Goal: Task Accomplishment & Management: Use online tool/utility

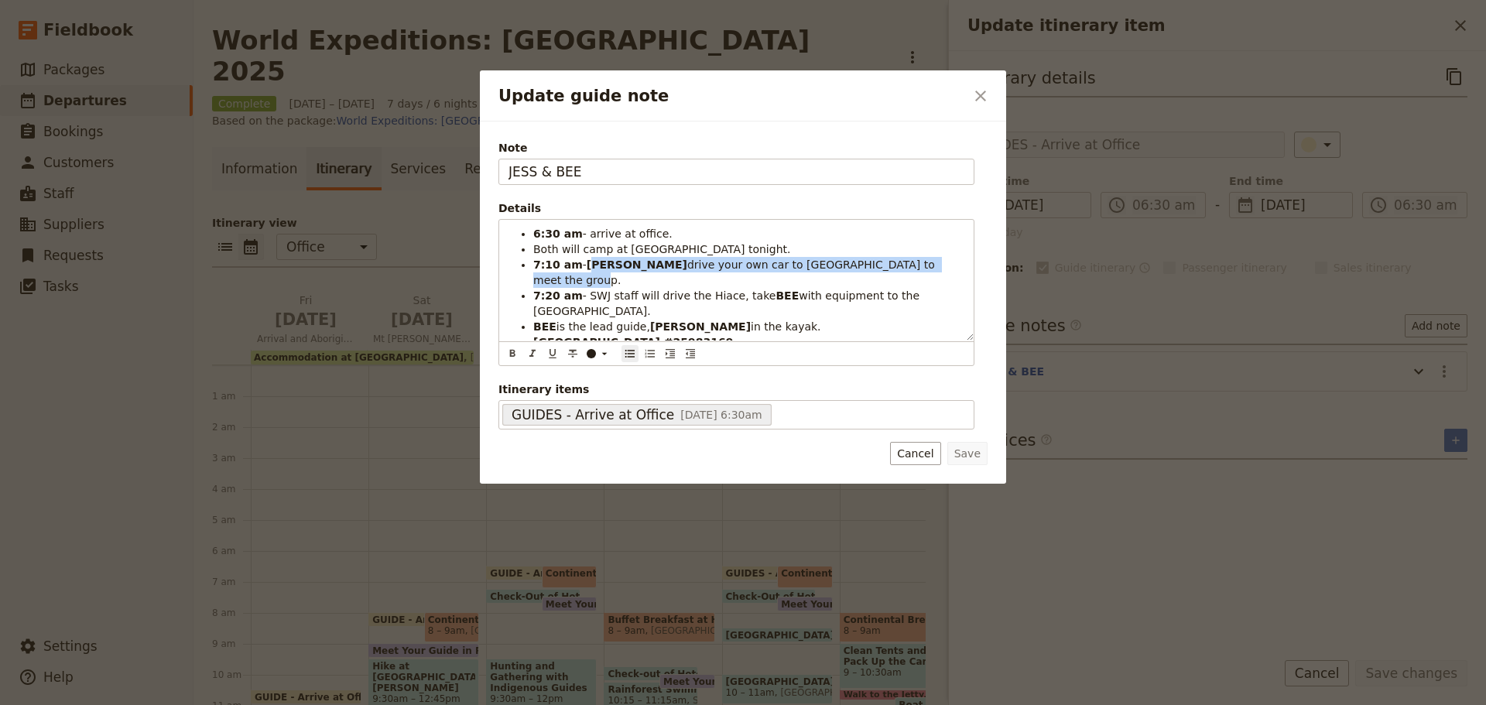
scroll to position [135, 0]
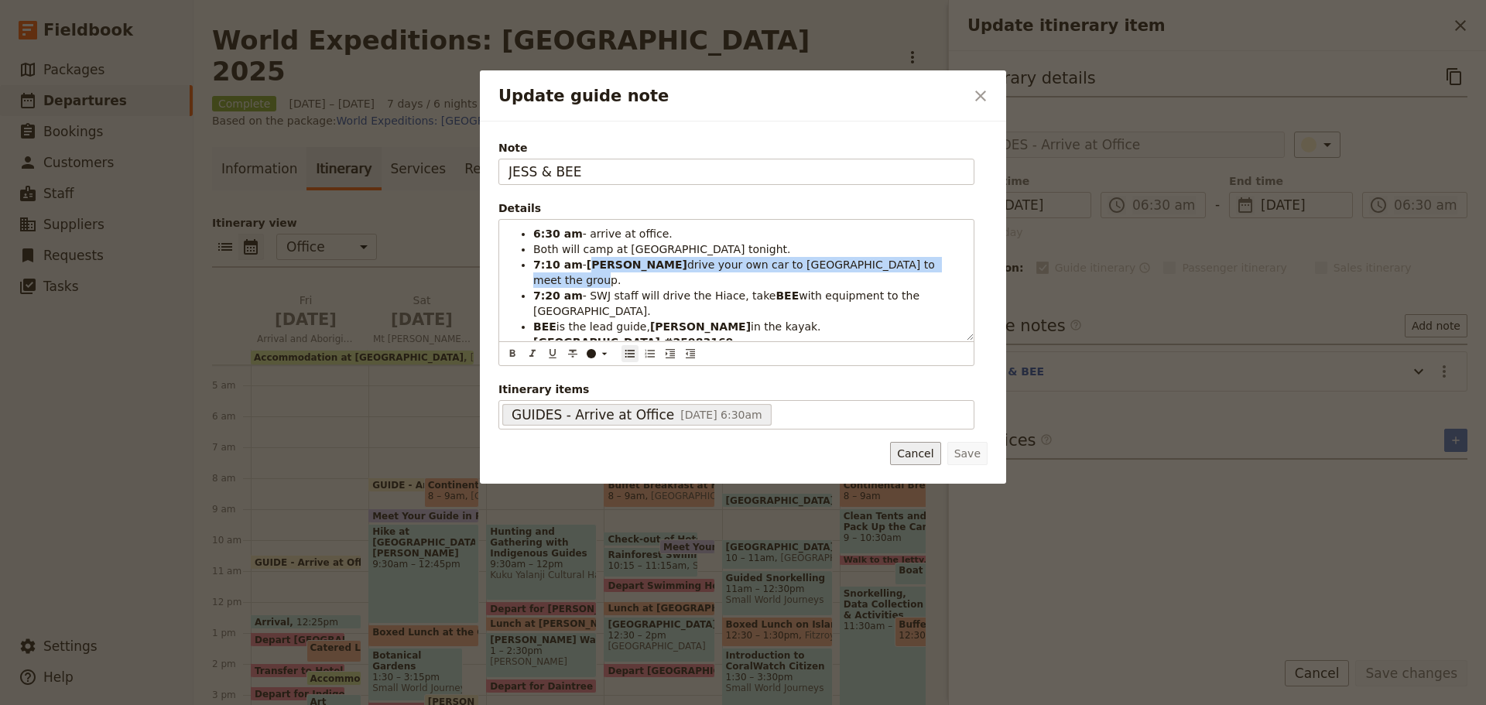
click at [919, 460] on button "Cancel" at bounding box center [915, 453] width 50 height 23
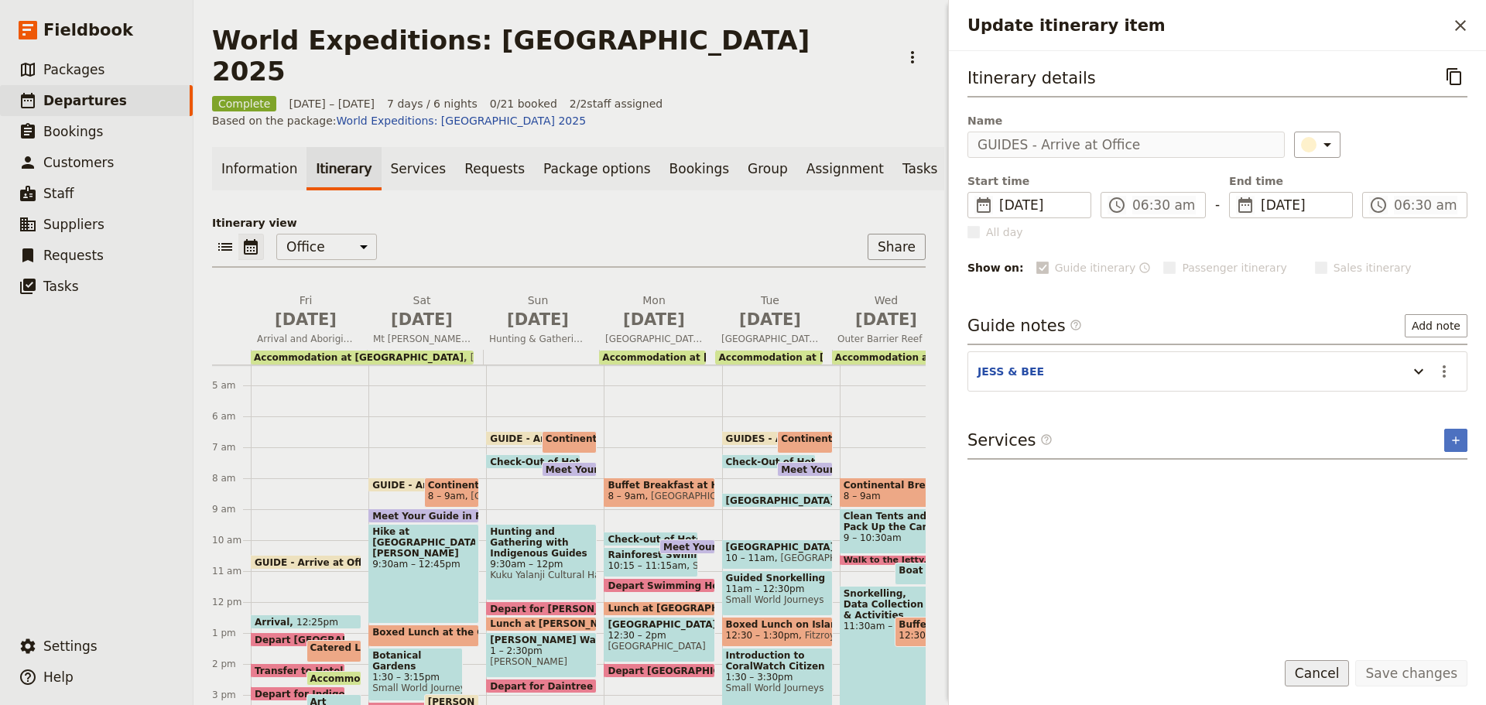
click at [1335, 669] on button "Cancel" at bounding box center [1317, 673] width 65 height 26
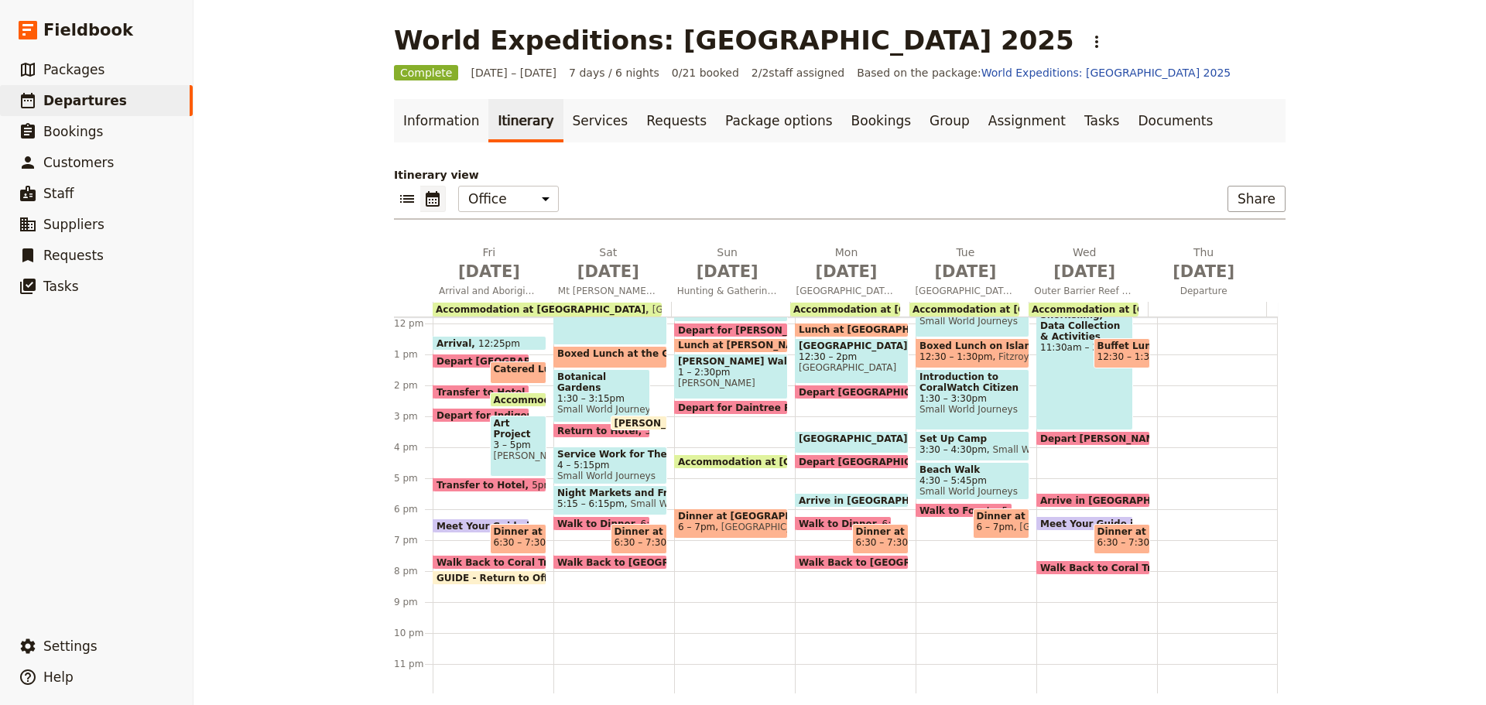
scroll to position [367, 0]
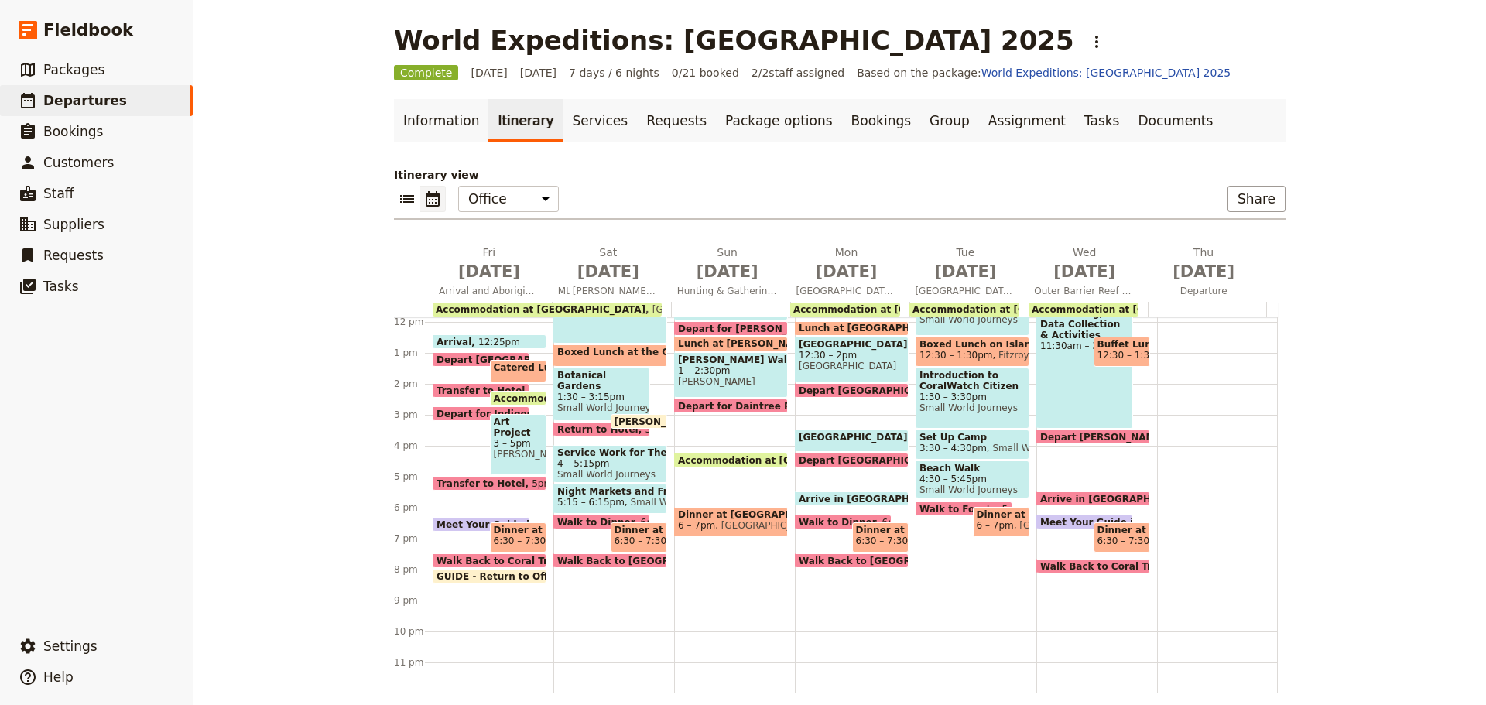
click at [1093, 503] on span at bounding box center [1093, 502] width 112 height 6
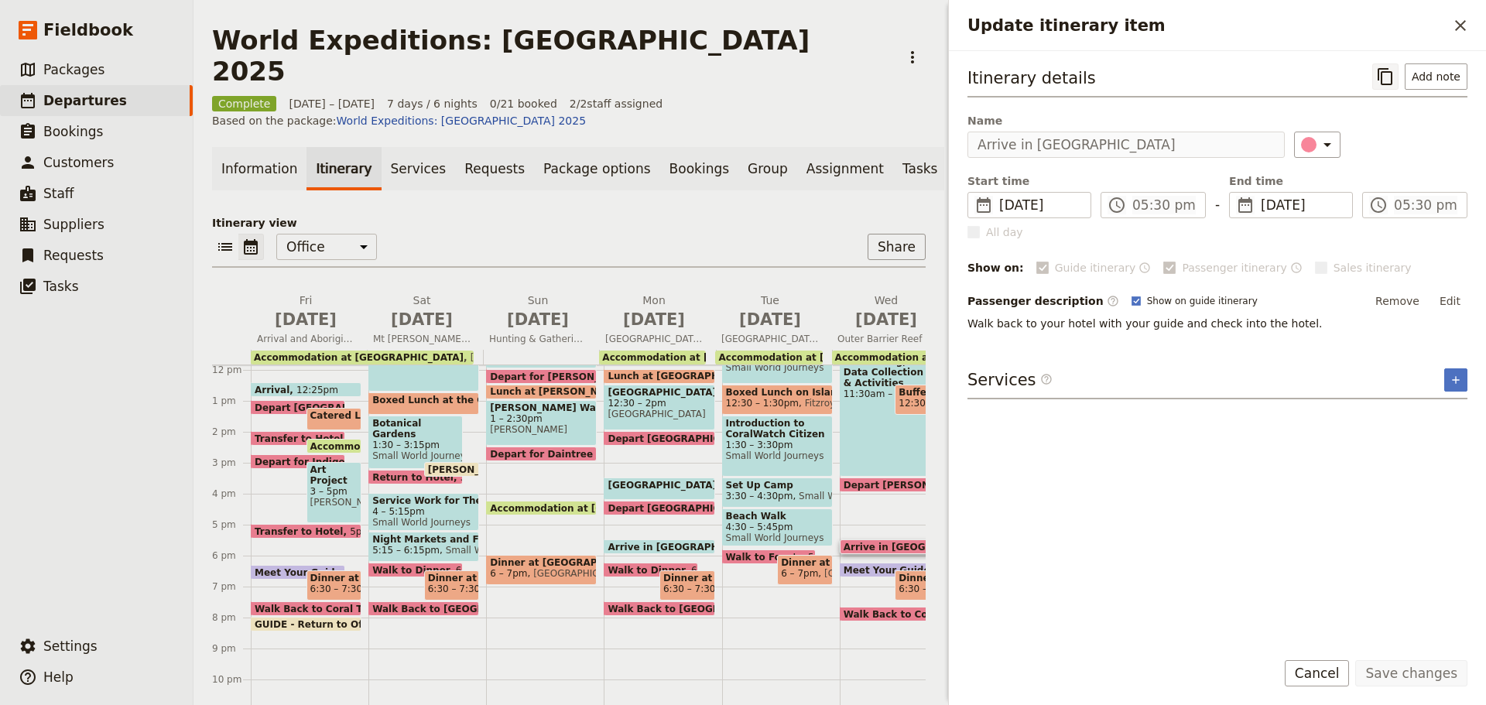
click at [1386, 80] on icon "Copy itinerary item" at bounding box center [1385, 76] width 19 height 19
click at [1388, 82] on icon "Copy itinerary item" at bounding box center [1385, 76] width 19 height 19
click at [872, 565] on span "Meet Your Guide in Reception & Walk to Dinner" at bounding box center [969, 570] width 253 height 10
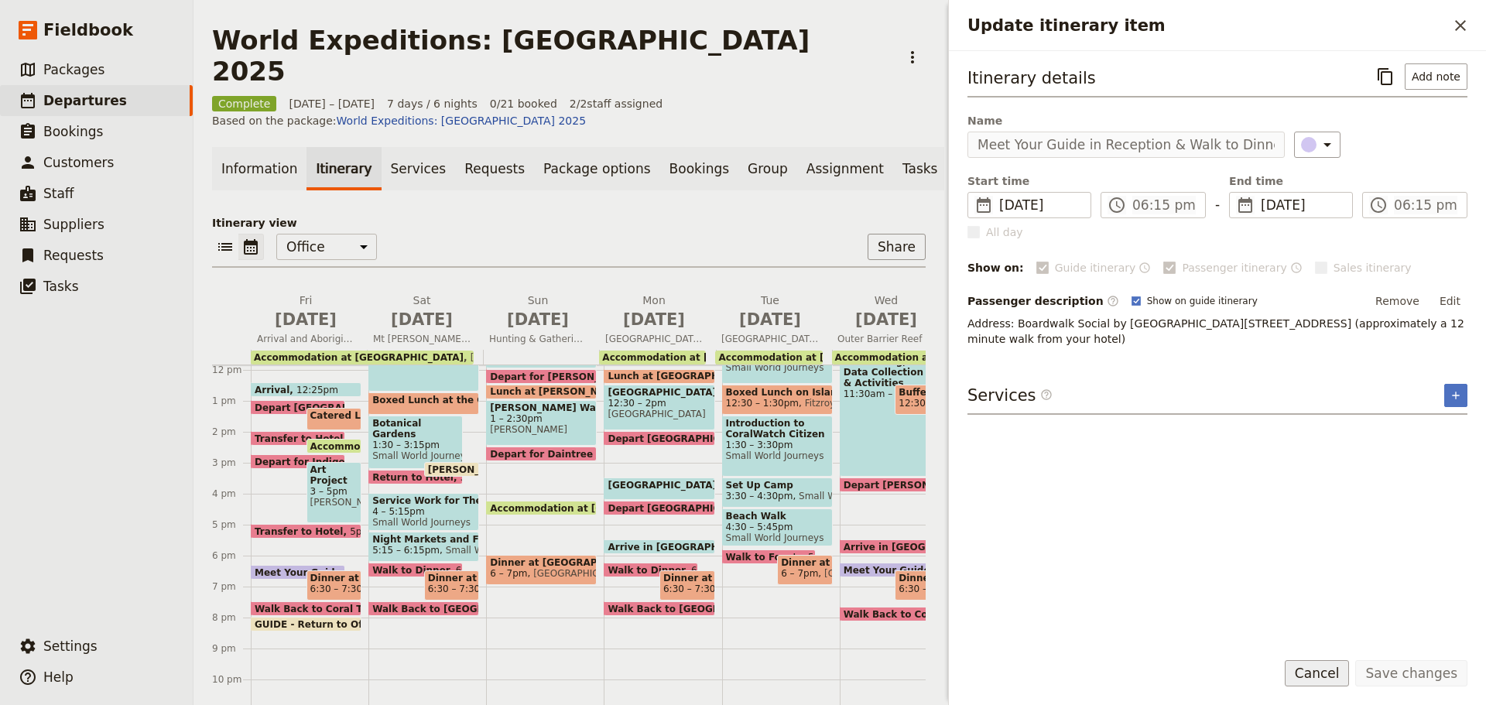
click at [1309, 679] on button "Cancel" at bounding box center [1317, 673] width 65 height 26
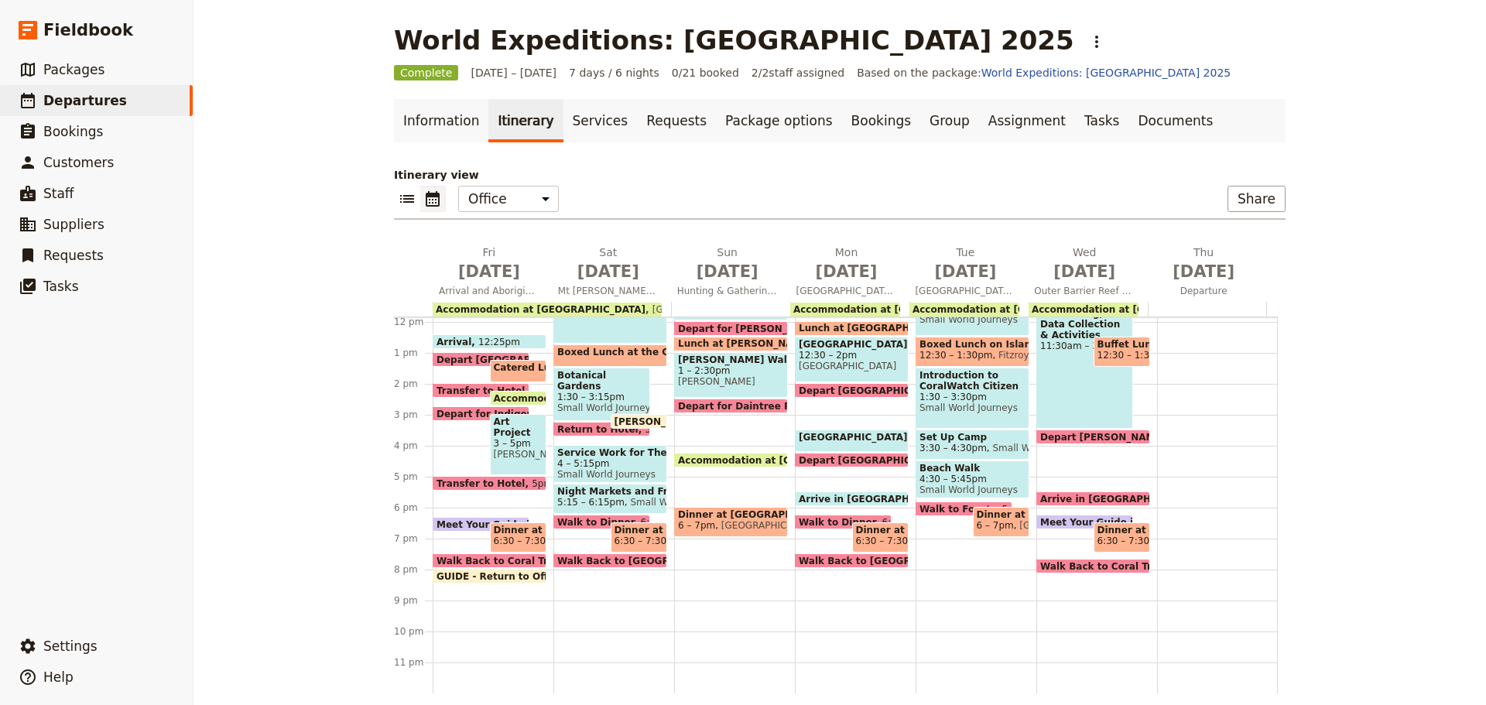
click at [698, 374] on span "1 – 2:30pm" at bounding box center [731, 370] width 106 height 11
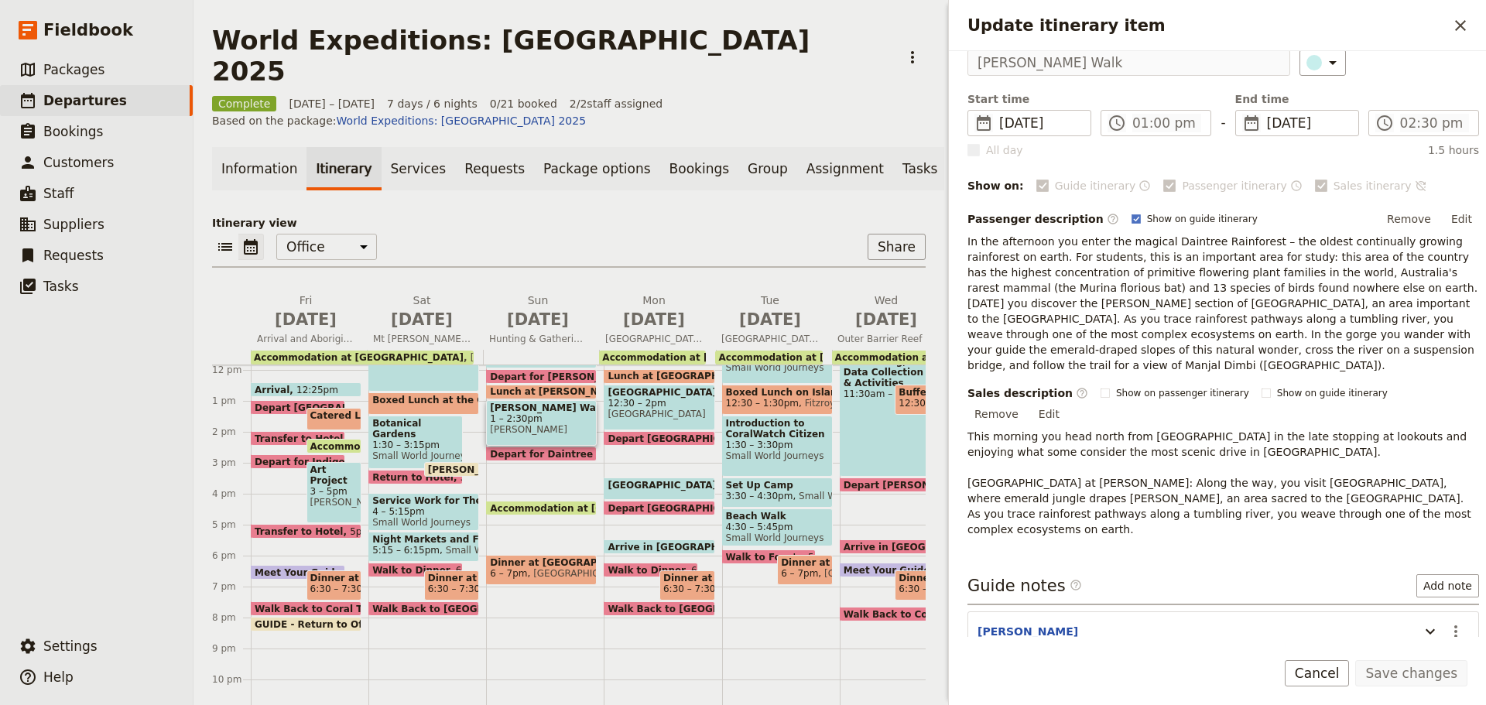
scroll to position [172, 0]
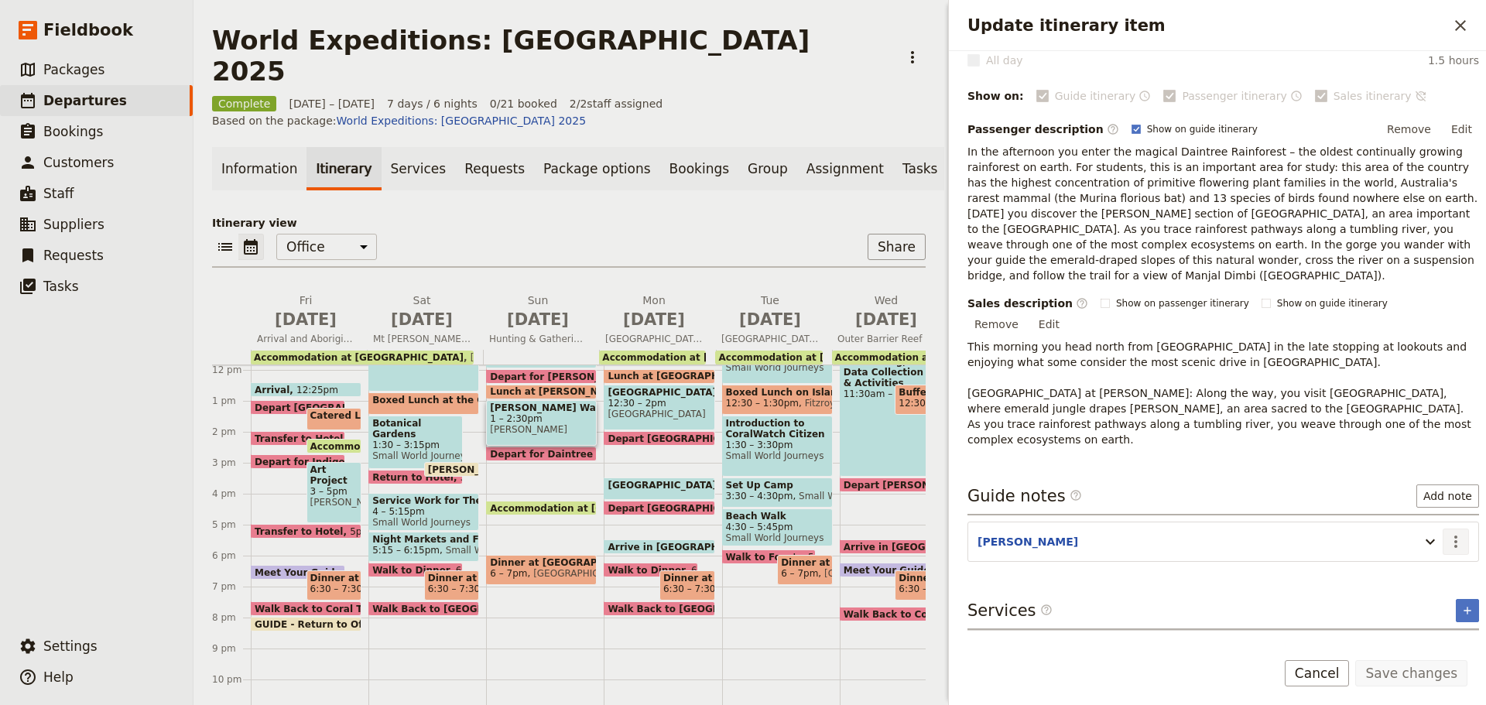
click at [1446, 532] on icon "Actions" at bounding box center [1455, 541] width 19 height 19
click at [1424, 518] on button "Edit note" at bounding box center [1411, 527] width 91 height 22
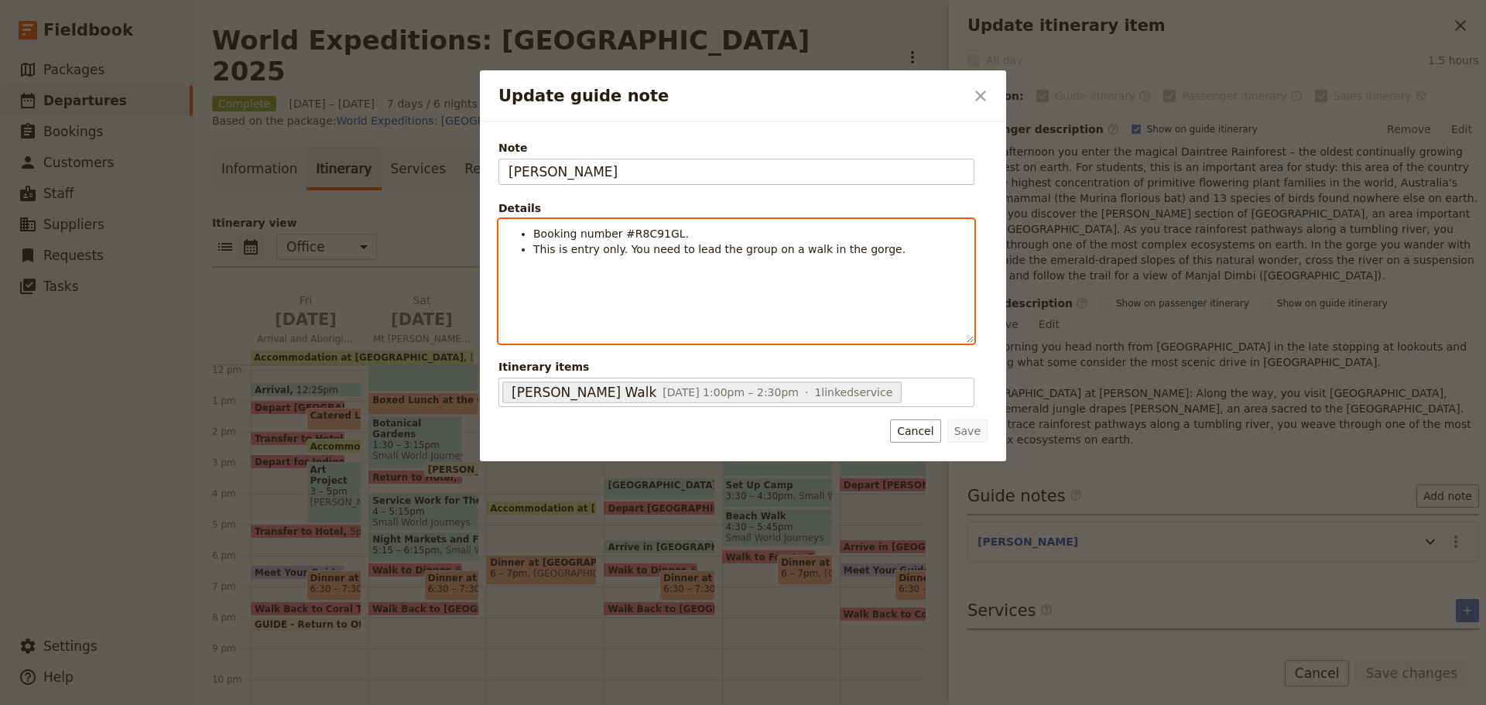
click at [607, 289] on div "Booking number #R8C91GL. This is entry only. You need to lead the group on a wa…" at bounding box center [736, 281] width 474 height 123
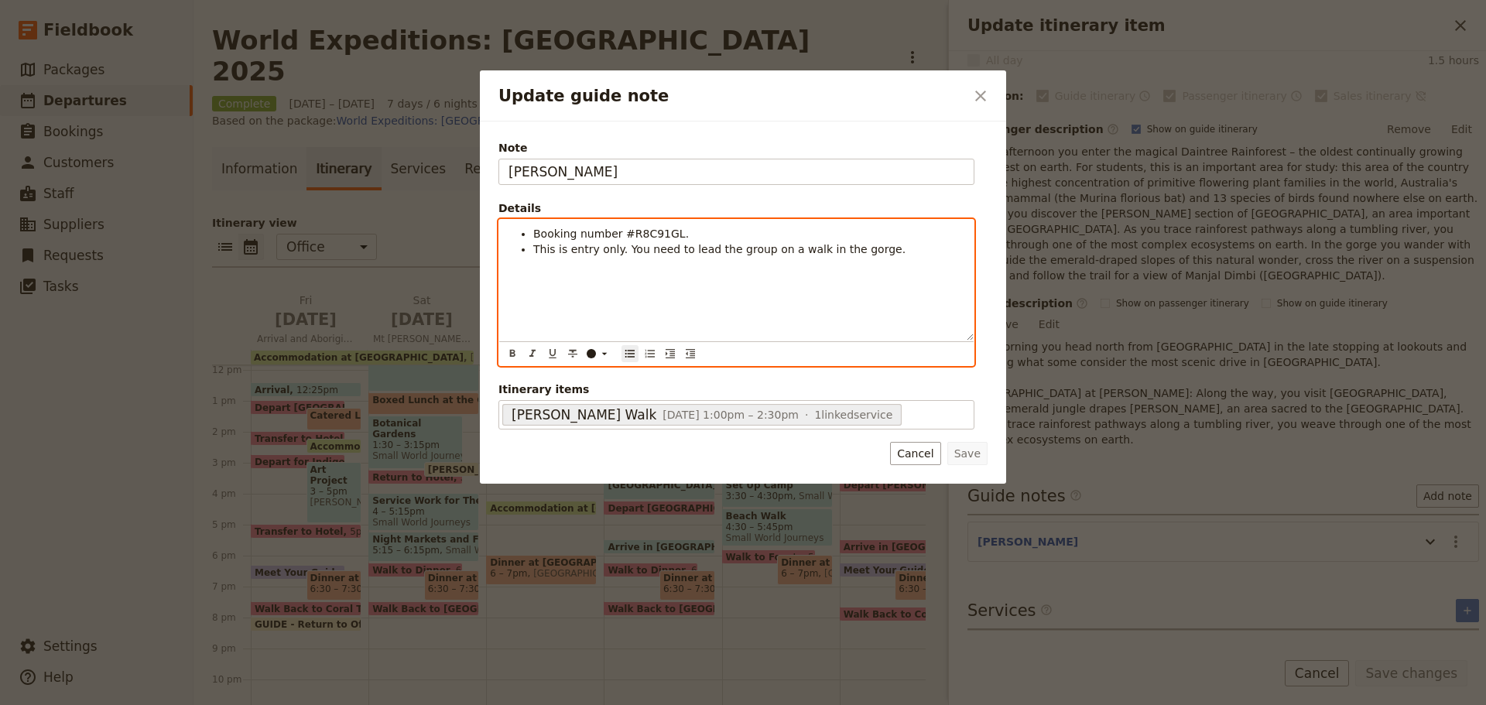
drag, startPoint x: 528, startPoint y: 229, endPoint x: 984, endPoint y: 259, distance: 456.8
click at [984, 259] on div "Note JESS Details Booking number #R8C91GL. This is entry only. You need to lead…" at bounding box center [741, 285] width 489 height 293
copy ul "Booking number #R8C91GL. This is entry only. You need to lead the group on a wa…"
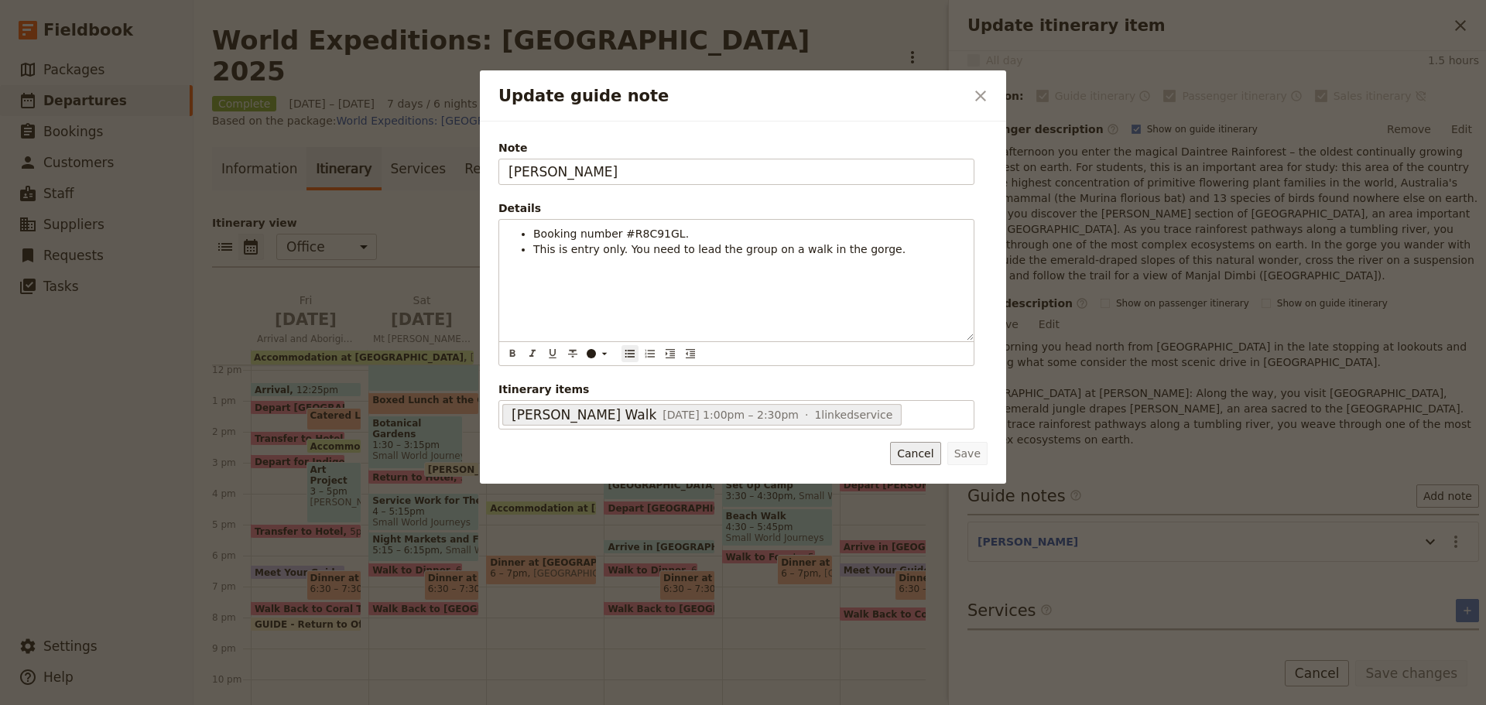
click at [925, 458] on button "Cancel" at bounding box center [915, 453] width 50 height 23
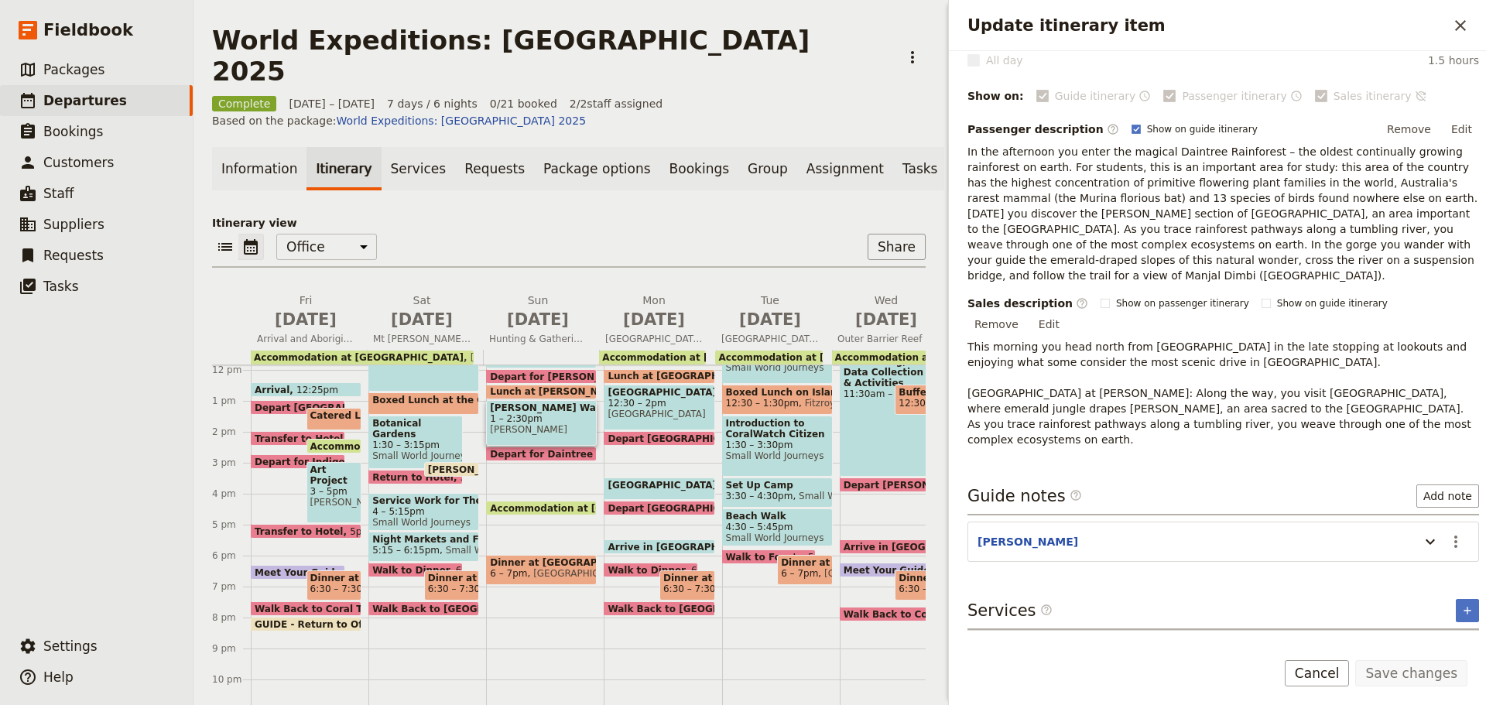
click at [1098, 216] on p "In the afternoon you enter the magical Daintree Rainforest – the oldest continu…" at bounding box center [1223, 213] width 512 height 139
click at [1459, 131] on button "Edit" at bounding box center [1461, 129] width 35 height 23
click at [970, 163] on div "Itinerary details ​ Name Mossman Gorge Walk ​ Start time ​ 22 Jun 2025 22/06/20…" at bounding box center [1217, 344] width 537 height 586
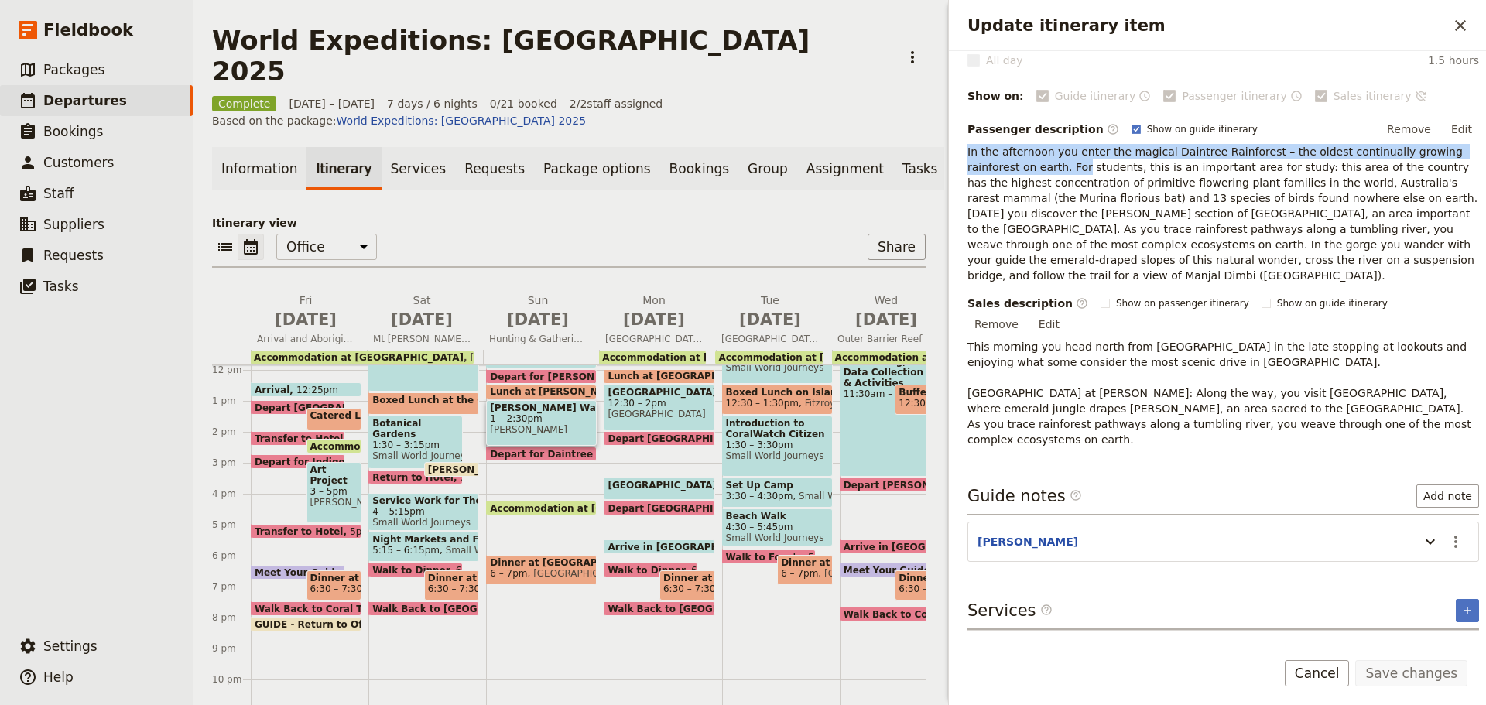
drag, startPoint x: 965, startPoint y: 151, endPoint x: 1014, endPoint y: 163, distance: 50.1
click at [1014, 163] on div "Itinerary details ​ Name Mossman Gorge Walk ​ Start time ​ 22 Jun 2025 22/06/20…" at bounding box center [1217, 344] width 537 height 586
click at [1014, 163] on p "In the afternoon you enter the magical Daintree Rainforest – the oldest continu…" at bounding box center [1223, 213] width 512 height 139
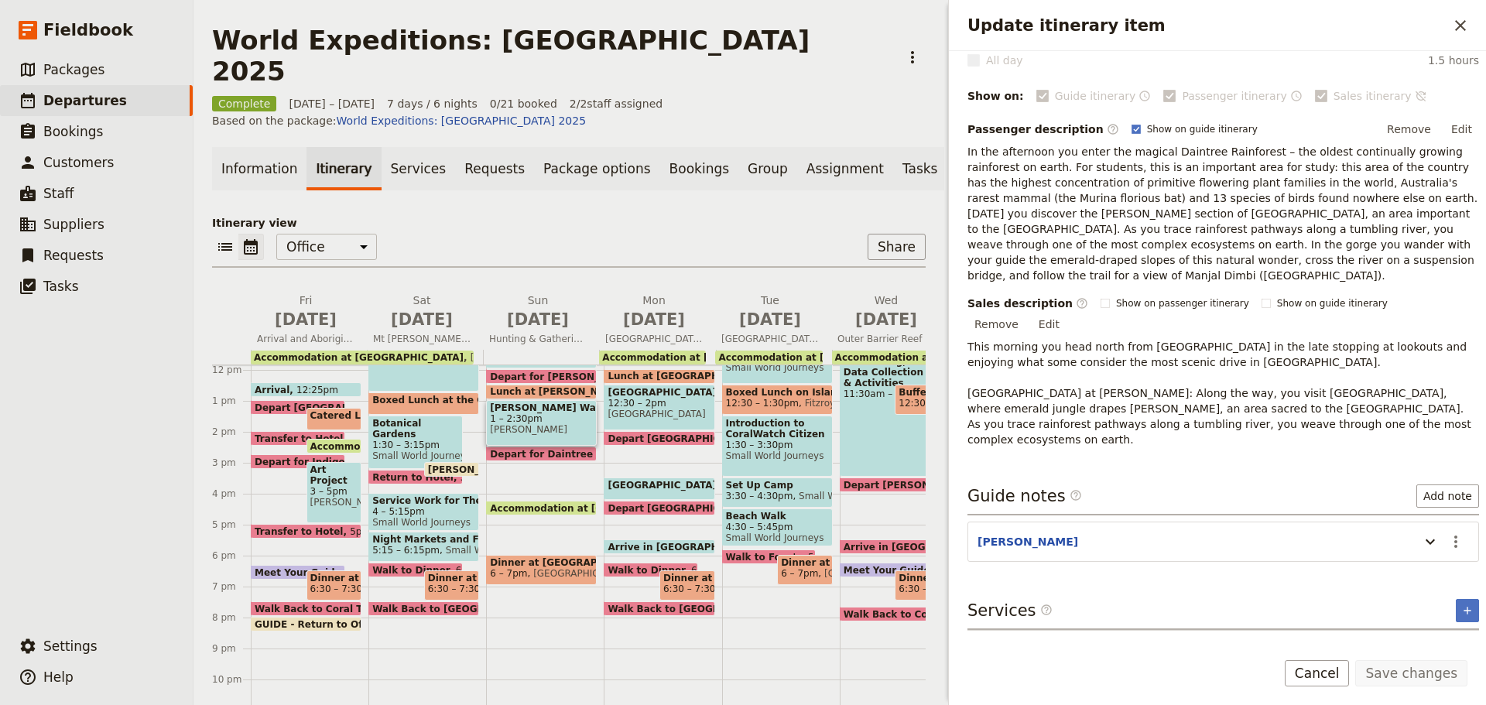
click at [1451, 133] on button "Edit" at bounding box center [1461, 129] width 35 height 23
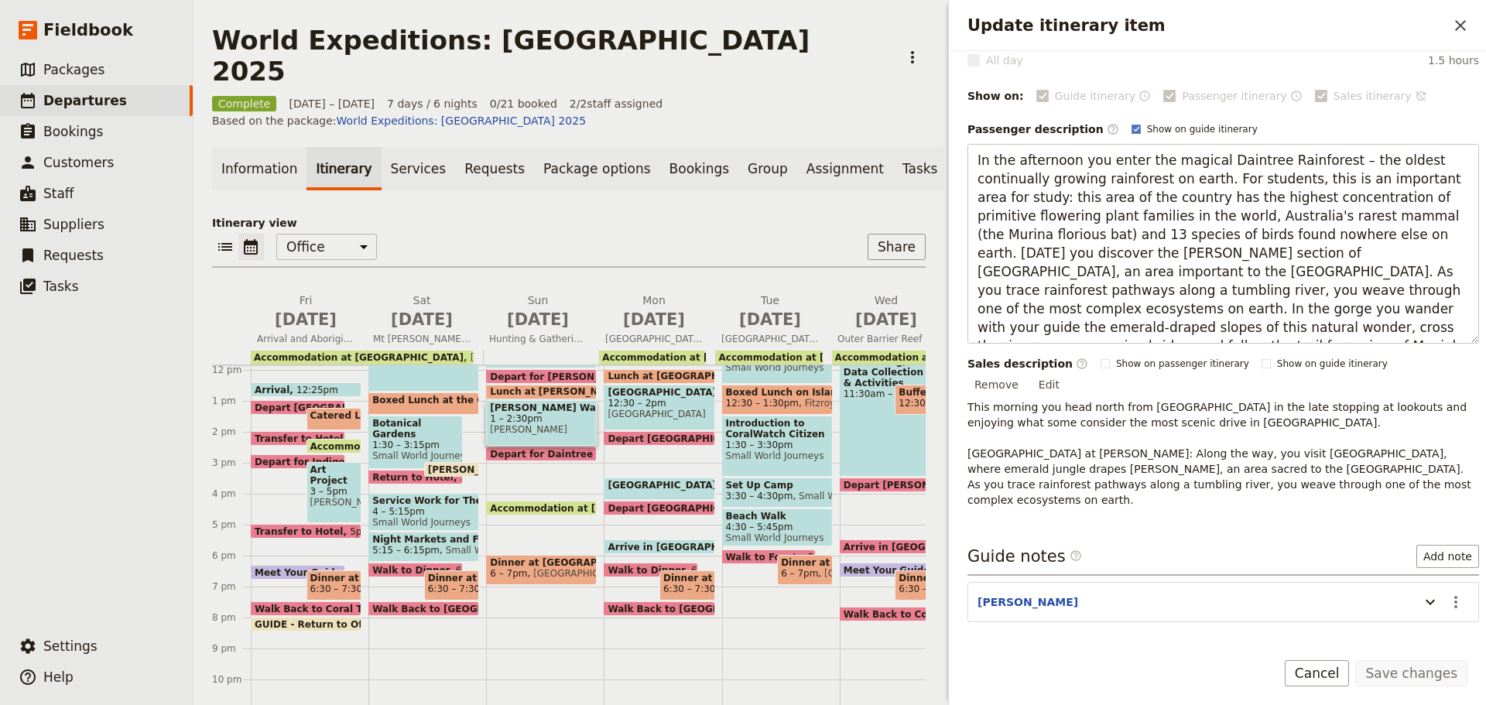
scroll to position [19, 0]
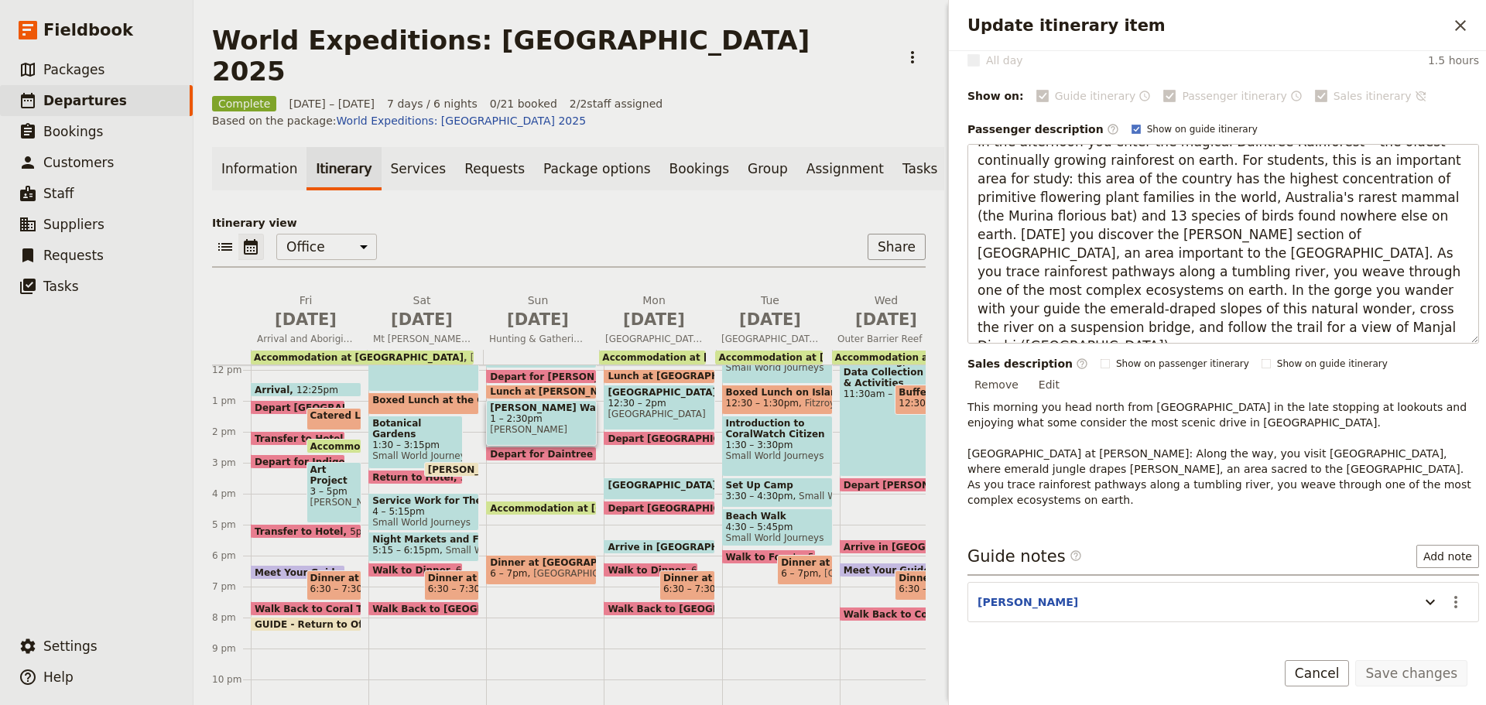
drag, startPoint x: 974, startPoint y: 153, endPoint x: 1485, endPoint y: 338, distance: 543.2
click at [1485, 338] on div "Itinerary details ​ Name Mossman Gorge Walk ​ Start time ​ 22 Jun 2025 22/06/20…" at bounding box center [1217, 344] width 537 height 586
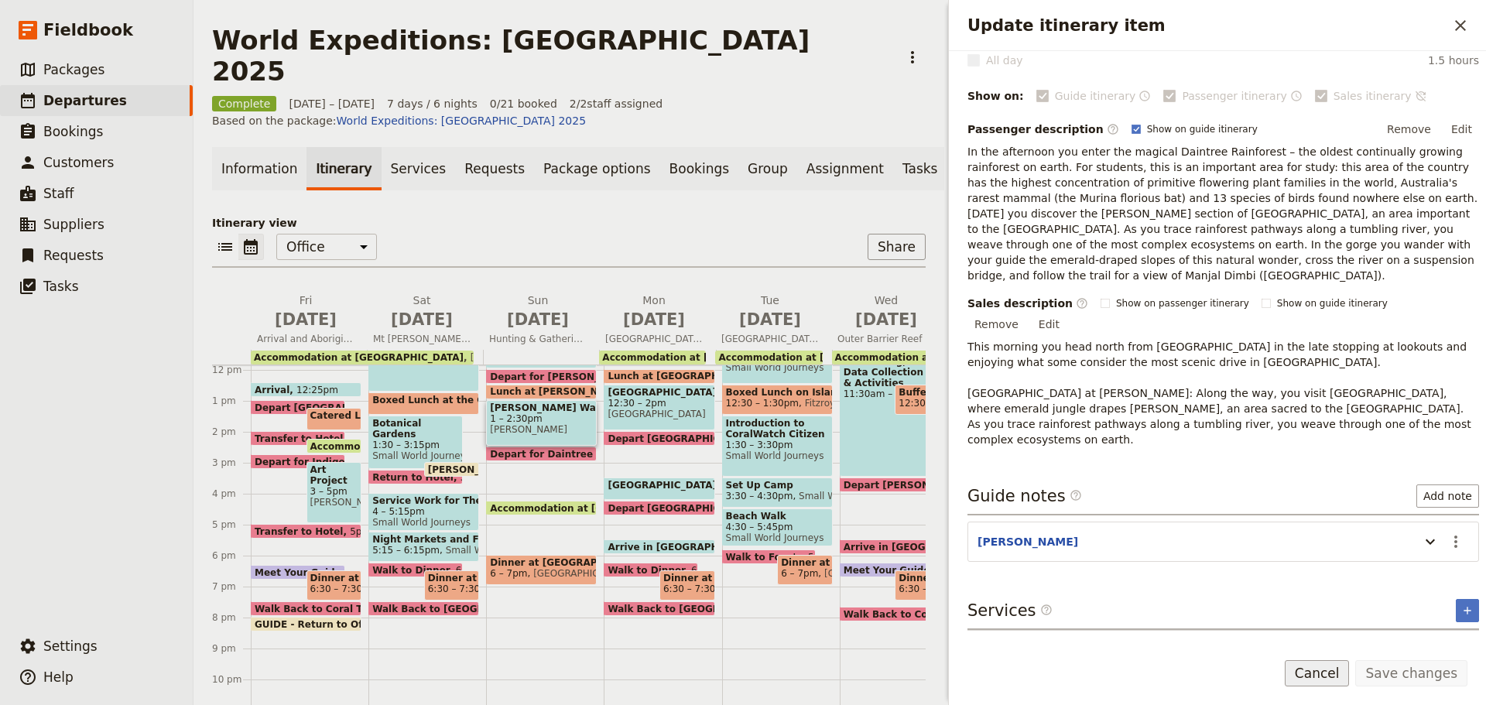
click at [1326, 666] on button "Cancel" at bounding box center [1317, 673] width 65 height 26
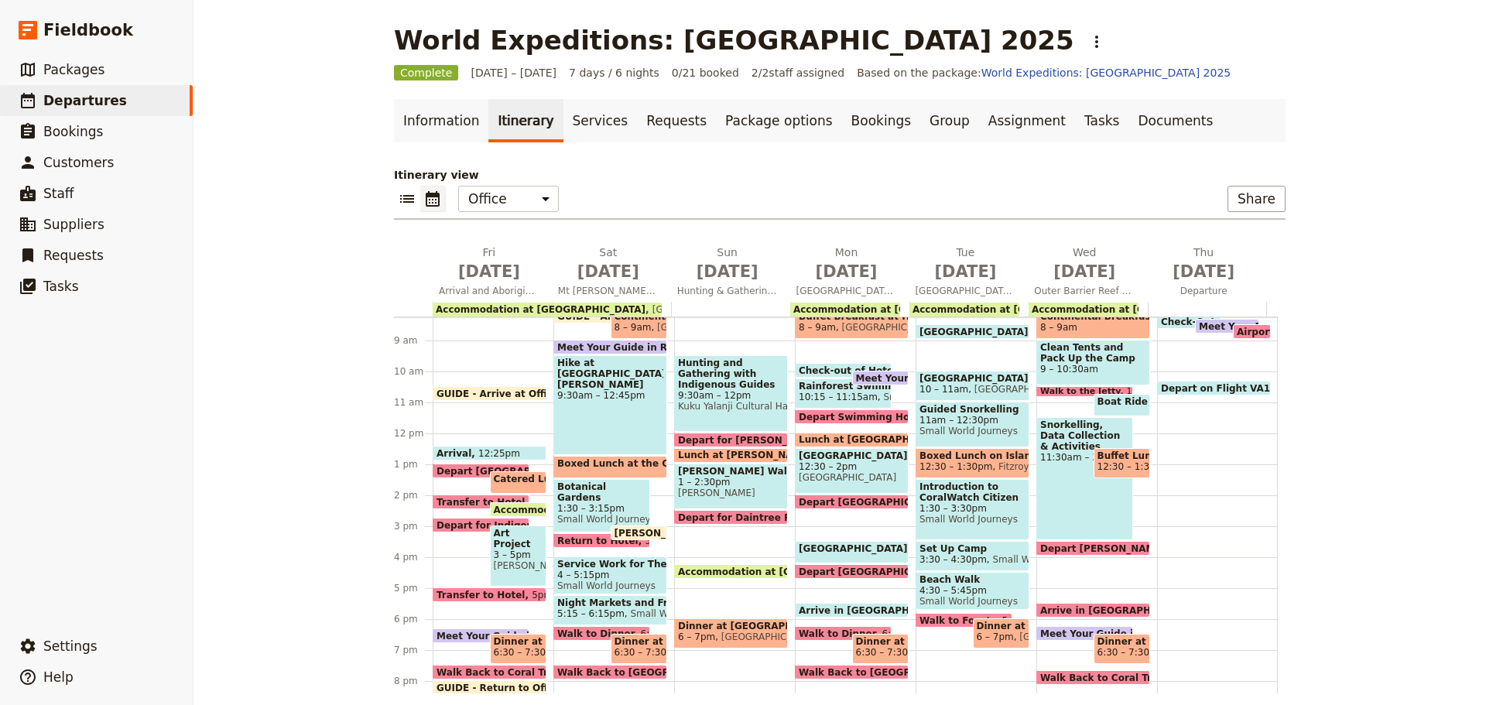
scroll to position [135, 0]
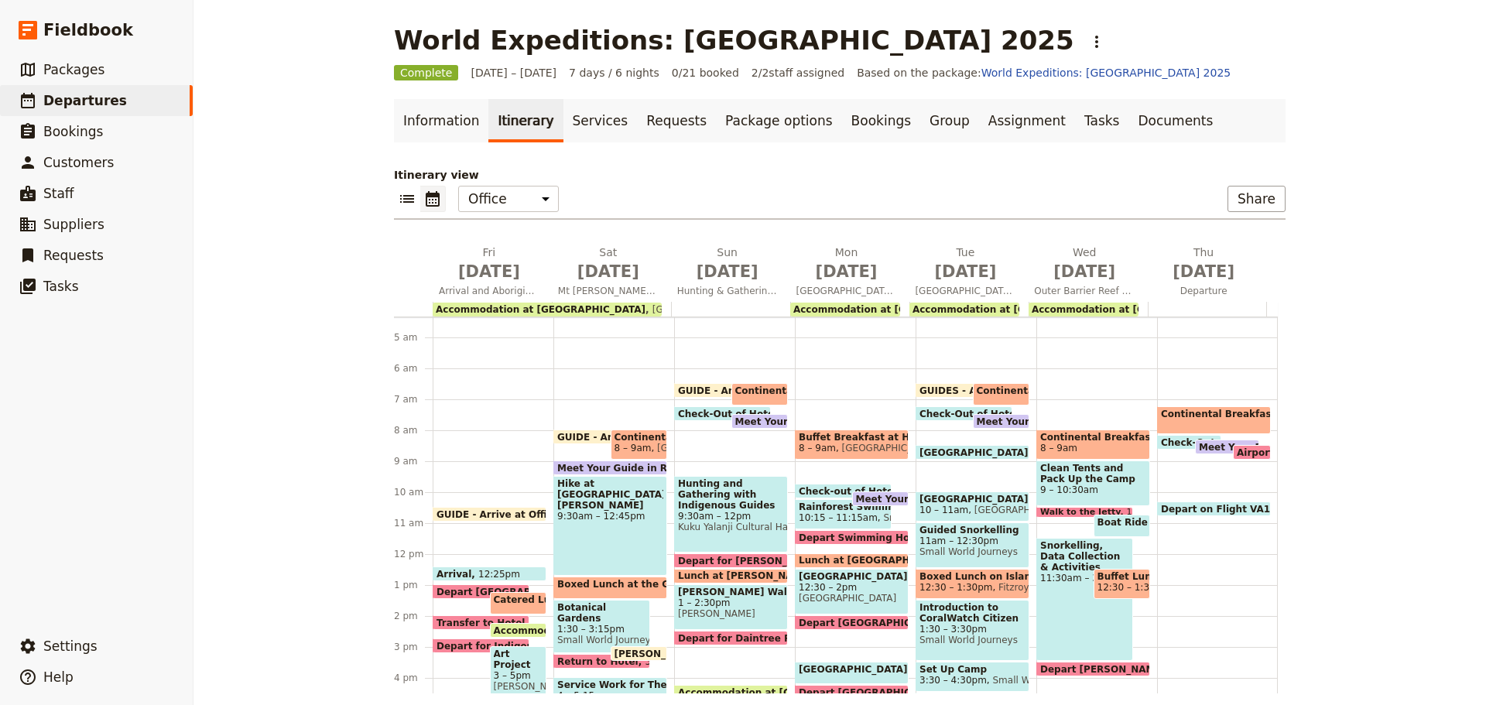
click at [717, 570] on span "Lunch at [PERSON_NAME]" at bounding box center [749, 575] width 142 height 11
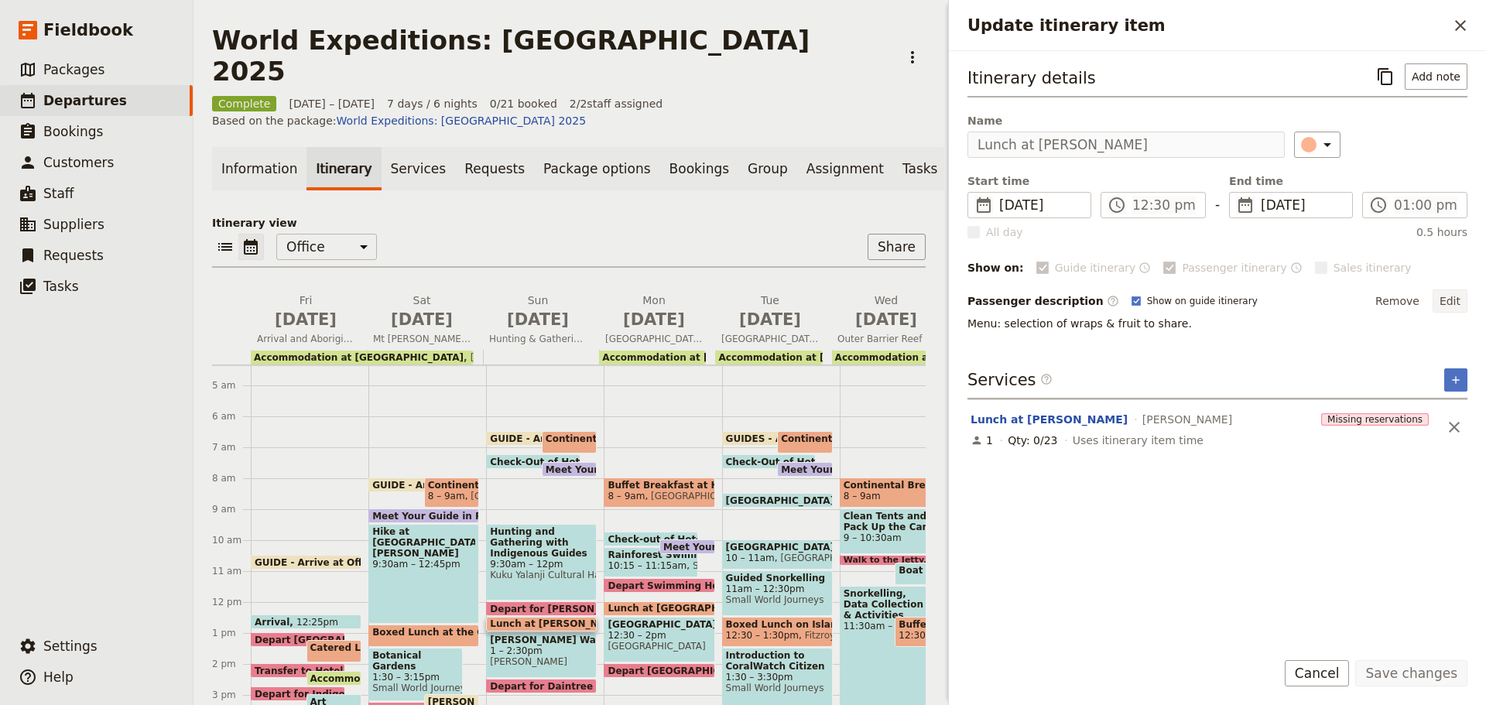
click at [1461, 293] on button "Edit" at bounding box center [1449, 300] width 35 height 23
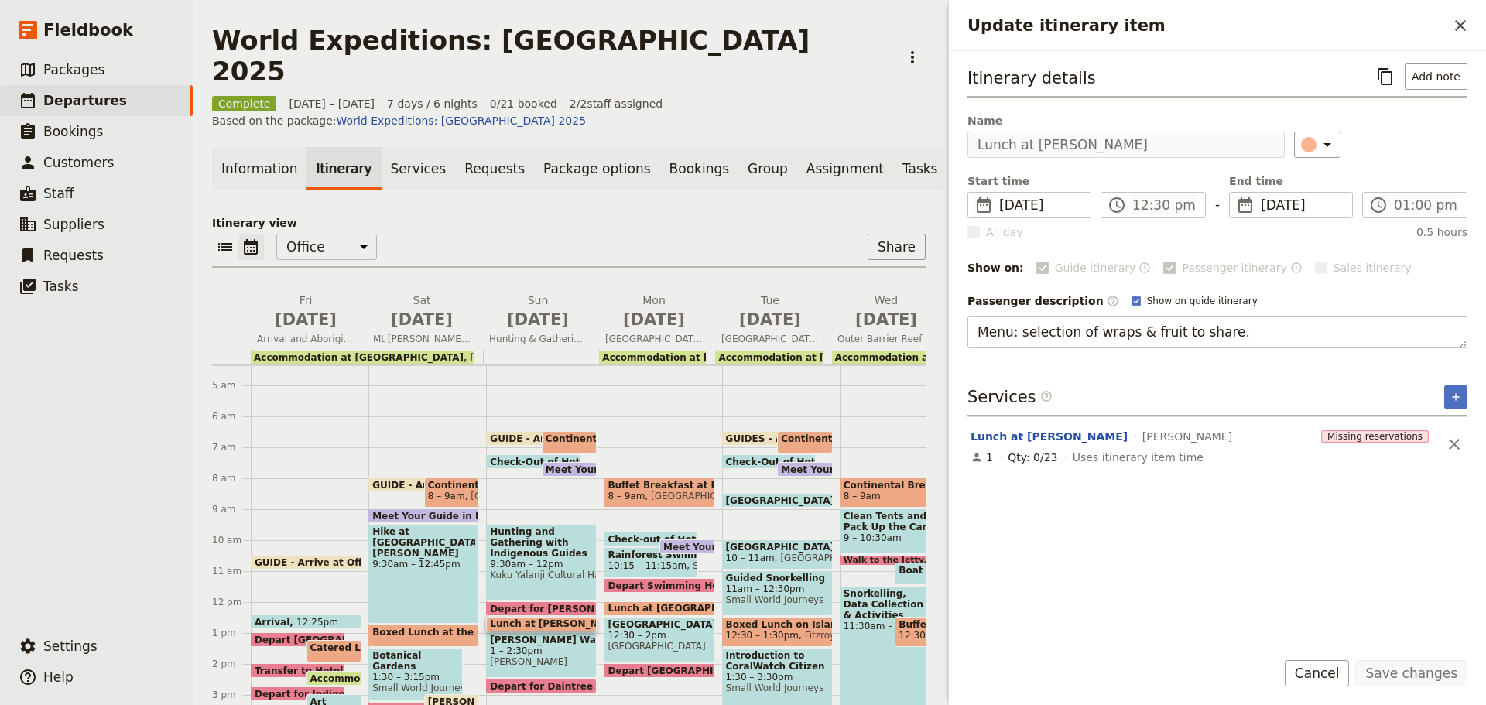
drag, startPoint x: 1275, startPoint y: 338, endPoint x: 394, endPoint y: 368, distance: 881.1
click at [394, 368] on div "World Expeditions: South Oakleigh College 2025 ​ Complete 20 – 26 Jun 2025 7 da…" at bounding box center [839, 352] width 1292 height 705
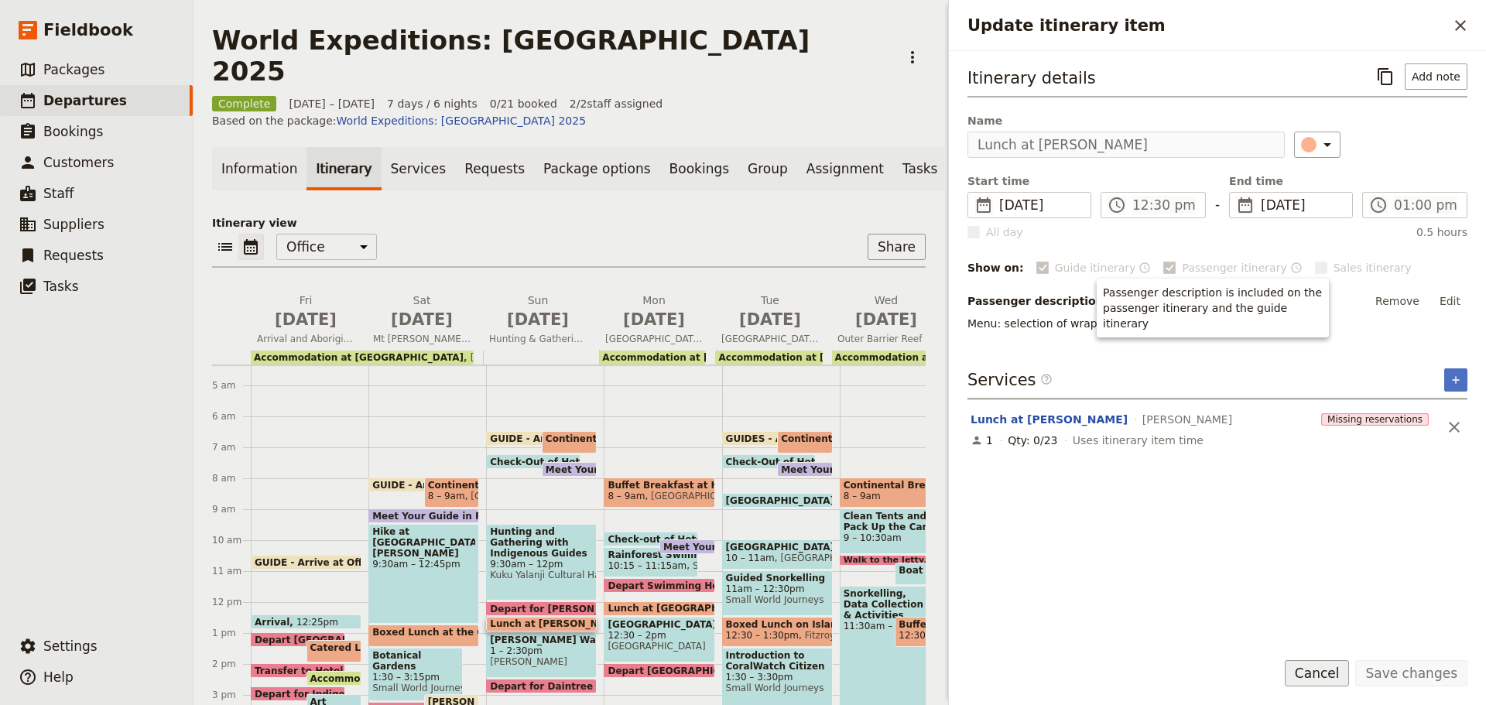
click at [1330, 668] on button "Cancel" at bounding box center [1317, 673] width 65 height 26
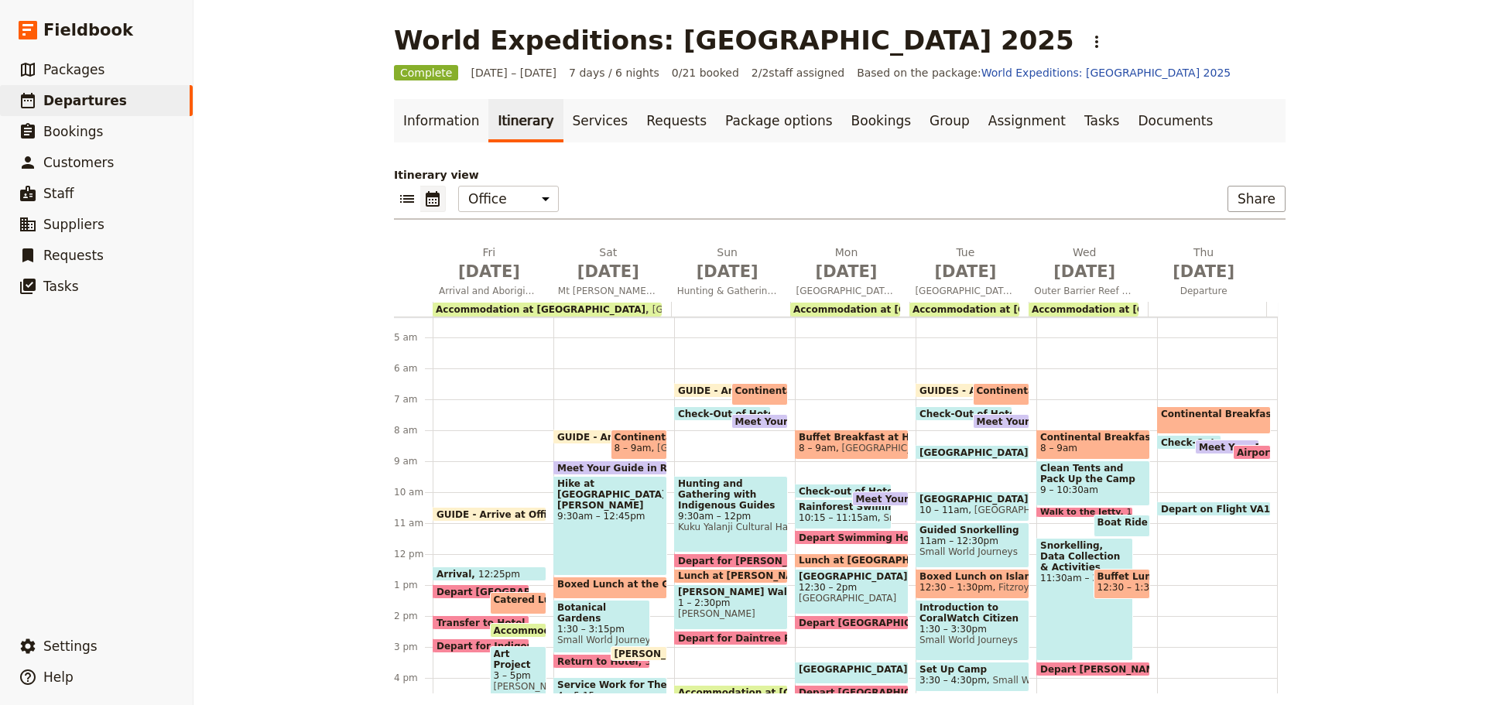
click at [748, 423] on span at bounding box center [760, 425] width 56 height 6
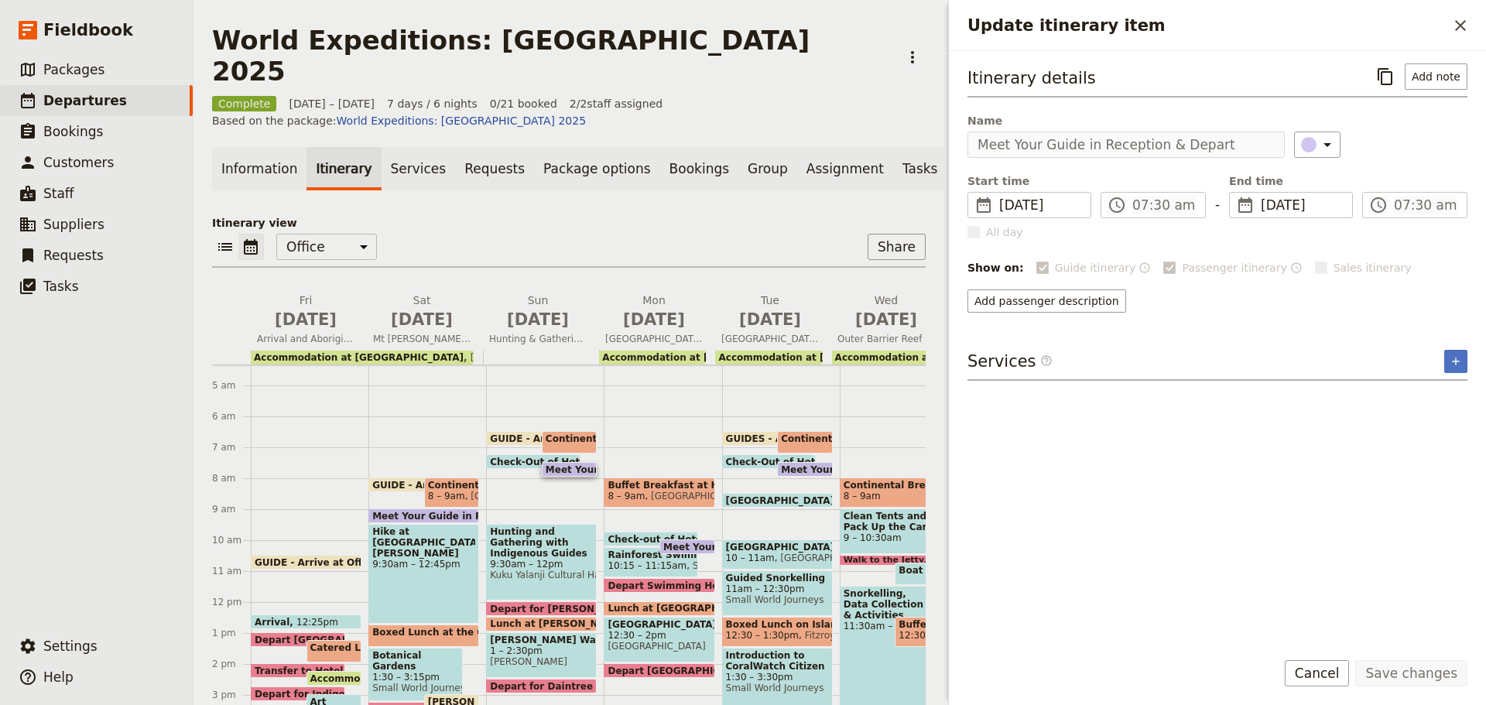
click at [515, 457] on span "Check-Out of Hotel" at bounding box center [543, 462] width 106 height 10
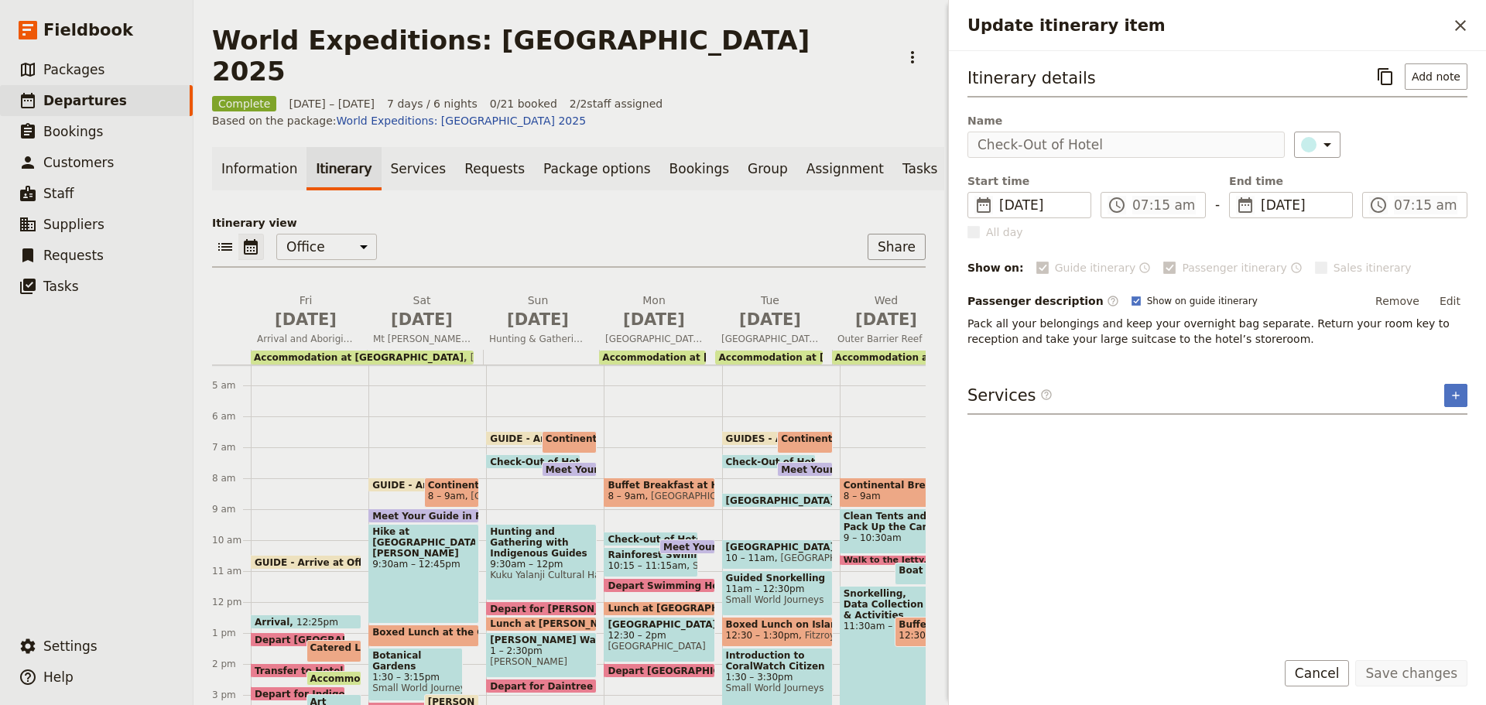
click at [570, 431] on div "Continental Breakfast at Hotel 6:30 – 7:15am Coral Tree Inn" at bounding box center [570, 442] width 56 height 22
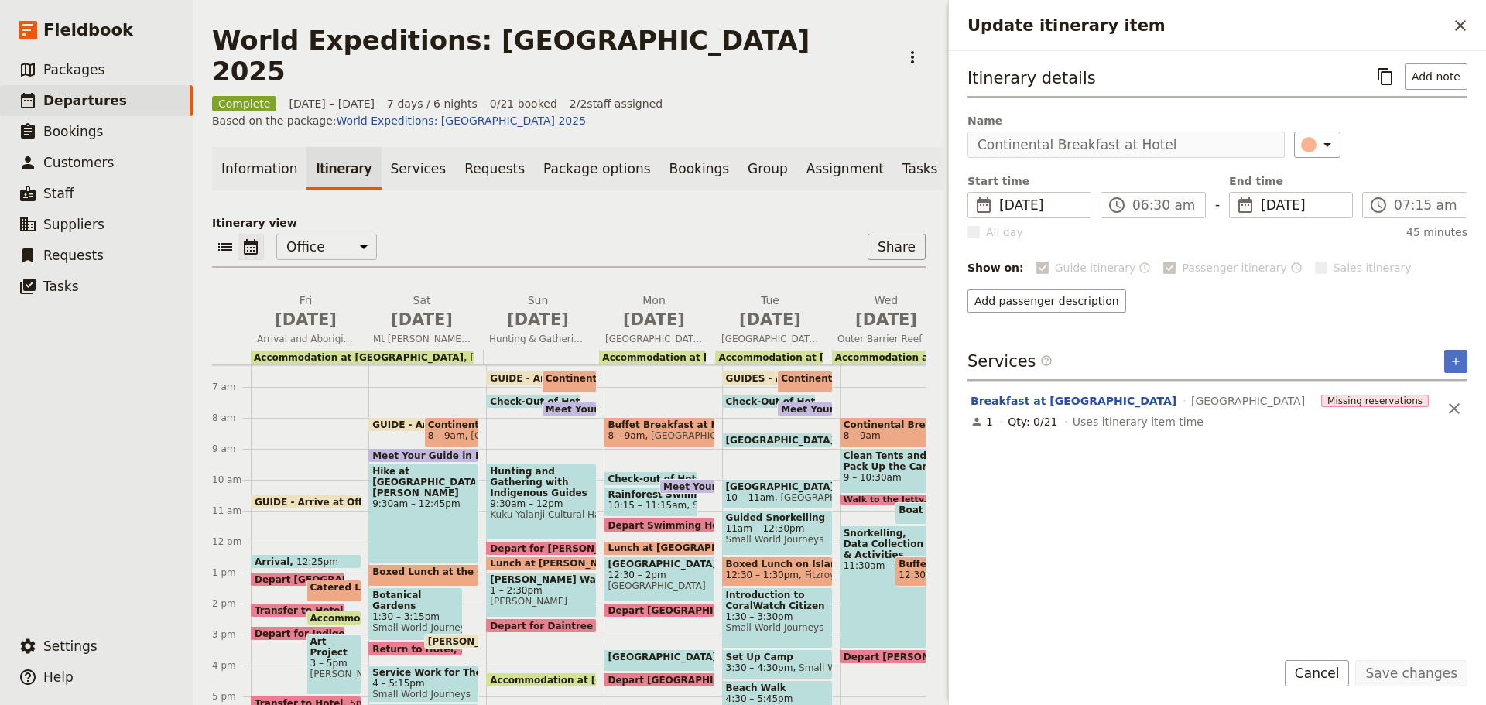
scroll to position [212, 0]
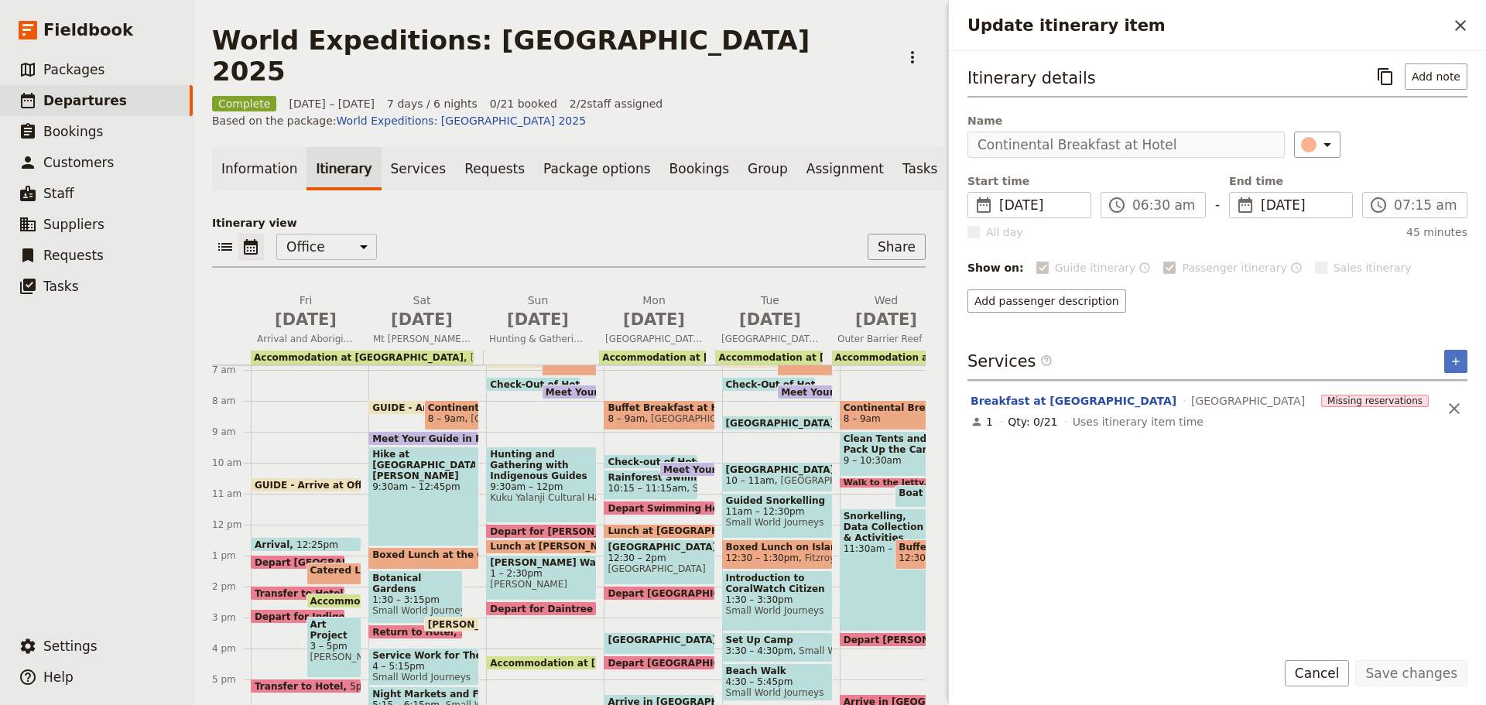
click at [526, 541] on span "Lunch at Mossman Gorge" at bounding box center [561, 546] width 142 height 11
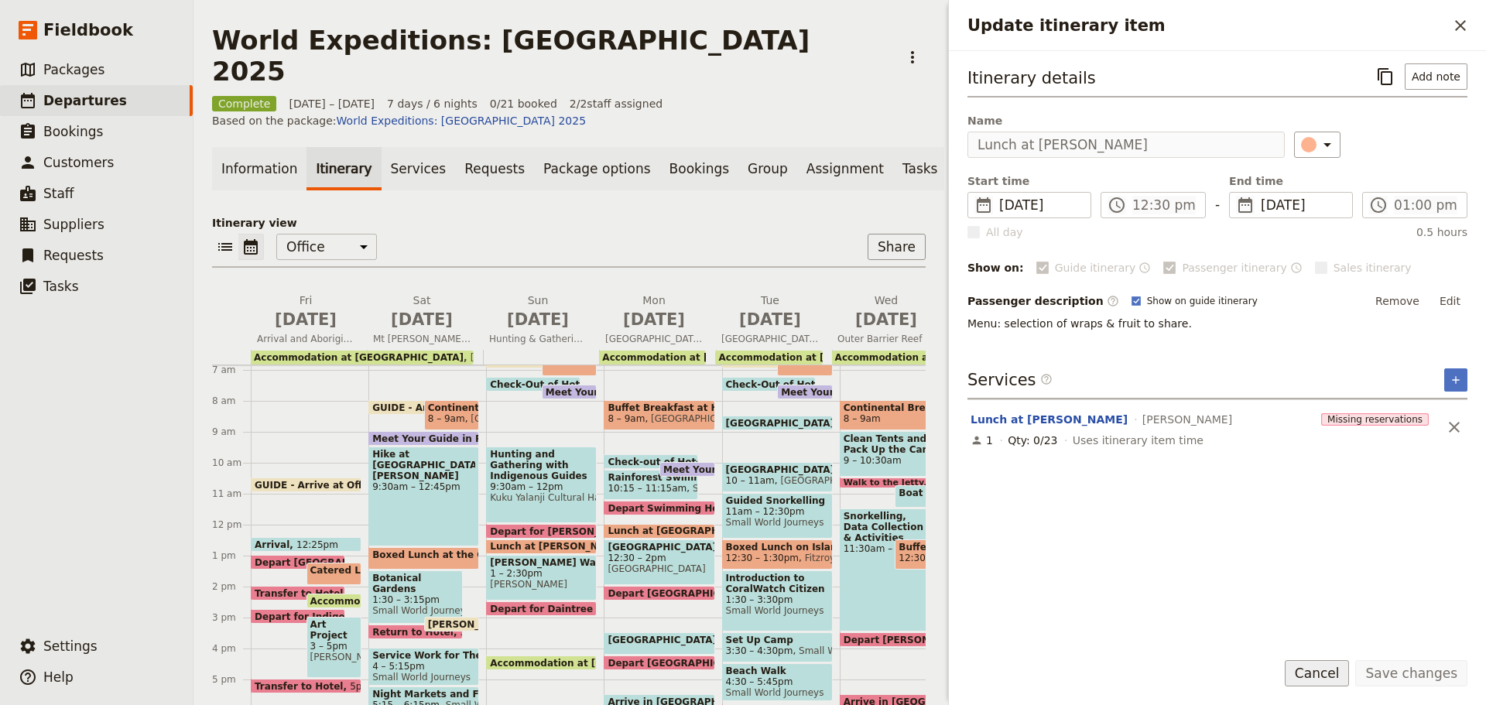
click at [1336, 684] on button "Cancel" at bounding box center [1317, 673] width 65 height 26
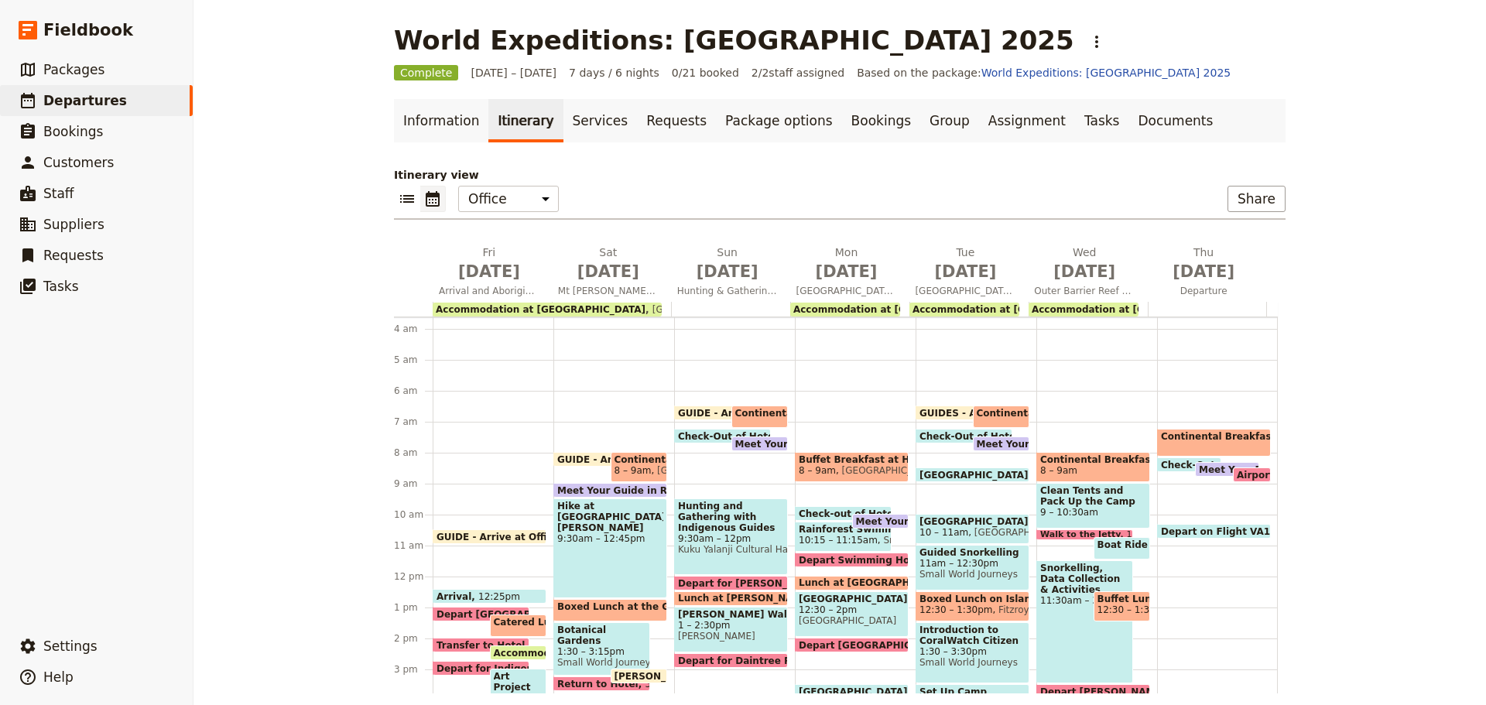
scroll to position [232, 0]
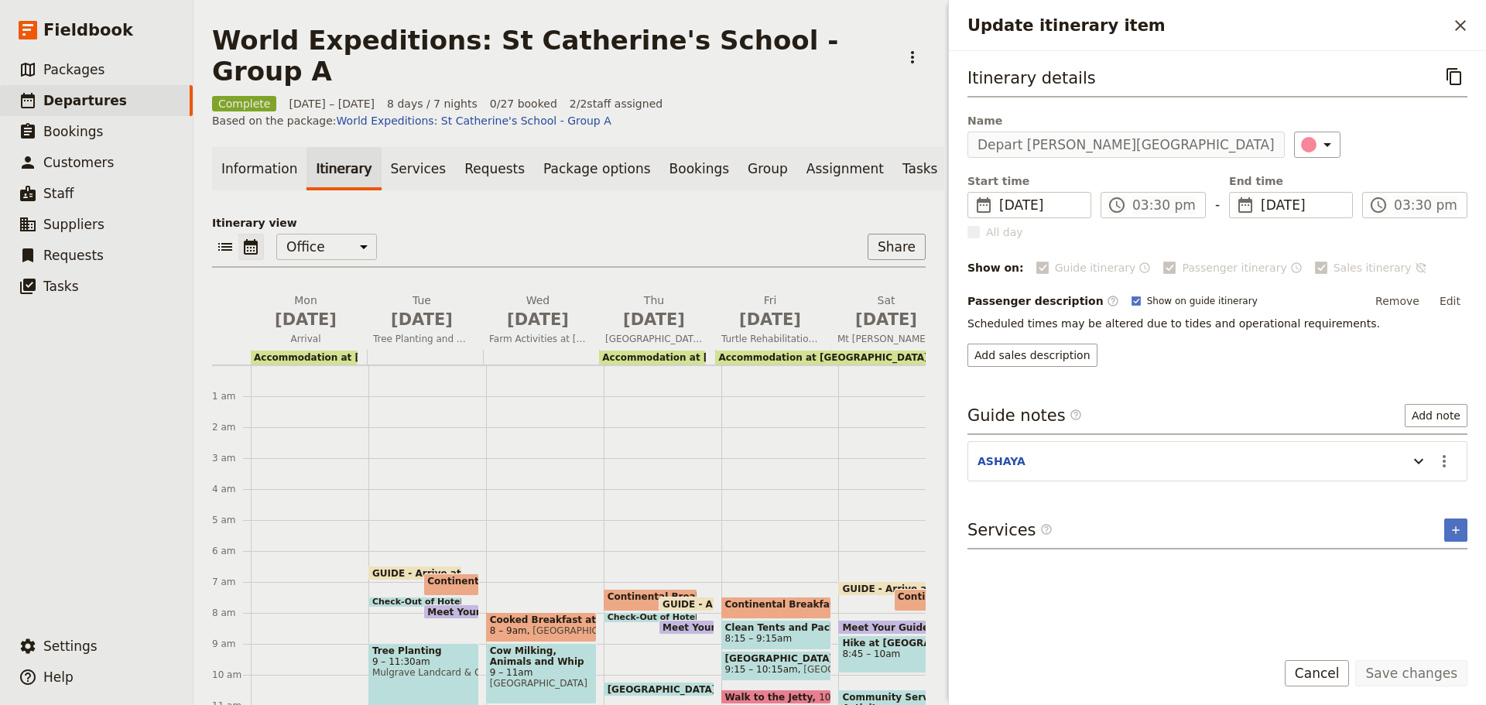
scroll to position [301, 0]
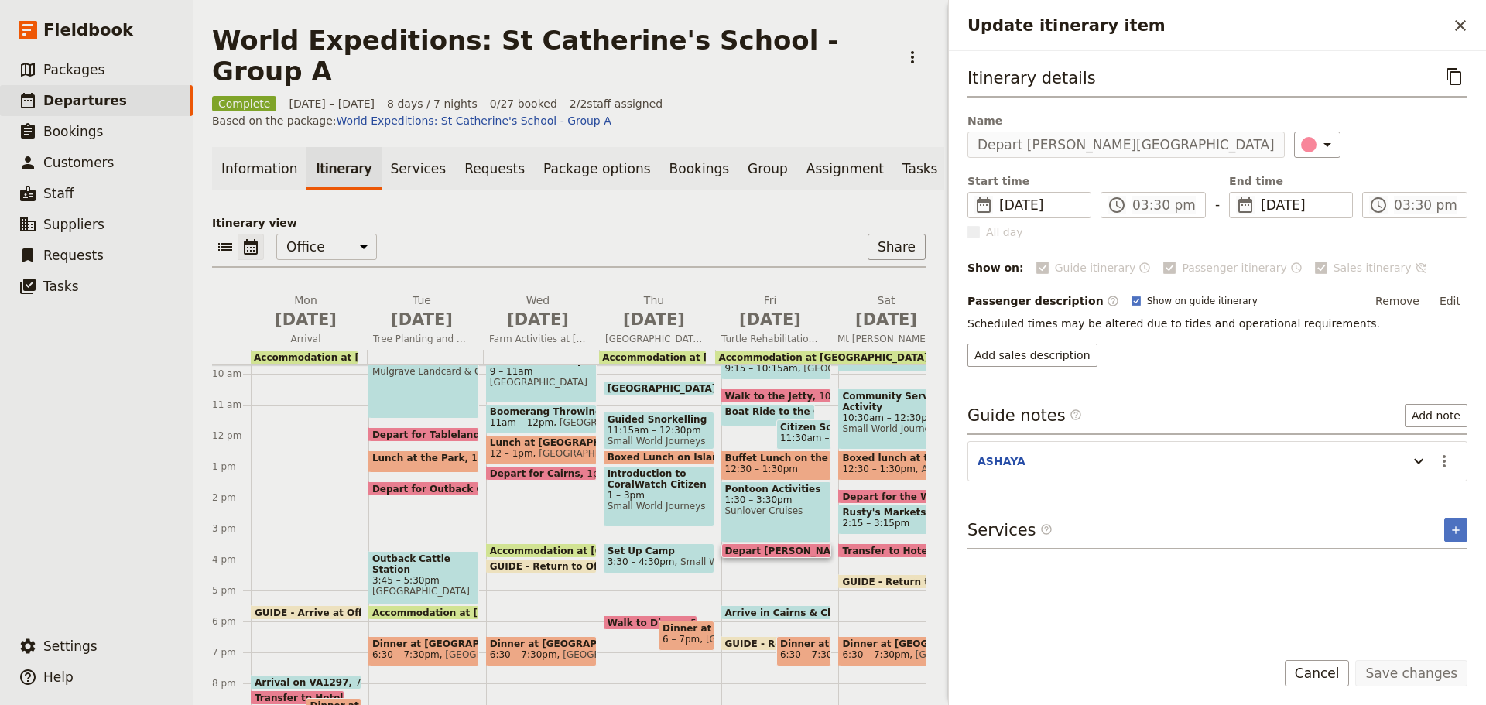
click at [526, 546] on span "Accommodation at [GEOGRAPHIC_DATA]" at bounding box center [598, 551] width 217 height 10
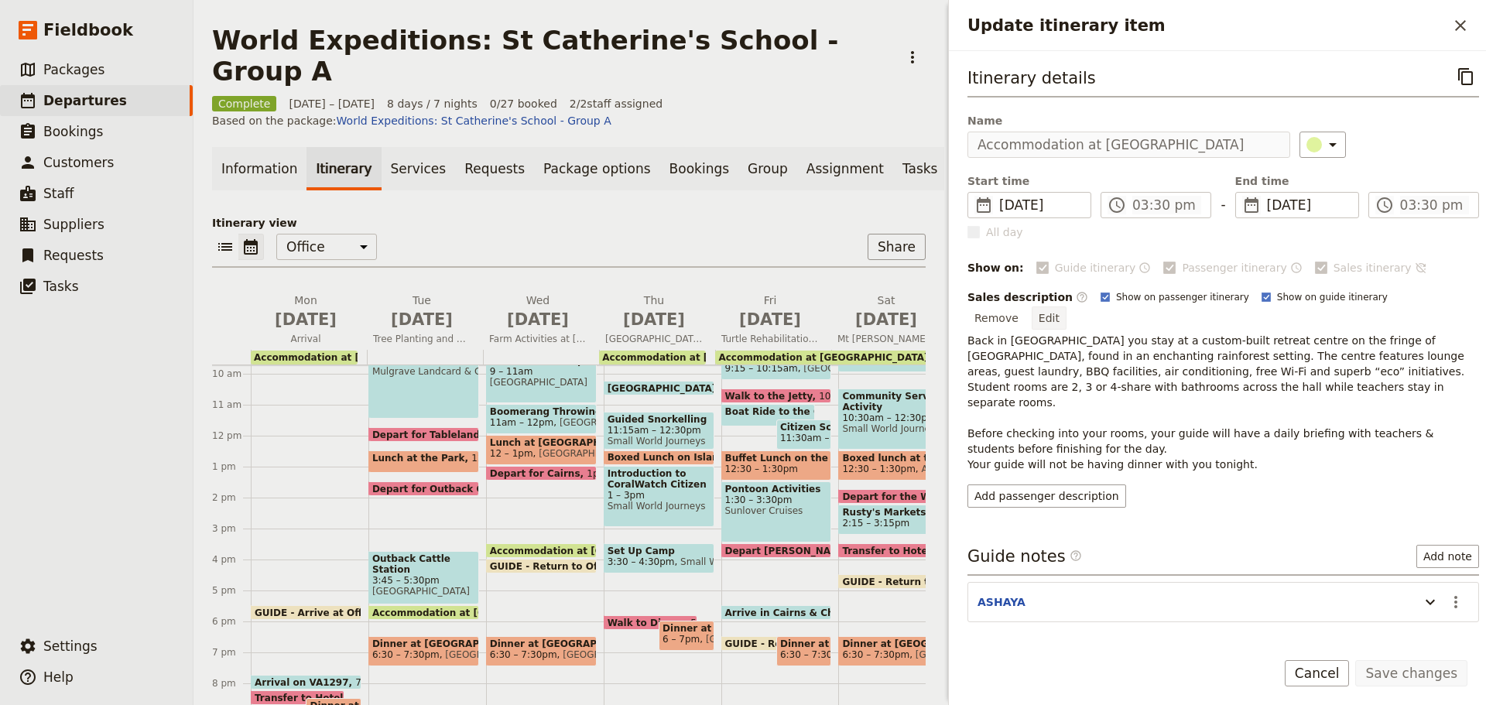
click at [1066, 306] on button "Edit" at bounding box center [1049, 317] width 35 height 23
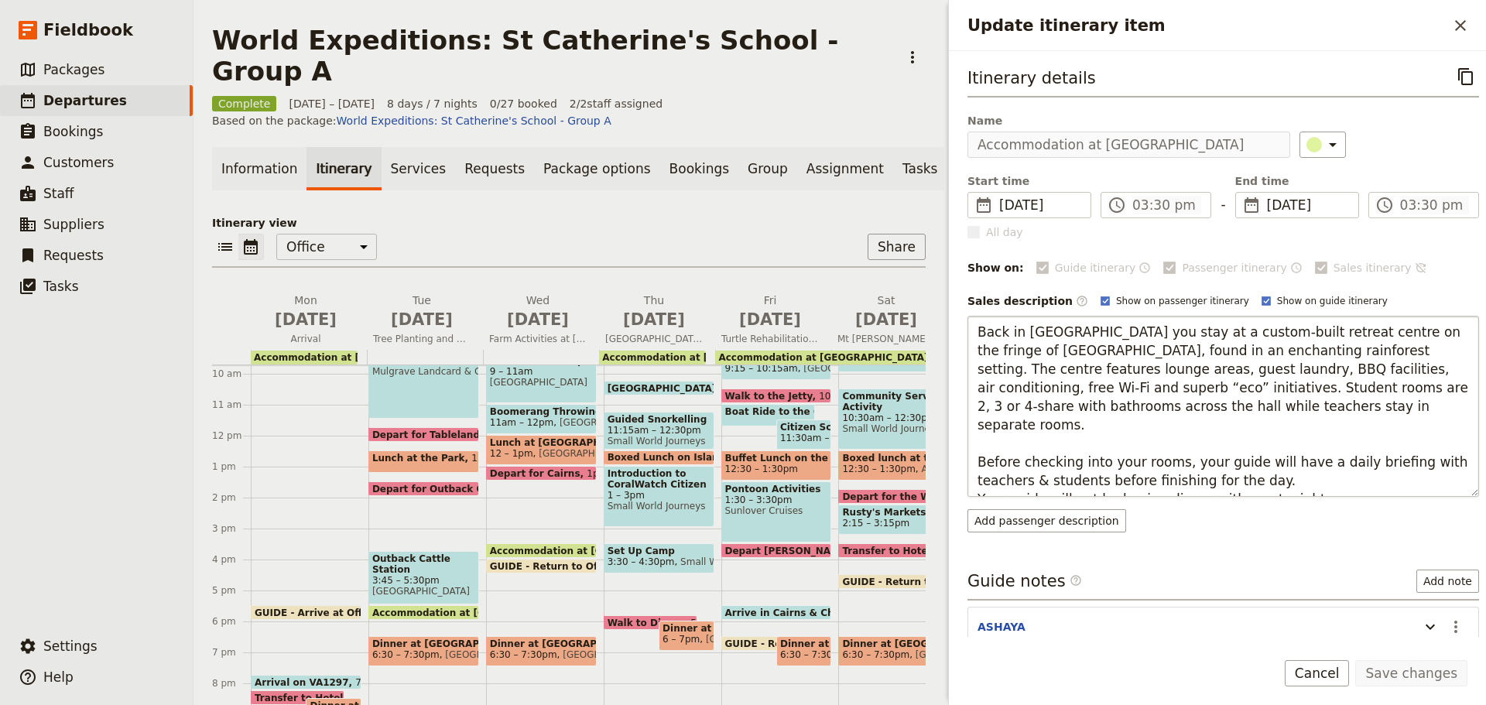
drag, startPoint x: 1278, startPoint y: 443, endPoint x: 1169, endPoint y: 450, distance: 109.3
click at [1278, 442] on textarea "Back in [GEOGRAPHIC_DATA] you stay at a custom-built retreat centre on the frin…" at bounding box center [1223, 406] width 512 height 181
drag, startPoint x: 980, startPoint y: 445, endPoint x: 1483, endPoint y: 486, distance: 503.9
click at [1483, 486] on div "Itinerary details ​ Name Accommodation at Seville Mercy Centre ​ Start time ​ 3…" at bounding box center [1217, 344] width 537 height 586
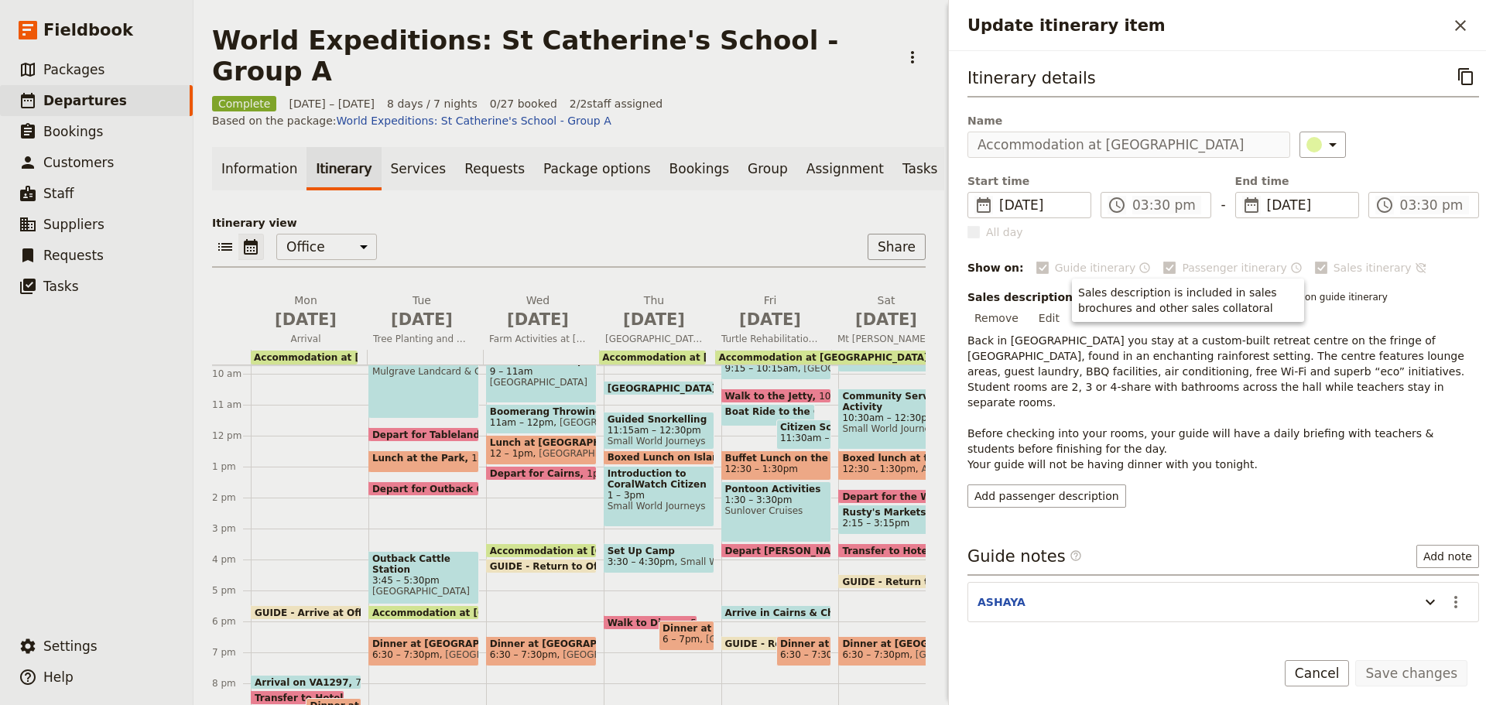
click at [766, 607] on span "Arrive in Cairns & Check Back In at Seville" at bounding box center [875, 612] width 301 height 10
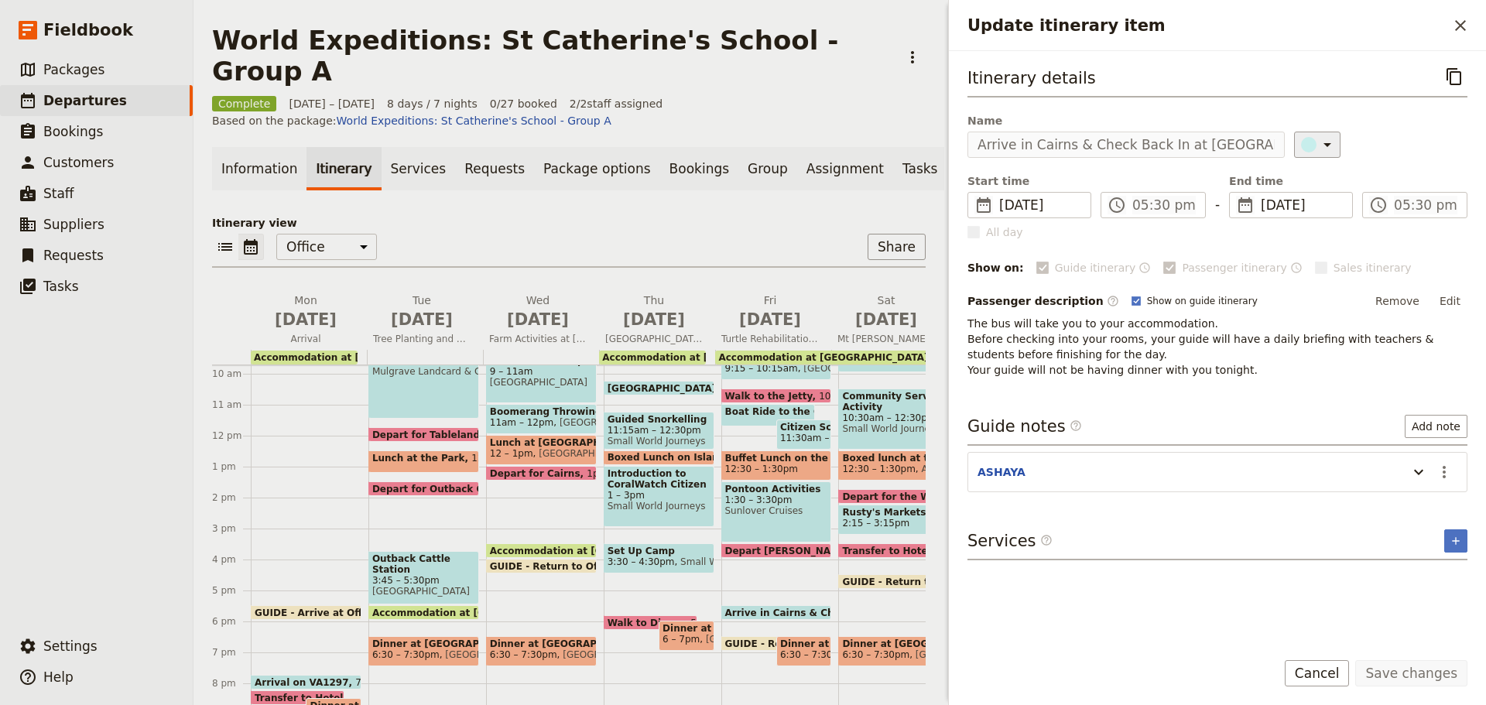
click at [1318, 149] on icon "Update itinerary item" at bounding box center [1327, 144] width 19 height 19
click at [1326, 386] on div "Itinerary details ​ Name Arrive in Cairns & Check Back In at Seville ​ Start ti…" at bounding box center [1217, 349] width 500 height 572
click at [1451, 470] on icon "Actions" at bounding box center [1444, 472] width 19 height 19
click at [1434, 502] on span "Edit note" at bounding box center [1411, 505] width 72 height 15
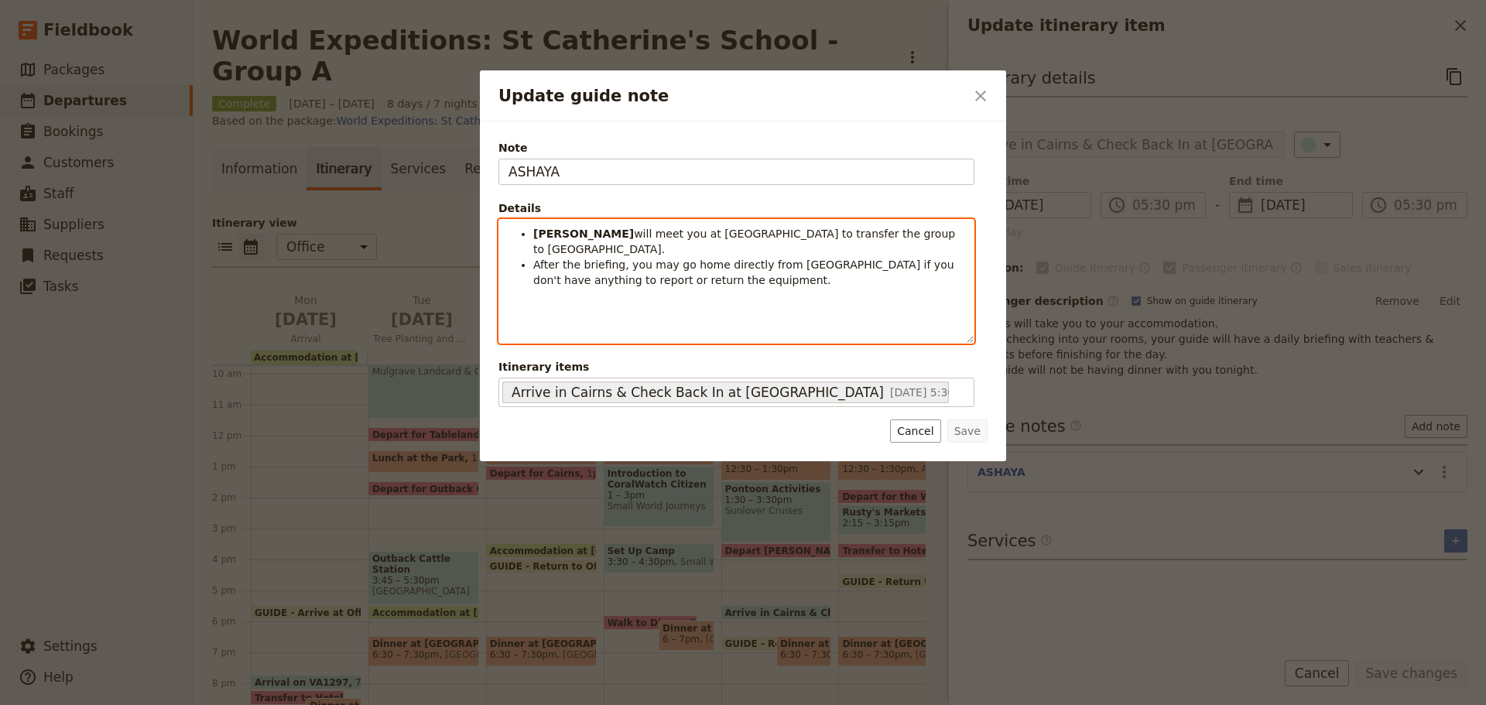
click at [659, 287] on div "JESS will meet you at Reef Fleet Terminal to transfer the group to Seville. Aft…" at bounding box center [736, 281] width 474 height 123
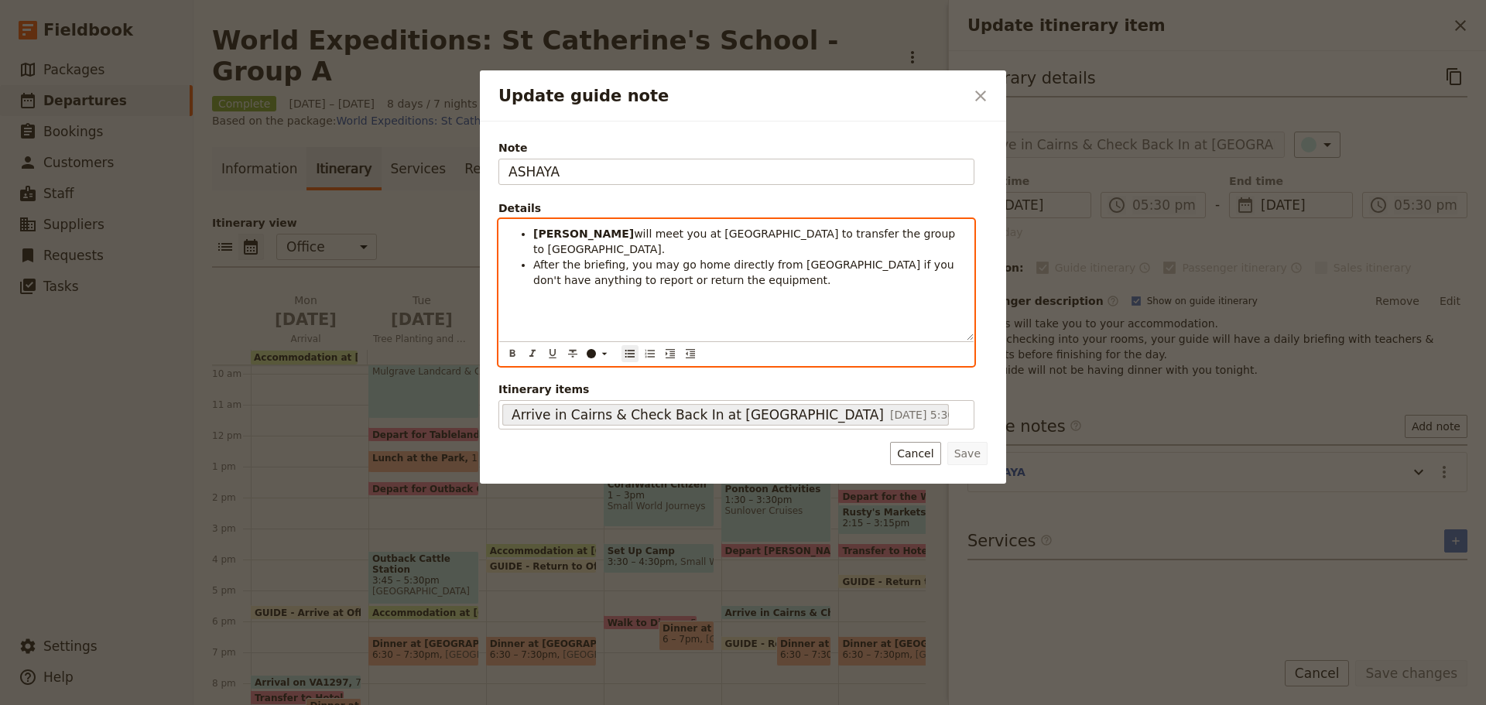
click at [847, 270] on li "After the briefing, you may go home directly from Seville if you don't have any…" at bounding box center [748, 272] width 431 height 31
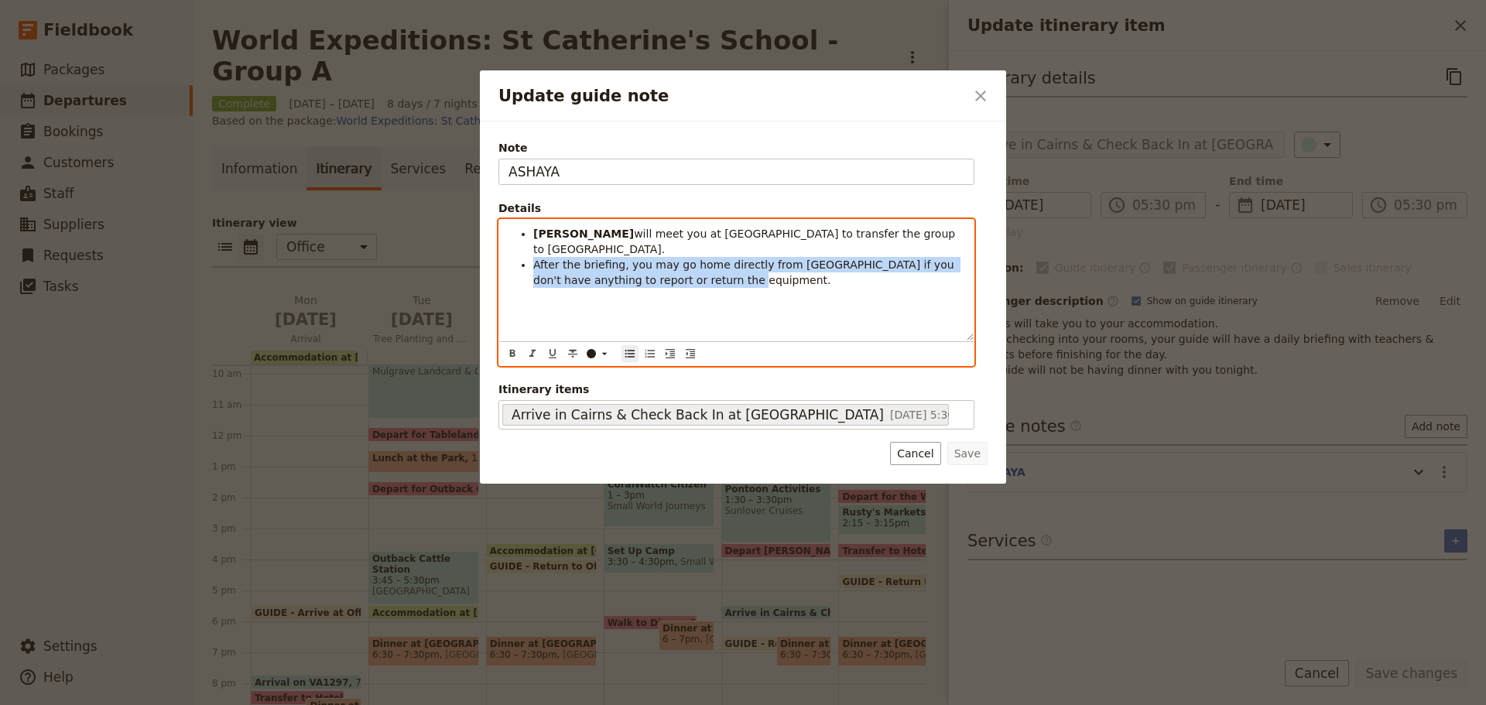
drag, startPoint x: 534, startPoint y: 250, endPoint x: 703, endPoint y: 268, distance: 169.6
click at [703, 268] on li "After the briefing, you may go home directly from Seville if you don't have any…" at bounding box center [748, 272] width 431 height 31
copy span "After the briefing, you may go home directly from Seville if you don't have any…"
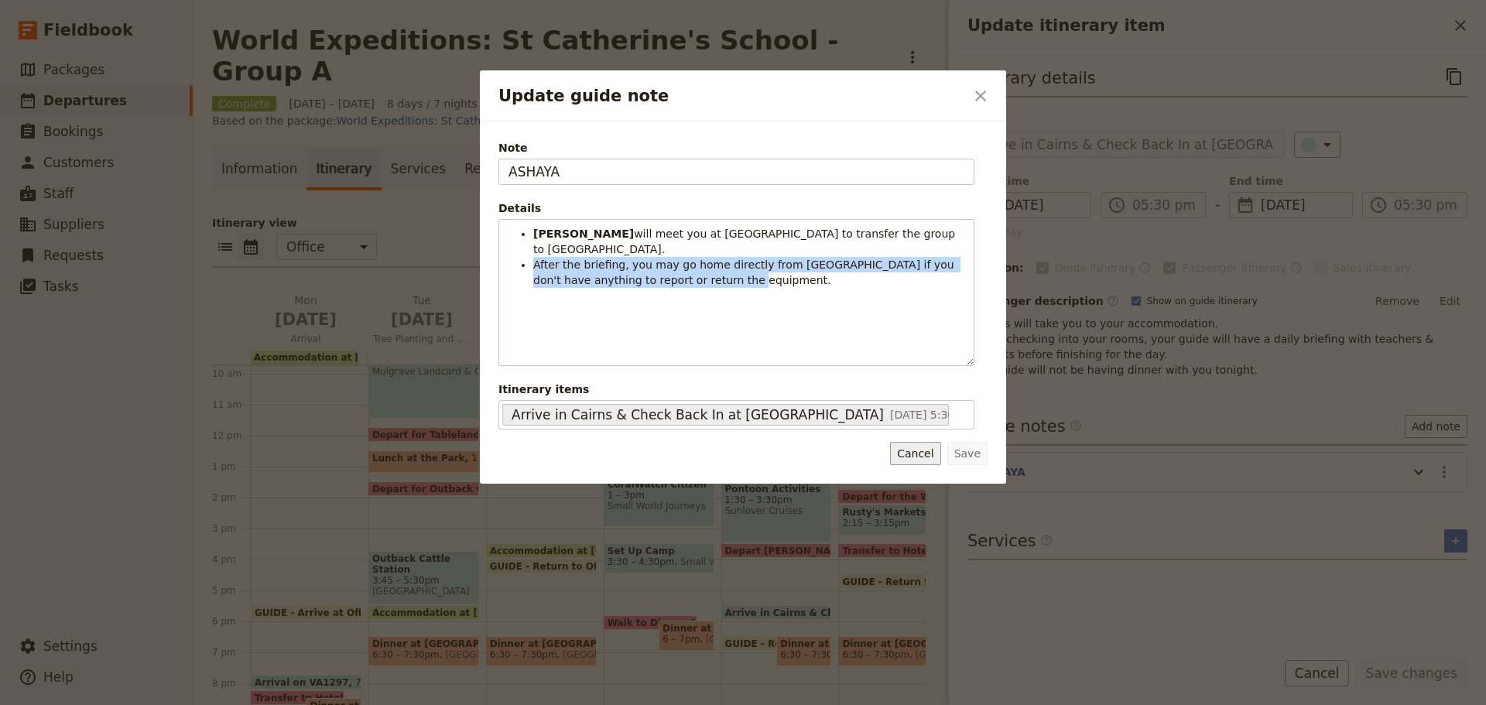
click at [905, 450] on button "Cancel" at bounding box center [915, 453] width 50 height 23
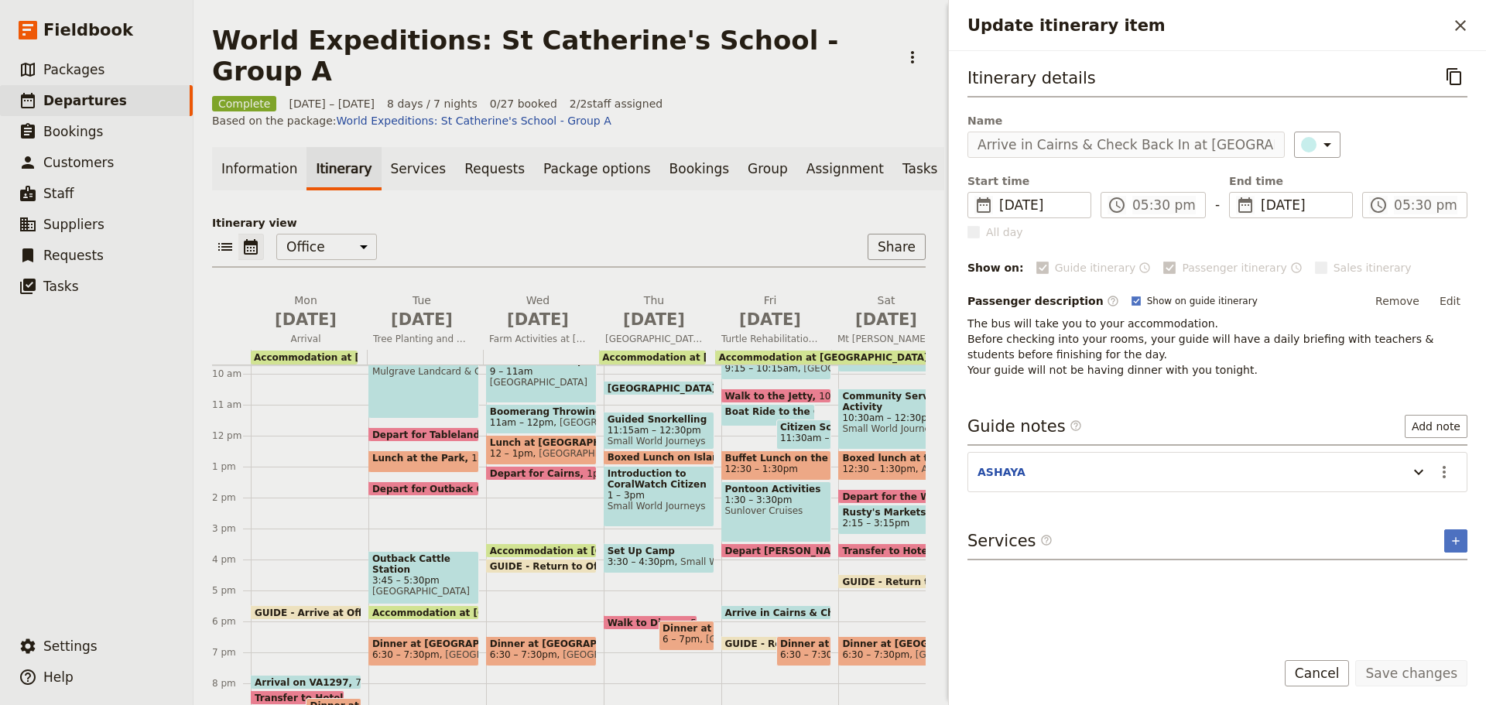
drag, startPoint x: 1351, startPoint y: 669, endPoint x: 1340, endPoint y: 671, distance: 10.9
click at [1350, 669] on button "Cancel" at bounding box center [1317, 673] width 65 height 26
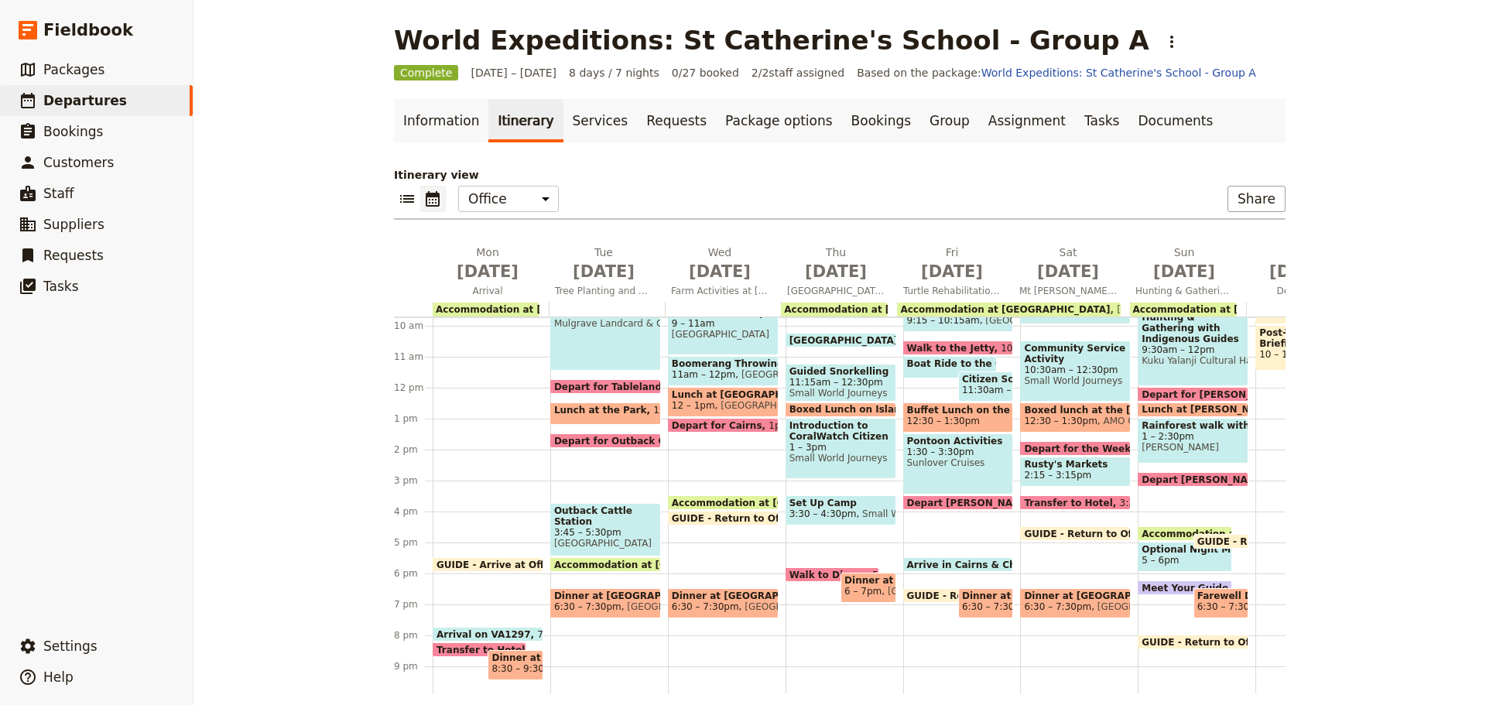
click at [1142, 585] on span "Meet Your Guide in Reception & Walk to Dinner" at bounding box center [1267, 588] width 253 height 10
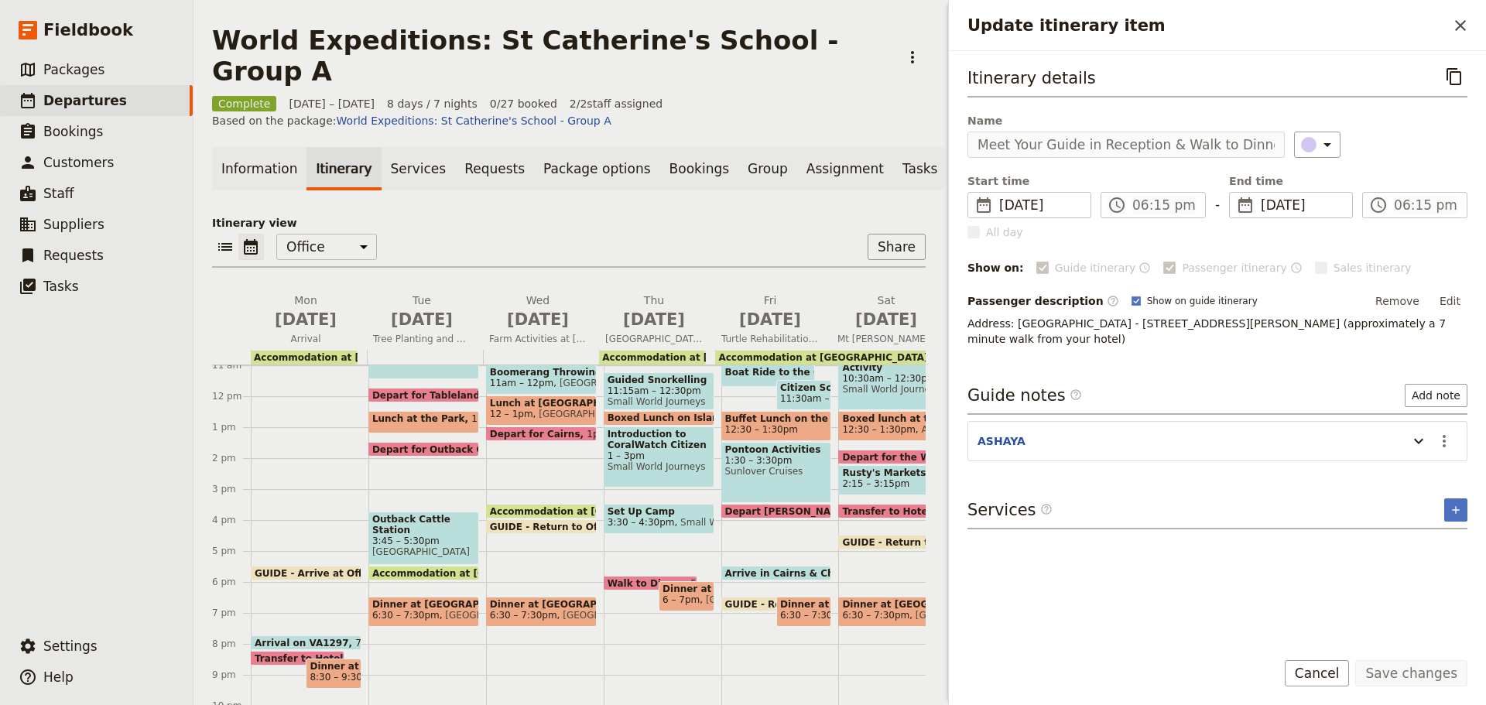
scroll to position [378, 0]
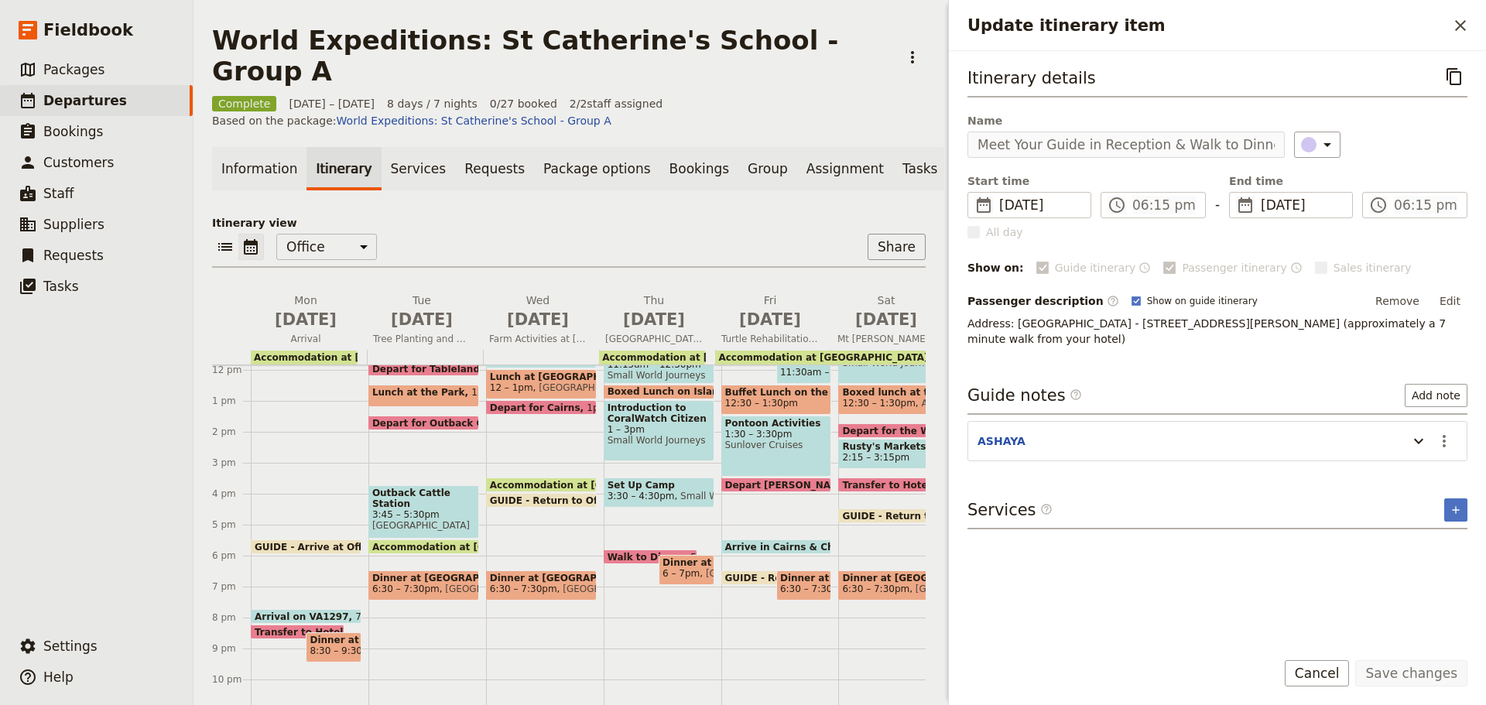
click at [1343, 674] on button "Cancel" at bounding box center [1317, 673] width 65 height 26
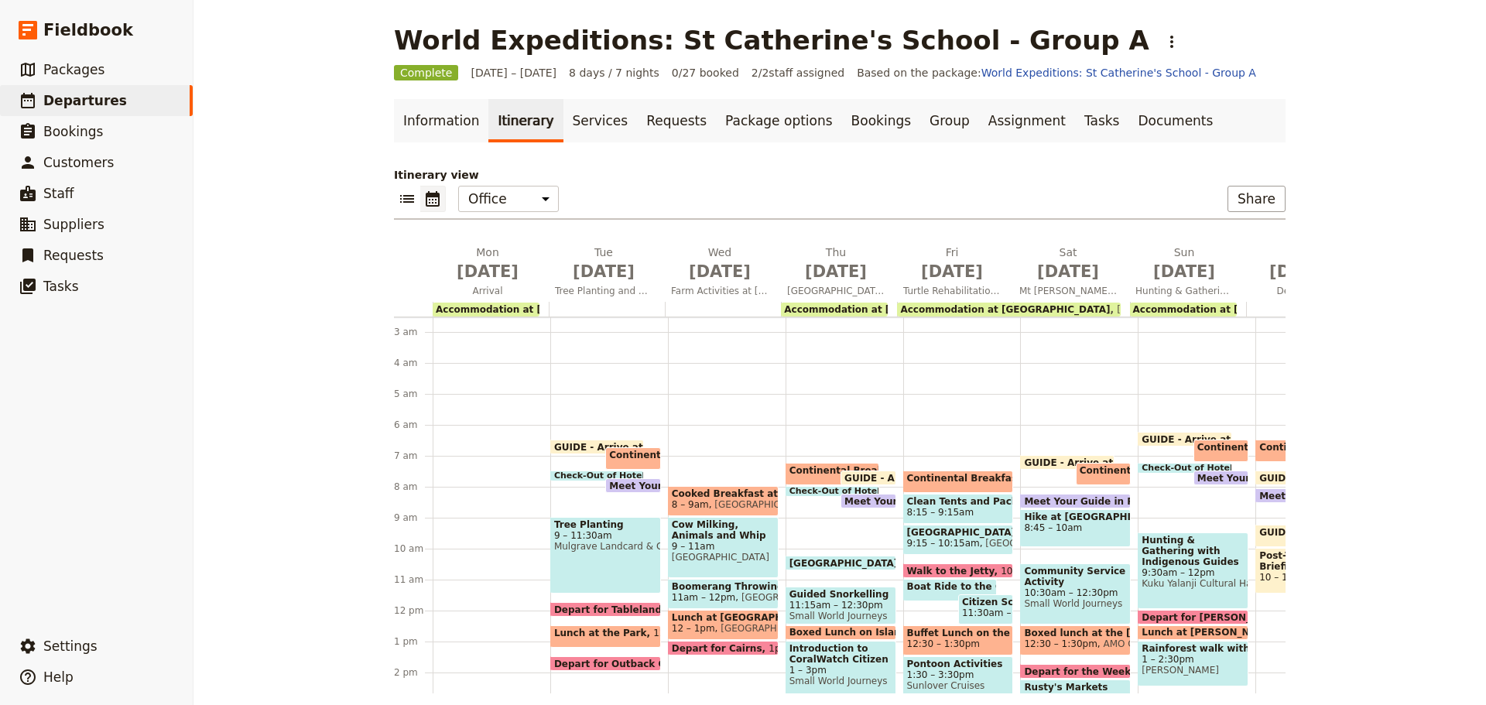
scroll to position [0, 0]
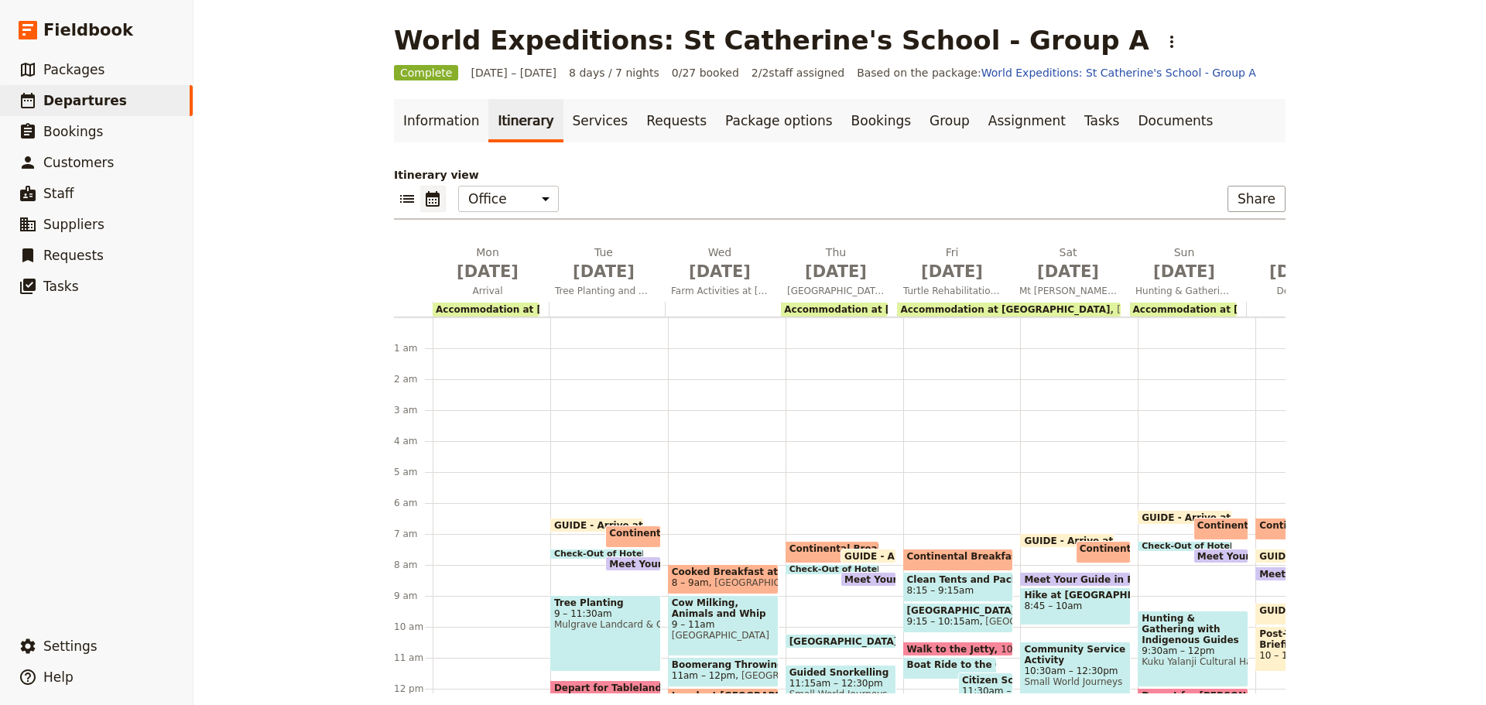
click at [590, 524] on span "GUIDE - Arrive at Office" at bounding box center [618, 525] width 129 height 10
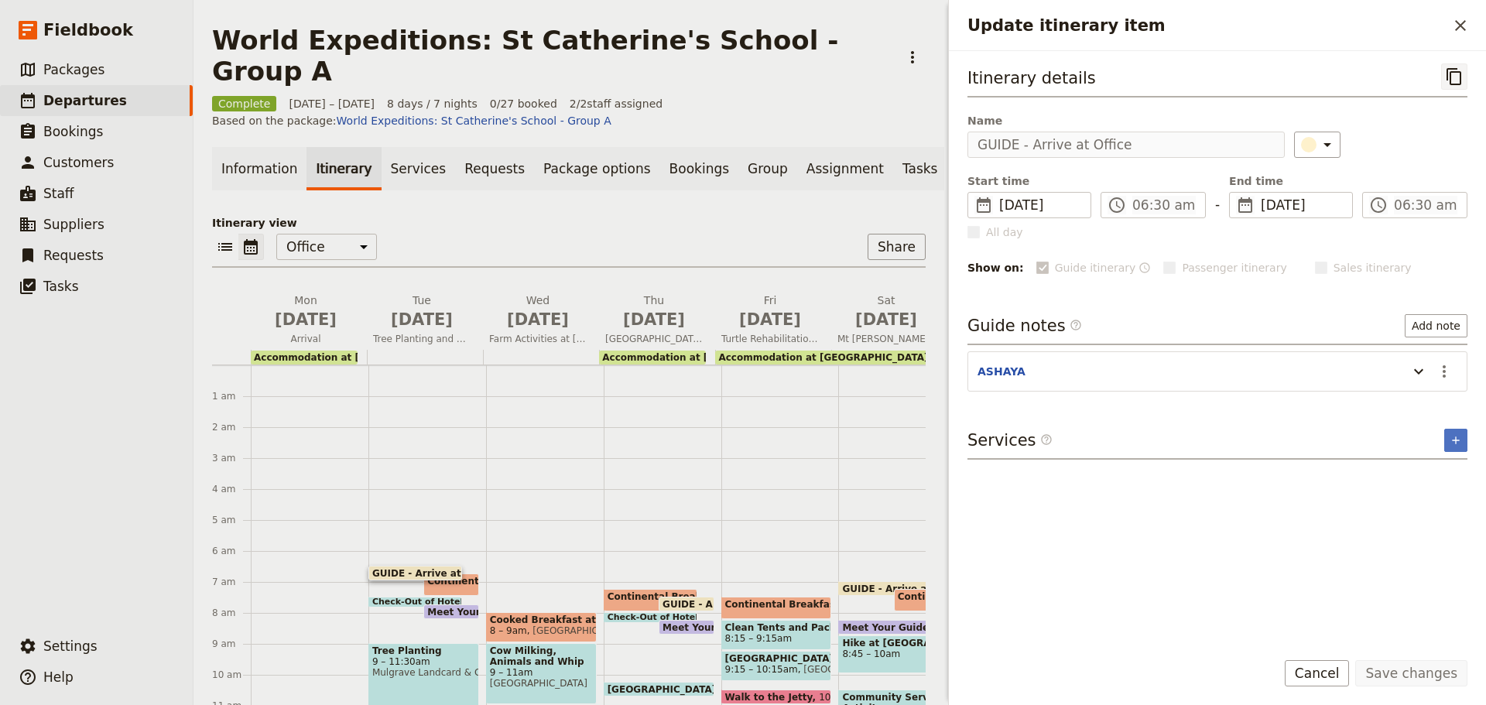
click at [1456, 68] on icon "Copy itinerary item" at bounding box center [1453, 76] width 15 height 17
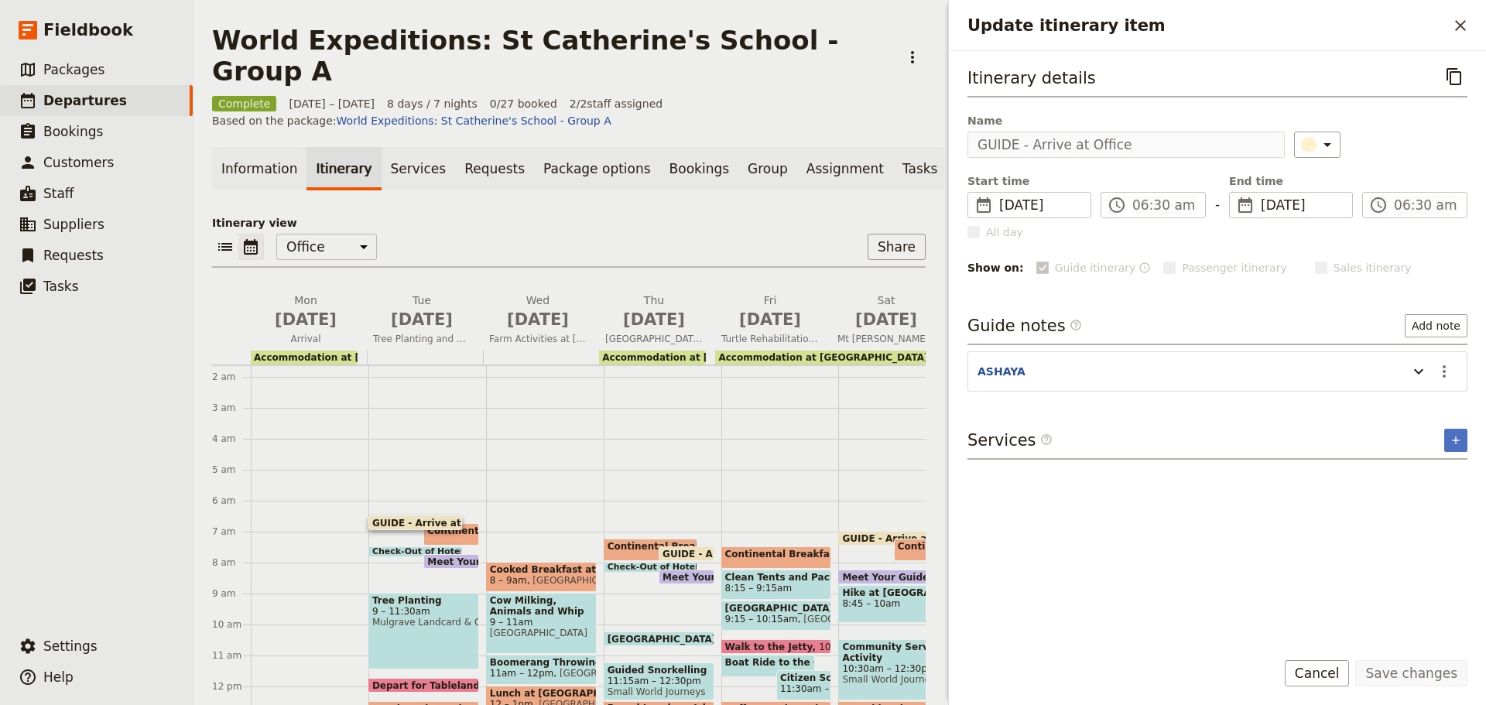
scroll to position [77, 0]
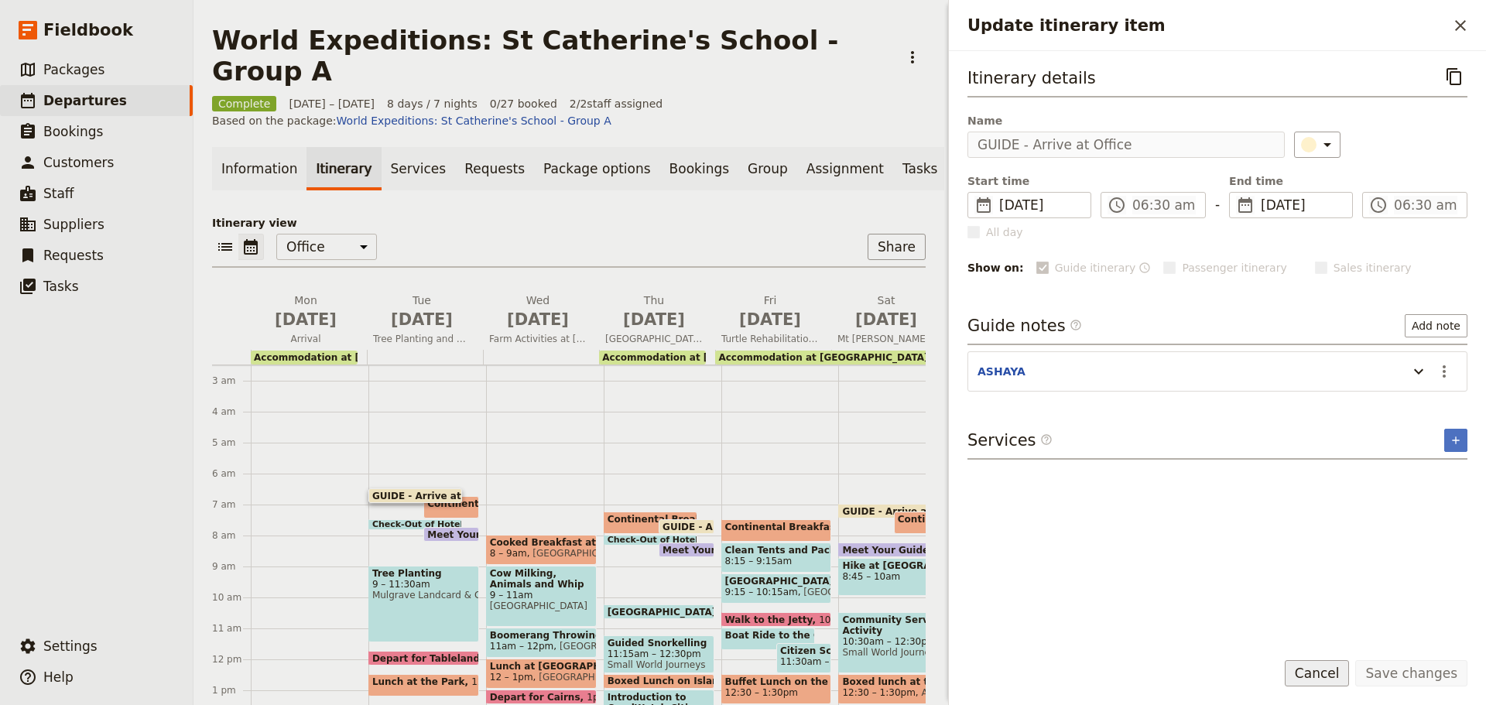
click at [1350, 679] on button "Cancel" at bounding box center [1317, 673] width 65 height 26
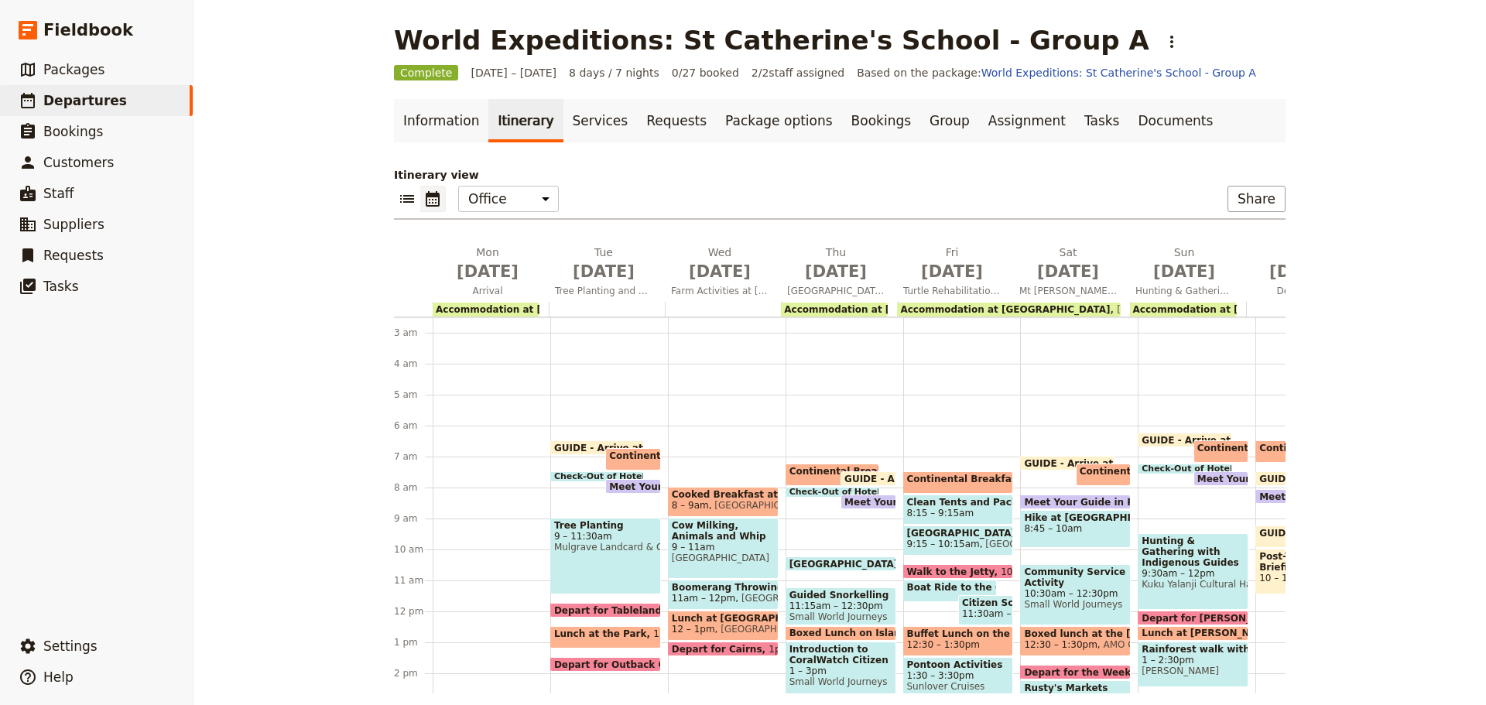
click at [798, 464] on div "Continental Breakfast at Hotel 7:15 – 8am Seville Retreat Centre Cairns" at bounding box center [832, 475] width 94 height 22
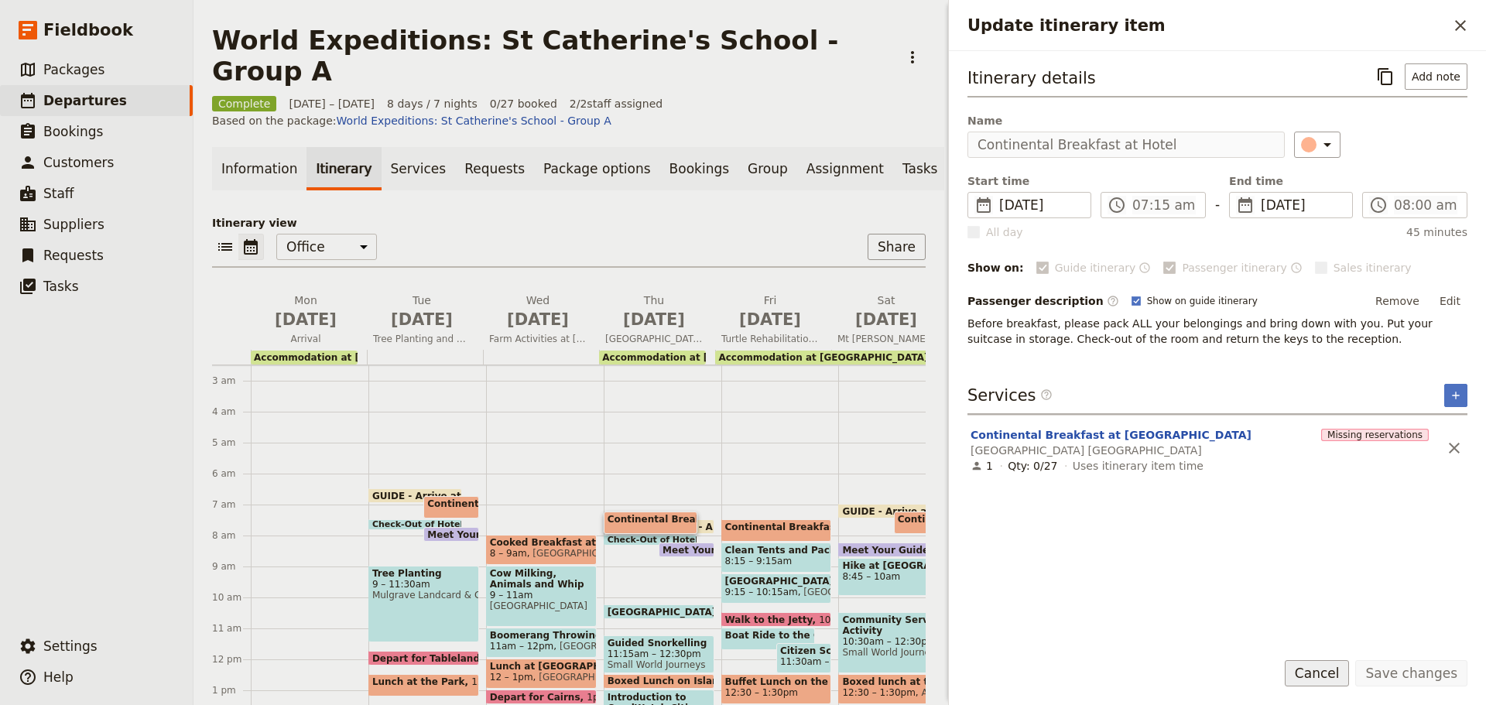
click at [1349, 675] on button "Cancel" at bounding box center [1317, 673] width 65 height 26
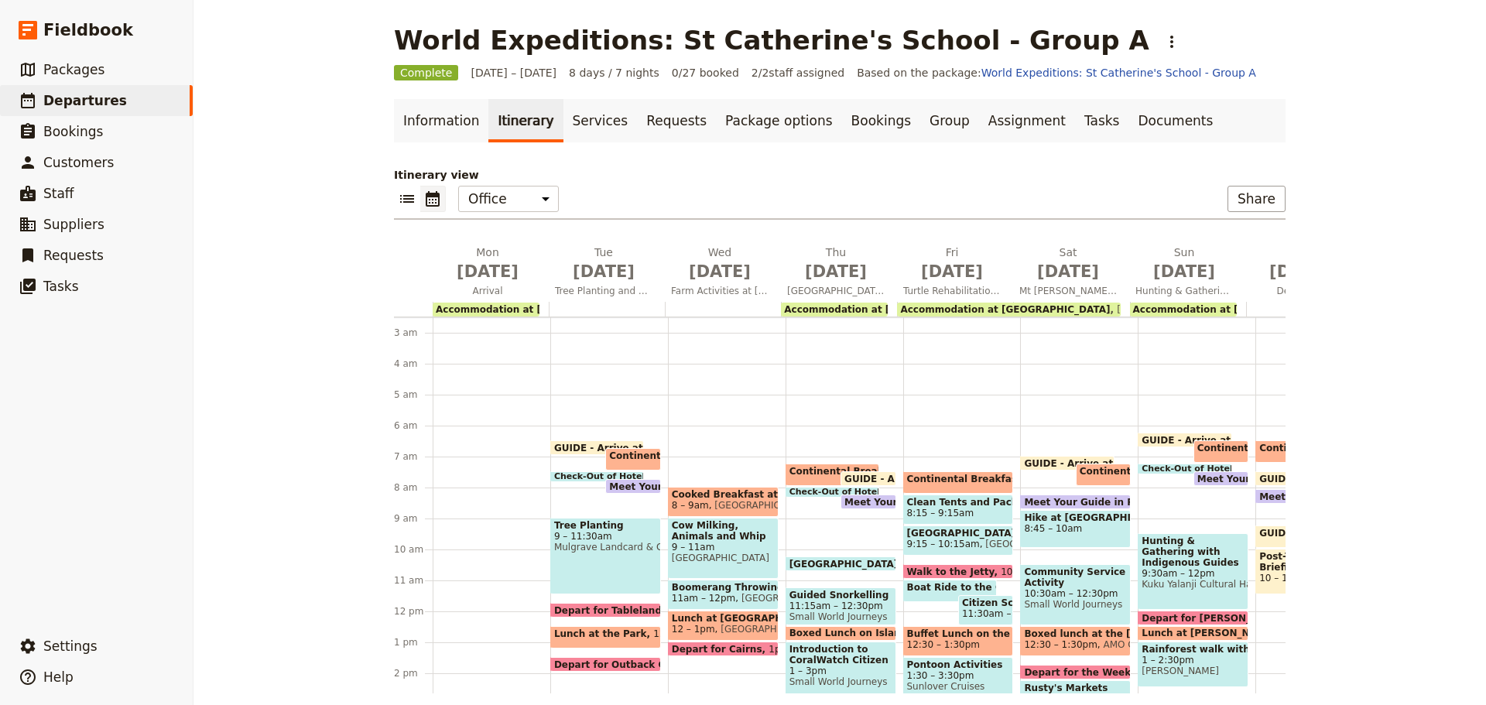
click at [945, 473] on div "Continental Breakfast at Camp 7:30 – 8:15am" at bounding box center [958, 482] width 111 height 22
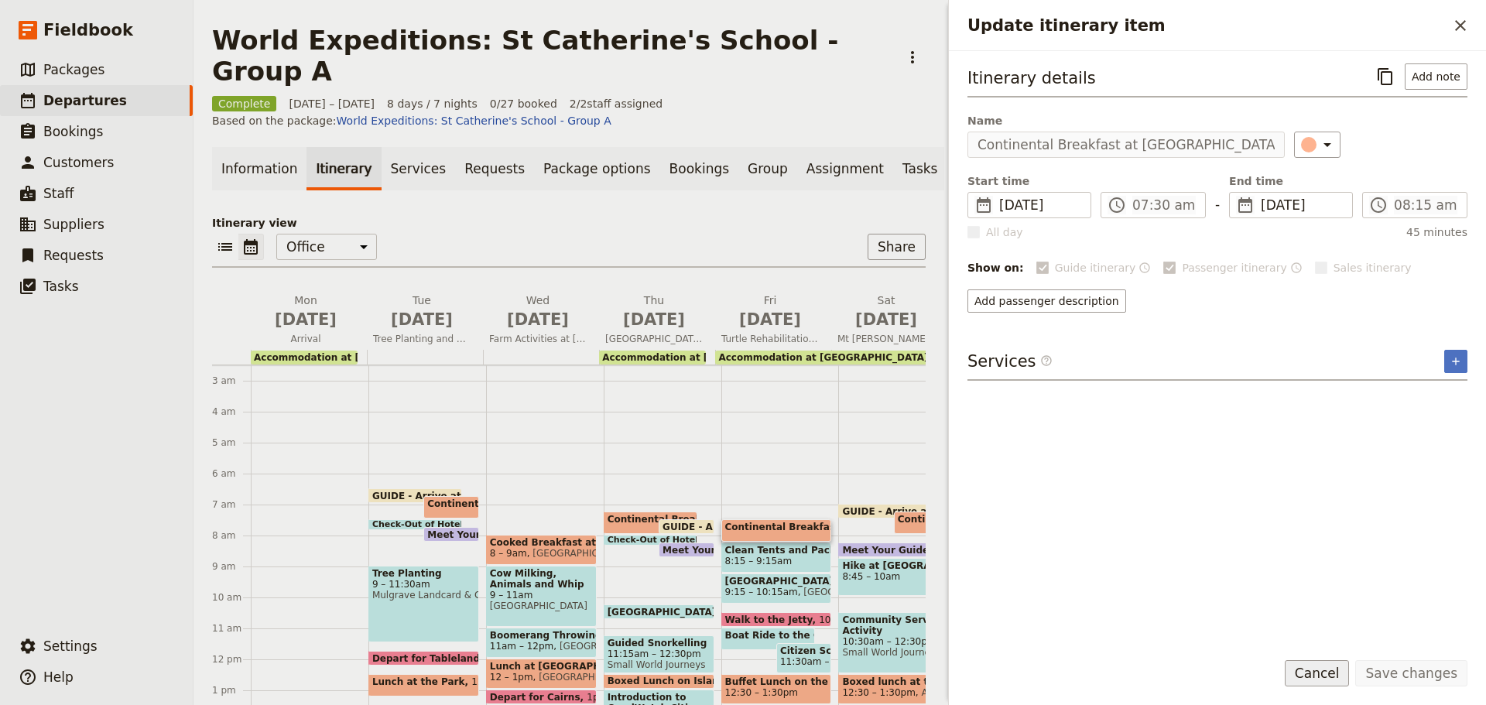
click at [1317, 674] on button "Cancel" at bounding box center [1317, 673] width 65 height 26
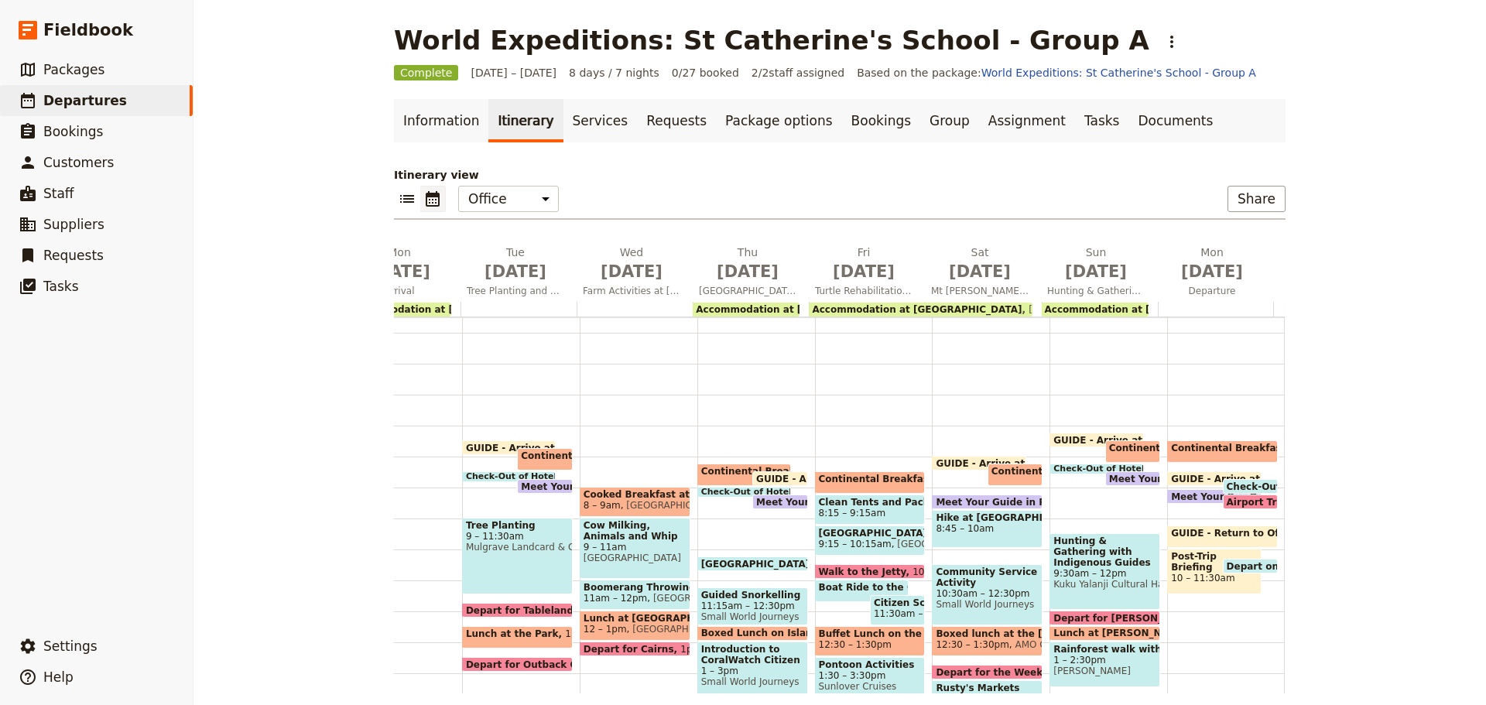
scroll to position [0, 91]
click at [1186, 502] on span at bounding box center [1211, 500] width 92 height 6
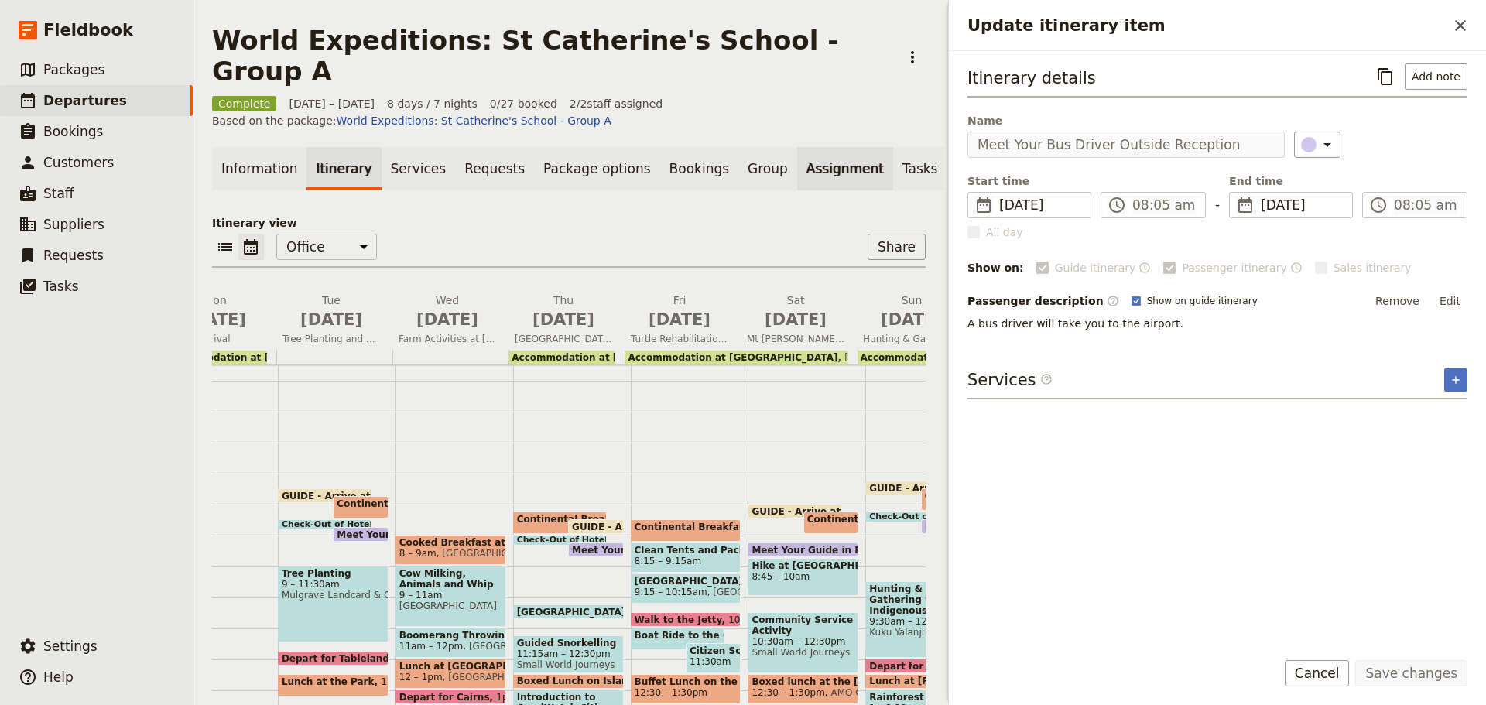
click at [827, 154] on div "World Expeditions: St Catherine's School - Group A ​ Complete 28 Jul – 4 Aug 20…" at bounding box center [839, 352] width 1292 height 705
click at [1343, 676] on button "Cancel" at bounding box center [1317, 673] width 65 height 26
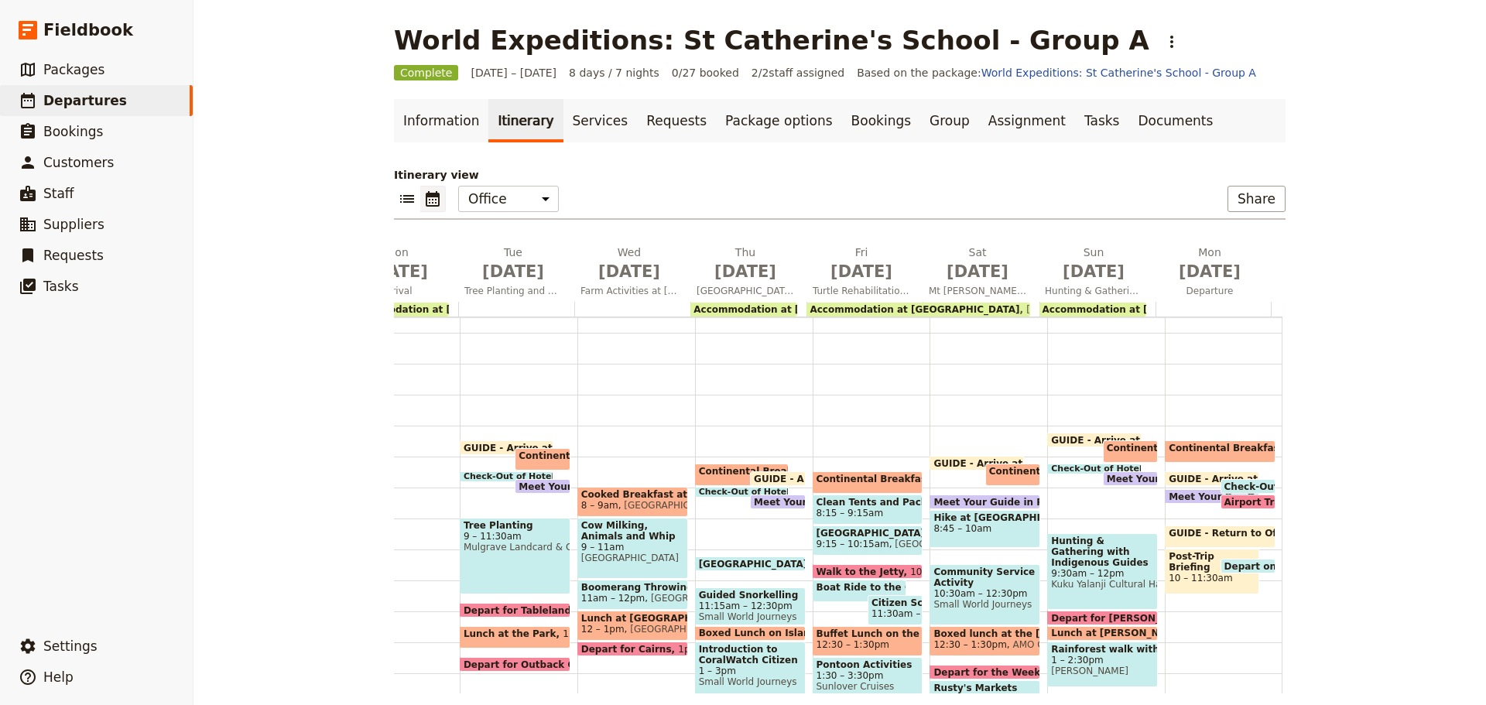
scroll to position [155, 0]
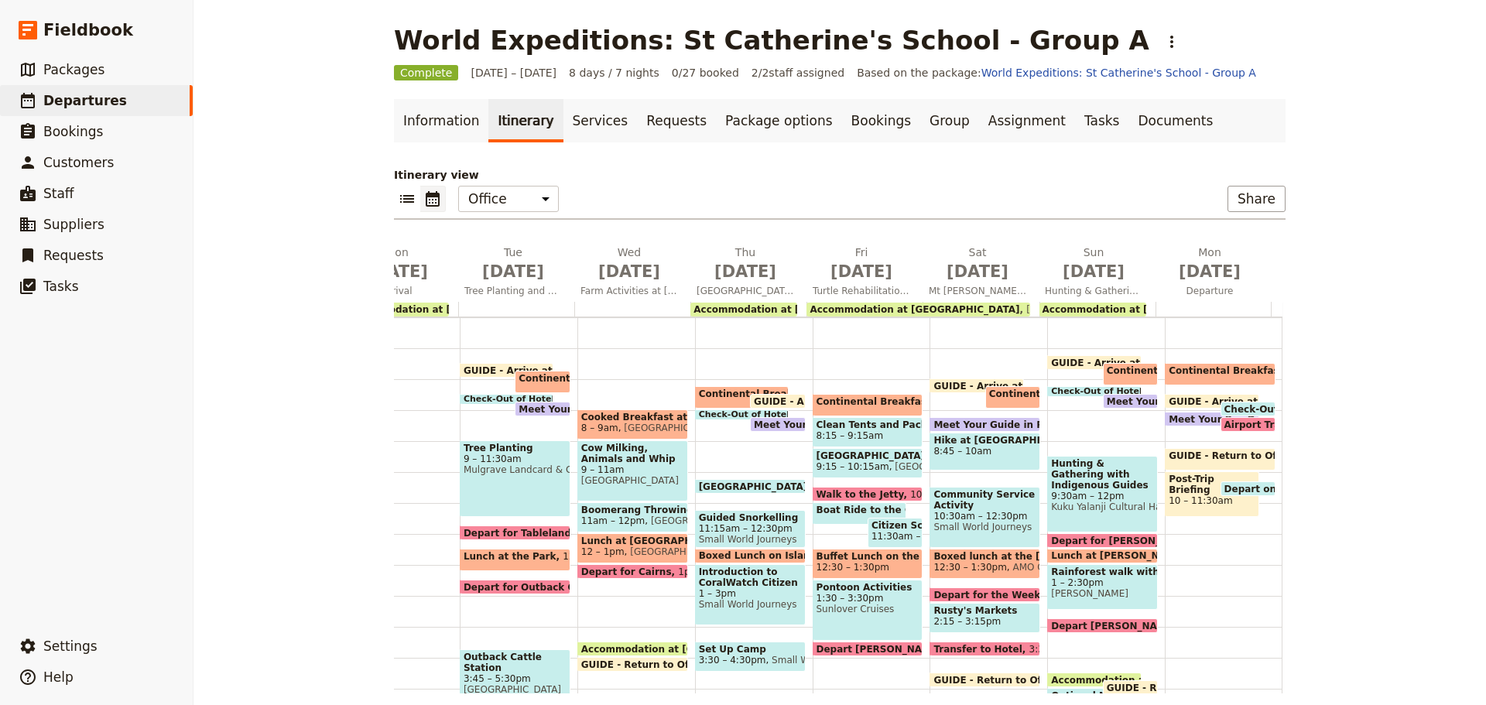
click at [1125, 405] on span at bounding box center [1130, 405] width 53 height 6
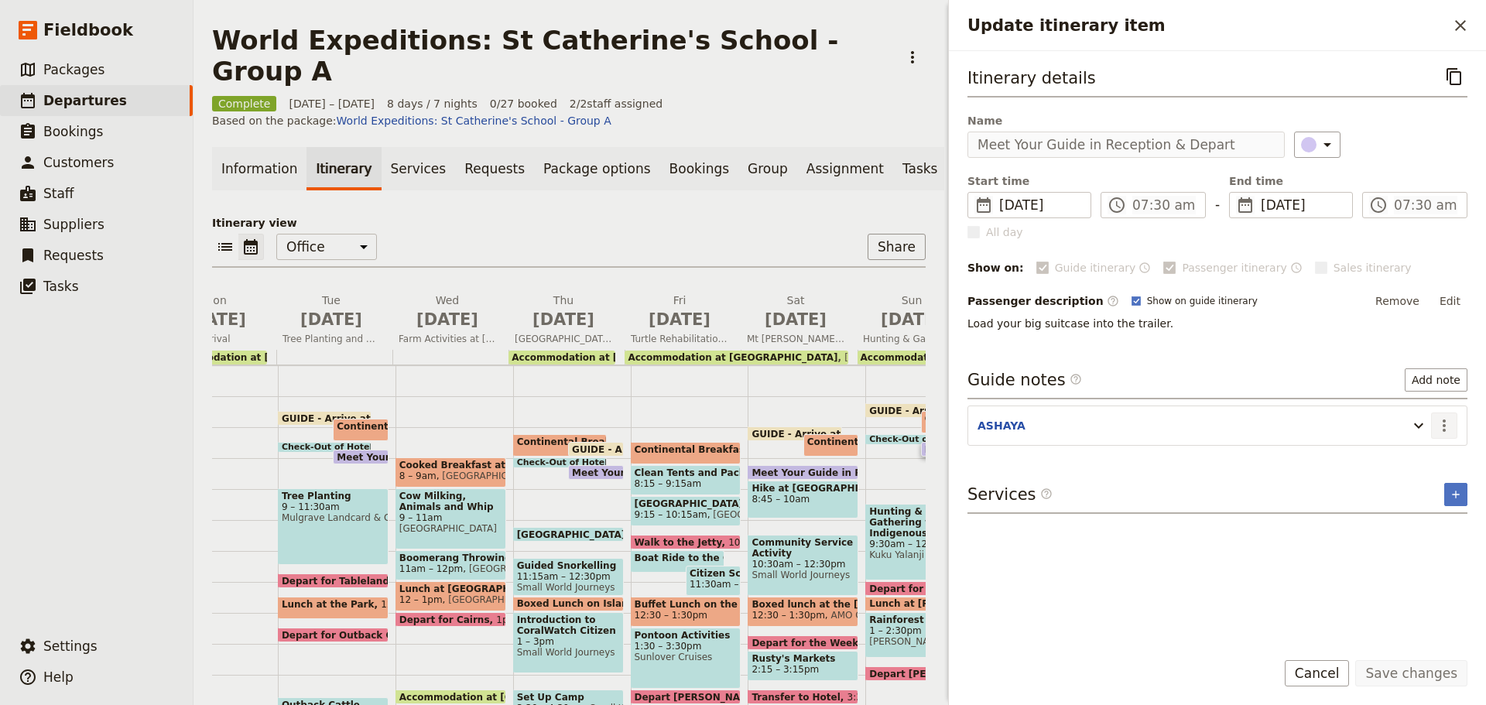
click at [1447, 424] on icon "Actions" at bounding box center [1444, 425] width 19 height 19
click at [1437, 457] on span "Edit note" at bounding box center [1411, 458] width 72 height 15
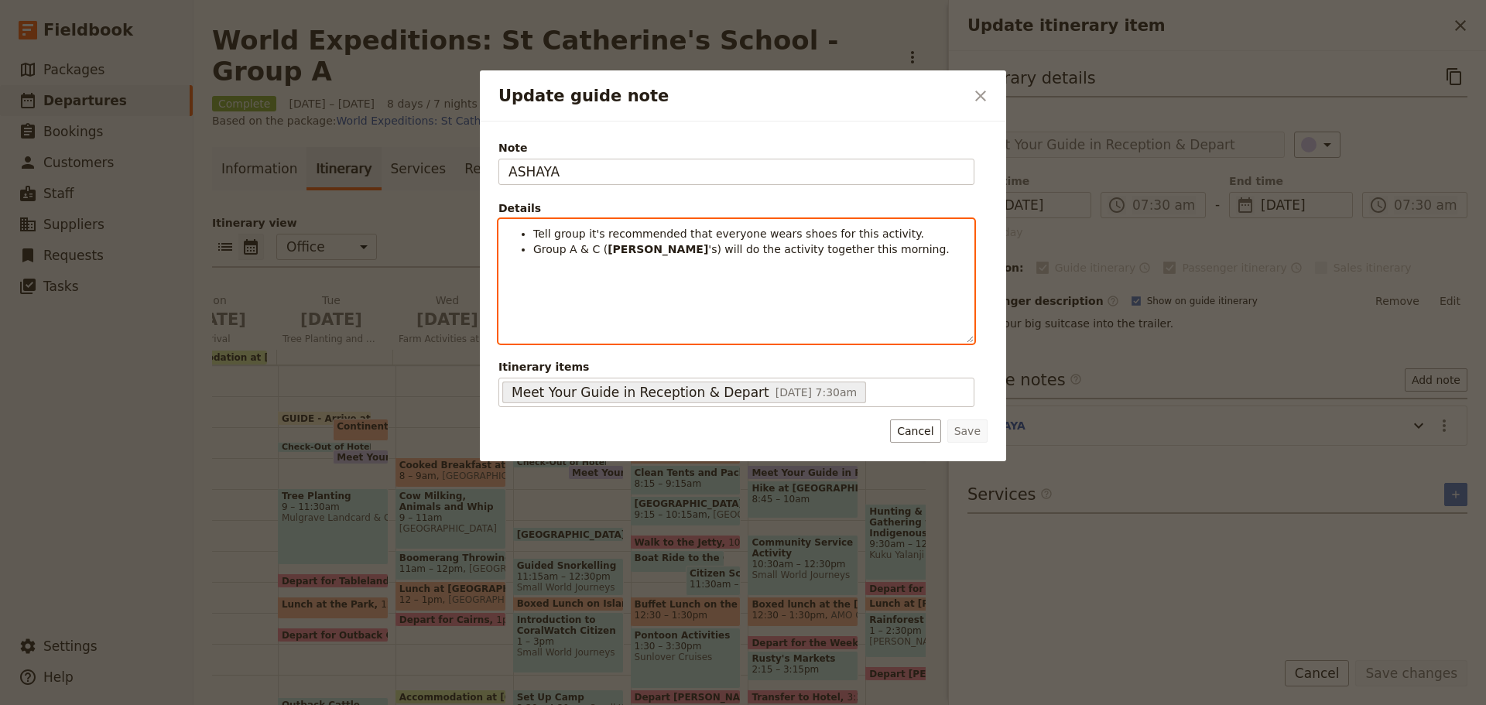
click at [747, 290] on div "Tell group it's recommended that everyone wears shoes for this activity. Group …" at bounding box center [736, 281] width 474 height 123
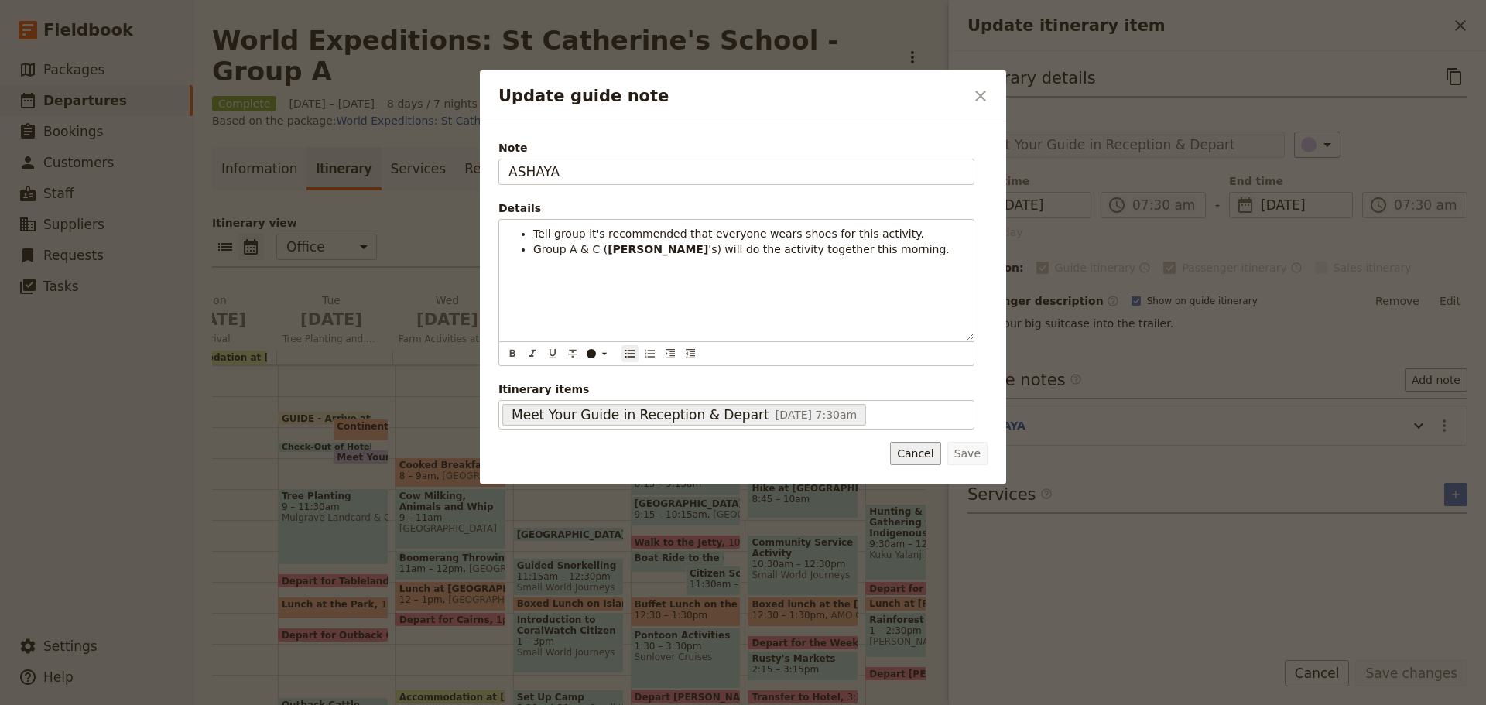
click at [907, 459] on button "Cancel" at bounding box center [915, 453] width 50 height 23
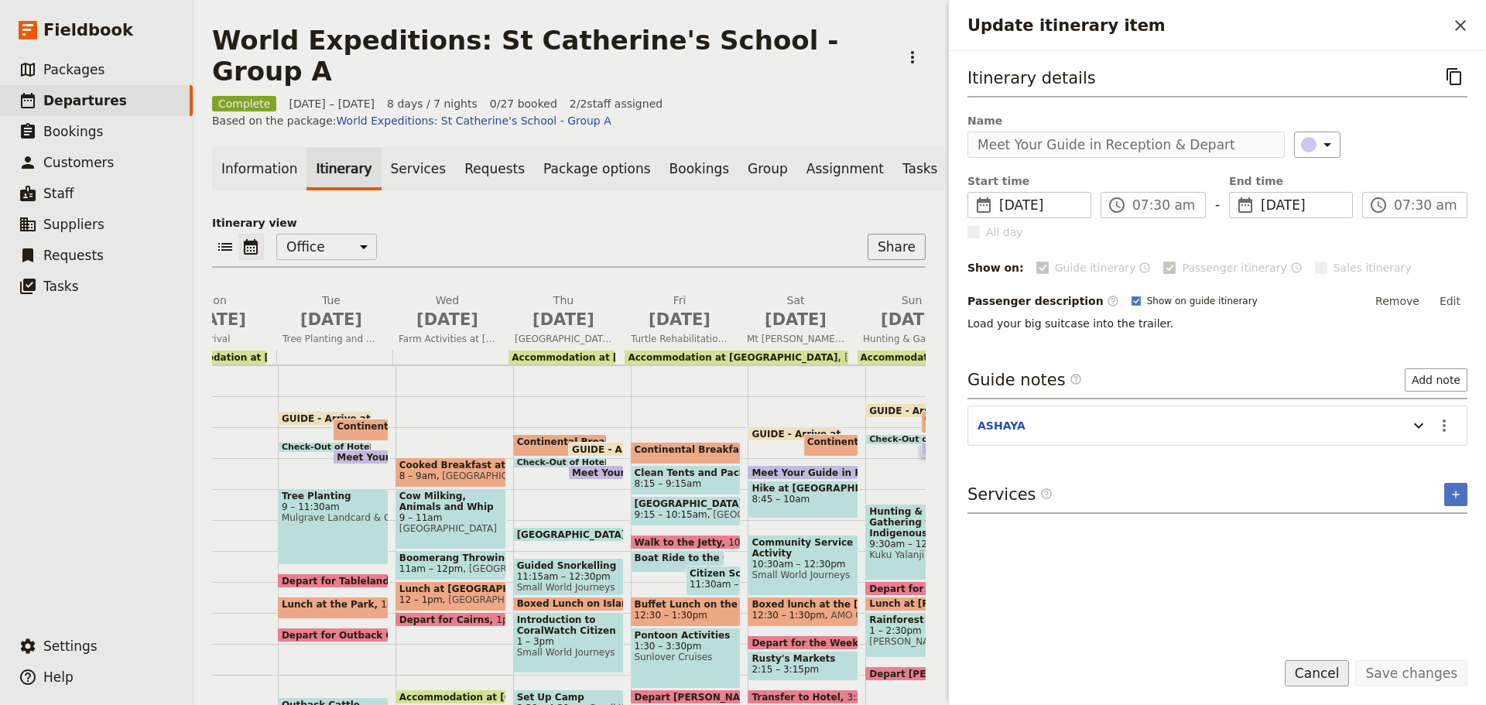
drag, startPoint x: 1319, startPoint y: 671, endPoint x: 1203, endPoint y: 671, distance: 116.9
click at [1319, 669] on button "Cancel" at bounding box center [1317, 673] width 65 height 26
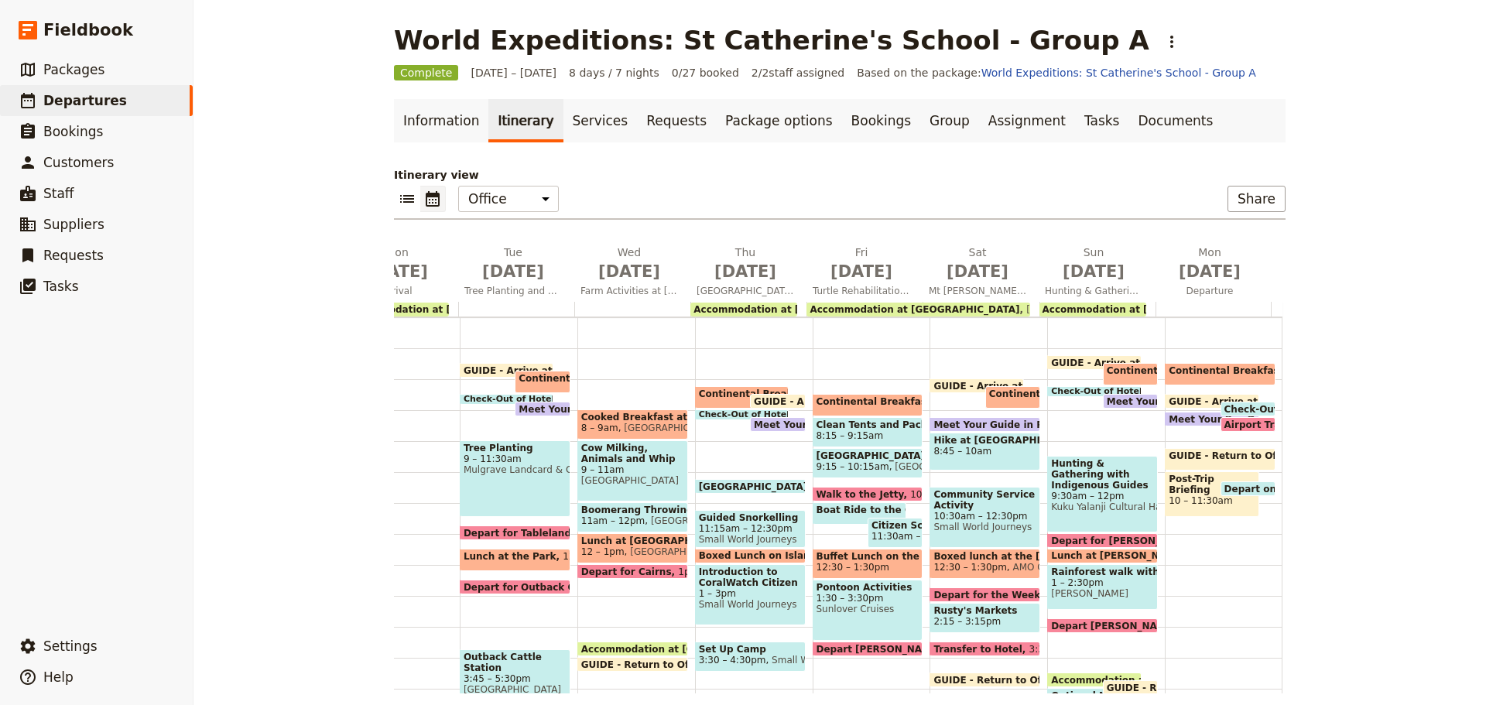
click at [1131, 399] on span "Meet Your Guide in Reception & Depart" at bounding box center [1213, 401] width 213 height 10
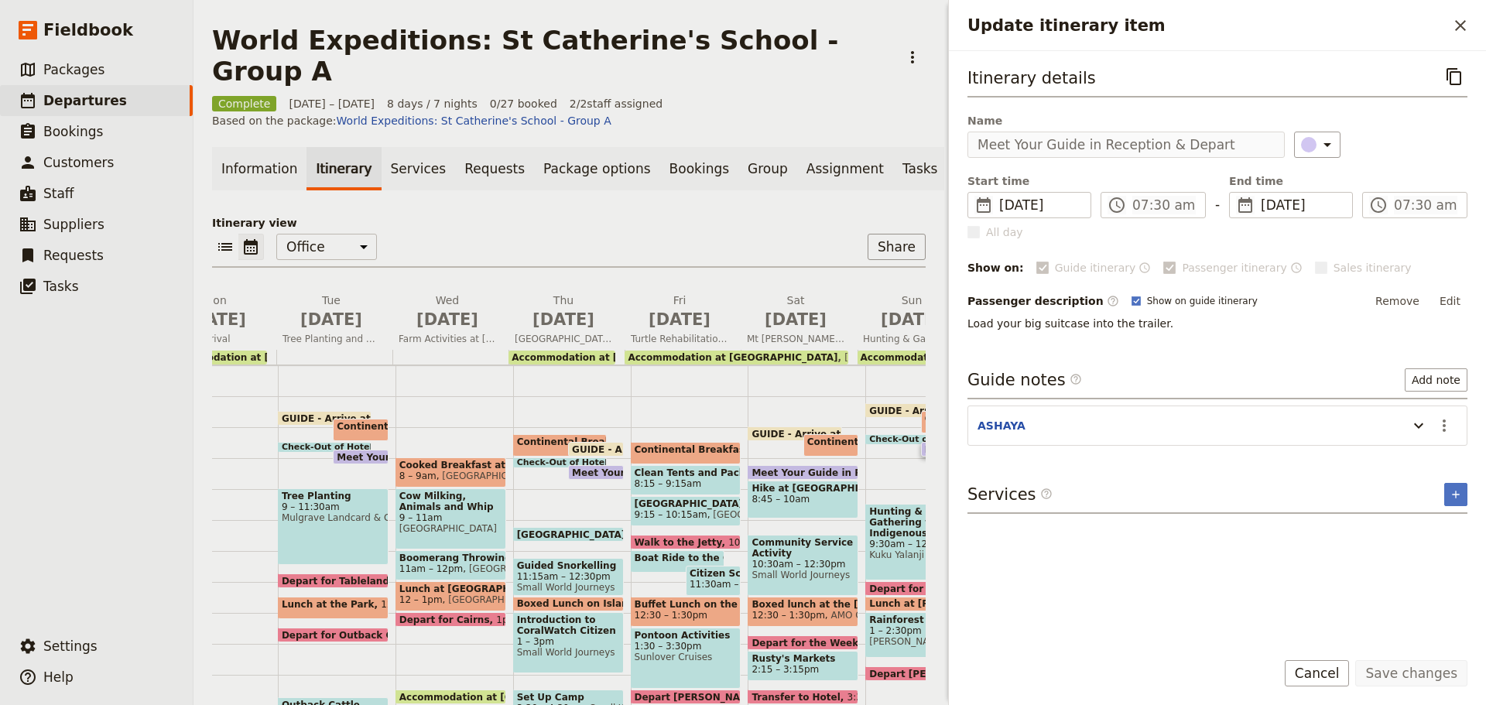
click at [1321, 676] on button "Cancel" at bounding box center [1317, 673] width 65 height 26
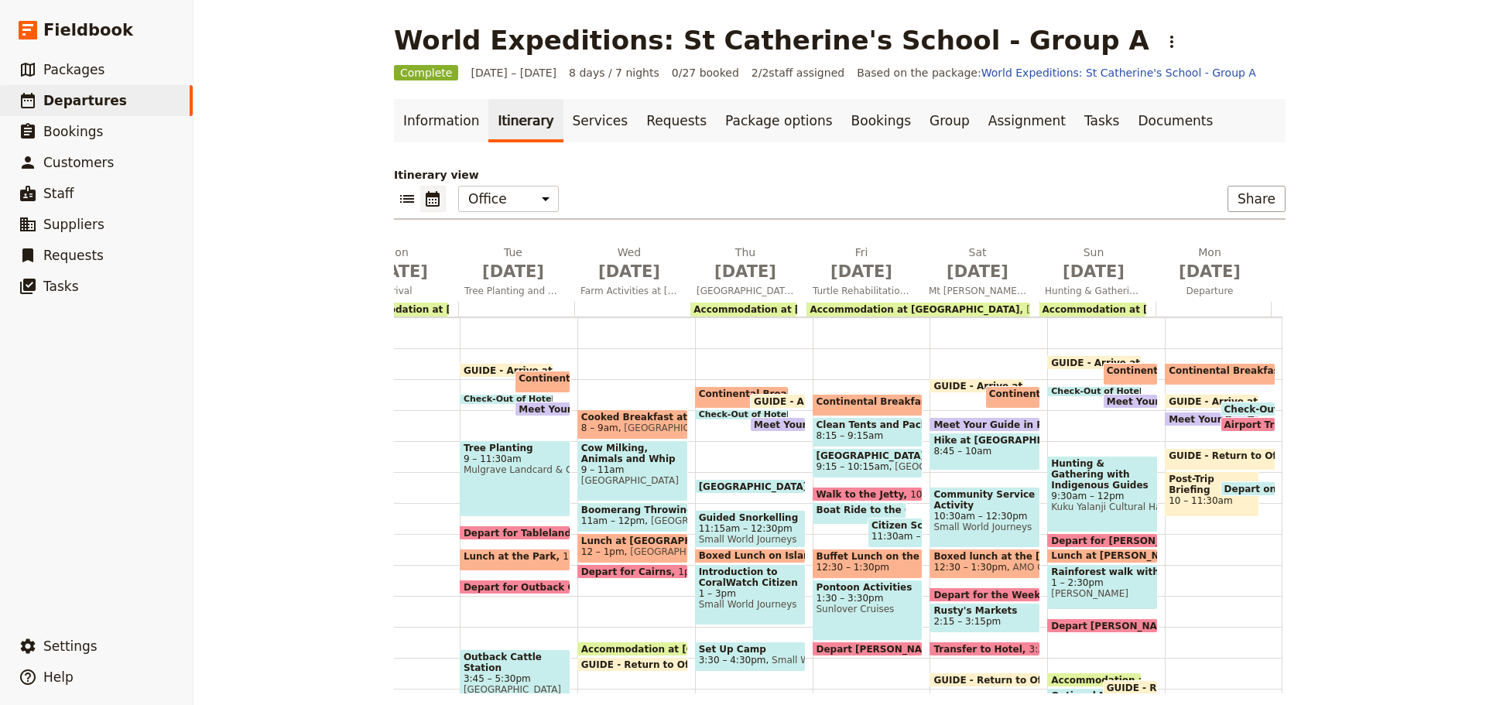
click at [1067, 392] on span at bounding box center [1094, 393] width 92 height 6
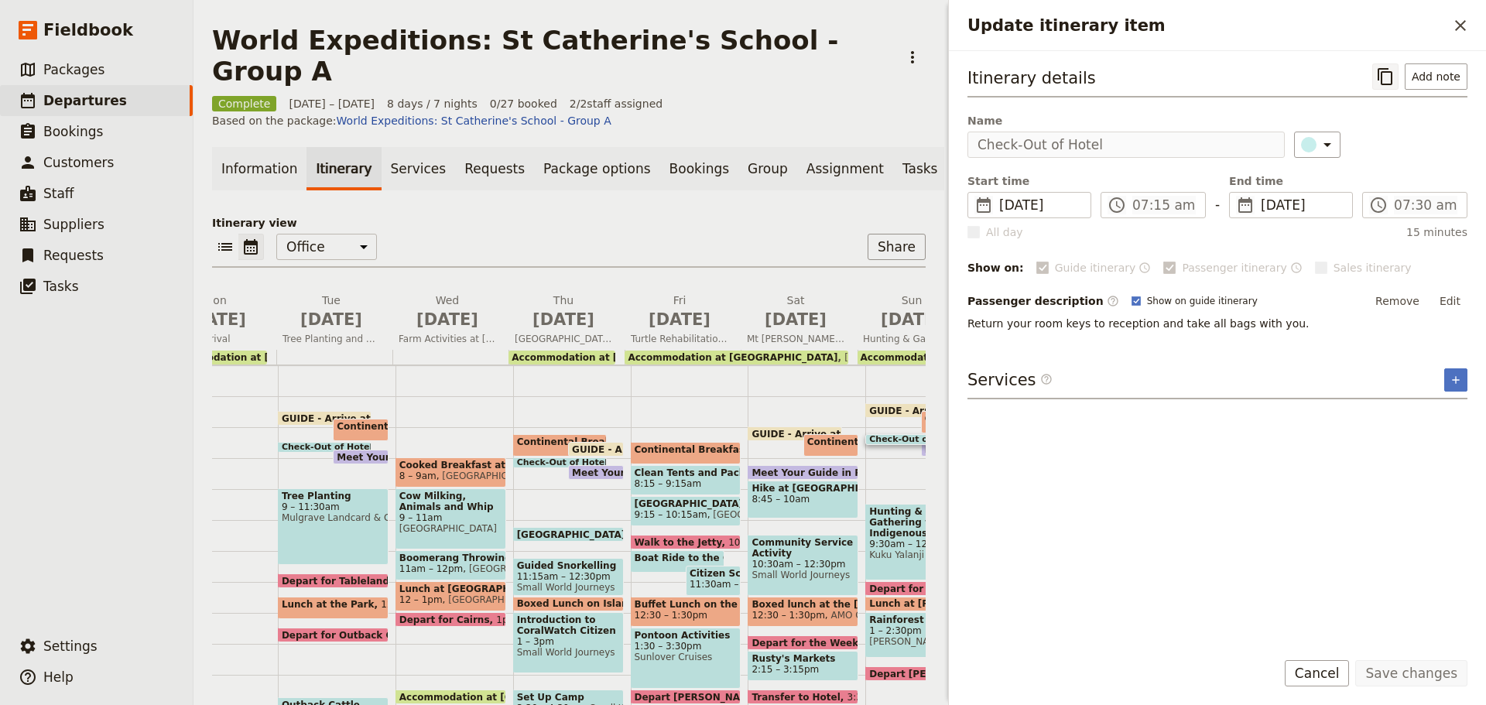
click at [1384, 76] on icon "Copy itinerary item" at bounding box center [1384, 76] width 15 height 17
click at [1321, 676] on button "Cancel" at bounding box center [1317, 673] width 65 height 26
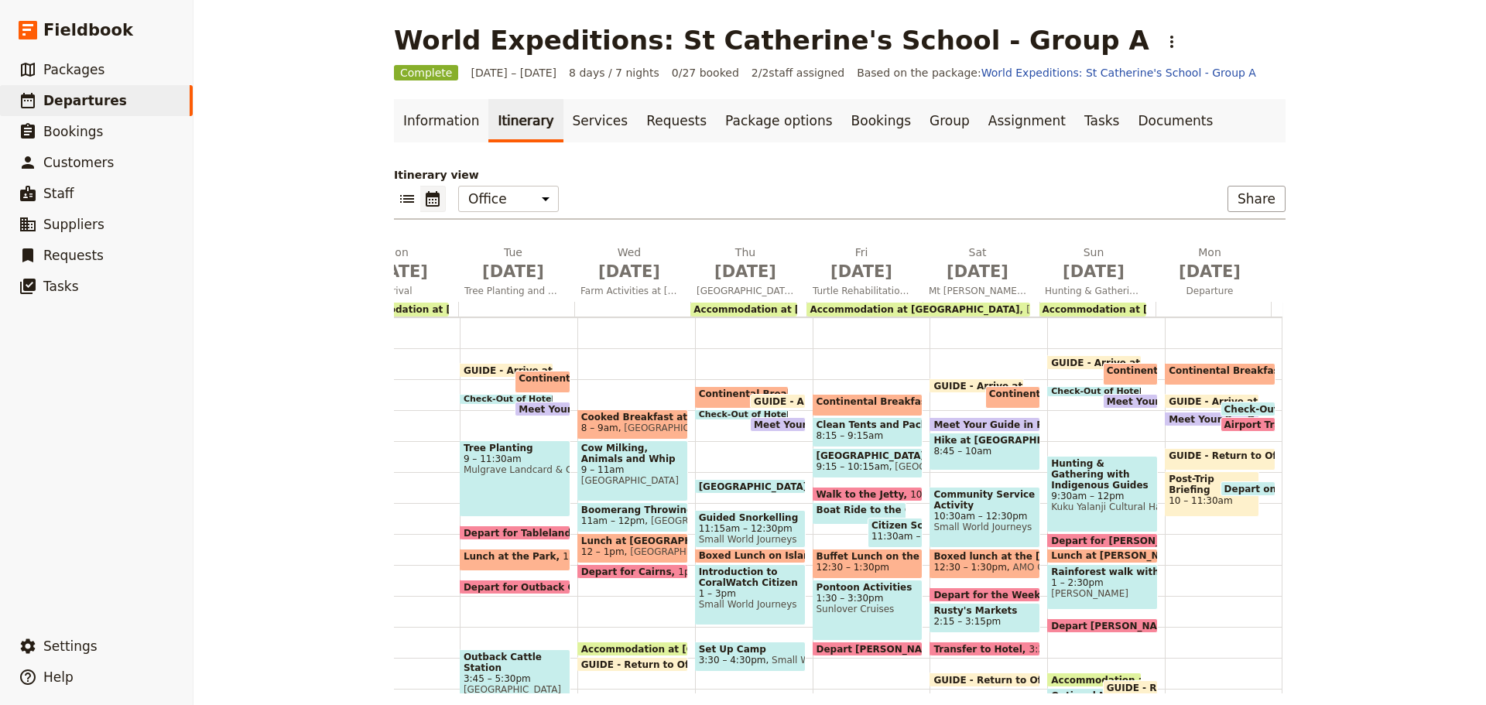
click at [1055, 392] on span at bounding box center [1094, 393] width 92 height 6
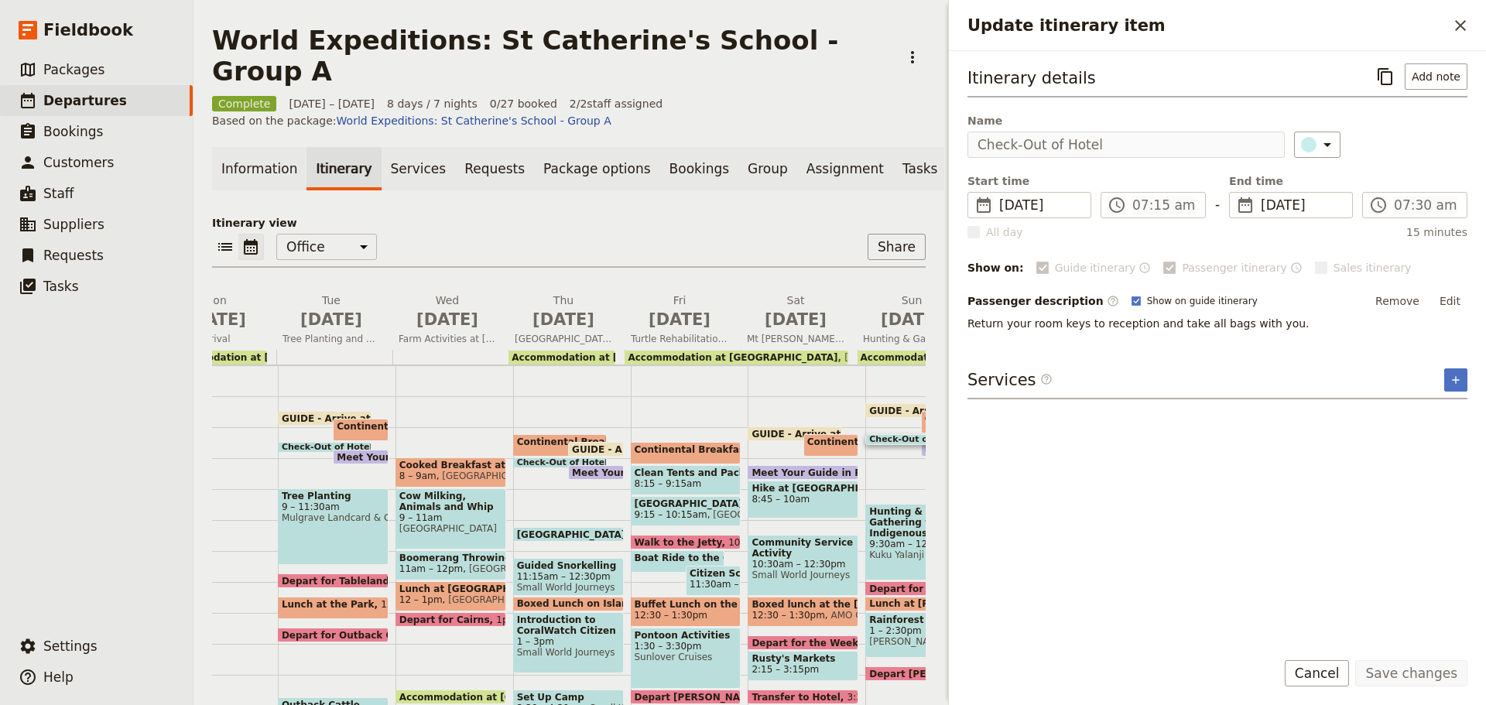
click at [301, 446] on span at bounding box center [325, 449] width 92 height 6
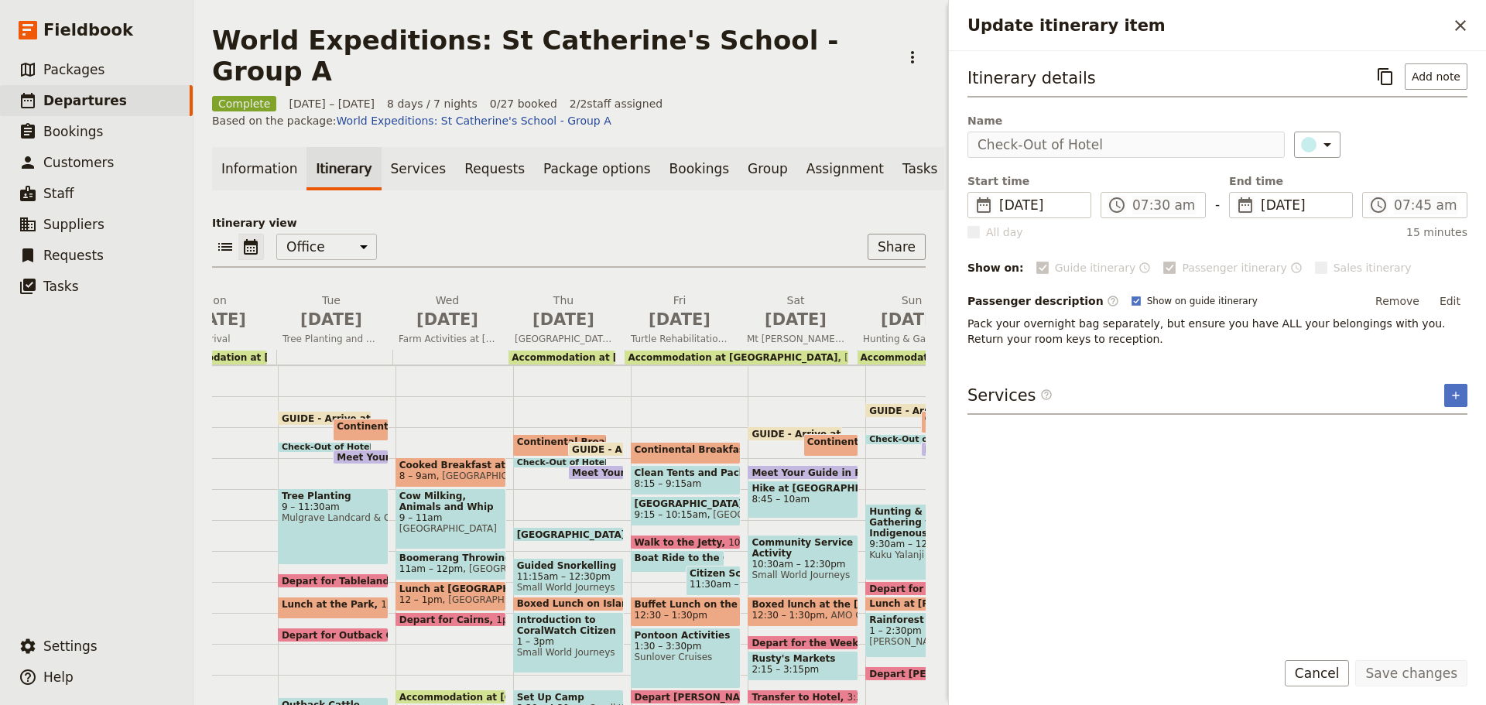
click at [536, 436] on span "Continental Breakfast at Hotel" at bounding box center [600, 441] width 167 height 11
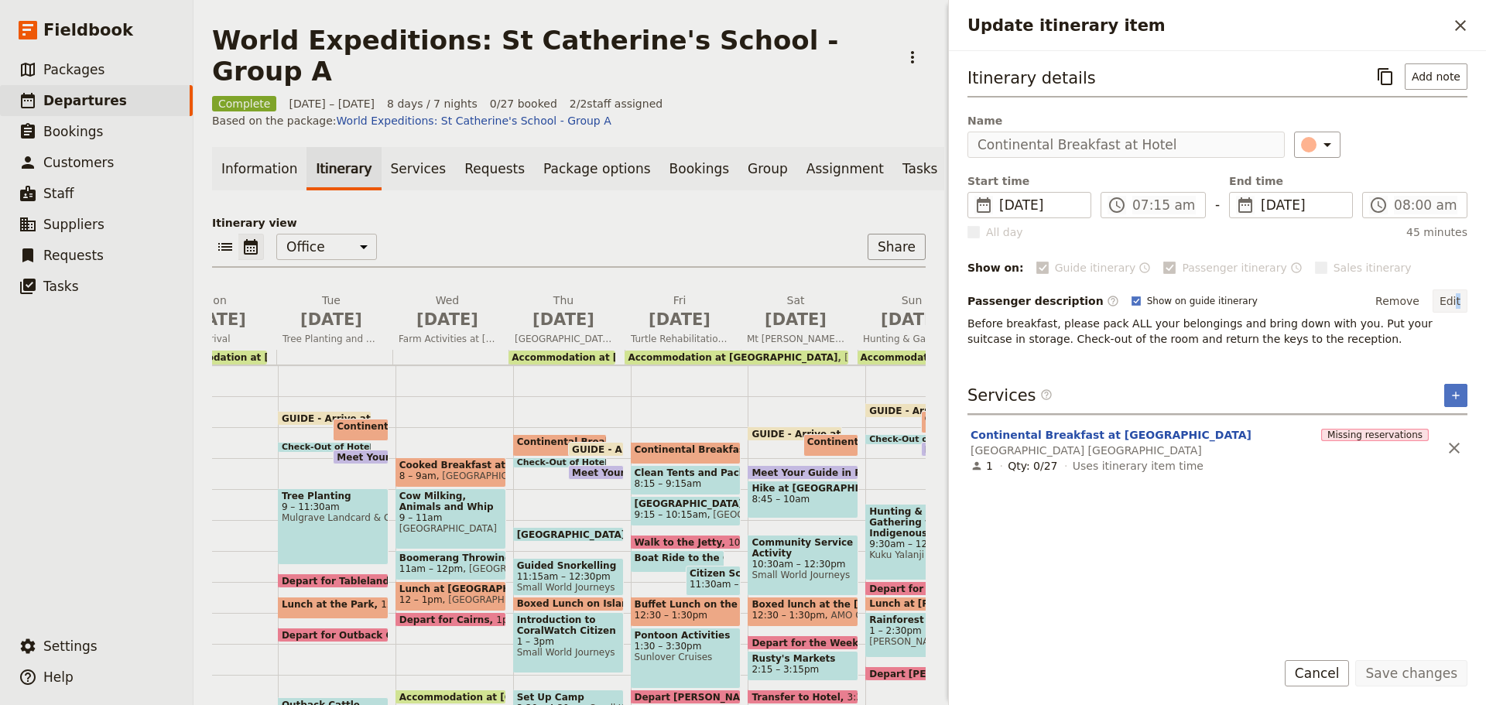
drag, startPoint x: 1469, startPoint y: 293, endPoint x: 1456, endPoint y: 294, distance: 12.4
click at [1456, 294] on div "Itinerary details ​ Add note Name Continental Breakfast at Hotel ​ Start time ​…" at bounding box center [1217, 344] width 537 height 586
click at [1453, 298] on button "Edit" at bounding box center [1449, 300] width 35 height 23
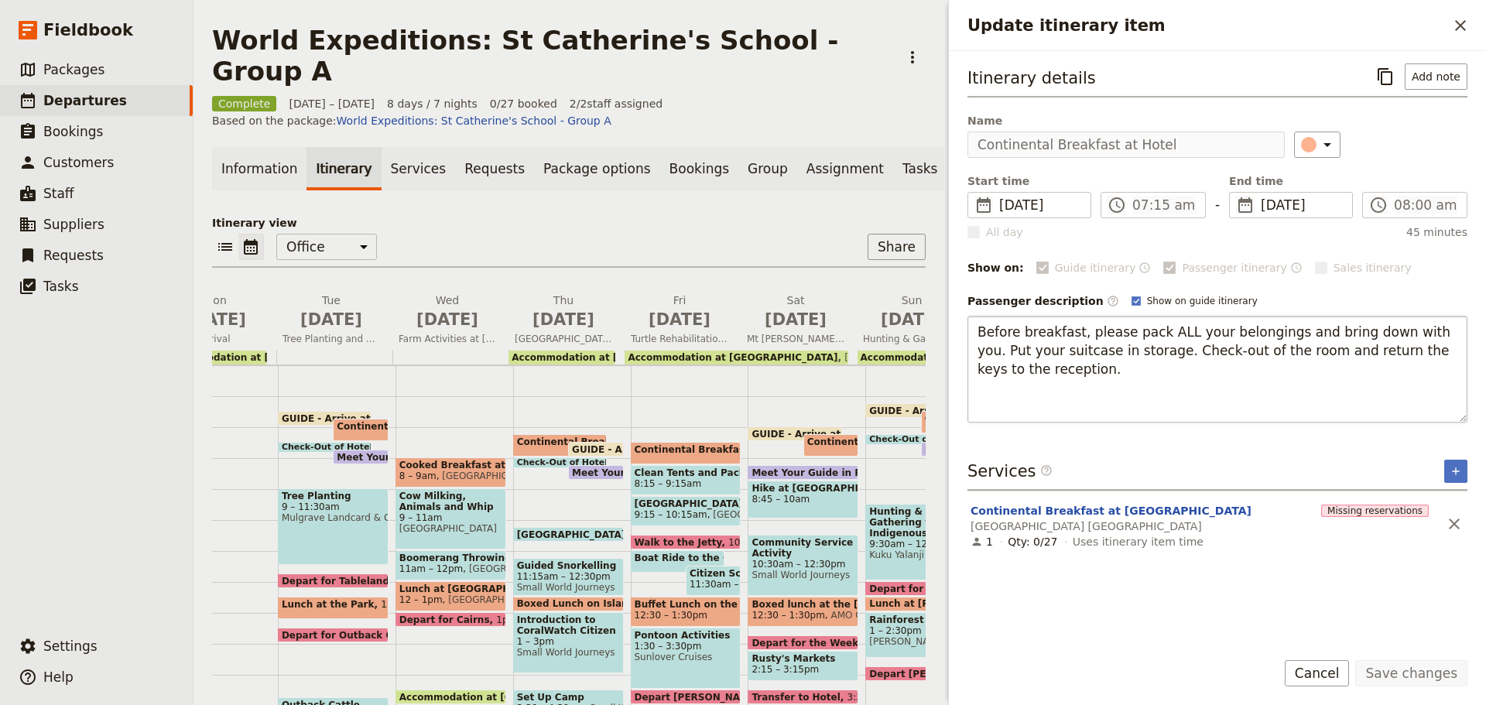
drag, startPoint x: 973, startPoint y: 326, endPoint x: 1192, endPoint y: 389, distance: 228.0
click at [1192, 389] on textarea "Before breakfast, please pack ALL your belongings and bring down with you. Put …" at bounding box center [1217, 369] width 500 height 107
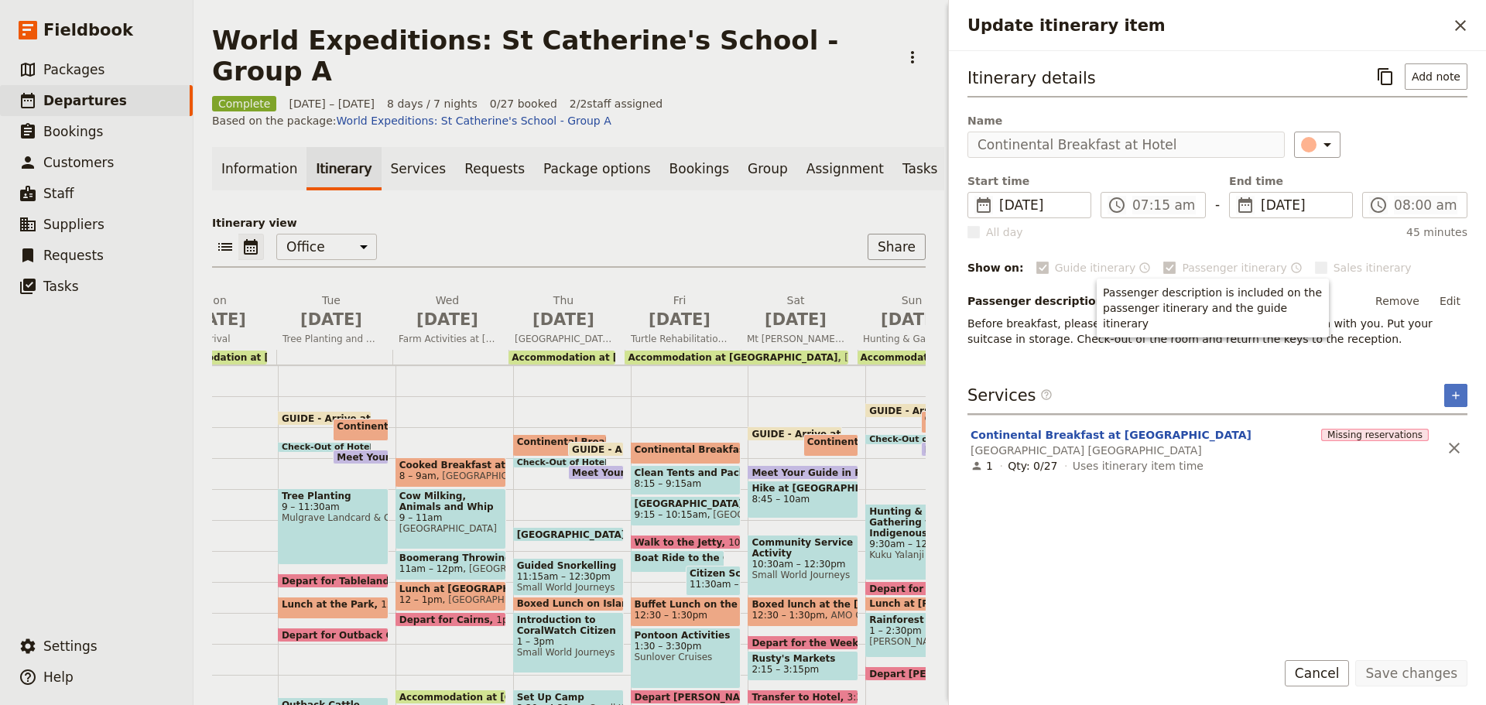
click at [799, 467] on span "Meet Your Guide in Reception & Depart" at bounding box center [857, 472] width 213 height 10
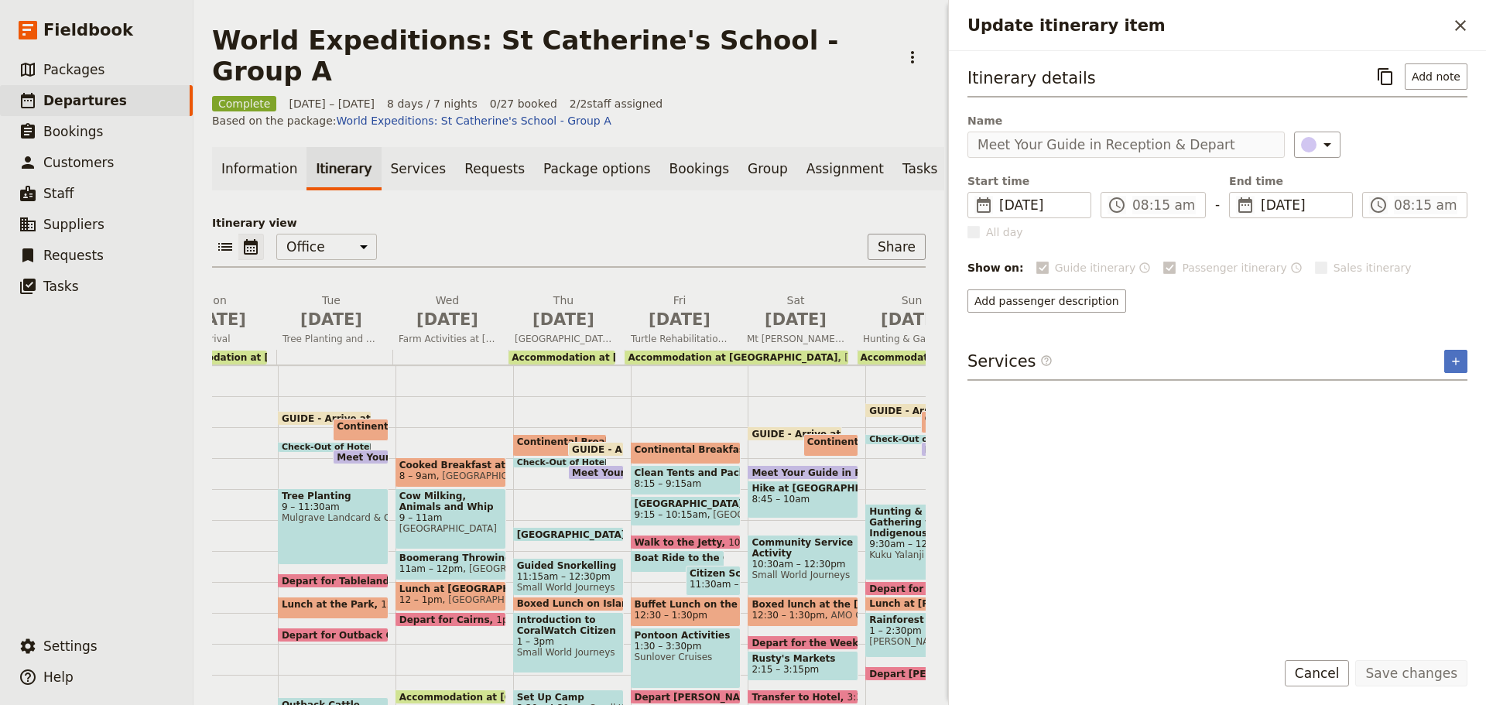
click at [690, 444] on span "Continental Breakfast at [GEOGRAPHIC_DATA]" at bounding box center [759, 449] width 248 height 11
click at [538, 434] on div "Continental Breakfast at Hotel 7:15 – 8am Seville Retreat Centre Cairns" at bounding box center [560, 445] width 94 height 22
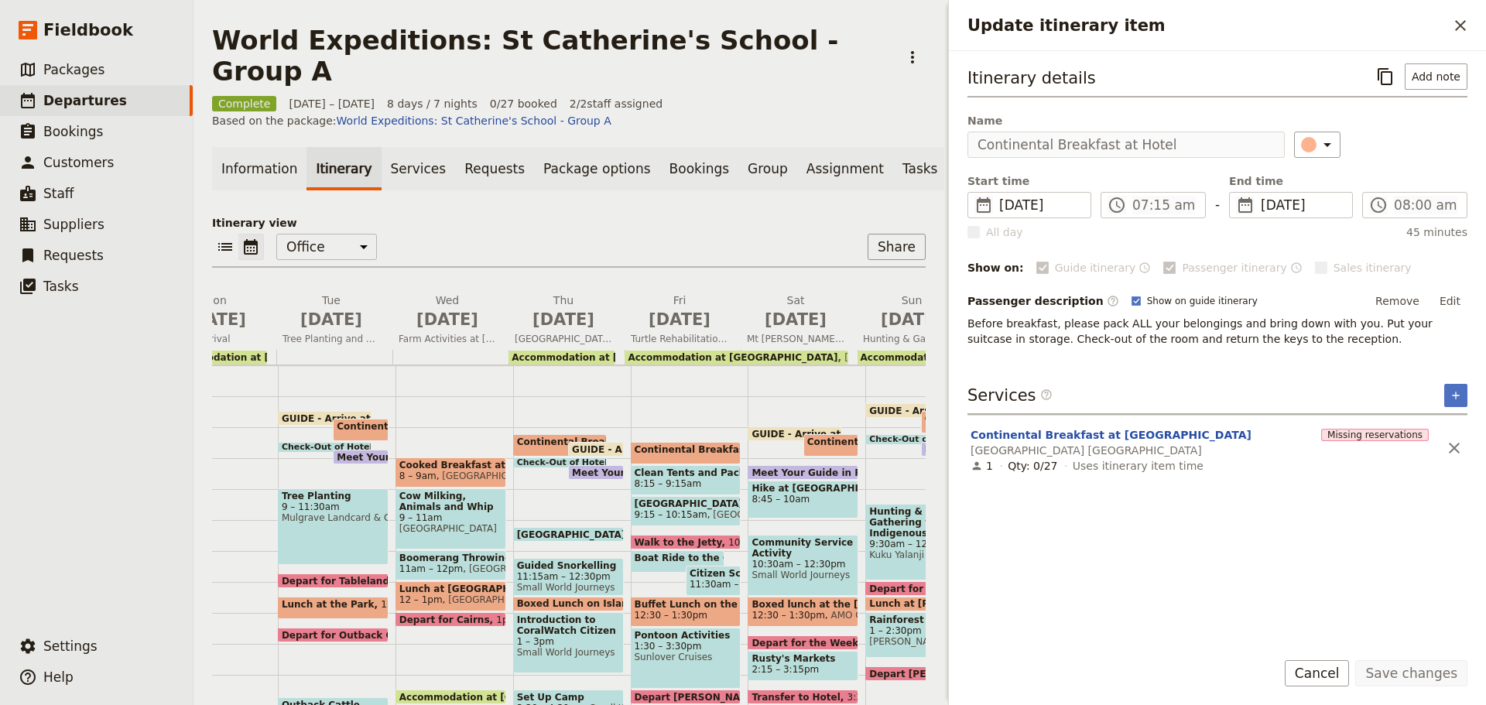
click at [587, 458] on div "Continental Breakfast at Hotel 7:15 – 8am Seville Retreat Centre Cairns GUIDE -…" at bounding box center [572, 581] width 118 height 743
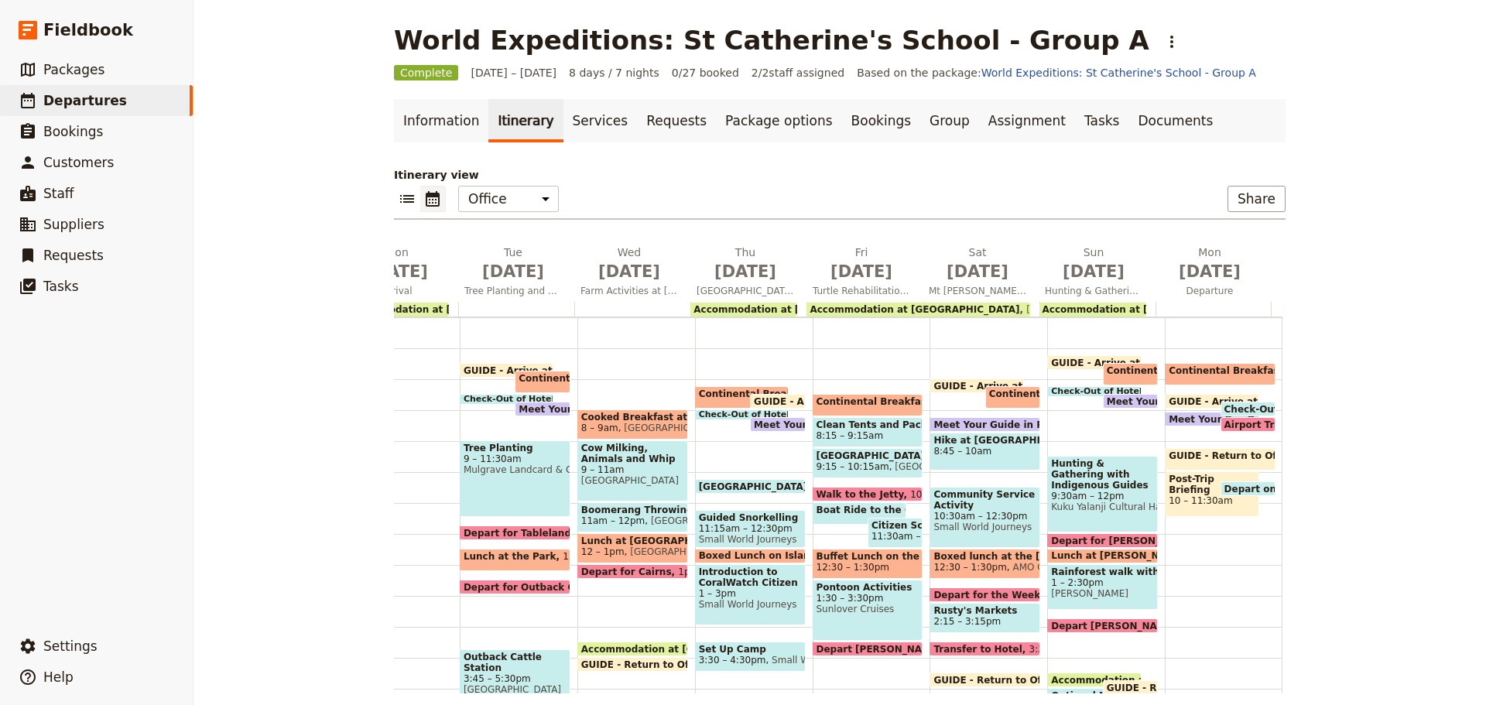
click at [785, 423] on span "Meet Your Guide in Reception & Depart" at bounding box center [860, 424] width 213 height 10
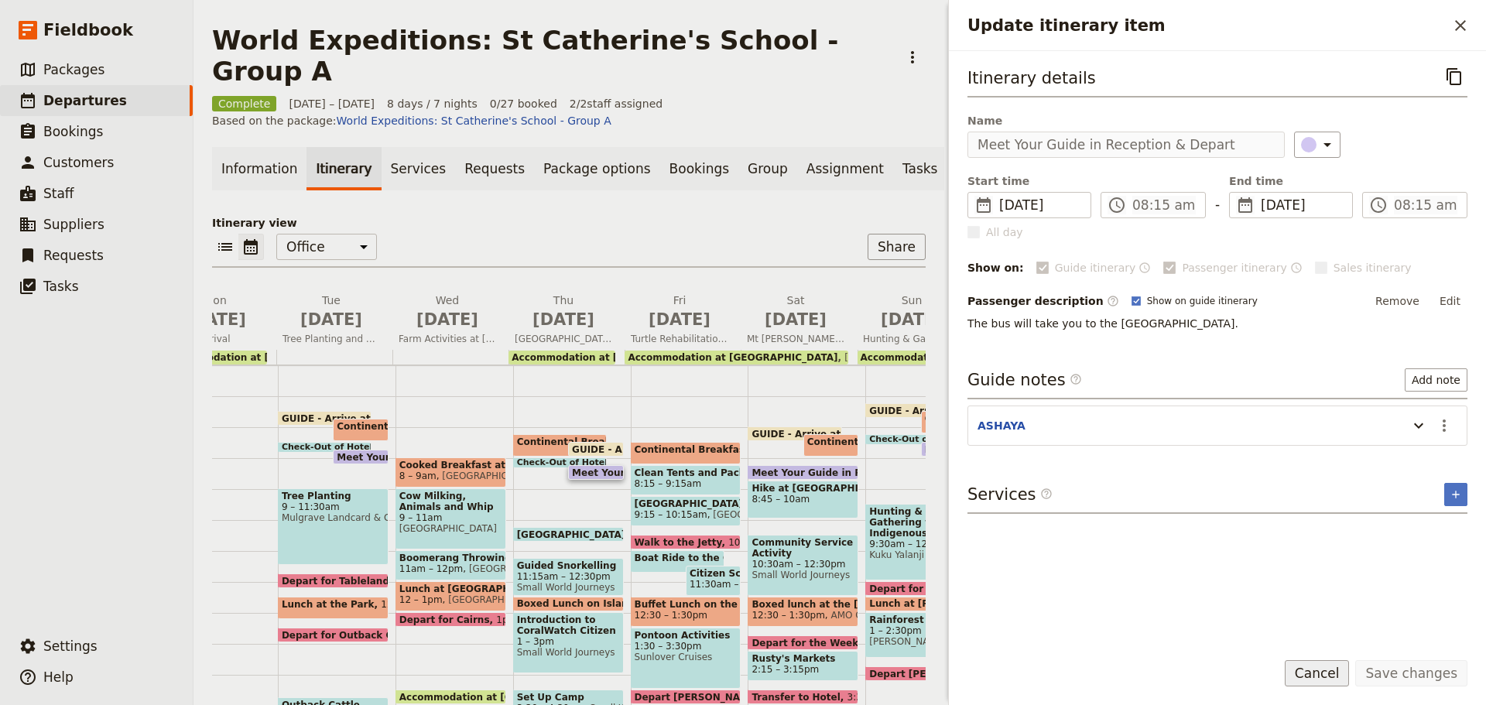
click at [1327, 669] on button "Cancel" at bounding box center [1317, 673] width 65 height 26
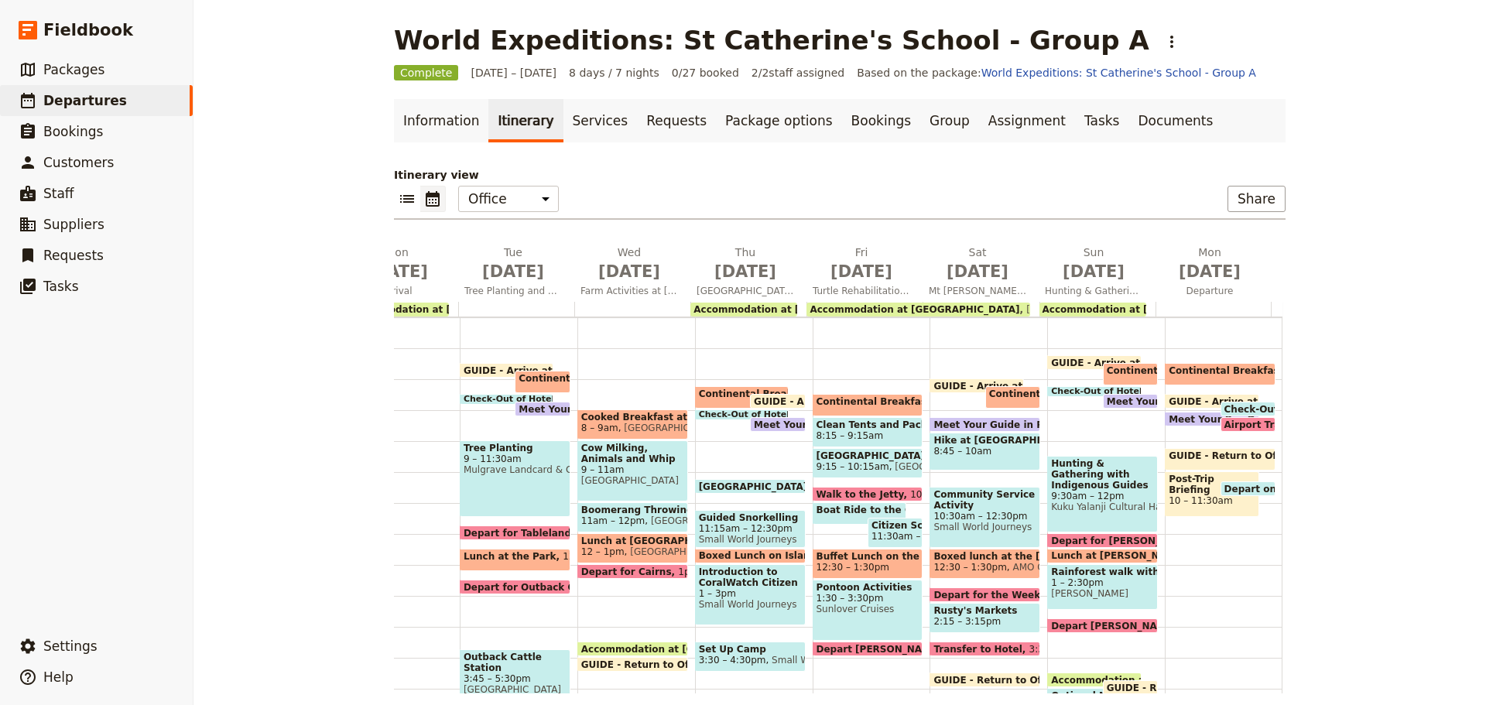
click at [1125, 375] on span "Continental Breakfast at Hotel" at bounding box center [1190, 370] width 167 height 11
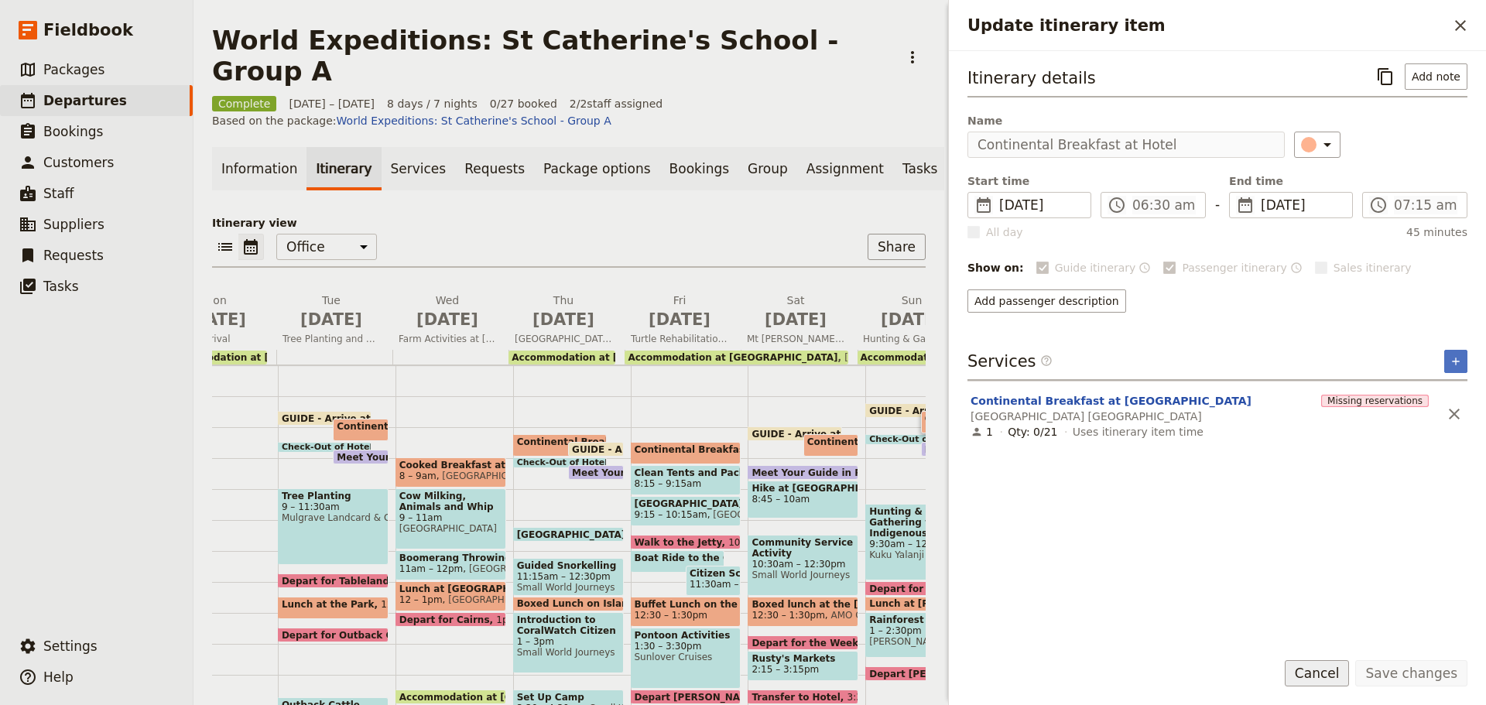
click at [1326, 667] on button "Cancel" at bounding box center [1317, 673] width 65 height 26
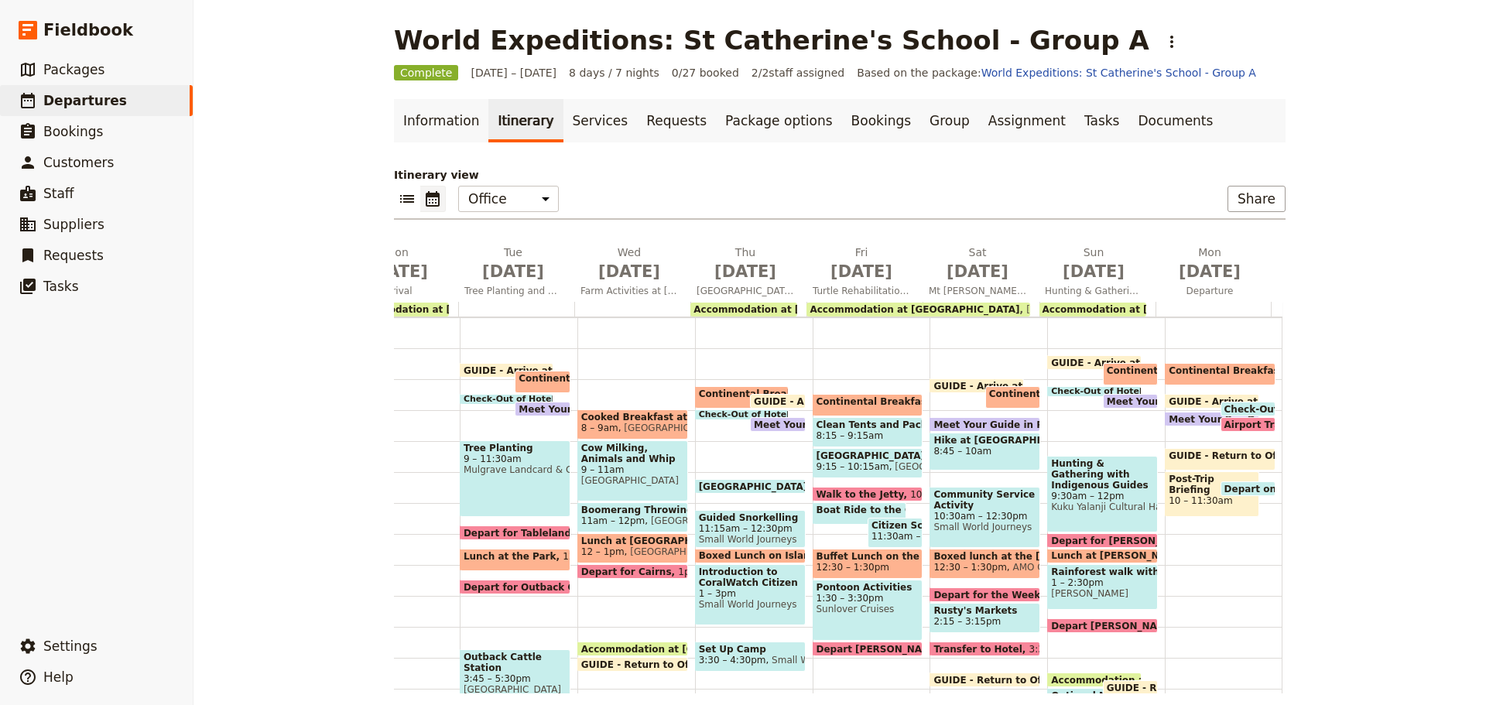
click at [533, 378] on span "Continental Breakfast at Hotel" at bounding box center [601, 378] width 167 height 11
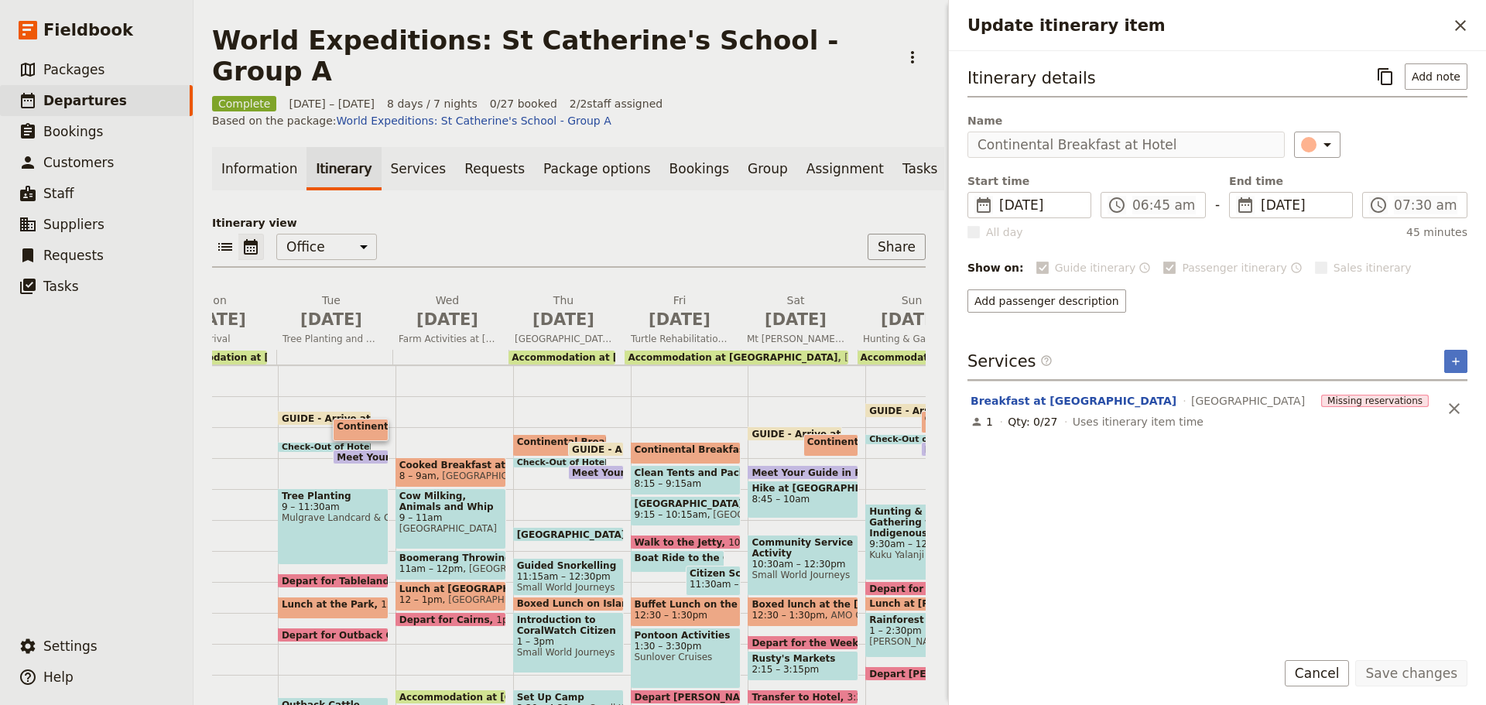
click at [339, 421] on span "Continental Breakfast at Hotel" at bounding box center [420, 426] width 167 height 11
click at [349, 452] on span "Meet Your Guide in Reception & Depart" at bounding box center [443, 457] width 213 height 10
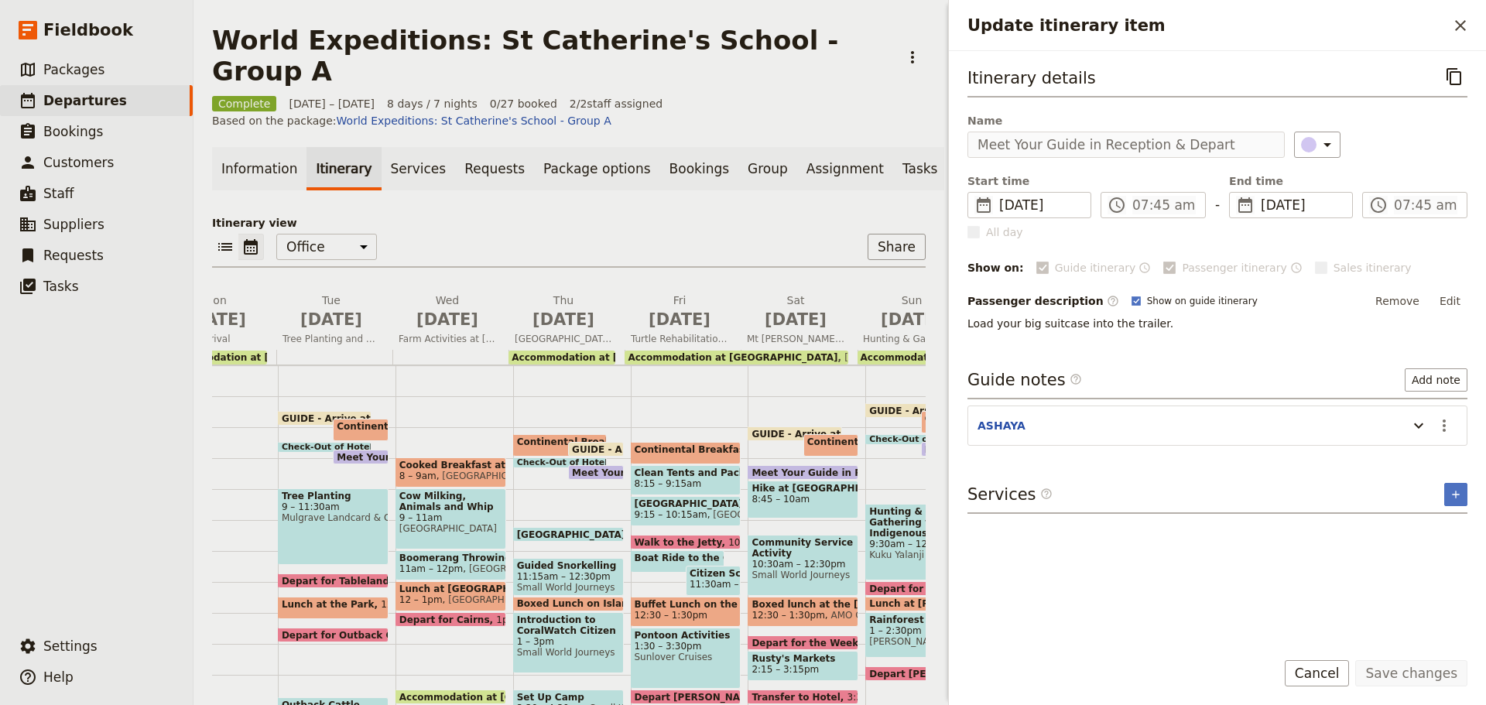
click at [339, 421] on span "Continental Breakfast at Hotel" at bounding box center [420, 426] width 167 height 11
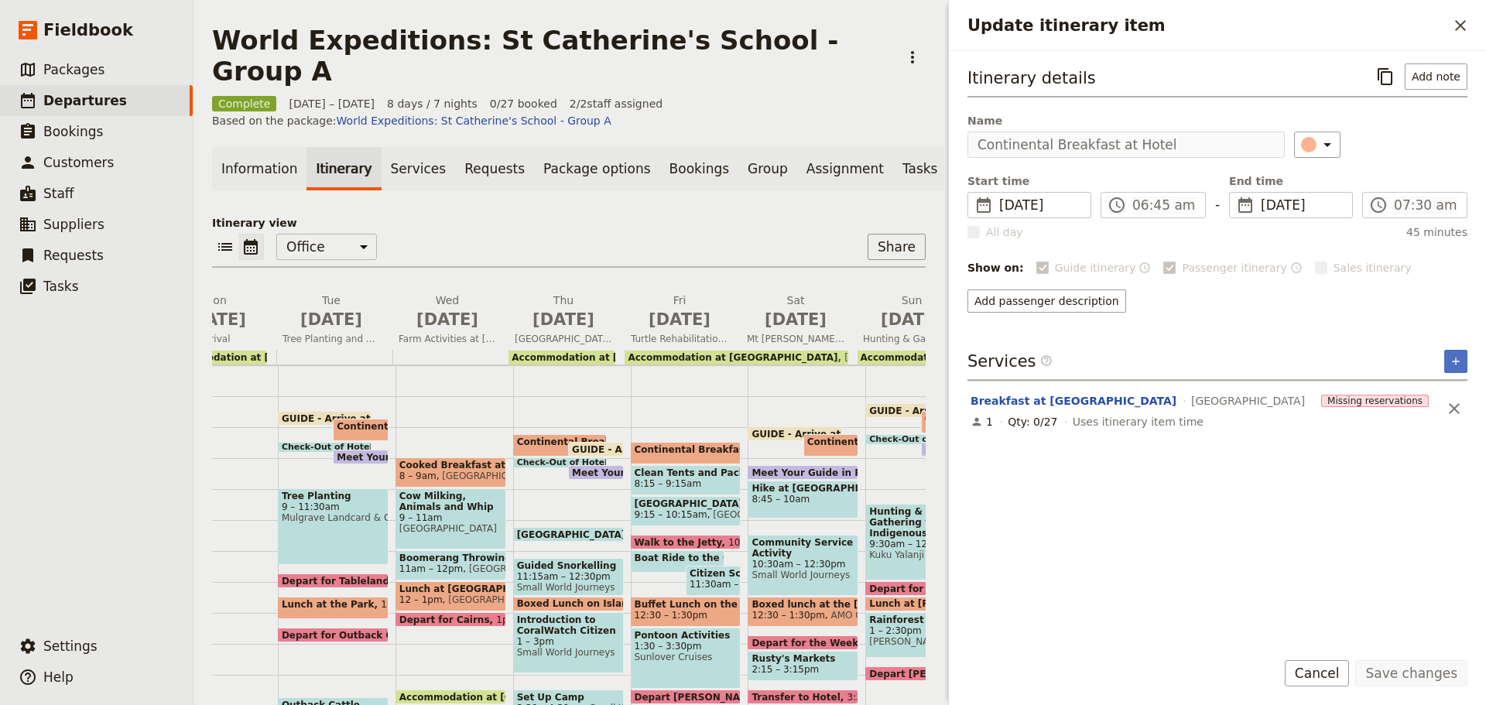
click at [319, 446] on span at bounding box center [325, 449] width 92 height 6
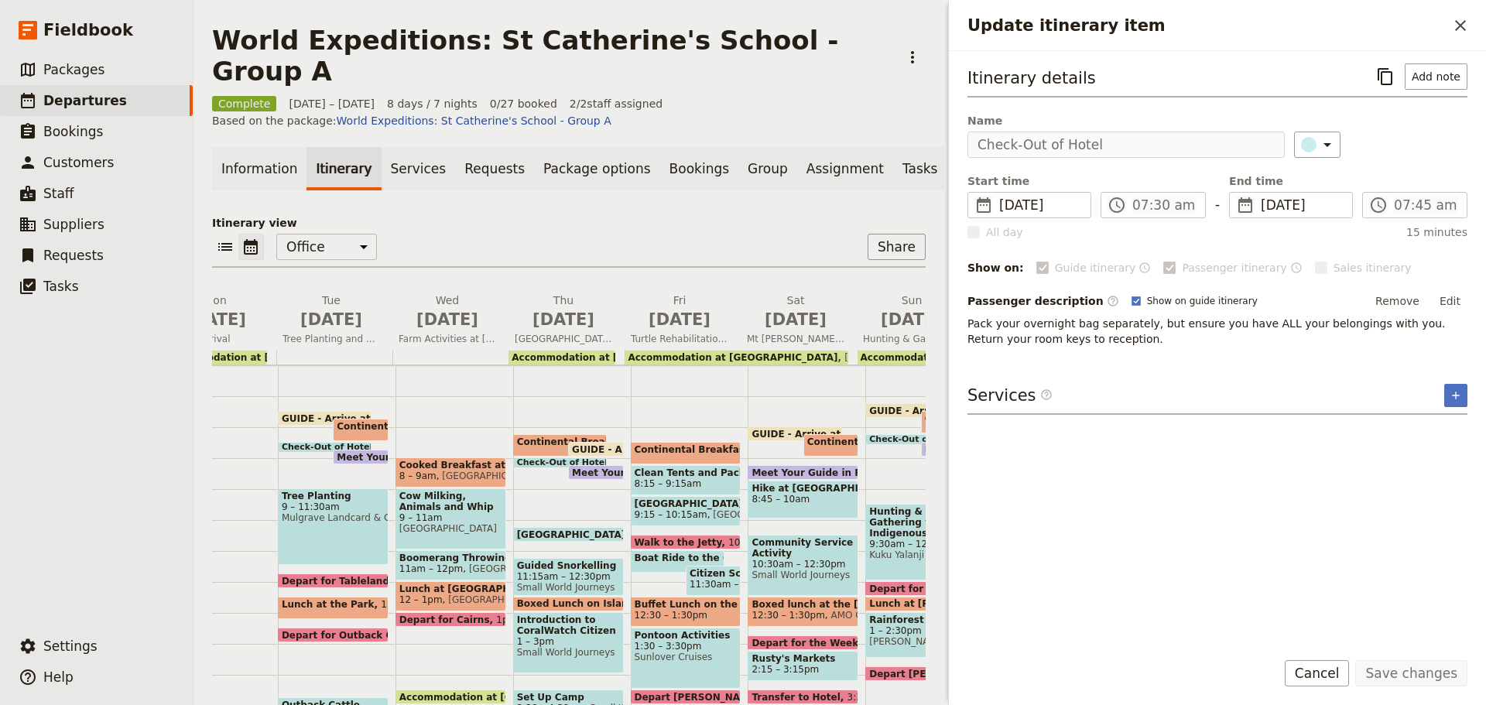
click at [367, 421] on span "Continental Breakfast at Hotel" at bounding box center [420, 426] width 167 height 11
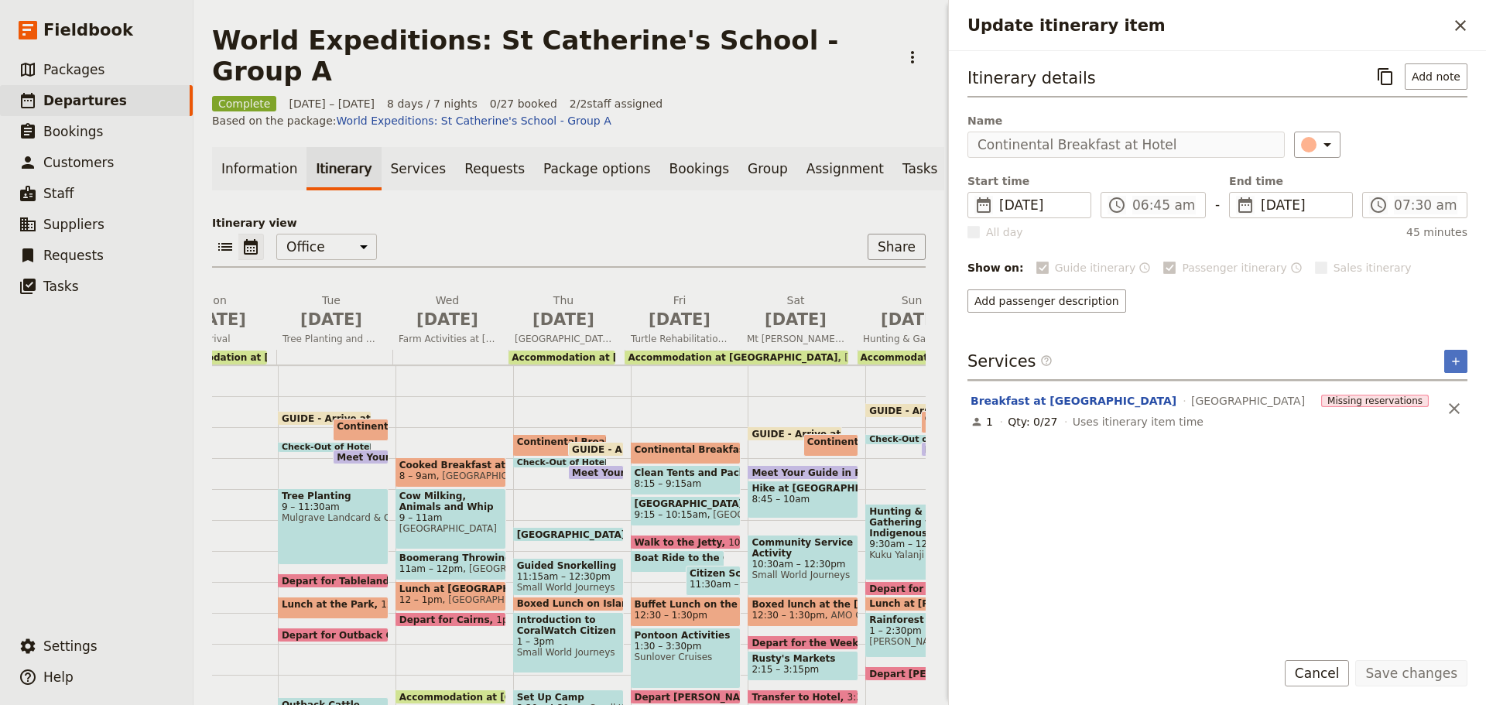
click at [298, 446] on span at bounding box center [325, 449] width 92 height 6
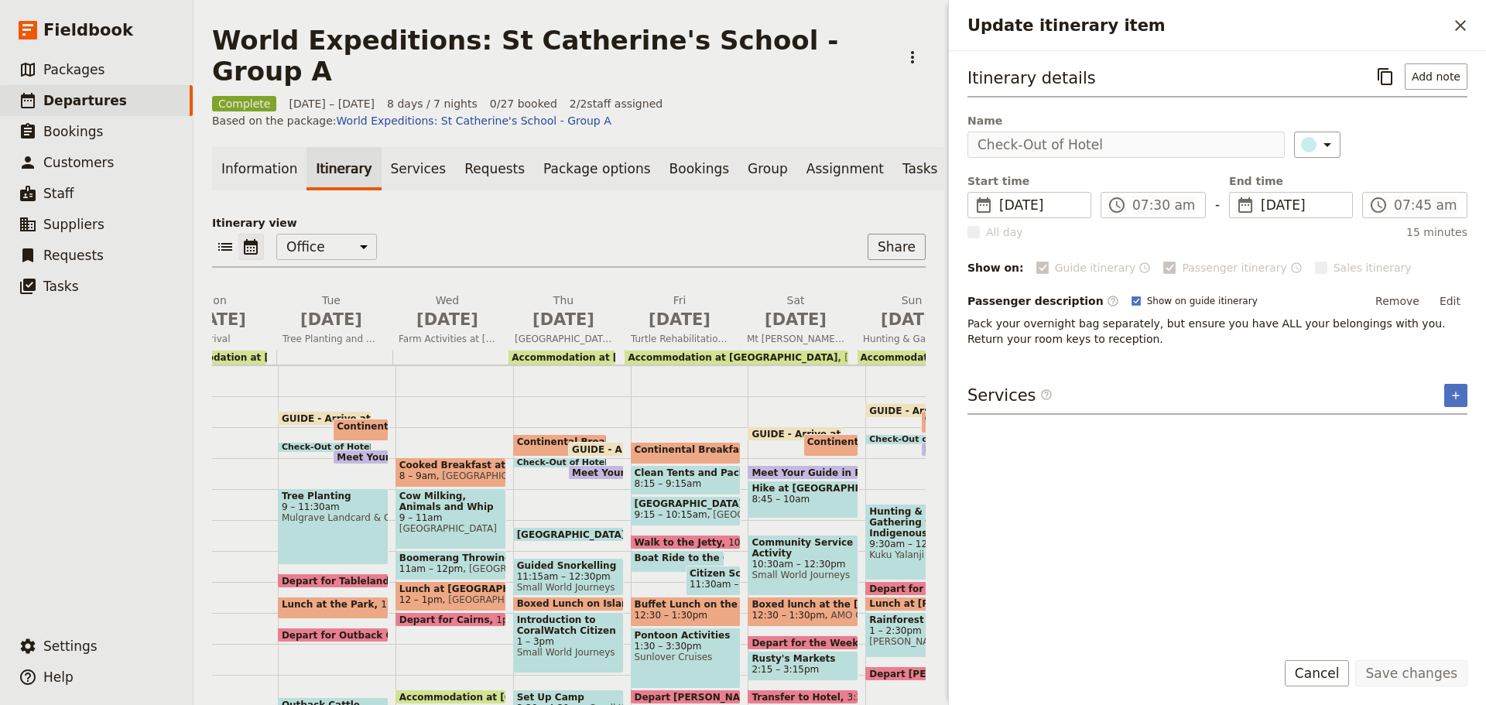
drag, startPoint x: 1343, startPoint y: 683, endPoint x: 1334, endPoint y: 670, distance: 15.0
click at [1342, 681] on button "Cancel" at bounding box center [1317, 673] width 65 height 26
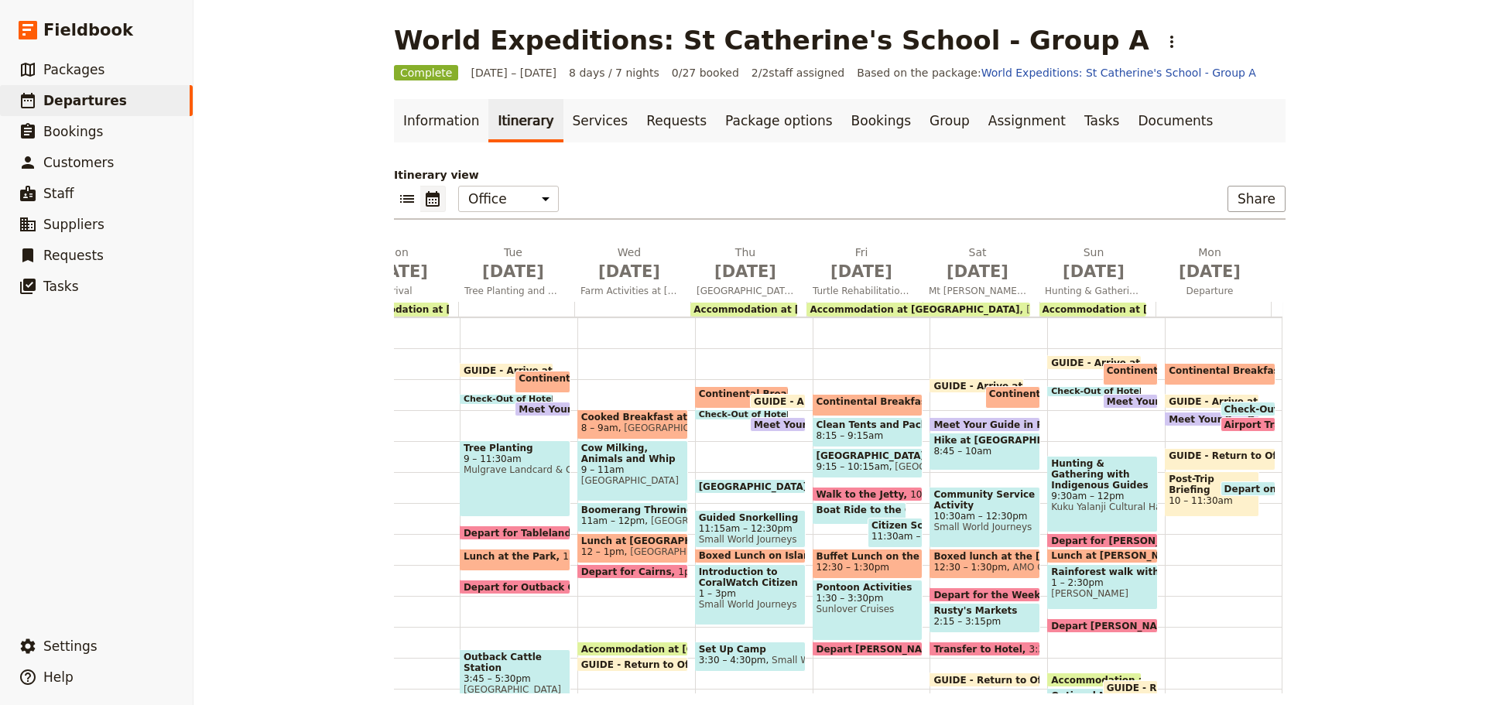
click at [707, 420] on div "Continental Breakfast at Hotel 7:15 – 8am Seville Retreat Centre Cairns GUIDE -…" at bounding box center [754, 534] width 118 height 743
click at [706, 415] on span at bounding box center [742, 416] width 92 height 6
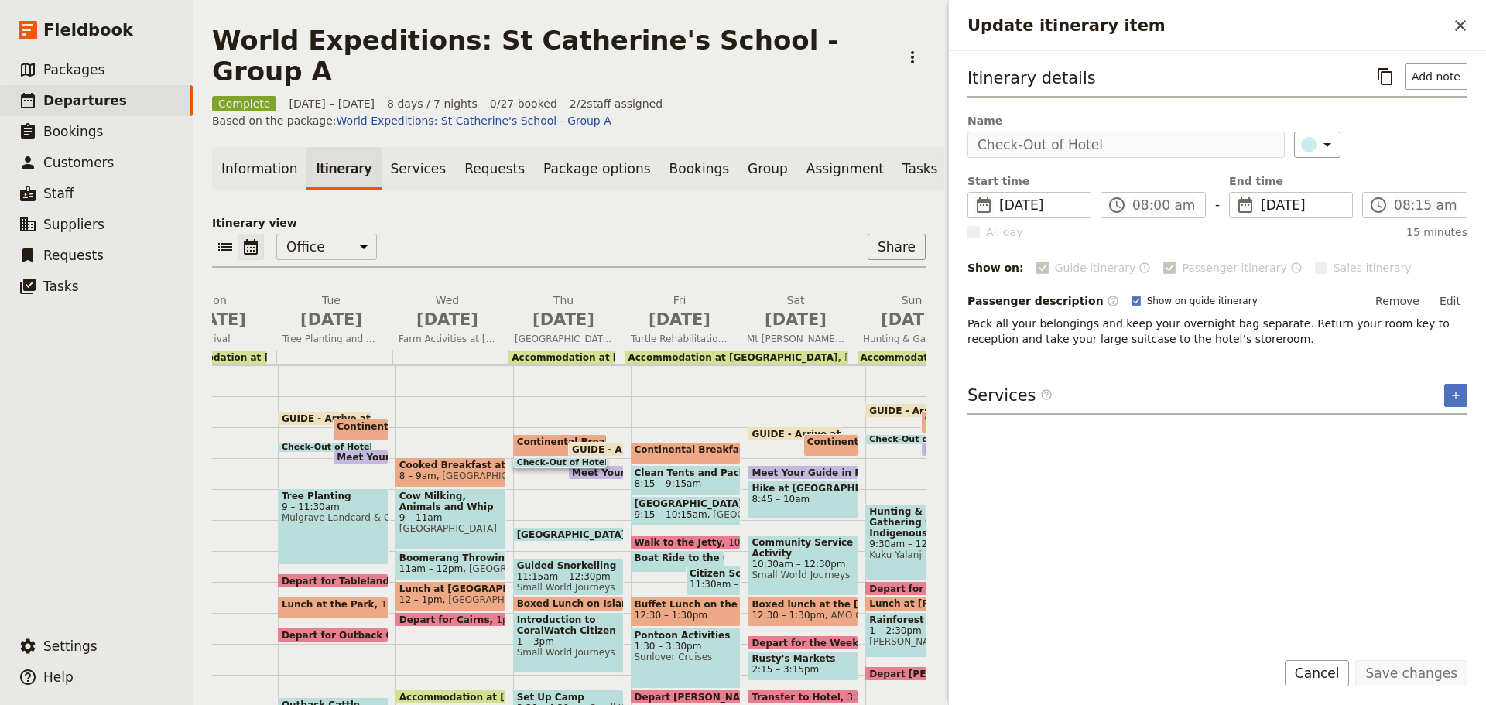
scroll to position [232, 0]
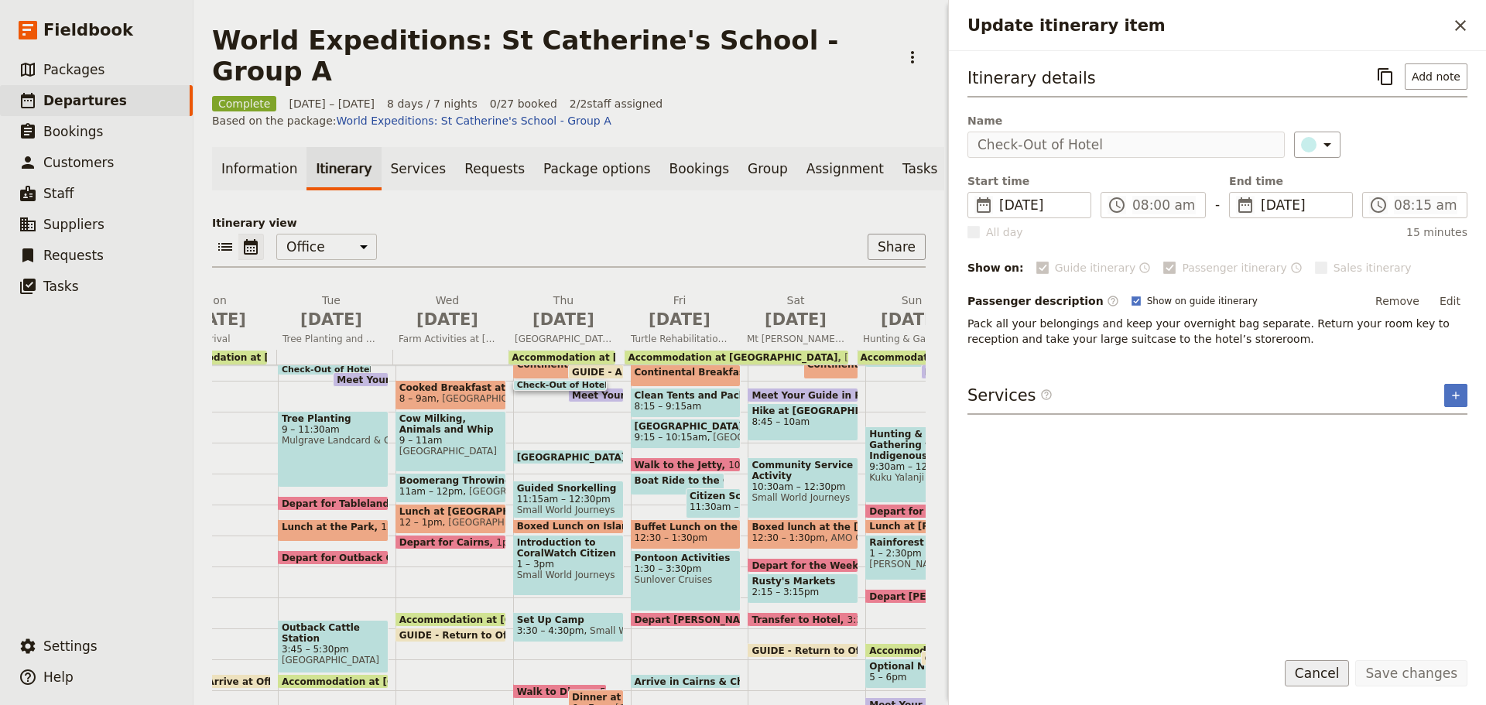
click at [1333, 666] on button "Cancel" at bounding box center [1317, 673] width 65 height 26
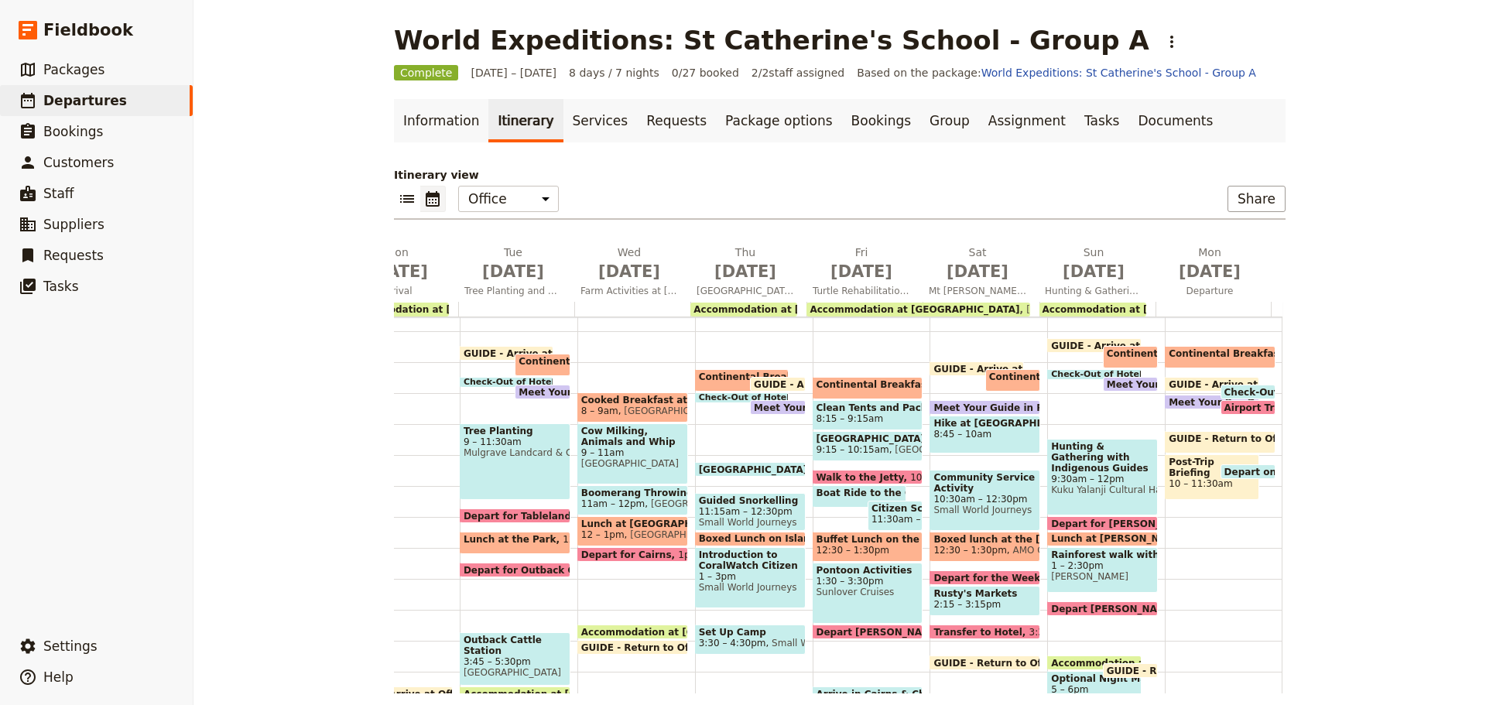
scroll to position [155, 0]
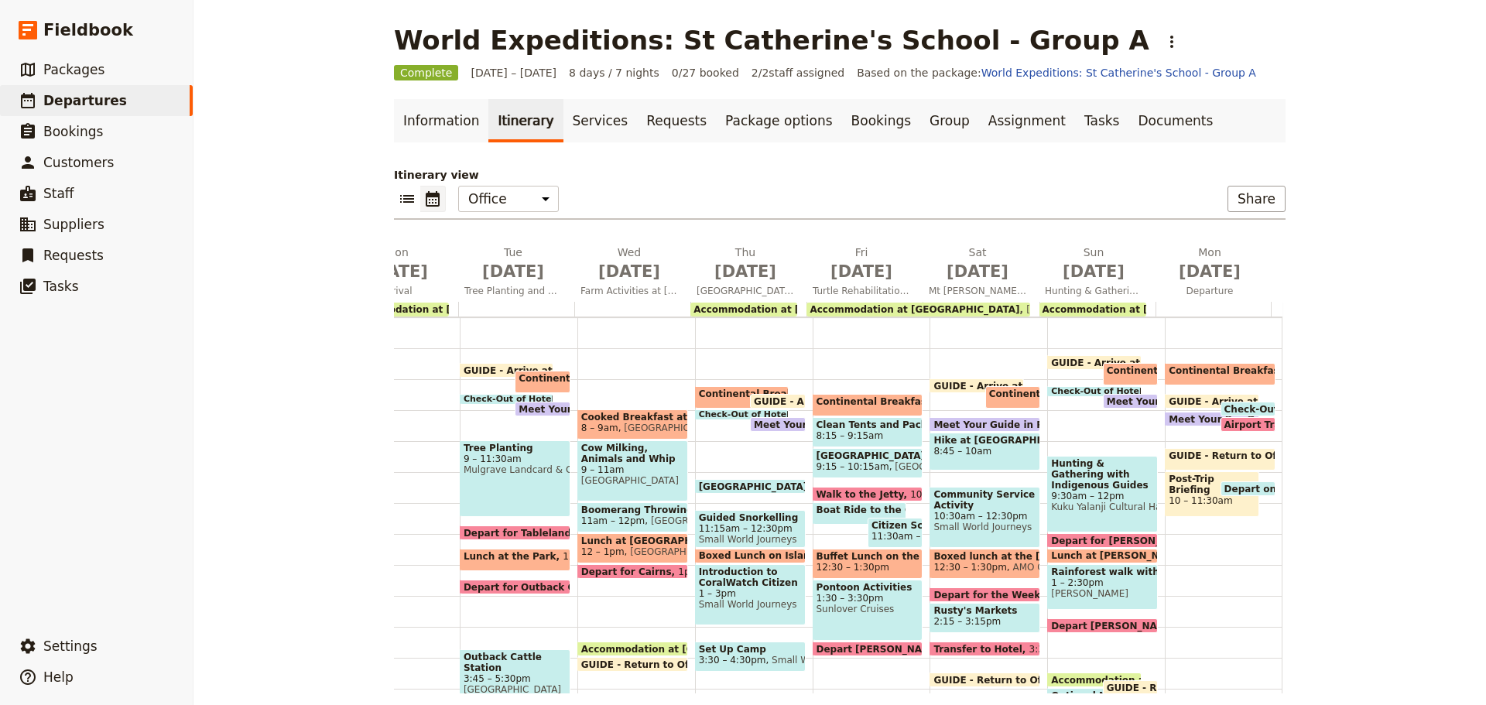
click at [503, 472] on span "Mulgrave Landcard & Catchement group Inc." at bounding box center [515, 469] width 103 height 11
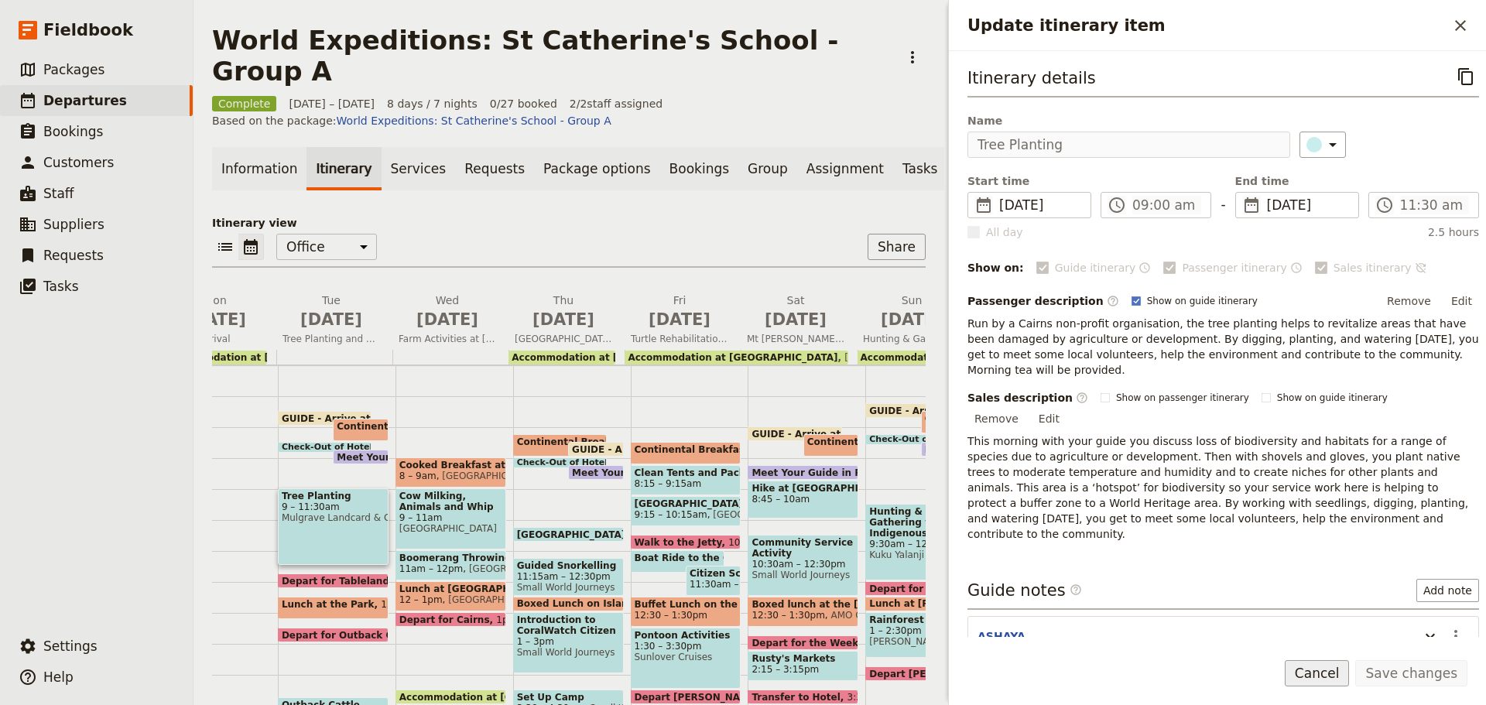
click at [1322, 673] on button "Cancel" at bounding box center [1317, 673] width 65 height 26
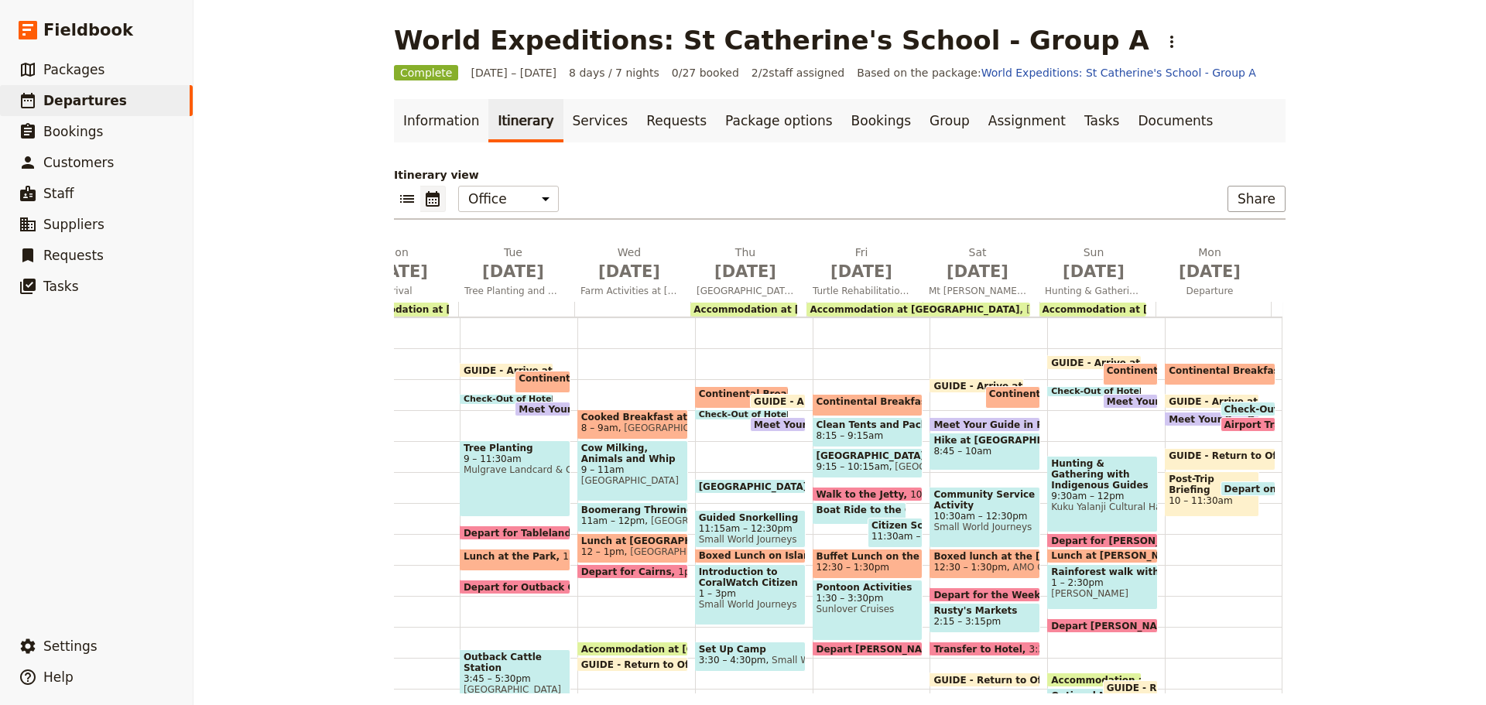
scroll to position [232, 0]
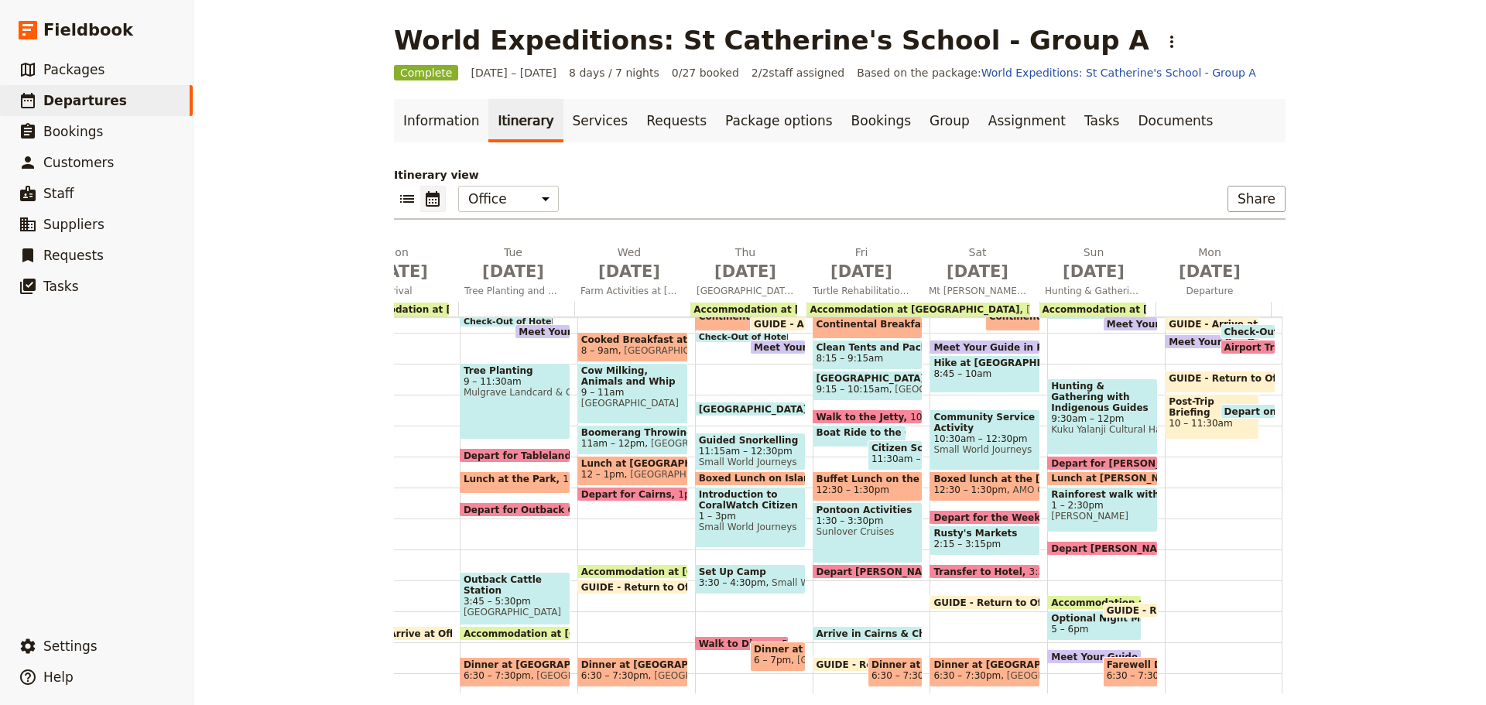
click at [515, 455] on span "Depart for Tablelands" at bounding box center [524, 455] width 120 height 10
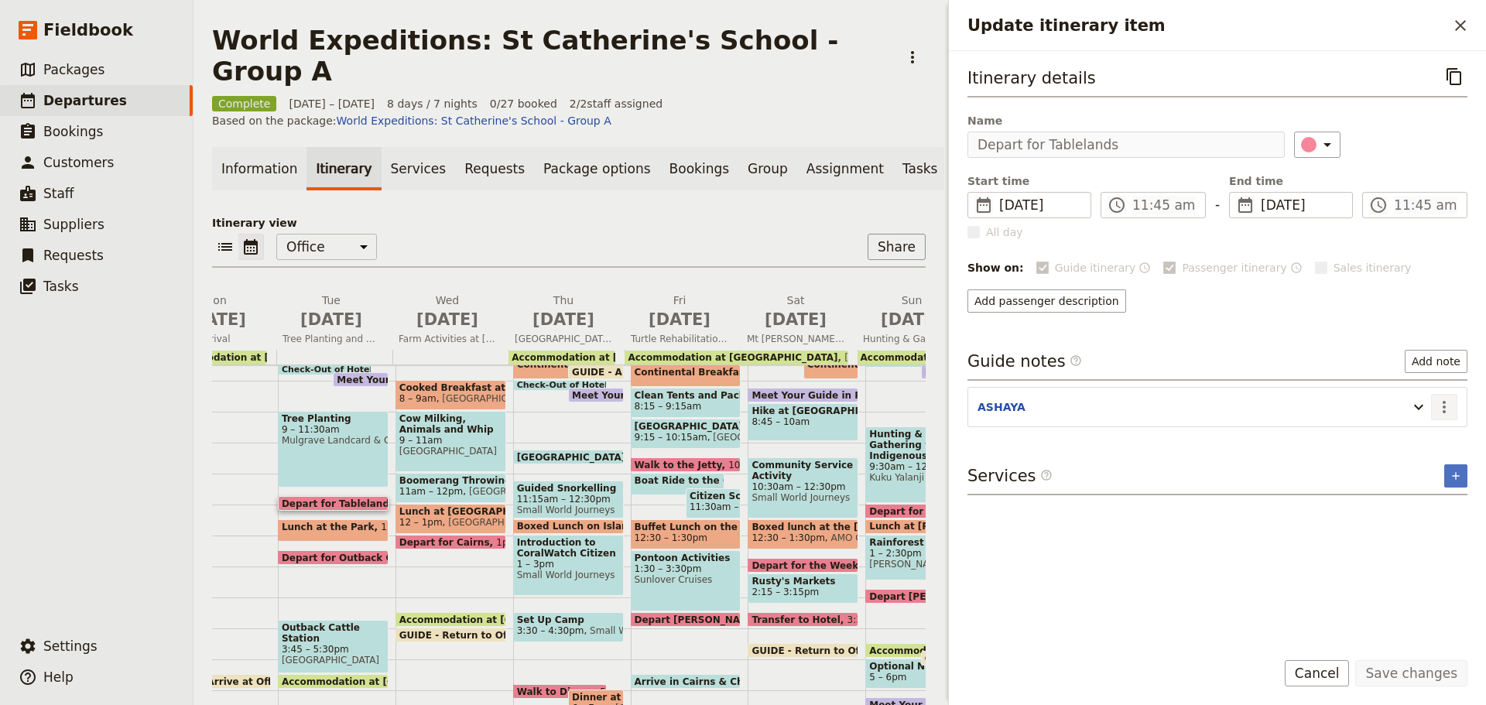
drag, startPoint x: 1443, startPoint y: 399, endPoint x: 1440, endPoint y: 413, distance: 14.3
click at [1442, 400] on icon "Actions" at bounding box center [1444, 407] width 19 height 19
click at [1423, 440] on span "Edit note" at bounding box center [1399, 440] width 49 height 15
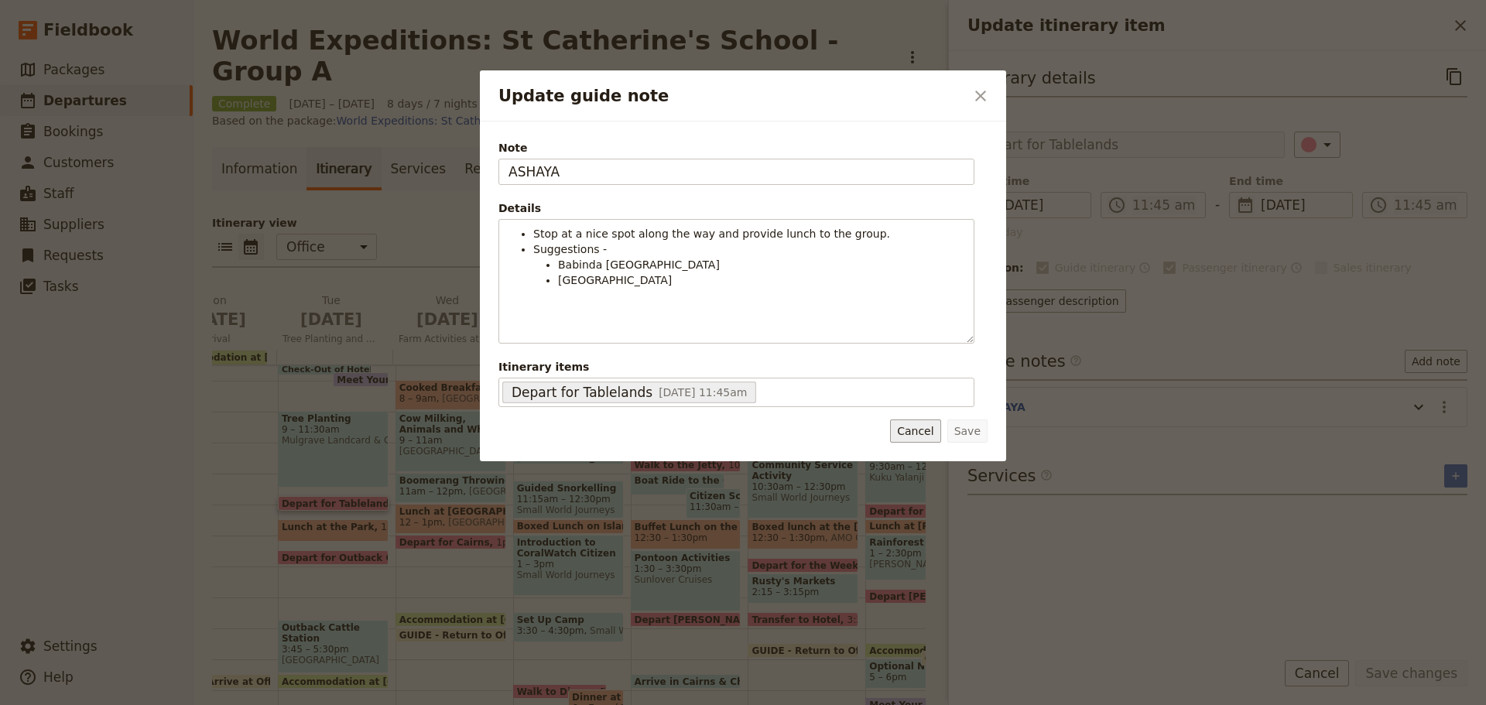
click at [927, 428] on button "Cancel" at bounding box center [915, 430] width 50 height 23
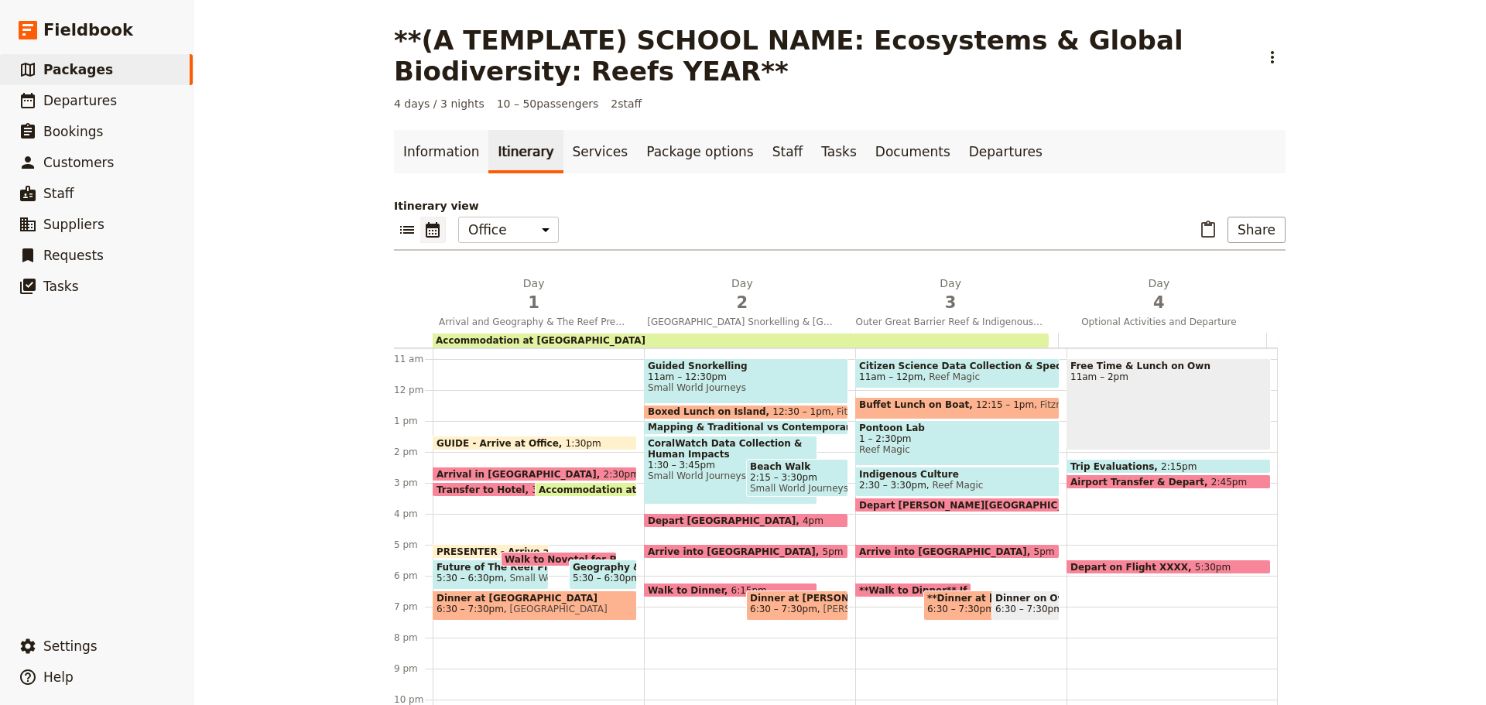
scroll to position [356, 0]
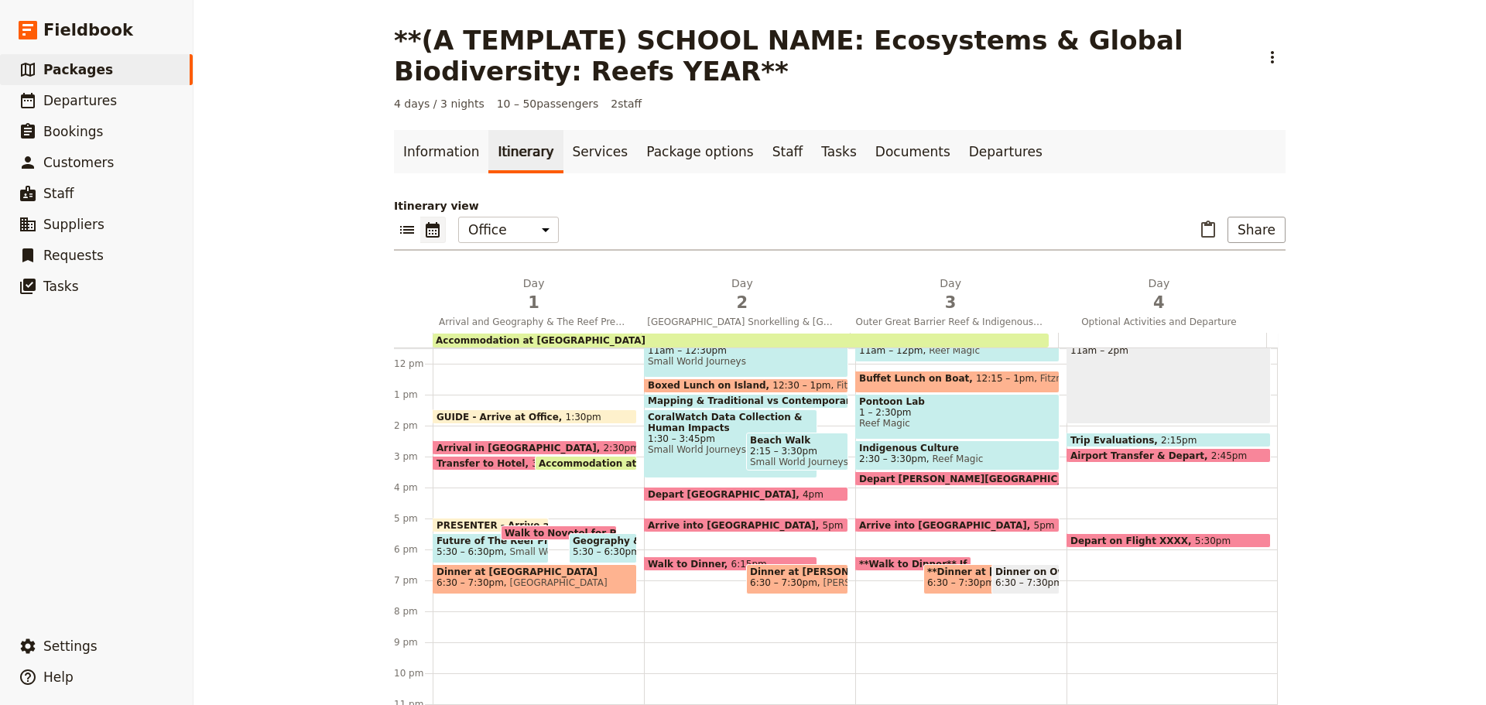
click at [717, 569] on span at bounding box center [731, 567] width 172 height 6
select select "2"
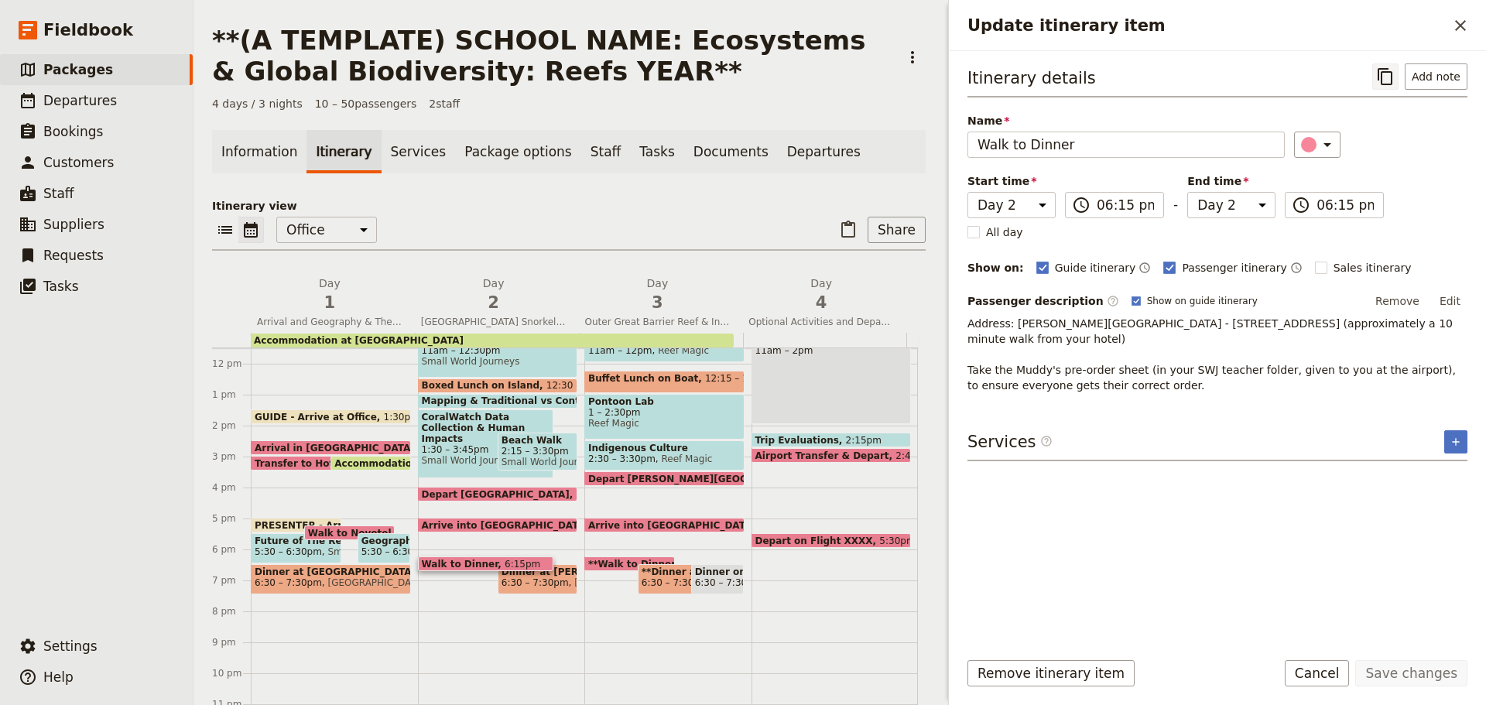
click at [1386, 79] on icon "Copy itinerary item" at bounding box center [1385, 76] width 19 height 19
click at [642, 585] on span "6:30 – 7:30pm" at bounding box center [675, 582] width 67 height 11
select select "3"
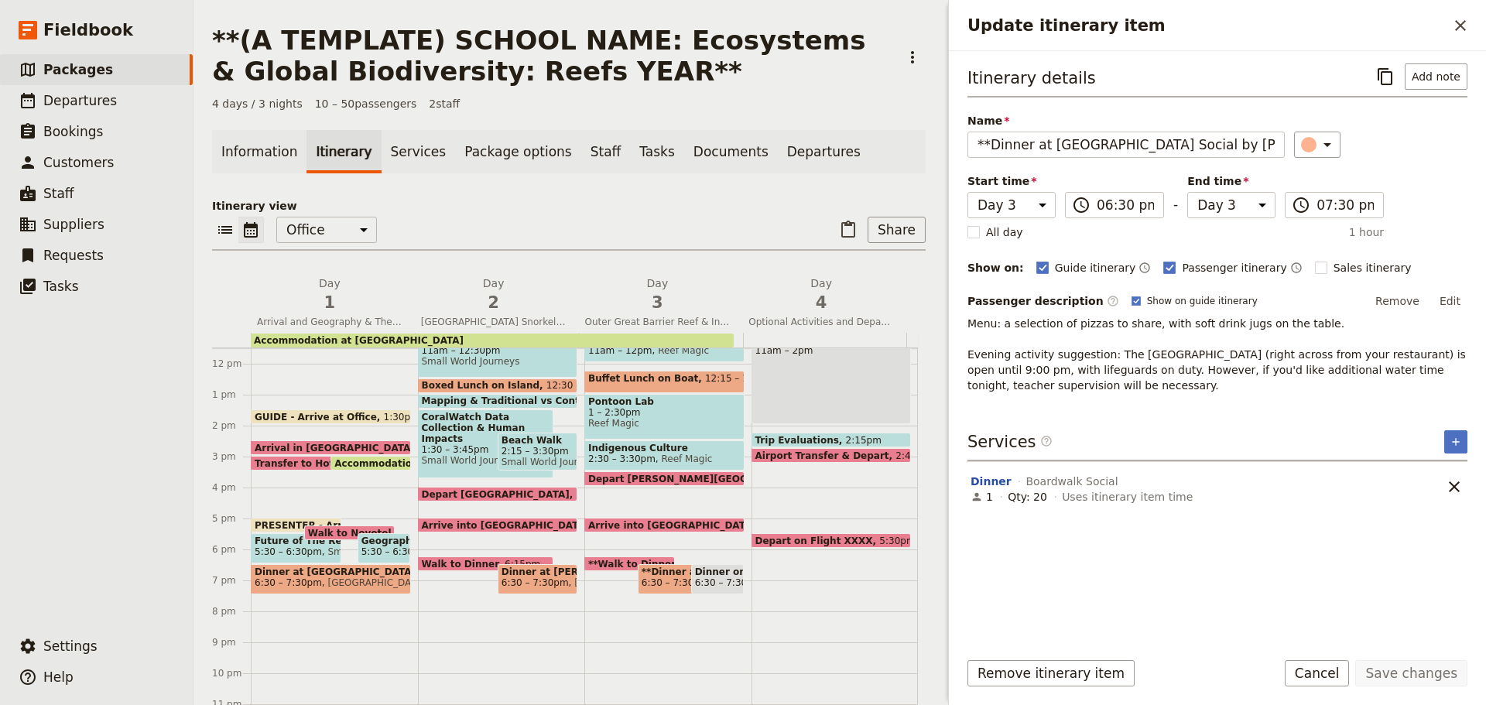
click at [616, 563] on span "**Walk to Dinner** If dinner on own take this out" at bounding box center [719, 564] width 263 height 10
select select "3"
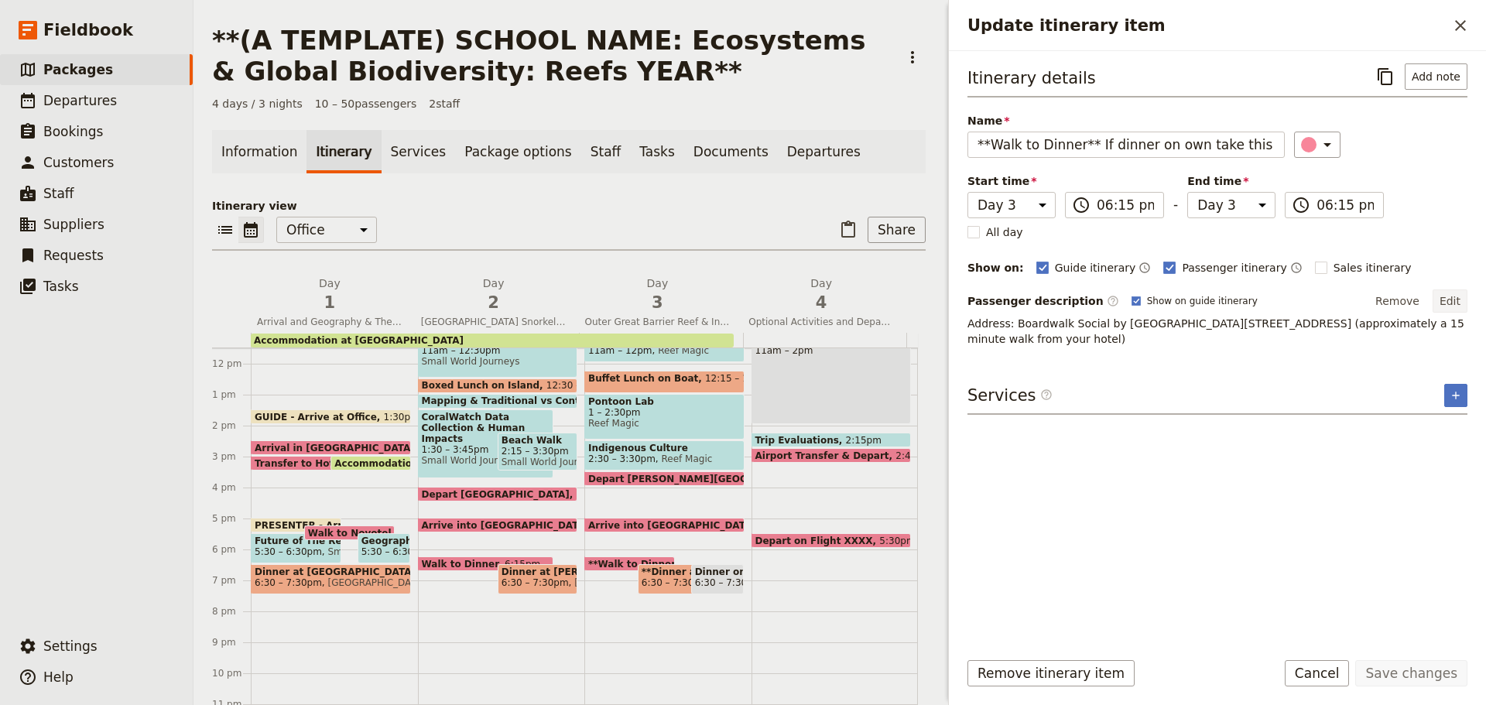
click at [1450, 294] on button "Edit" at bounding box center [1449, 300] width 35 height 23
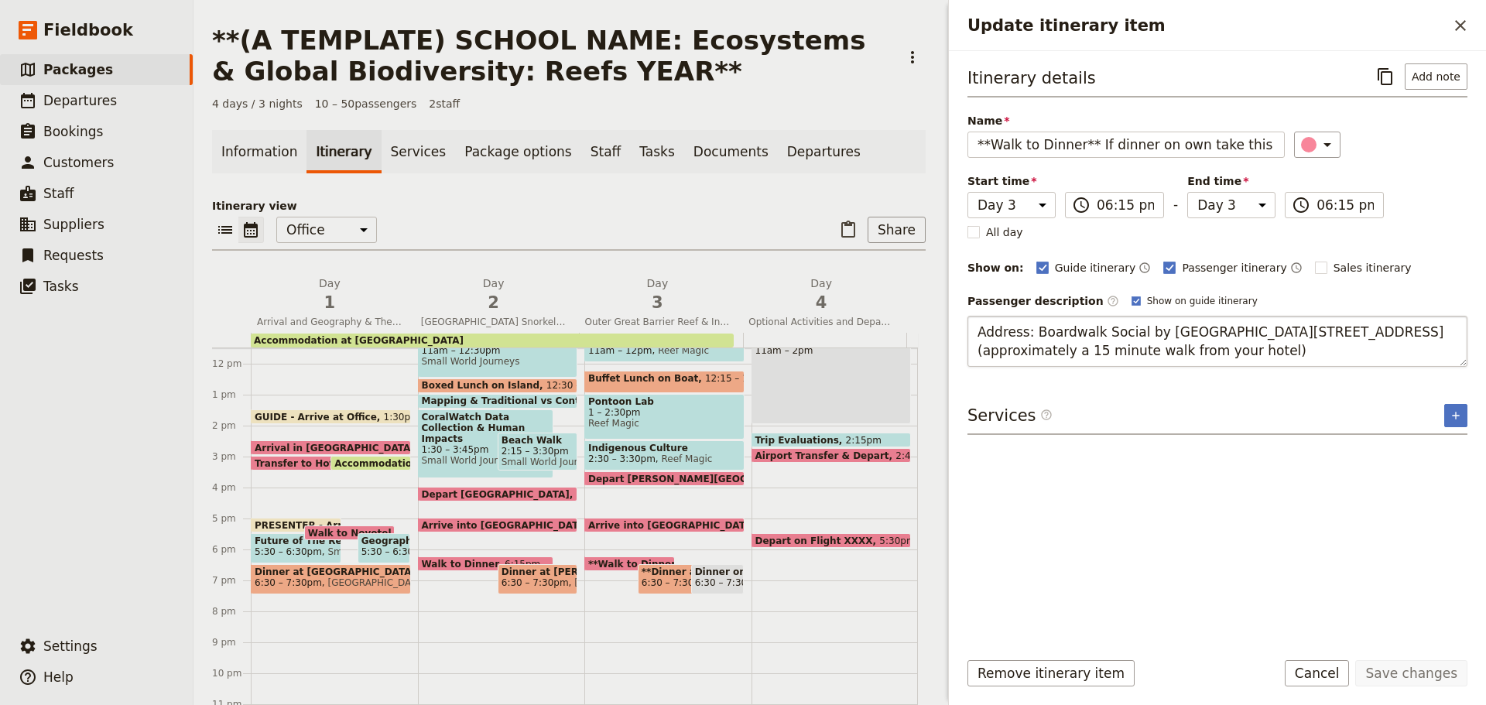
drag, startPoint x: 1086, startPoint y: 332, endPoint x: 1030, endPoint y: 327, distance: 55.9
click at [1086, 330] on textarea "Address: Boardwalk Social by Crystalbrook - Ground Floor, 85, Esplanade, Cairns…" at bounding box center [1217, 341] width 500 height 51
drag, startPoint x: 970, startPoint y: 330, endPoint x: 1473, endPoint y: 369, distance: 505.3
click at [1473, 369] on div "Itinerary details ​ Add note Name **Walk to Dinner** If dinner on own take this…" at bounding box center [1217, 344] width 537 height 586
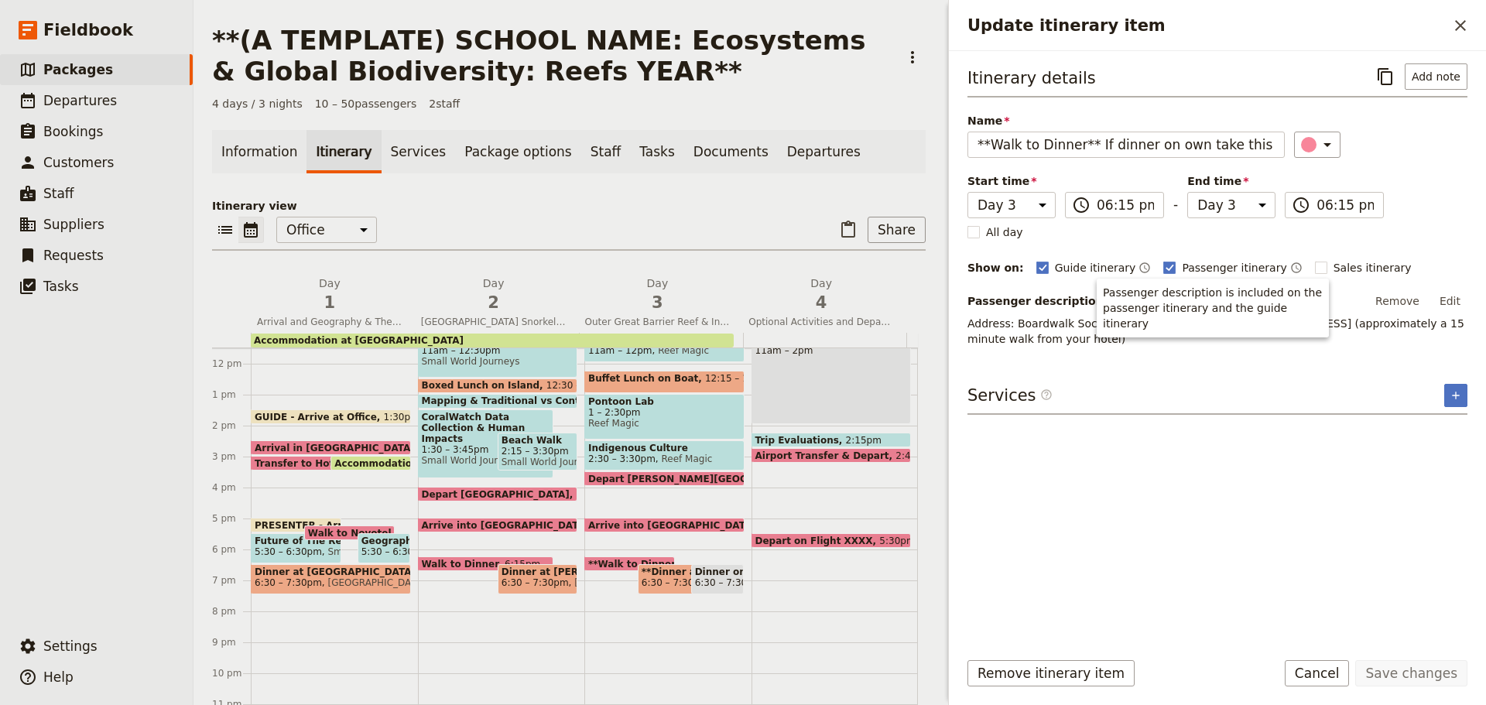
click at [642, 580] on span "6:30 – 7:30pm" at bounding box center [675, 582] width 67 height 11
select select "3"
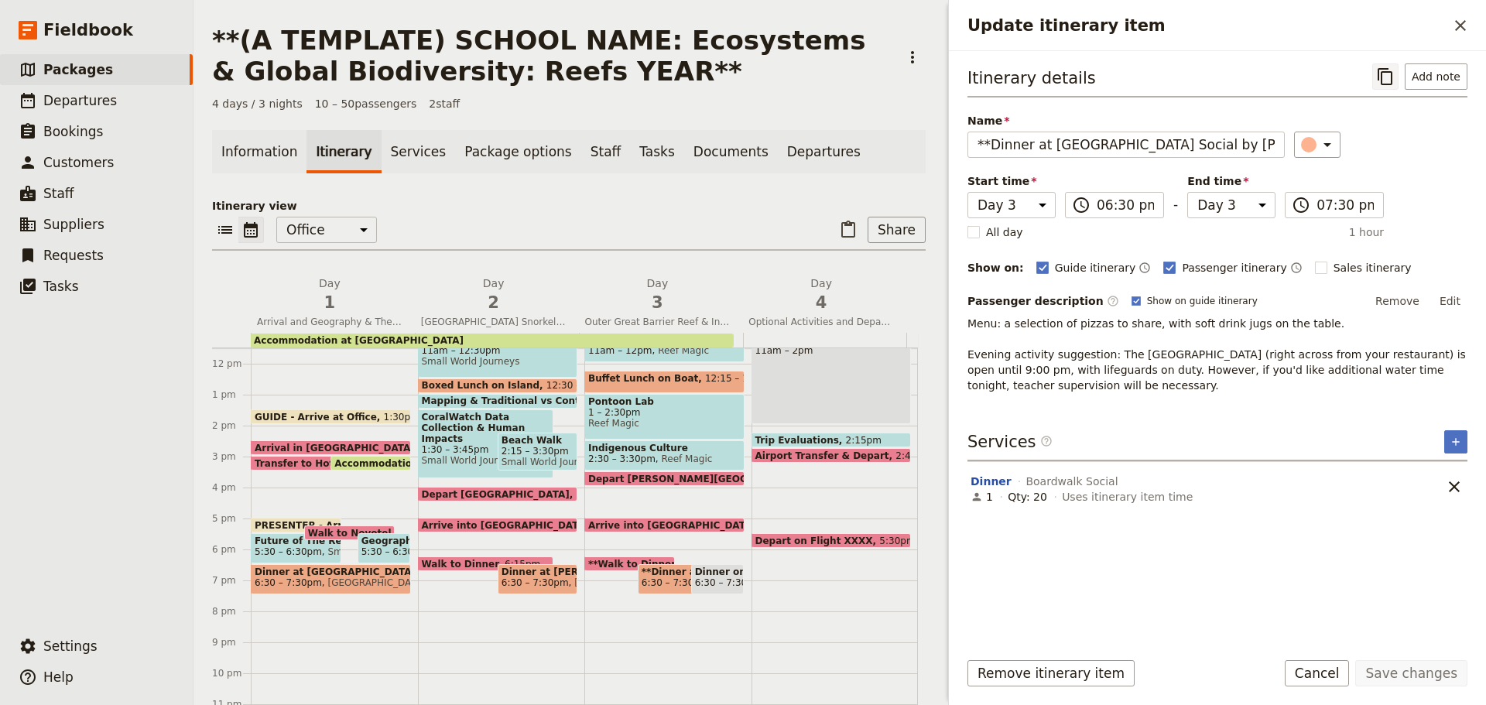
click at [1388, 77] on icon "Copy itinerary item" at bounding box center [1385, 76] width 19 height 19
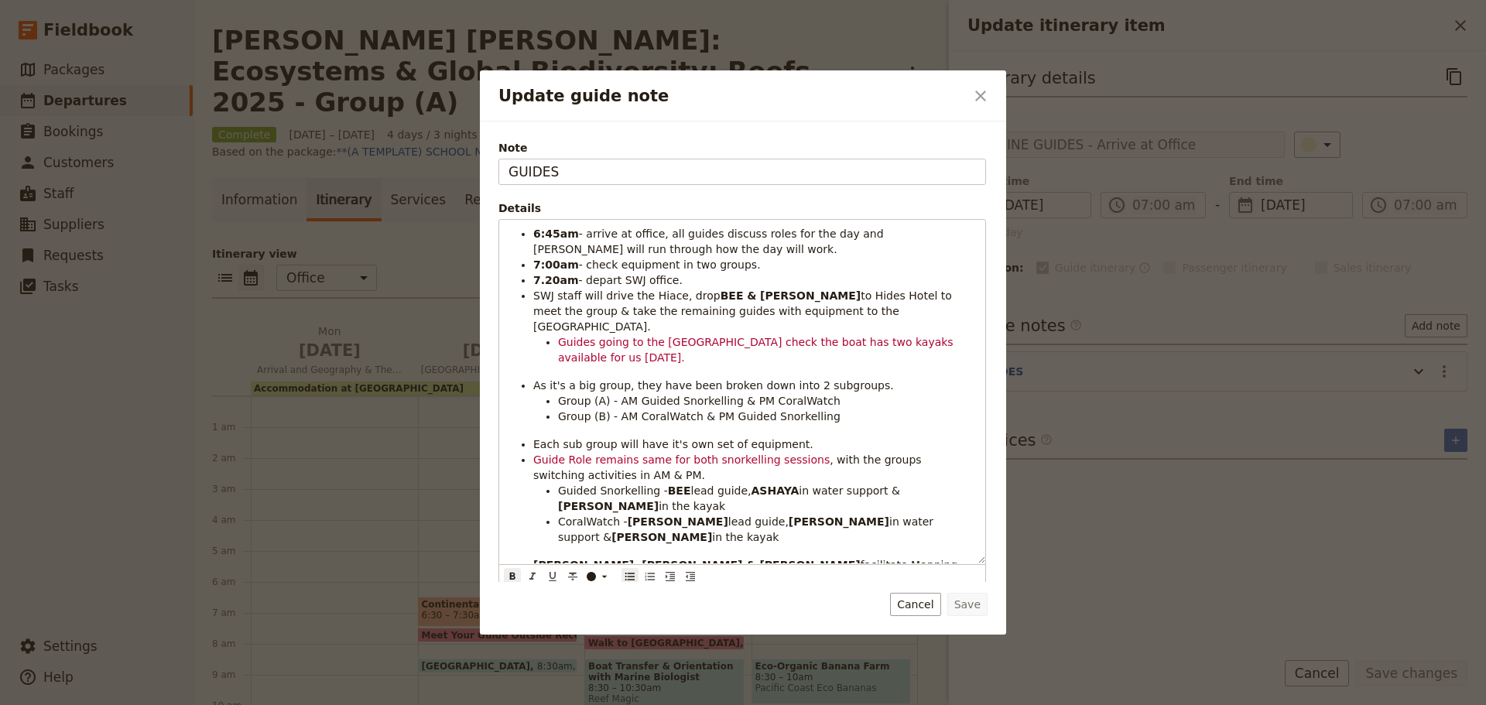
scroll to position [170, 0]
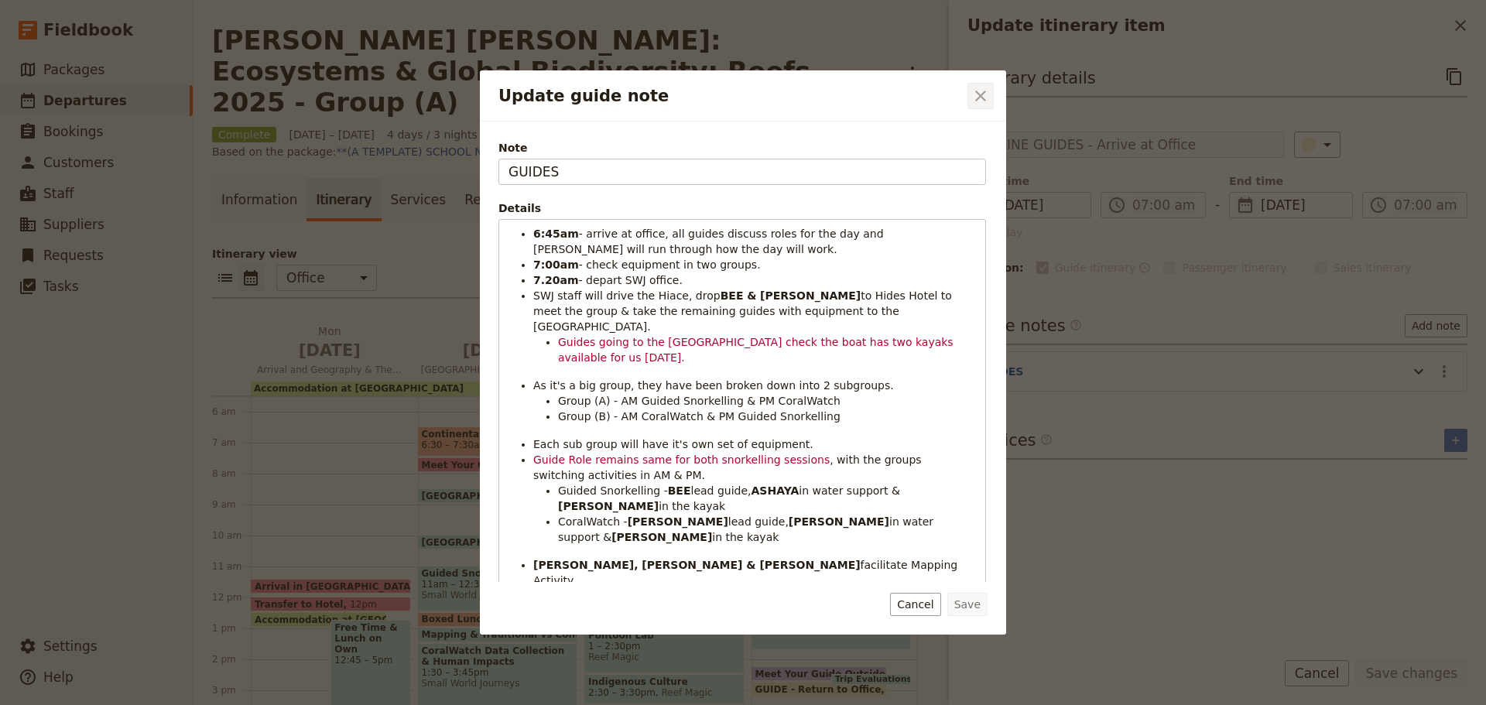
click at [980, 94] on icon "Close dialog" at bounding box center [980, 96] width 19 height 19
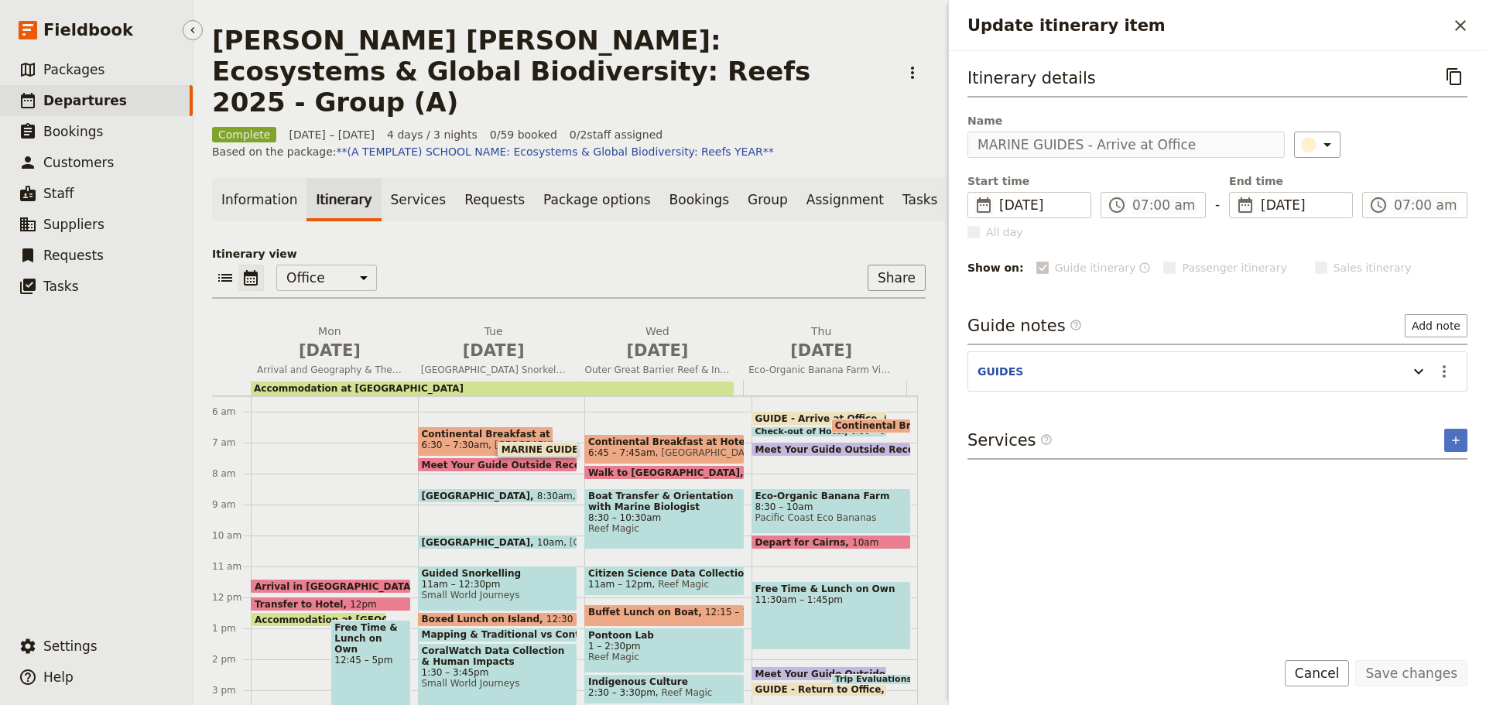
click at [80, 103] on span "Departures" at bounding box center [85, 100] width 84 height 15
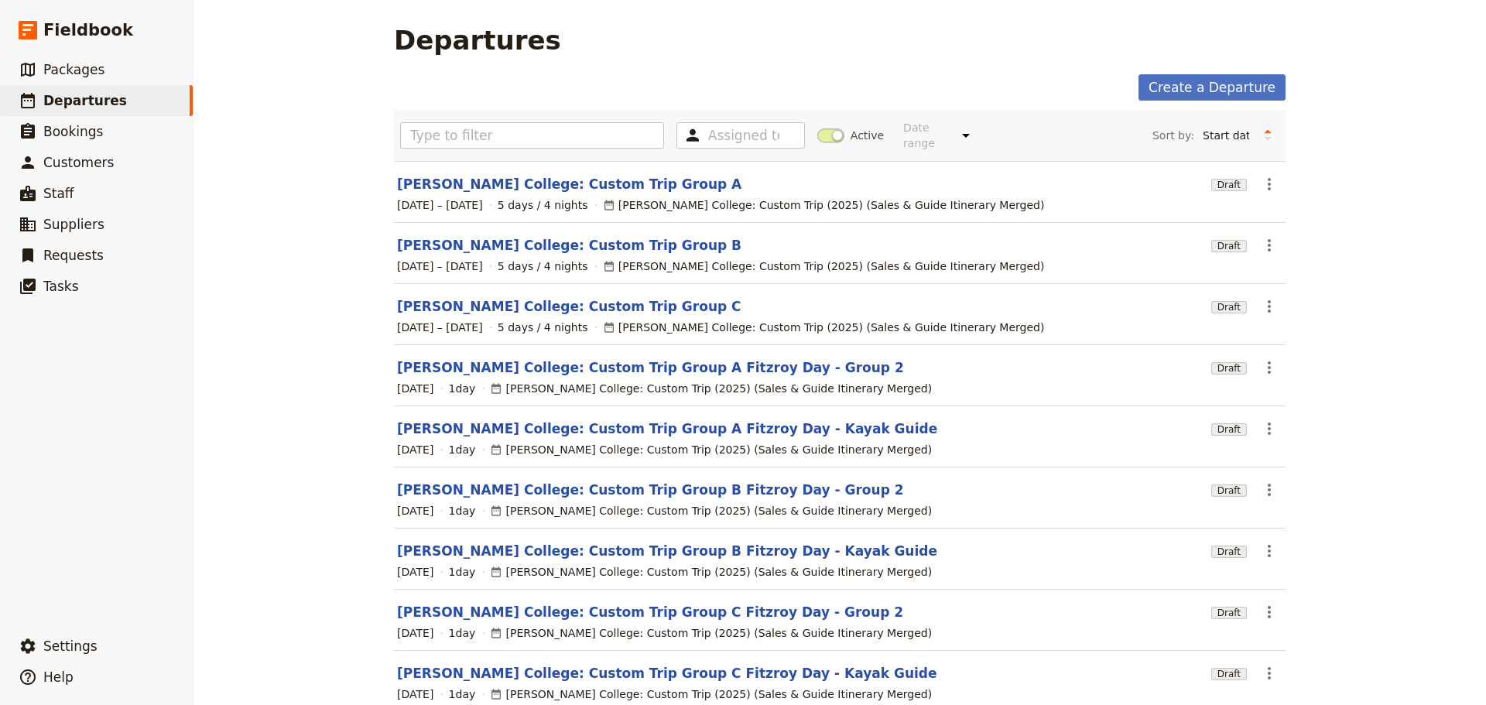
click at [827, 131] on span at bounding box center [830, 135] width 27 height 14
click at [817, 128] on input "Active" at bounding box center [817, 128] width 0 height 0
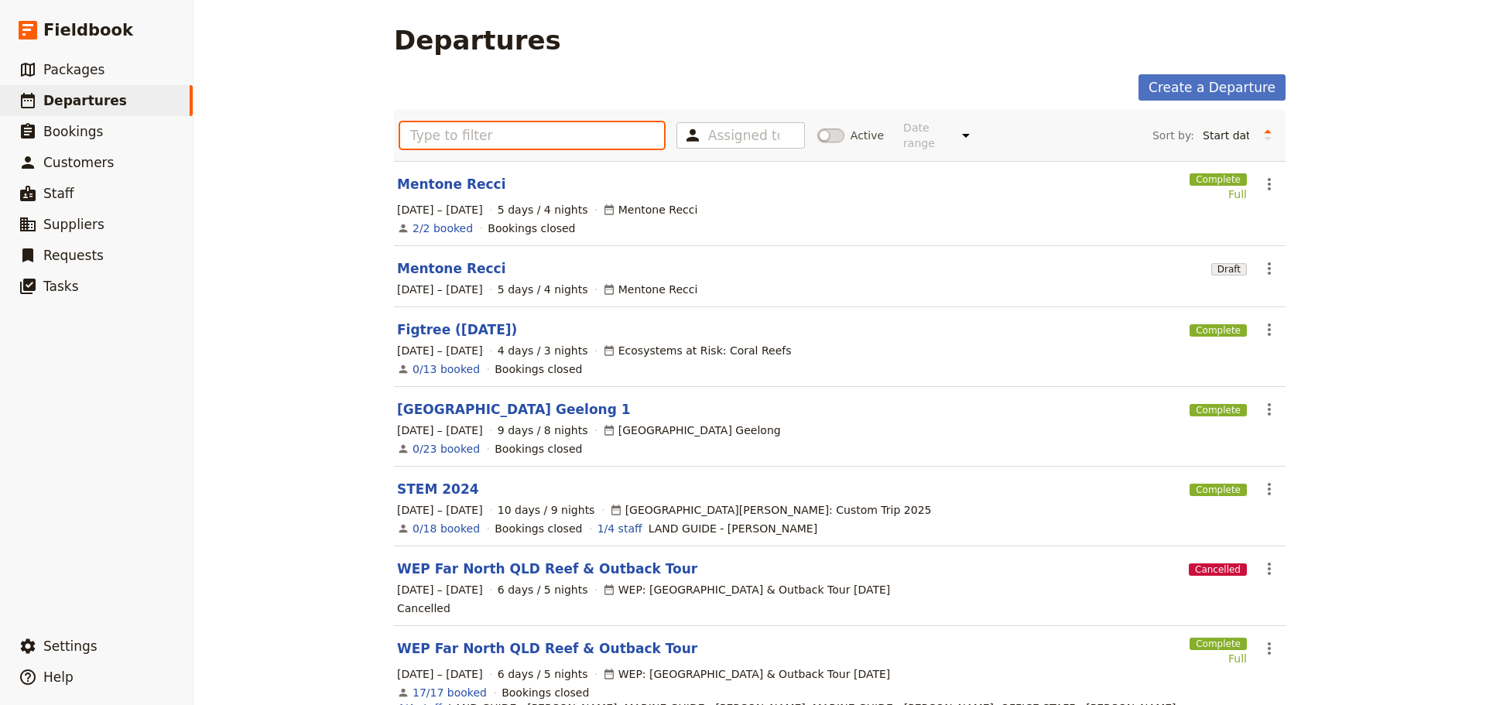
click at [618, 128] on input "text" at bounding box center [532, 135] width 264 height 26
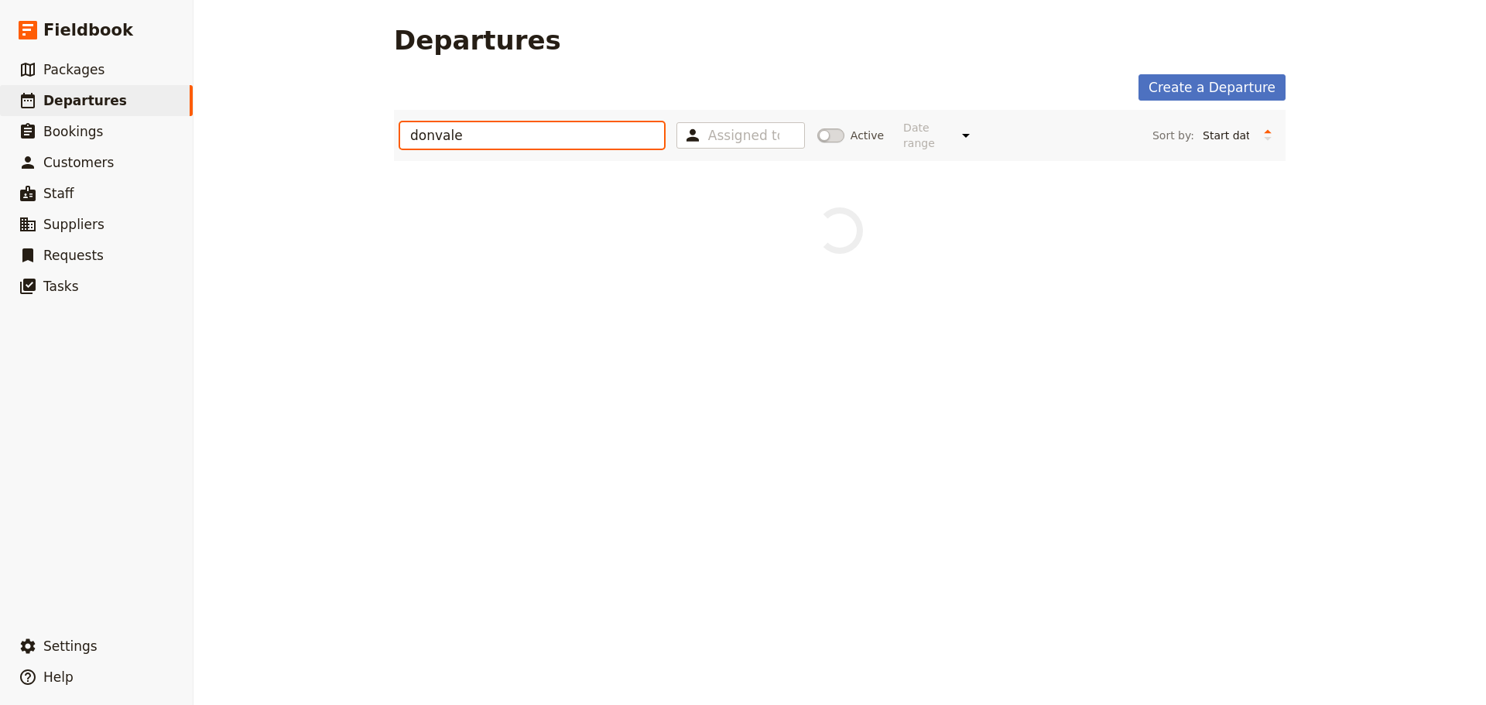
type input "donvale"
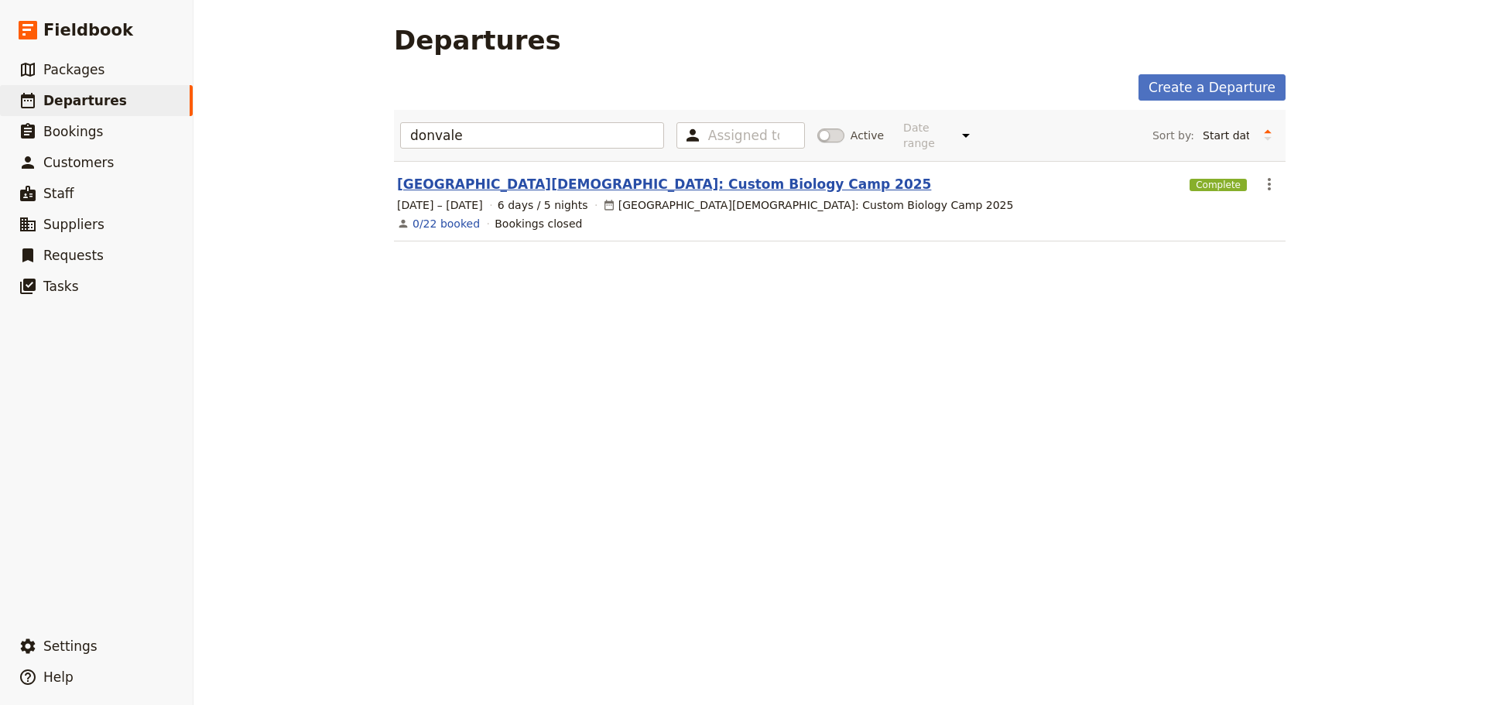
click at [485, 175] on link "Donvale Christian College: Custom Biology Camp 2025" at bounding box center [664, 184] width 534 height 19
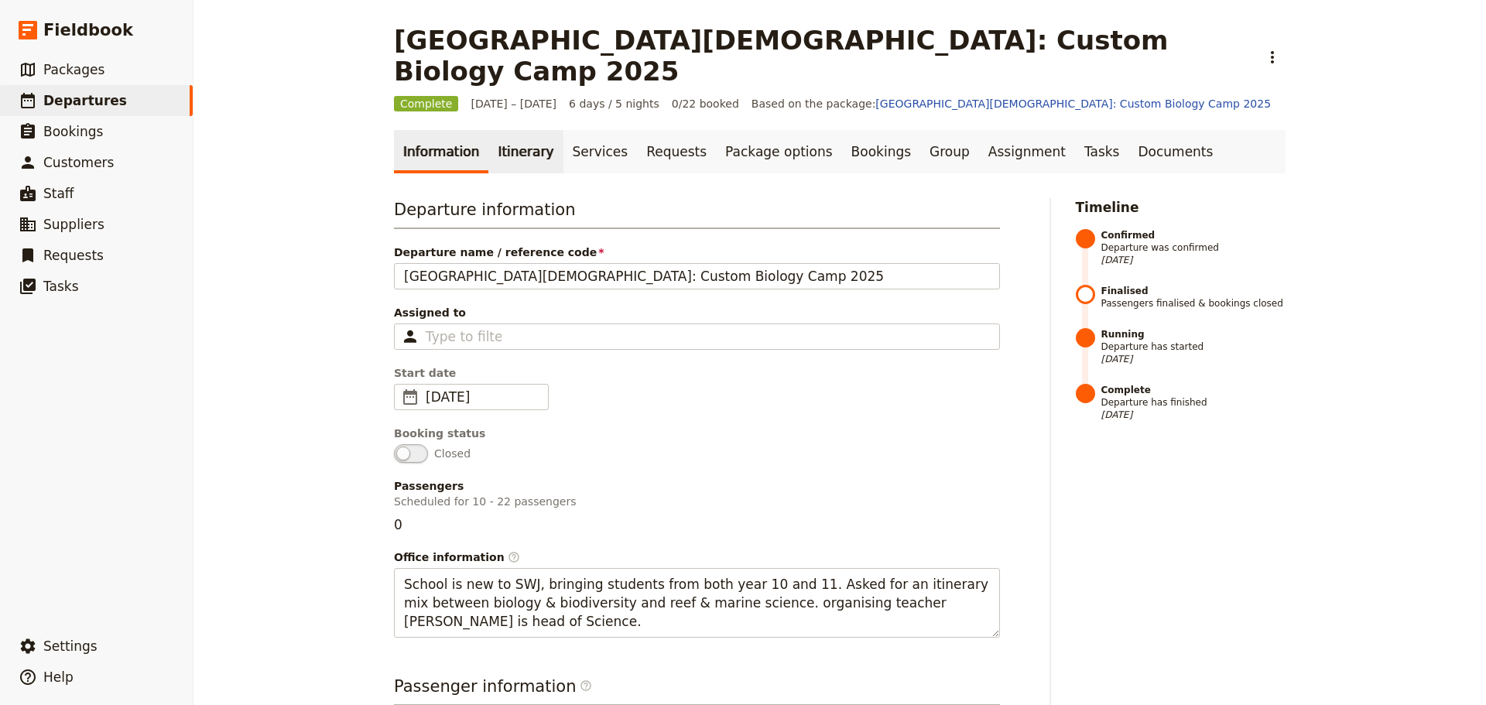
click at [517, 130] on link "Itinerary" at bounding box center [525, 151] width 74 height 43
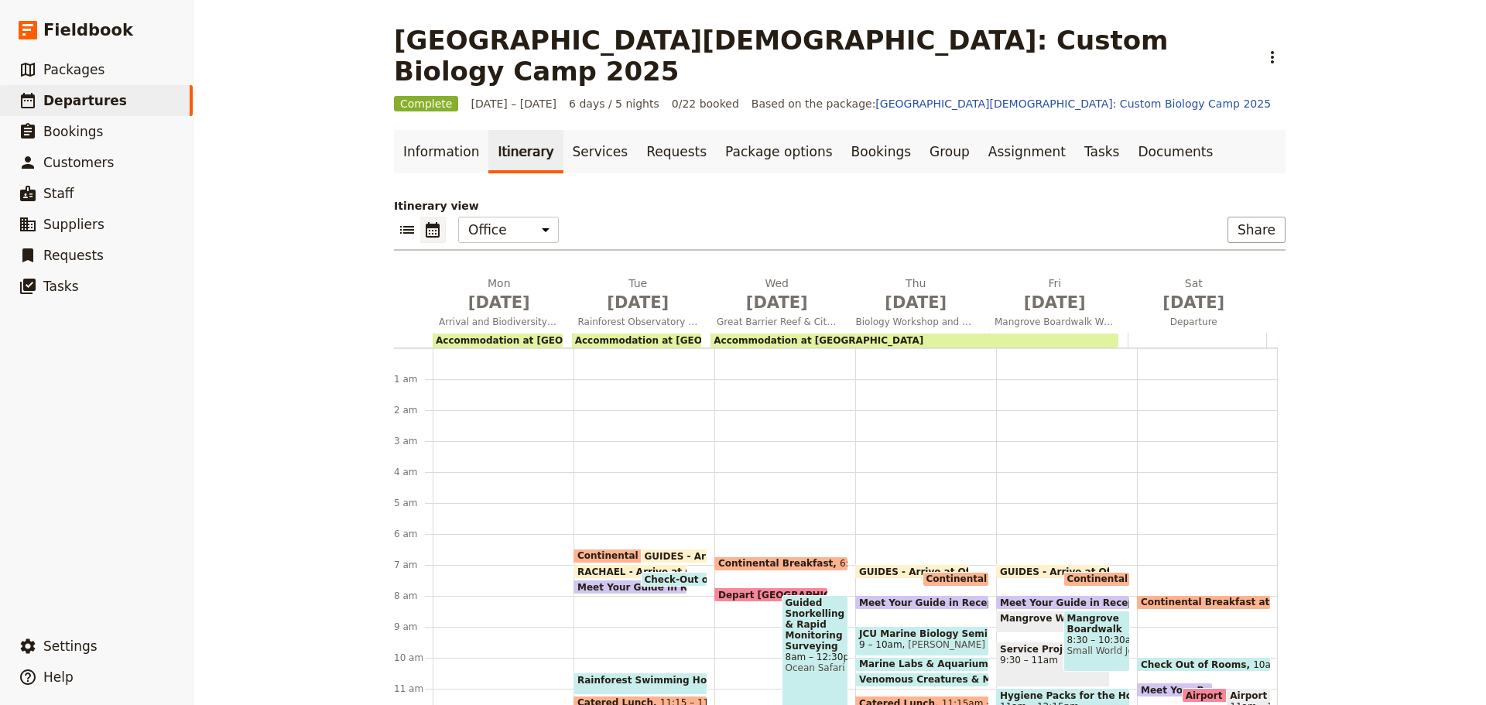
scroll to position [186, 0]
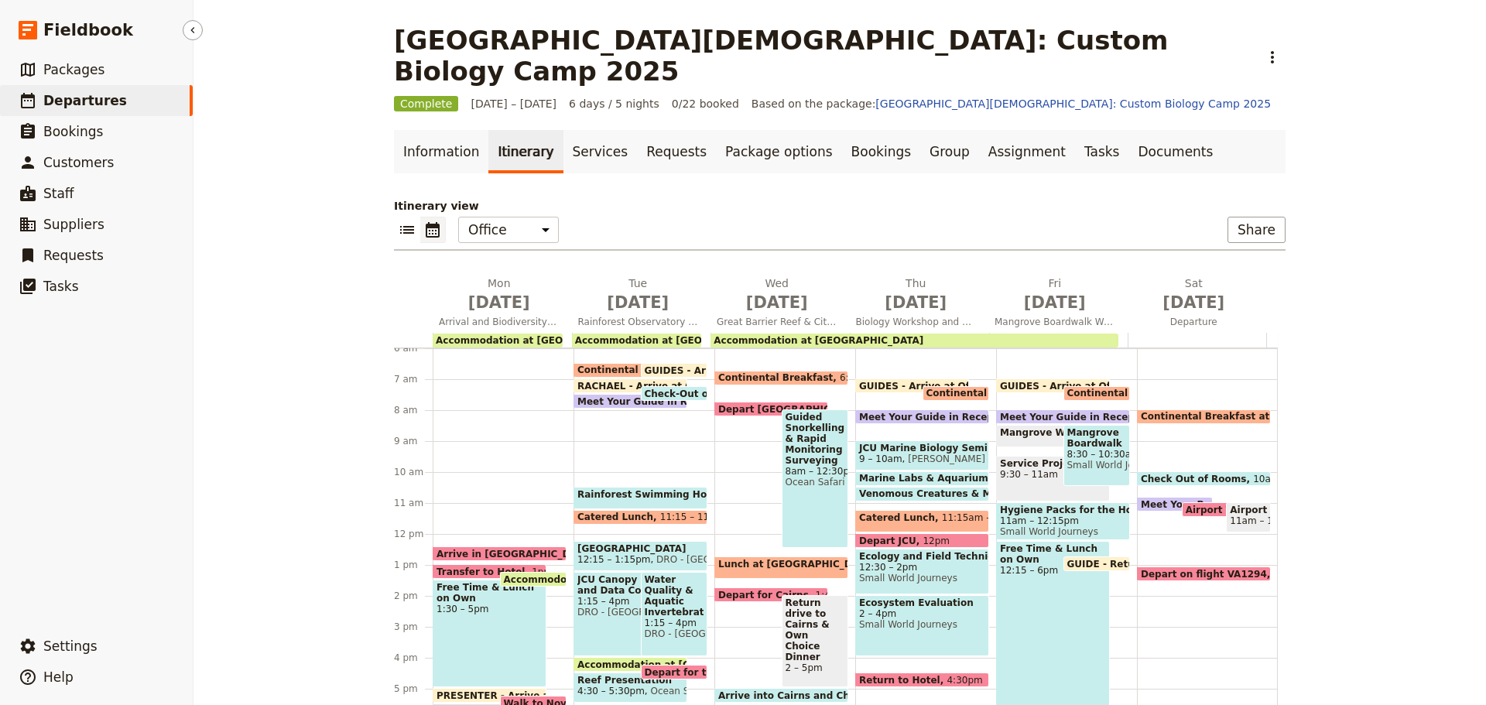
click at [62, 101] on span "Departures" at bounding box center [85, 100] width 84 height 15
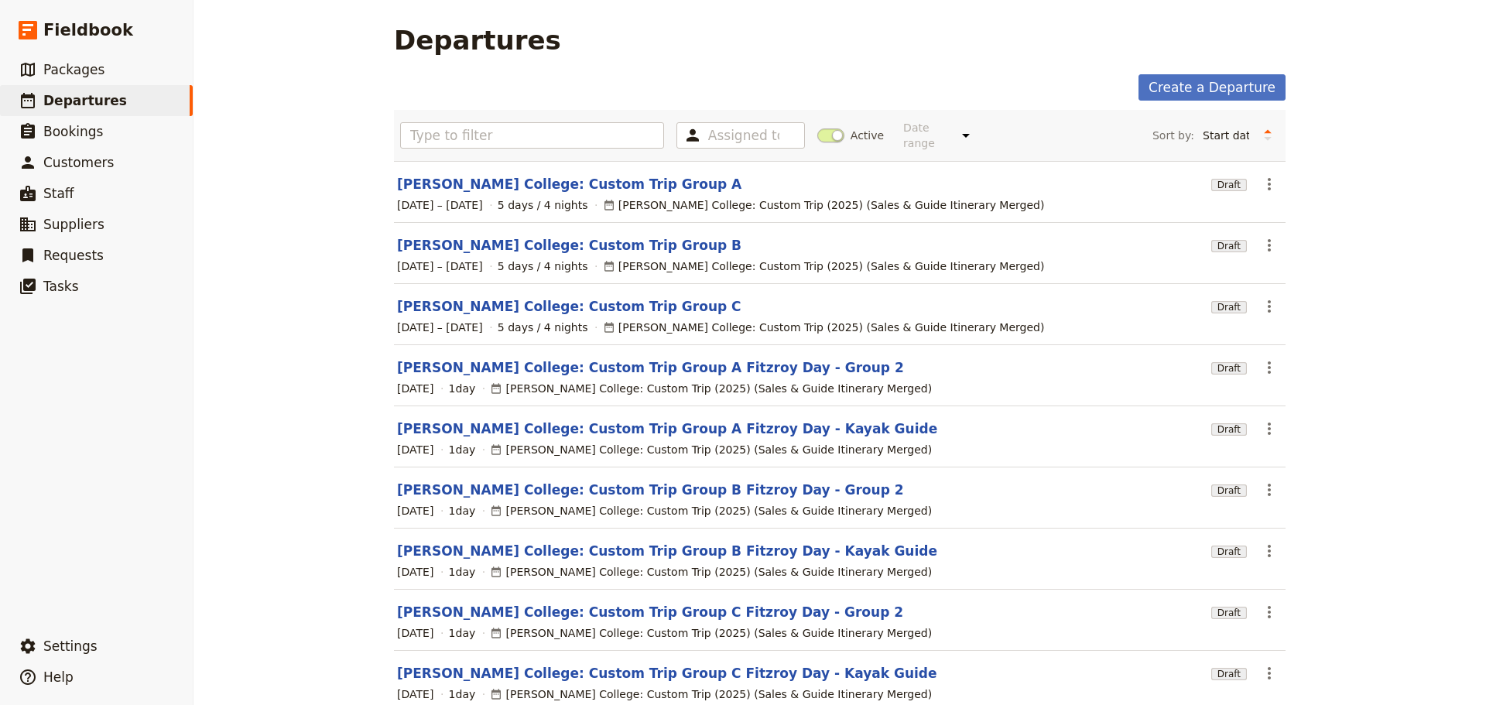
click at [817, 132] on span at bounding box center [830, 135] width 27 height 14
click at [817, 128] on input "Active" at bounding box center [817, 128] width 0 height 0
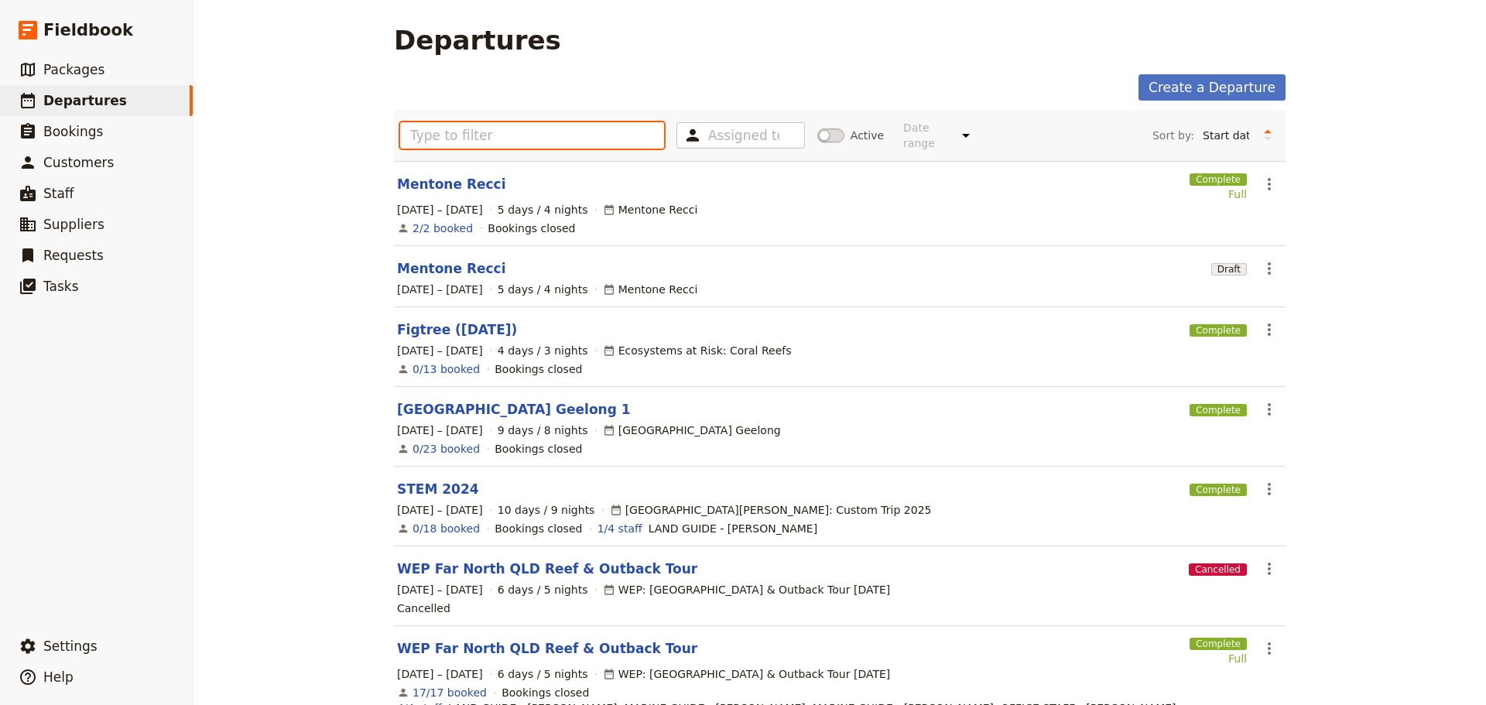
click at [568, 127] on input "text" at bounding box center [532, 135] width 264 height 26
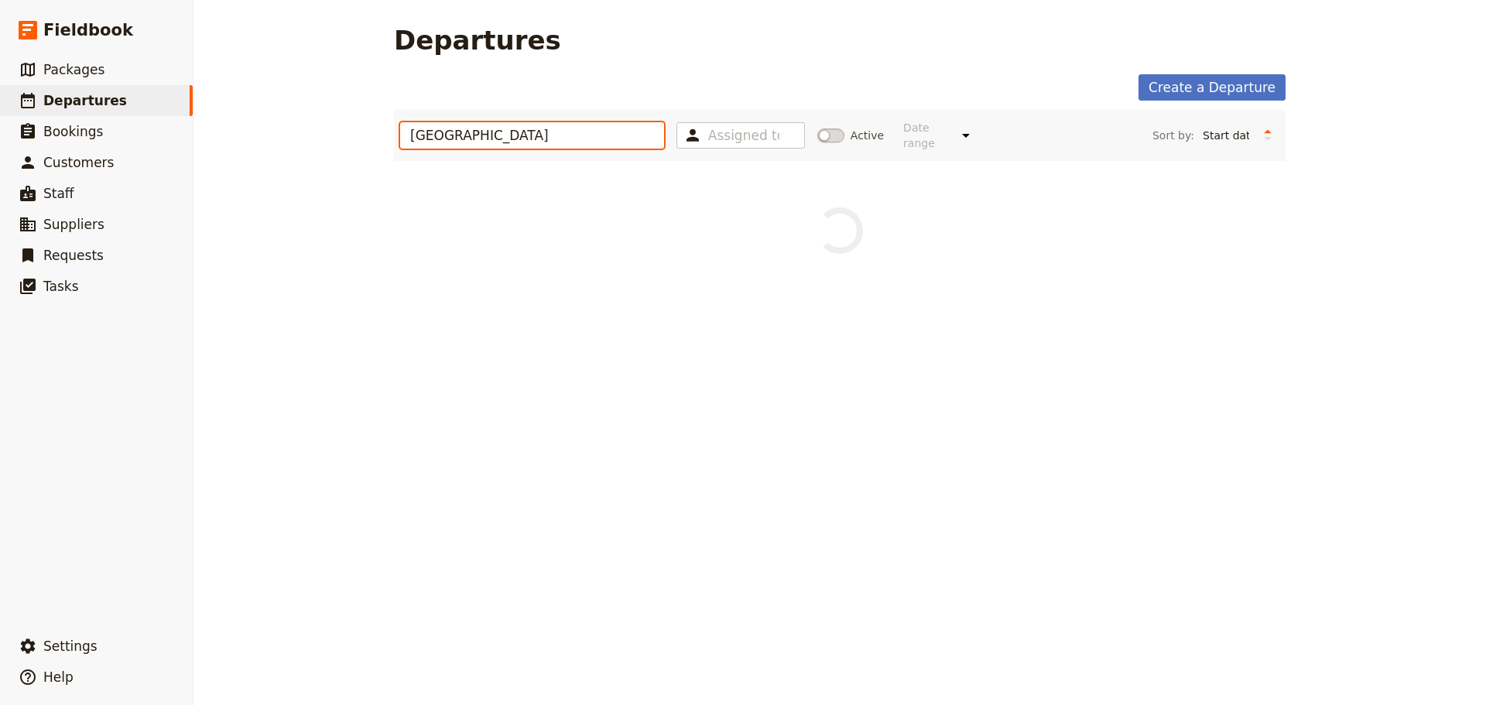
type input "westbourne"
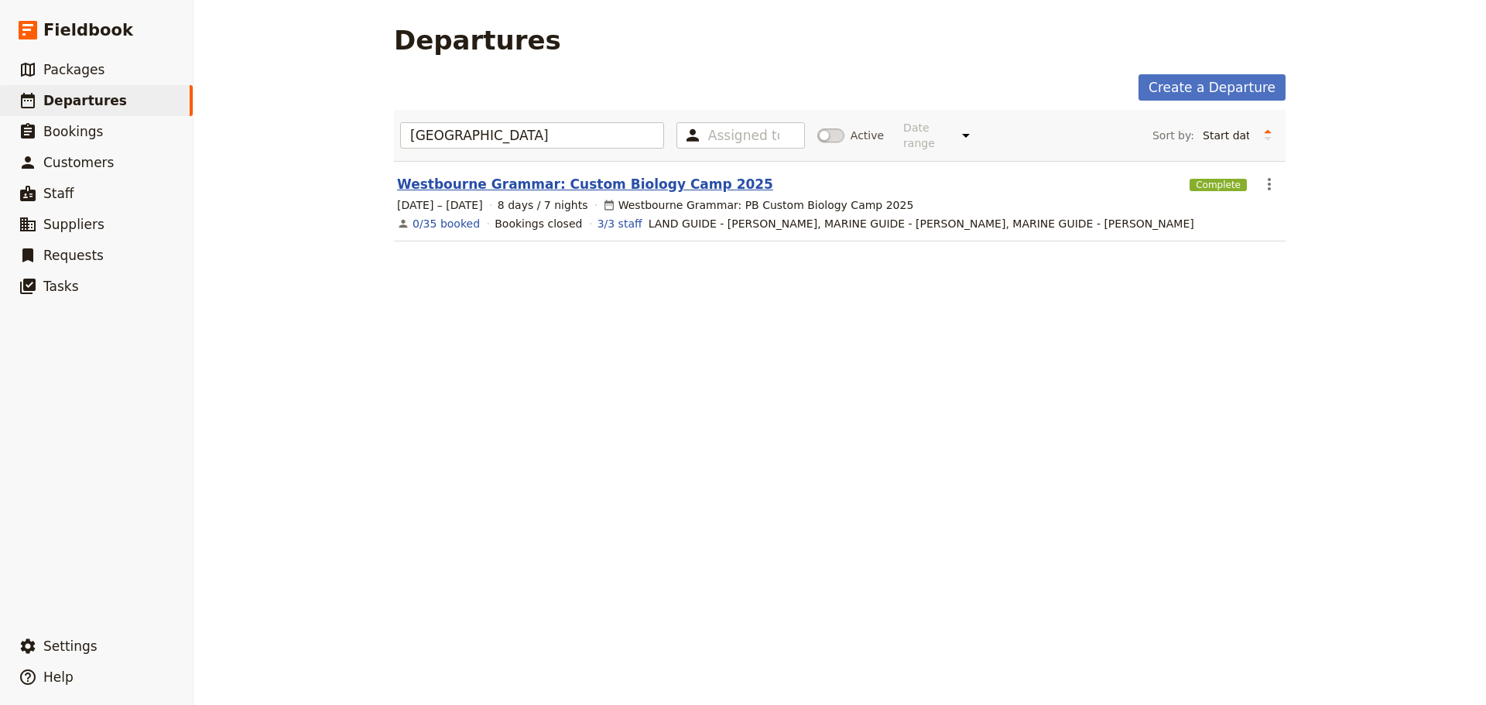
click at [557, 175] on link "Westbourne Grammar: Custom Biology Camp 2025" at bounding box center [585, 184] width 376 height 19
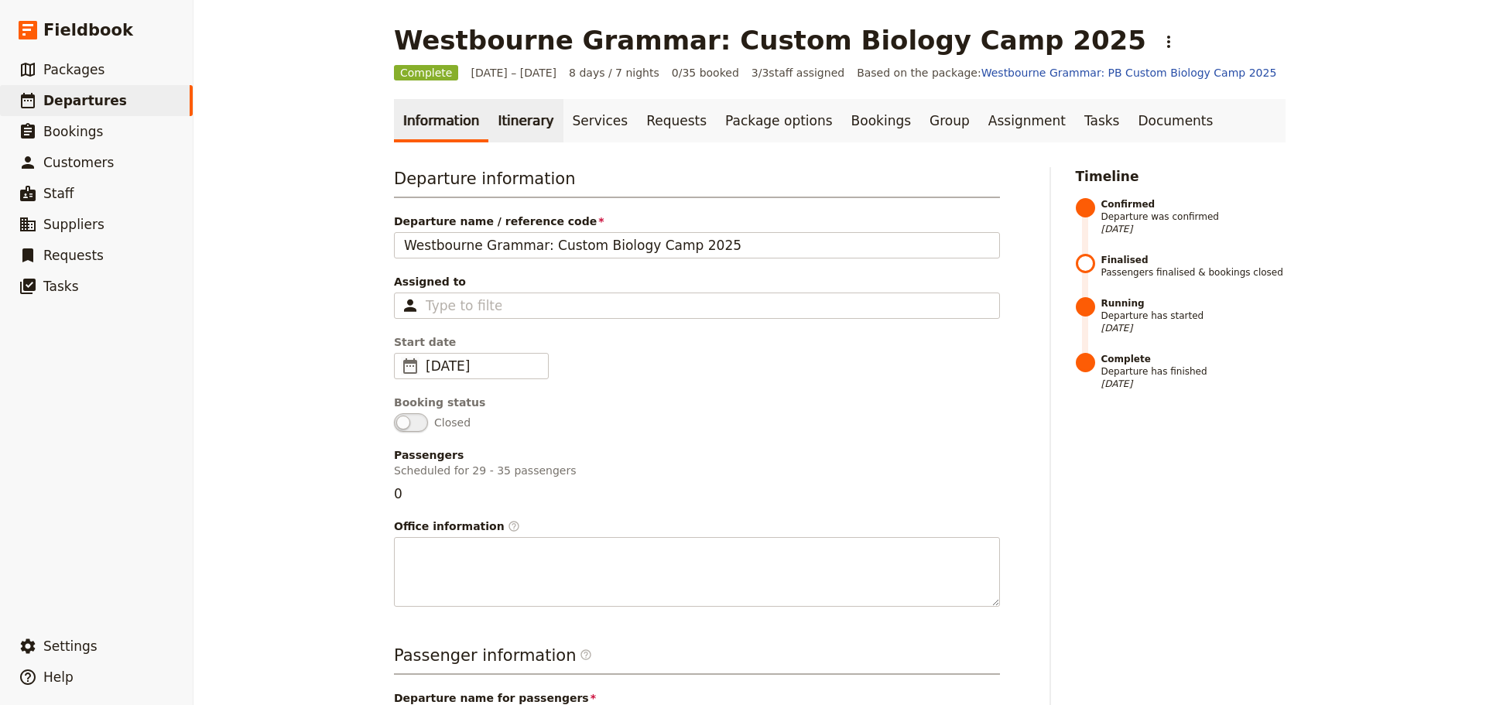
click at [517, 114] on link "Itinerary" at bounding box center [525, 120] width 74 height 43
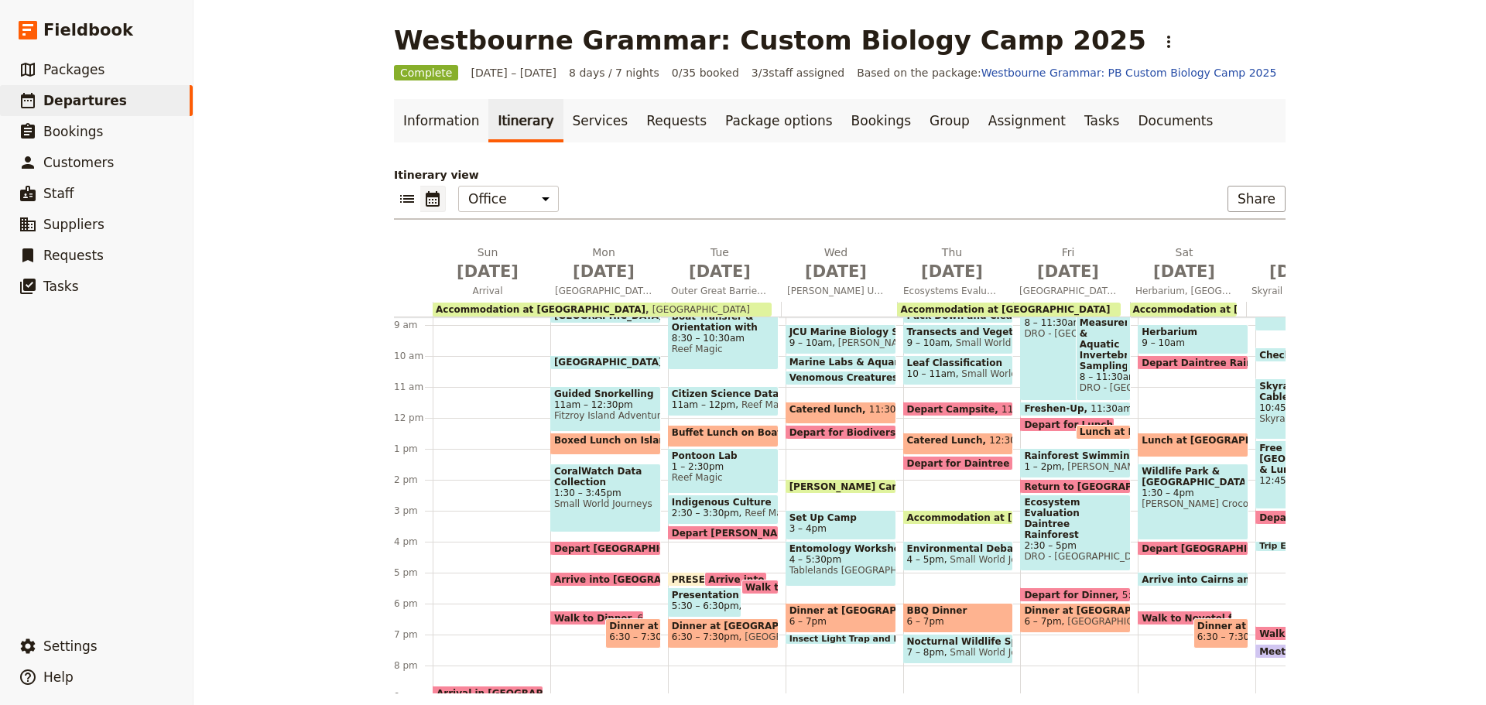
scroll to position [340, 0]
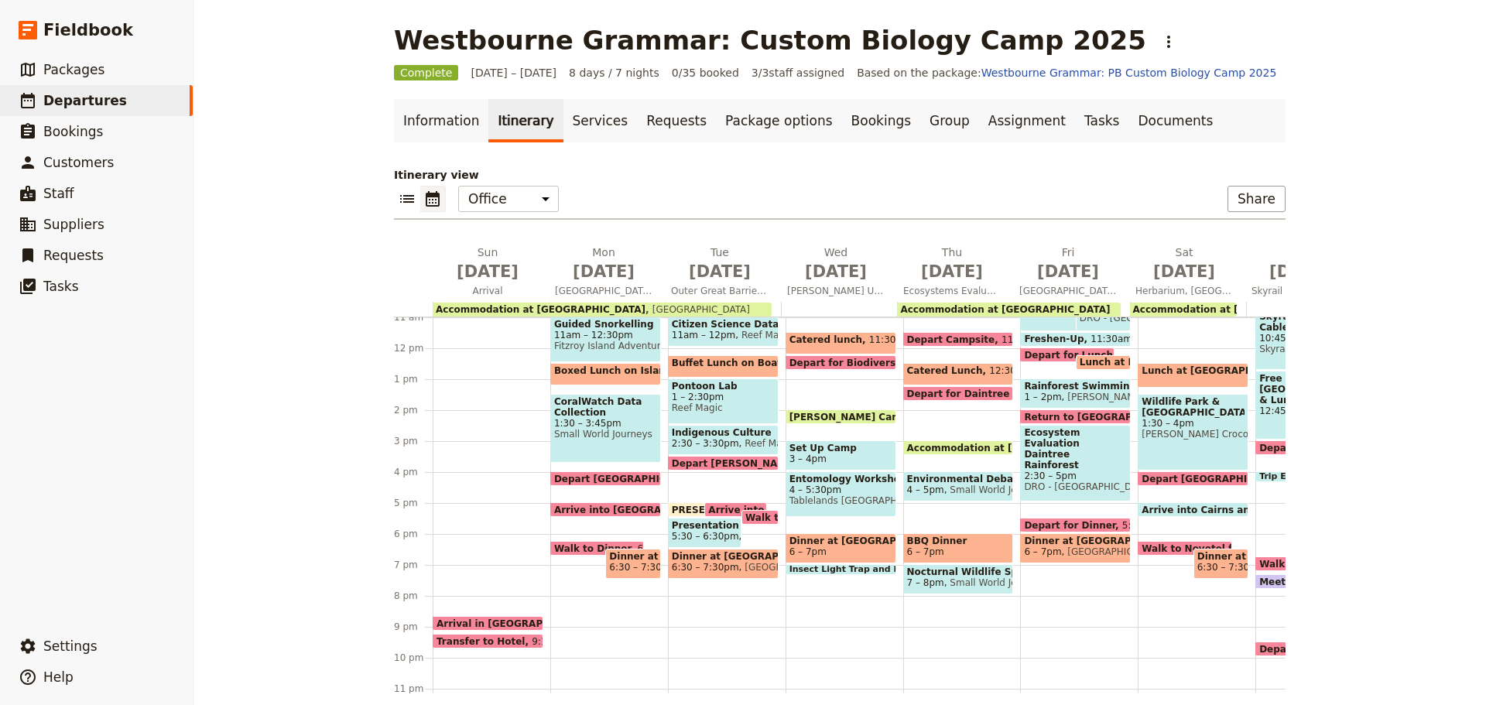
click at [977, 450] on span at bounding box center [958, 451] width 109 height 6
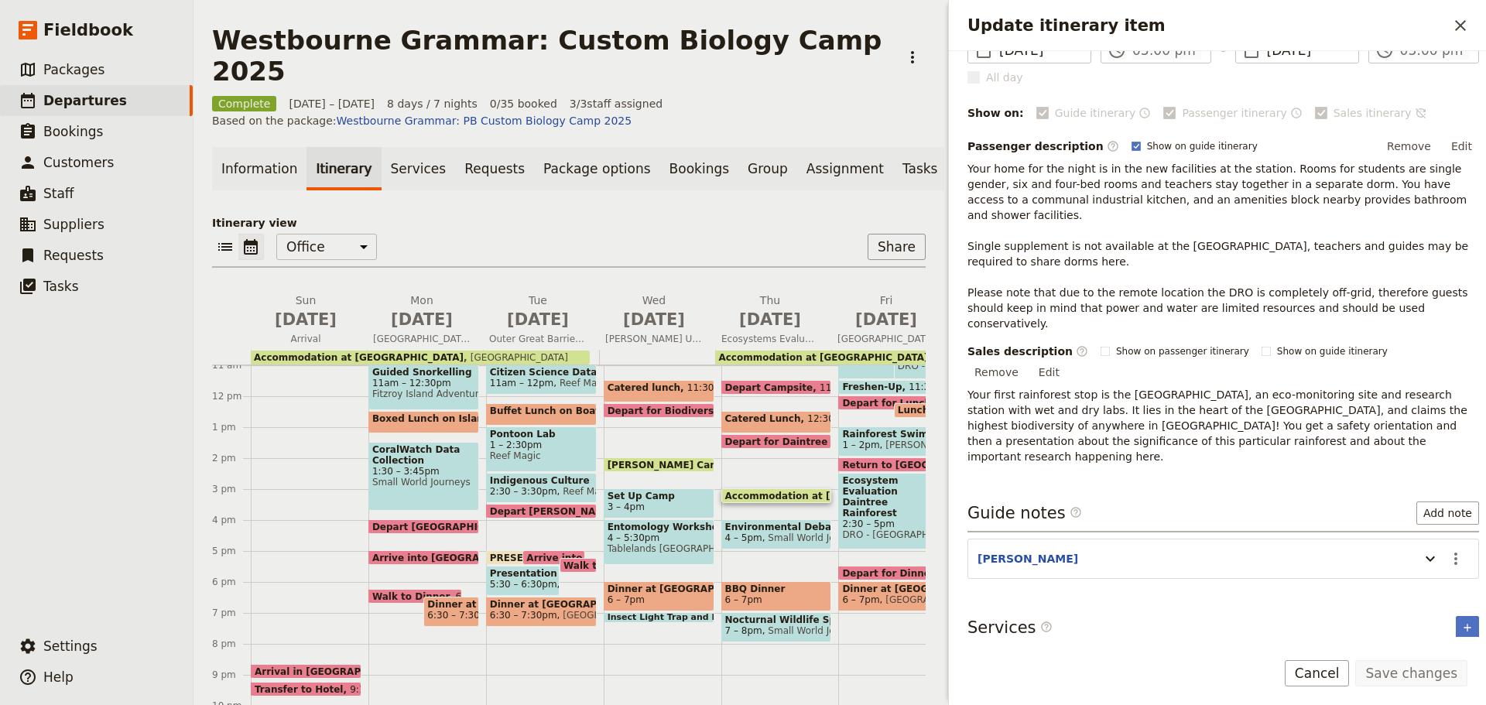
scroll to position [0, 0]
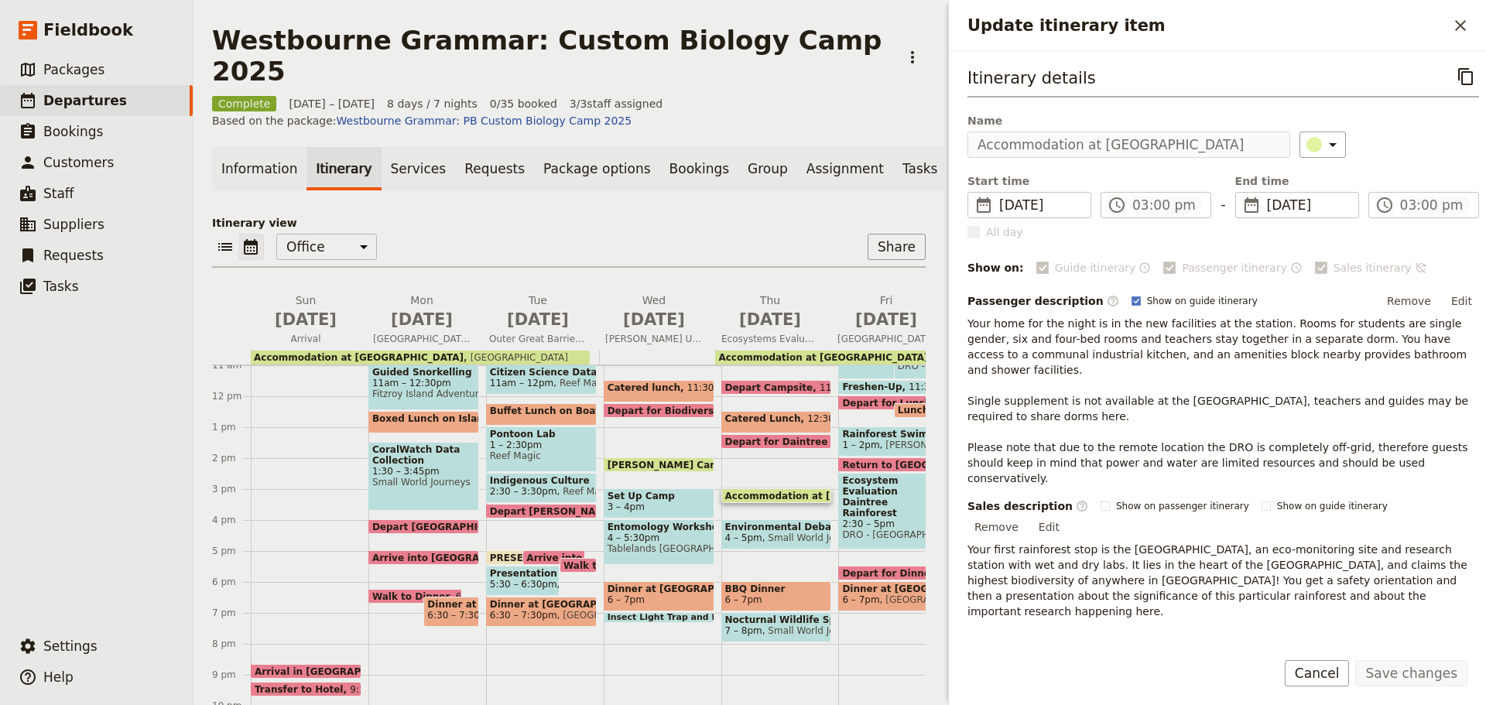
click at [789, 442] on span at bounding box center [776, 445] width 109 height 6
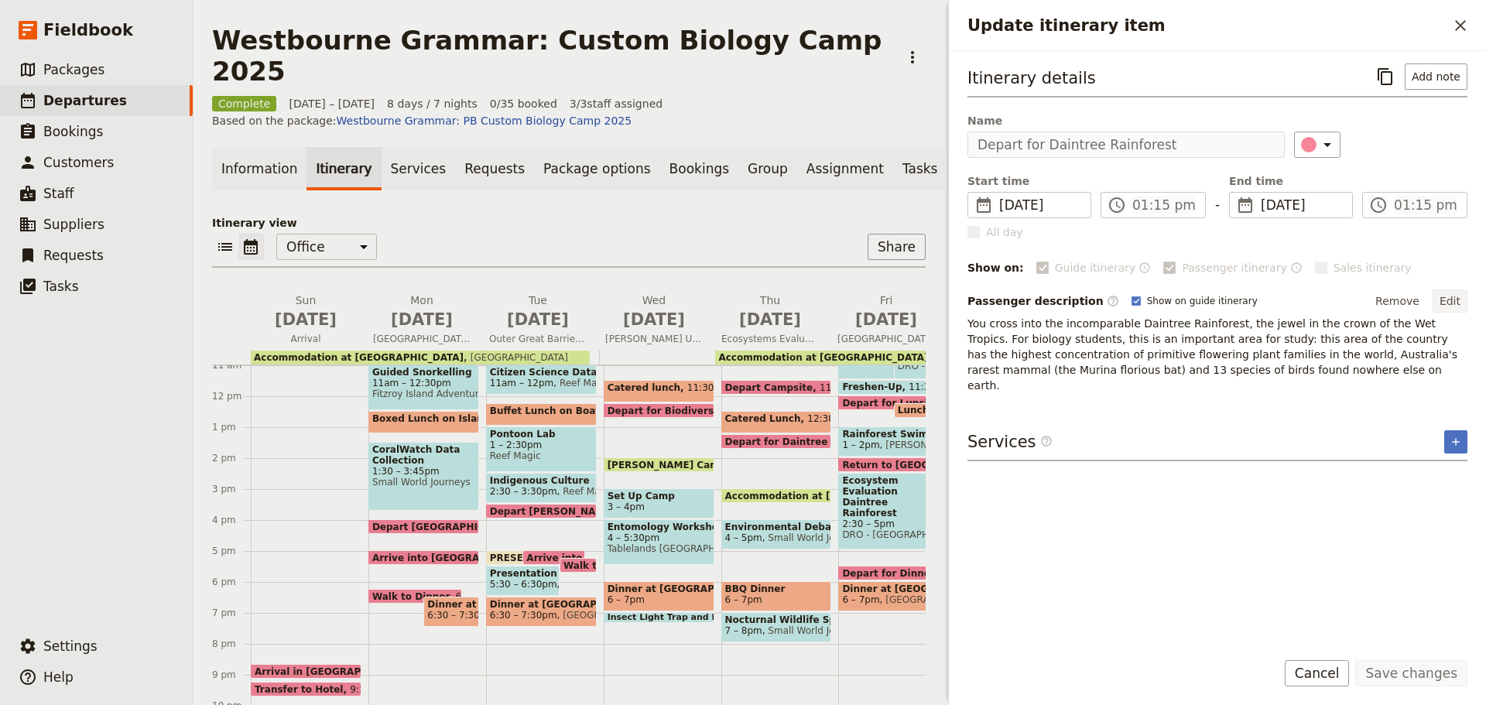
click at [1453, 295] on button "Edit" at bounding box center [1449, 300] width 35 height 23
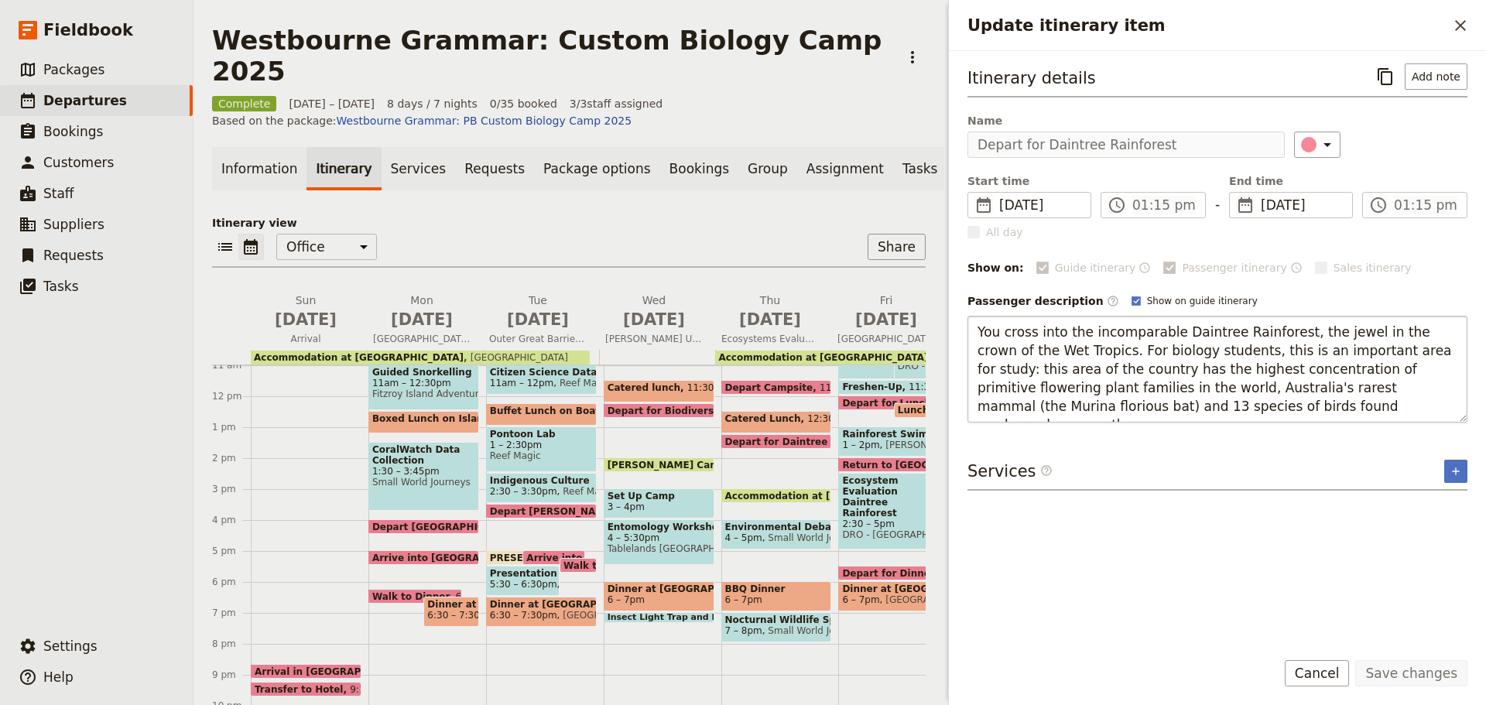
click at [1011, 344] on textarea "You cross into the incomparable Daintree Rainforest, the jewel in the crown of …" at bounding box center [1217, 369] width 500 height 107
drag, startPoint x: 980, startPoint y: 333, endPoint x: 1340, endPoint y: 352, distance: 360.4
click at [1340, 352] on textarea "You cross into the incomparable Daintree Rainforest, the jewel in the crown of …" at bounding box center [1217, 369] width 500 height 107
drag, startPoint x: 1157, startPoint y: 348, endPoint x: 1129, endPoint y: 348, distance: 27.9
click at [1156, 348] on textarea "You cross into the incomparable Daintree Rainforest, the jewel in the crown of …" at bounding box center [1217, 369] width 500 height 107
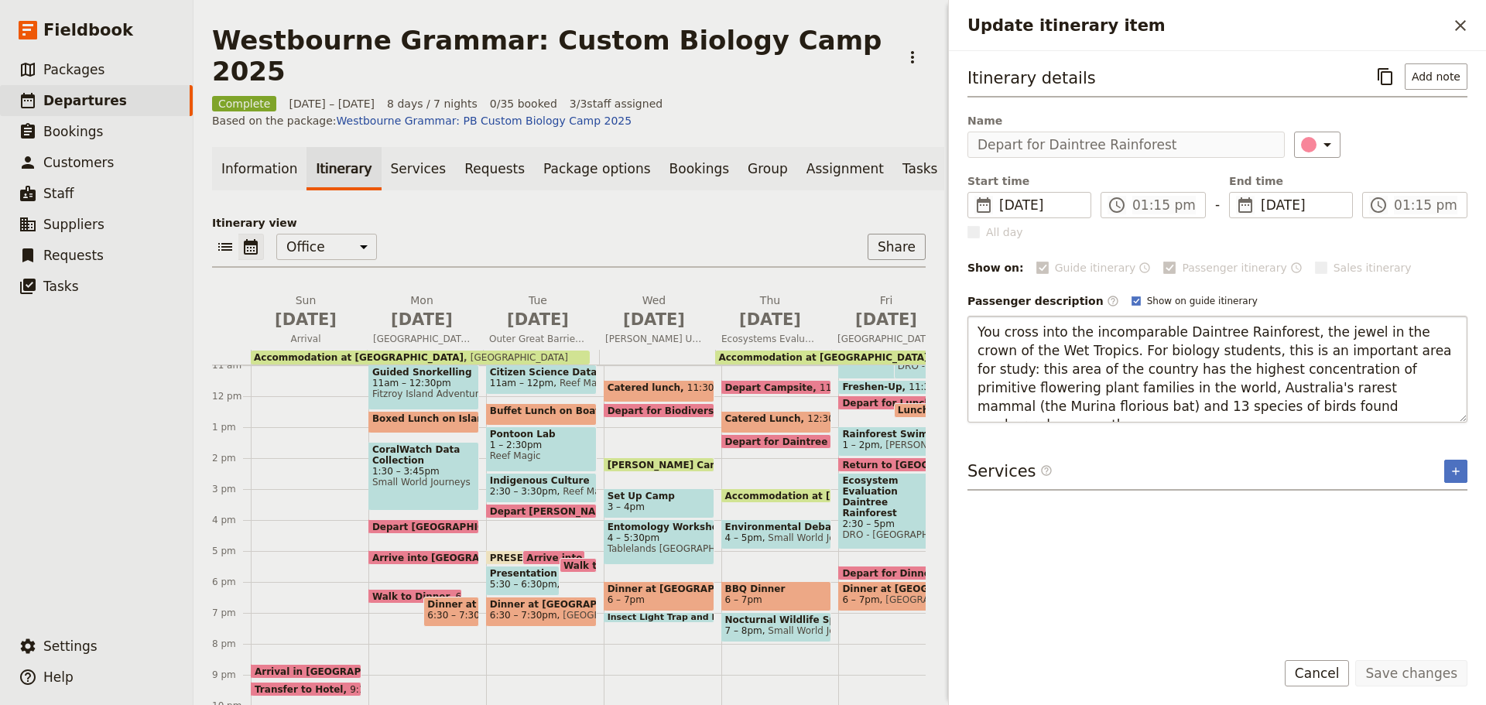
click at [1004, 339] on textarea "You cross into the incomparable Daintree Rainforest, the jewel in the crown of …" at bounding box center [1217, 369] width 500 height 107
click at [980, 326] on textarea "You cross into the incomparable Daintree Rainforest, the jewel in the crown of …" at bounding box center [1217, 369] width 500 height 107
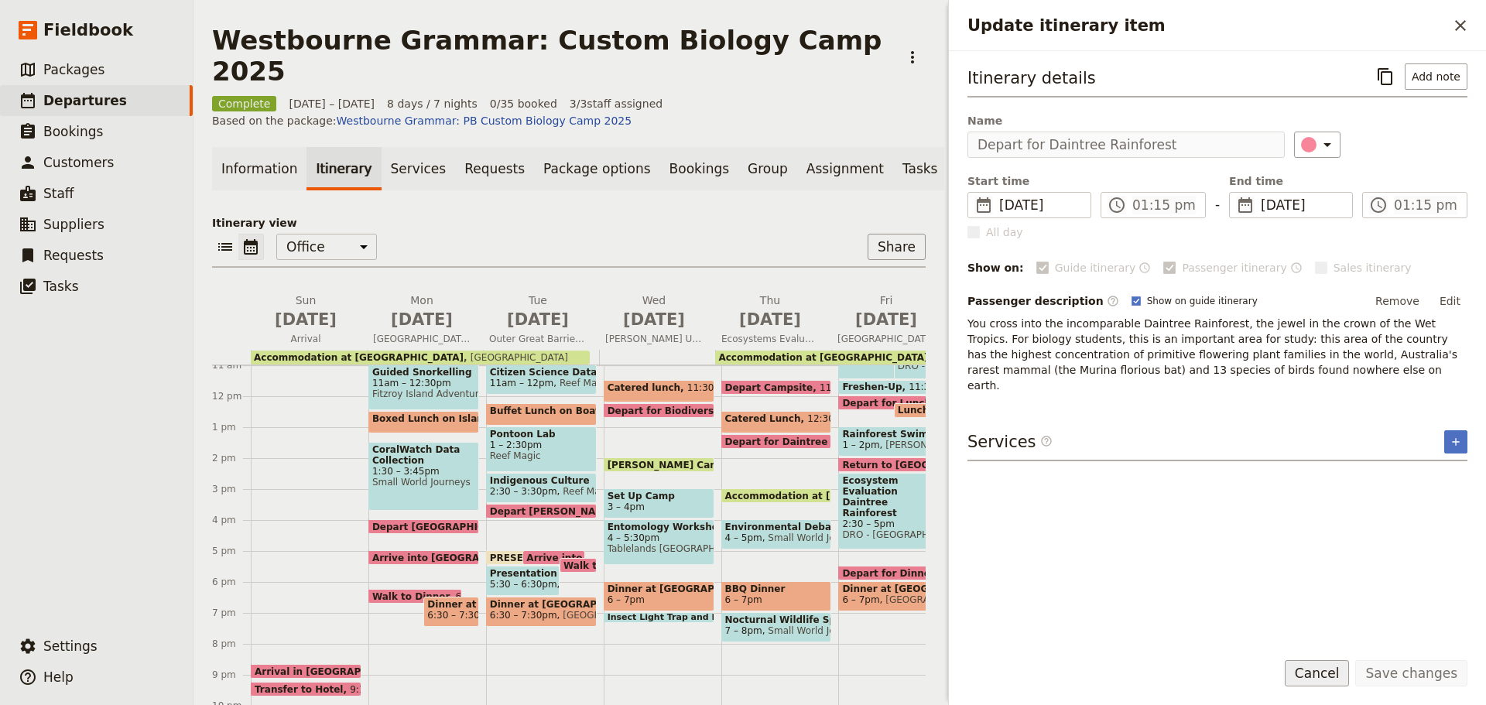
click at [1329, 670] on button "Cancel" at bounding box center [1317, 673] width 65 height 26
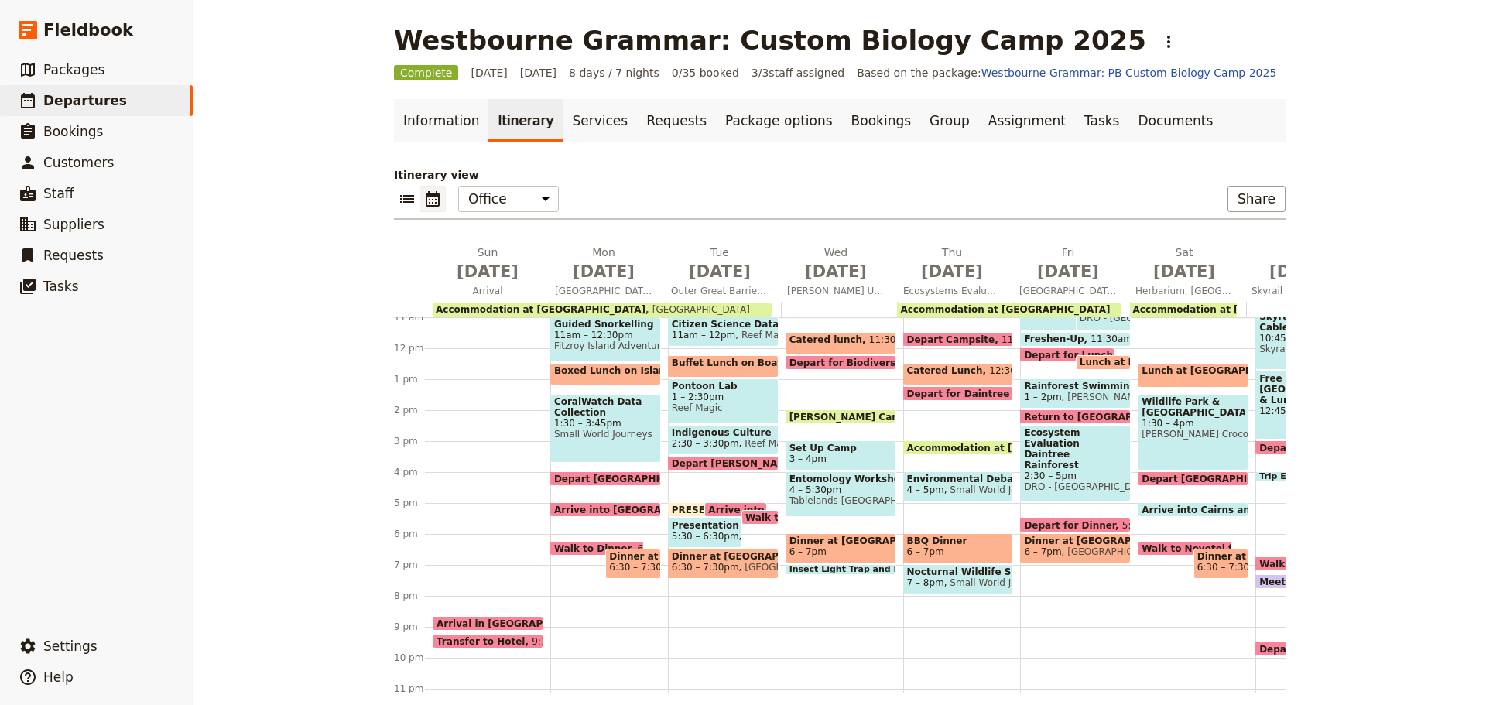
click at [931, 447] on span "Accommodation at Daintree Rainforest Observatory" at bounding box center [1015, 448] width 217 height 10
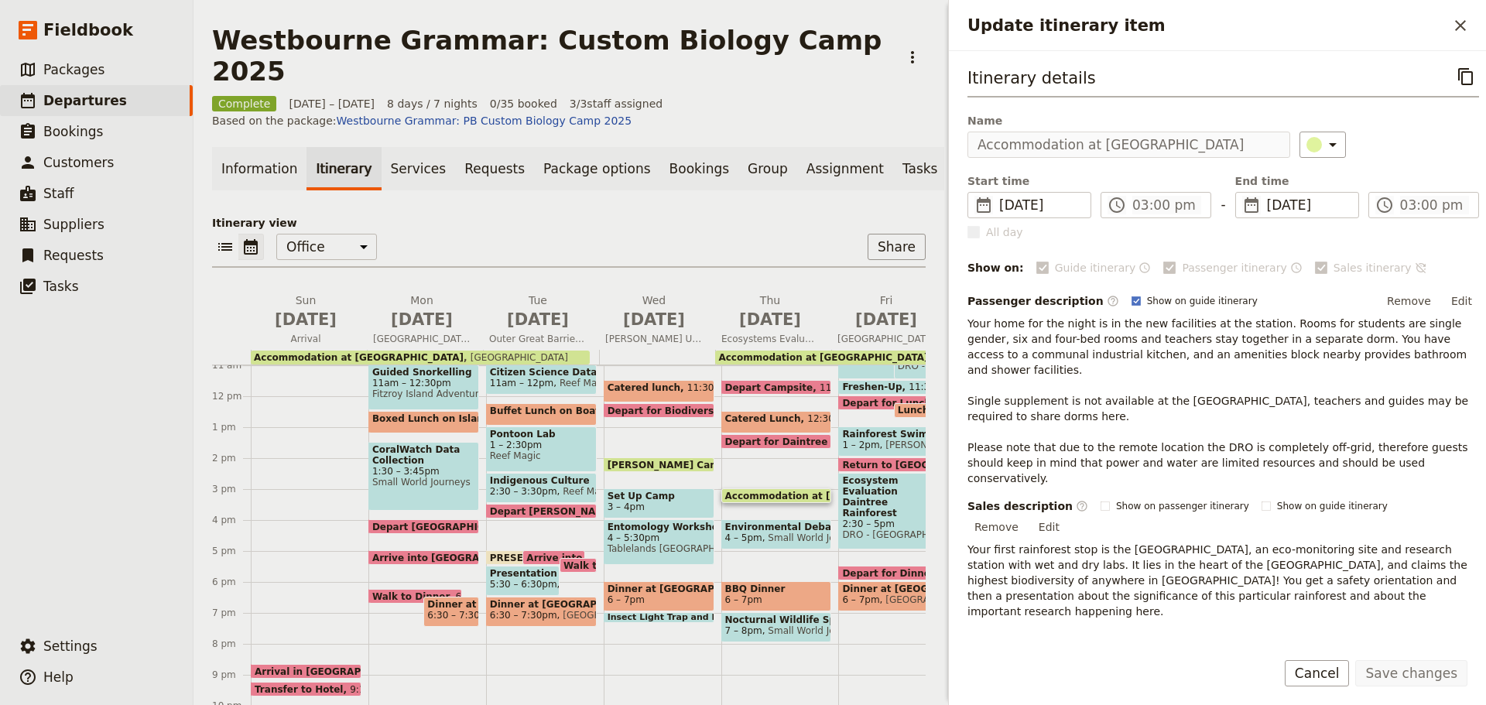
click at [1318, 687] on div "Save changes Cancel" at bounding box center [1217, 682] width 537 height 45
click at [1186, 498] on div "Sales description ​ Show on passenger itinerary Show on guide itinerary Remove …" at bounding box center [1223, 518] width 512 height 40
click at [1175, 433] on p "Your home for the night is in the new facilities at the station. Rooms for stud…" at bounding box center [1223, 401] width 512 height 170
click at [1340, 672] on button "Cancel" at bounding box center [1317, 673] width 65 height 26
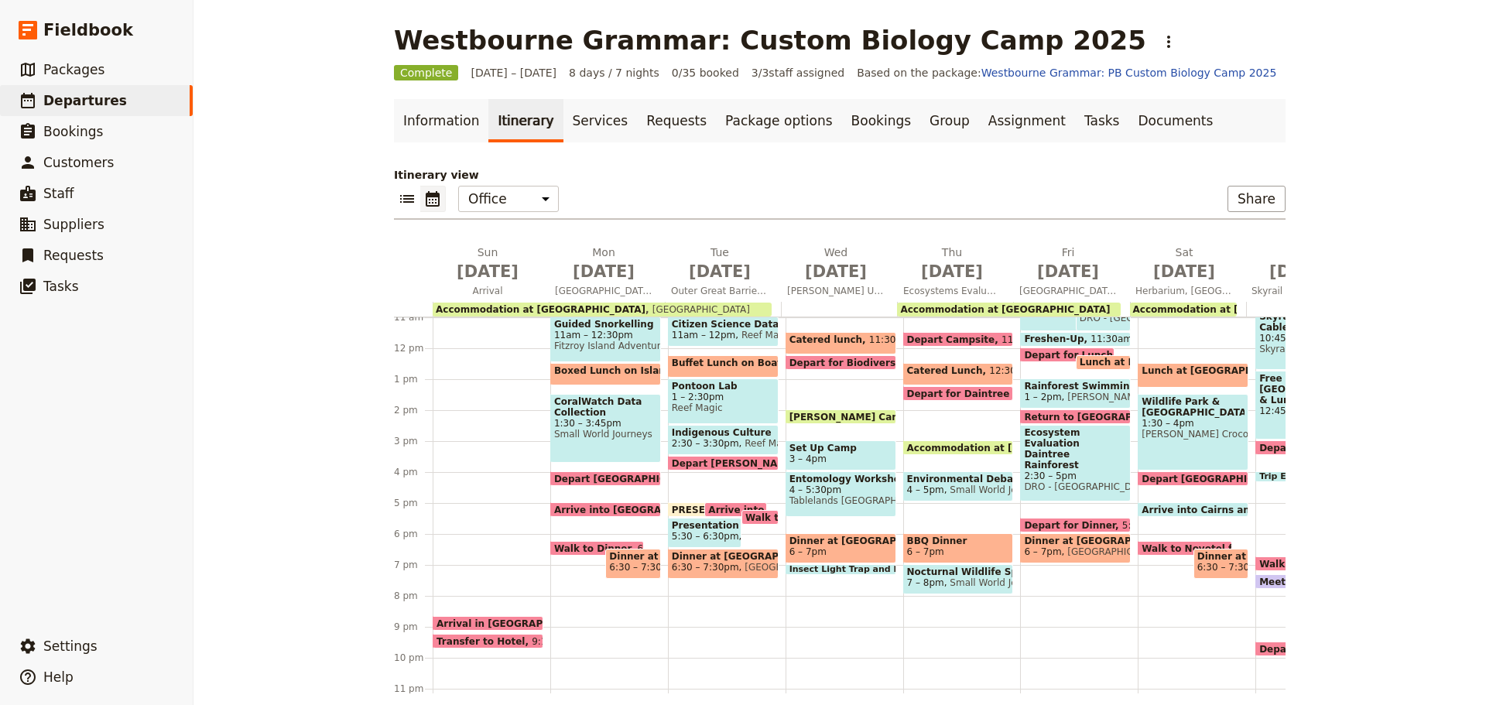
click at [930, 393] on span "Depart for Daintree Rainforest" at bounding box center [990, 393] width 167 height 10
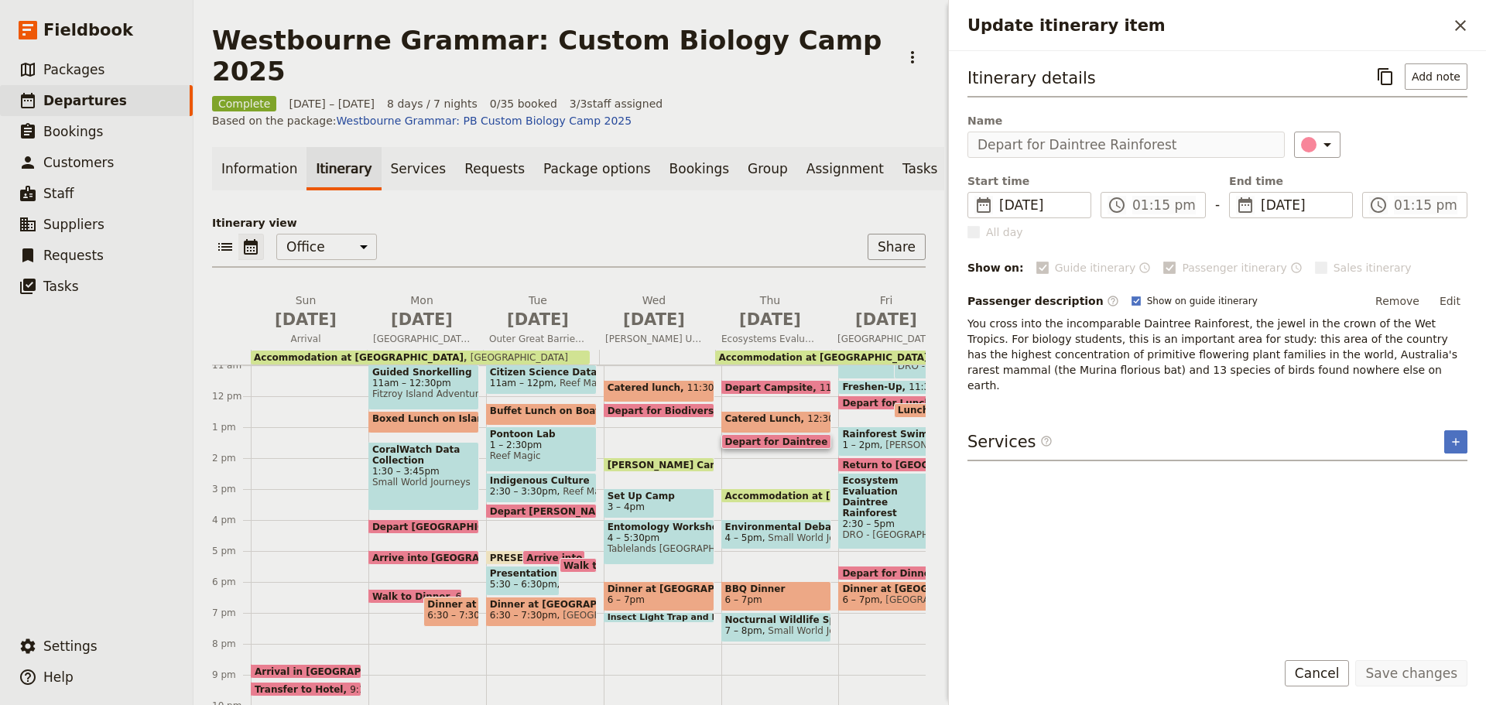
click at [1023, 326] on p "You cross into the incomparable Daintree Rainforest, the jewel in the crown of …" at bounding box center [1217, 354] width 500 height 77
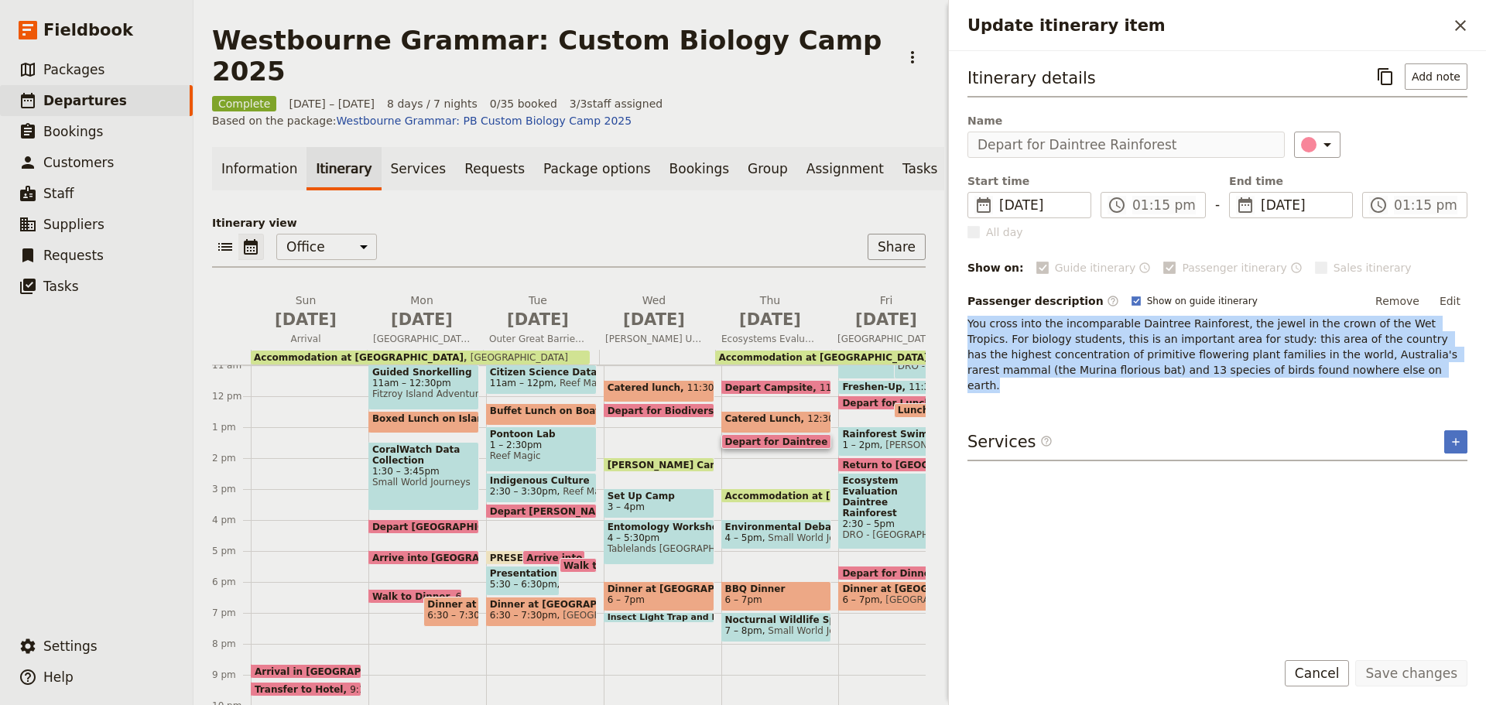
drag, startPoint x: 964, startPoint y: 322, endPoint x: 1344, endPoint y: 363, distance: 382.2
click at [1344, 363] on div "Itinerary details ​ Add note Name Depart for Daintree Rainforest ​ Start time ​…" at bounding box center [1217, 344] width 537 height 586
copy p "You cross into the incomparable Daintree Rainforest, the jewel in the crown of …"
click at [791, 496] on span at bounding box center [776, 499] width 109 height 6
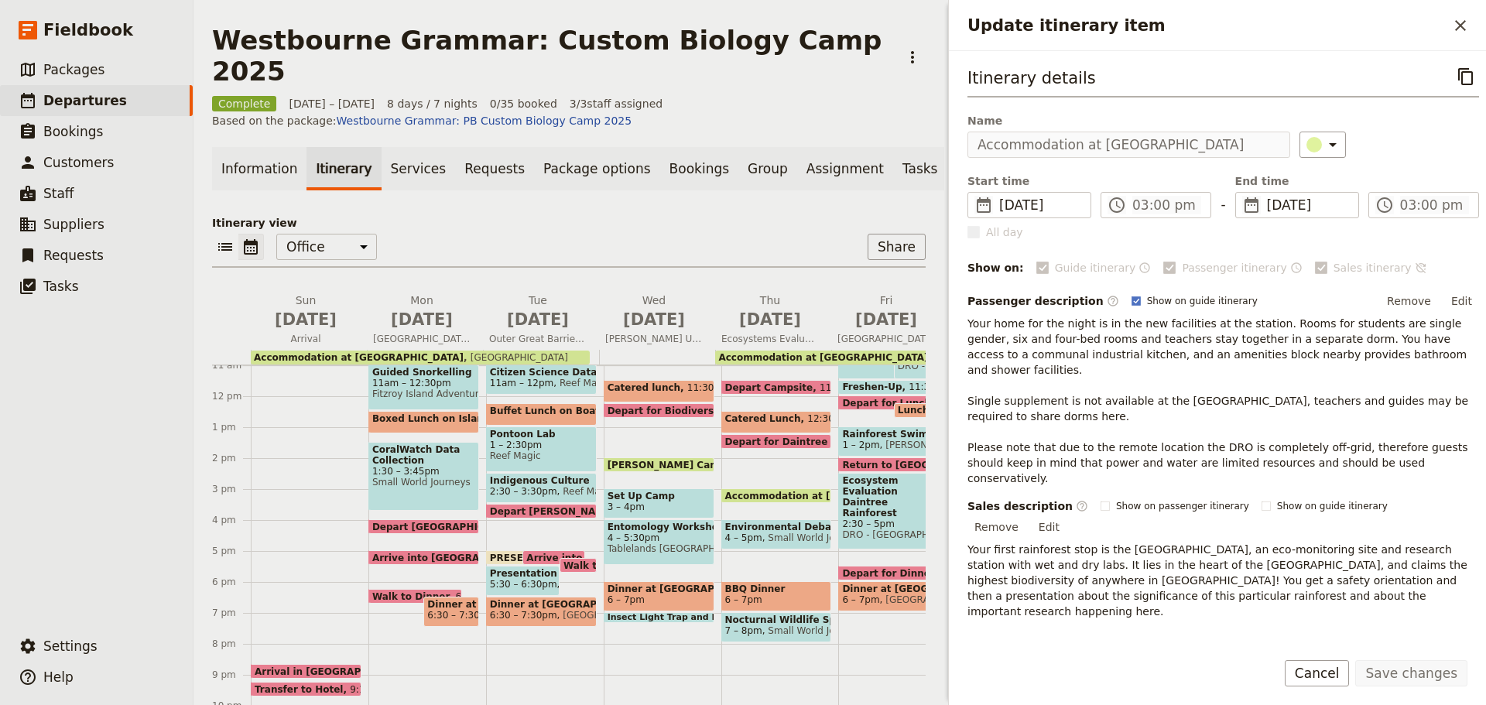
click at [885, 573] on span at bounding box center [893, 576] width 109 height 6
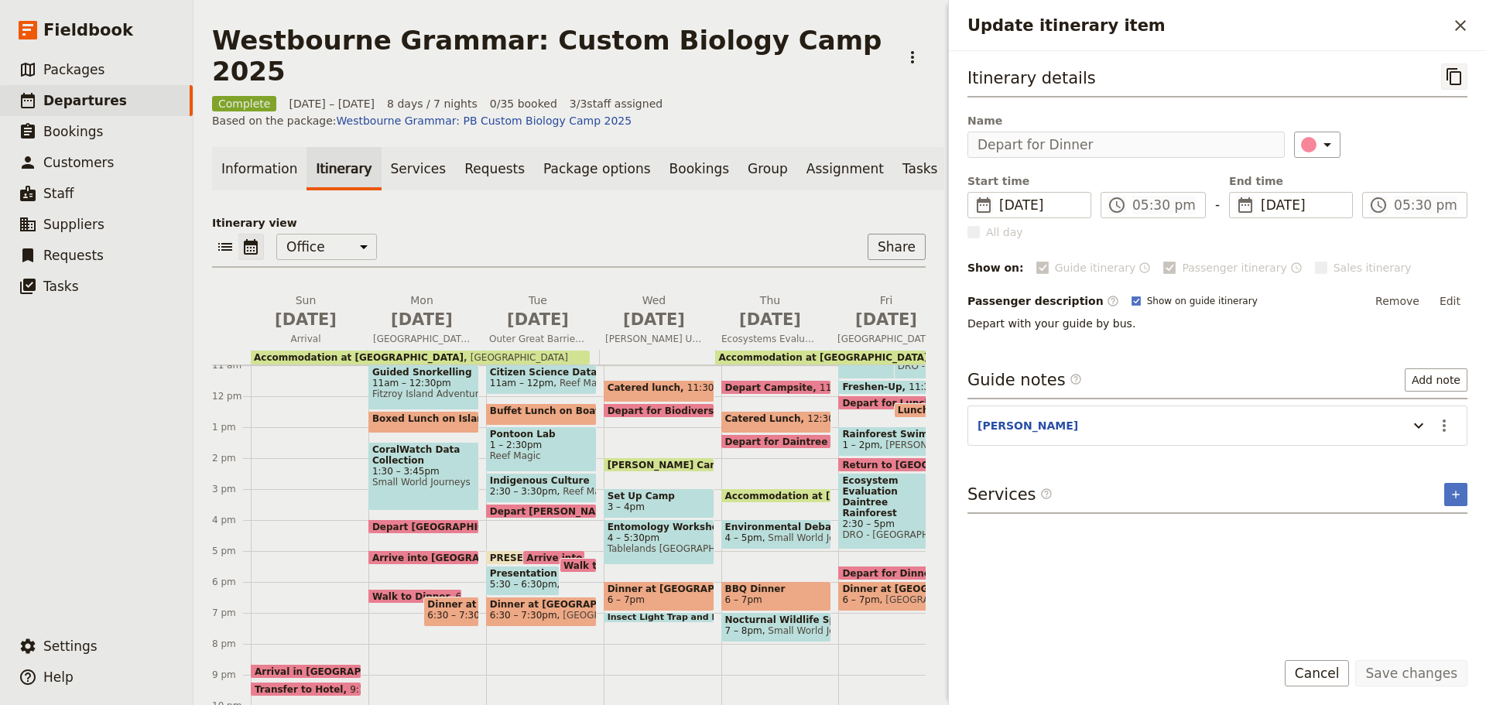
click at [1449, 79] on icon "Copy itinerary item" at bounding box center [1453, 76] width 15 height 17
click at [861, 594] on span "6 – 7pm" at bounding box center [860, 599] width 37 height 11
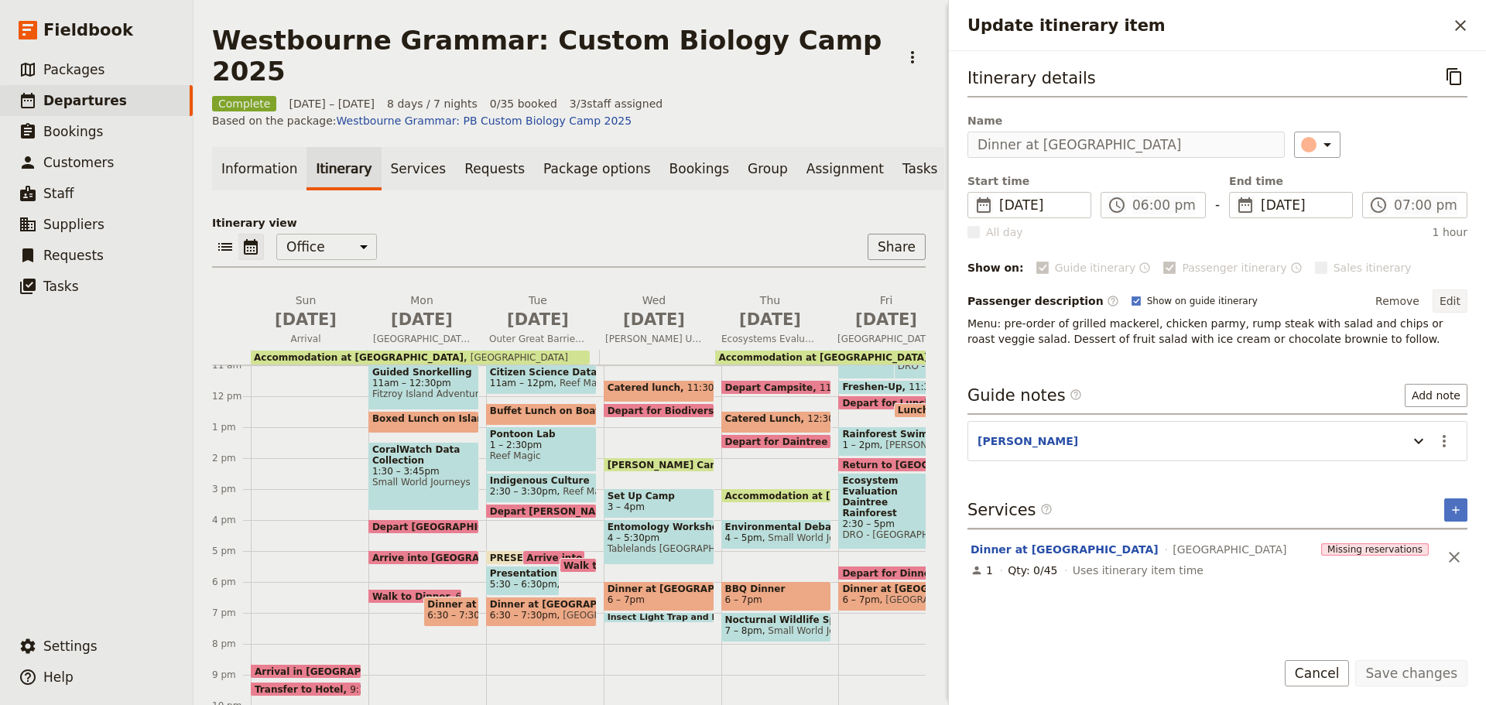
click at [1446, 294] on button "Edit" at bounding box center [1449, 300] width 35 height 23
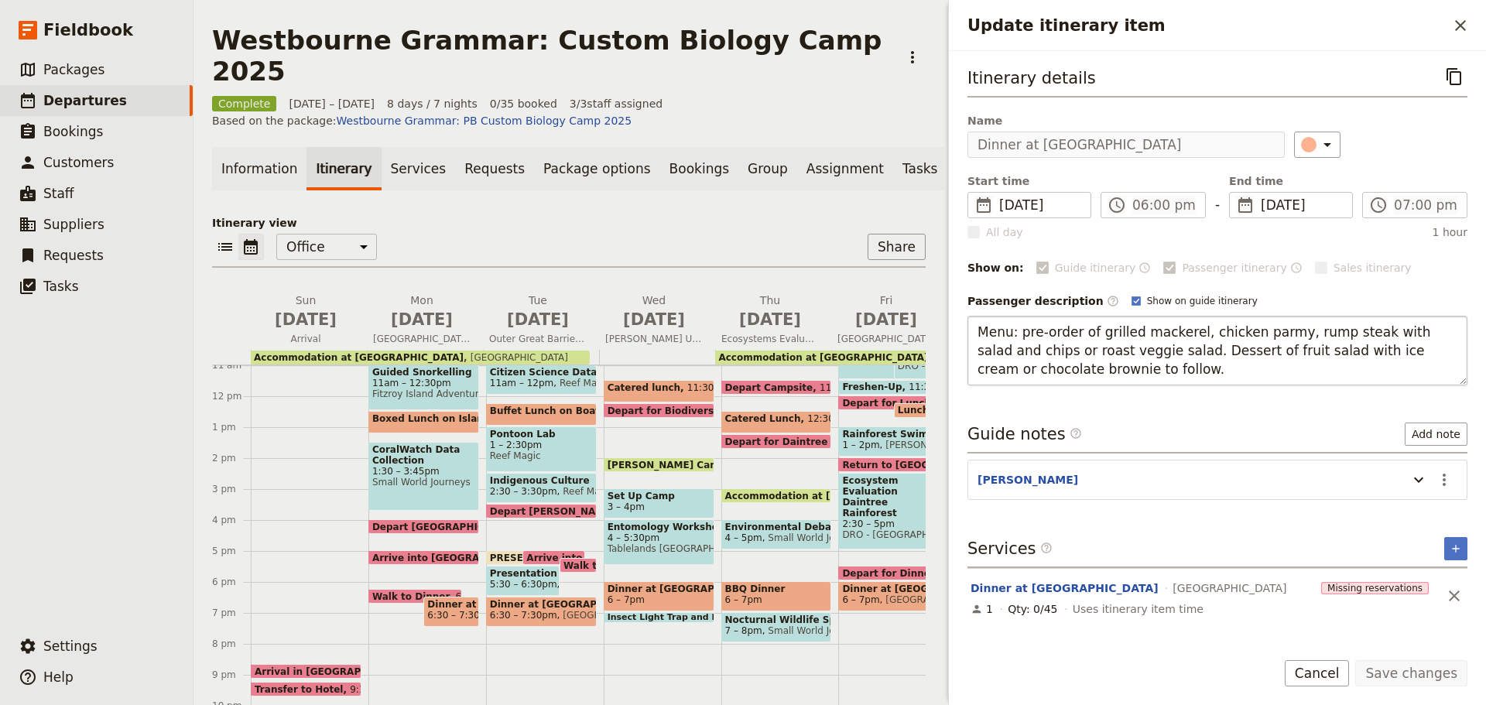
drag, startPoint x: 973, startPoint y: 329, endPoint x: 1121, endPoint y: 382, distance: 156.2
click at [1137, 409] on div "Itinerary details ​ Name Dinner at Cape Trib Beach House ​ Start time ​ 11 Jul …" at bounding box center [1217, 349] width 500 height 572
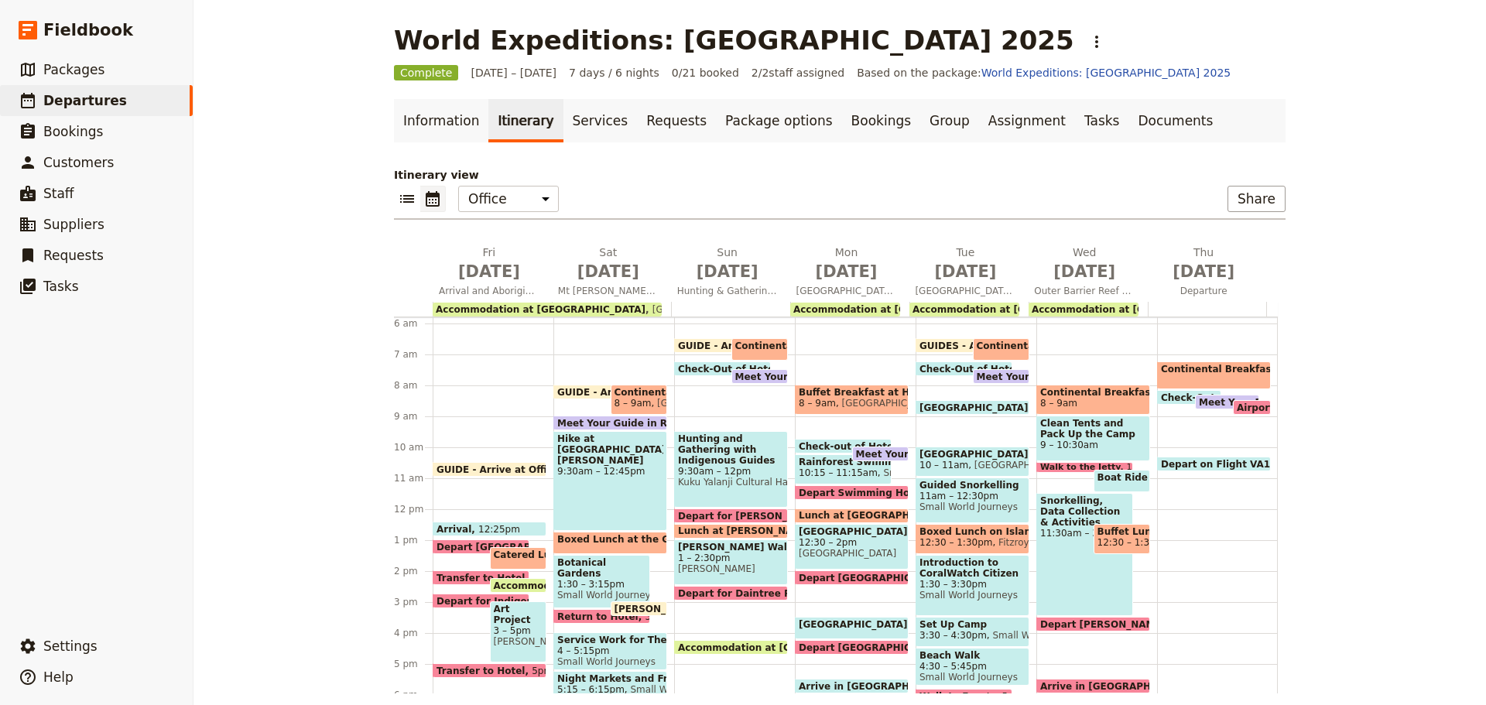
scroll to position [155, 0]
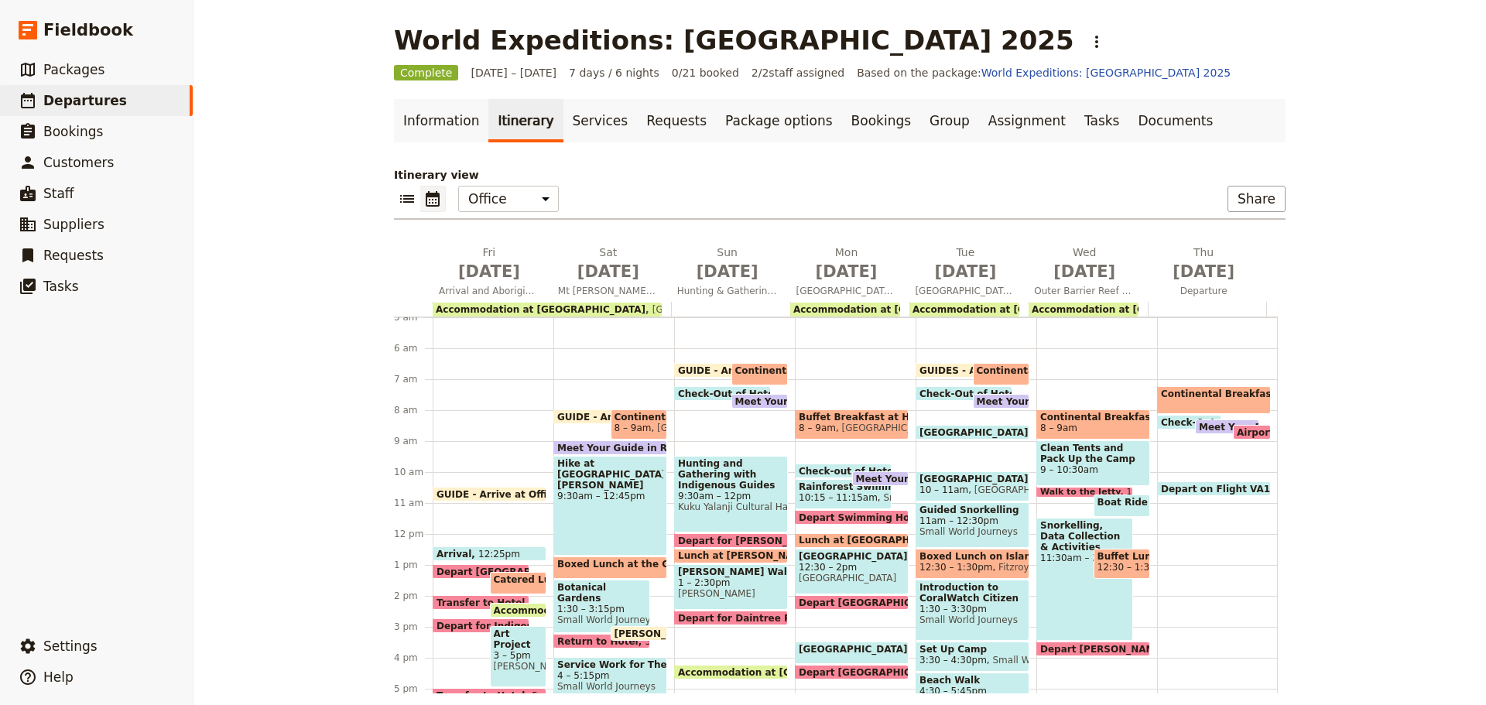
click at [848, 569] on span "12:30 – 2pm" at bounding box center [852, 567] width 106 height 11
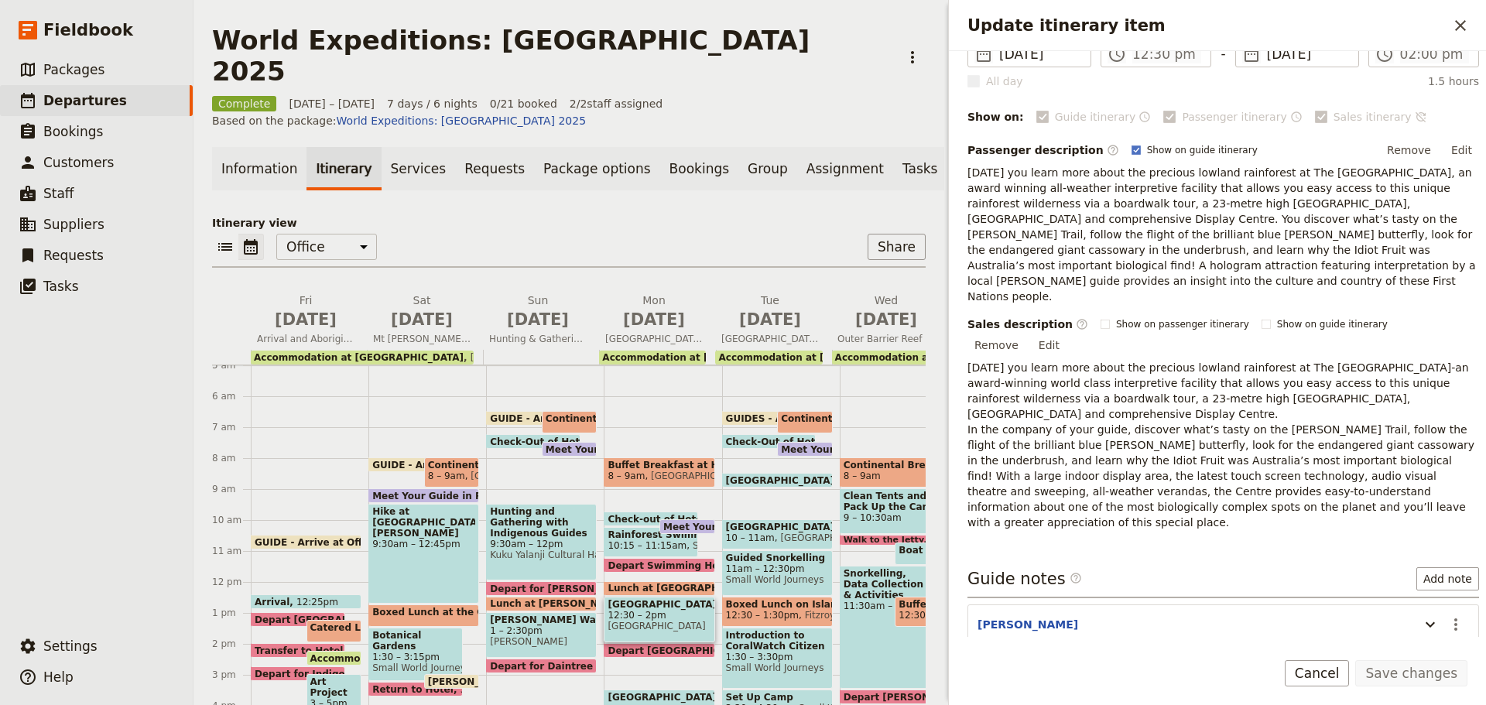
scroll to position [213, 0]
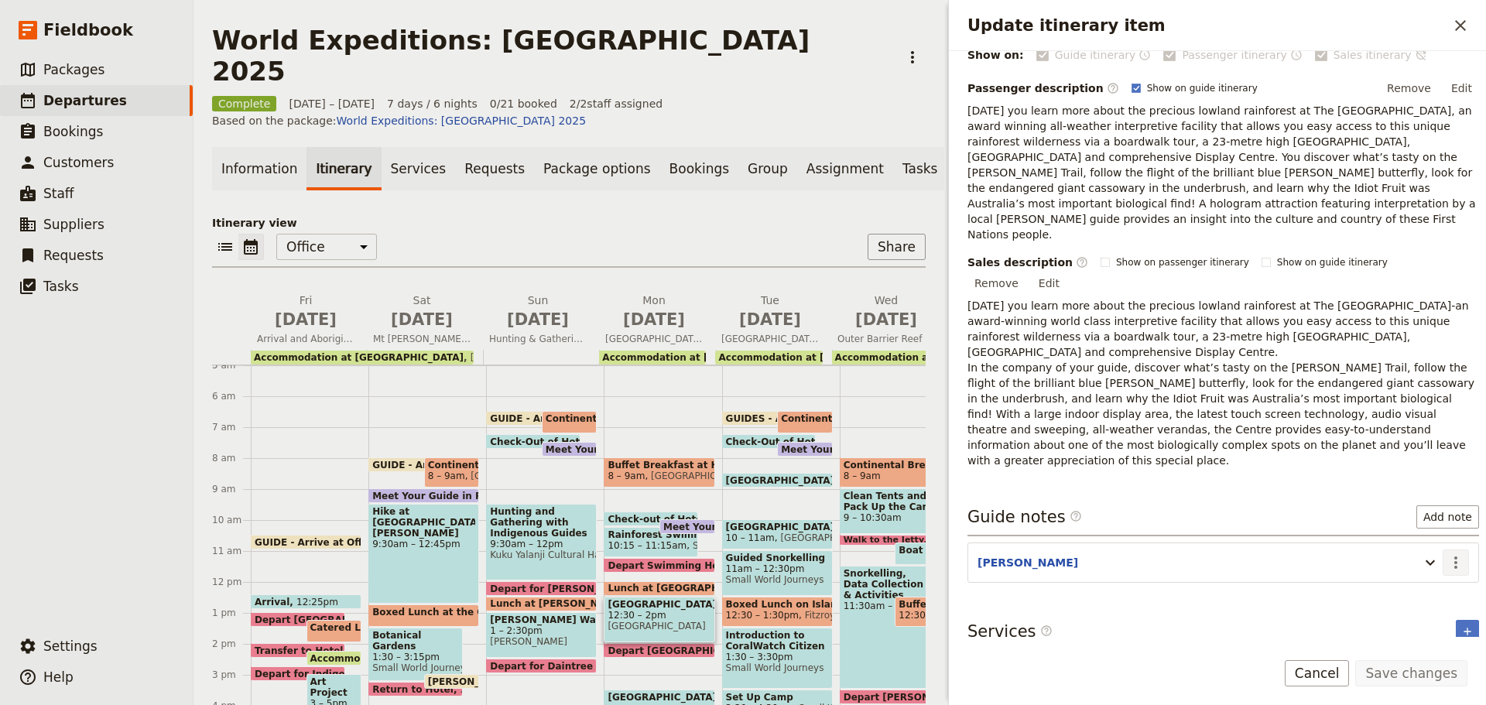
click at [1447, 553] on icon "Actions" at bounding box center [1455, 562] width 19 height 19
click at [1418, 515] on span "Edit note" at bounding box center [1399, 516] width 49 height 15
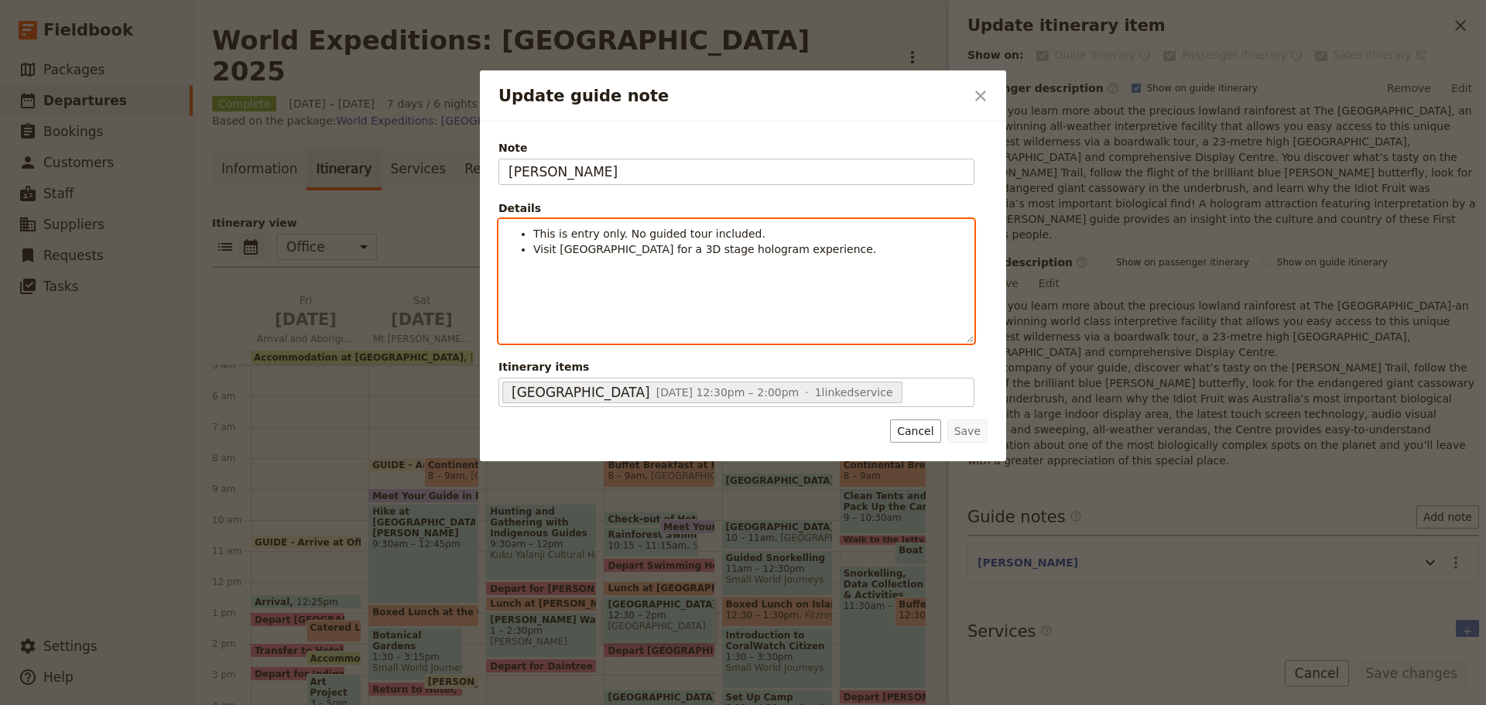
click at [676, 234] on span "This is entry only. No guided tour included." at bounding box center [649, 234] width 232 height 12
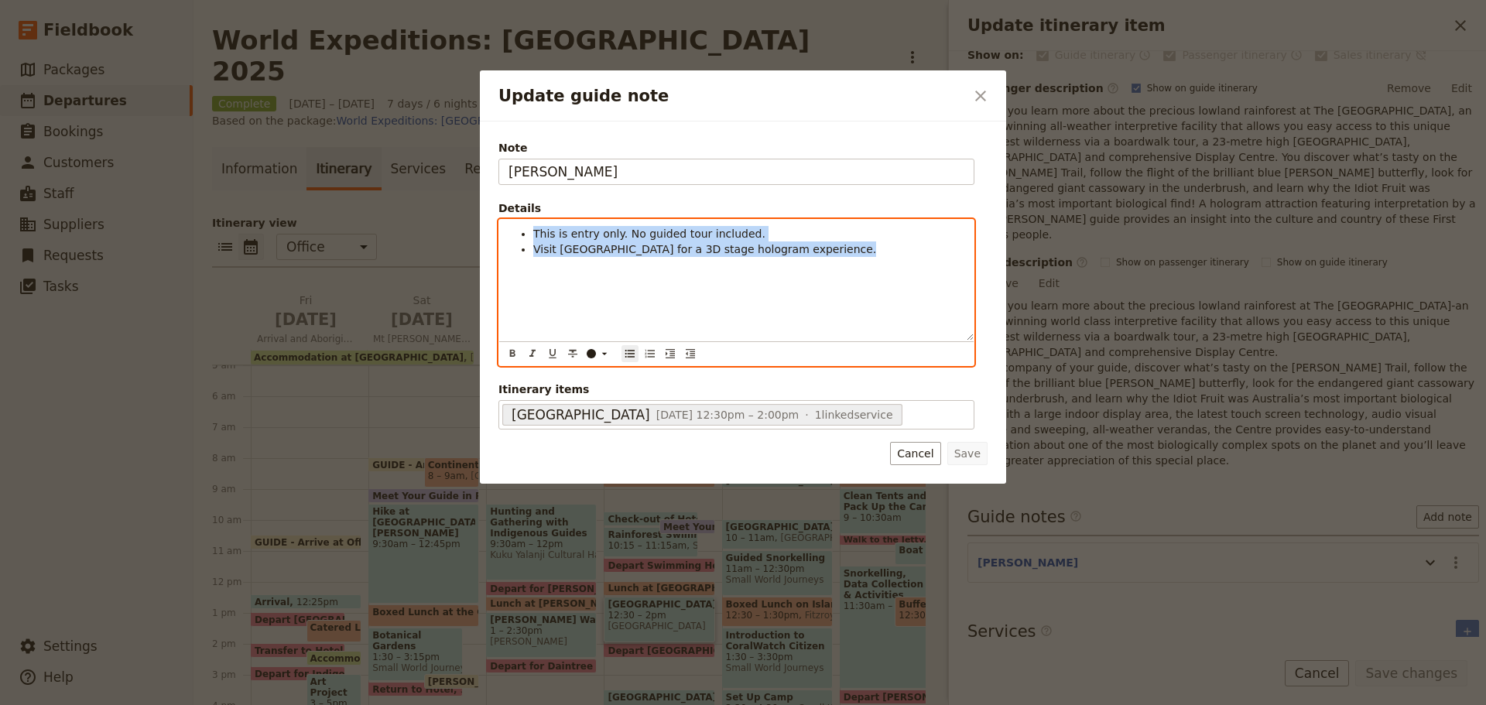
drag, startPoint x: 532, startPoint y: 232, endPoint x: 931, endPoint y: 283, distance: 402.6
click at [932, 282] on div "This is entry only. No guided tour included. Visit [GEOGRAPHIC_DATA] for a 3D s…" at bounding box center [736, 280] width 474 height 121
copy ul "This is entry only. No guided tour included. Visit [GEOGRAPHIC_DATA] for a 3D s…"
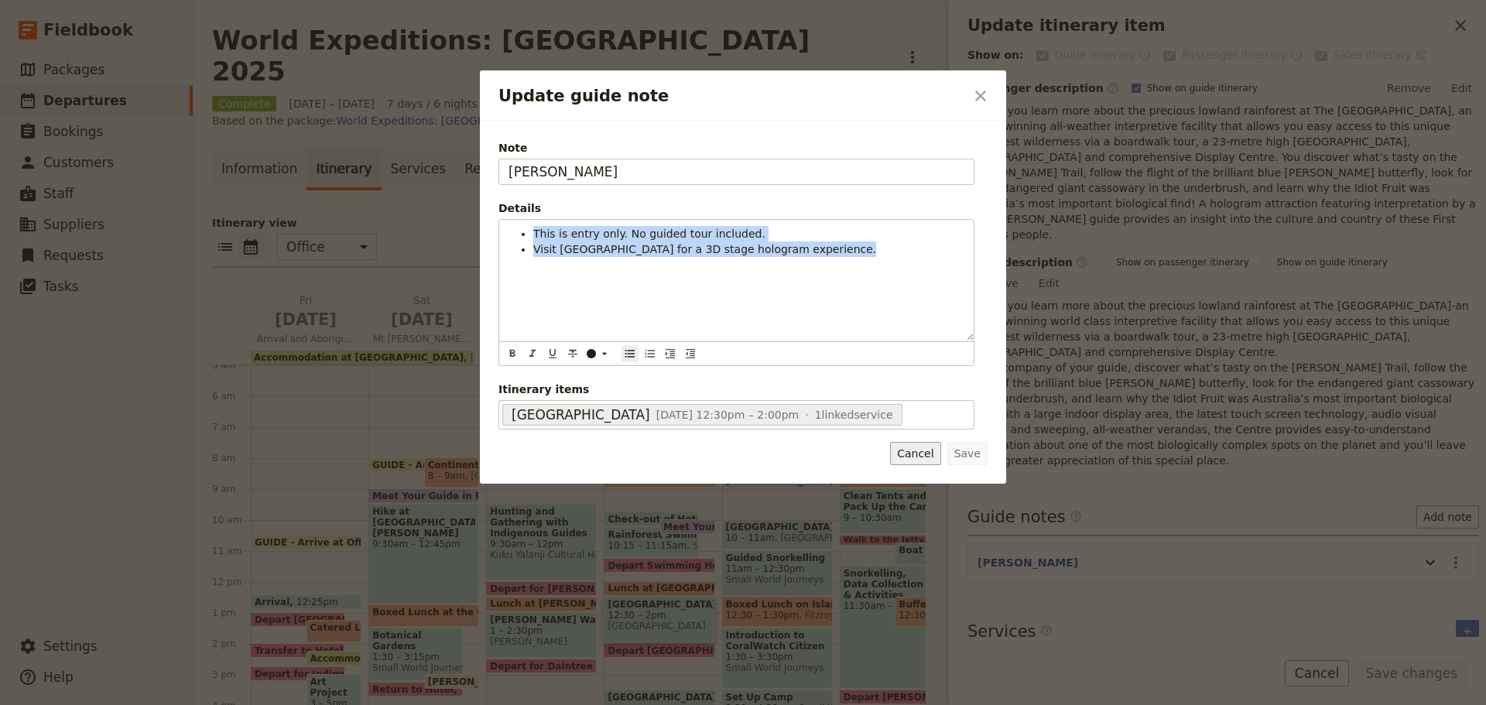
click at [908, 452] on button "Cancel" at bounding box center [915, 453] width 50 height 23
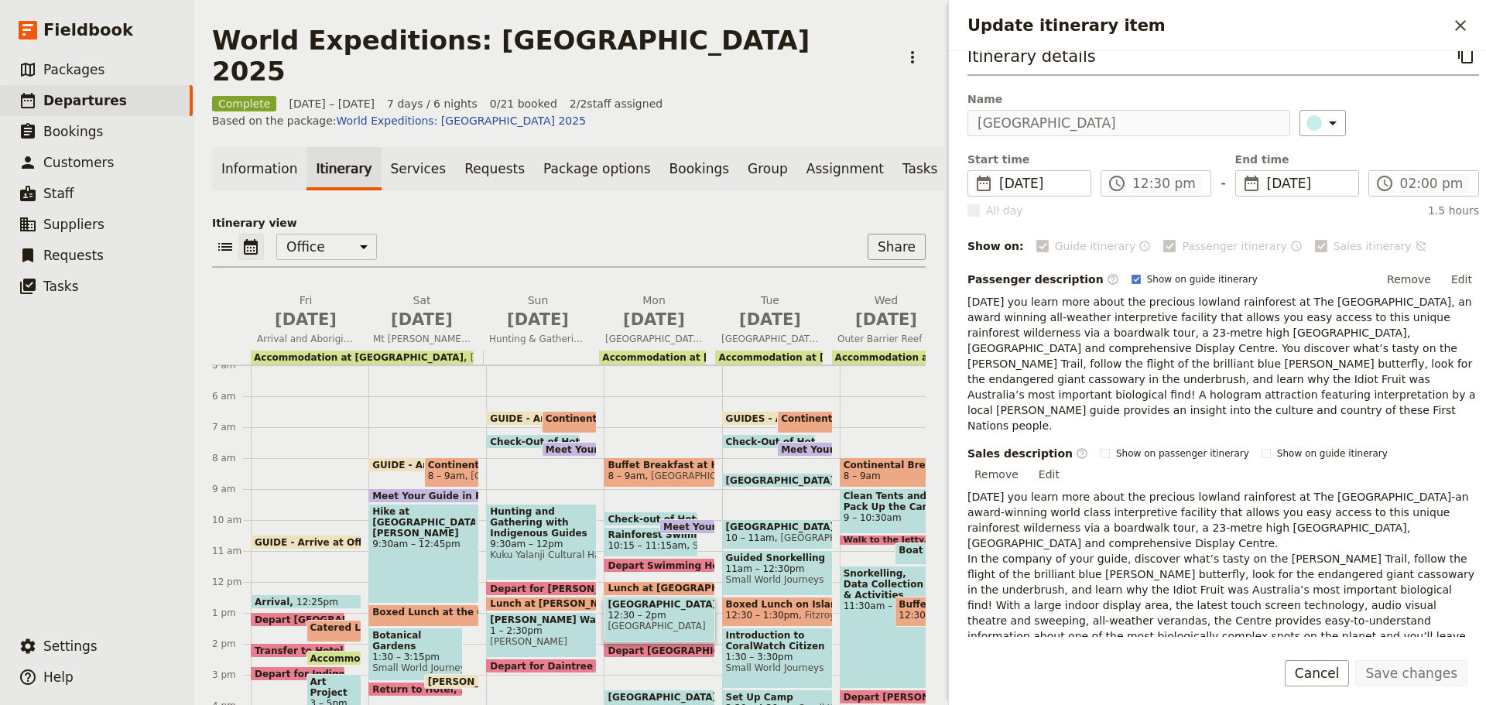
scroll to position [0, 0]
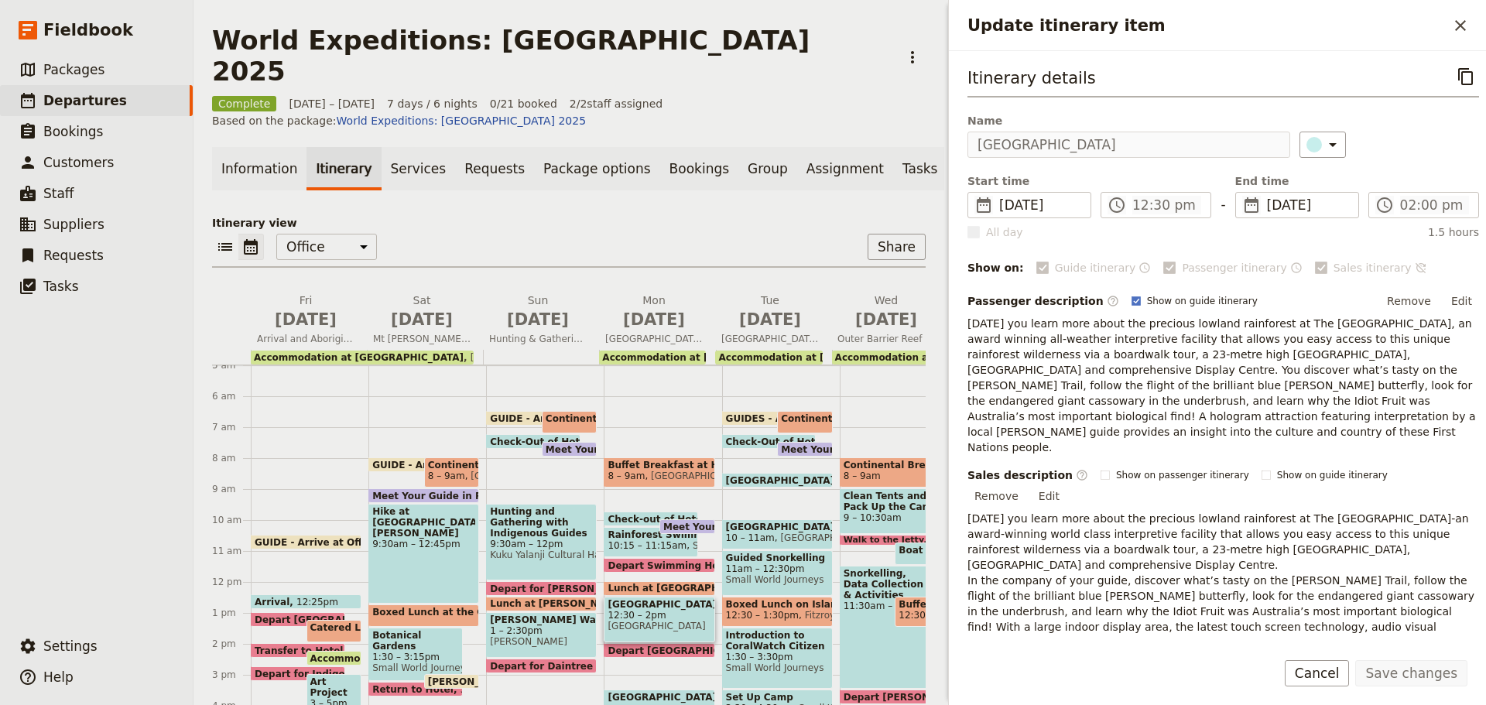
click at [681, 556] on div "Buffet Breakfast at Hotel 8 – 9am [GEOGRAPHIC_DATA] Check-out of Hotel 9:45am R…" at bounding box center [663, 581] width 118 height 743
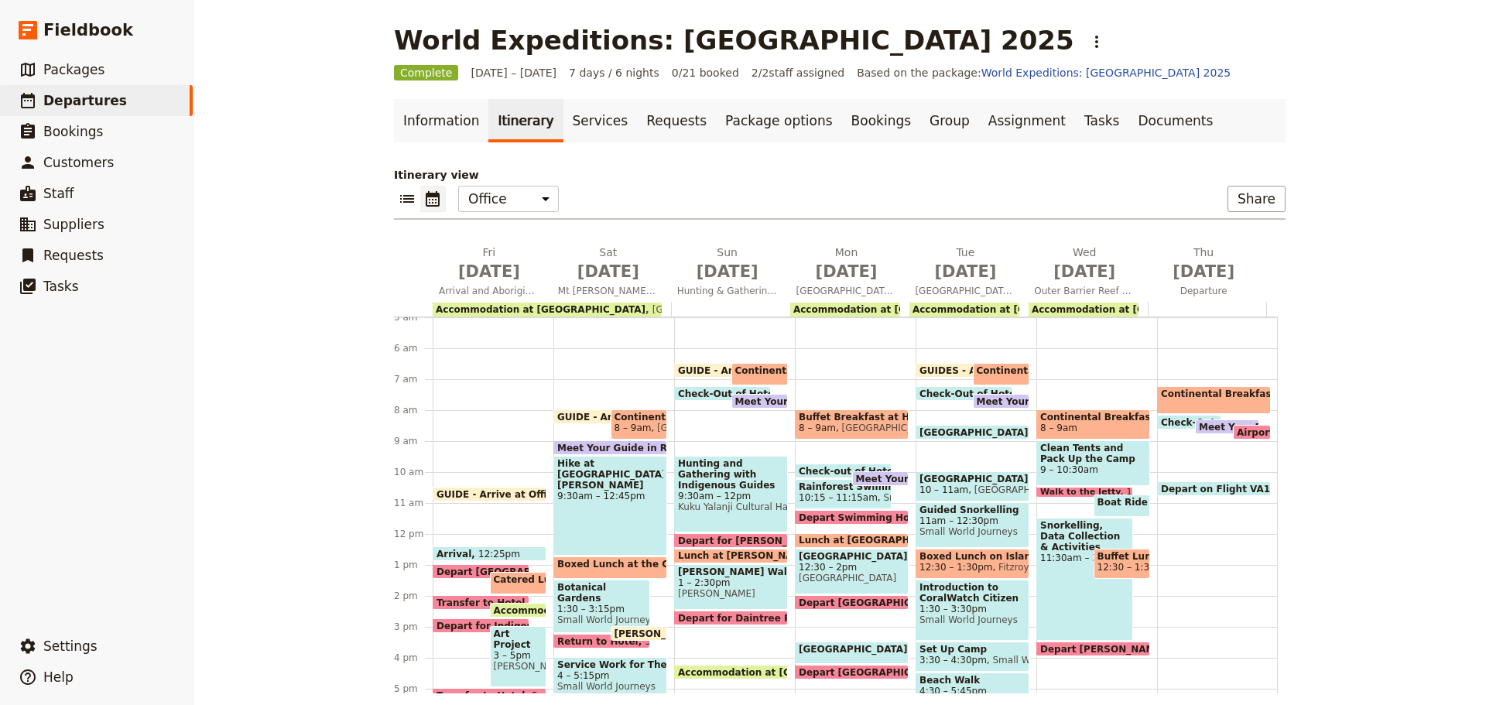
click at [708, 554] on span "Lunch at [PERSON_NAME]" at bounding box center [749, 555] width 142 height 11
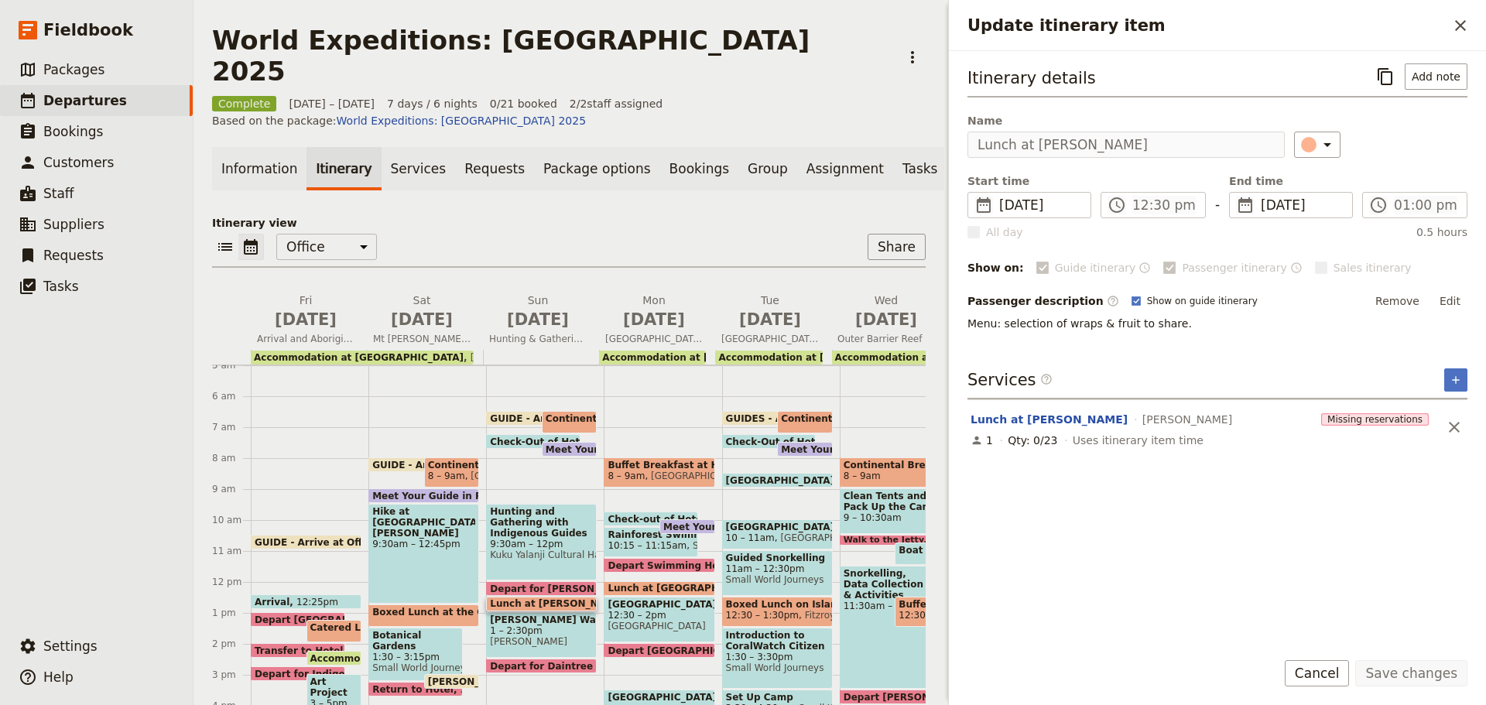
click at [675, 589] on span at bounding box center [658, 592] width 109 height 6
click at [1321, 678] on button "Cancel" at bounding box center [1317, 673] width 65 height 26
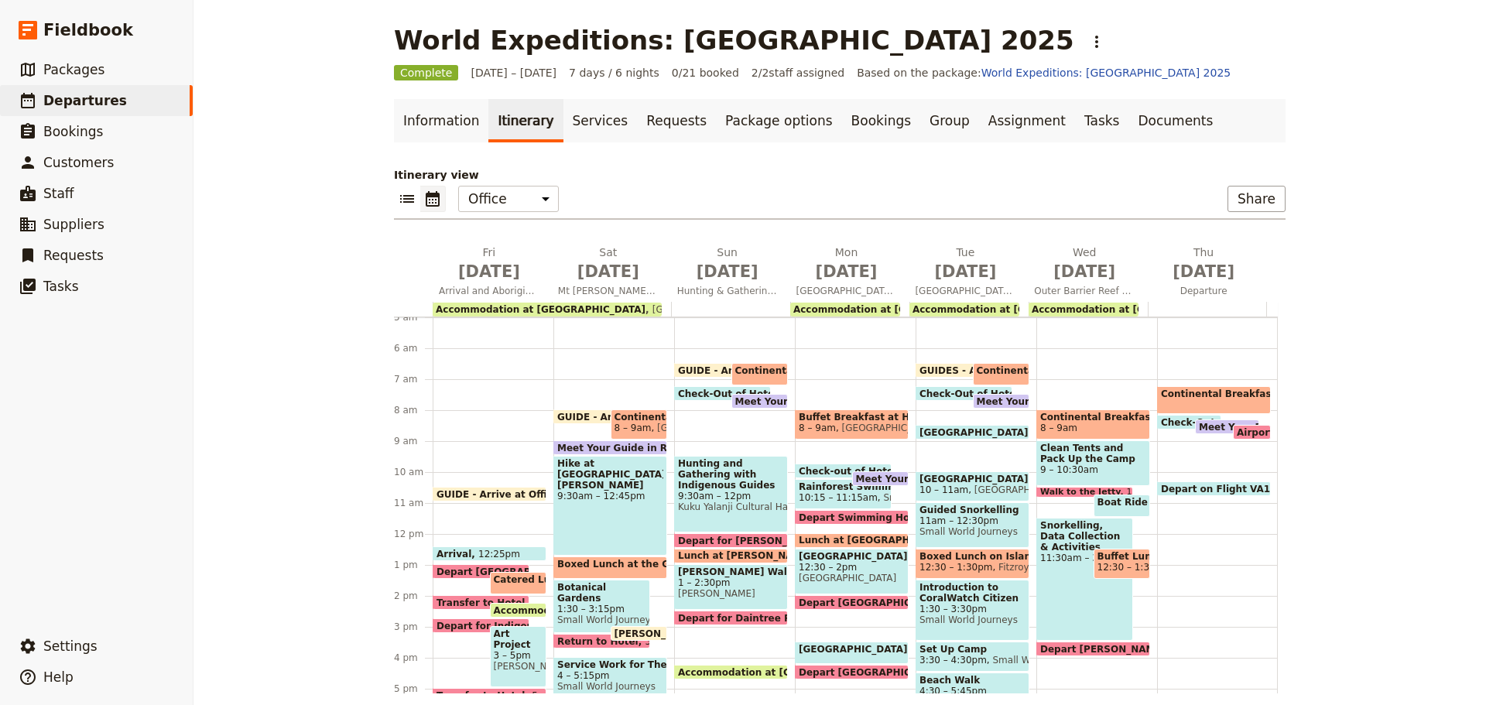
click at [861, 537] on span "Lunch at [GEOGRAPHIC_DATA]" at bounding box center [881, 540] width 164 height 11
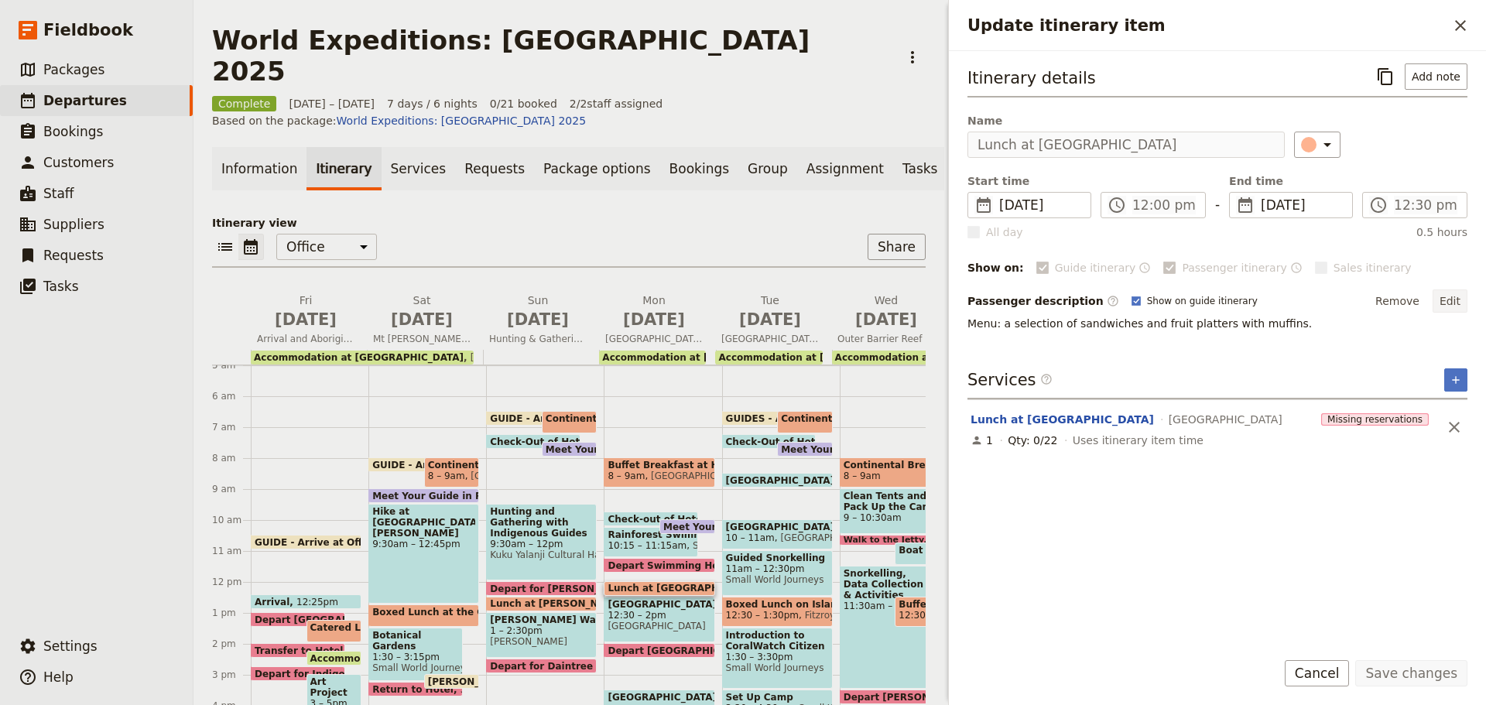
click at [1452, 299] on button "Edit" at bounding box center [1449, 300] width 35 height 23
drag, startPoint x: 964, startPoint y: 337, endPoint x: 993, endPoint y: 336, distance: 28.6
click at [993, 336] on div "Itinerary details ​ Add note Name Lunch at [GEOGRAPHIC_DATA] ​ Start time ​ [DA…" at bounding box center [1217, 344] width 537 height 586
click at [1466, 295] on button "Edit" at bounding box center [1449, 300] width 35 height 23
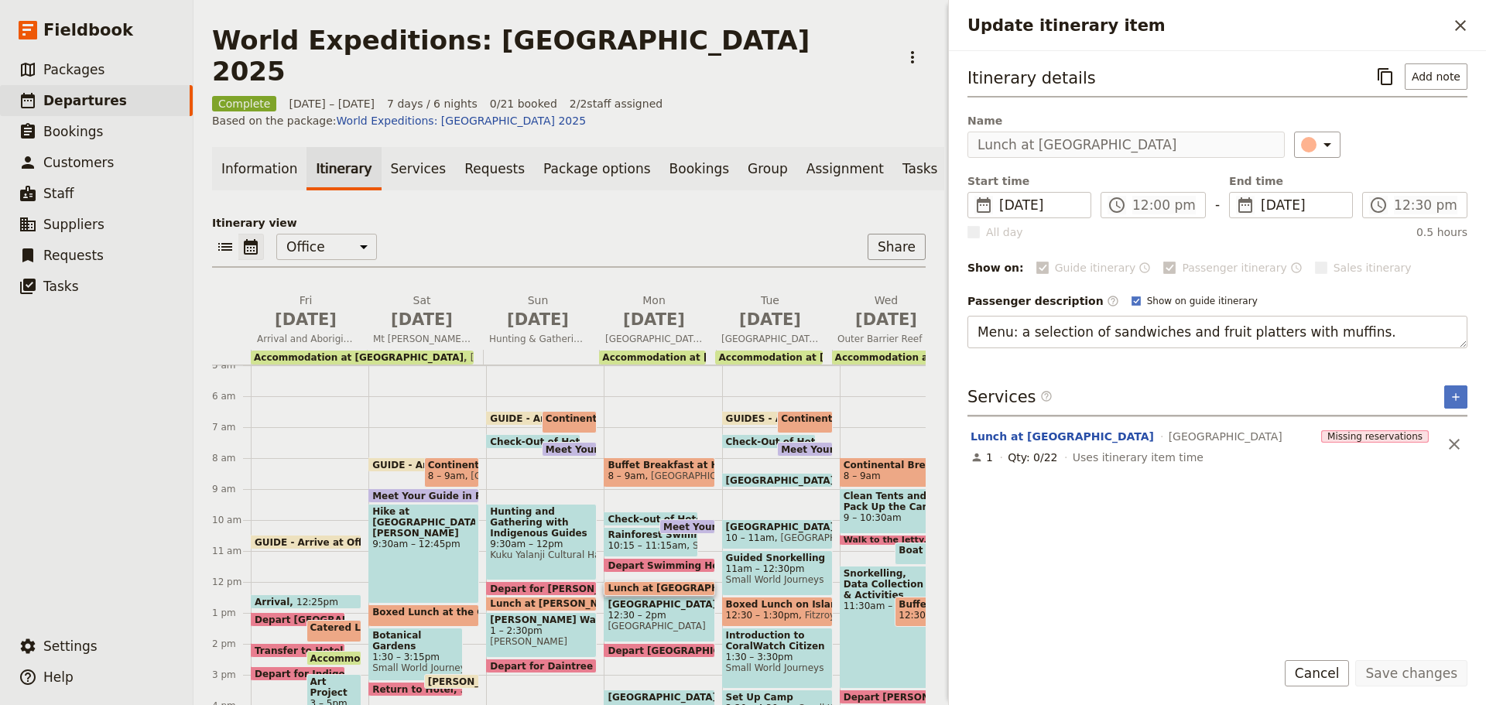
drag, startPoint x: 976, startPoint y: 330, endPoint x: 1485, endPoint y: 358, distance: 510.0
click at [1485, 367] on div "Itinerary details ​ Add note Name Lunch at [GEOGRAPHIC_DATA] ​ Start time ​ [DA…" at bounding box center [1217, 344] width 537 height 586
type textarea "This is entry only. No guided tour included. Visit [GEOGRAPHIC_DATA] for a 3D s…"
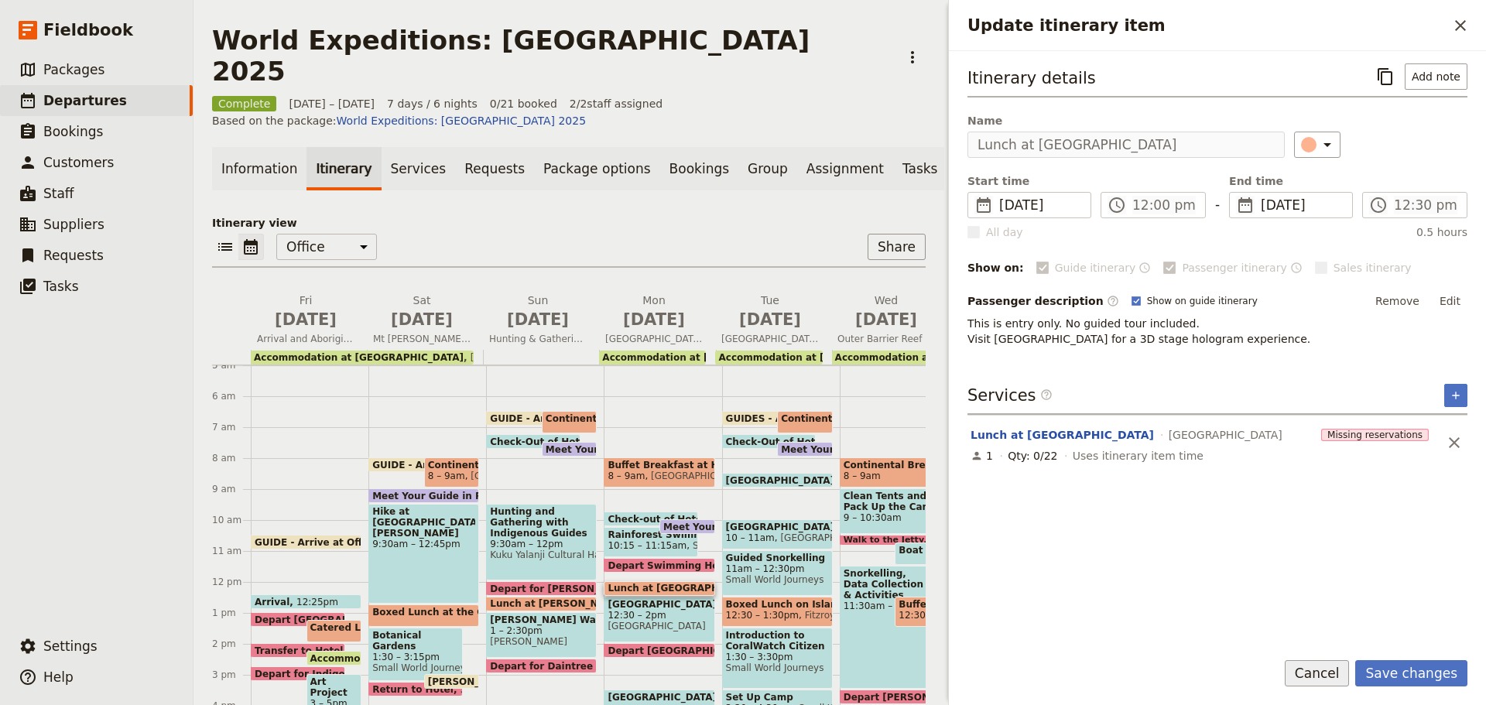
click at [1340, 671] on button "Cancel" at bounding box center [1317, 673] width 65 height 26
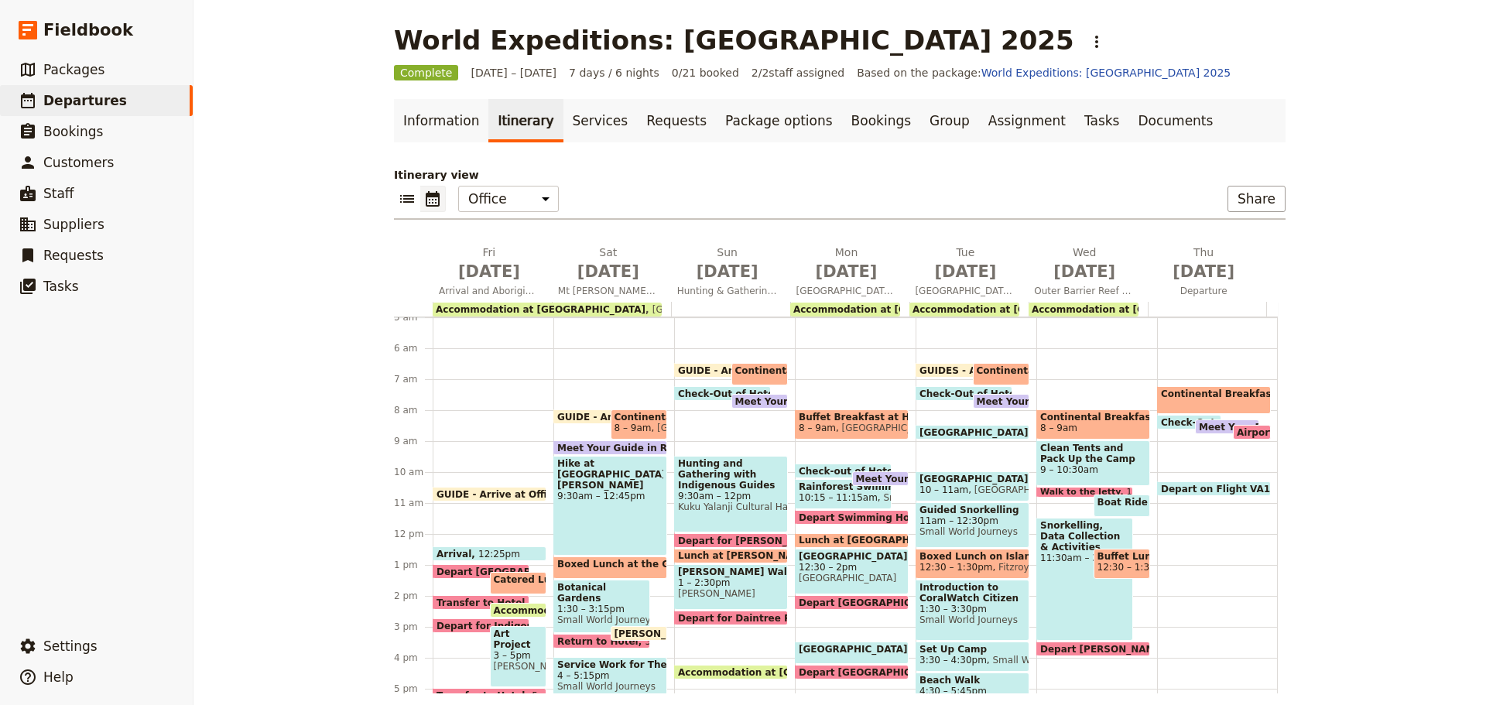
click at [850, 539] on span "Lunch at [GEOGRAPHIC_DATA]" at bounding box center [881, 540] width 164 height 11
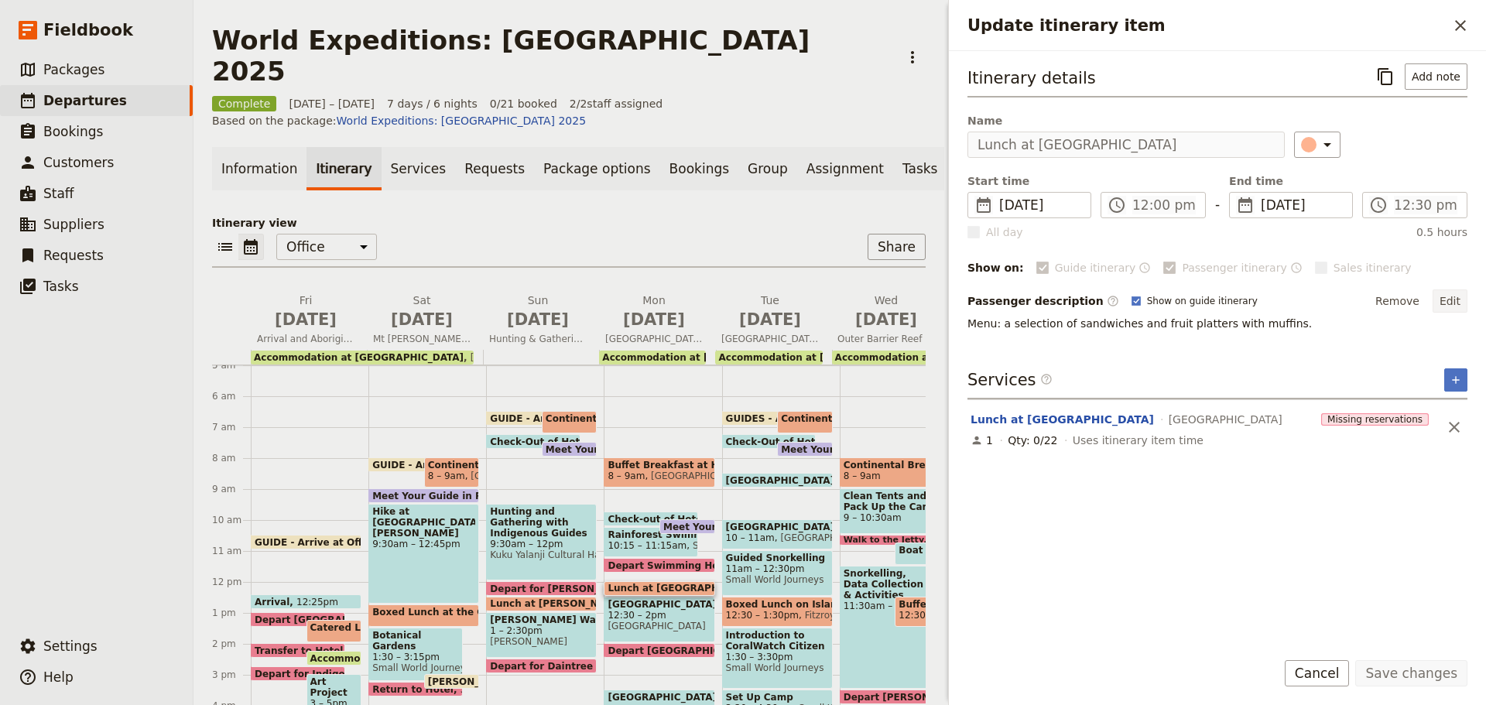
click at [1455, 299] on button "Edit" at bounding box center [1449, 300] width 35 height 23
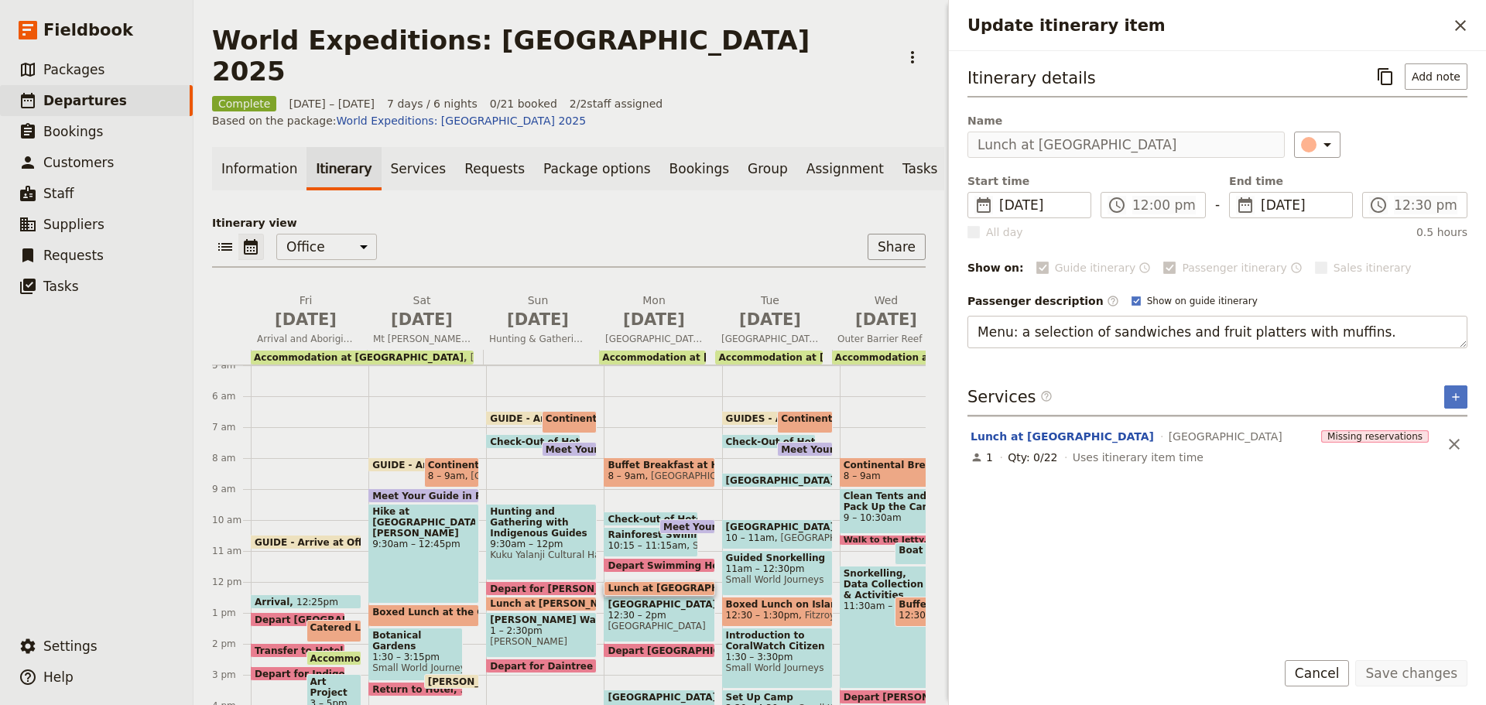
drag, startPoint x: 979, startPoint y: 329, endPoint x: 1485, endPoint y: 333, distance: 506.1
click at [1485, 333] on div "Itinerary details ​ Add note Name Lunch at [GEOGRAPHIC_DATA] ​ Start time ​ [DA…" at bounding box center [1217, 344] width 537 height 586
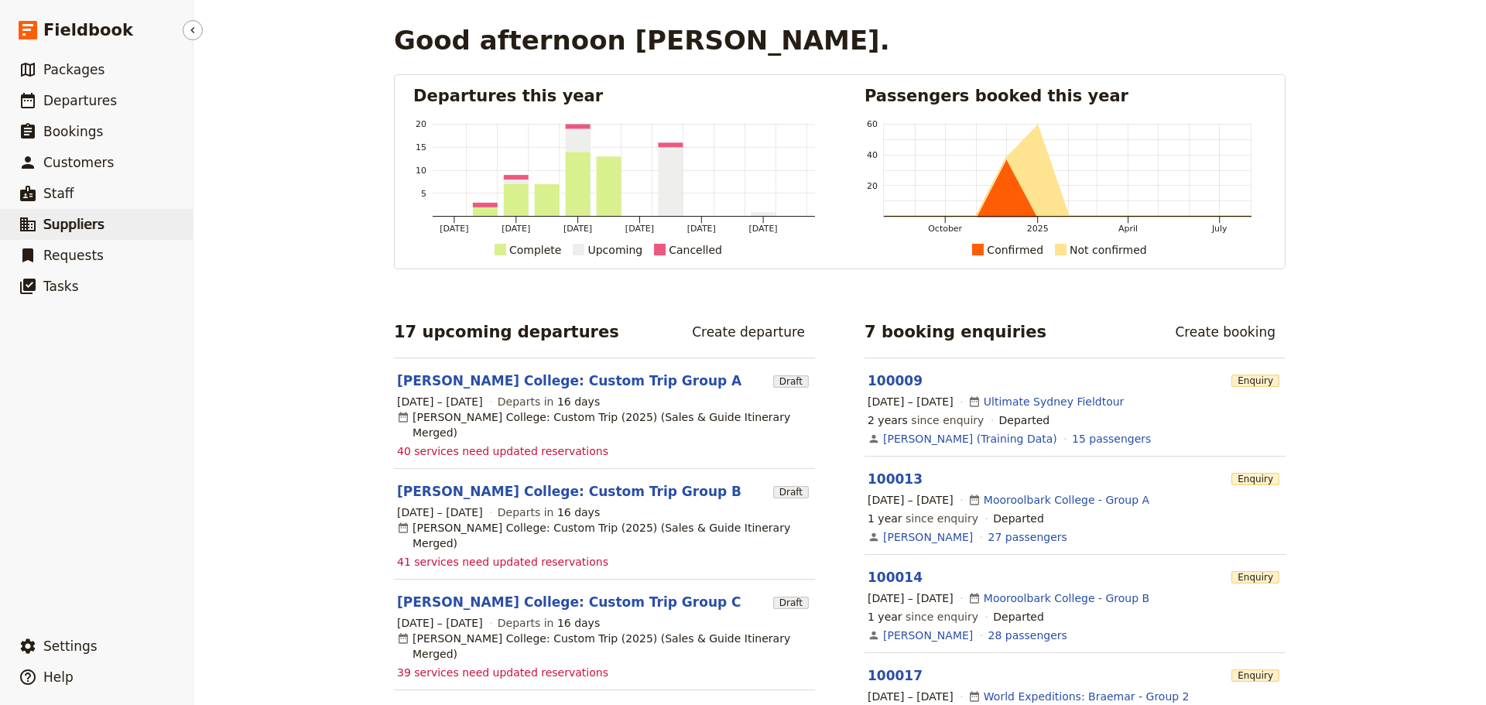
click at [64, 222] on span "Suppliers" at bounding box center [73, 224] width 61 height 15
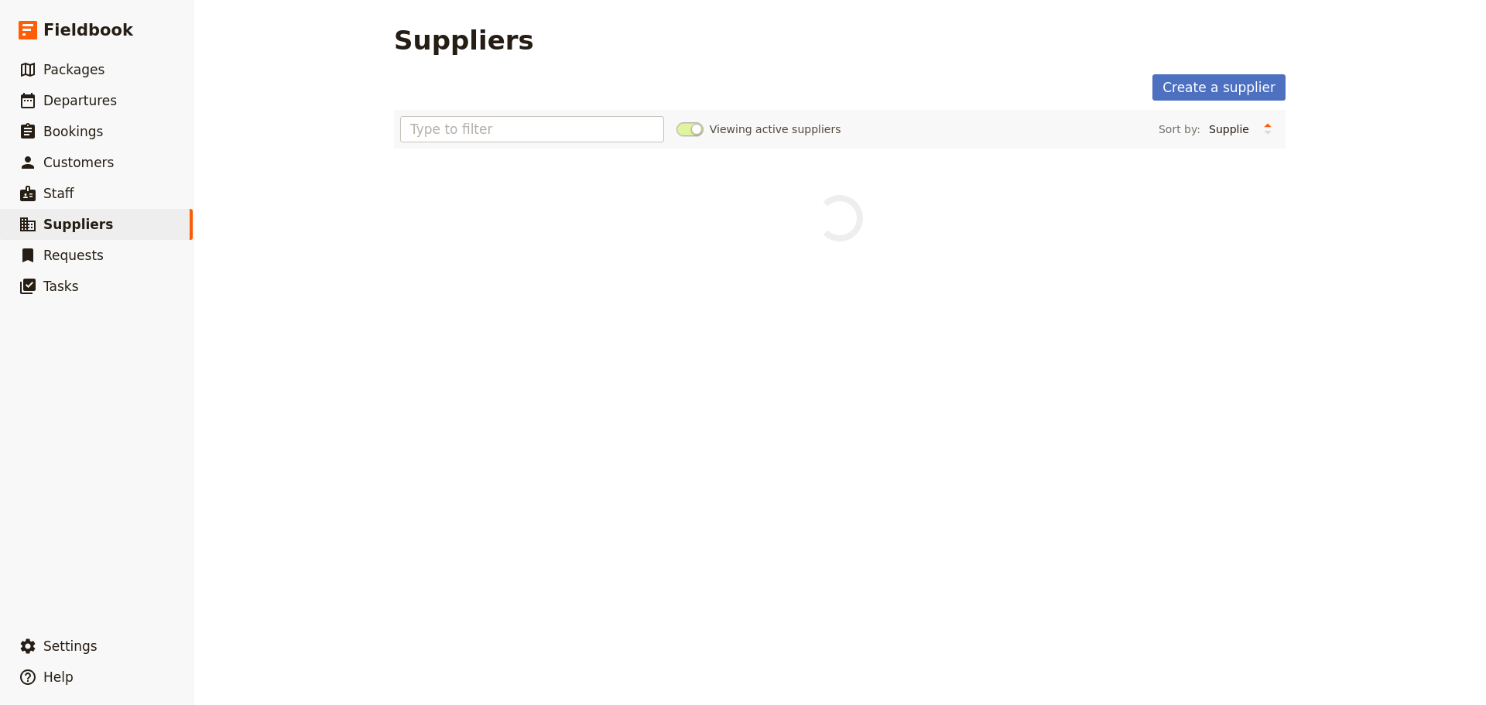
click at [1253, 89] on link "Create a supplier" at bounding box center [1218, 87] width 133 height 26
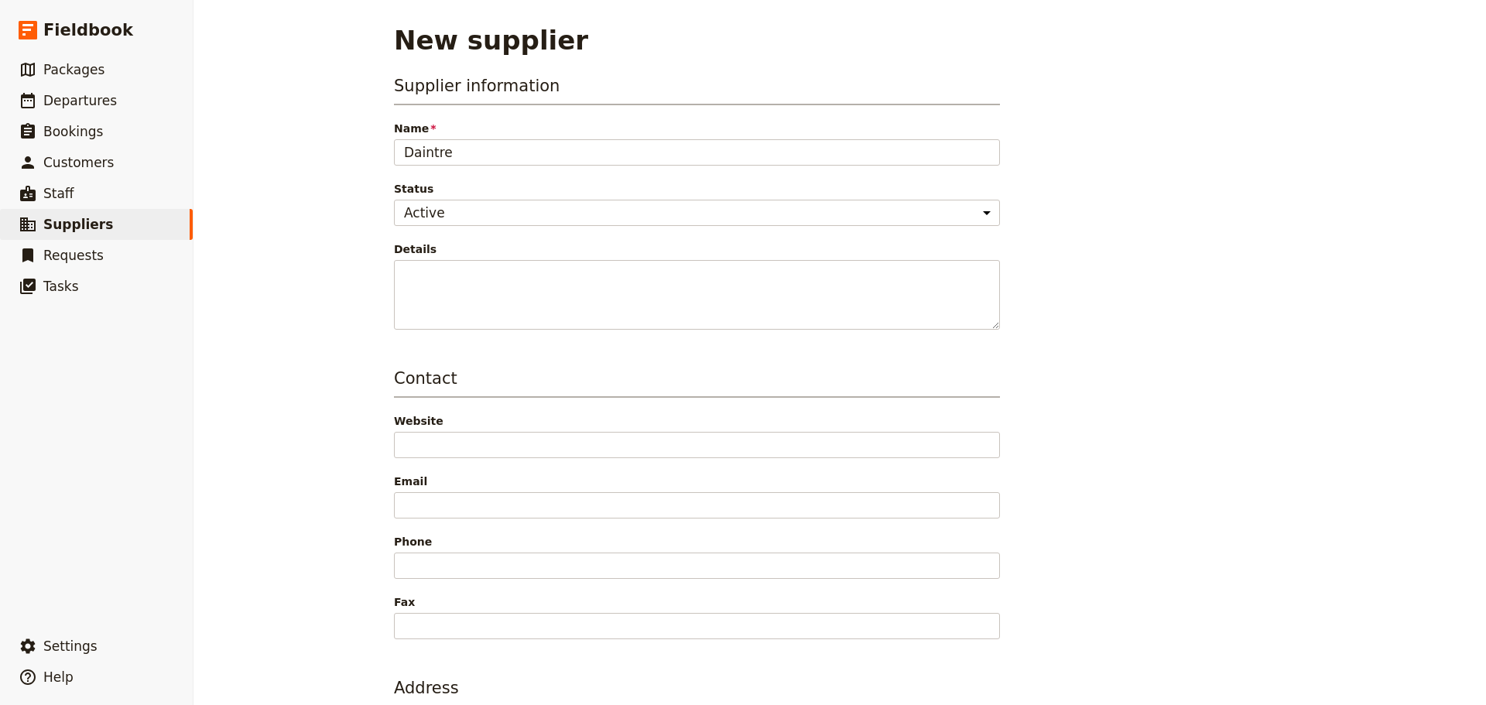
type input "Daintre"
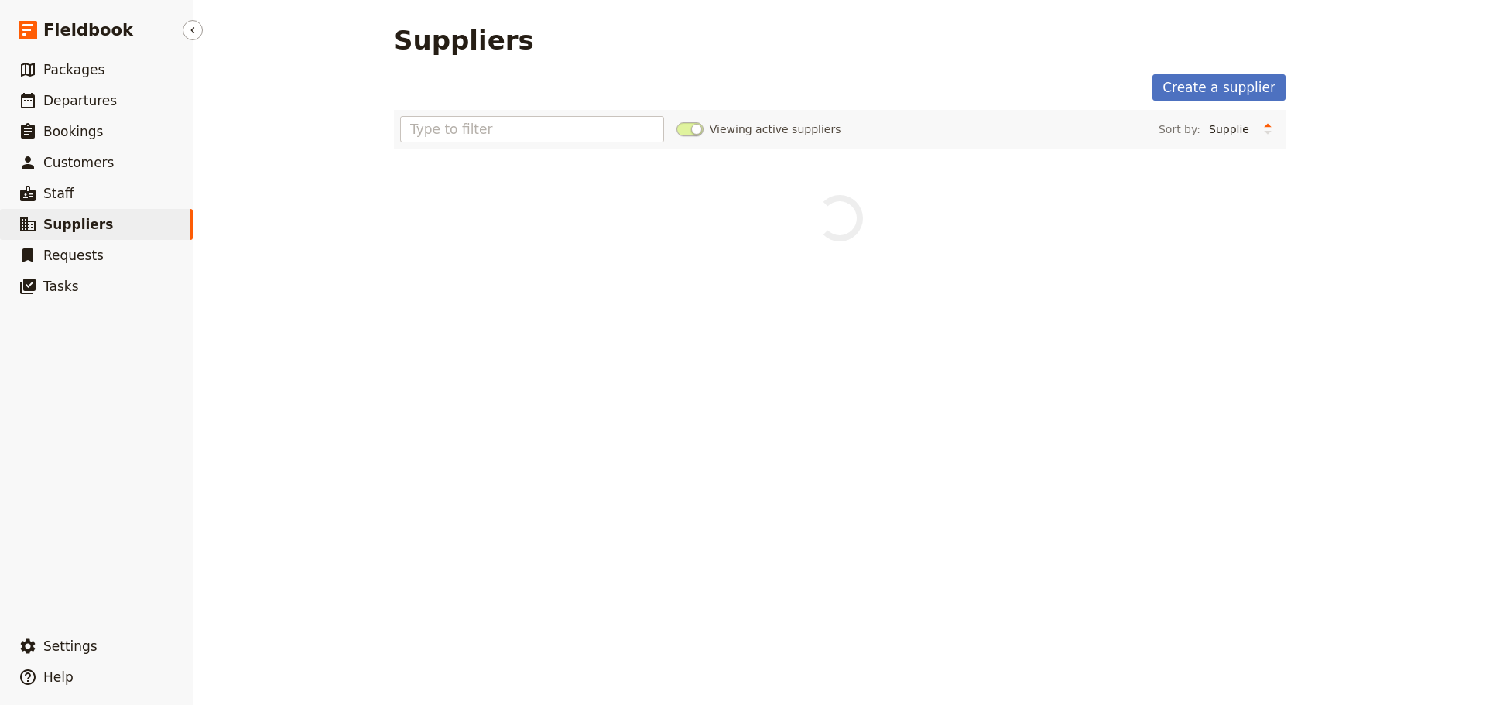
click at [69, 217] on span "Suppliers" at bounding box center [78, 224] width 70 height 15
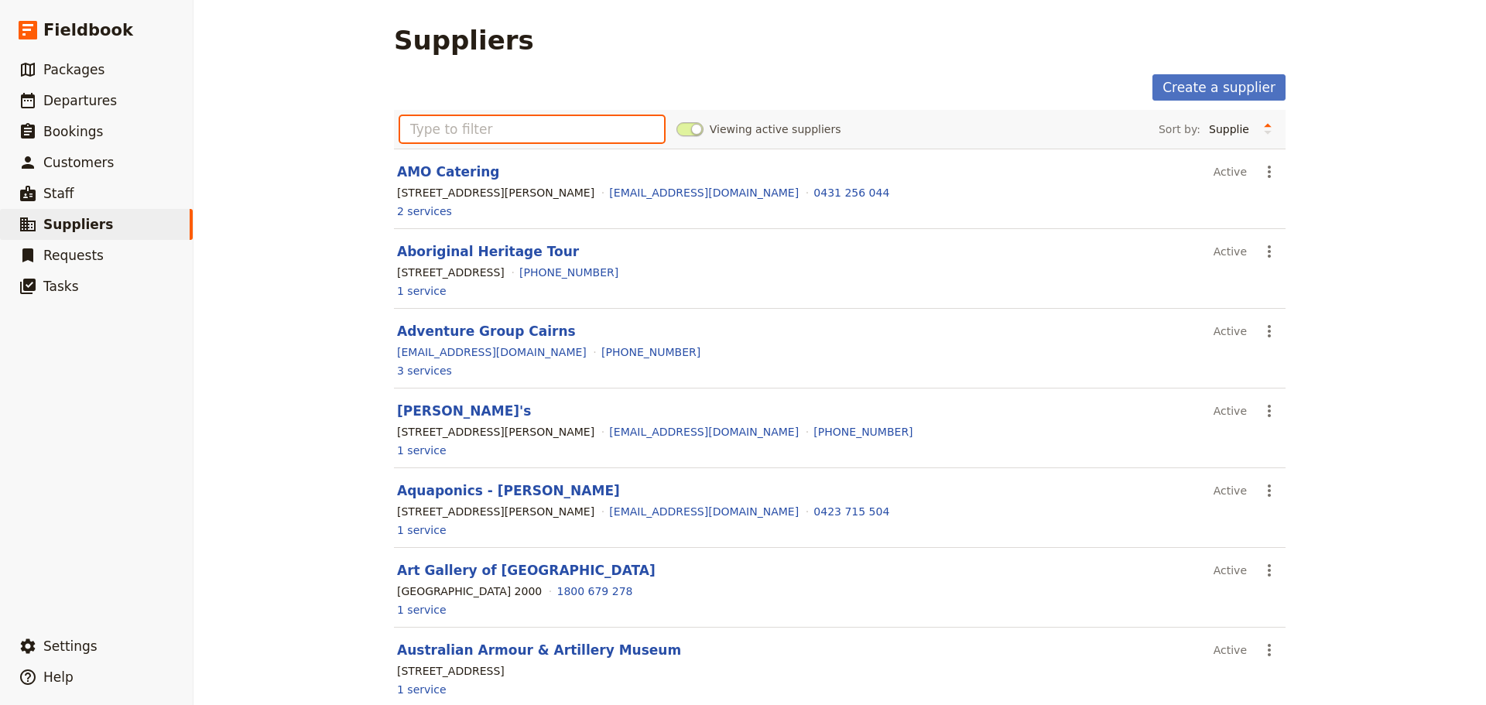
click at [437, 125] on input "text" at bounding box center [532, 129] width 264 height 26
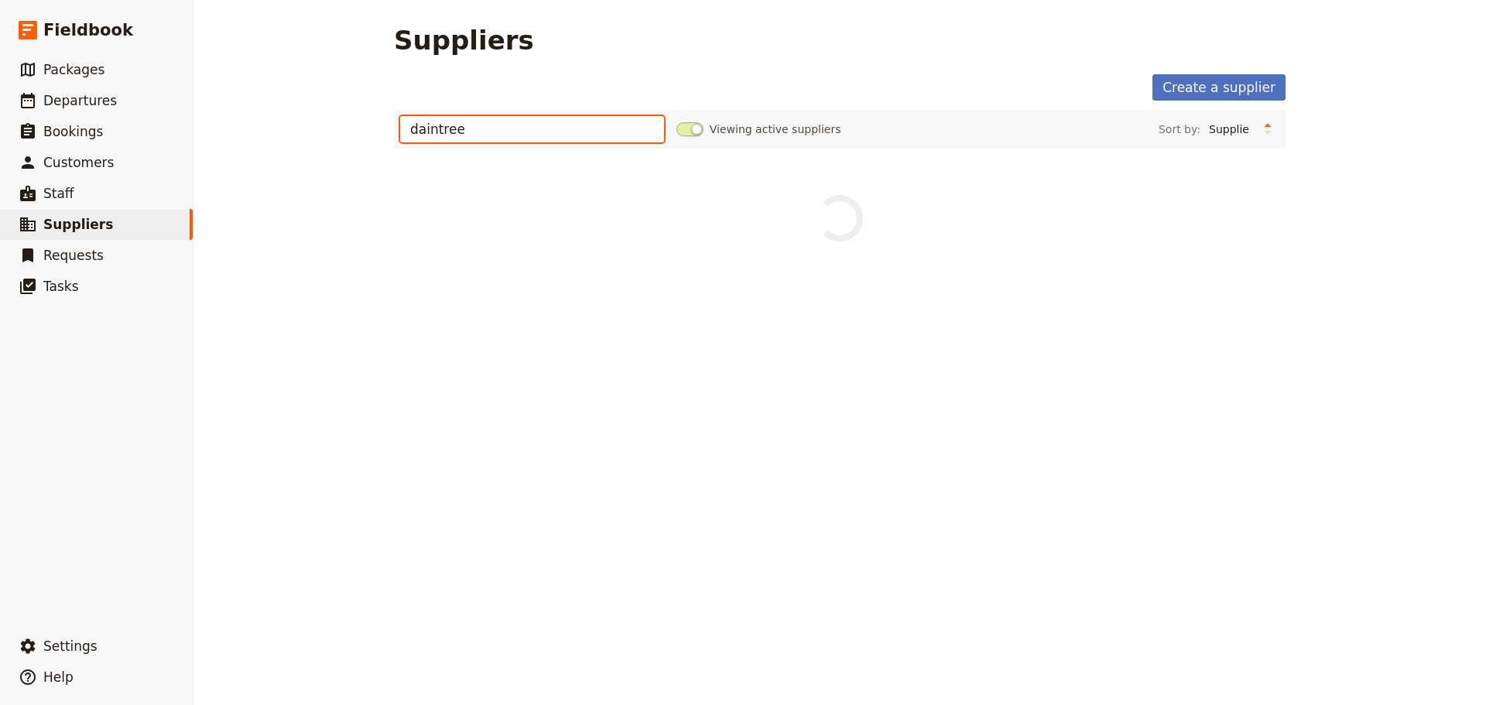
type input "daintree"
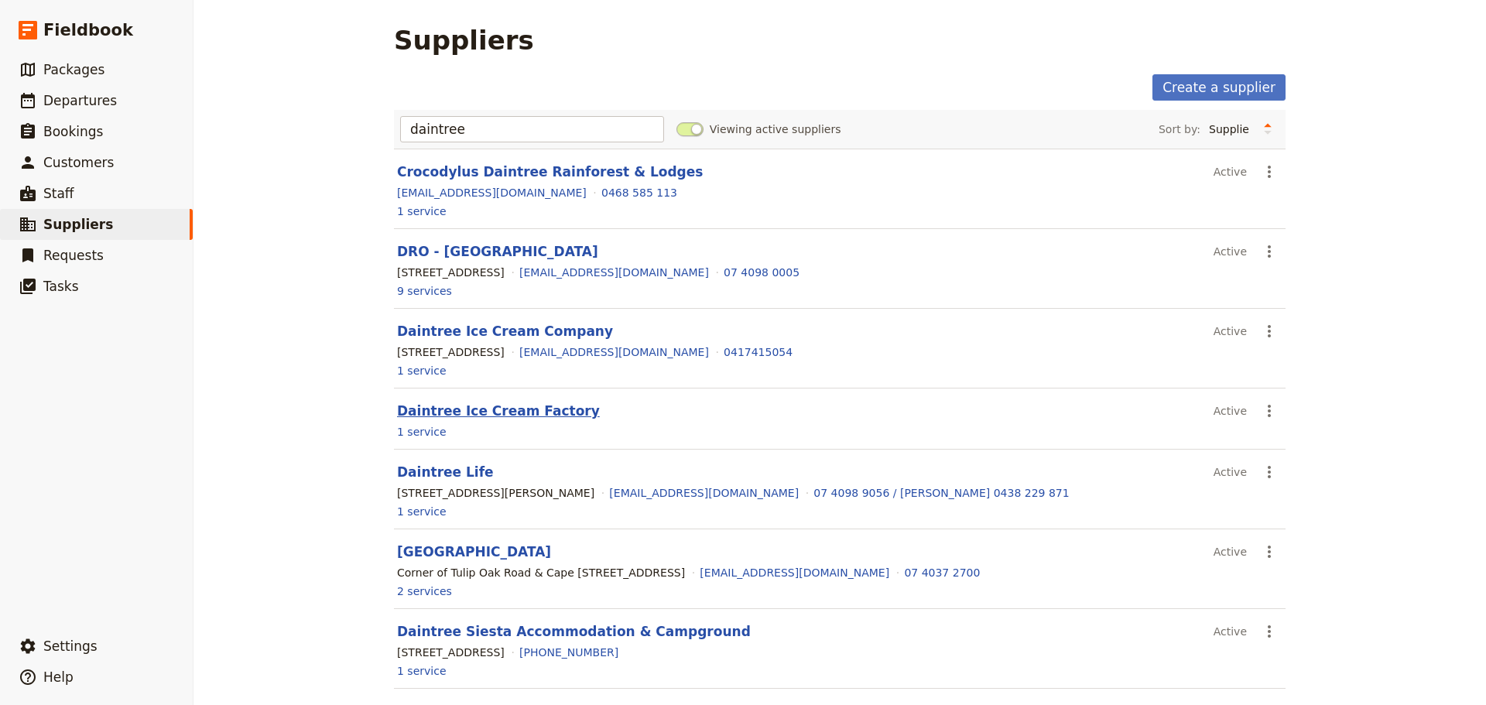
click at [482, 409] on link "Daintree Ice Cream Factory" at bounding box center [498, 410] width 203 height 15
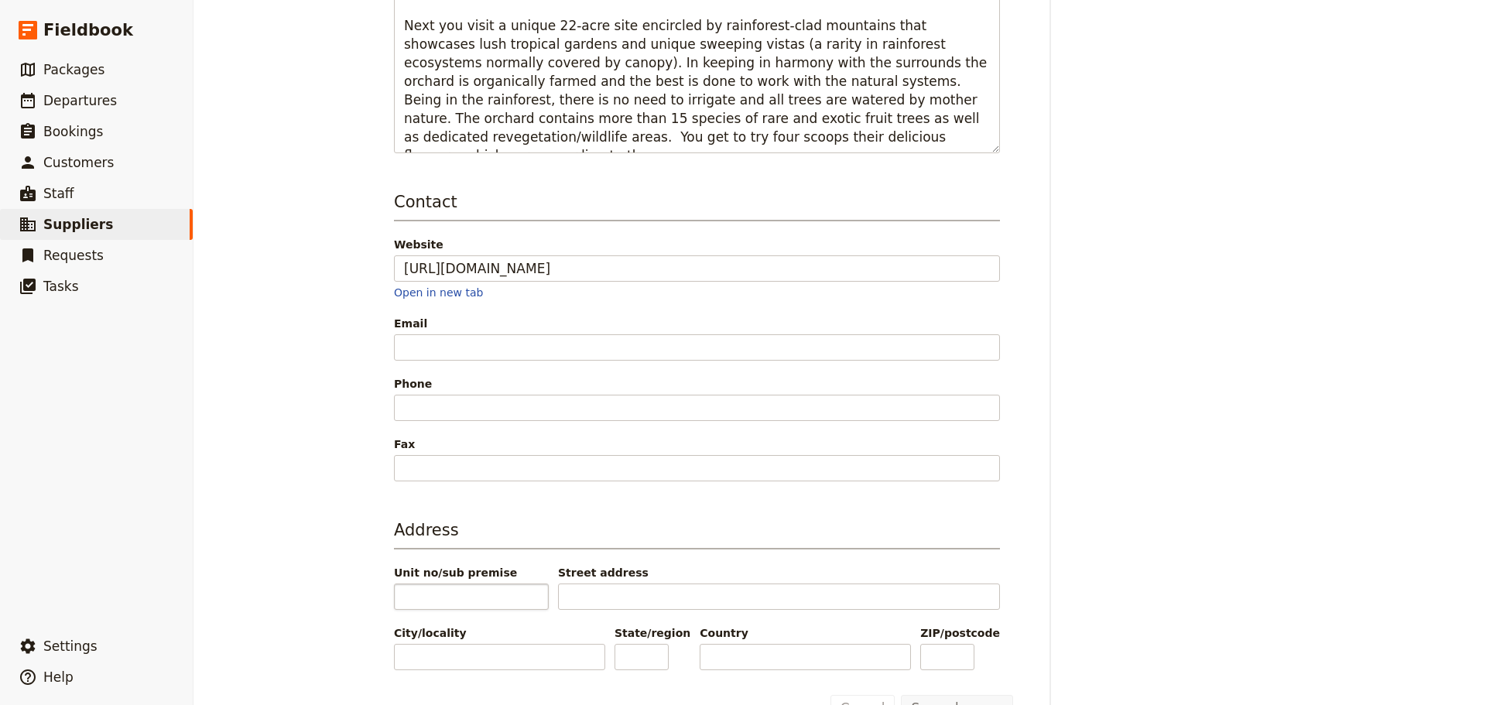
scroll to position [397, 0]
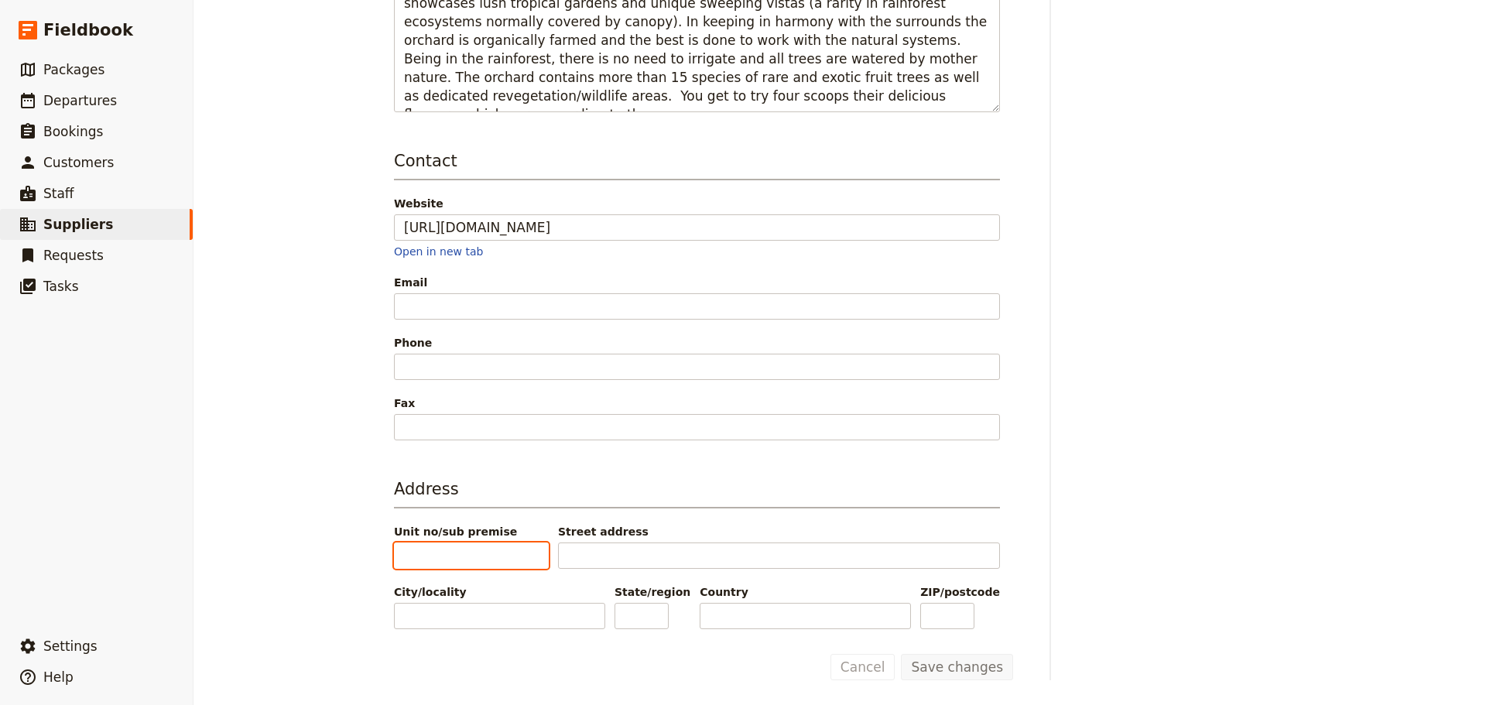
click at [526, 553] on input "Unit no/sub premise" at bounding box center [471, 555] width 155 height 26
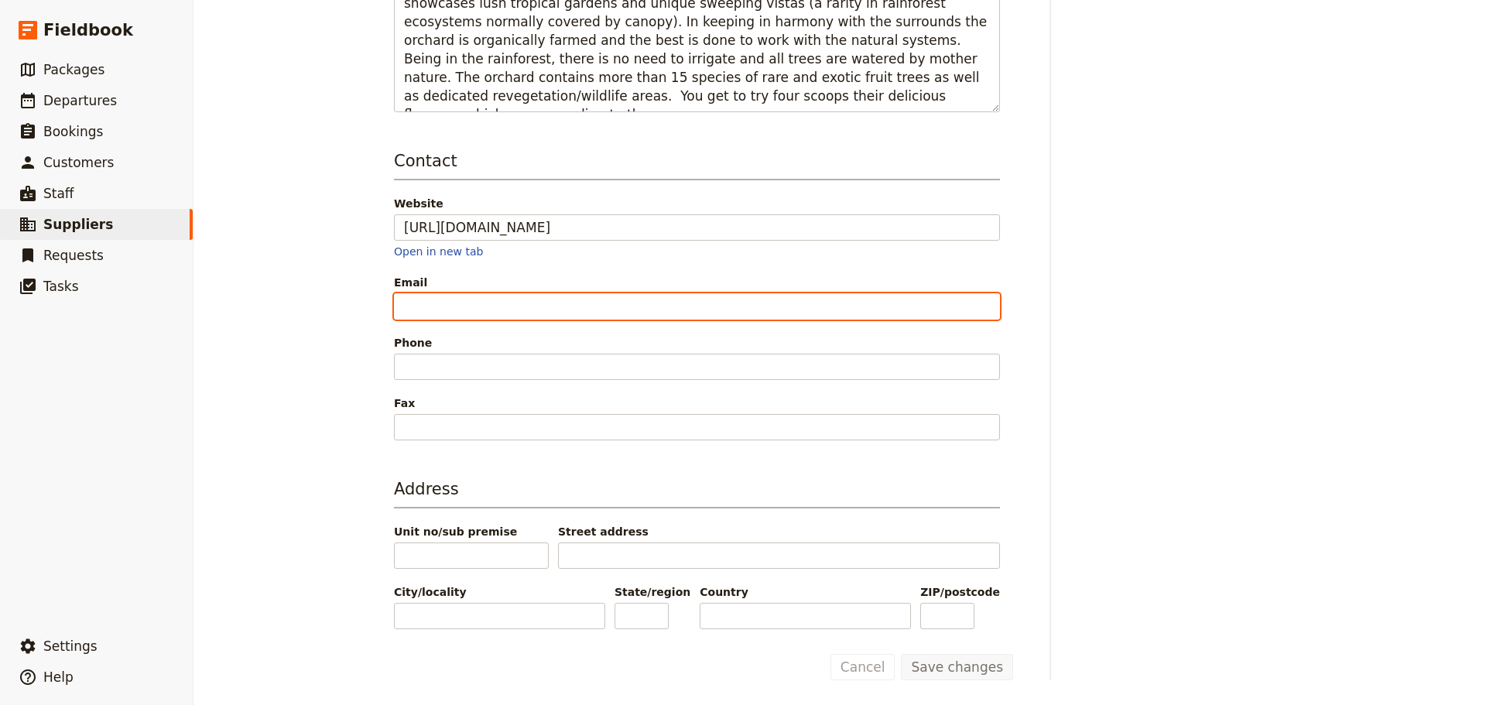
click at [418, 303] on input "Email" at bounding box center [697, 306] width 606 height 26
paste input "1819R Cape Tribulation Rd. [PERSON_NAME][GEOGRAPHIC_DATA] Phone: [PHONE_NUMBER]…"
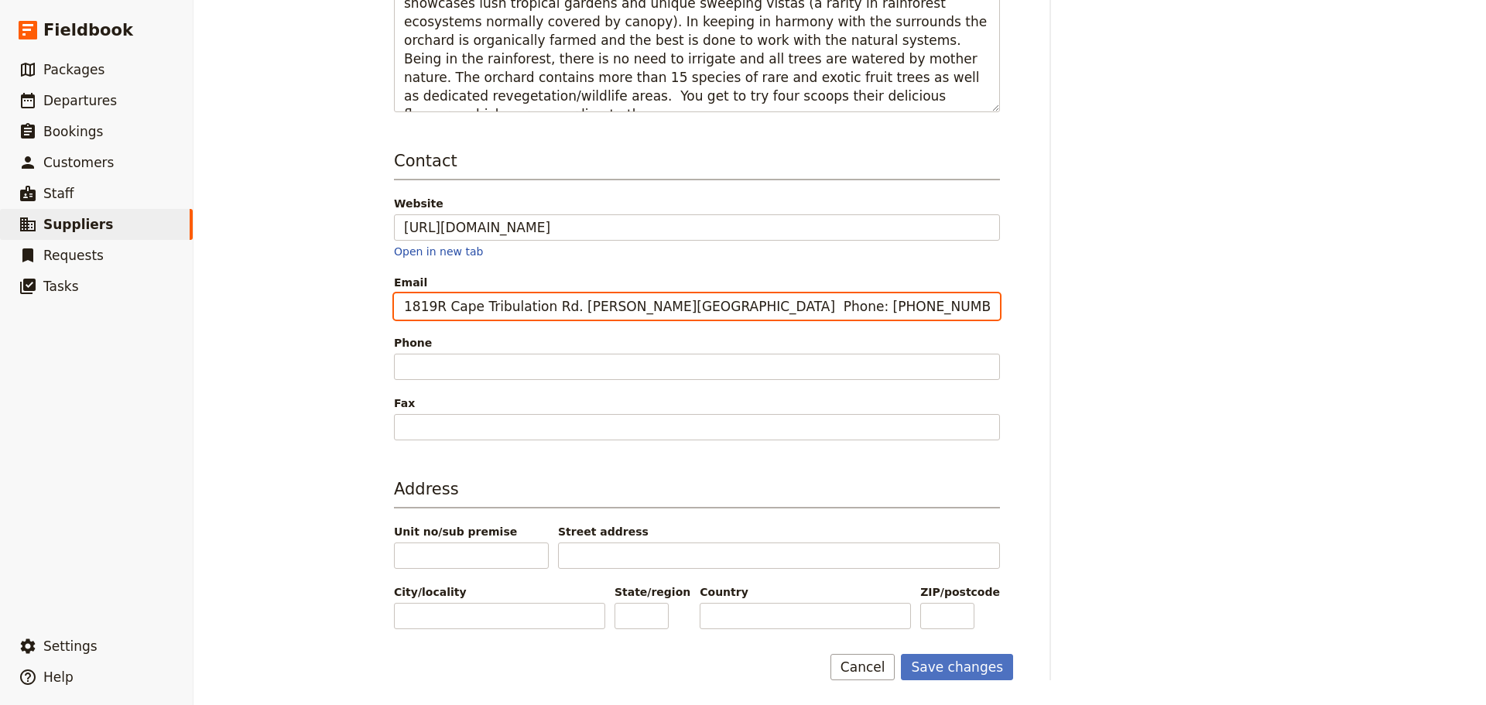
scroll to position [0, 31]
type input "1819R Cape Tribulation Rd. [PERSON_NAME][GEOGRAPHIC_DATA] Phone: [PHONE_NUMBER]…"
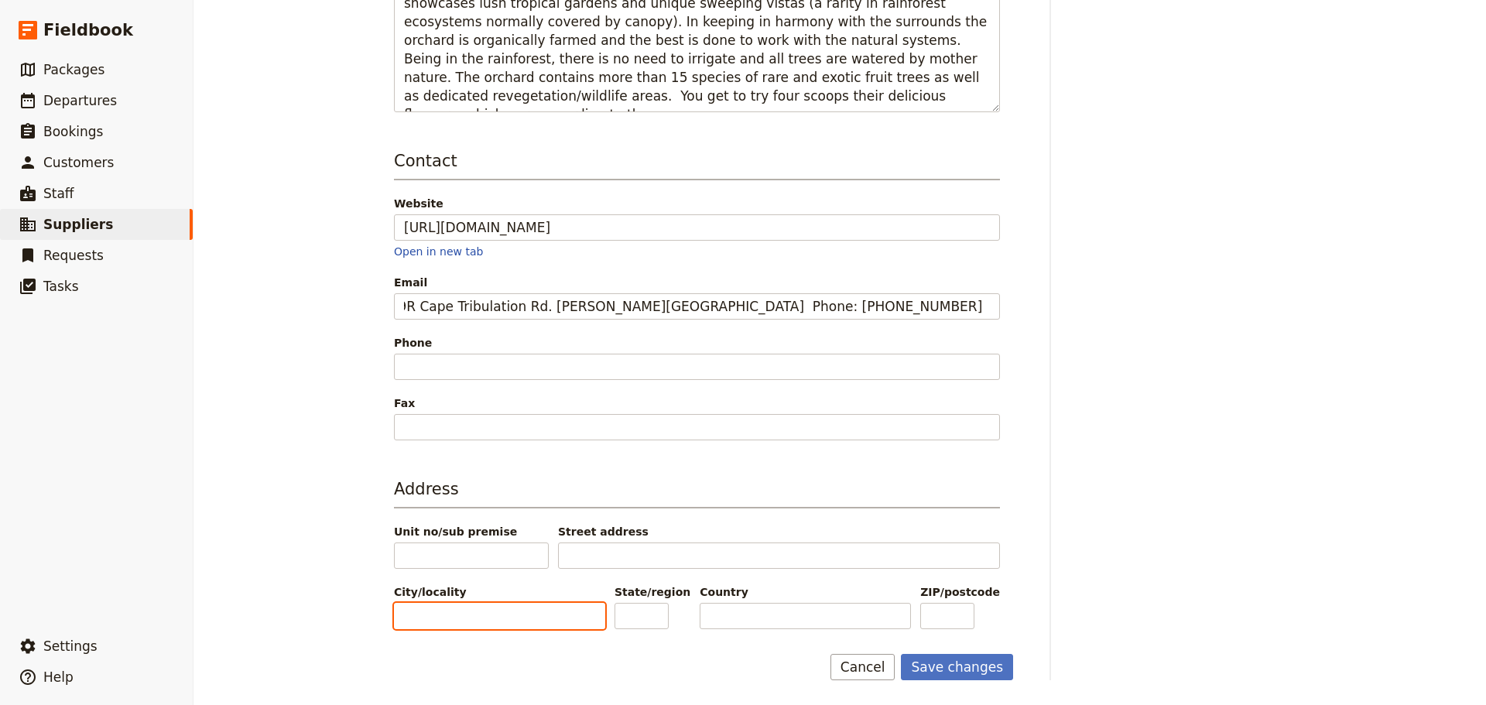
scroll to position [0, 0]
click at [454, 604] on input "City/locality" at bounding box center [499, 616] width 211 height 26
type input "Diwan"
click at [660, 611] on input "State/region" at bounding box center [641, 616] width 54 height 26
type input "QLD"
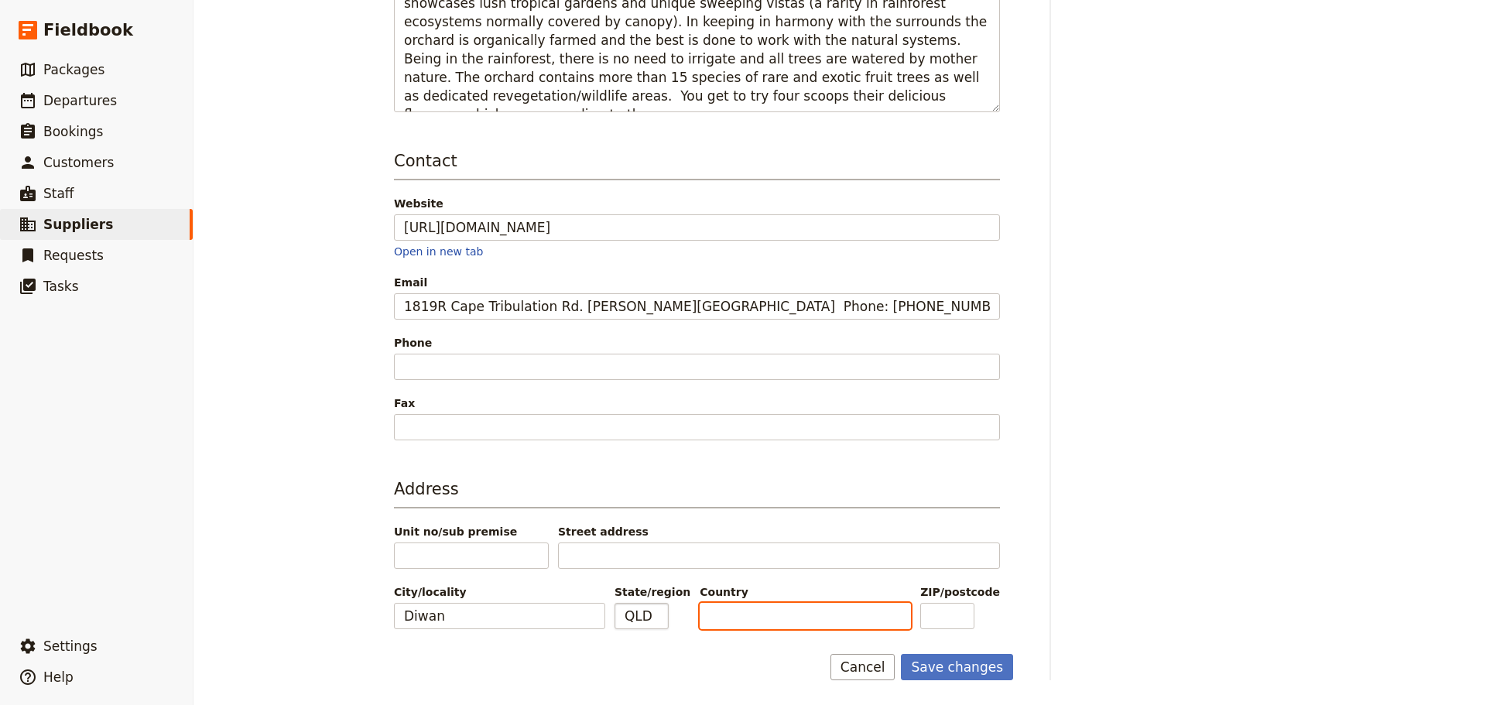
type input "4"
type input "[GEOGRAPHIC_DATA]"
type input "4873"
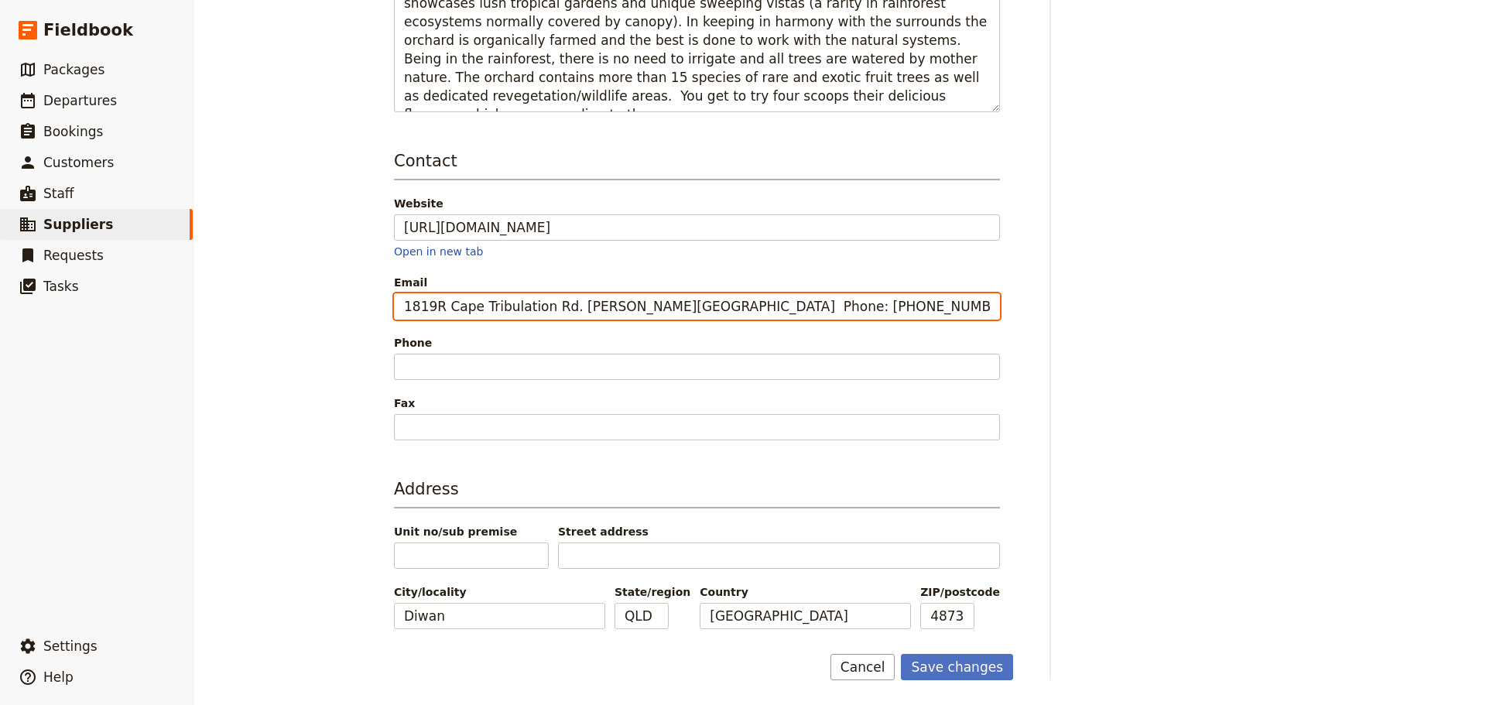
drag, startPoint x: 652, startPoint y: 307, endPoint x: 565, endPoint y: 290, distance: 89.1
click at [559, 300] on input "1819R Cape Tribulation Rd. [PERSON_NAME][GEOGRAPHIC_DATA] Phone: [PHONE_NUMBER]…" at bounding box center [697, 306] width 606 height 26
drag, startPoint x: 552, startPoint y: 305, endPoint x: 36, endPoint y: 317, distance: 516.3
click at [37, 317] on div "Fieldbook ​ ​ Fieldbook ​ ​ Packages ​ Departures ​ Bookings ​ Customers ​ Staf…" at bounding box center [743, 352] width 1486 height 705
type input "1819R Cape Tribulation Rd. Phone: [PHONE_NUMBER] Email: [EMAIL_ADDRESS][DOMAIN_…"
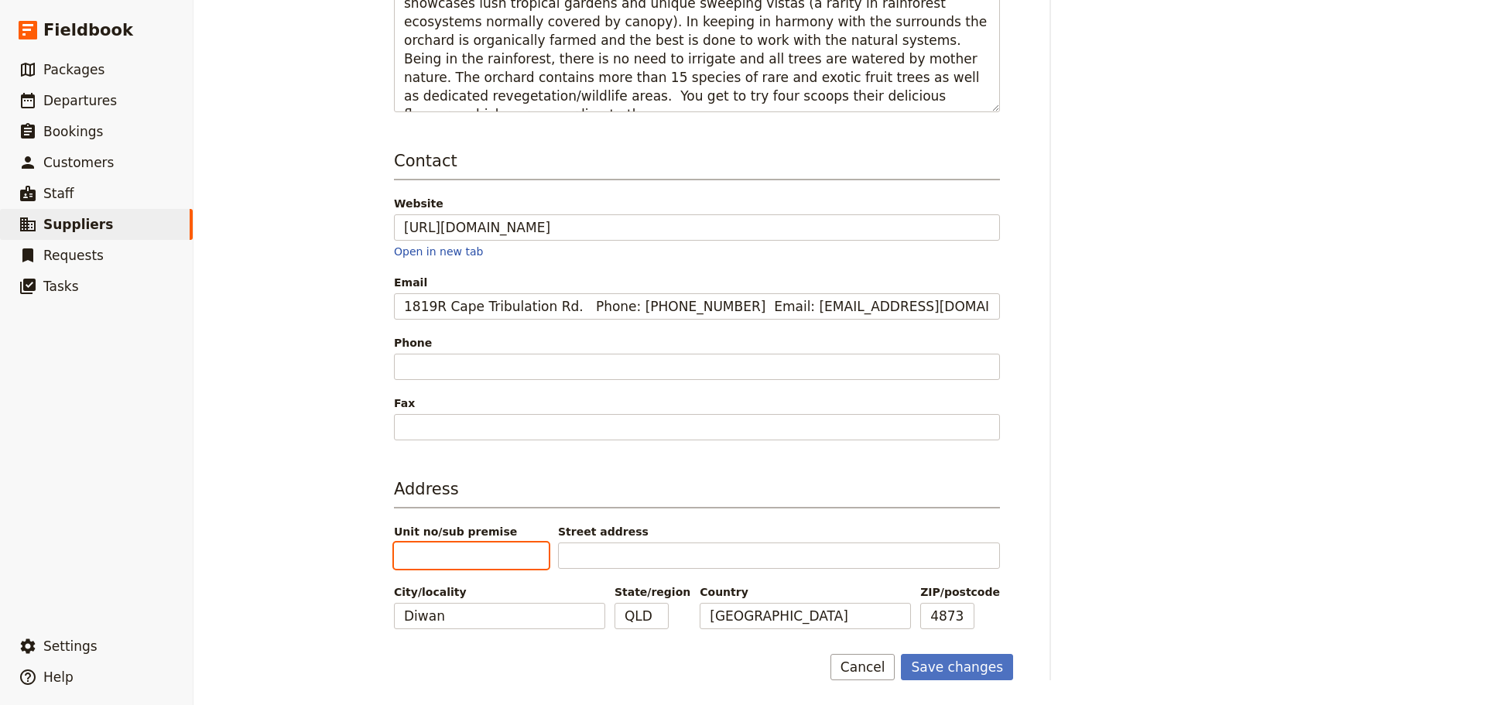
click at [436, 553] on input "Unit no/sub premise" at bounding box center [471, 555] width 155 height 26
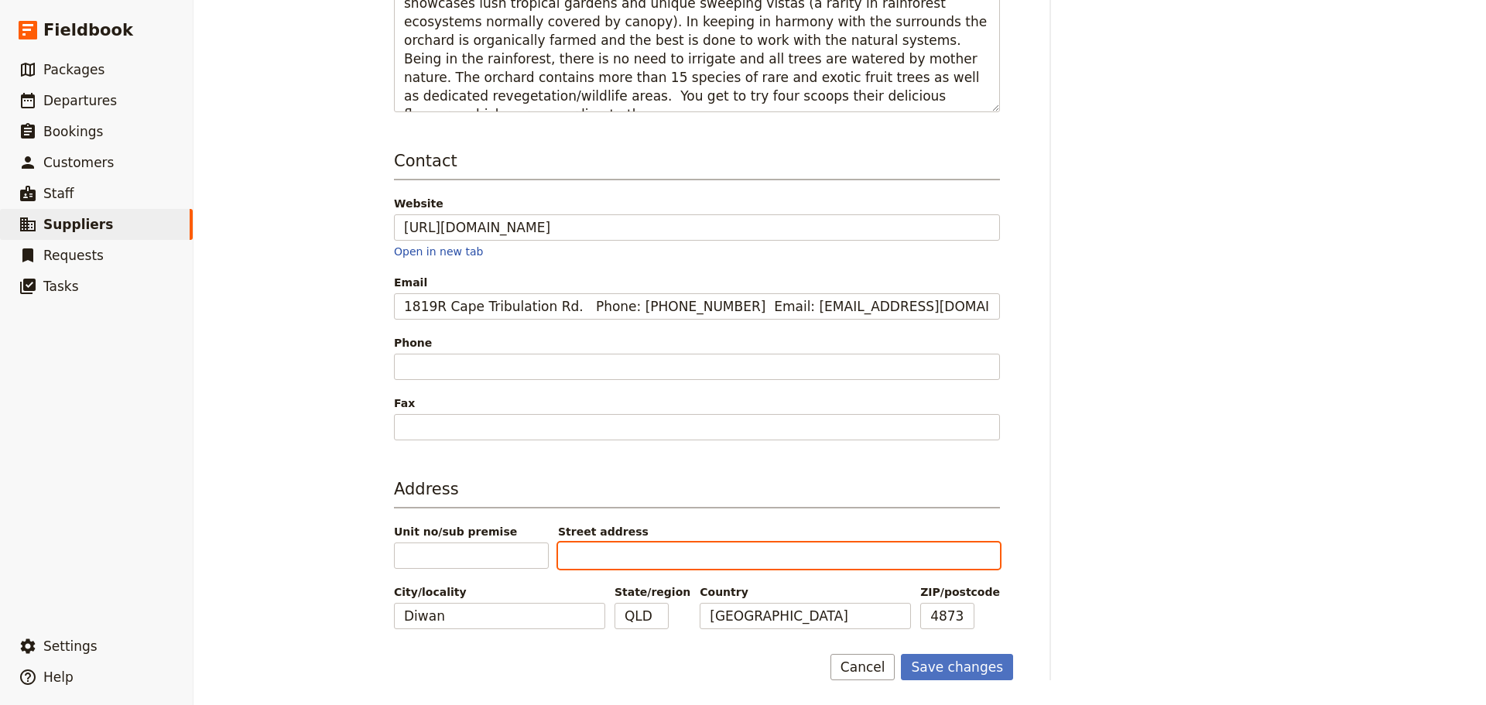
click at [602, 547] on input "Street address" at bounding box center [779, 555] width 442 height 26
paste input "1819R Cape Tribulation Rd"
type input "1819R Cape Tribulation Rd"
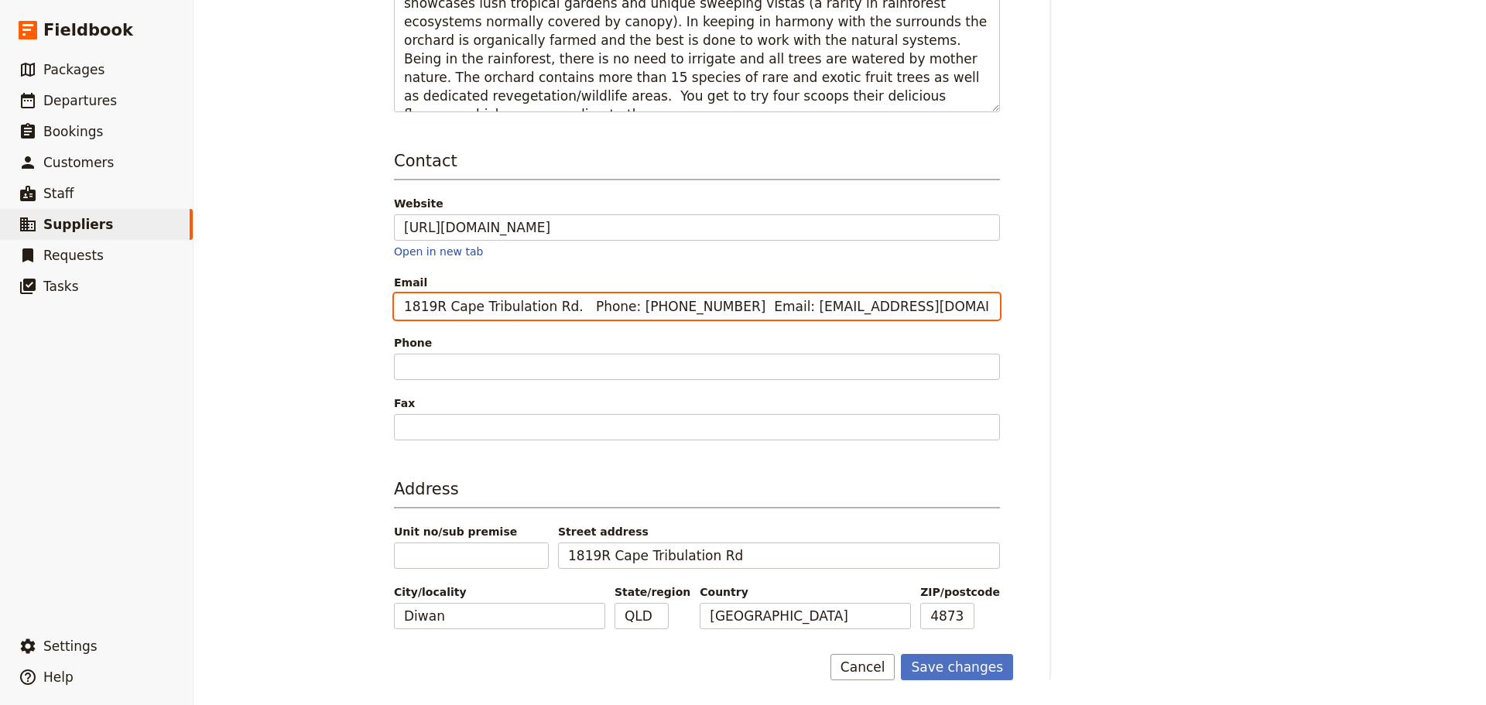
drag, startPoint x: 566, startPoint y: 303, endPoint x: -628, endPoint y: 319, distance: 1193.4
click at [0, 319] on html "Fieldbook ​ ​ Fieldbook ​ ​ Packages ​ Departures ​ Bookings ​ Customers ​ Staf…" at bounding box center [743, 352] width 1486 height 705
drag, startPoint x: 442, startPoint y: 306, endPoint x: 520, endPoint y: 303, distance: 78.2
click at [520, 303] on input "Phone: [PHONE_NUMBER] Email: [EMAIL_ADDRESS][DOMAIN_NAME]" at bounding box center [697, 306] width 606 height 26
type input "Phone: [PHONE_NUMBER] Email: [EMAIL_ADDRESS][DOMAIN_NAME]"
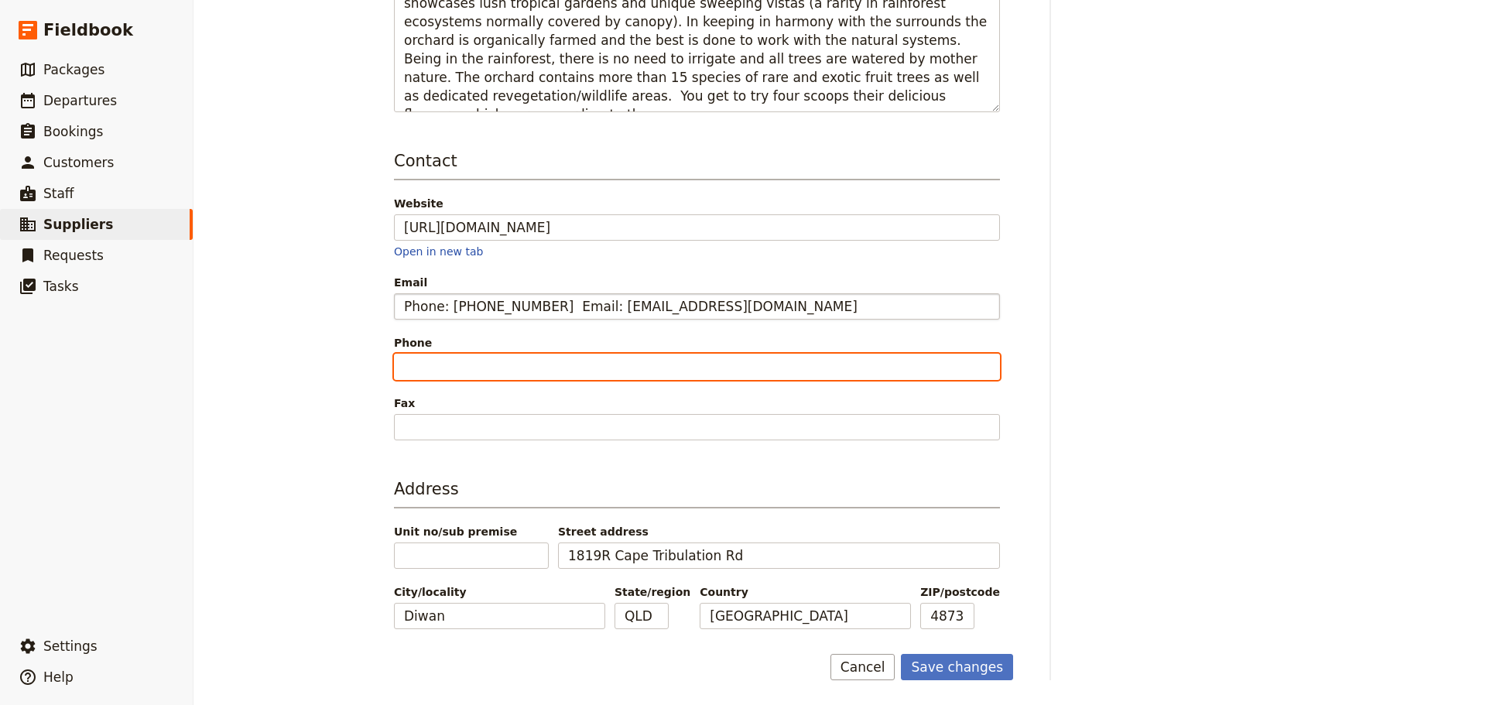
paste input "0417 415 054"
type input "0417 415 054"
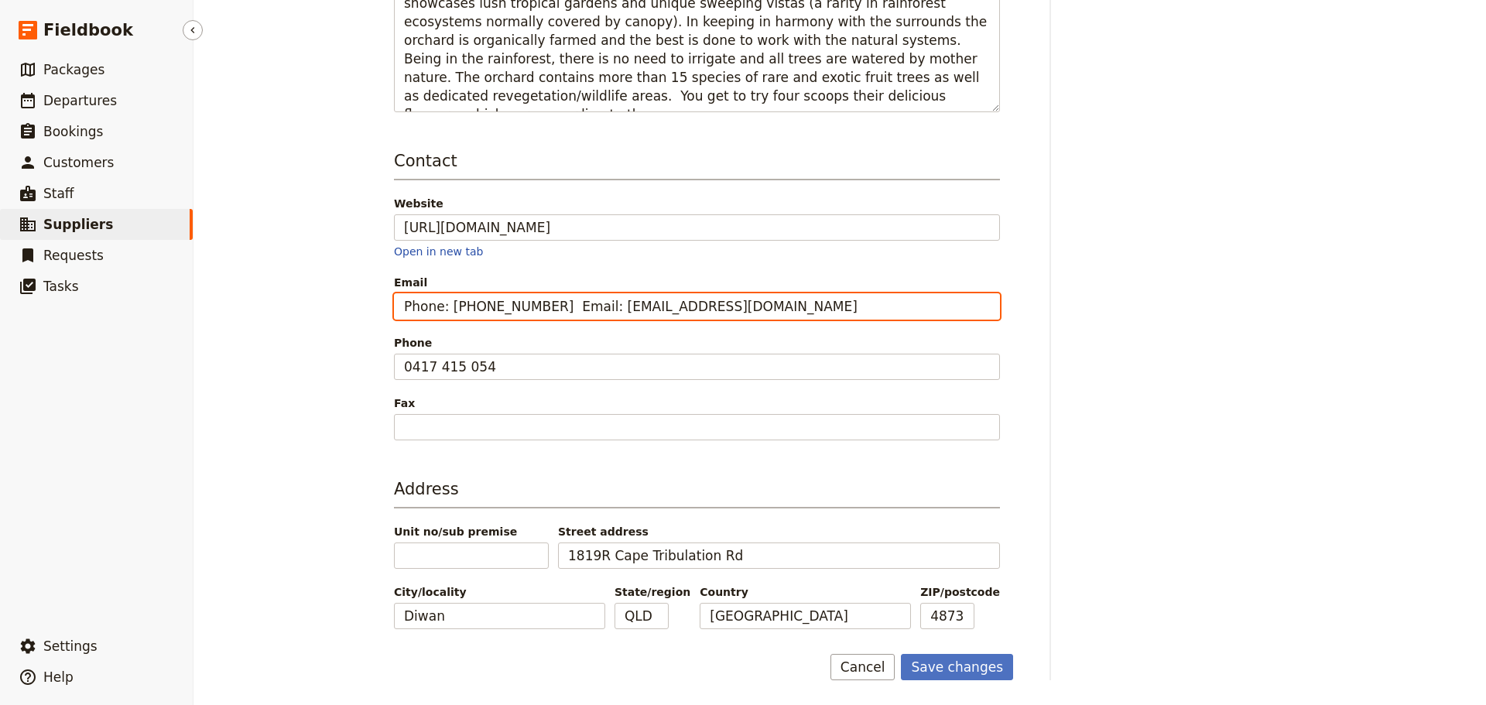
drag, startPoint x: 565, startPoint y: 303, endPoint x: 19, endPoint y: 340, distance: 547.6
click at [23, 343] on div "Fieldbook ​ ​ Fieldbook ​ ​ Packages ​ Departures ​ Bookings ​ Customers ​ Staf…" at bounding box center [743, 352] width 1486 height 705
type input "[EMAIL_ADDRESS][DOMAIN_NAME]"
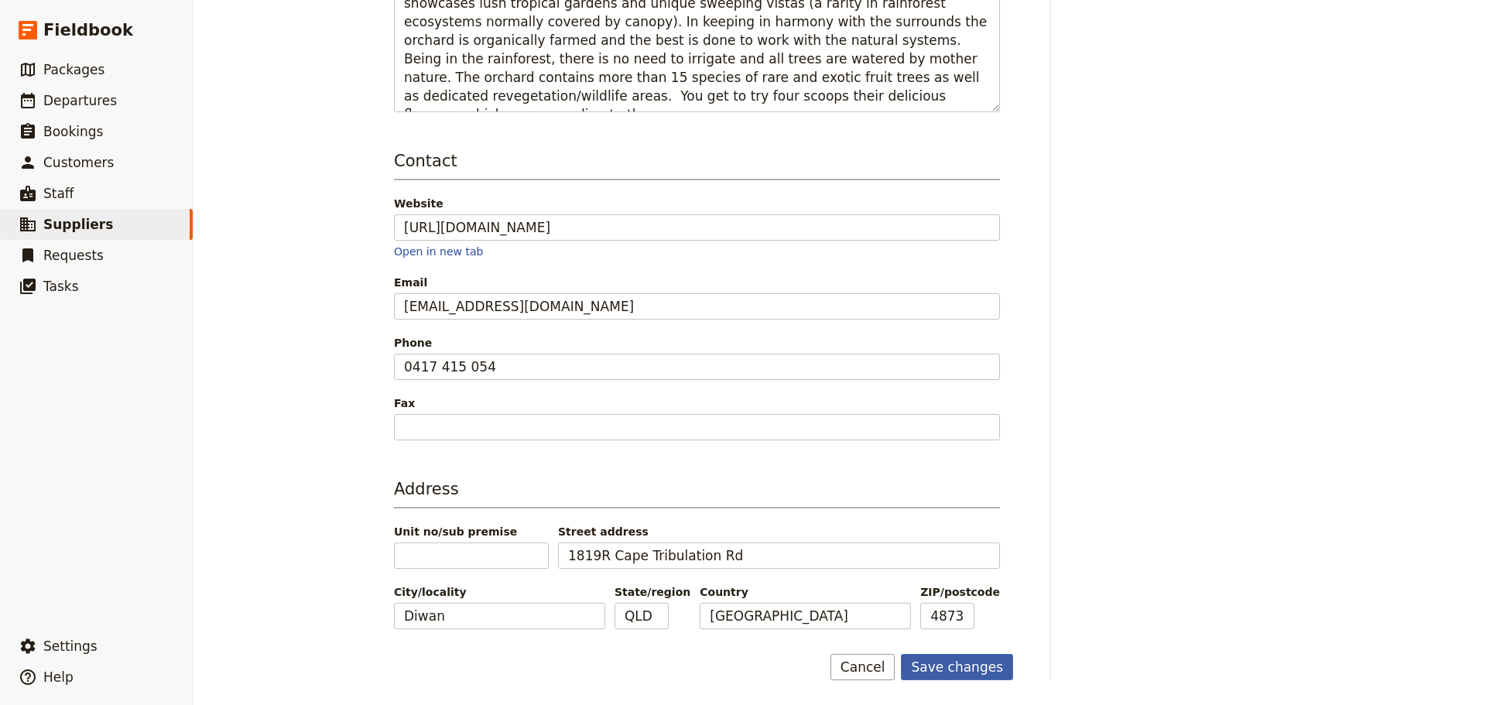
click at [978, 659] on button "Save changes" at bounding box center [957, 667] width 112 height 26
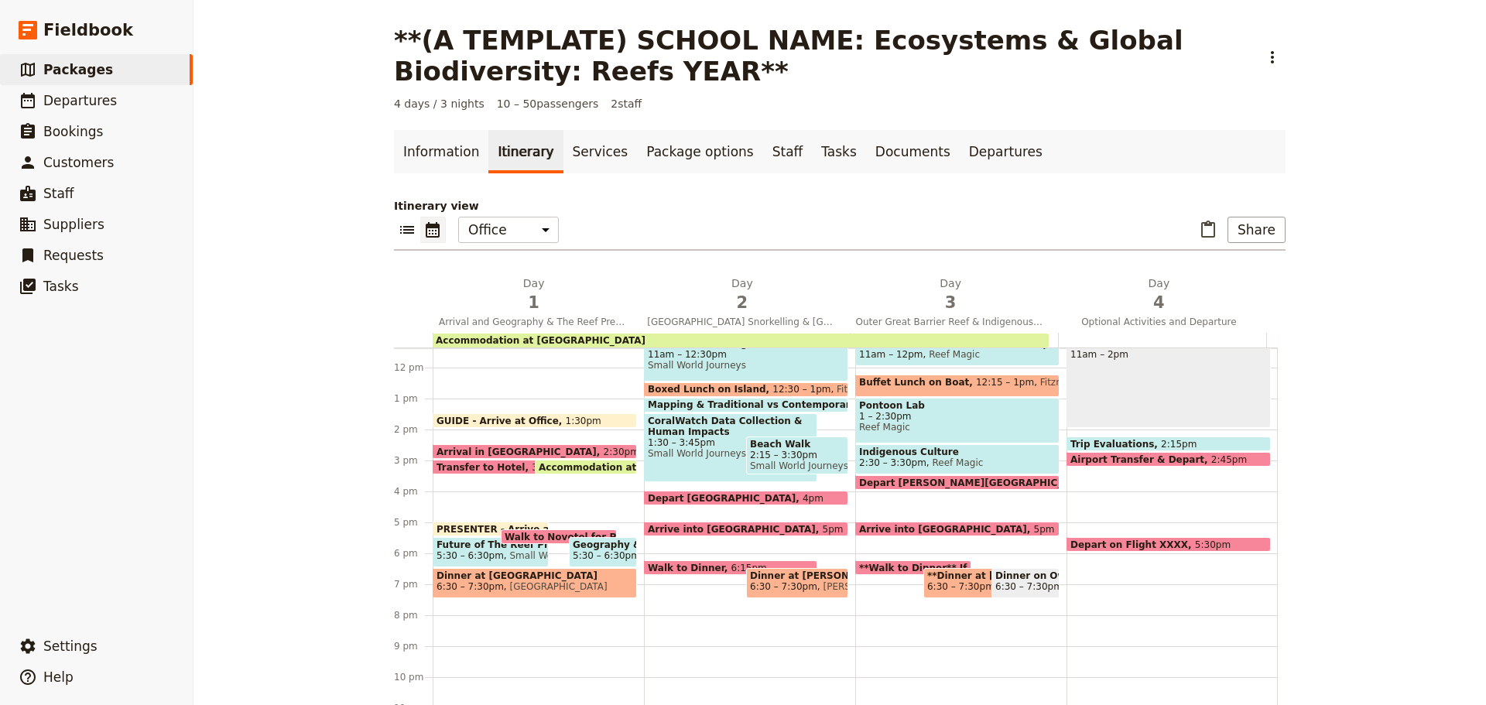
scroll to position [356, 0]
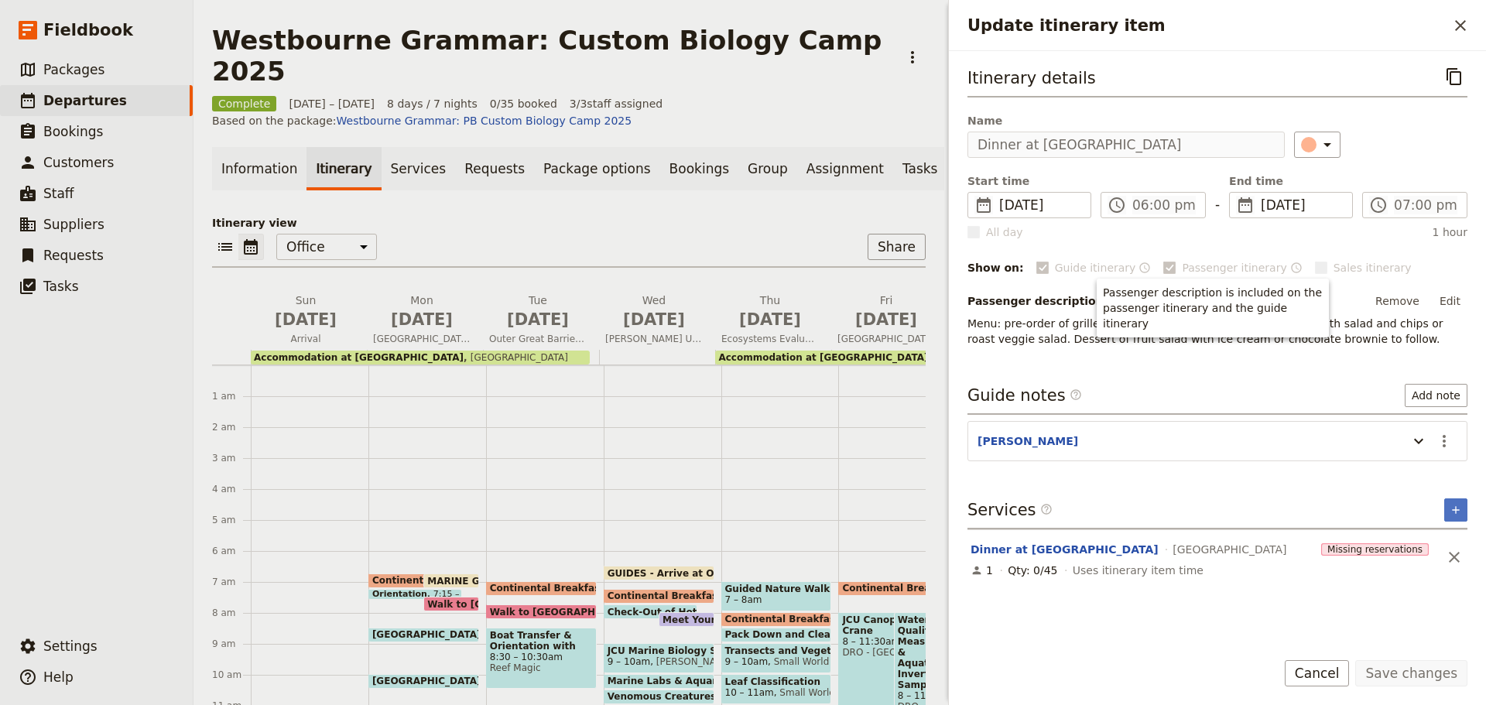
scroll to position [340, 0]
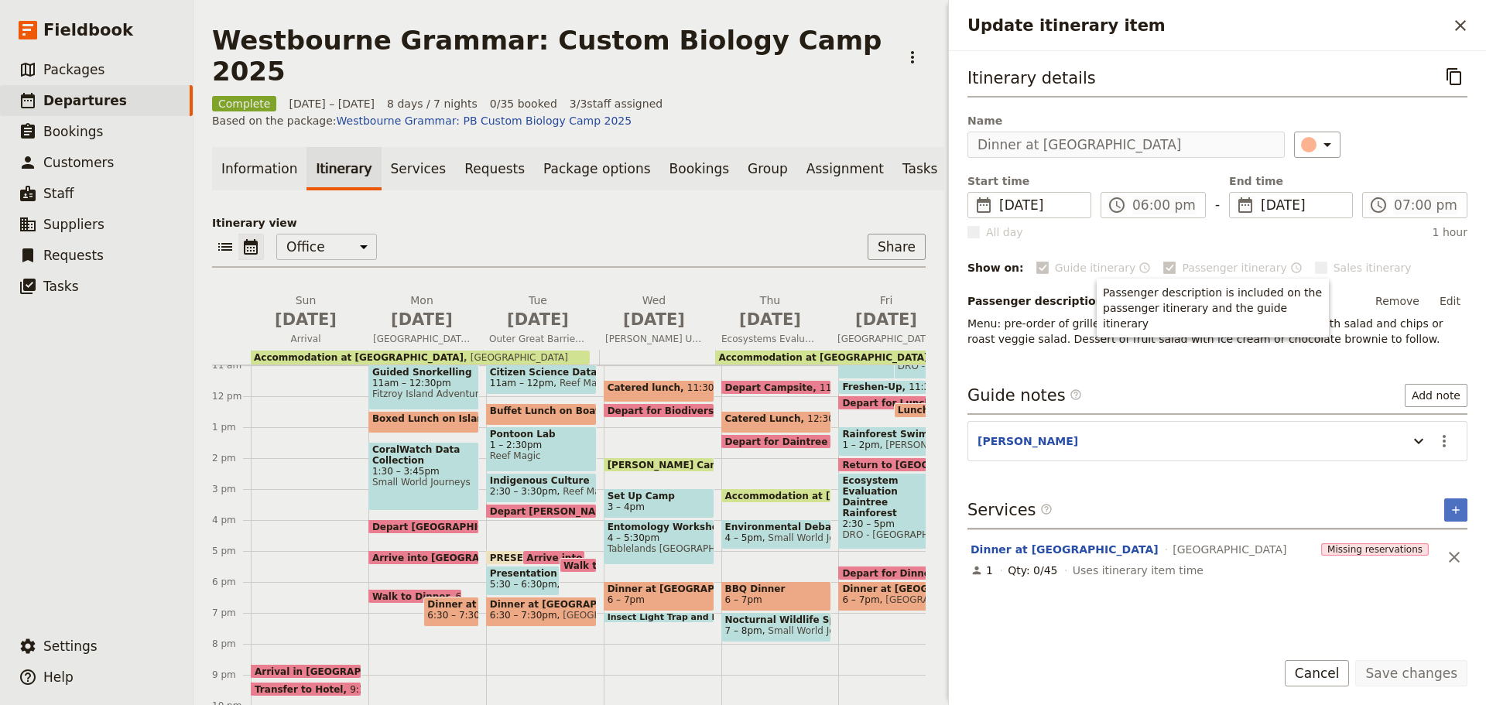
click at [792, 442] on span at bounding box center [776, 445] width 109 height 6
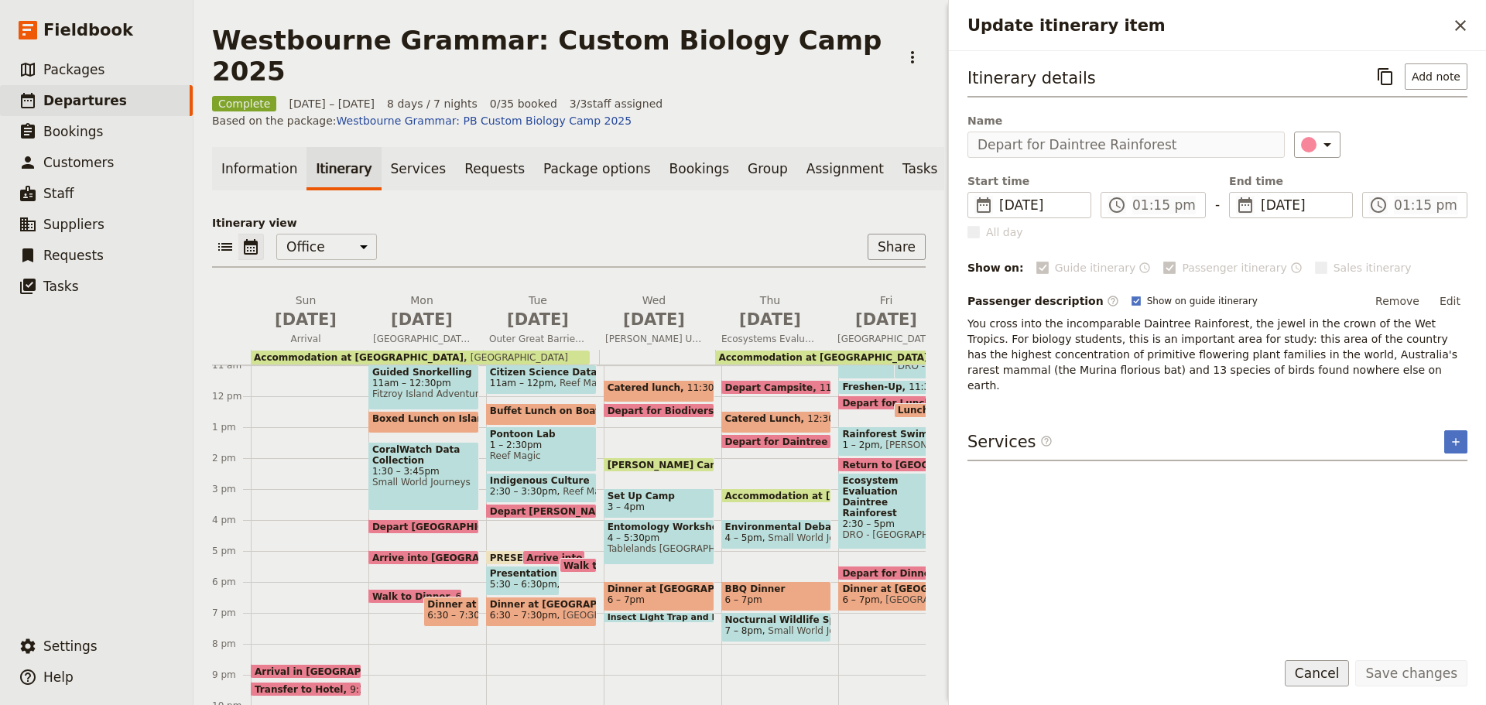
click at [1323, 662] on form "Itinerary details ​ Add note Name Depart for Daintree Rainforest ​ Start time ​…" at bounding box center [1217, 378] width 537 height 654
click at [1322, 685] on button "Cancel" at bounding box center [1317, 673] width 65 height 26
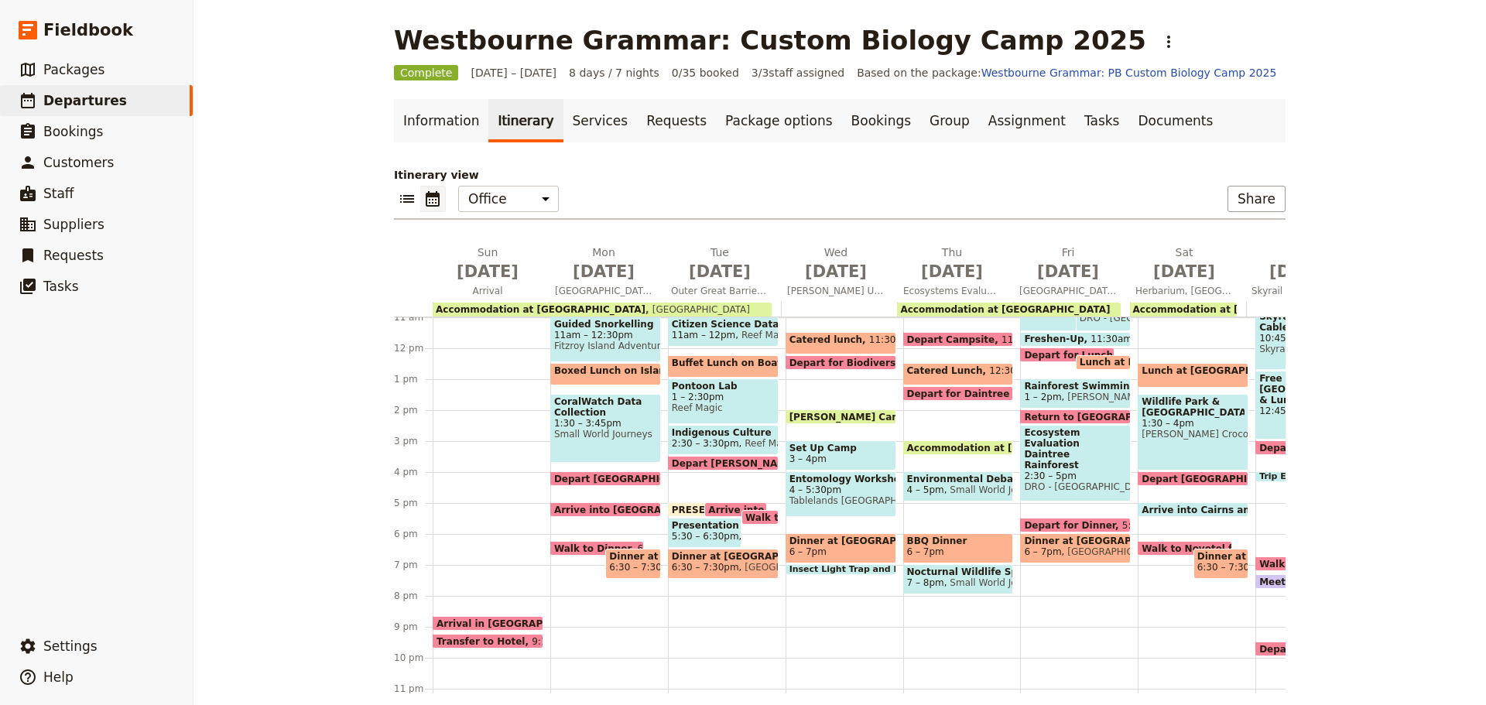
click at [1093, 419] on span at bounding box center [1075, 420] width 109 height 6
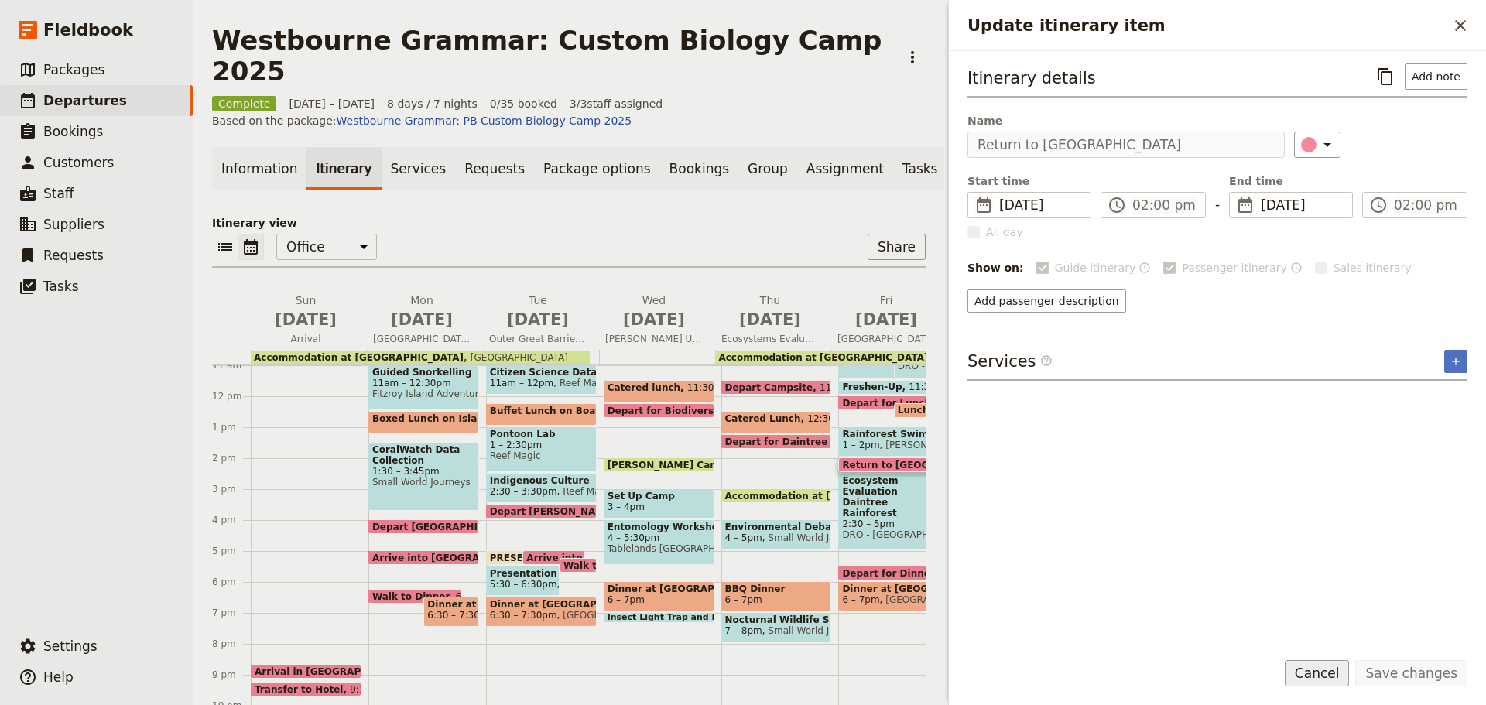
click at [1316, 673] on button "Cancel" at bounding box center [1317, 673] width 65 height 26
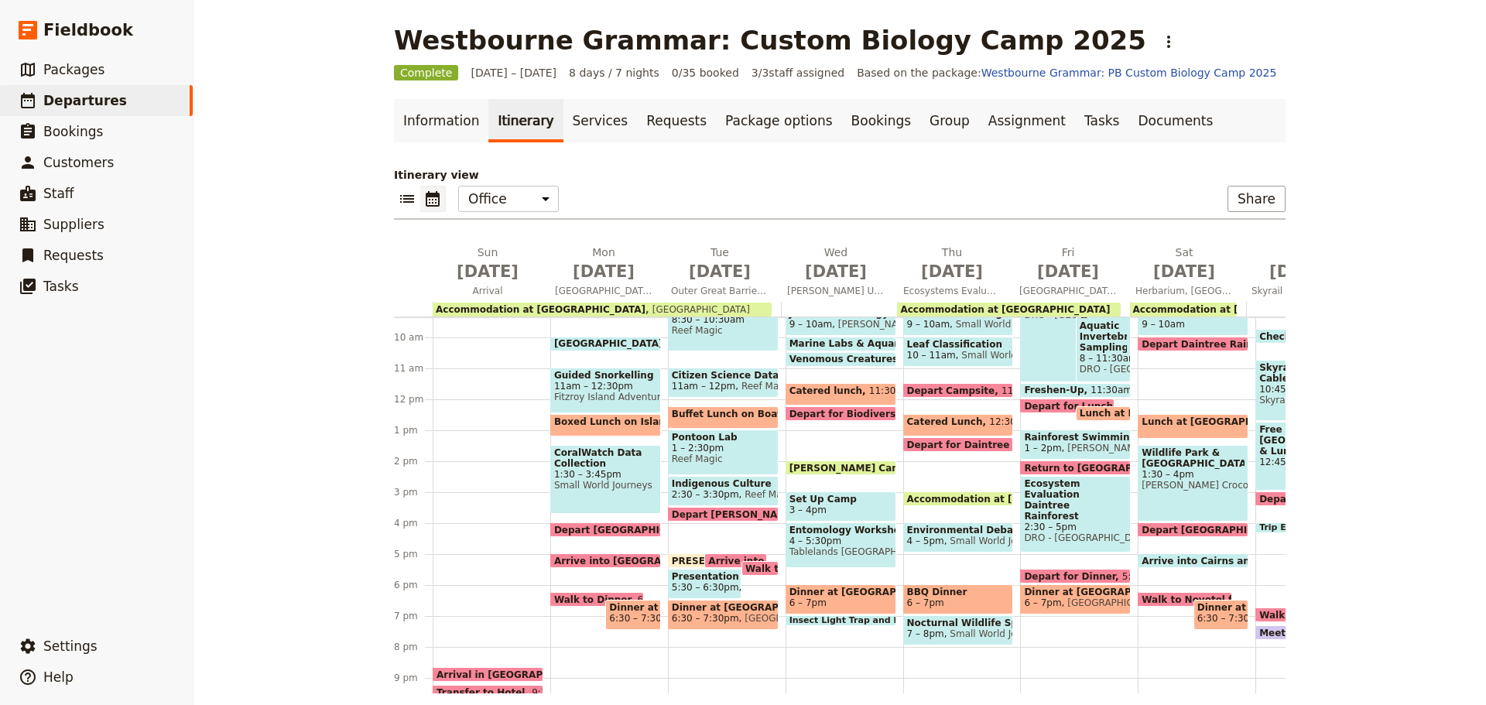
scroll to position [263, 0]
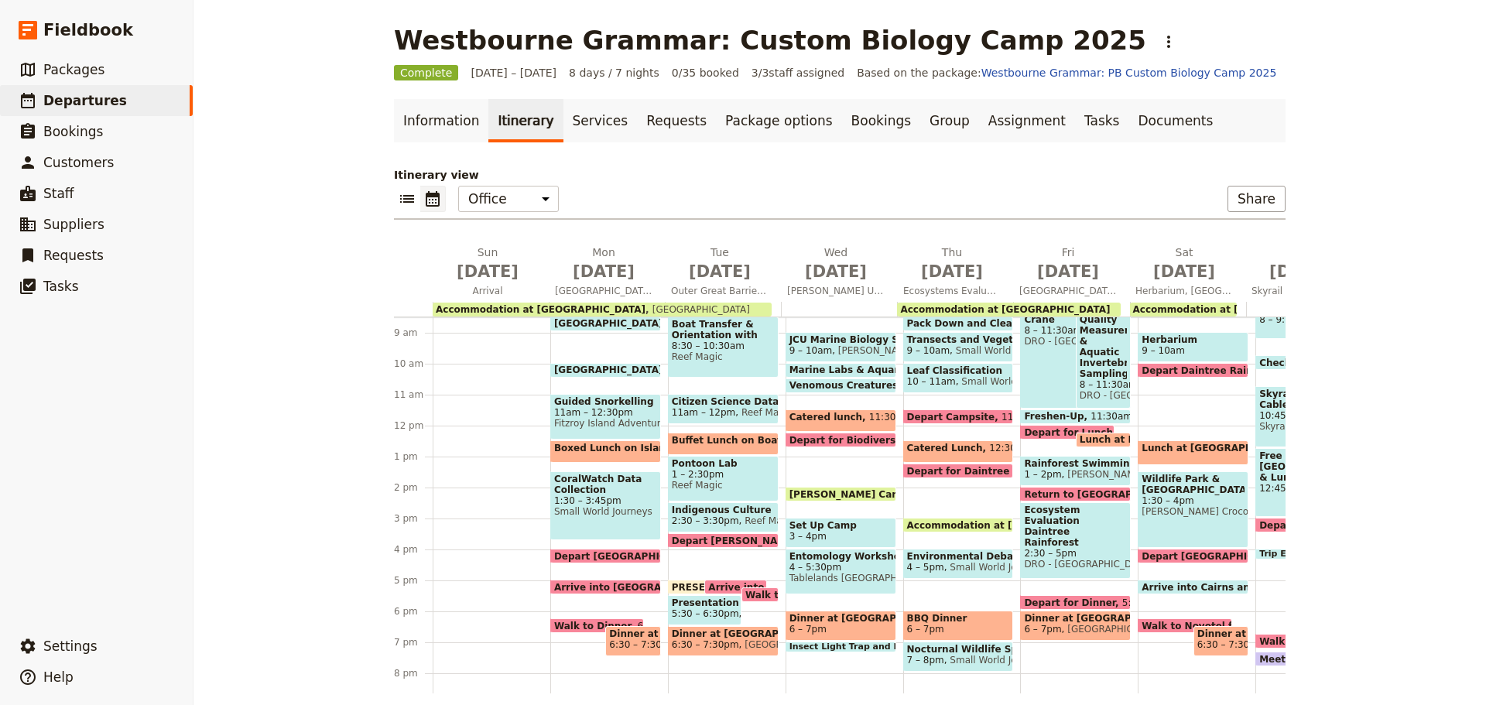
click at [1170, 368] on span "Depart Daintree Rainforest" at bounding box center [1215, 370] width 149 height 10
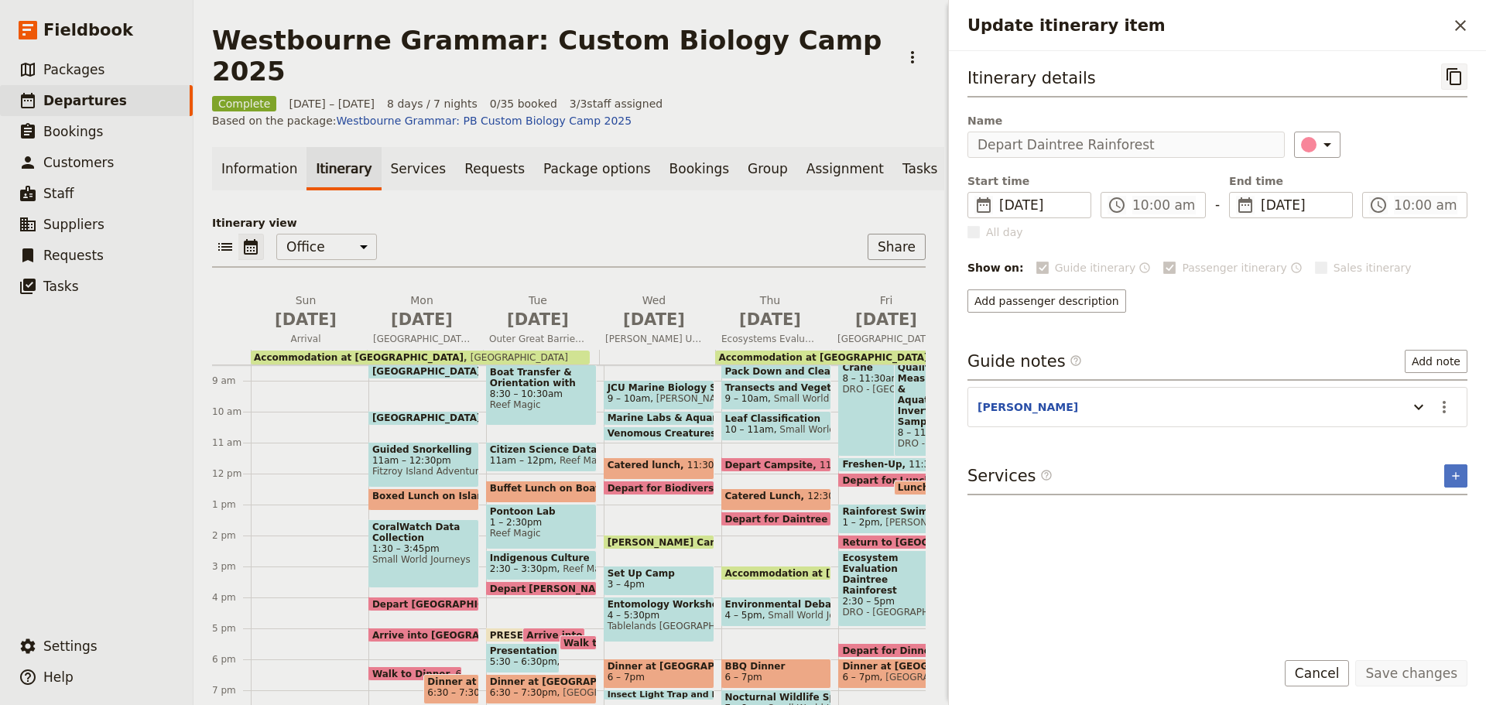
click at [1456, 72] on icon "Copy itinerary item" at bounding box center [1453, 76] width 15 height 17
click at [1331, 671] on button "Cancel" at bounding box center [1317, 673] width 65 height 26
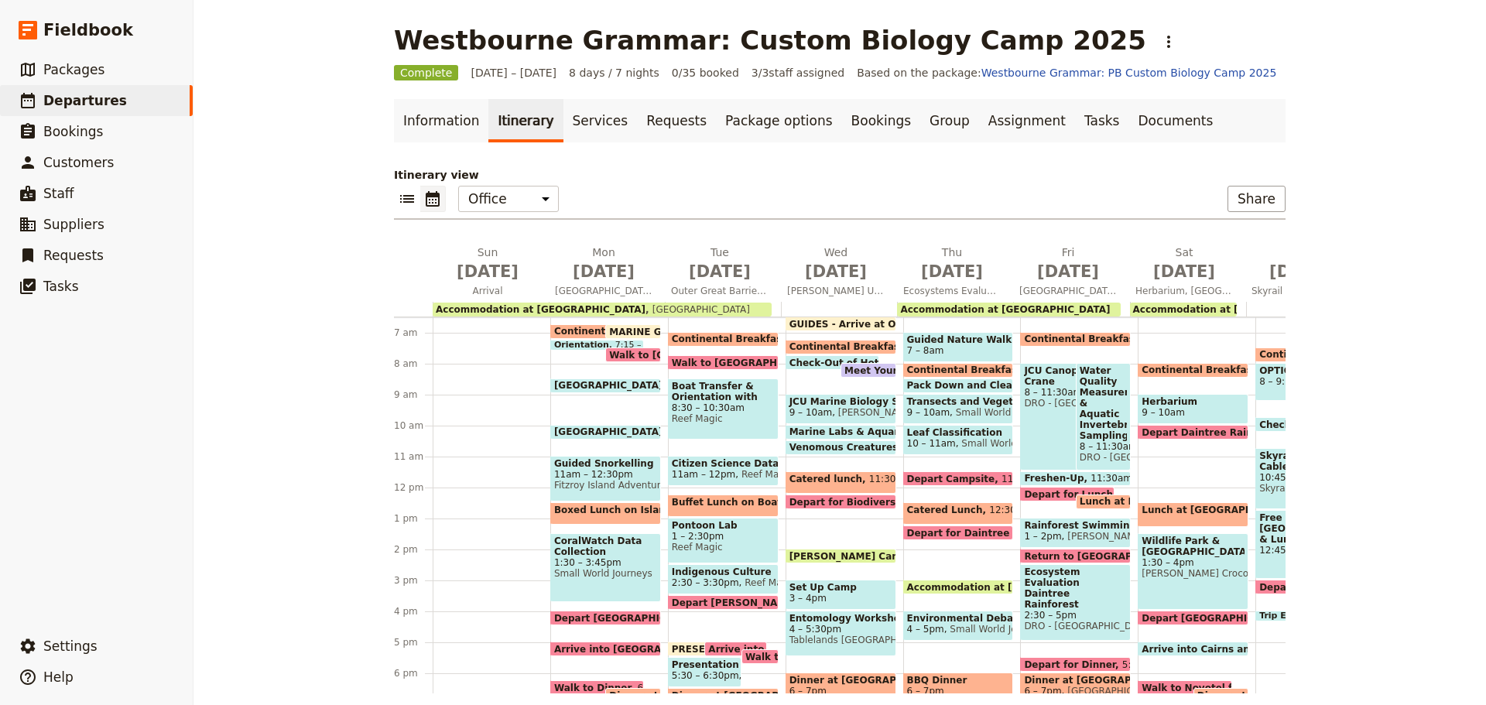
scroll to position [186, 0]
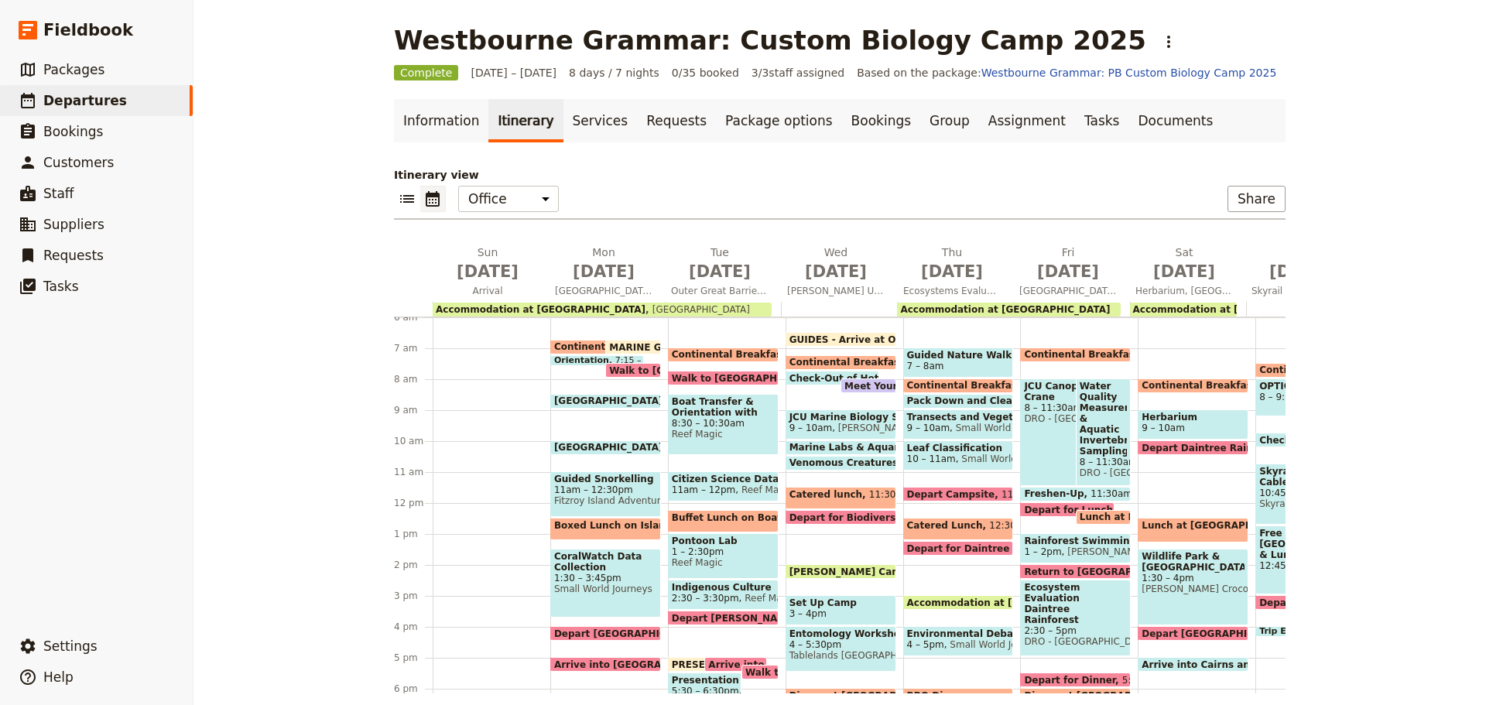
click at [1215, 388] on span at bounding box center [1192, 389] width 109 height 6
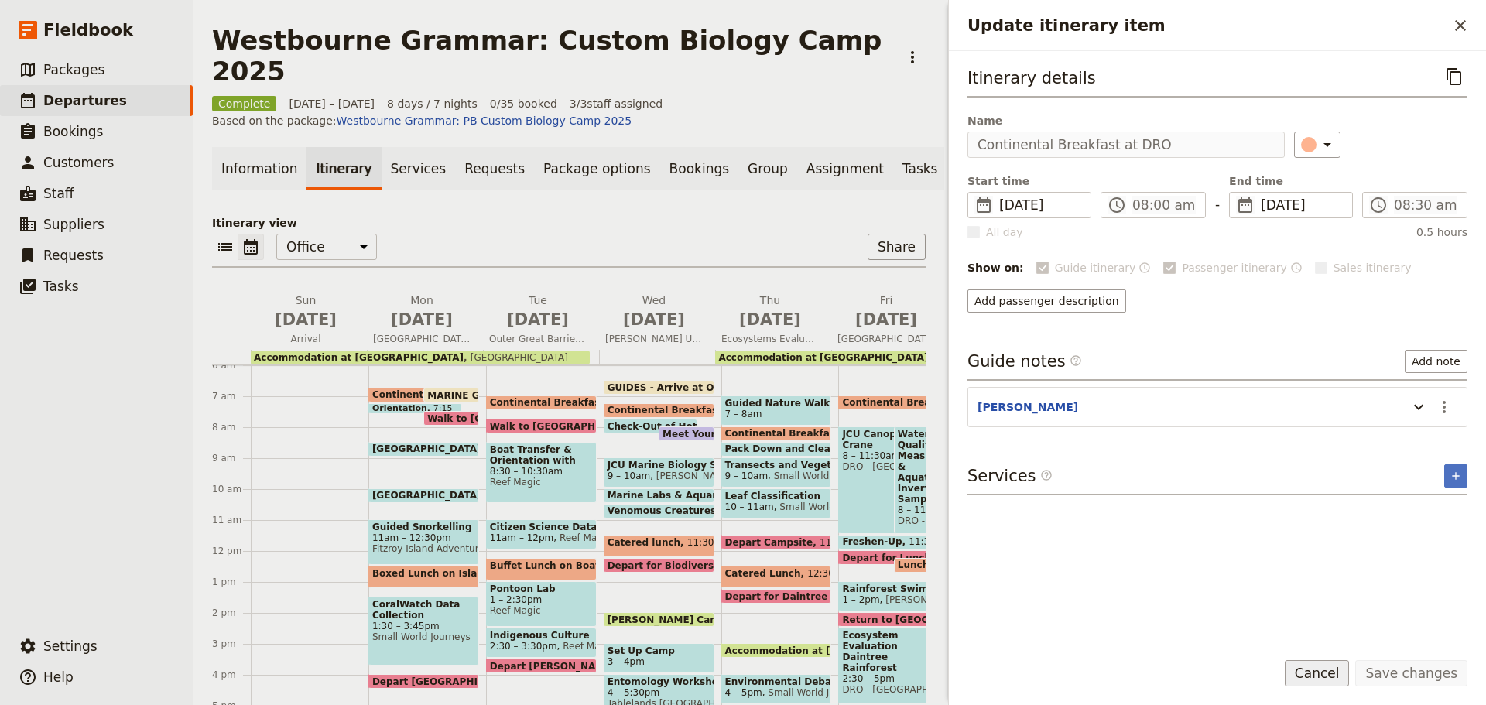
click at [1335, 669] on button "Cancel" at bounding box center [1317, 673] width 65 height 26
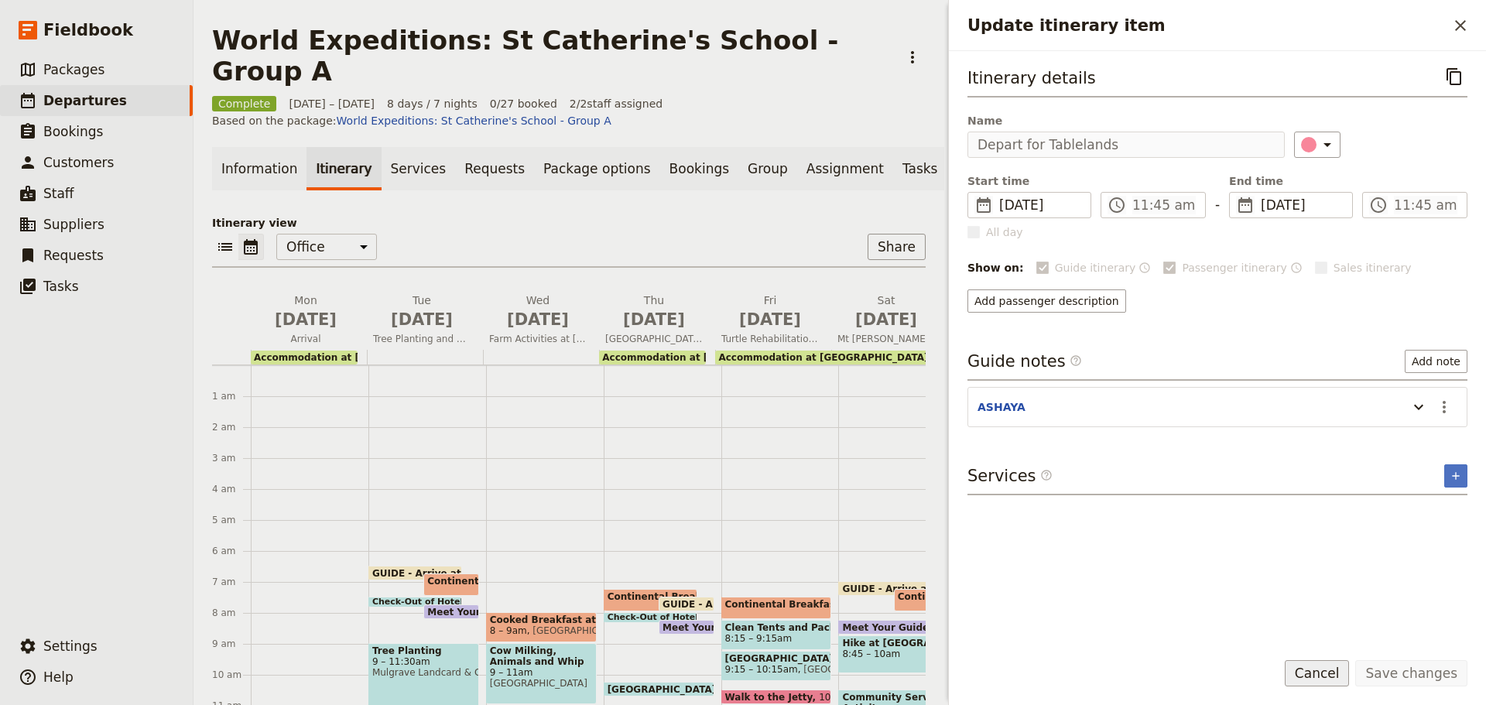
scroll to position [232, 0]
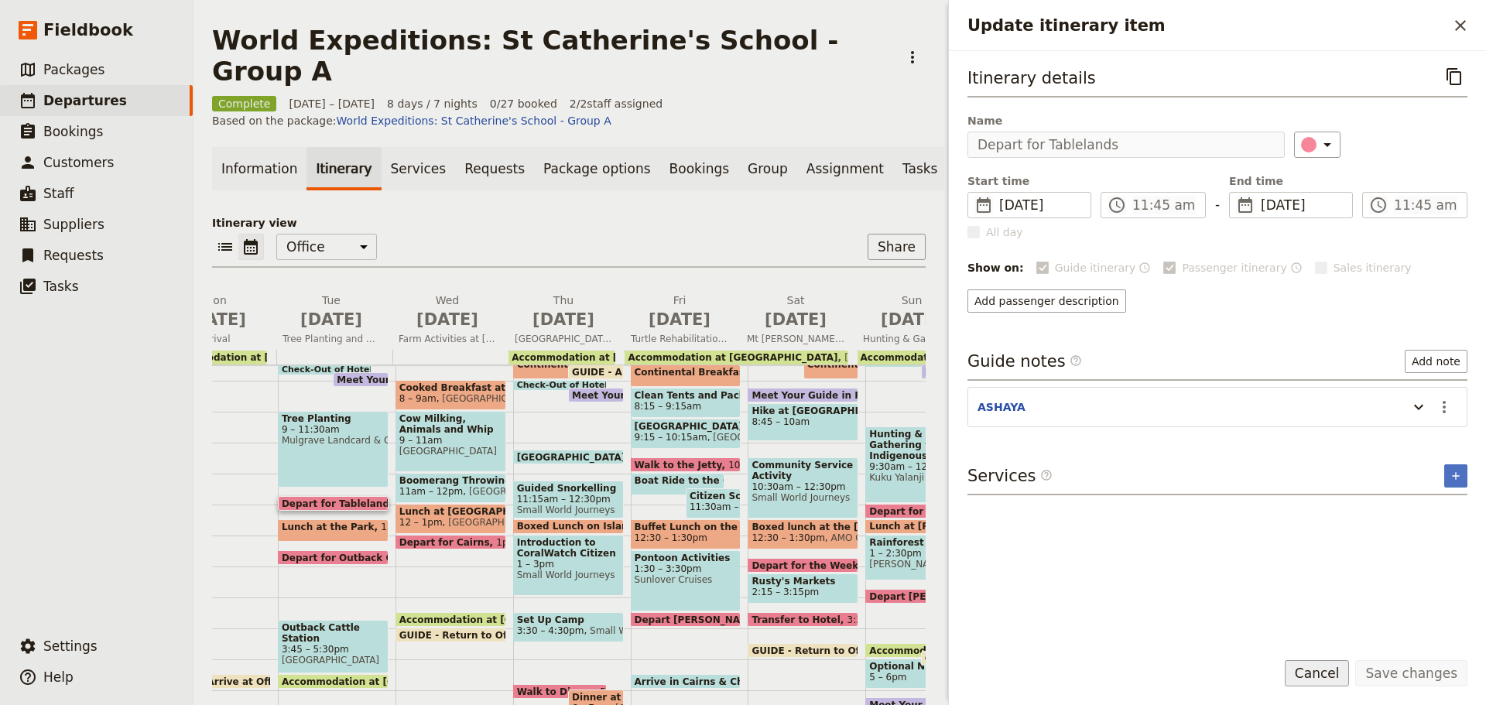
click at [1336, 681] on button "Cancel" at bounding box center [1317, 673] width 65 height 26
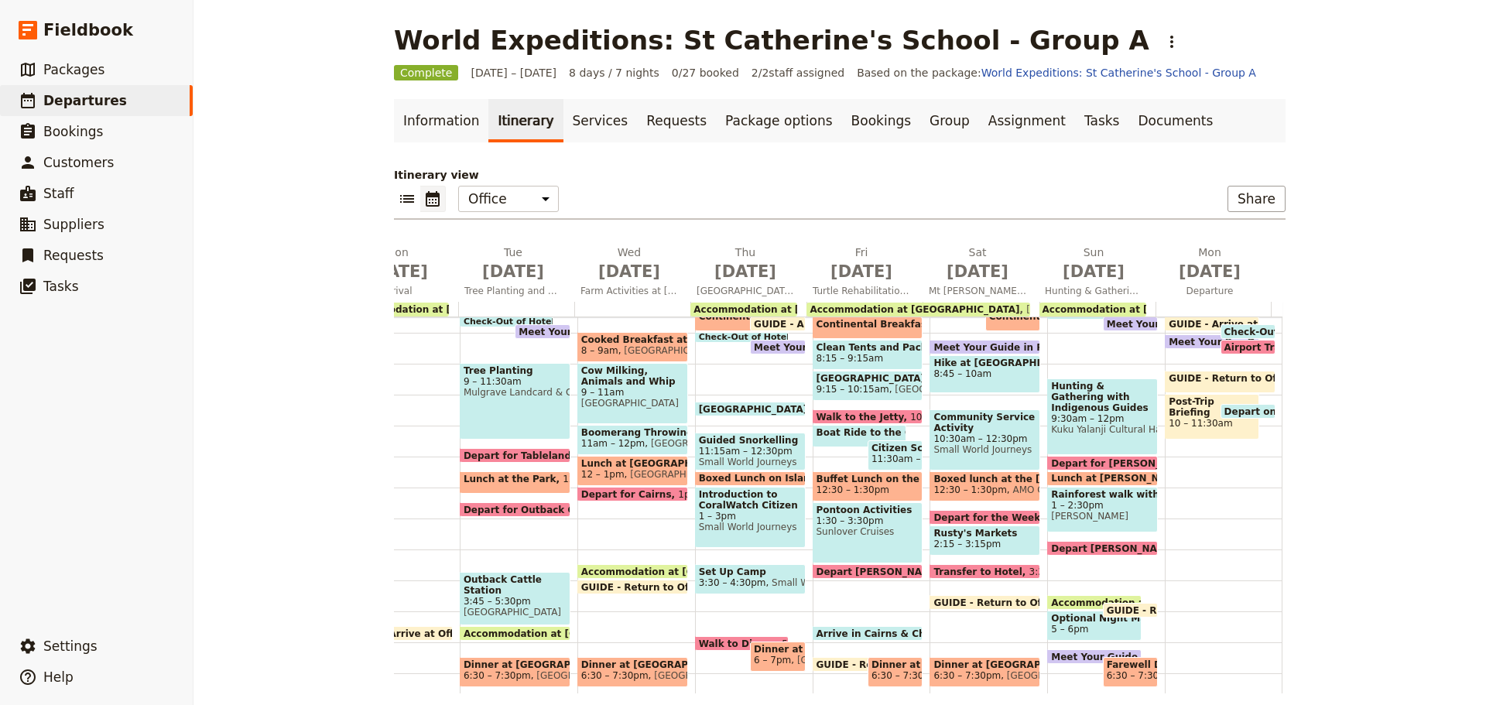
click at [1098, 427] on div "Hunting & Gathering with Indigenous Guides 9:30am – 12pm Kuku Yalanji Cultural …" at bounding box center [1102, 416] width 111 height 77
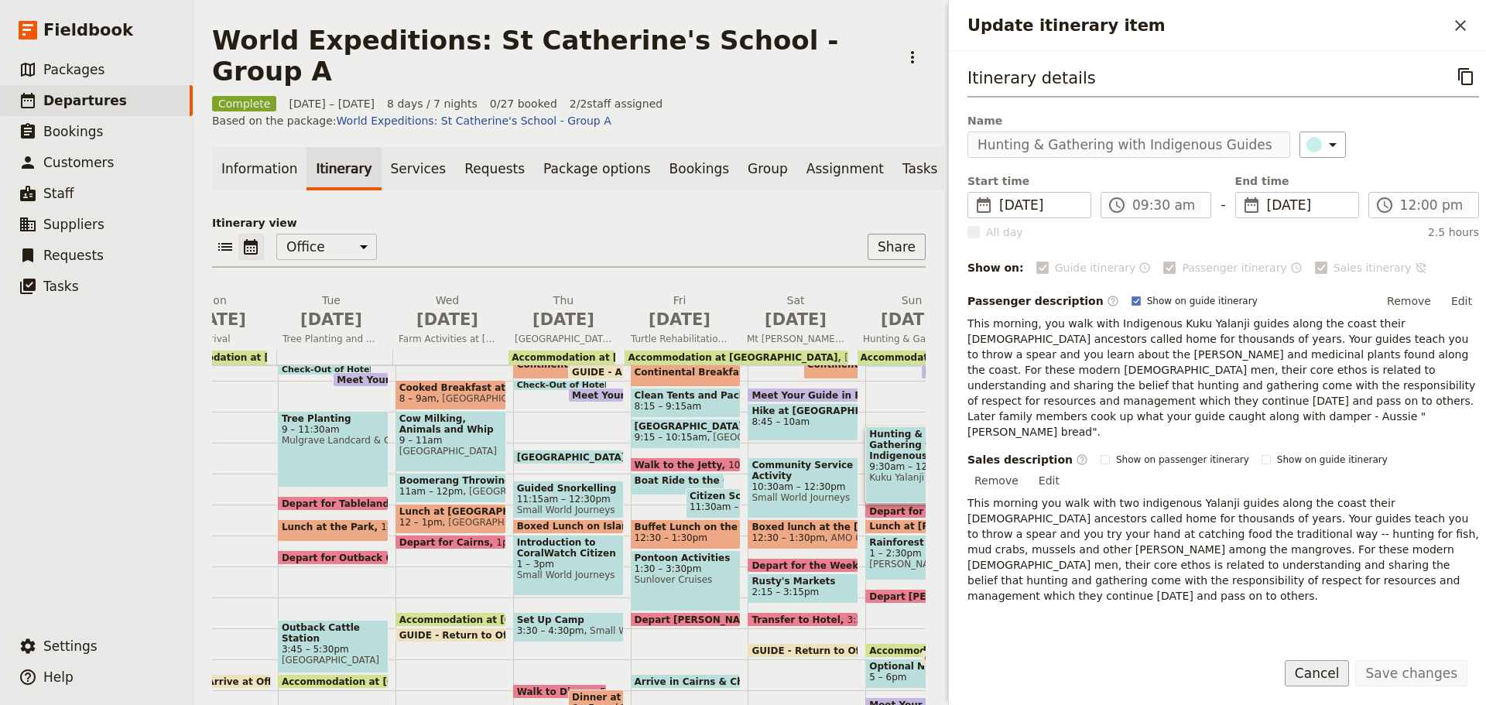
click at [1313, 668] on button "Cancel" at bounding box center [1317, 673] width 65 height 26
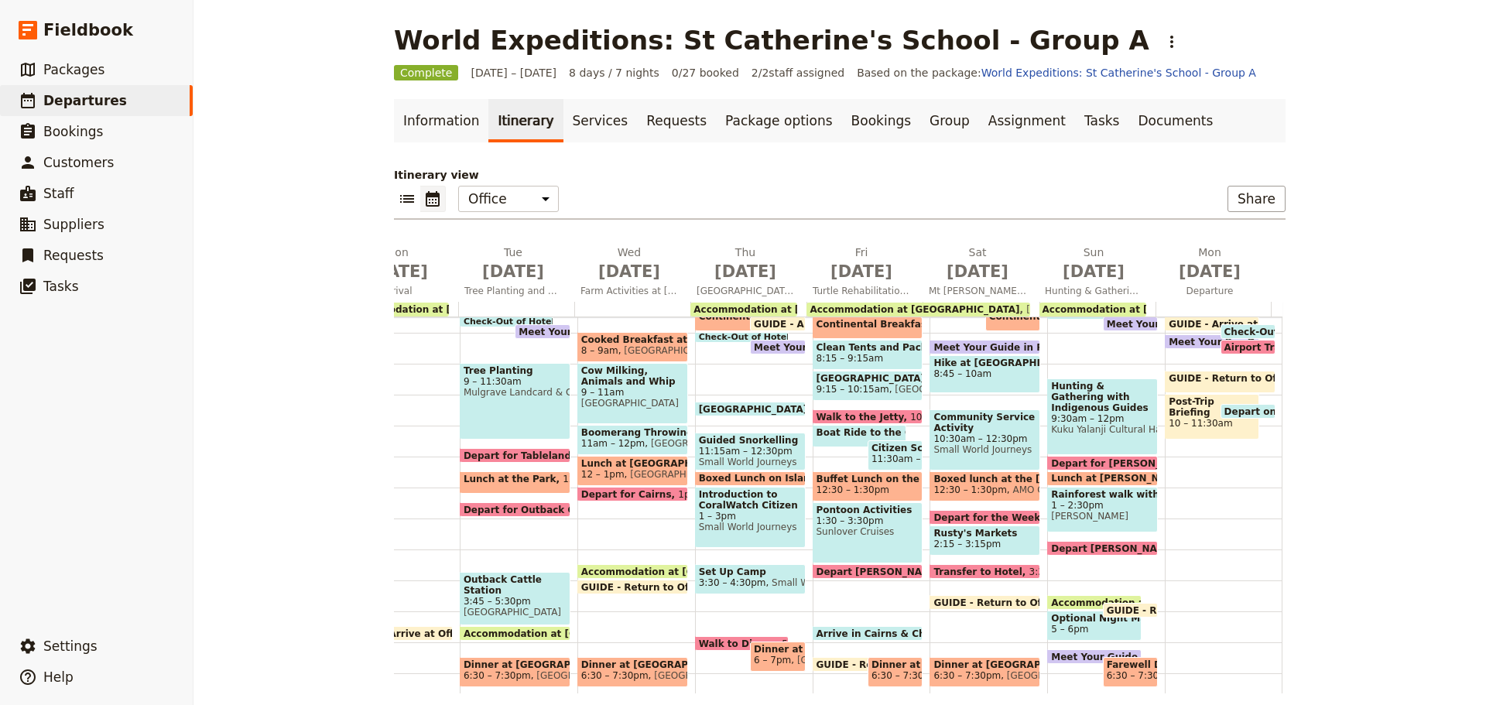
click at [1121, 325] on span at bounding box center [1130, 327] width 53 height 6
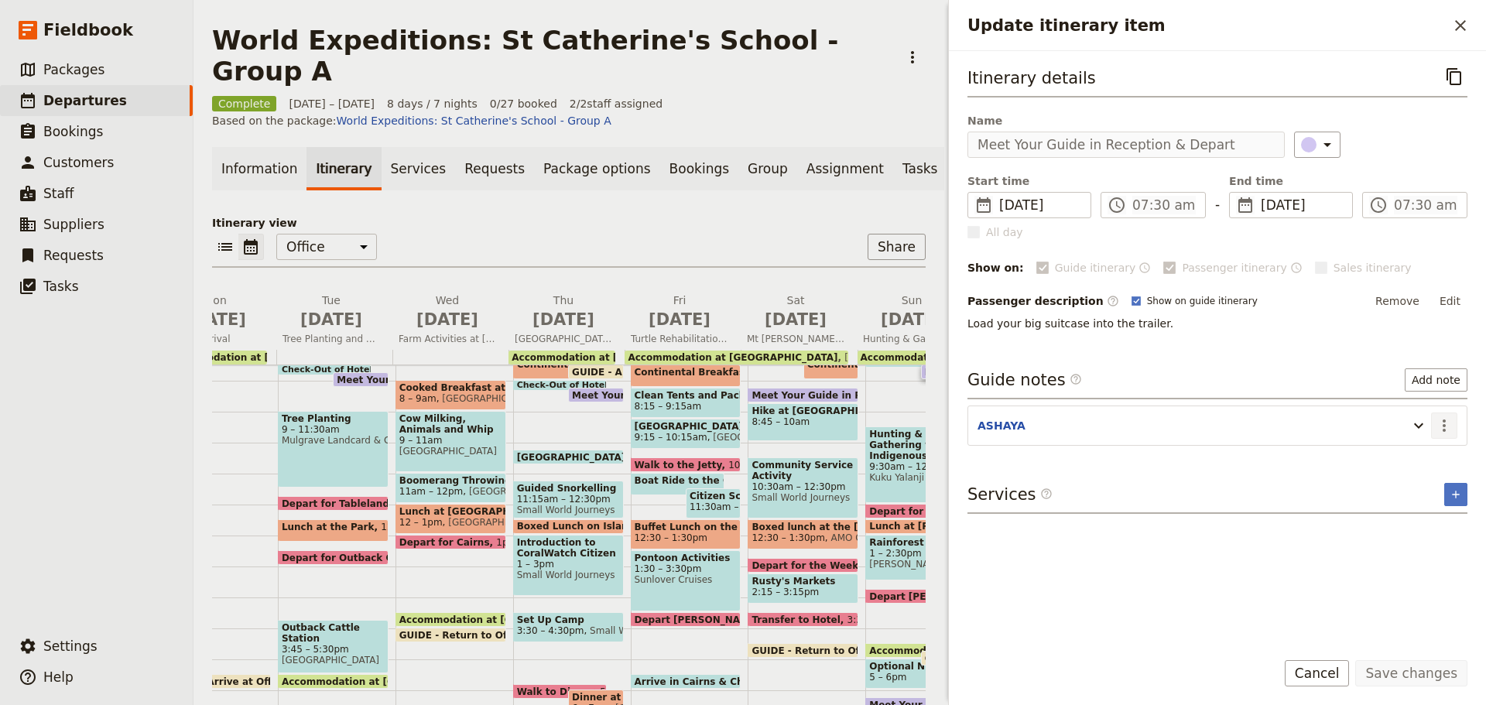
click at [1442, 429] on icon "Actions" at bounding box center [1444, 425] width 19 height 19
click at [1431, 453] on span "Edit note" at bounding box center [1411, 458] width 72 height 15
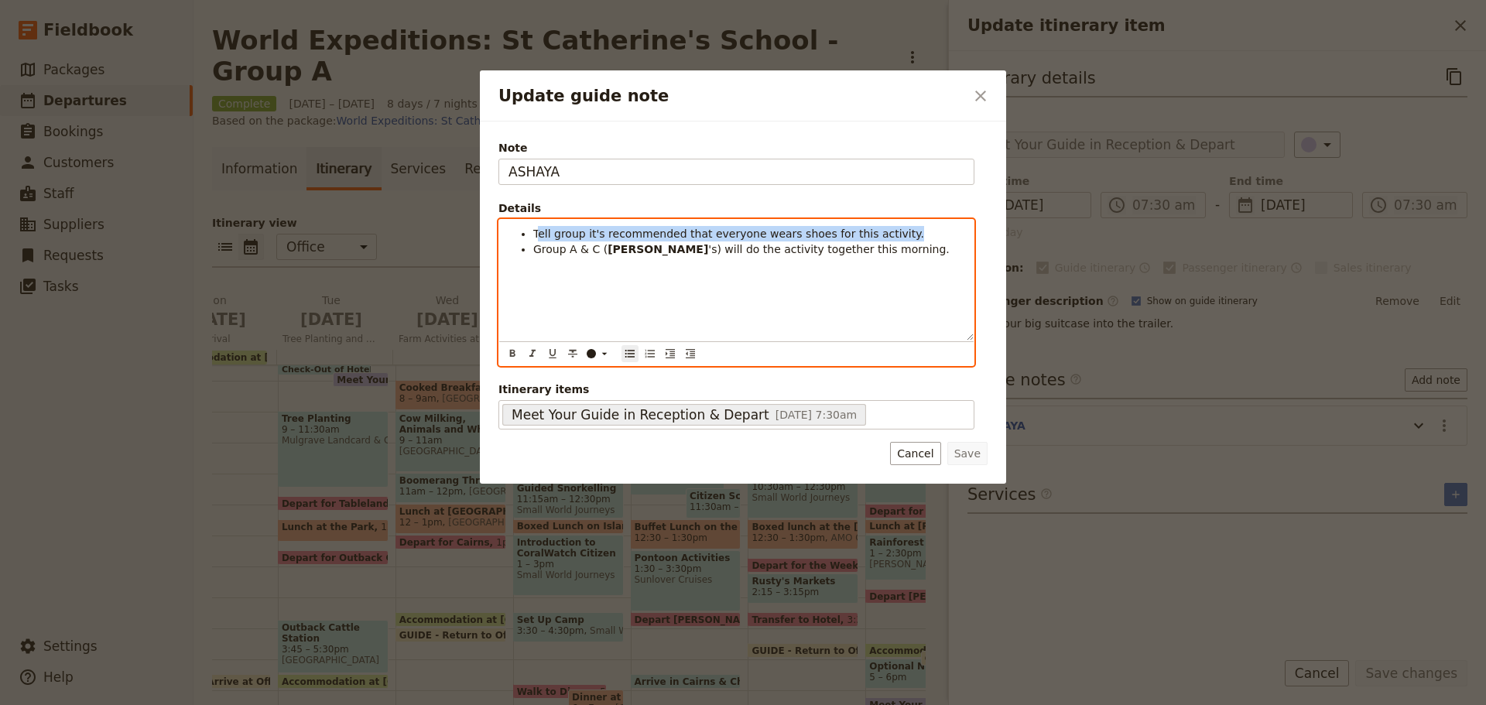
drag, startPoint x: 535, startPoint y: 231, endPoint x: 953, endPoint y: 227, distance: 417.1
click at [953, 227] on li "Tell group it's recommended that everyone wears shoes for this activity." at bounding box center [748, 233] width 431 height 15
copy span "ell group it's recommended that everyone wears shoes for this activity."
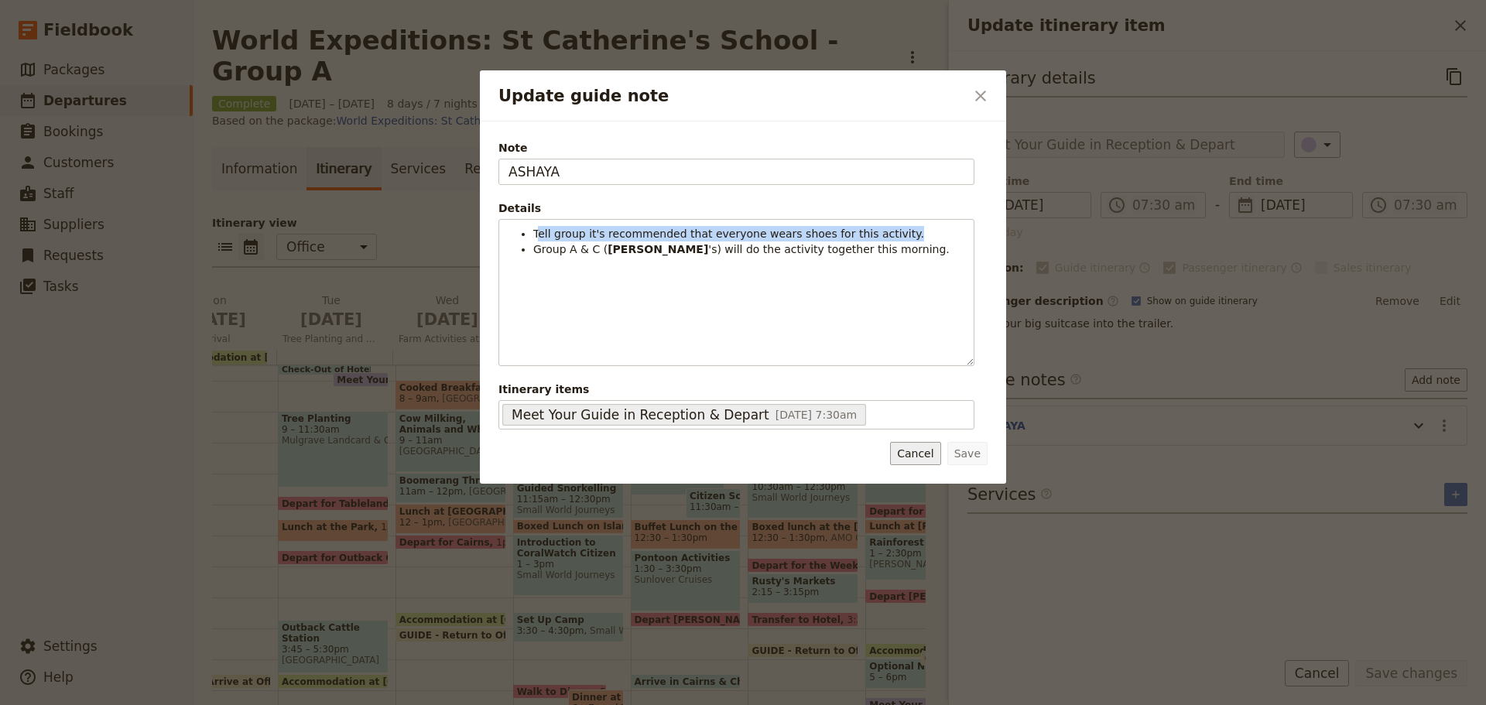
click at [930, 453] on button "Cancel" at bounding box center [915, 453] width 50 height 23
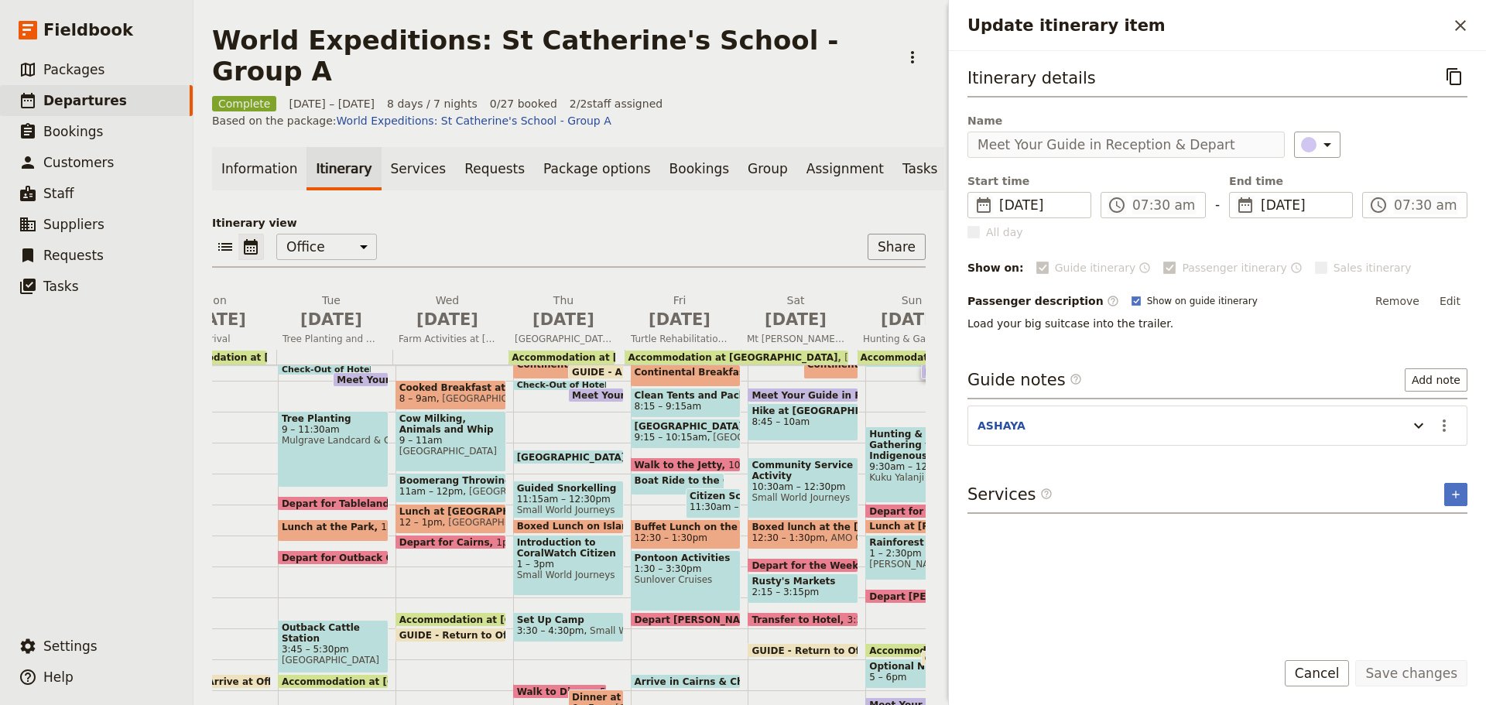
drag, startPoint x: 1341, startPoint y: 673, endPoint x: 1331, endPoint y: 674, distance: 10.1
click at [1341, 674] on button "Cancel" at bounding box center [1317, 673] width 65 height 26
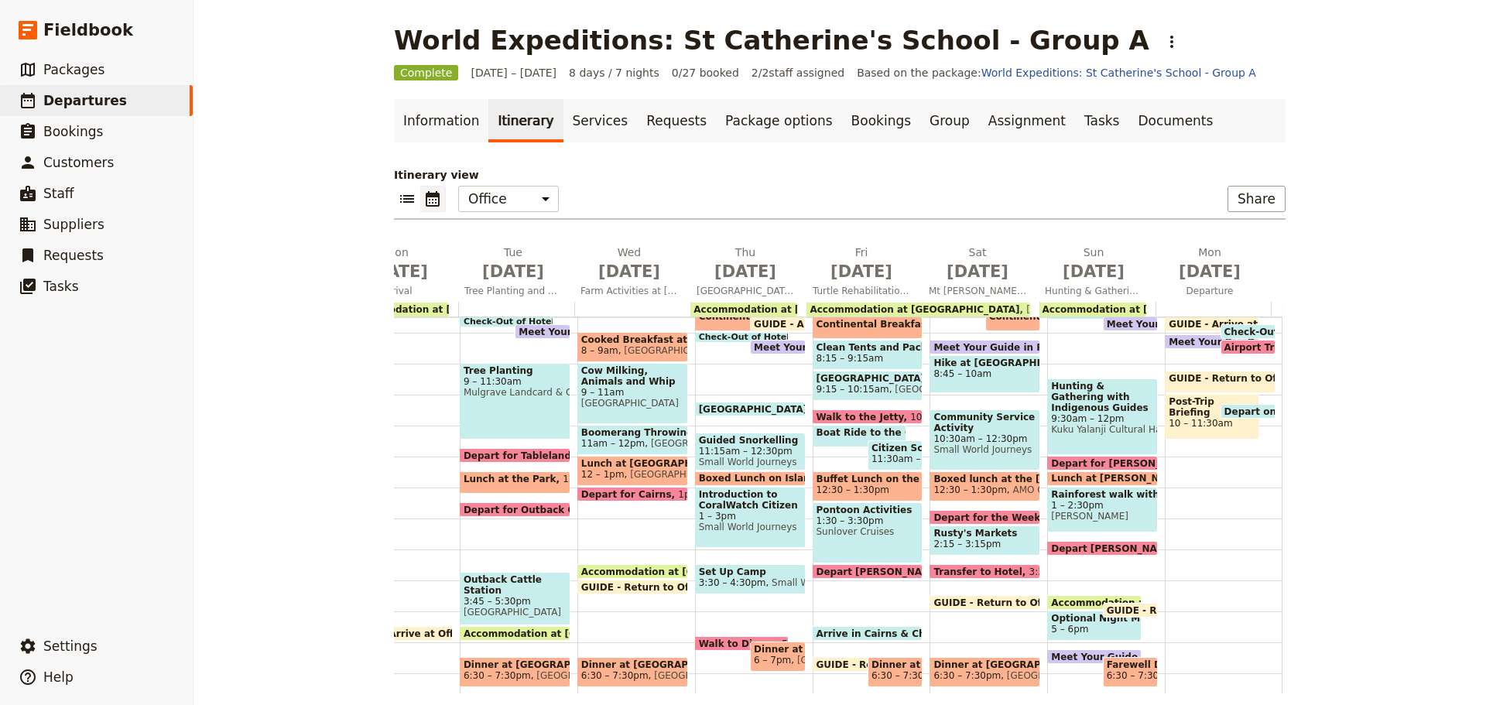
click at [1116, 424] on span "Kuku Yalanji Cultural Habitat Tours ([PERSON_NAME] Brothers)" at bounding box center [1102, 429] width 103 height 11
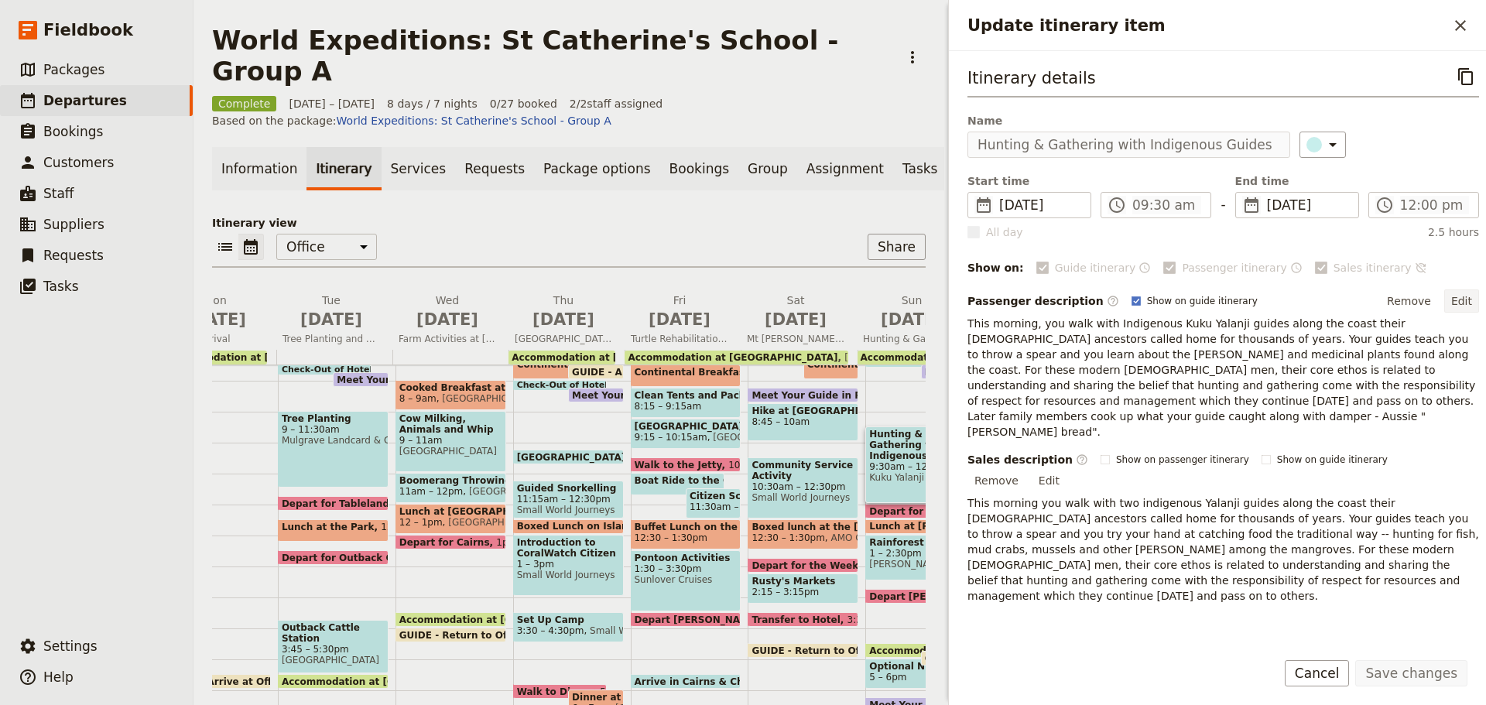
click at [1461, 299] on button "Edit" at bounding box center [1461, 300] width 35 height 23
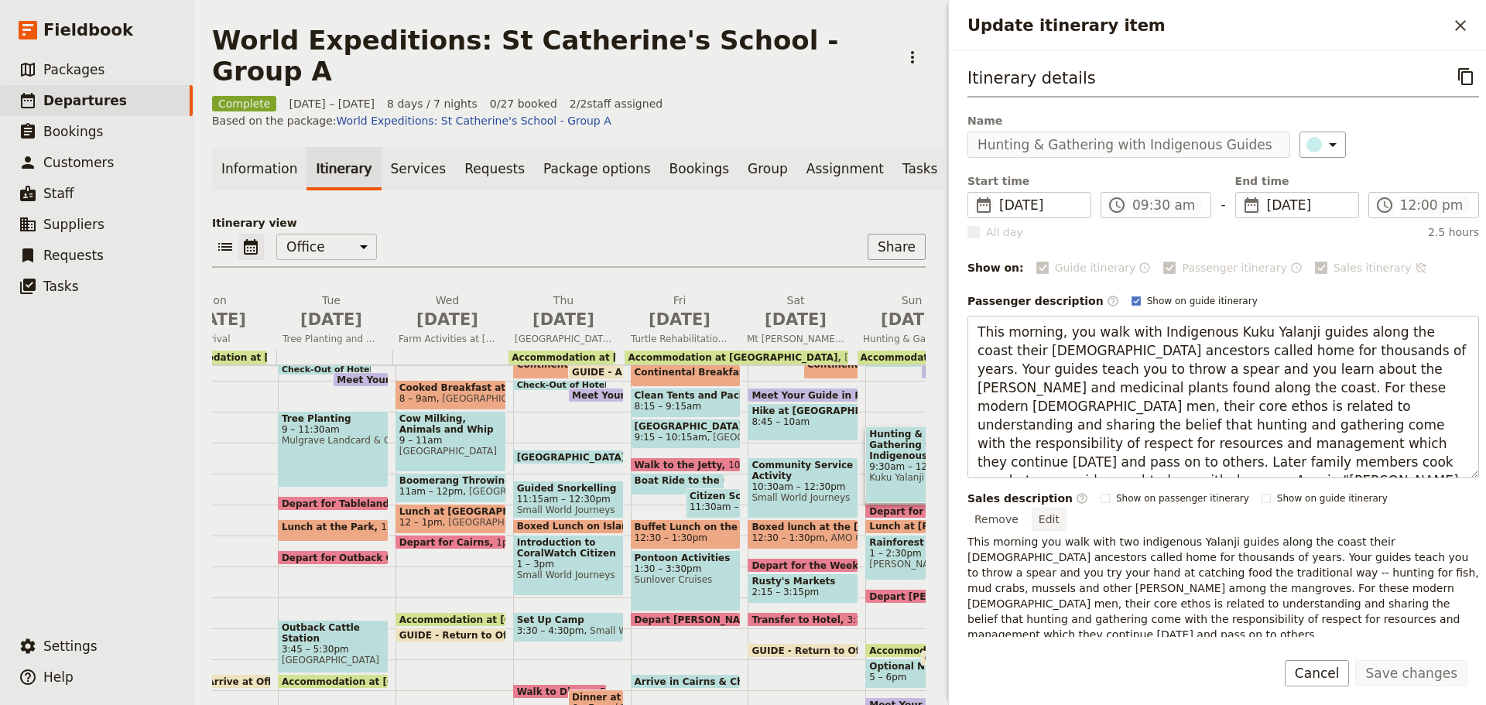
drag, startPoint x: 976, startPoint y: 330, endPoint x: 1451, endPoint y: 509, distance: 507.9
click at [1440, 514] on div "Passenger description ​ Show on guide itinerary Edit This morning, you walk wit…" at bounding box center [1223, 465] width 512 height 353
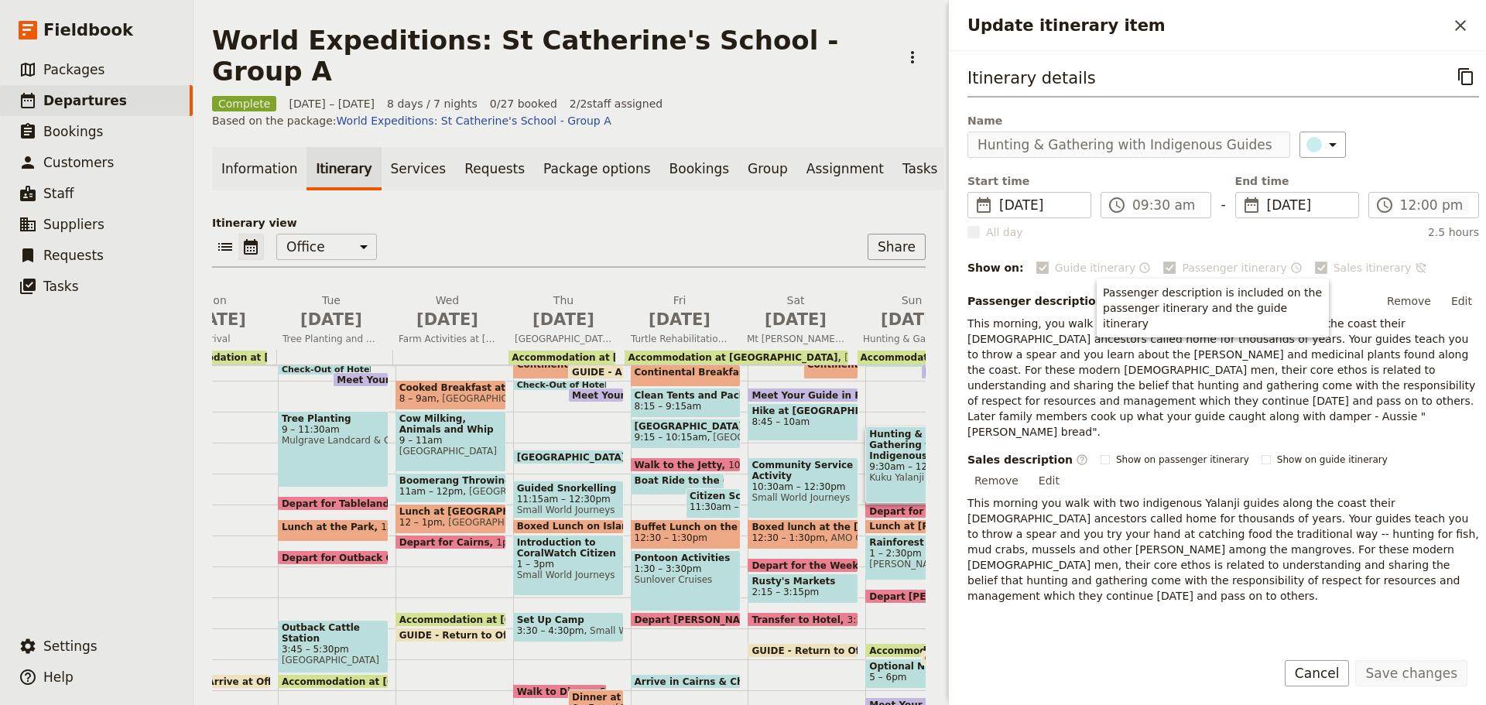
click at [1344, 662] on button "Cancel" at bounding box center [1317, 673] width 65 height 26
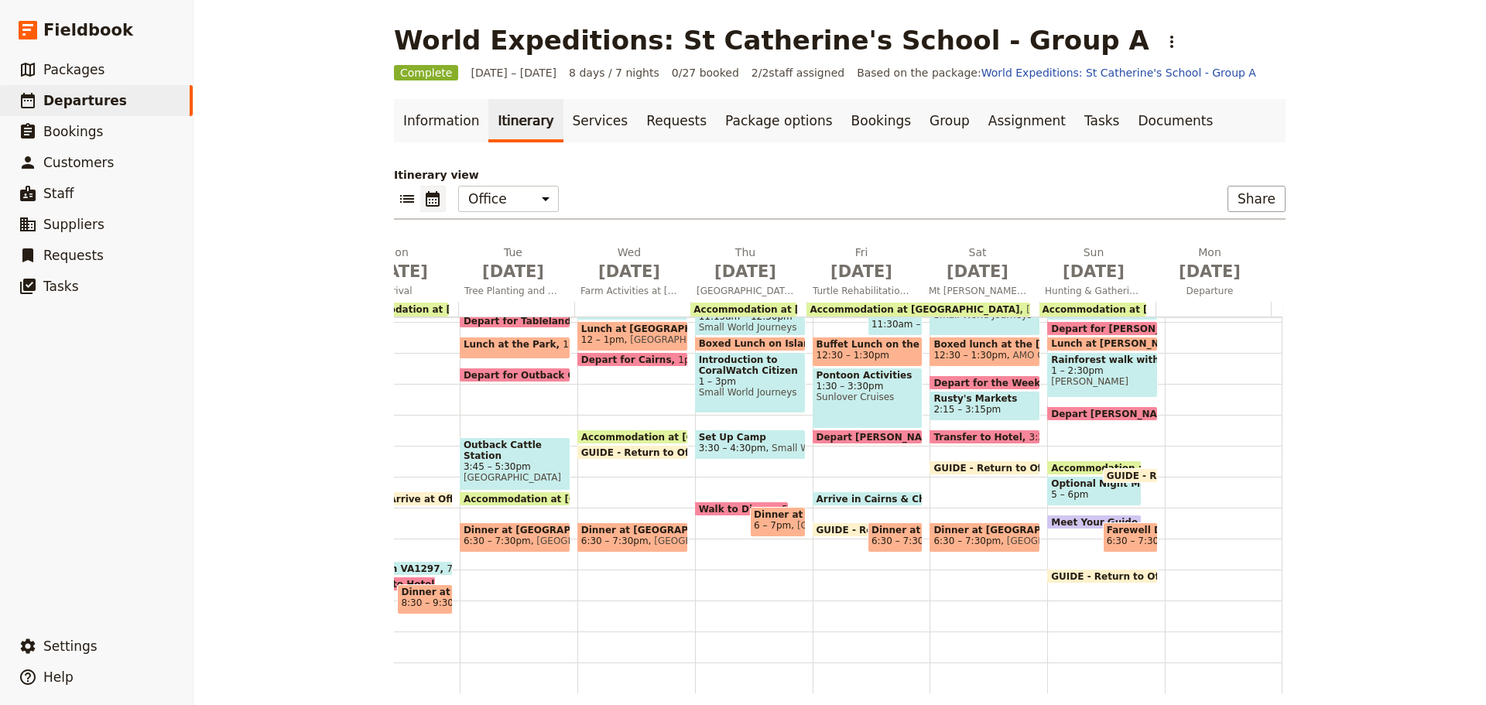
scroll to position [378, 0]
click at [816, 525] on span "GUIDE - Return to Office" at bounding box center [882, 530] width 133 height 10
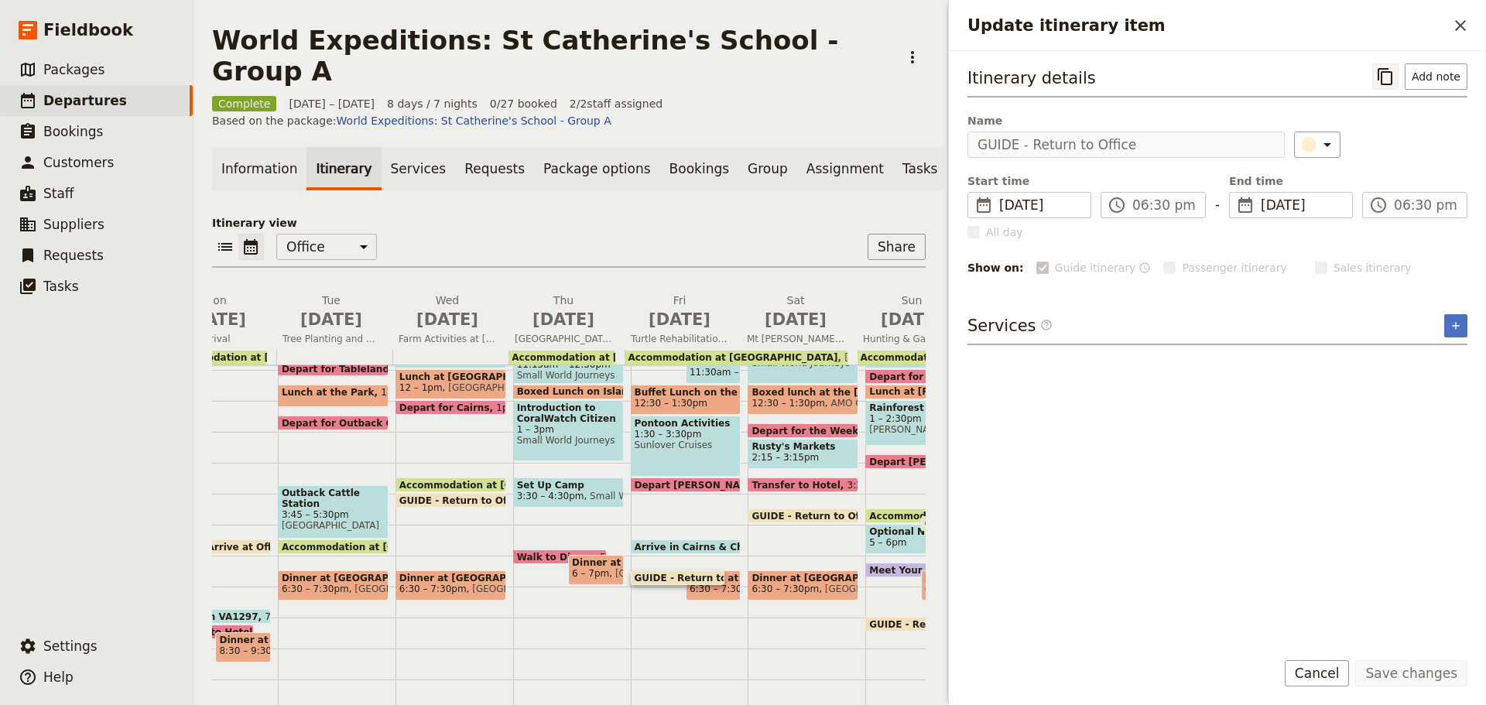
click at [1385, 80] on icon "Copy itinerary item" at bounding box center [1385, 76] width 19 height 19
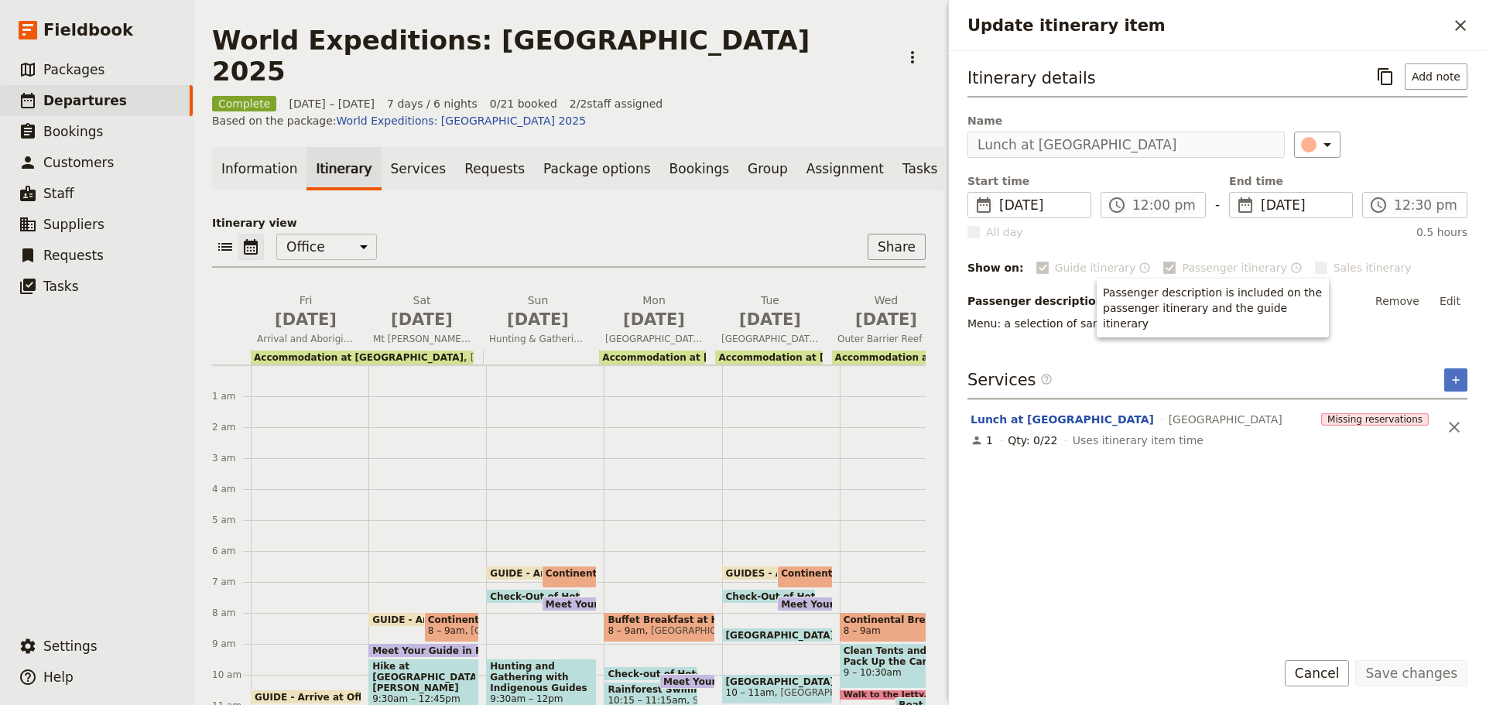
scroll to position [155, 0]
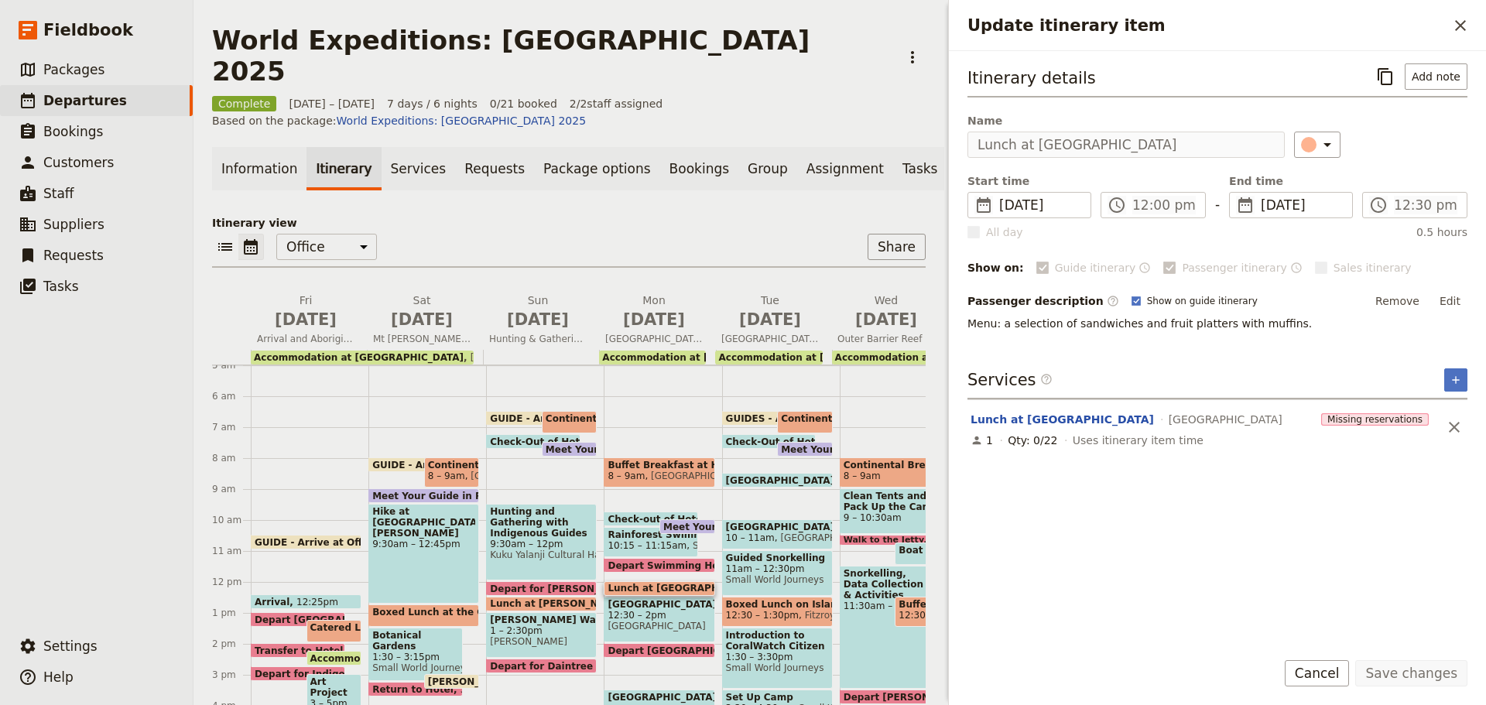
click at [1332, 667] on button "Cancel" at bounding box center [1317, 673] width 65 height 26
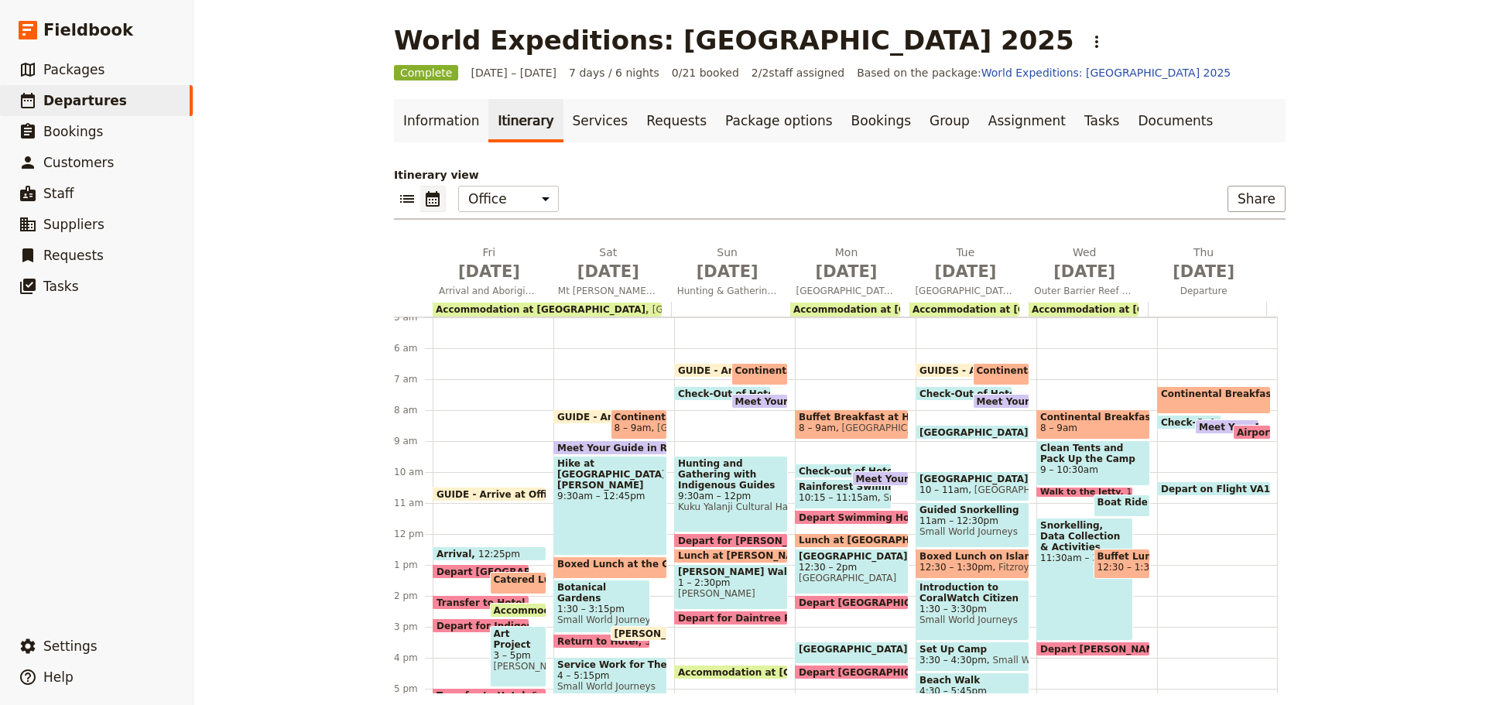
click at [732, 404] on span at bounding box center [760, 405] width 56 height 6
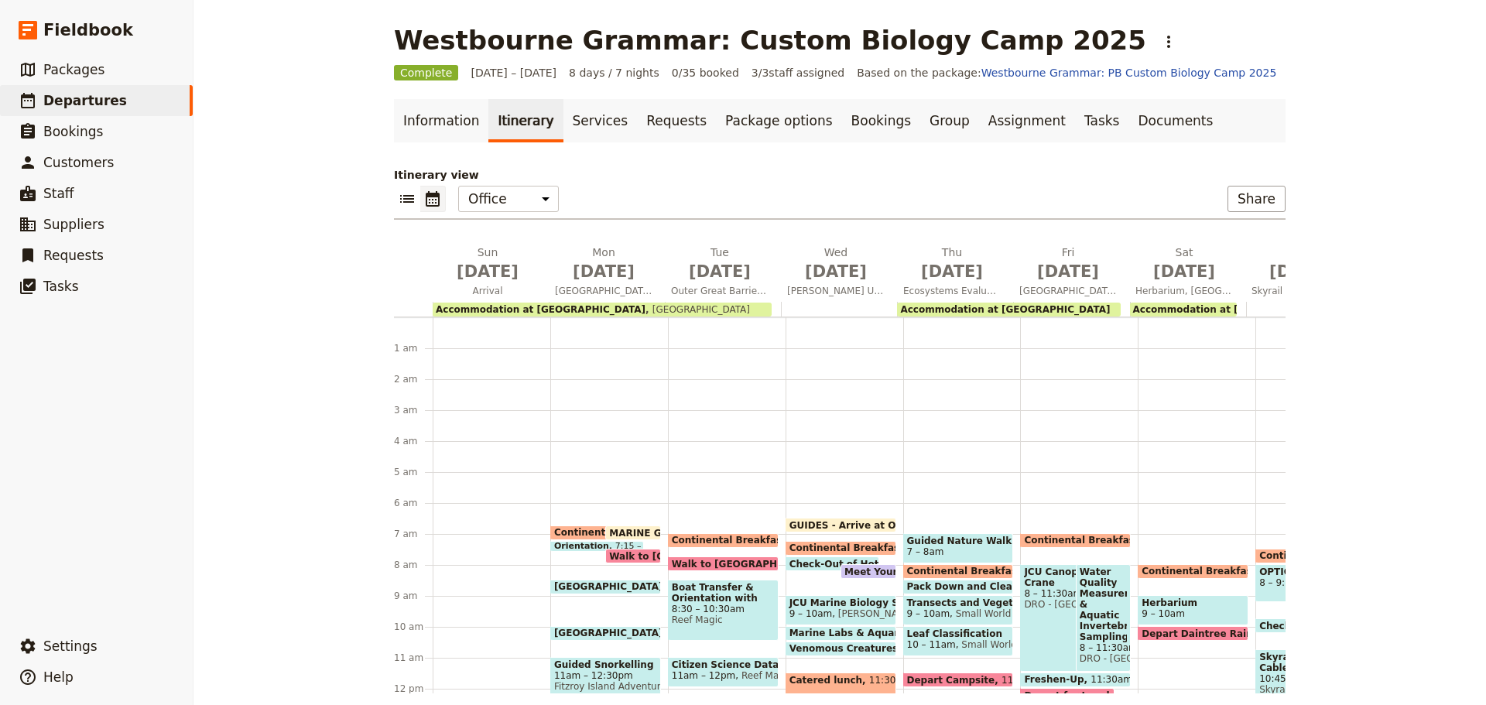
scroll to position [186, 0]
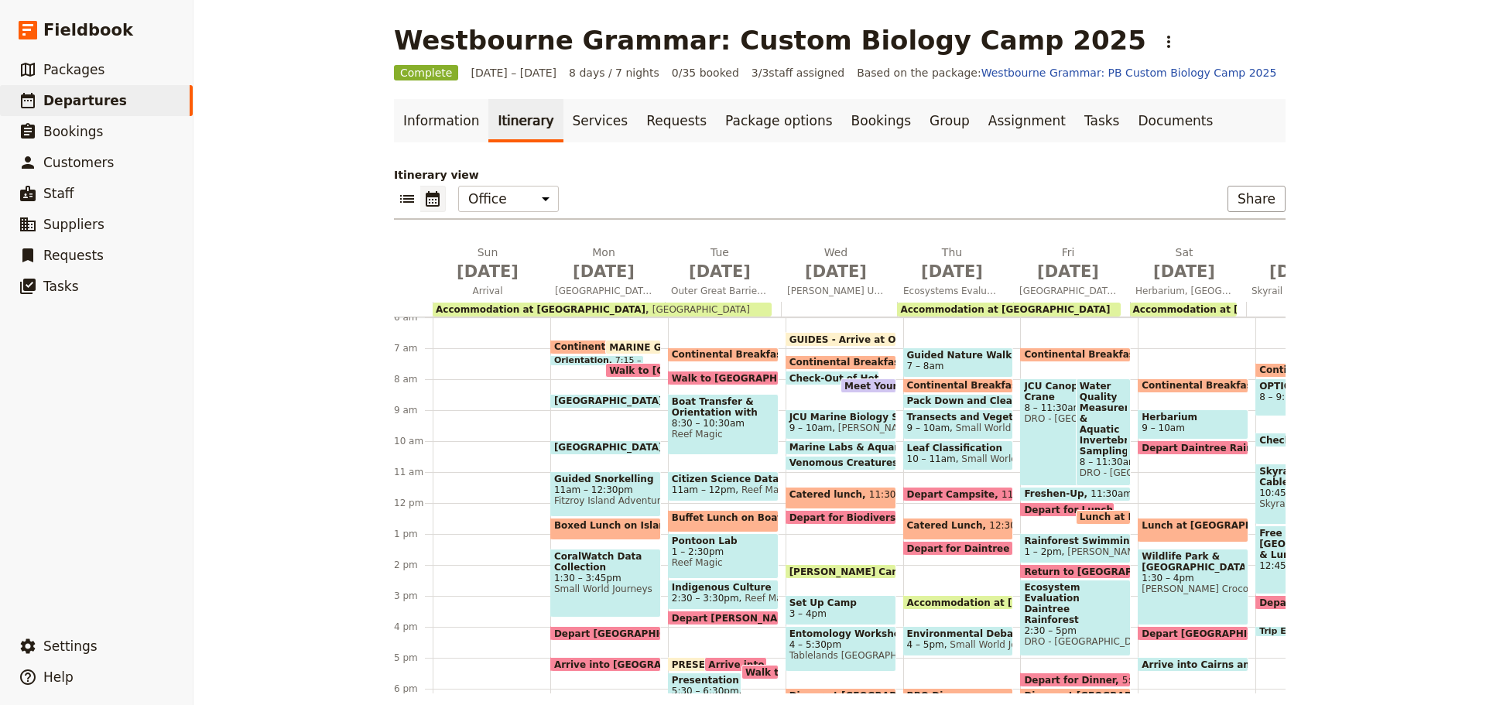
click at [942, 530] on span "Catered Lunch" at bounding box center [948, 525] width 83 height 11
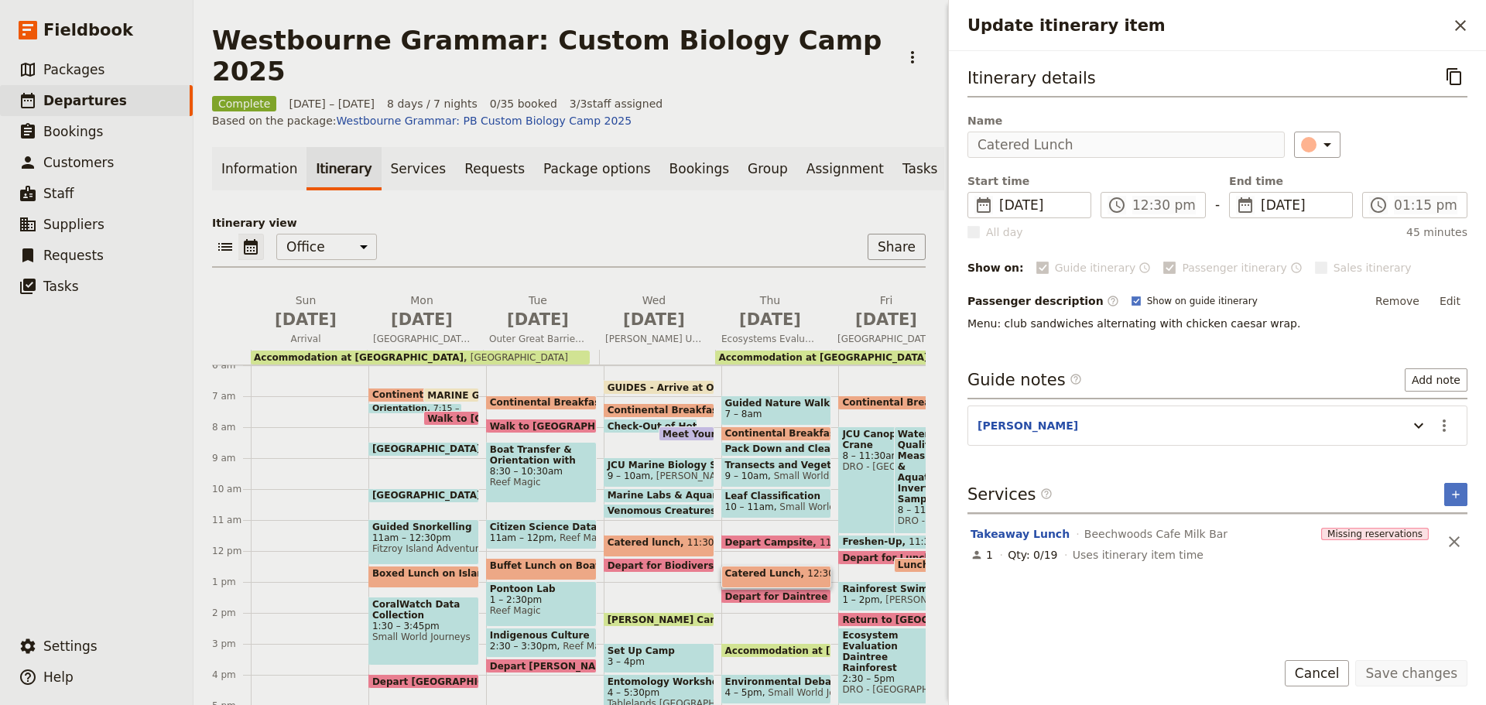
click at [782, 537] on span "Depart Campsite" at bounding box center [772, 542] width 95 height 10
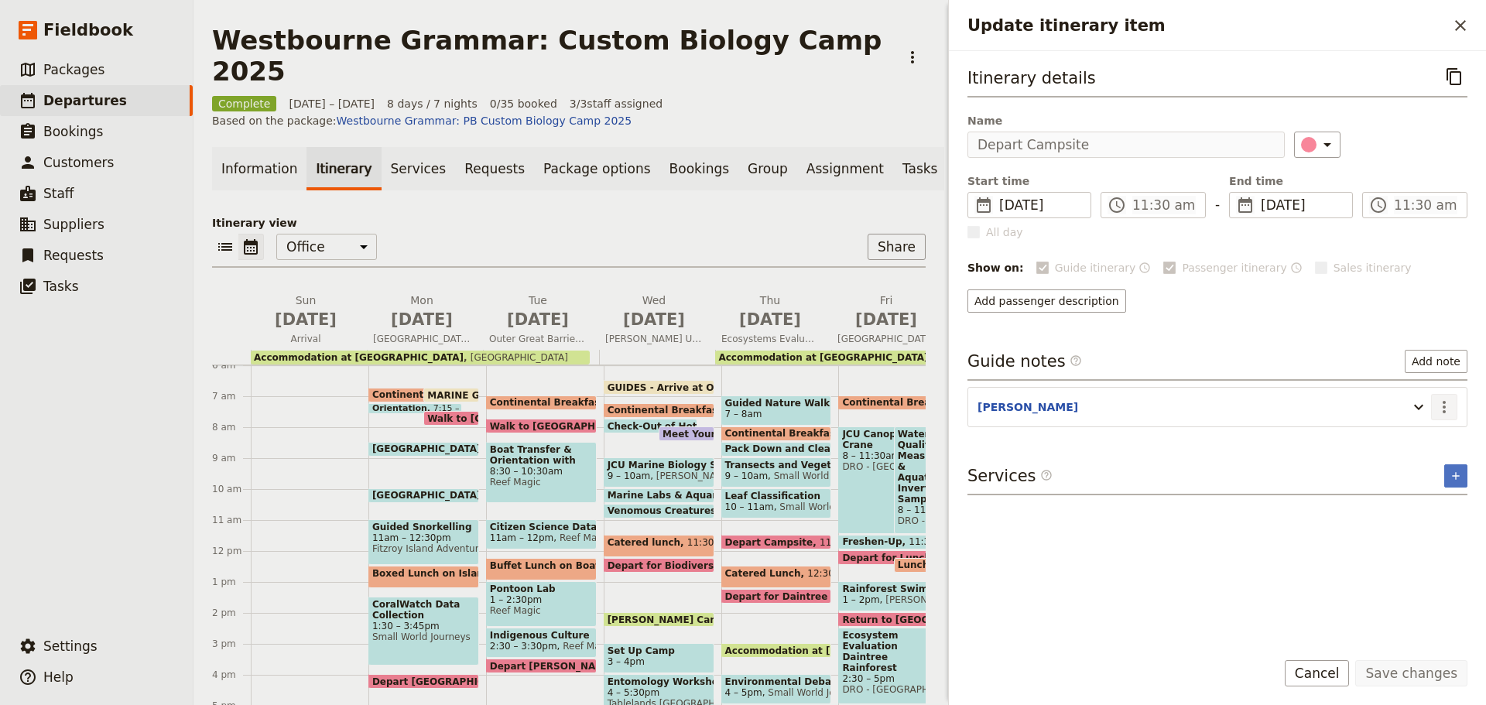
click at [1439, 409] on icon "Actions" at bounding box center [1444, 407] width 19 height 19
click at [1434, 435] on span "Edit note" at bounding box center [1411, 440] width 72 height 15
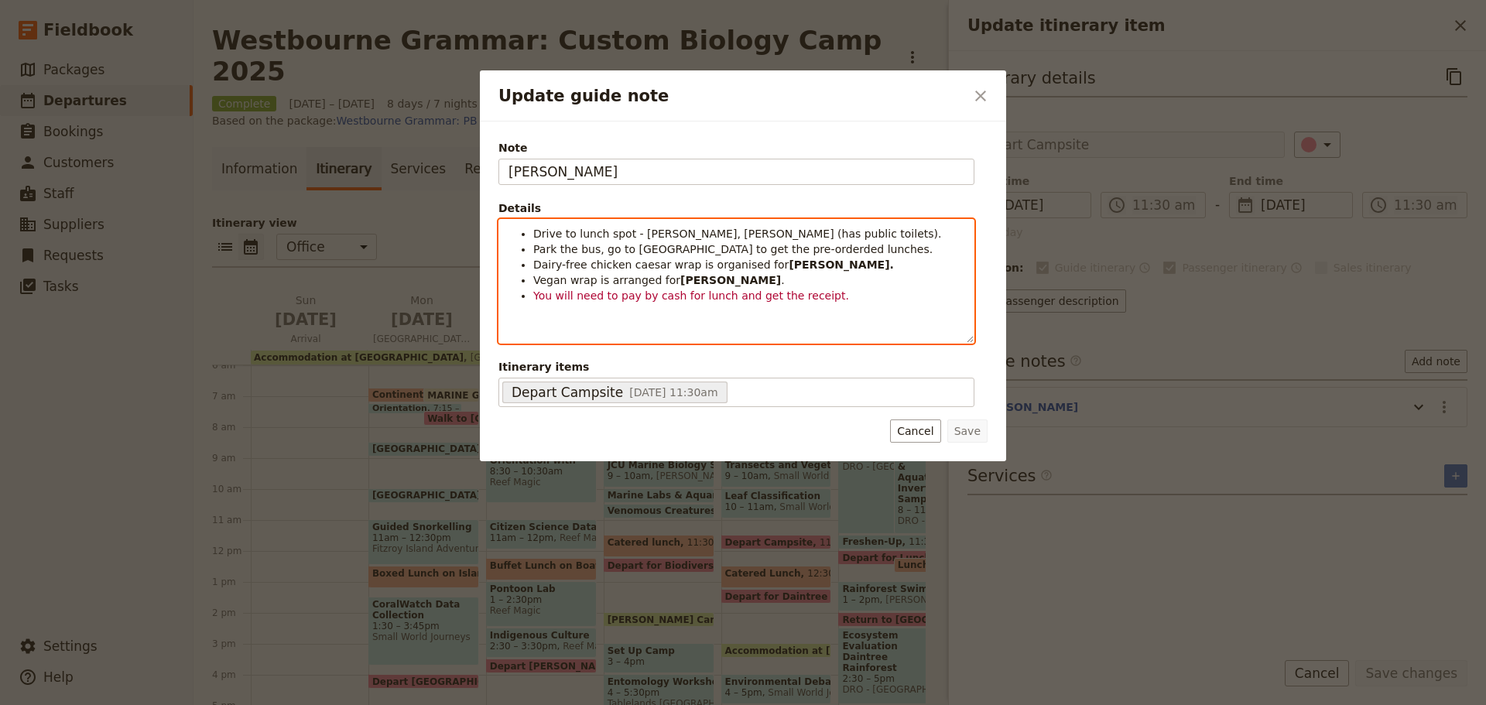
click at [577, 239] on span "Drive to lunch spot - [PERSON_NAME], [PERSON_NAME] (has public toilets)." at bounding box center [737, 234] width 408 height 12
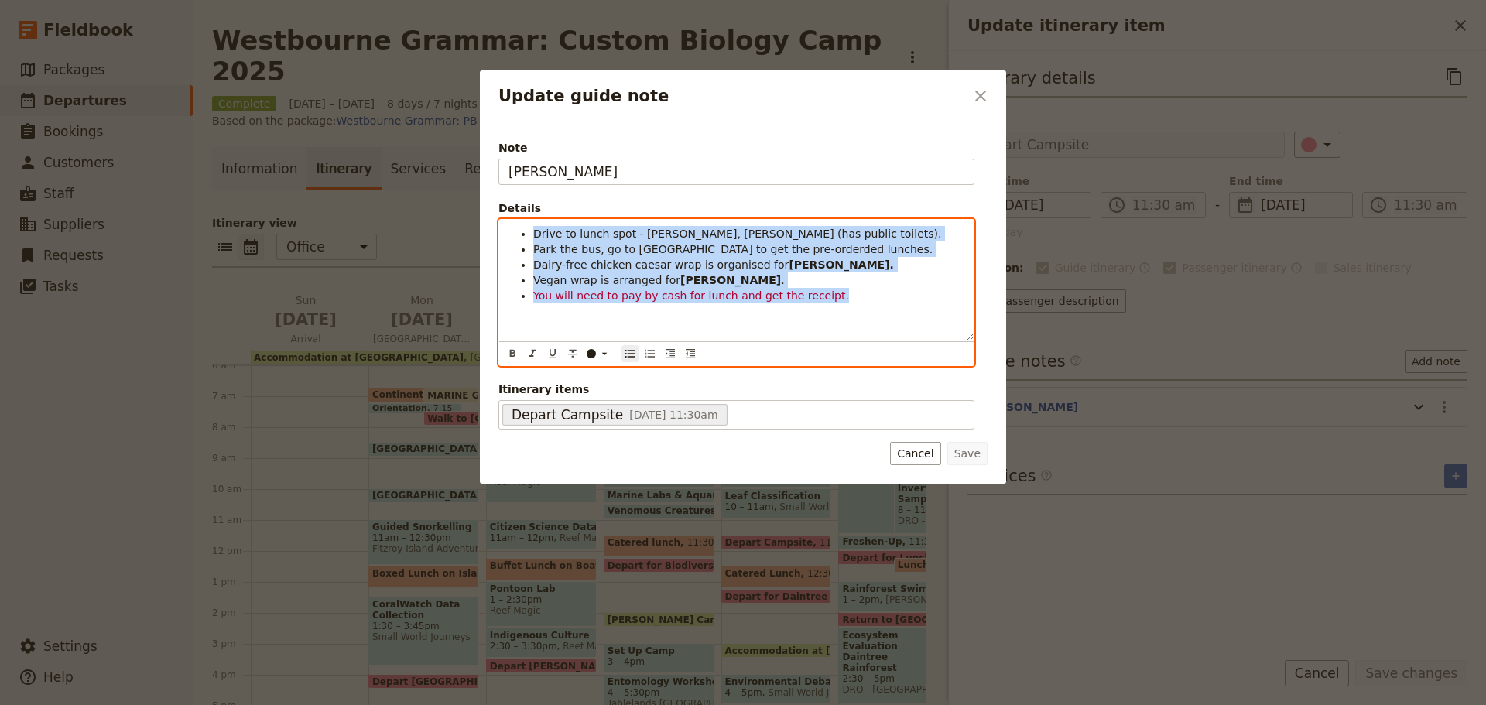
drag, startPoint x: 534, startPoint y: 233, endPoint x: 866, endPoint y: 309, distance: 340.5
click at [866, 309] on div "Drive to lunch spot - [PERSON_NAME], [PERSON_NAME] (has public toilets). Park t…" at bounding box center [736, 280] width 474 height 121
copy ul "Drive to lunch spot - [PERSON_NAME], [PERSON_NAME] (has public toilets). Park t…"
click at [741, 238] on span "Drive to lunch spot - [PERSON_NAME], [PERSON_NAME] (has public toilets)." at bounding box center [737, 234] width 408 height 12
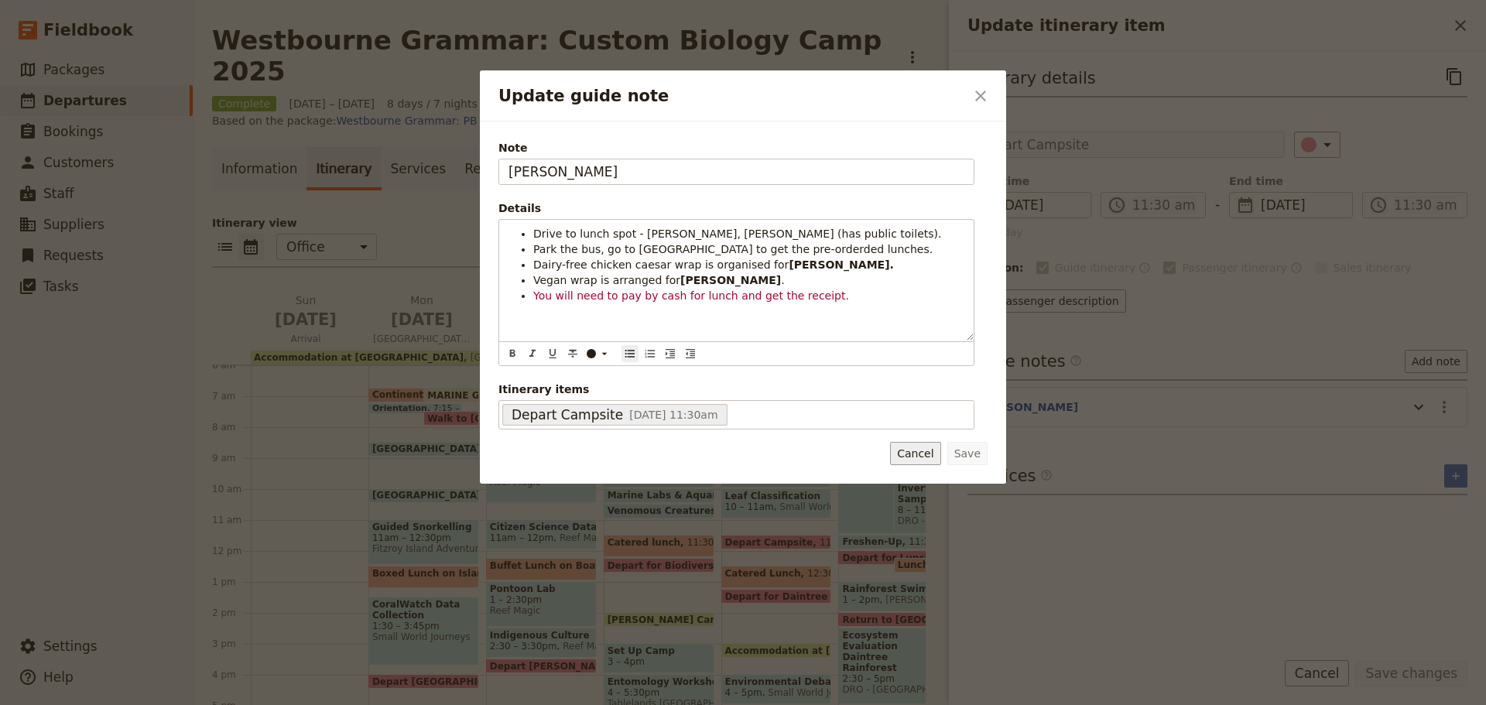
click at [922, 450] on button "Cancel" at bounding box center [915, 453] width 50 height 23
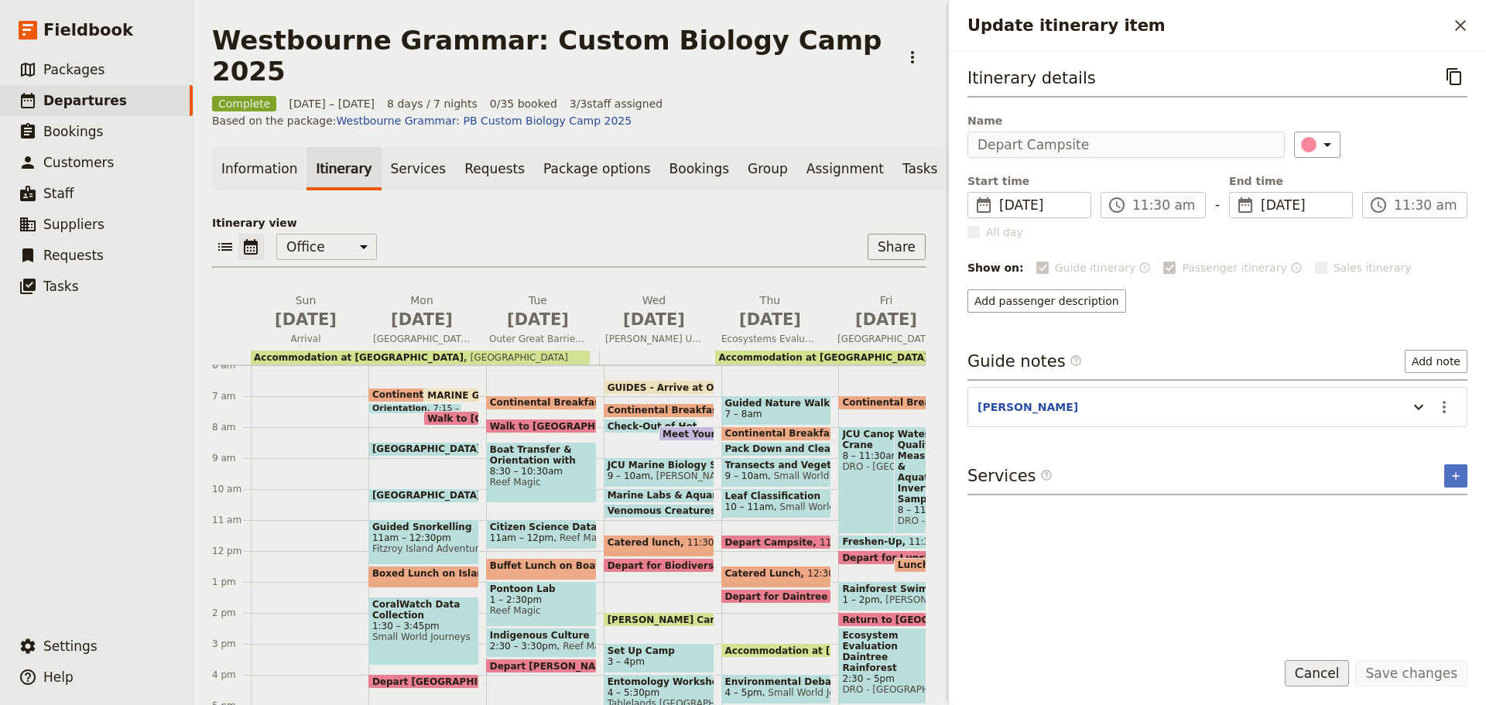
click at [1314, 682] on button "Cancel" at bounding box center [1317, 673] width 65 height 26
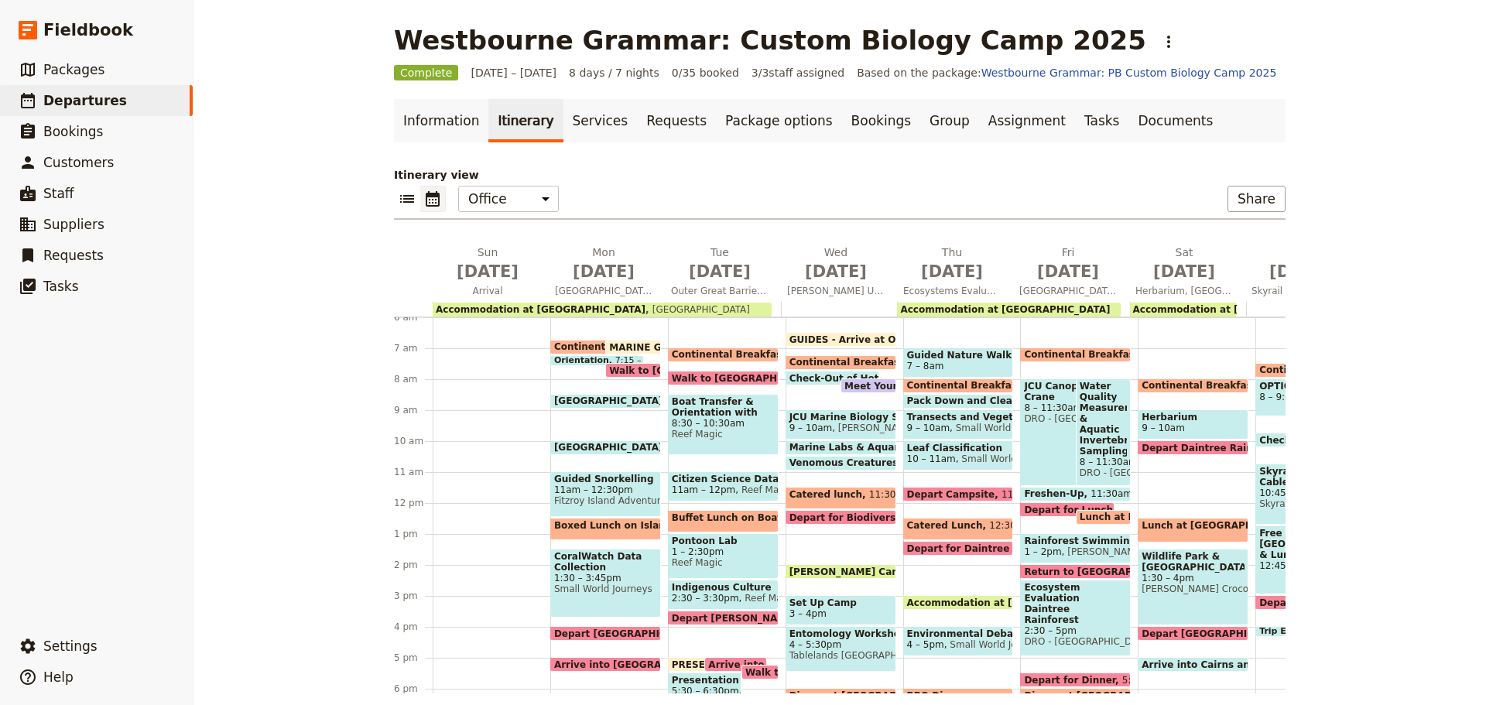
click at [944, 531] on span "Catered Lunch" at bounding box center [948, 525] width 83 height 11
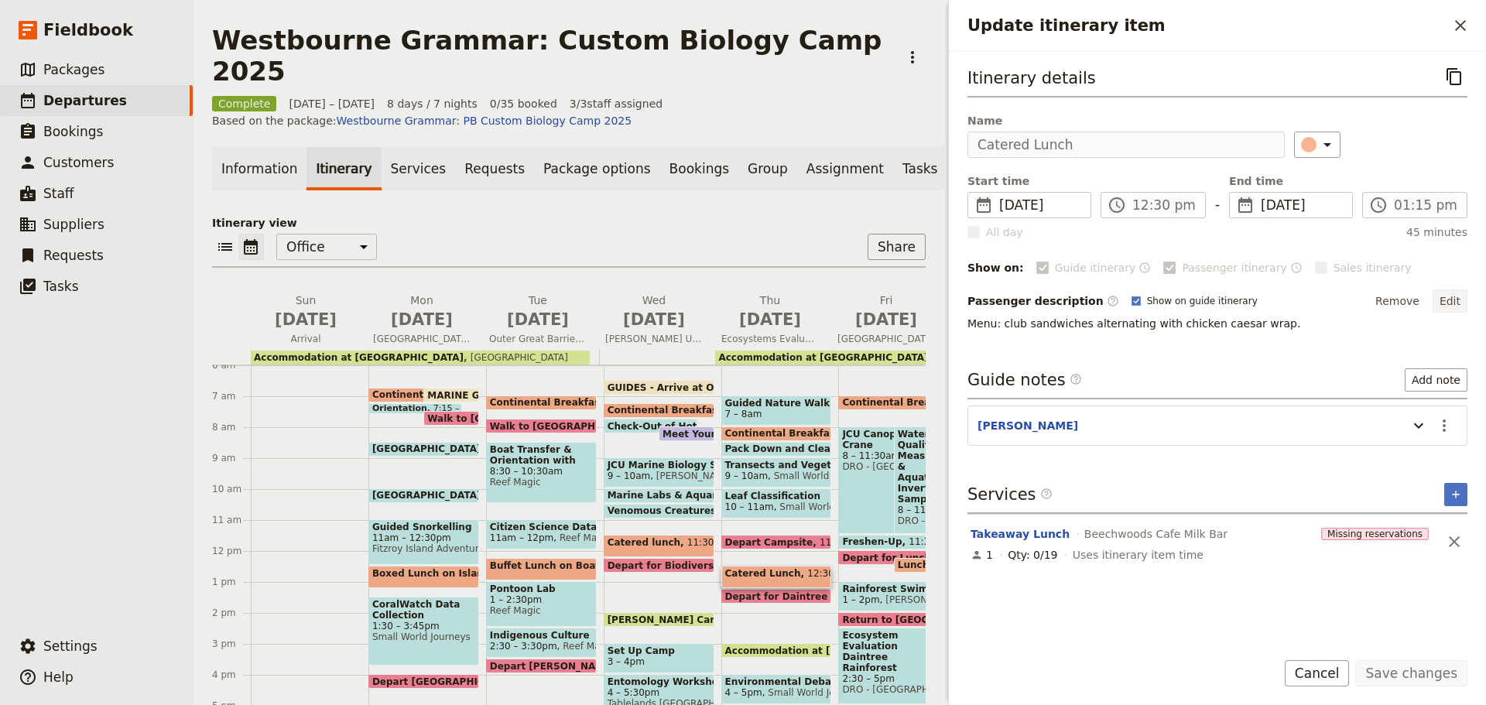
click at [1449, 297] on button "Edit" at bounding box center [1449, 300] width 35 height 23
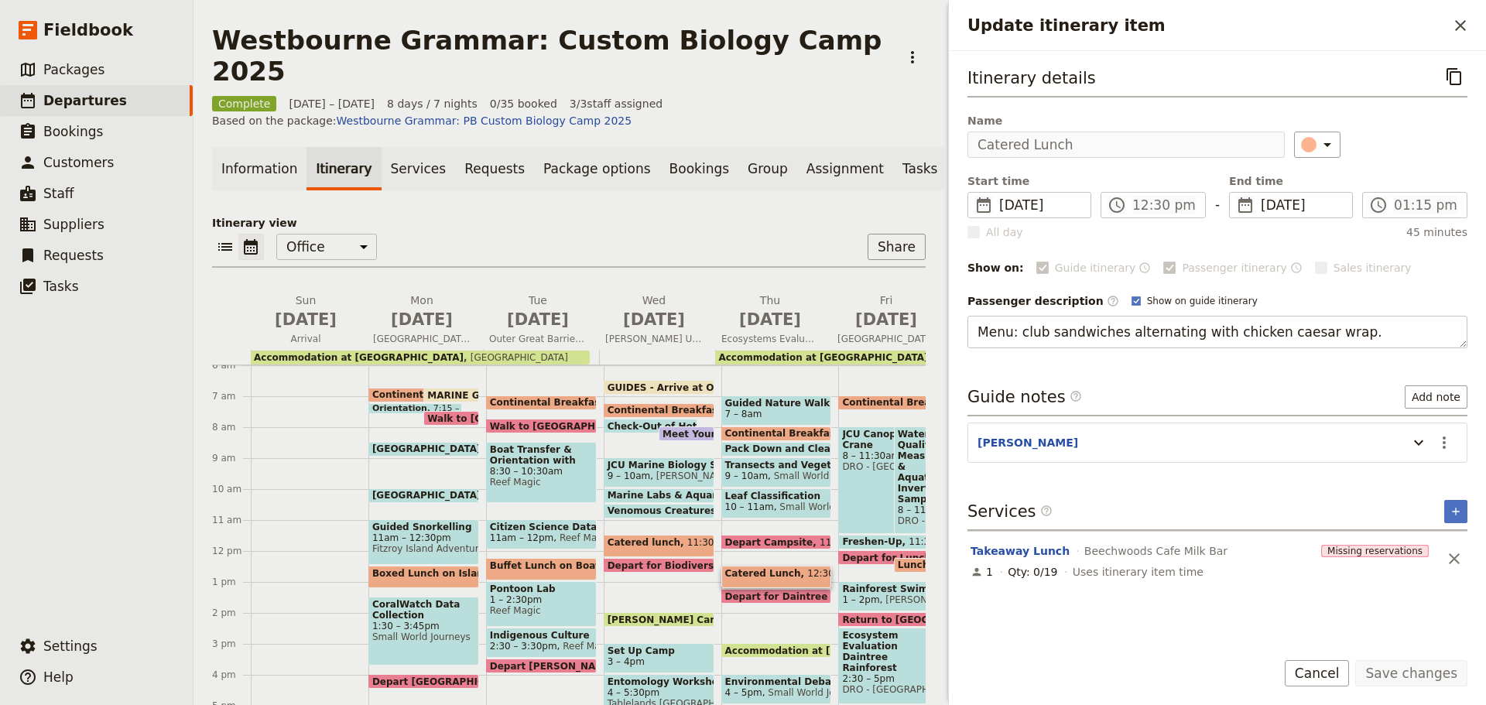
drag, startPoint x: 969, startPoint y: 331, endPoint x: 1485, endPoint y: 350, distance: 516.5
click at [1485, 358] on div "Itinerary details ​ Name Catered Lunch ​ Start time ​ [DATE] [DATE] [DATE] 12:3…" at bounding box center [1217, 344] width 537 height 586
type textarea "Drive to lunch spot - George Davis Park, Mossman (has public toilets). Park the…"
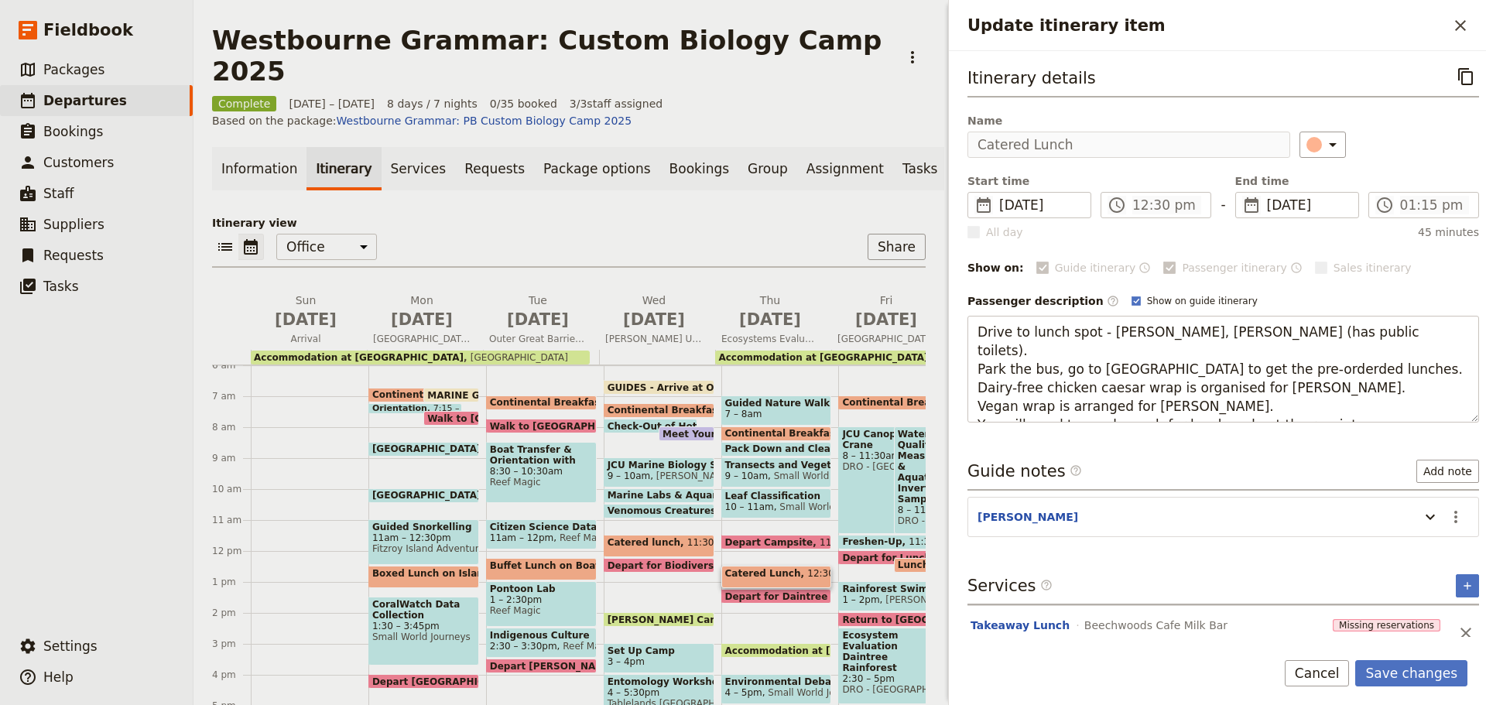
drag, startPoint x: 1336, startPoint y: 672, endPoint x: 1302, endPoint y: 681, distance: 34.3
click at [1334, 673] on button "Cancel" at bounding box center [1317, 673] width 65 height 26
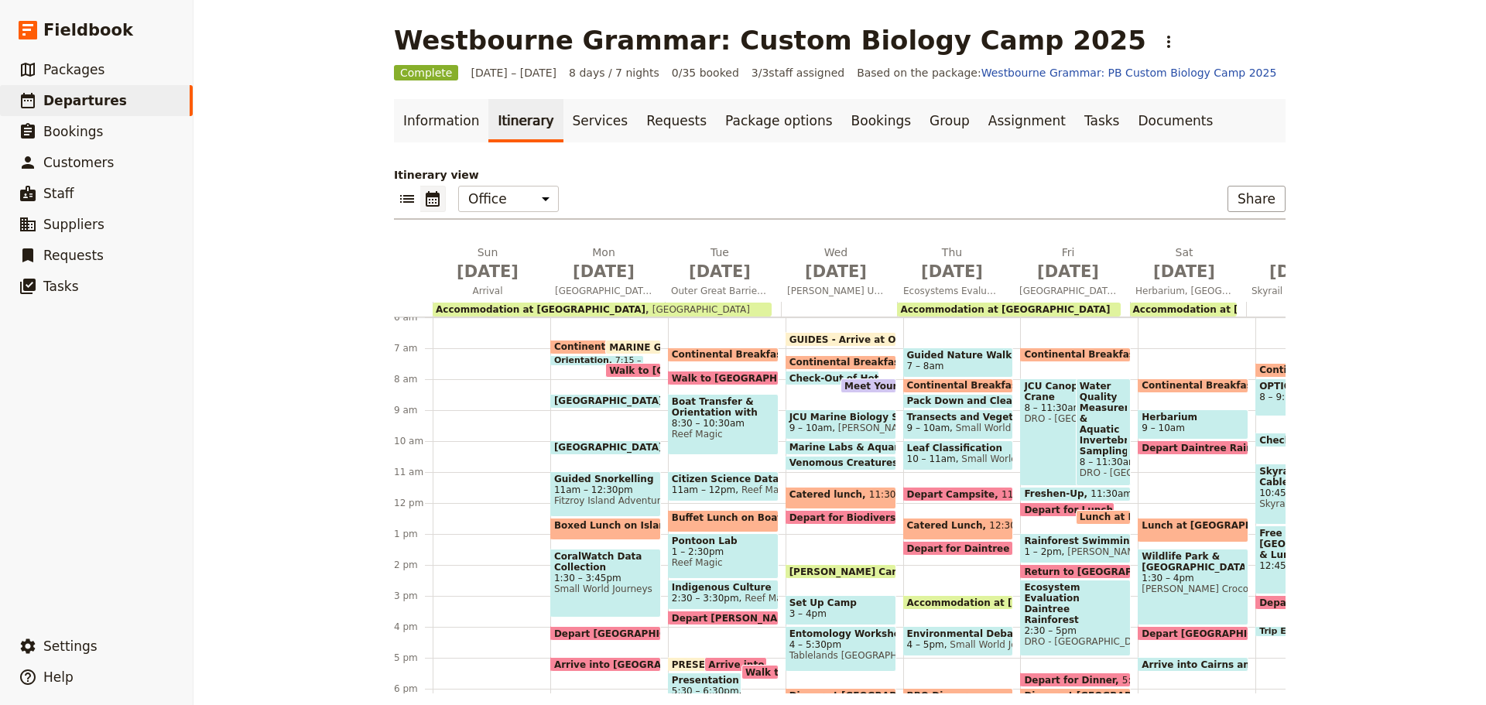
click at [989, 528] on span "12:30 – 1:15pm" at bounding box center [1025, 529] width 73 height 18
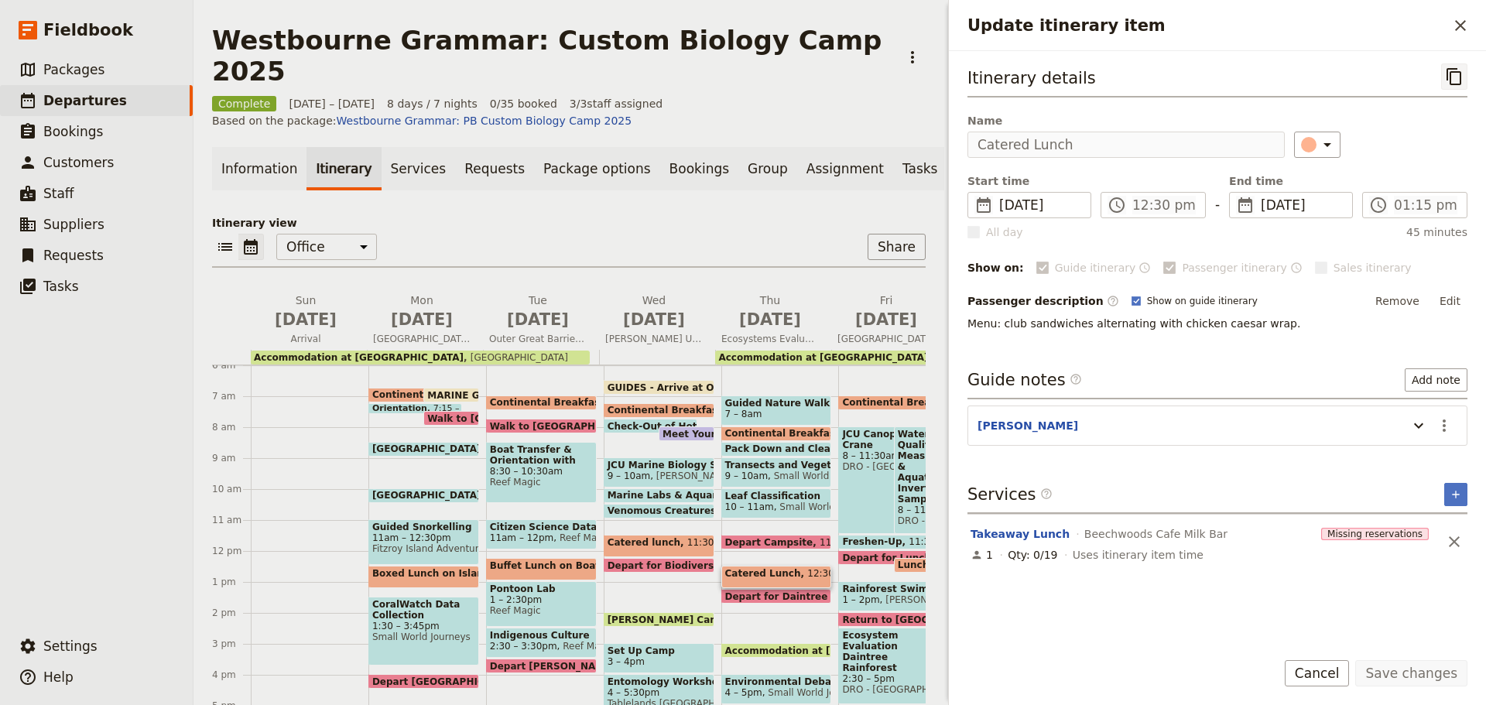
click at [1456, 81] on icon "Copy itinerary item" at bounding box center [1454, 76] width 19 height 19
click at [1337, 669] on button "Cancel" at bounding box center [1317, 673] width 65 height 26
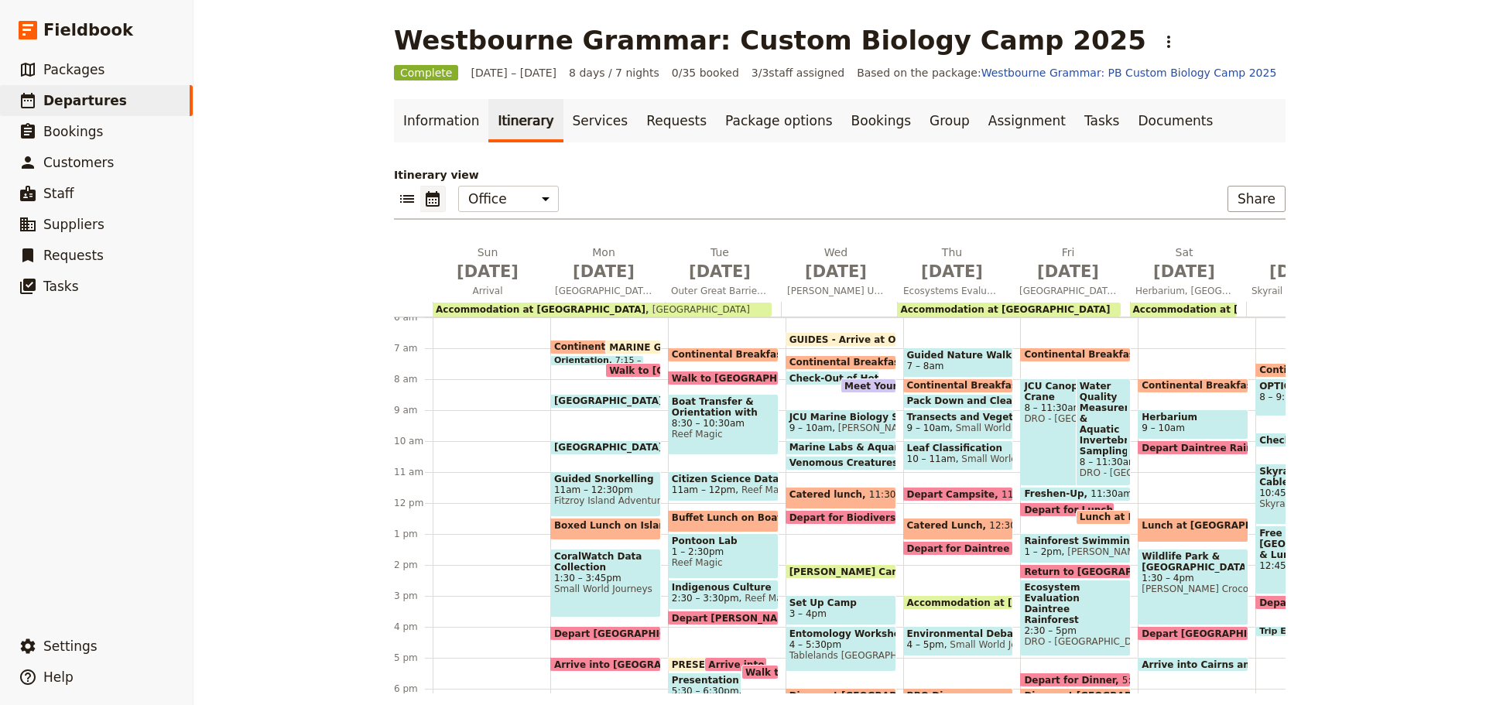
click at [823, 452] on span at bounding box center [840, 451] width 109 height 6
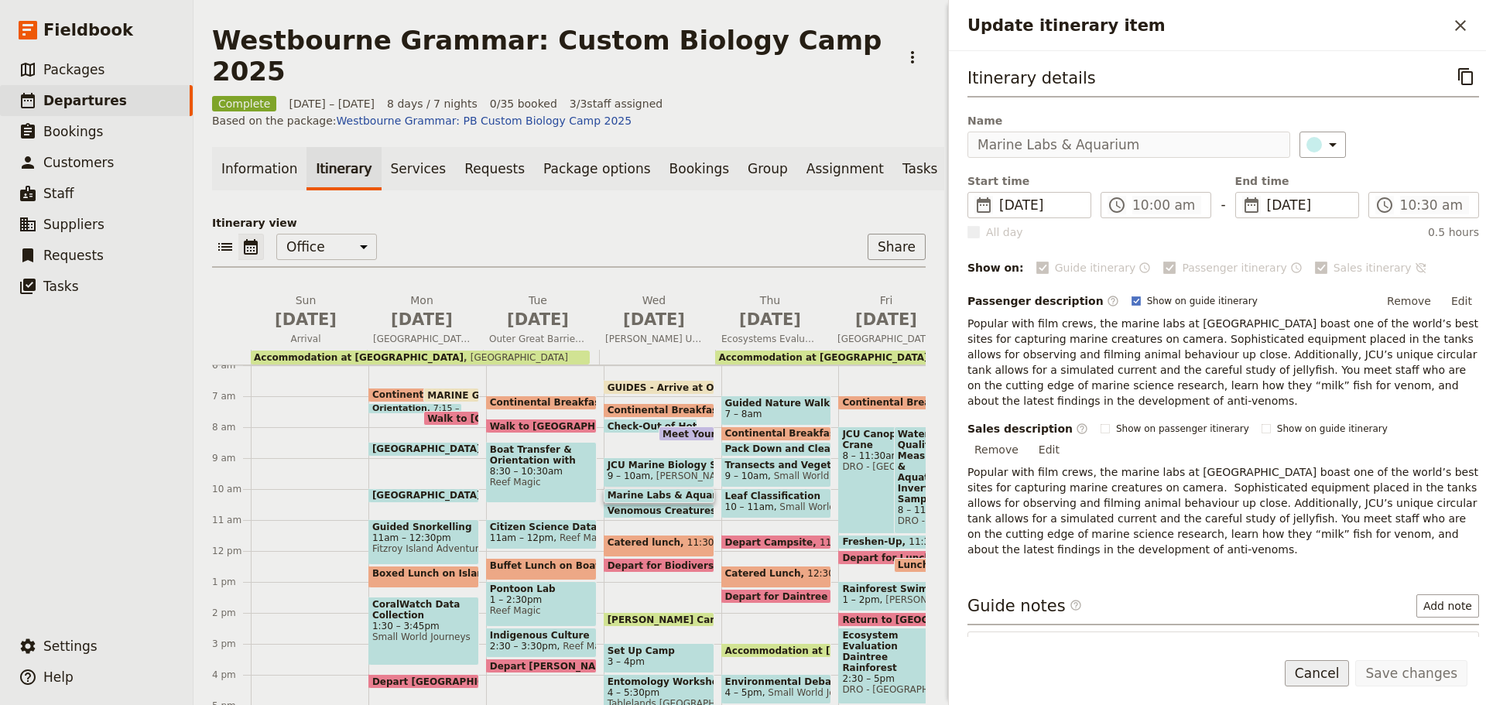
click at [1312, 679] on button "Cancel" at bounding box center [1317, 673] width 65 height 26
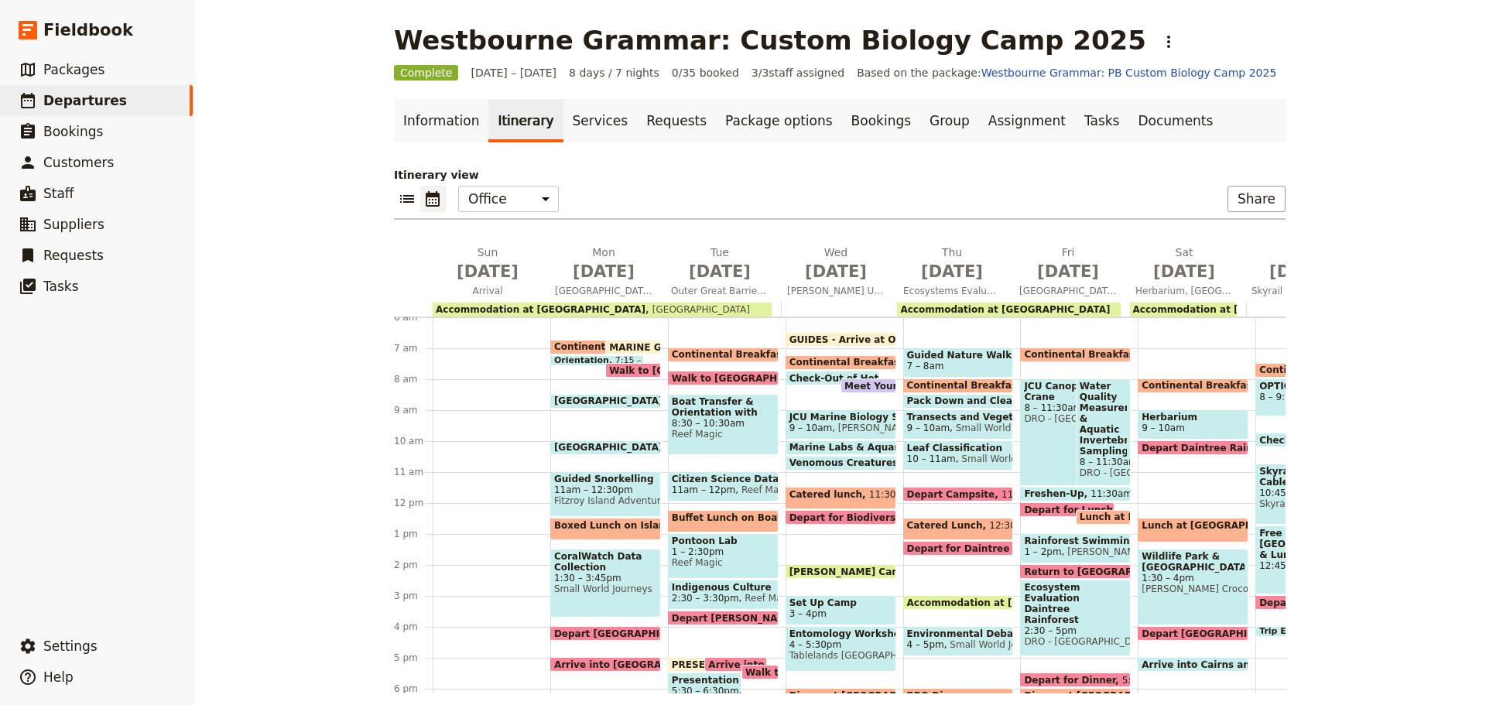
click at [920, 524] on span "Catered Lunch" at bounding box center [948, 525] width 83 height 11
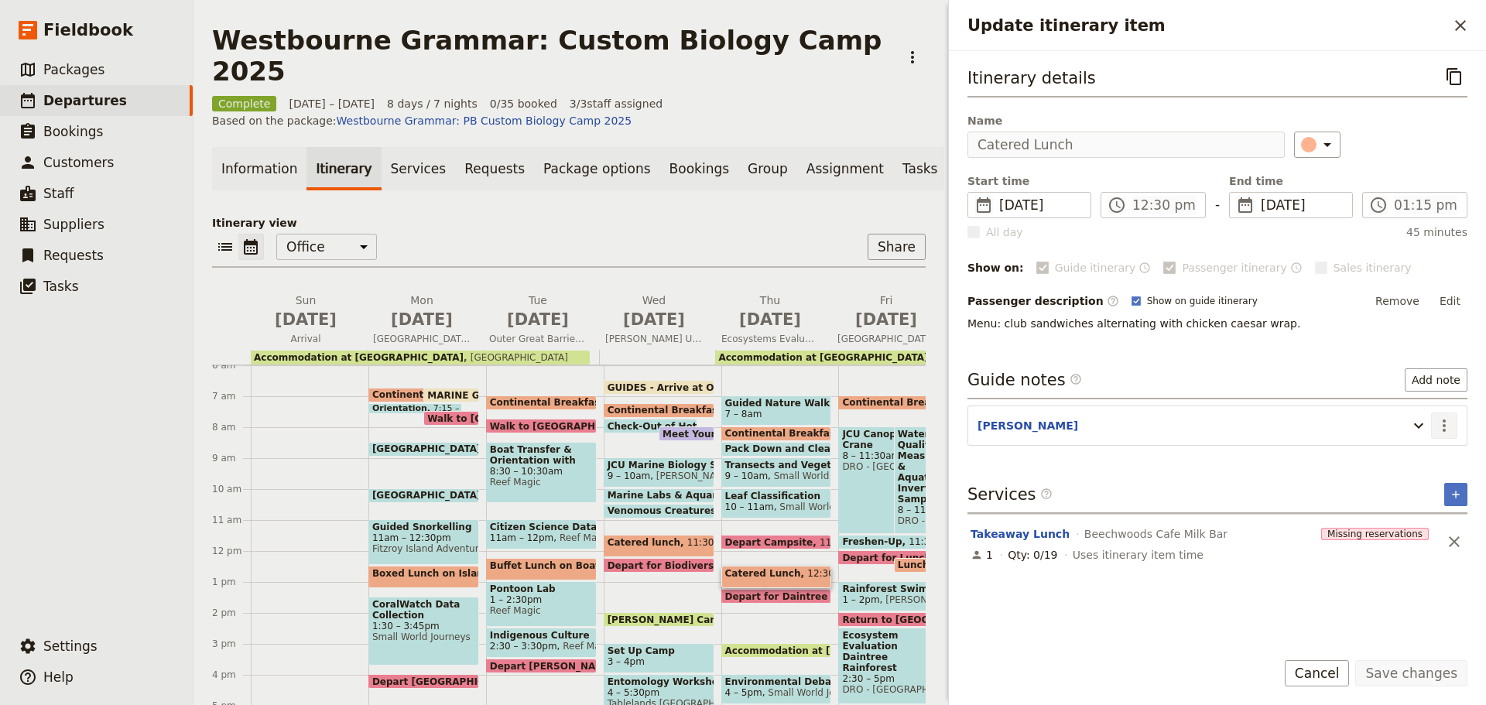
click at [1442, 425] on icon "Actions" at bounding box center [1443, 425] width 3 height 12
click at [1438, 460] on span "Edit note" at bounding box center [1411, 458] width 72 height 15
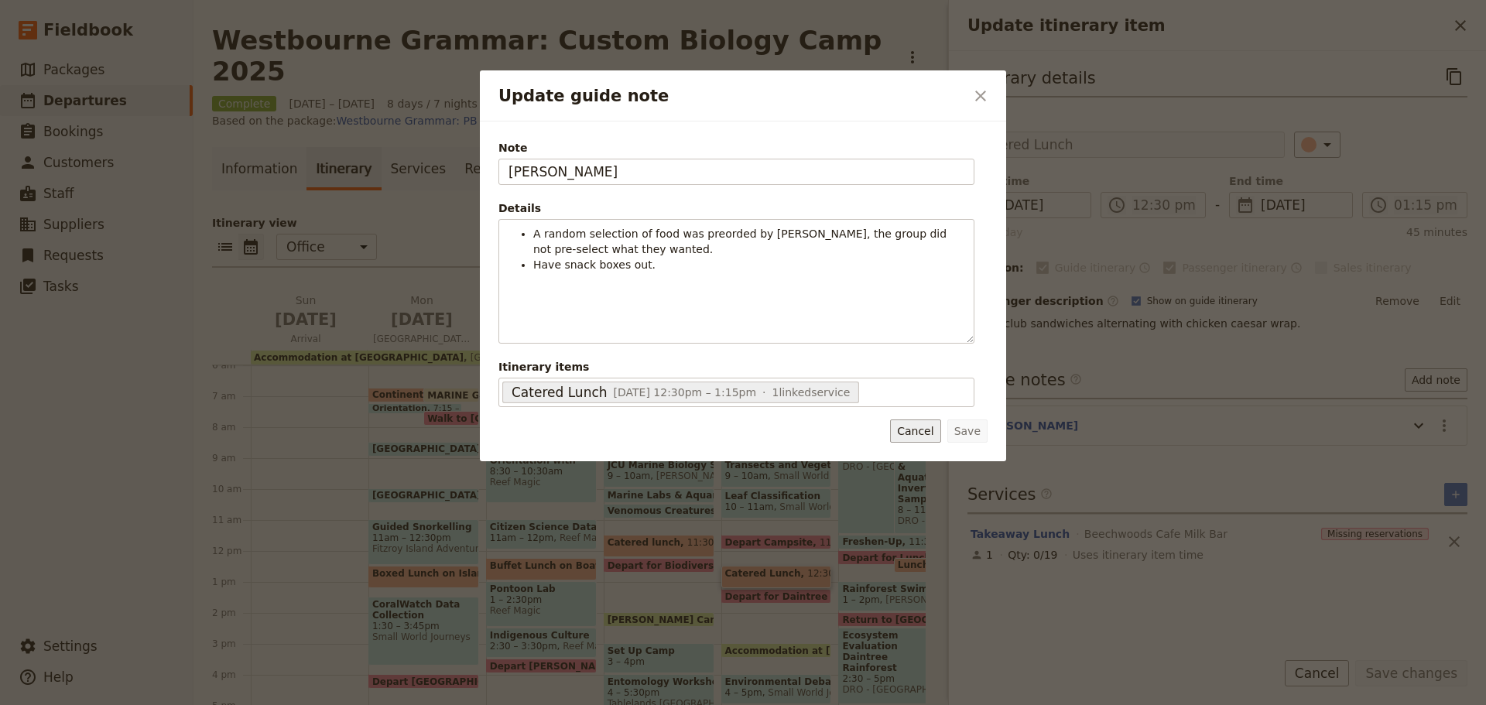
click at [922, 438] on button "Cancel" at bounding box center [915, 430] width 50 height 23
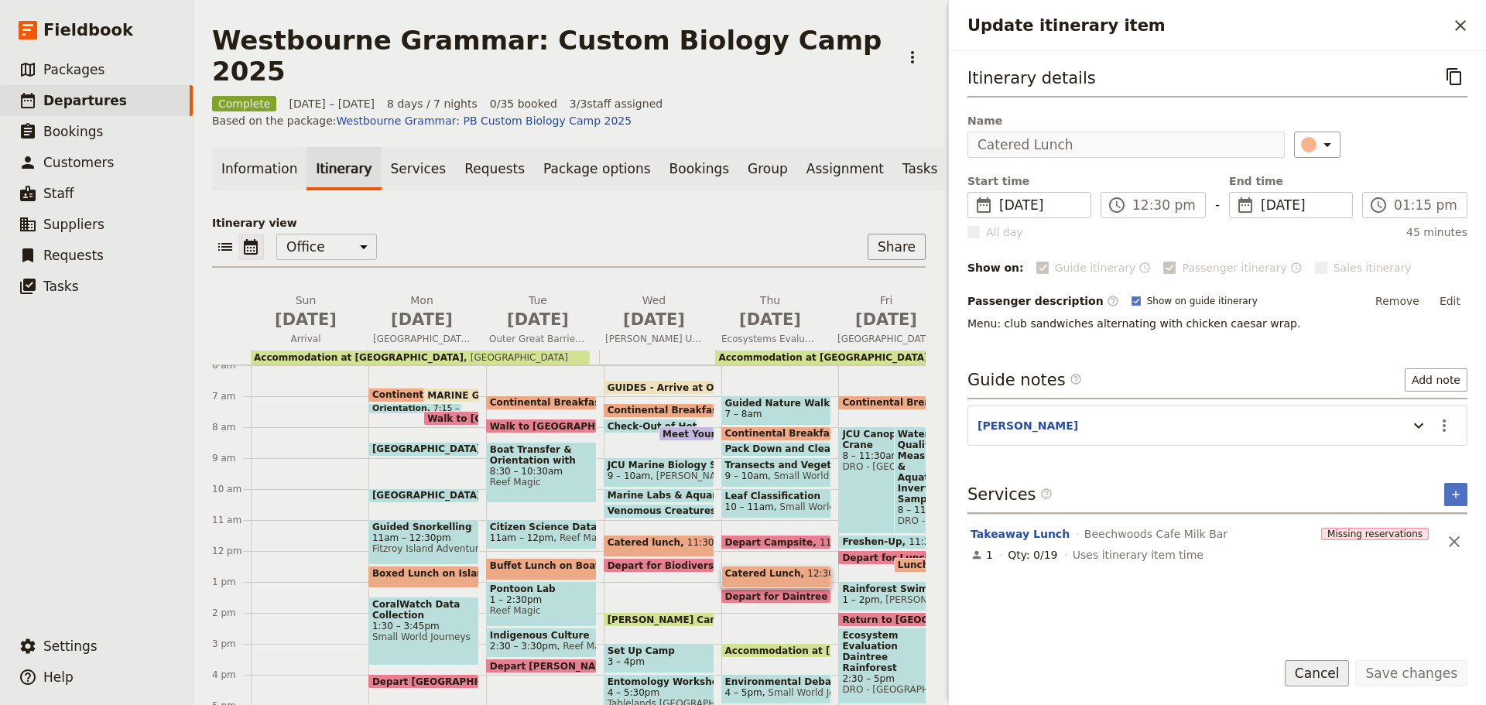
click at [1325, 666] on button "Cancel" at bounding box center [1317, 673] width 65 height 26
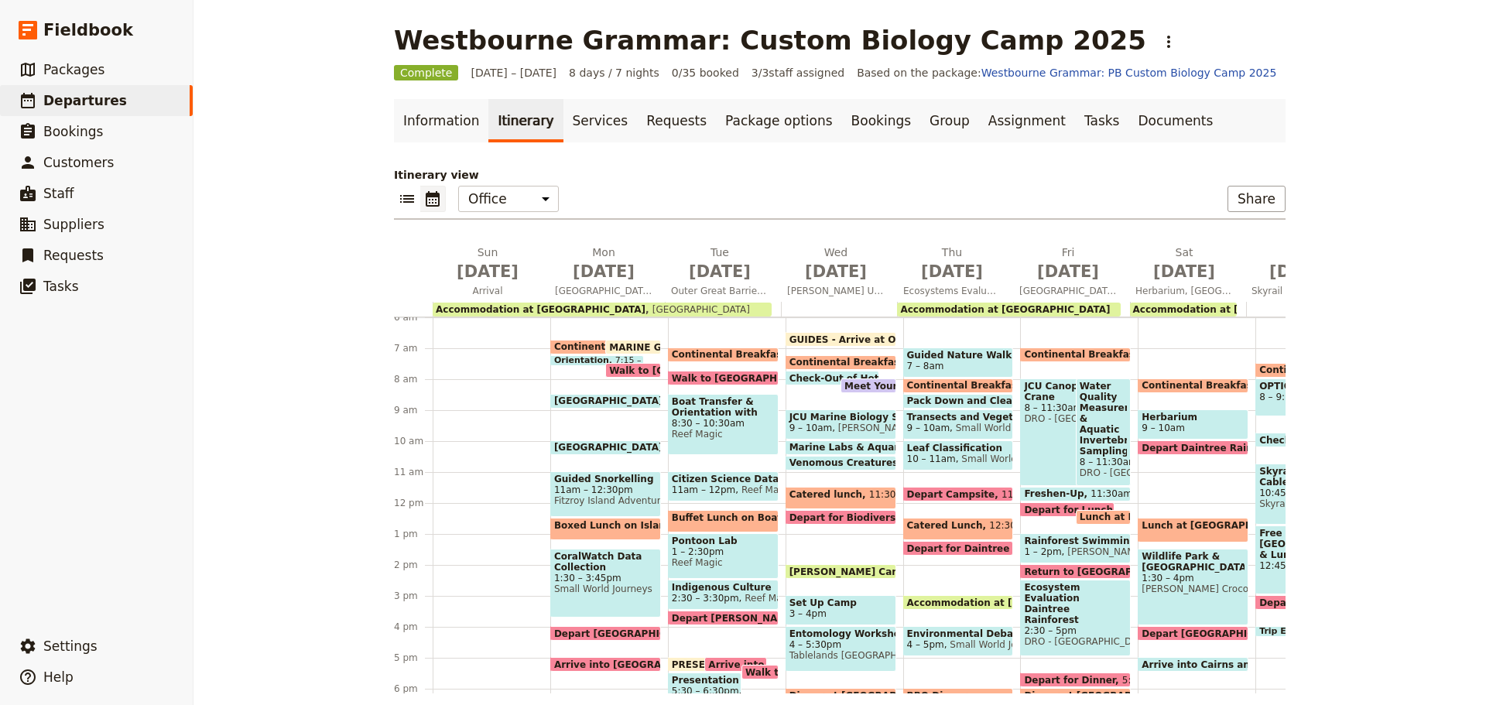
click at [939, 495] on span at bounding box center [958, 497] width 109 height 6
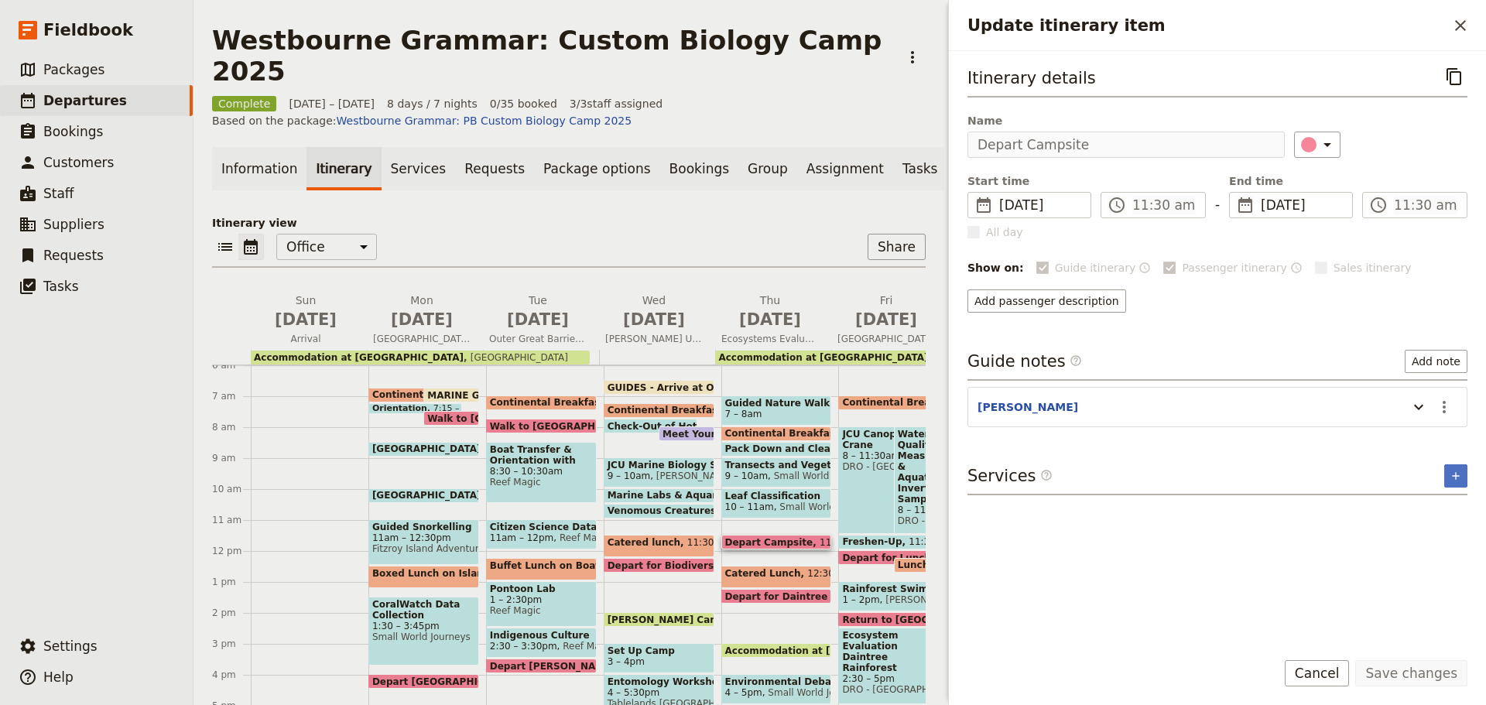
click at [1342, 674] on button "Cancel" at bounding box center [1317, 673] width 65 height 26
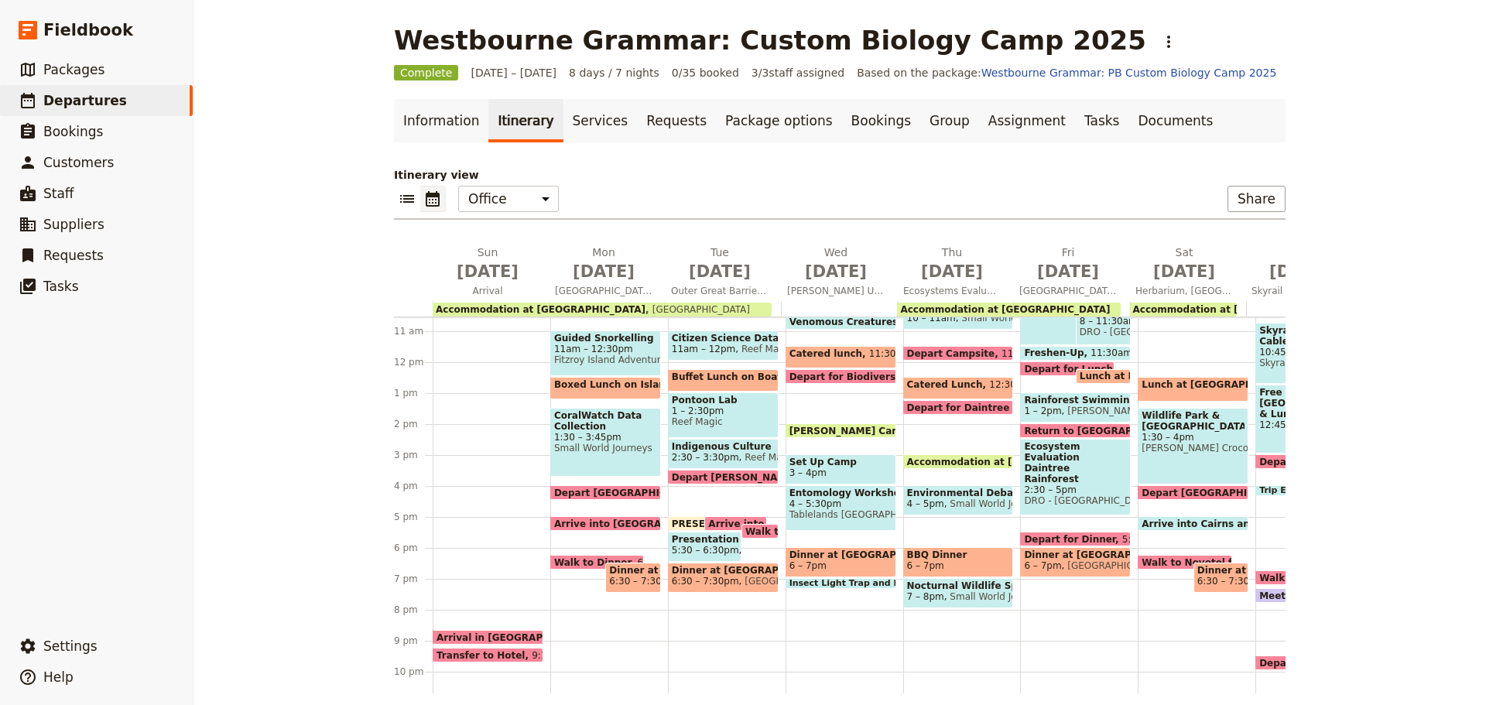
scroll to position [301, 0]
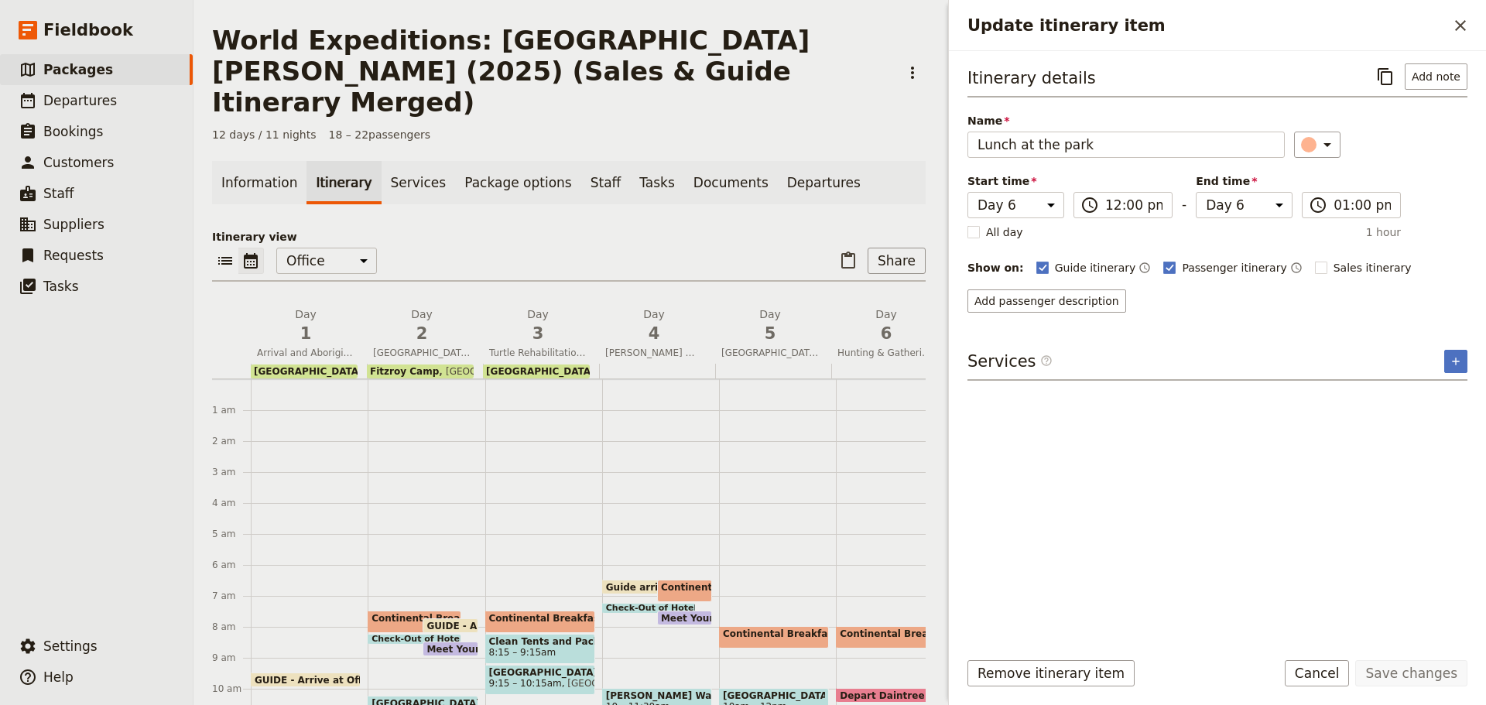
select select "6"
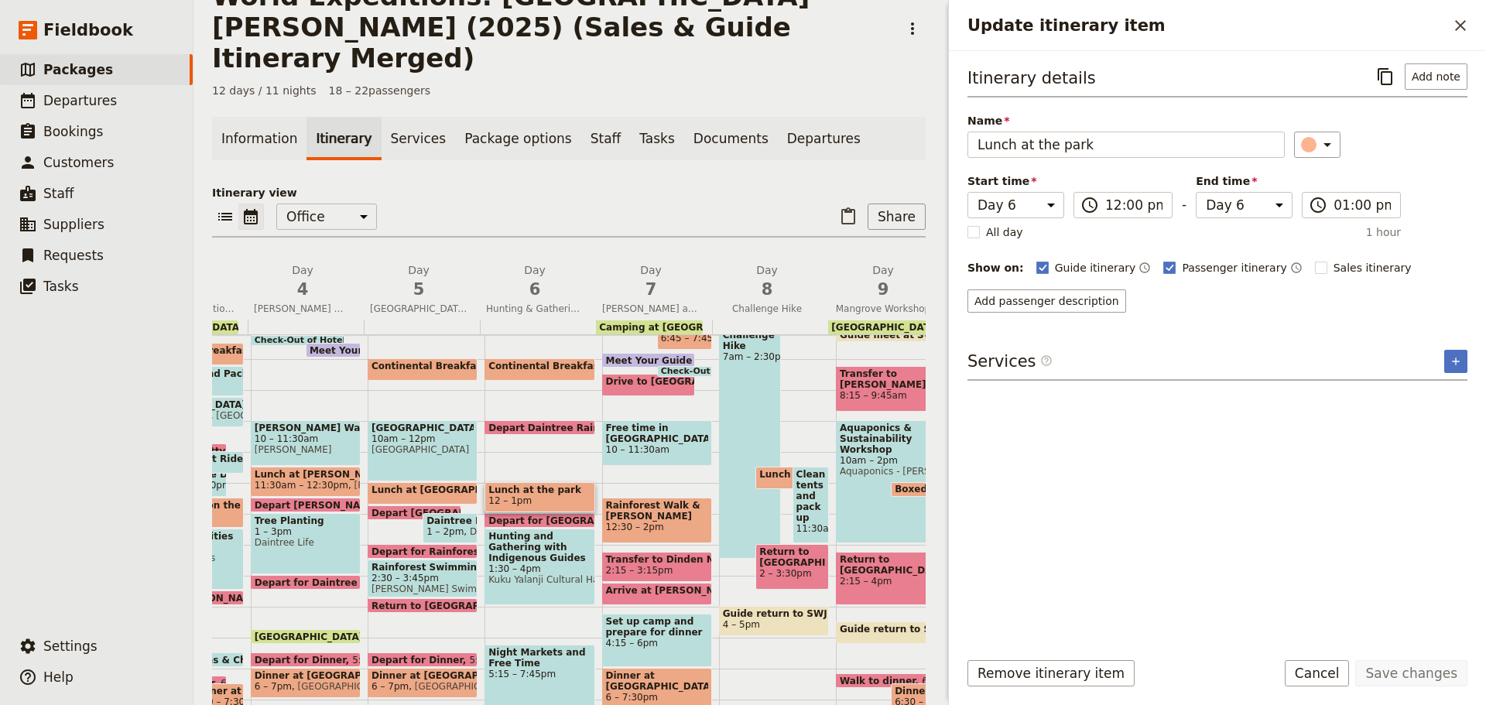
drag, startPoint x: 1343, startPoint y: 671, endPoint x: 1328, endPoint y: 665, distance: 16.7
click at [1341, 670] on button "Cancel" at bounding box center [1317, 673] width 65 height 26
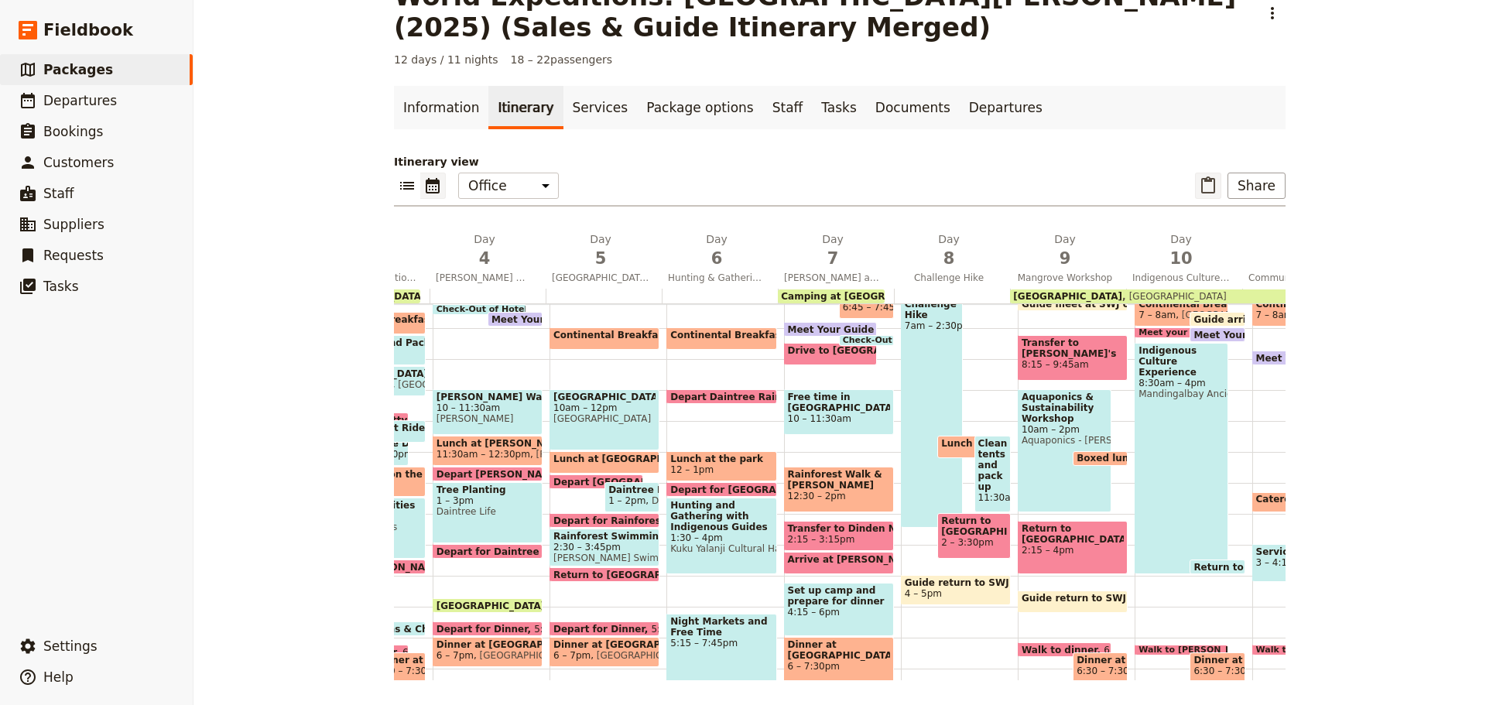
click at [1200, 182] on icon "Paste itinerary item" at bounding box center [1208, 185] width 19 height 19
select select "5"
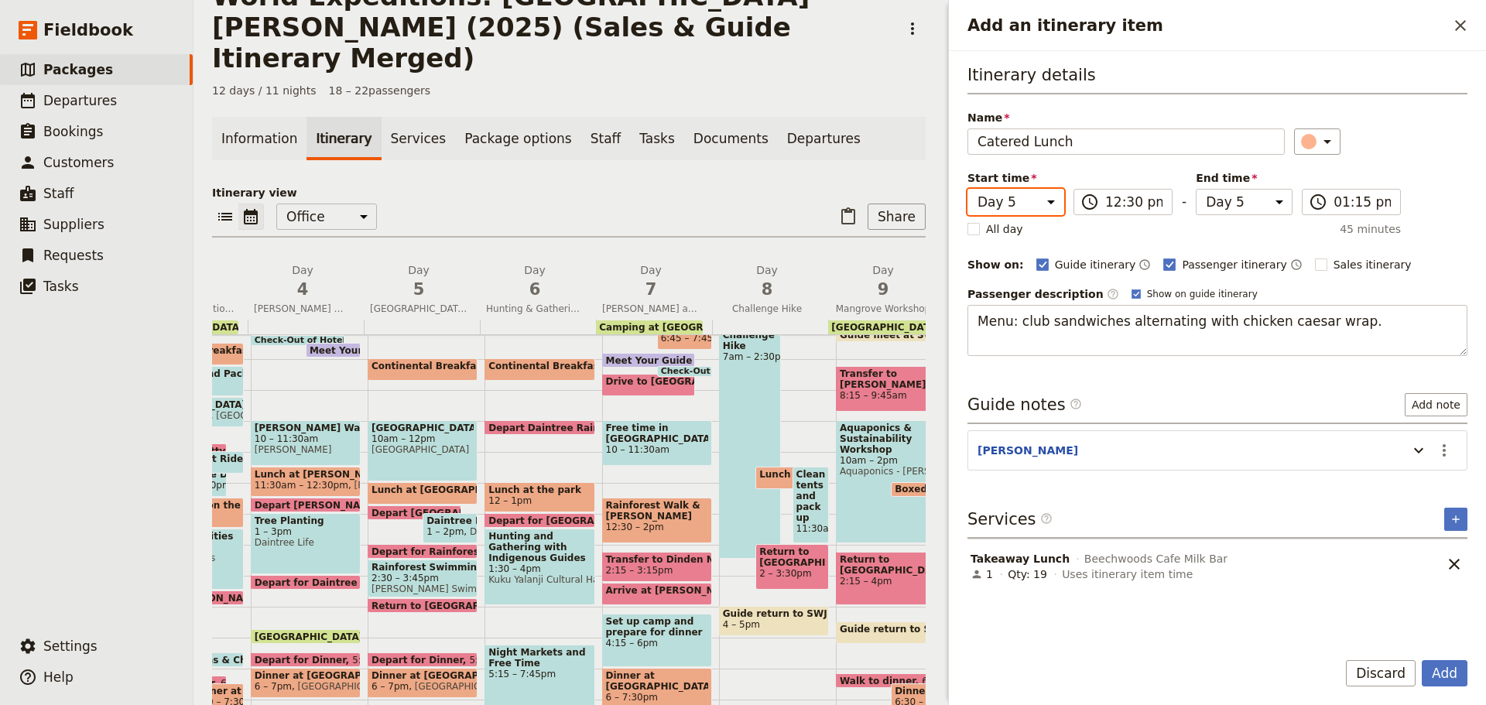
click at [1036, 201] on select "Day 1 Day 2 Day 3 Day 4 Day 5 Day 6 Day 7 Day 8 Day 9 Day 10 Day 11 Day 12" at bounding box center [1015, 202] width 97 height 26
select select "6"
click at [967, 189] on select "Day 1 Day 2 Day 3 Day 4 Day 5 Day 6 Day 7 Day 8 Day 9 Day 10 Day 11 Day 12" at bounding box center [1015, 202] width 97 height 26
select select "6"
drag, startPoint x: 1210, startPoint y: 200, endPoint x: 1216, endPoint y: 211, distance: 13.2
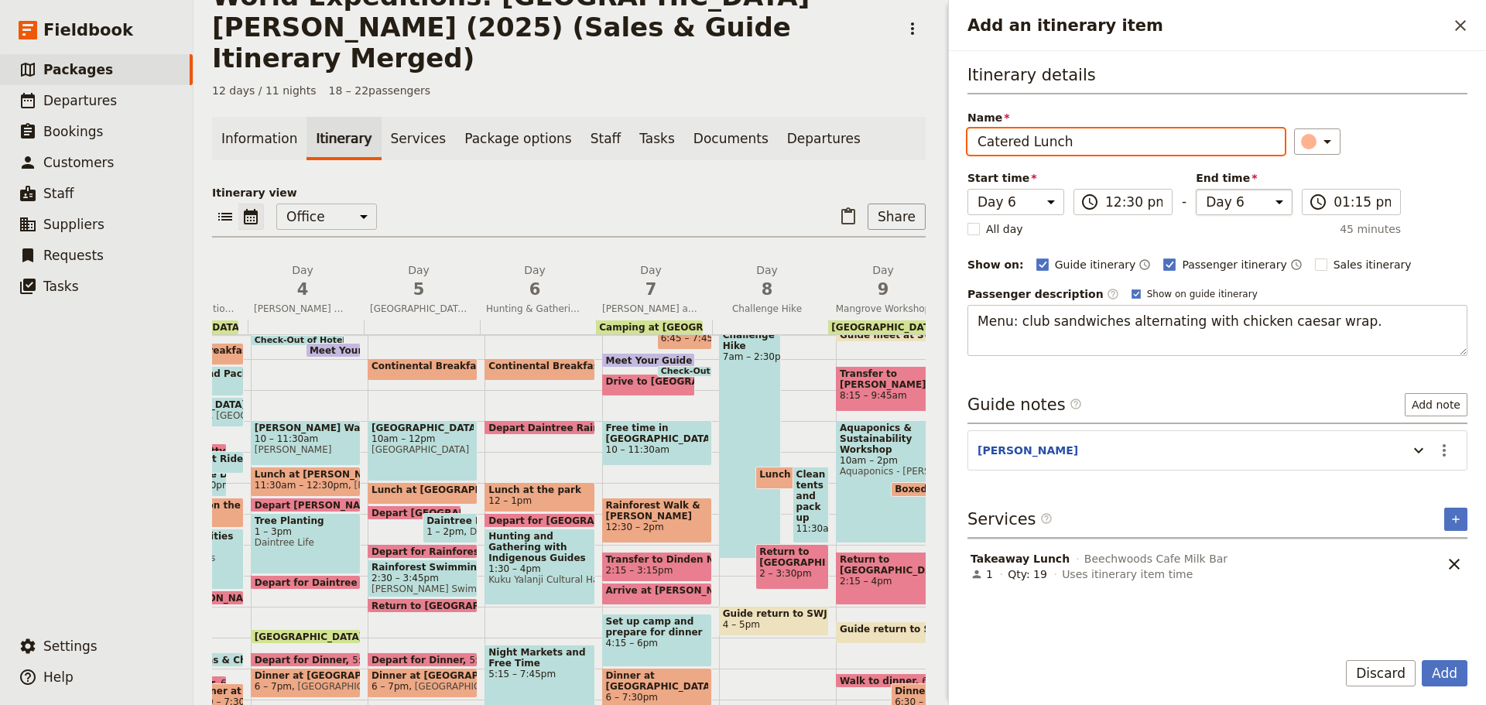
click at [1210, 200] on select "Day 1 Day 2 Day 3 Day 4 Day 5 Day 6 Day 7 Day 8 Day 9 Day 10 Day 11 Day 12" at bounding box center [1244, 202] width 97 height 26
click at [1196, 189] on select "Day 1 Day 2 Day 3 Day 4 Day 5 Day 6 Day 7 Day 8 Day 9 Day 10 Day 11 Day 12" at bounding box center [1244, 202] width 97 height 26
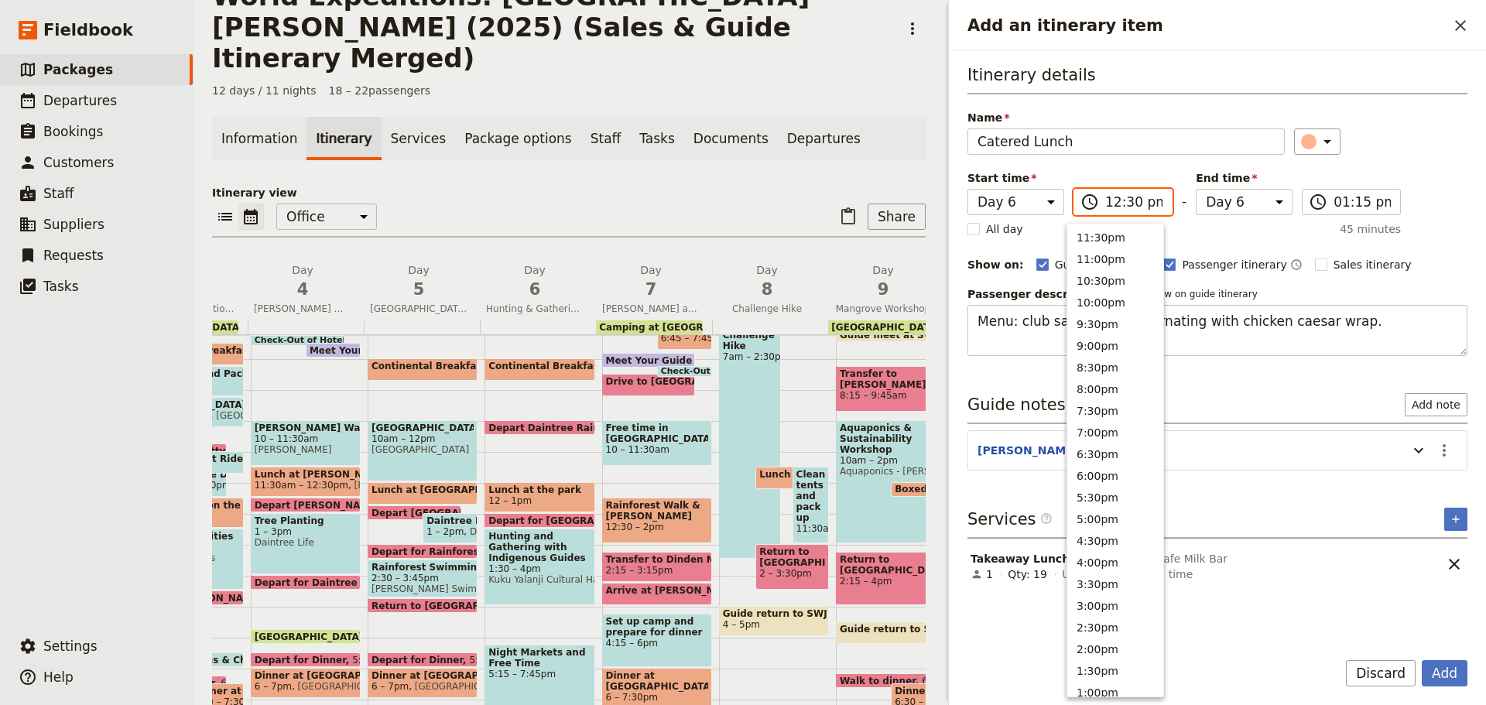
click at [1122, 204] on input "12:30 pm" at bounding box center [1133, 202] width 57 height 19
click at [1111, 254] on button "12:00pm" at bounding box center [1115, 256] width 96 height 22
type input "12:00 pm"
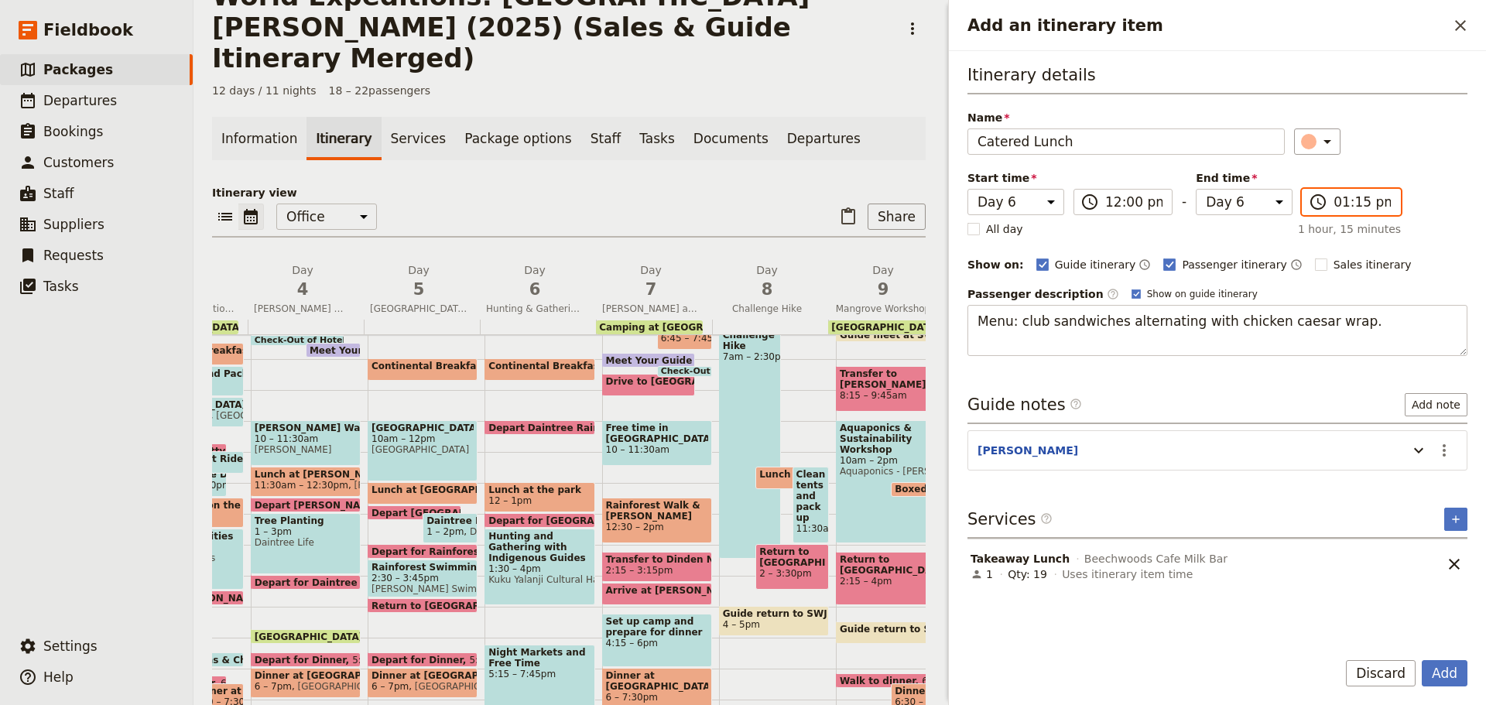
click at [1336, 207] on input "01:15 pm" at bounding box center [1361, 202] width 57 height 19
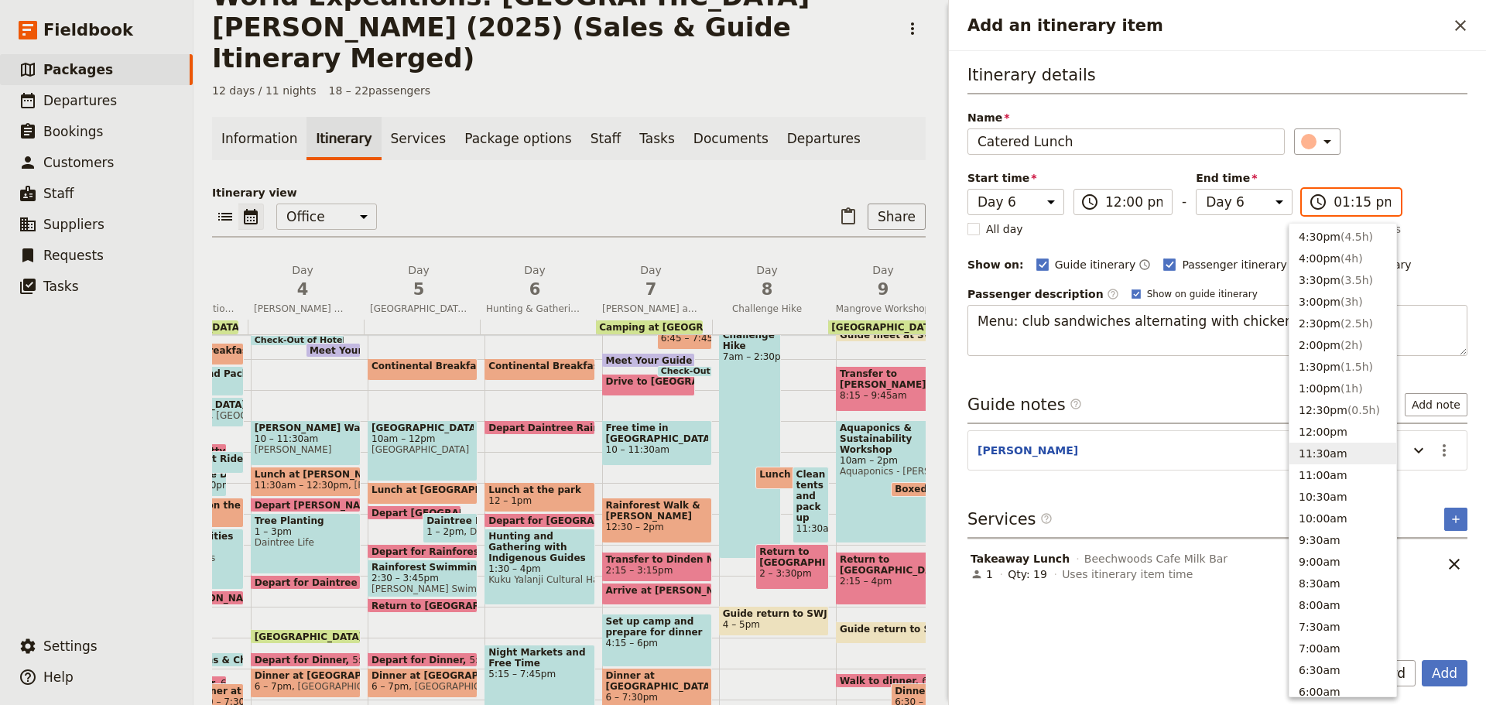
scroll to position [303, 0]
click at [1312, 385] on button "1:00pm ( 1h )" at bounding box center [1342, 389] width 107 height 22
type input "01:00 pm"
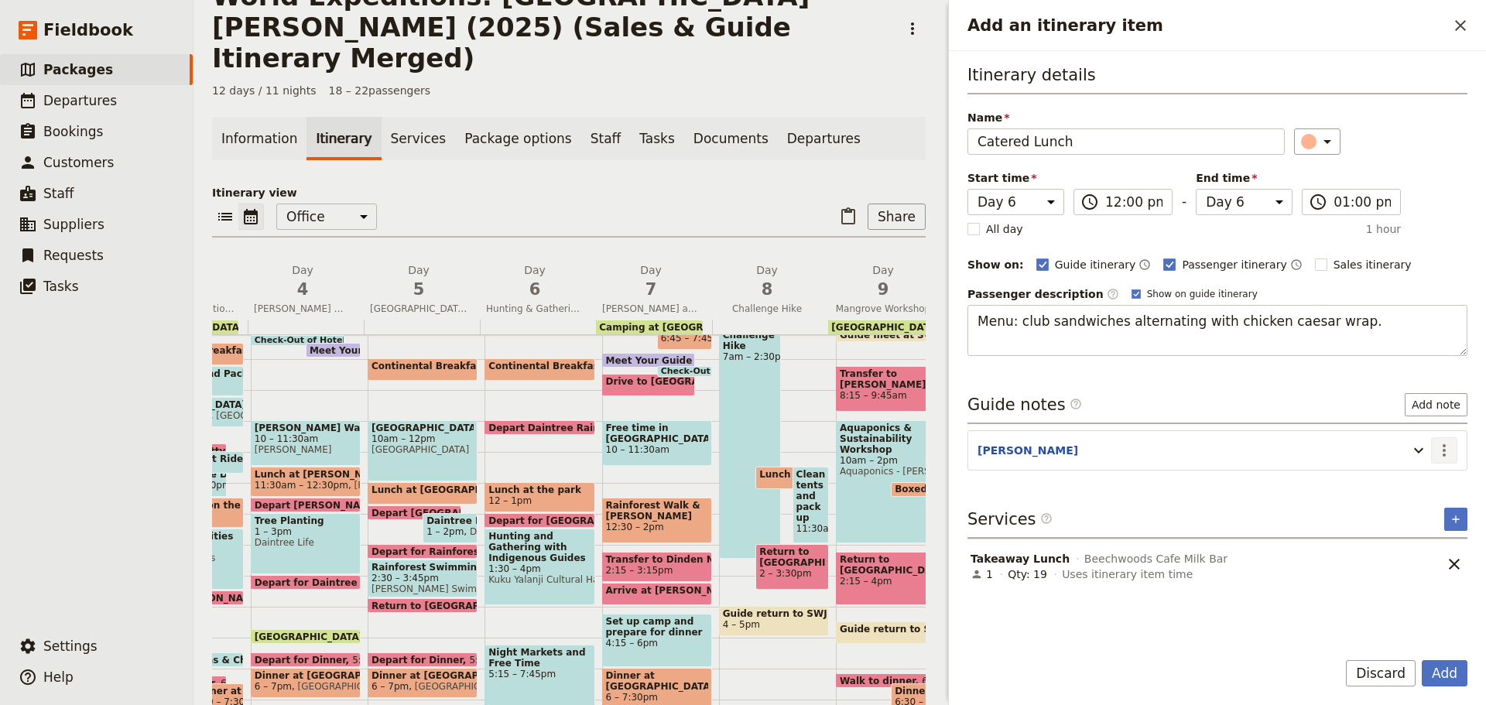
click at [1452, 453] on icon "Actions" at bounding box center [1444, 450] width 19 height 19
click at [1431, 478] on span "Edit note" at bounding box center [1411, 483] width 72 height 15
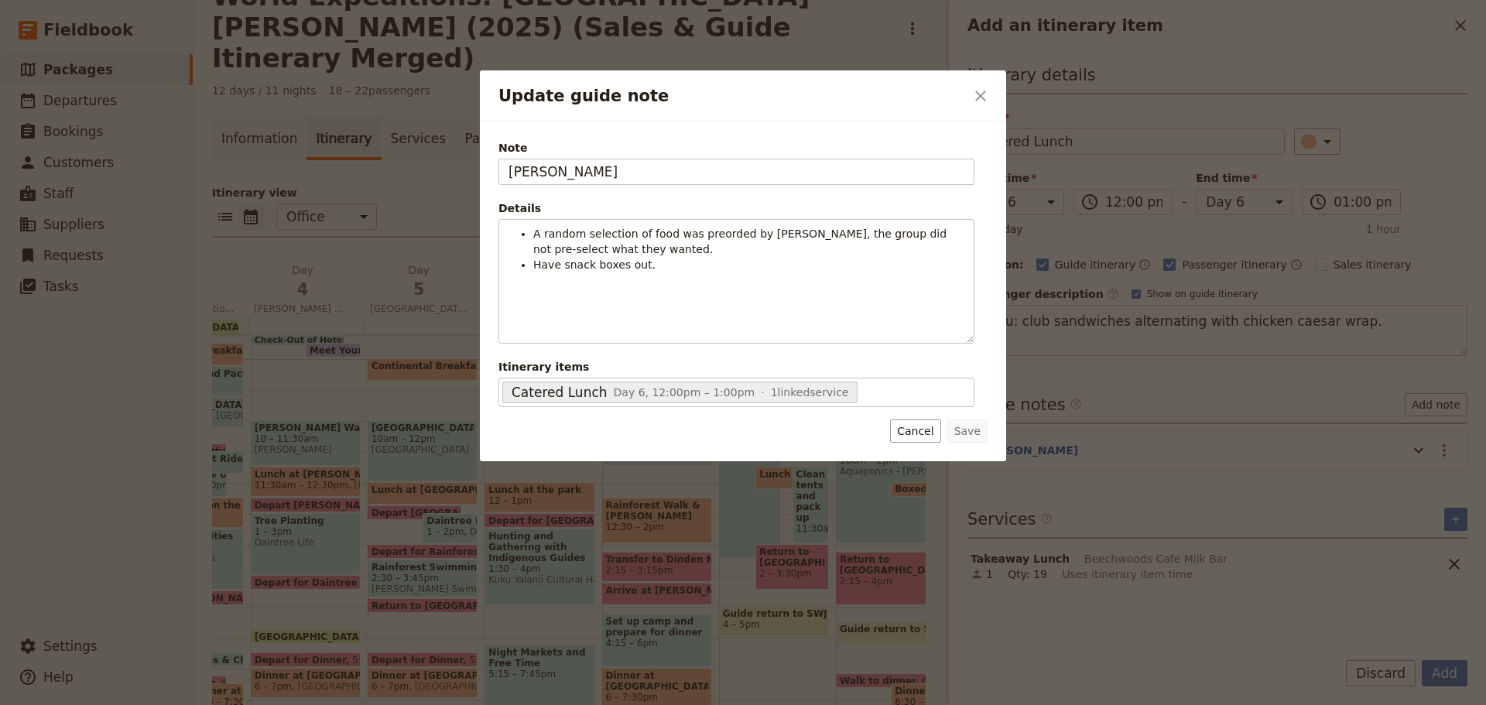
drag, startPoint x: 565, startPoint y: 177, endPoint x: 112, endPoint y: 169, distance: 452.8
click at [111, 704] on div "Update guide note ​ Note [PERSON_NAME] Details A random selection of food was p…" at bounding box center [743, 705] width 1486 height 0
type input "[PERSON_NAME]"
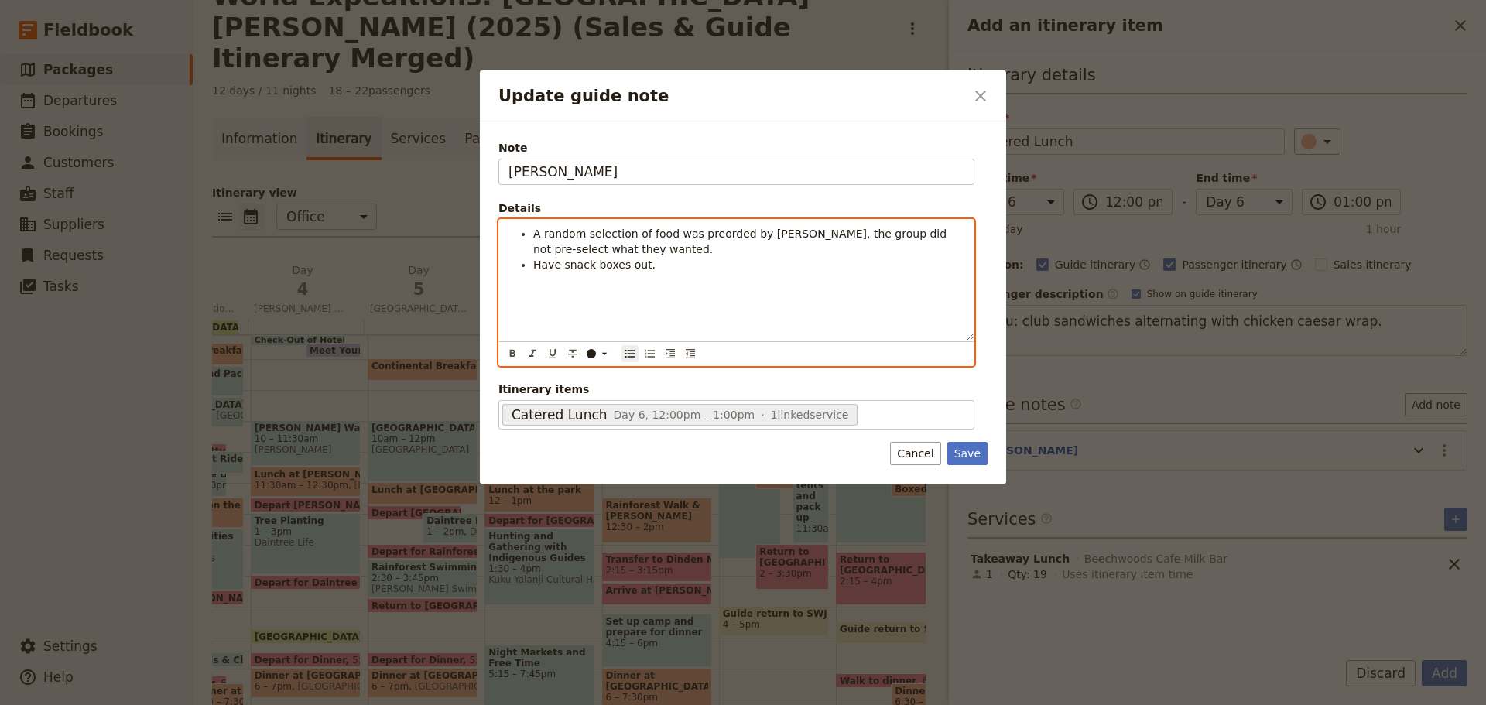
click at [685, 268] on li "Have snack boxes out." at bounding box center [748, 264] width 431 height 15
click at [646, 273] on div "A random selection of food was preorded by [PERSON_NAME], the group did not pre…" at bounding box center [736, 280] width 474 height 121
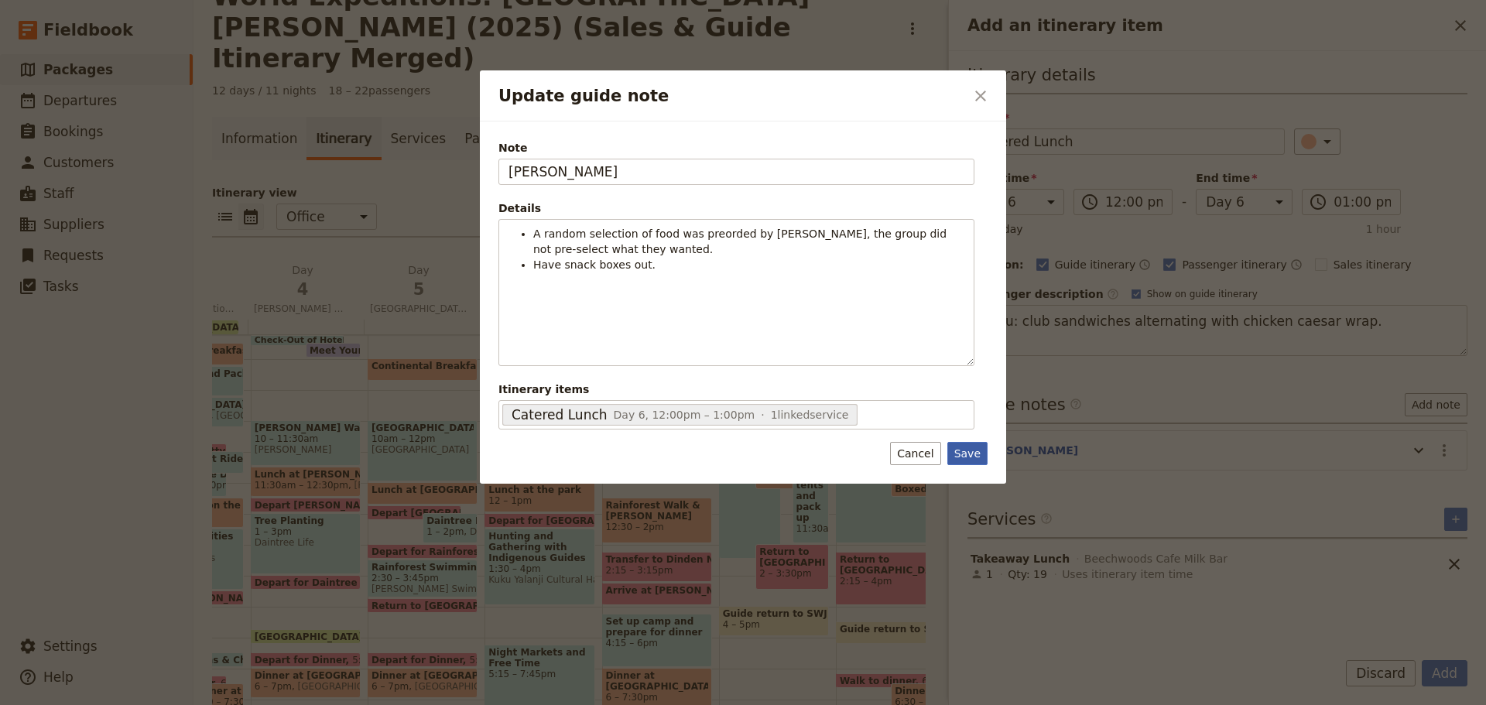
click at [970, 450] on button "Save" at bounding box center [967, 453] width 40 height 23
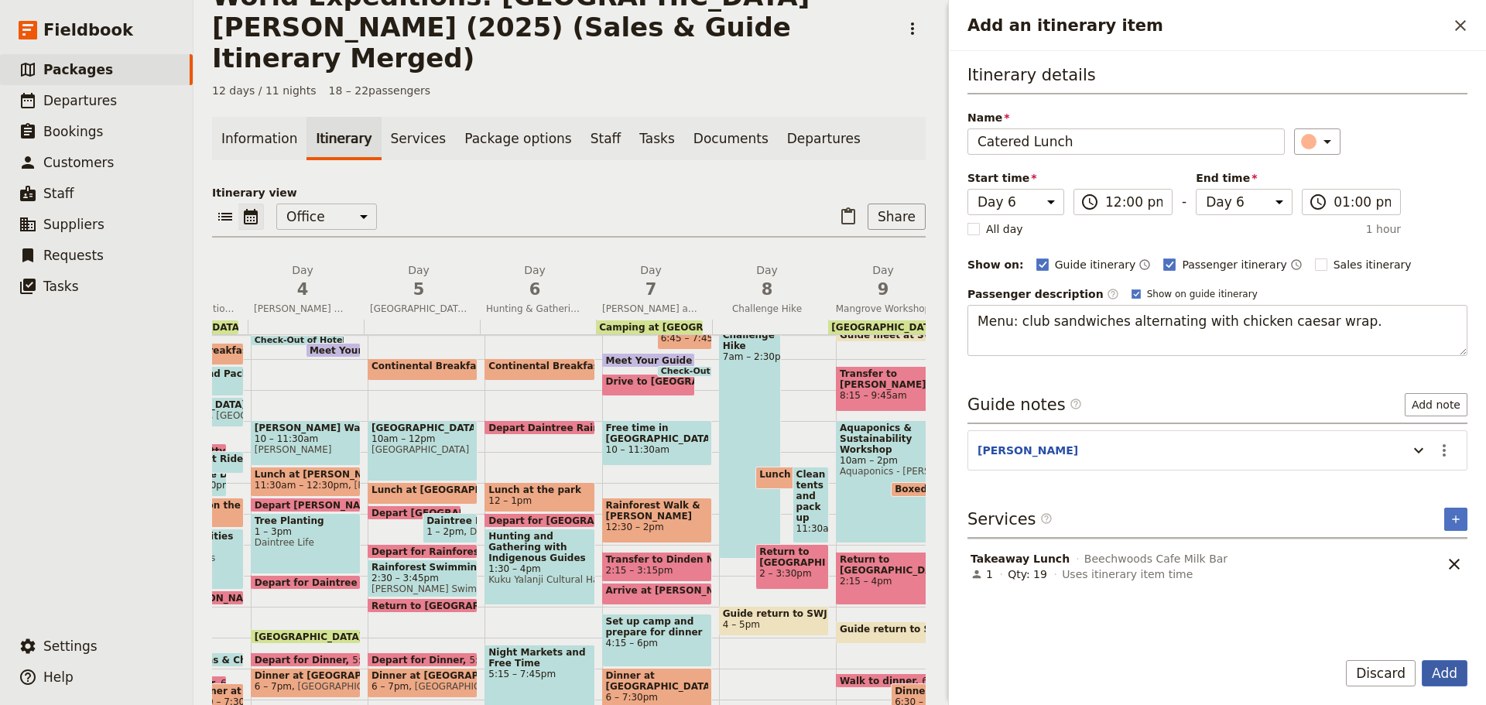
click at [1453, 676] on button "Add" at bounding box center [1445, 673] width 46 height 26
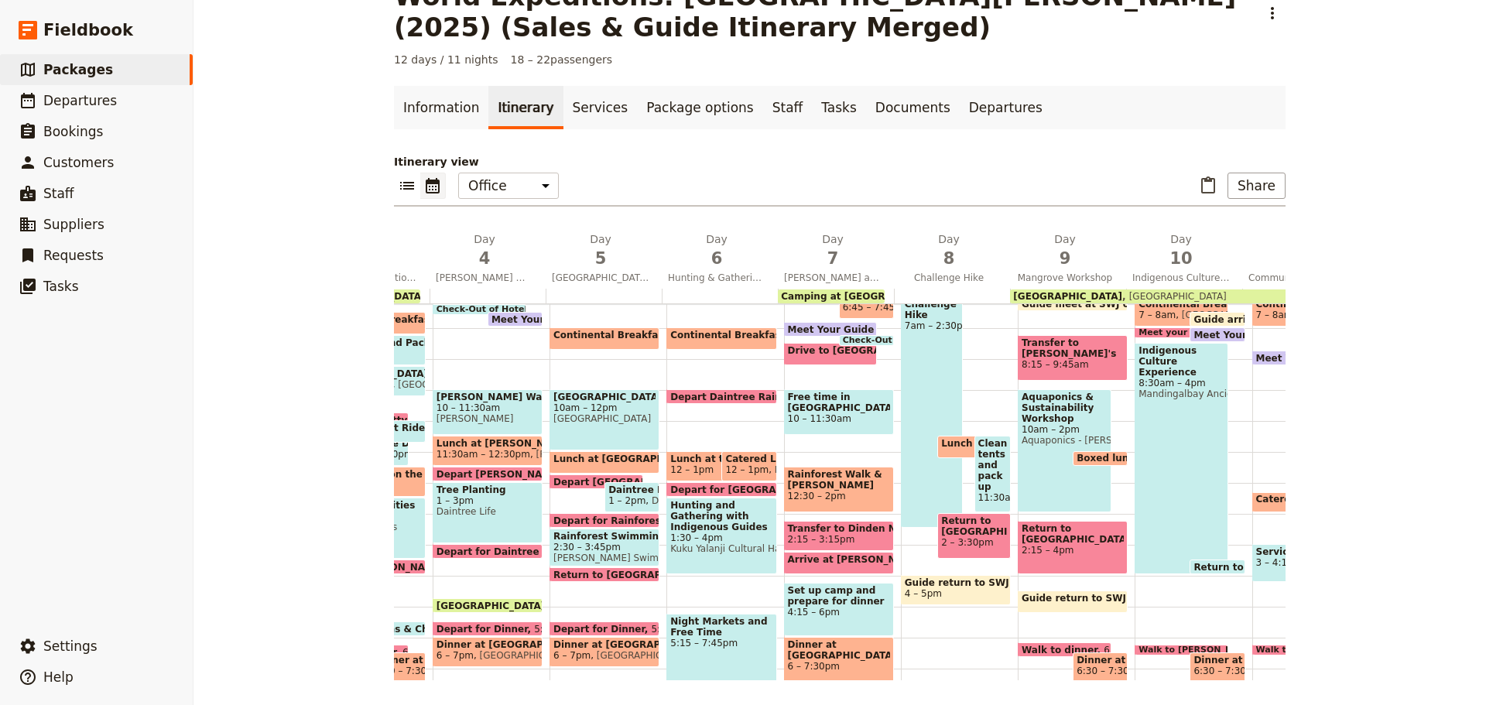
click at [694, 465] on span "12 – 1pm" at bounding box center [691, 469] width 43 height 11
select select "6"
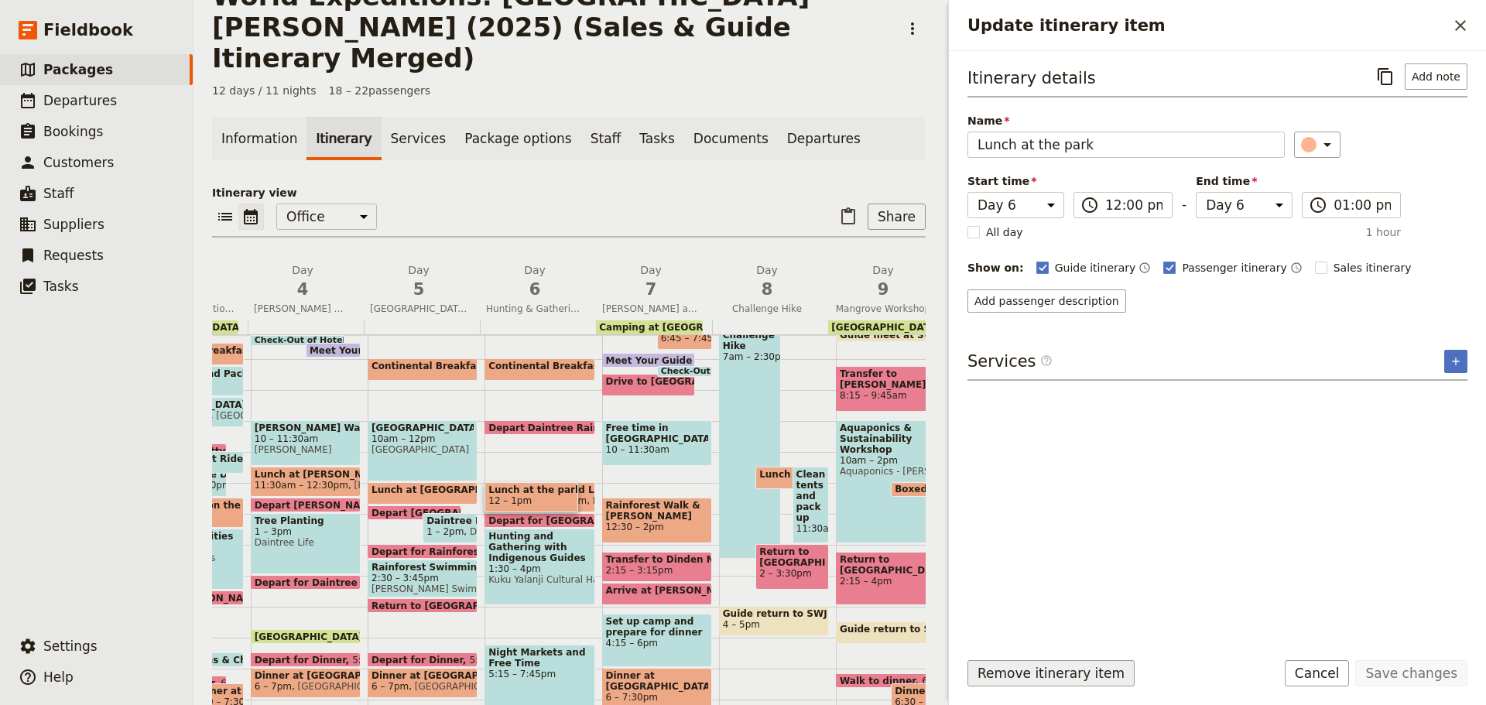
click at [1030, 674] on button "Remove itinerary item" at bounding box center [1050, 673] width 167 height 26
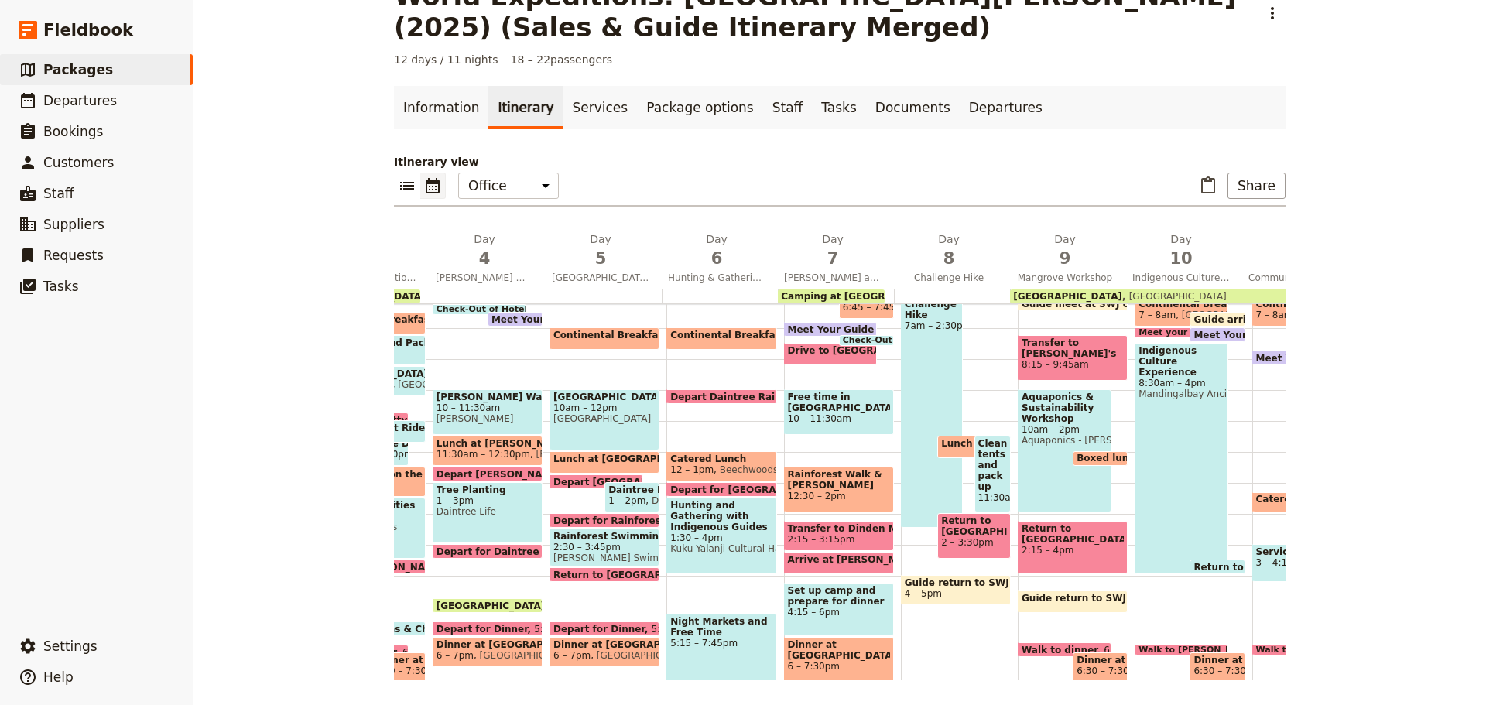
click at [941, 446] on span "Lunch at [GEOGRAPHIC_DATA]" at bounding box center [1023, 443] width 164 height 11
select select "8"
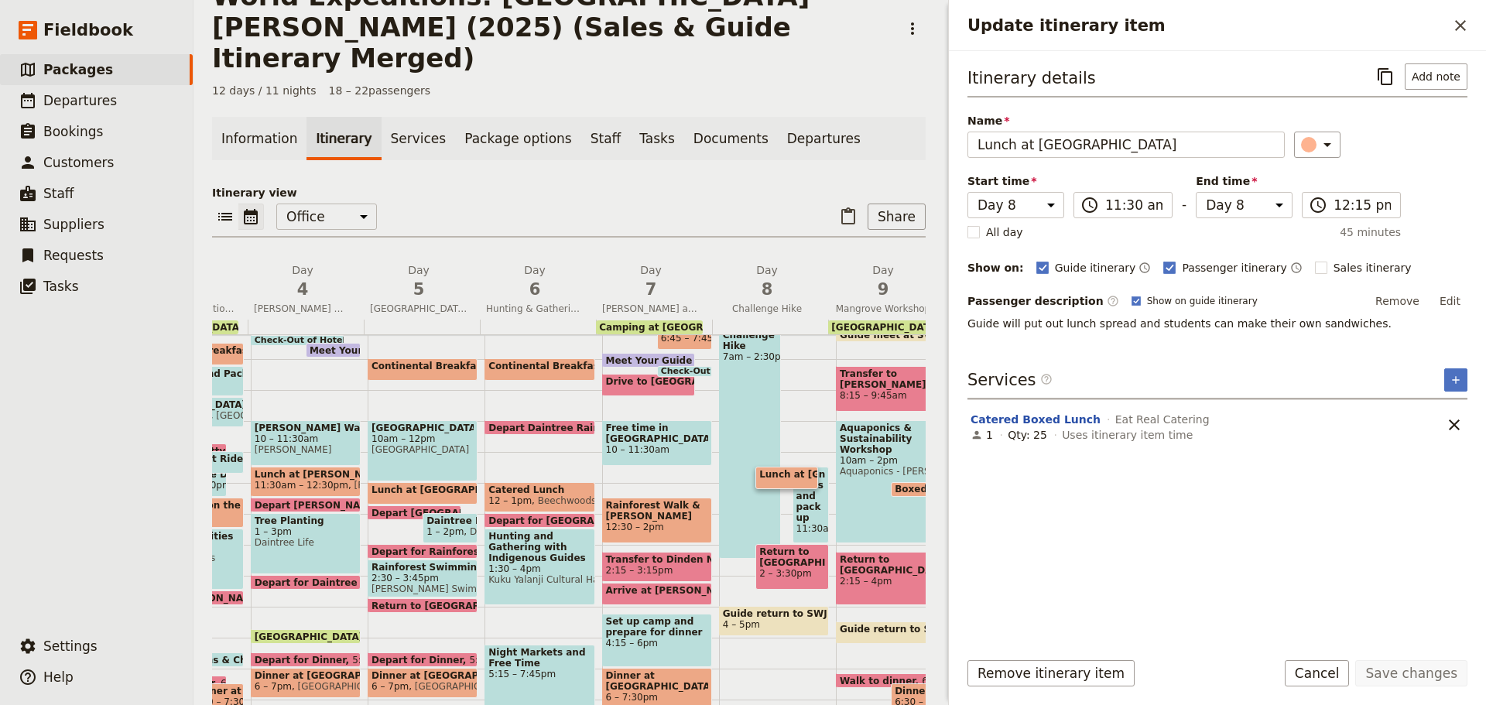
click at [1328, 666] on button "Cancel" at bounding box center [1317, 673] width 65 height 26
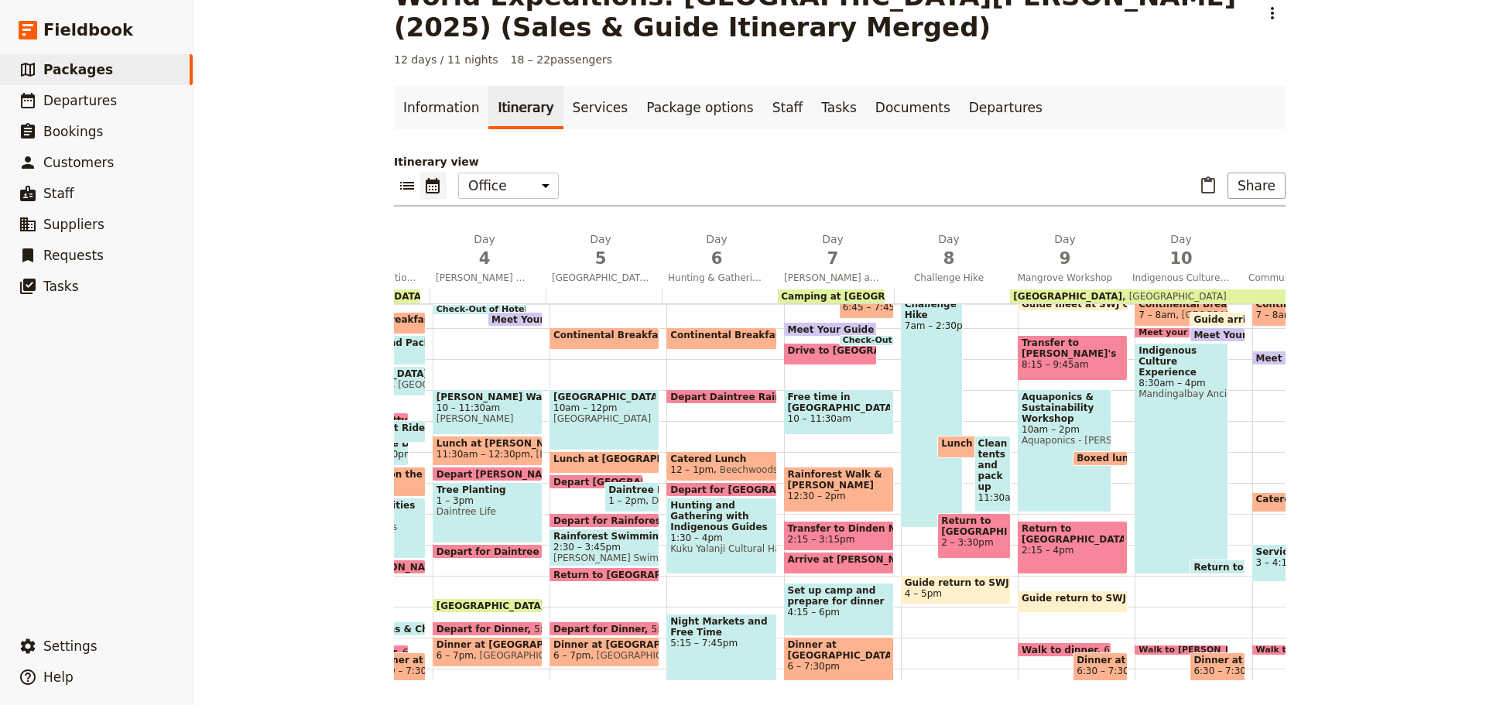
click at [713, 543] on span "Kuku Yalanji Cultural Habitat Tours ([PERSON_NAME] Brothers)" at bounding box center [721, 548] width 102 height 11
select select "6"
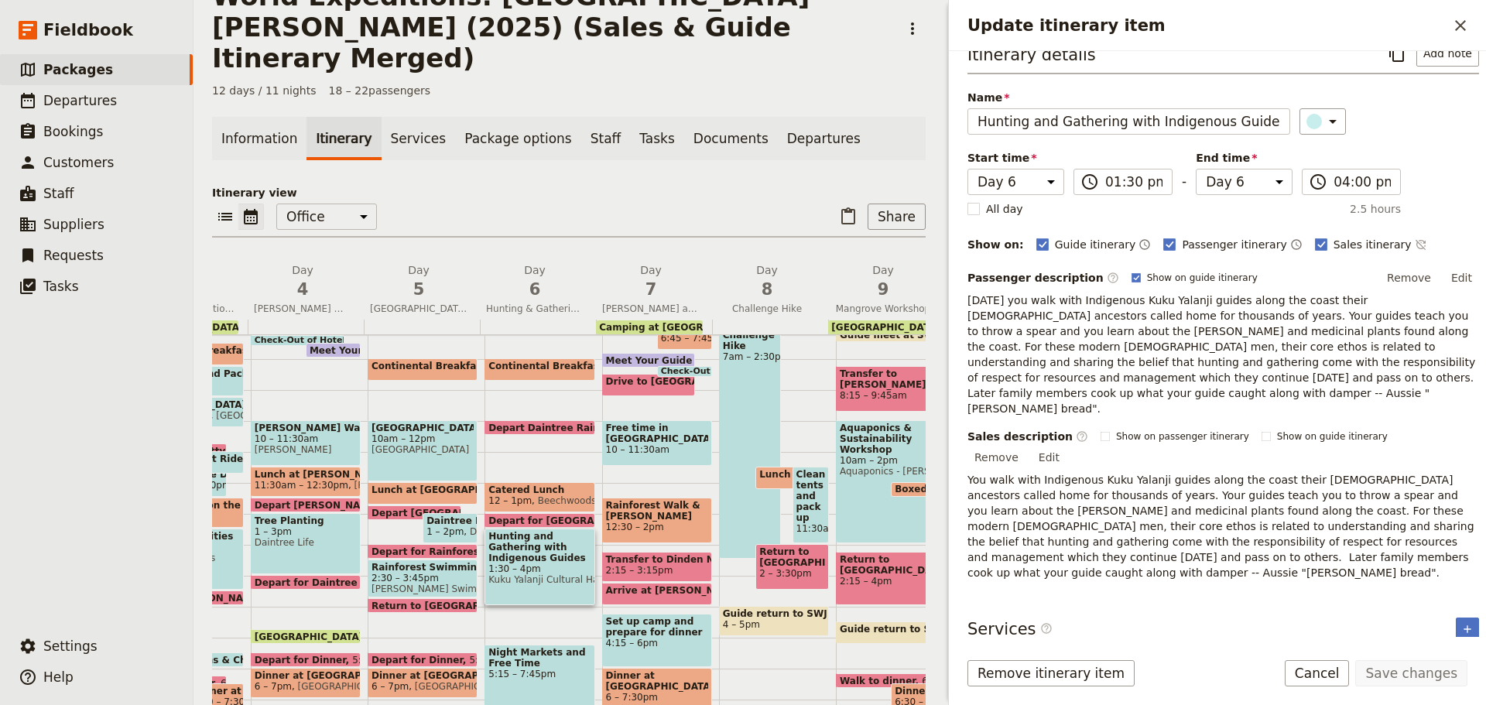
scroll to position [36, 0]
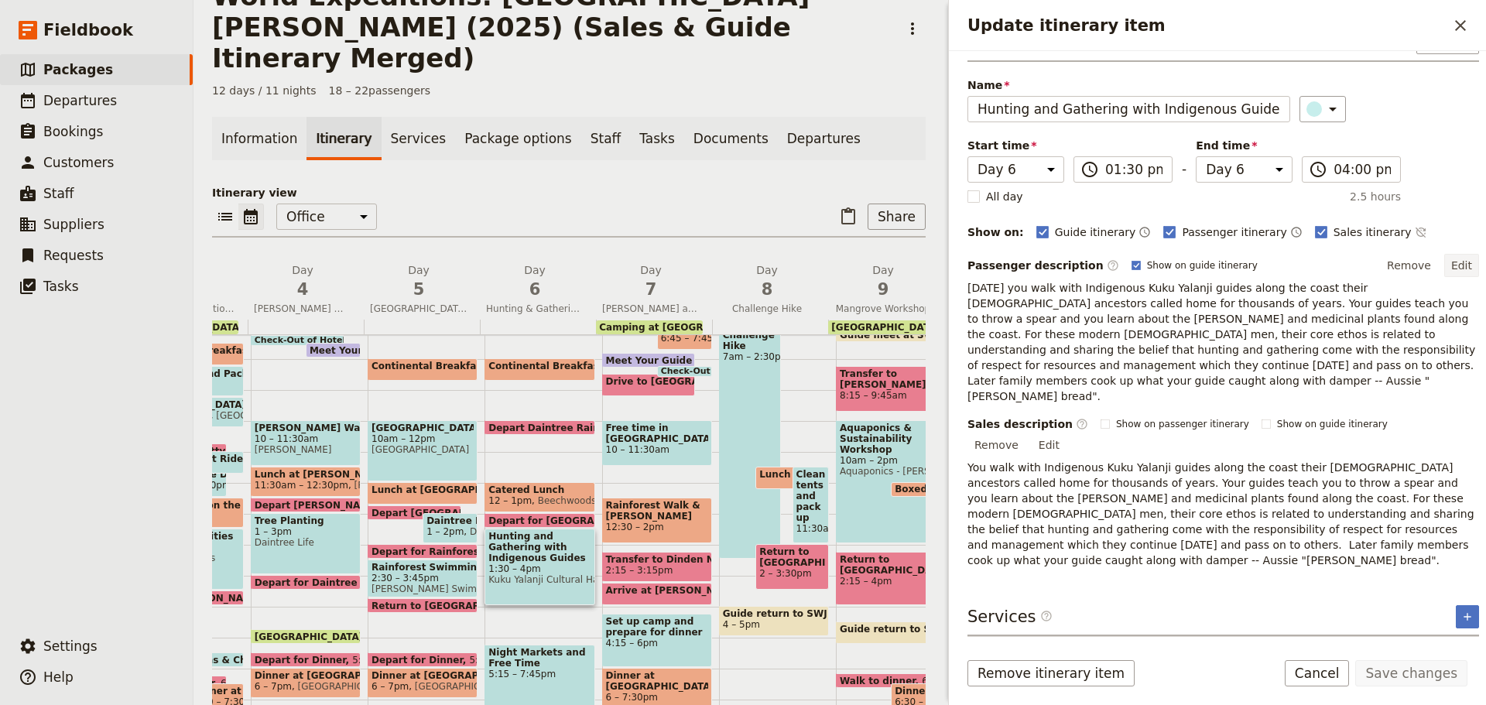
click at [1449, 261] on button "Edit" at bounding box center [1461, 265] width 35 height 23
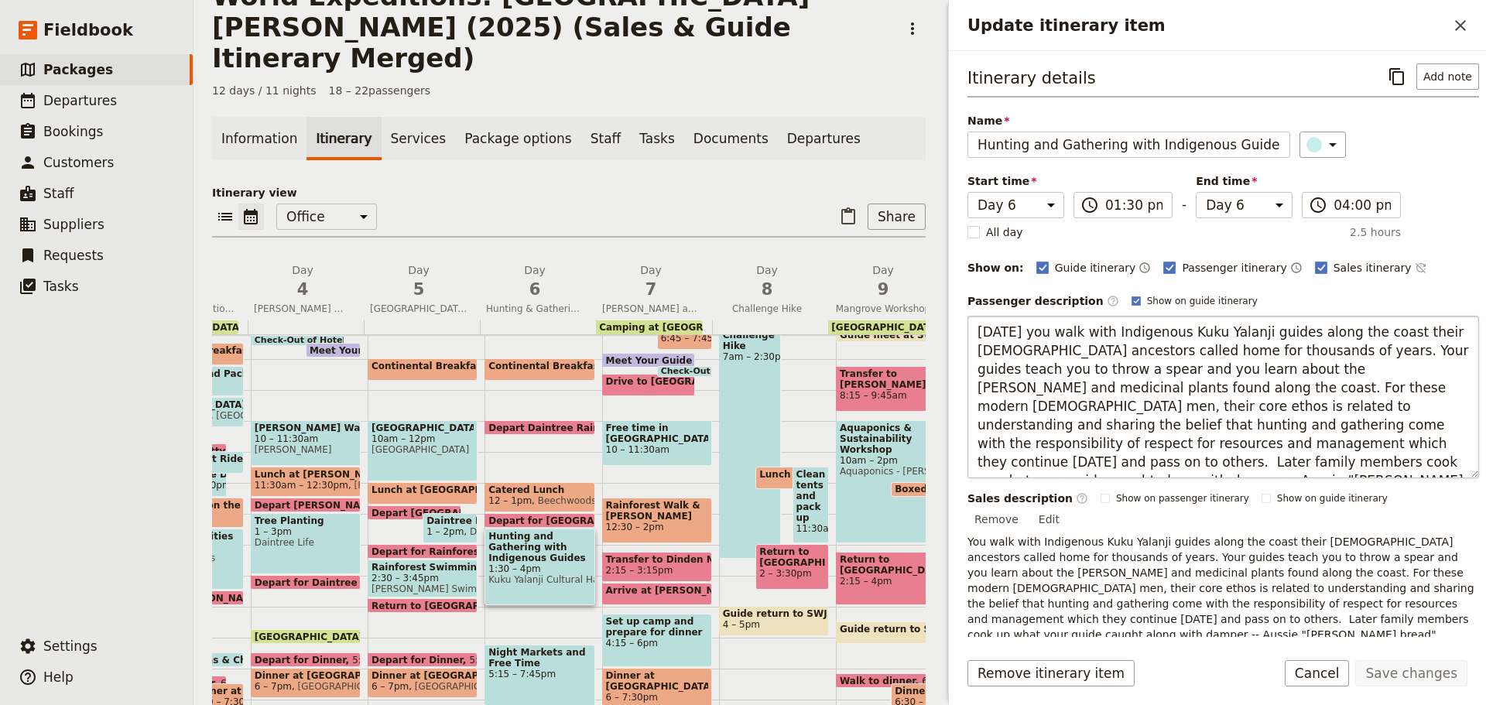
click at [1097, 462] on textarea "[DATE] you walk with Indigenous Kuku Yalanji guides along the coast their [DEMO…" at bounding box center [1223, 397] width 512 height 163
type textarea "[DATE] you walk with Indigenous Kuku Yalanji guides along the coast their [DEMO…"
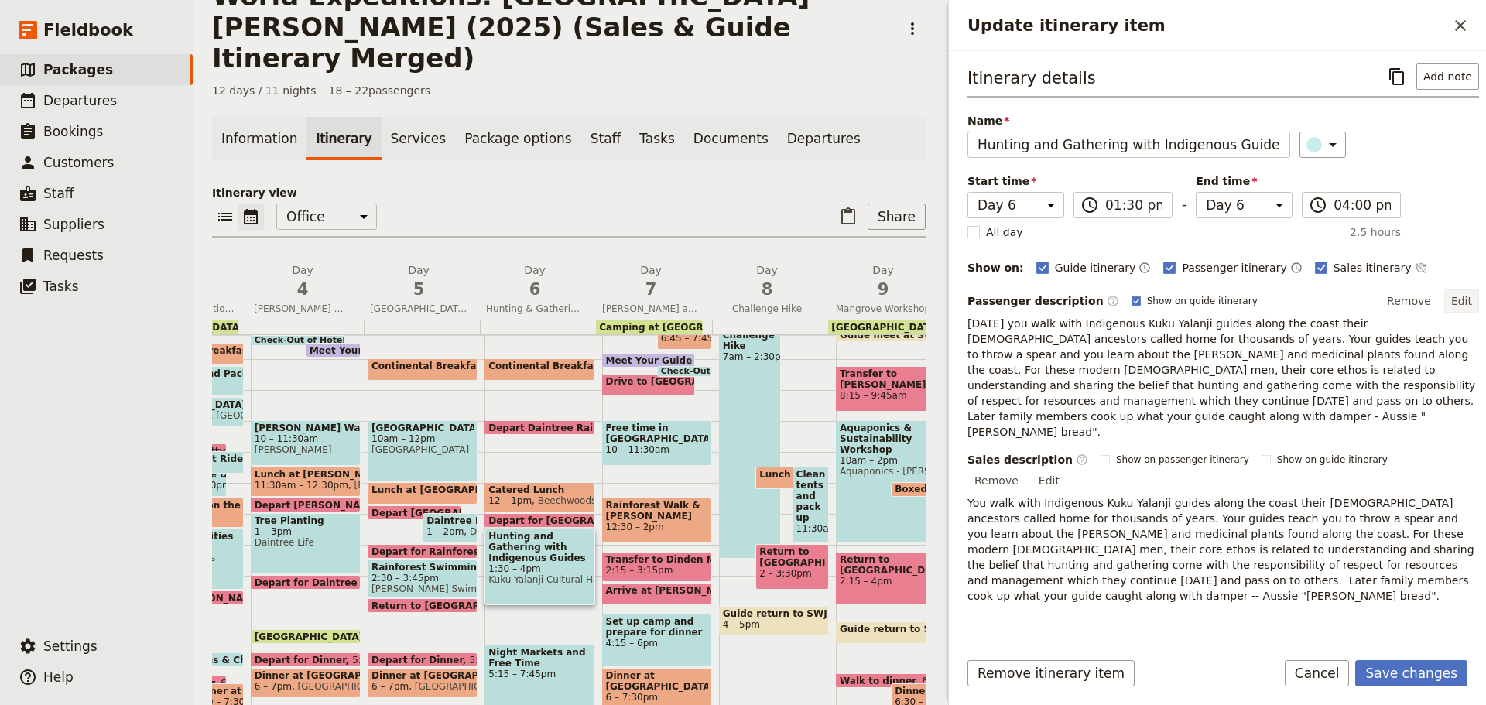
click at [1446, 292] on button "Edit" at bounding box center [1461, 300] width 35 height 23
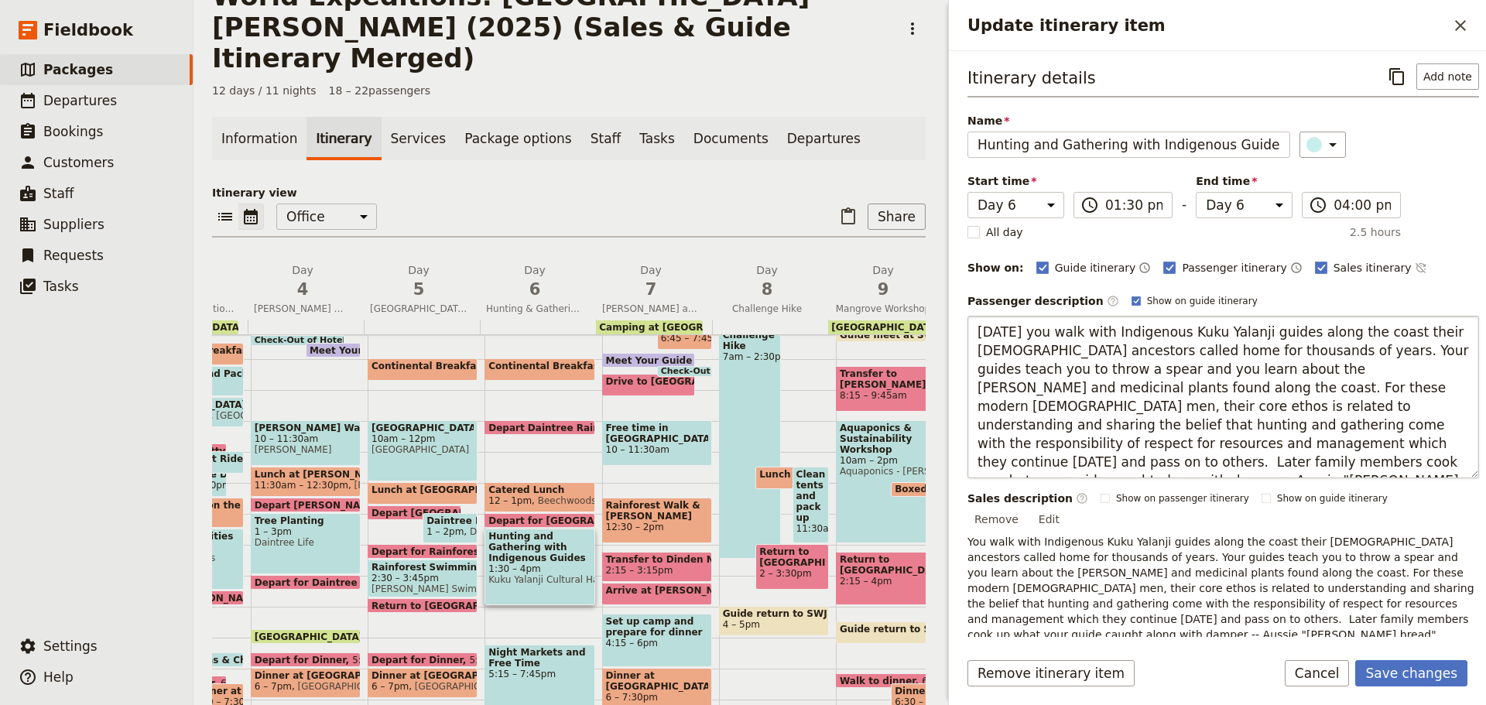
drag, startPoint x: 980, startPoint y: 325, endPoint x: 1106, endPoint y: 377, distance: 135.7
click at [1405, 423] on textarea "[DATE] you walk with Indigenous Kuku Yalanji guides along the coast their [DEMO…" at bounding box center [1223, 397] width 512 height 163
drag, startPoint x: 973, startPoint y: 327, endPoint x: 1322, endPoint y: 476, distance: 379.6
click at [1322, 476] on textarea "[DATE] you walk with Indigenous Kuku Yalanji guides along the coast their [DEMO…" at bounding box center [1223, 397] width 512 height 163
type textarea "This morning, you walk with Indigenous Kuku Yalanji guides along the coast thei…"
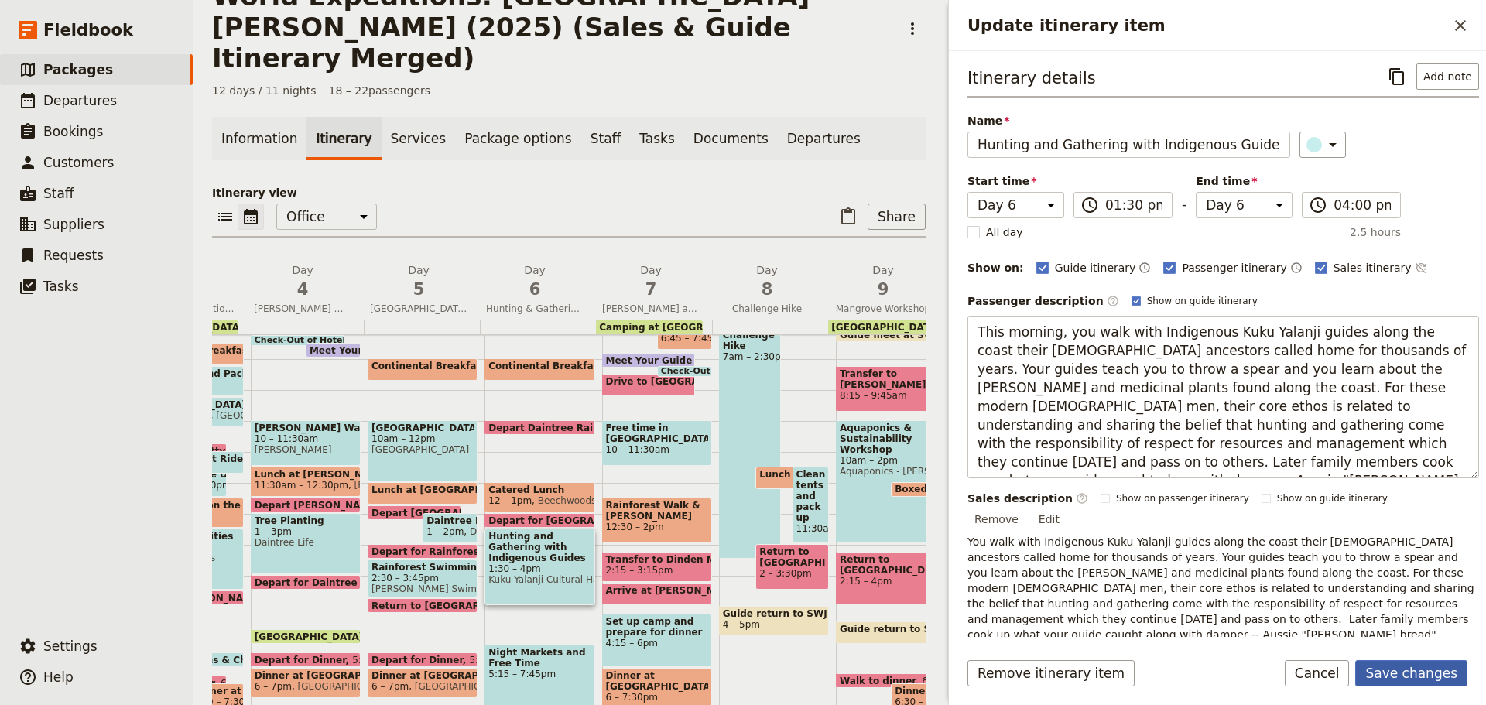
click at [1411, 666] on button "Save changes" at bounding box center [1411, 673] width 112 height 26
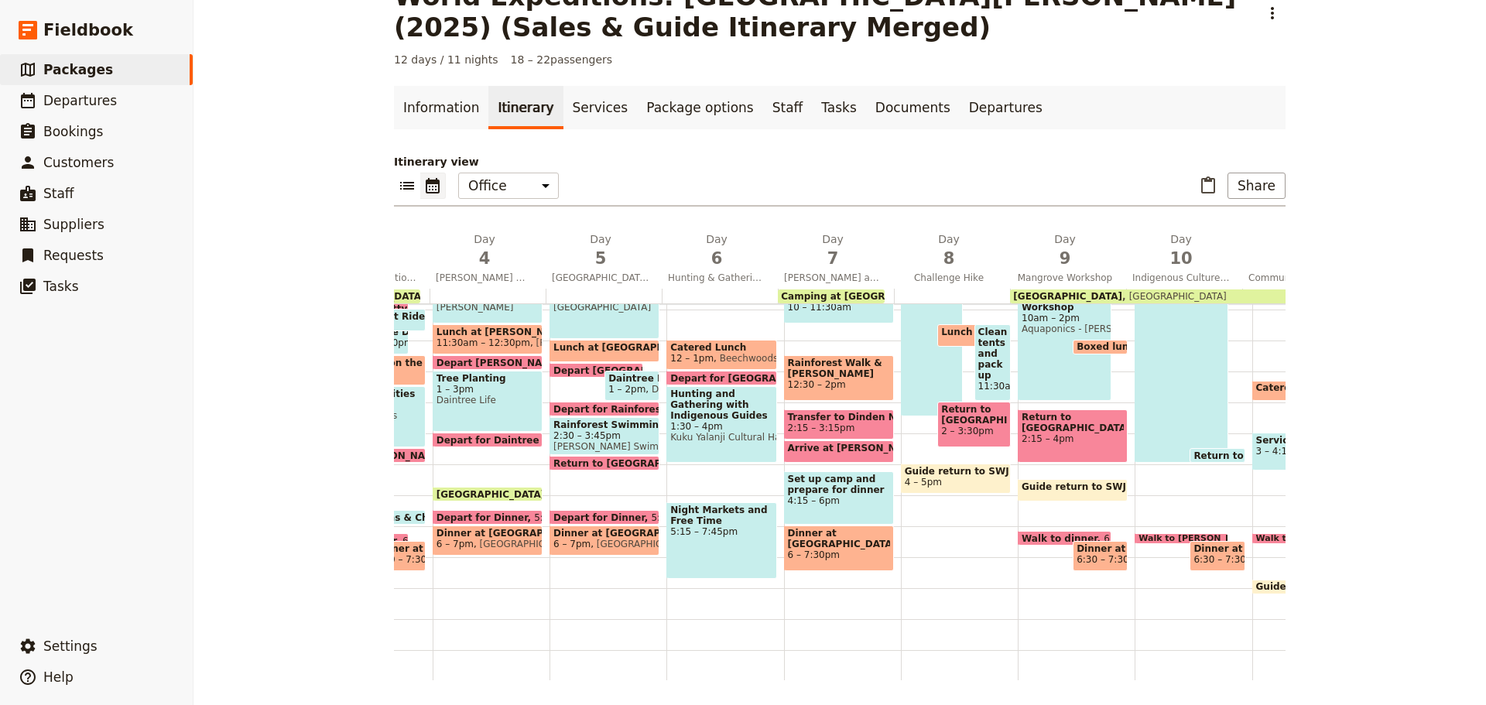
scroll to position [301, 0]
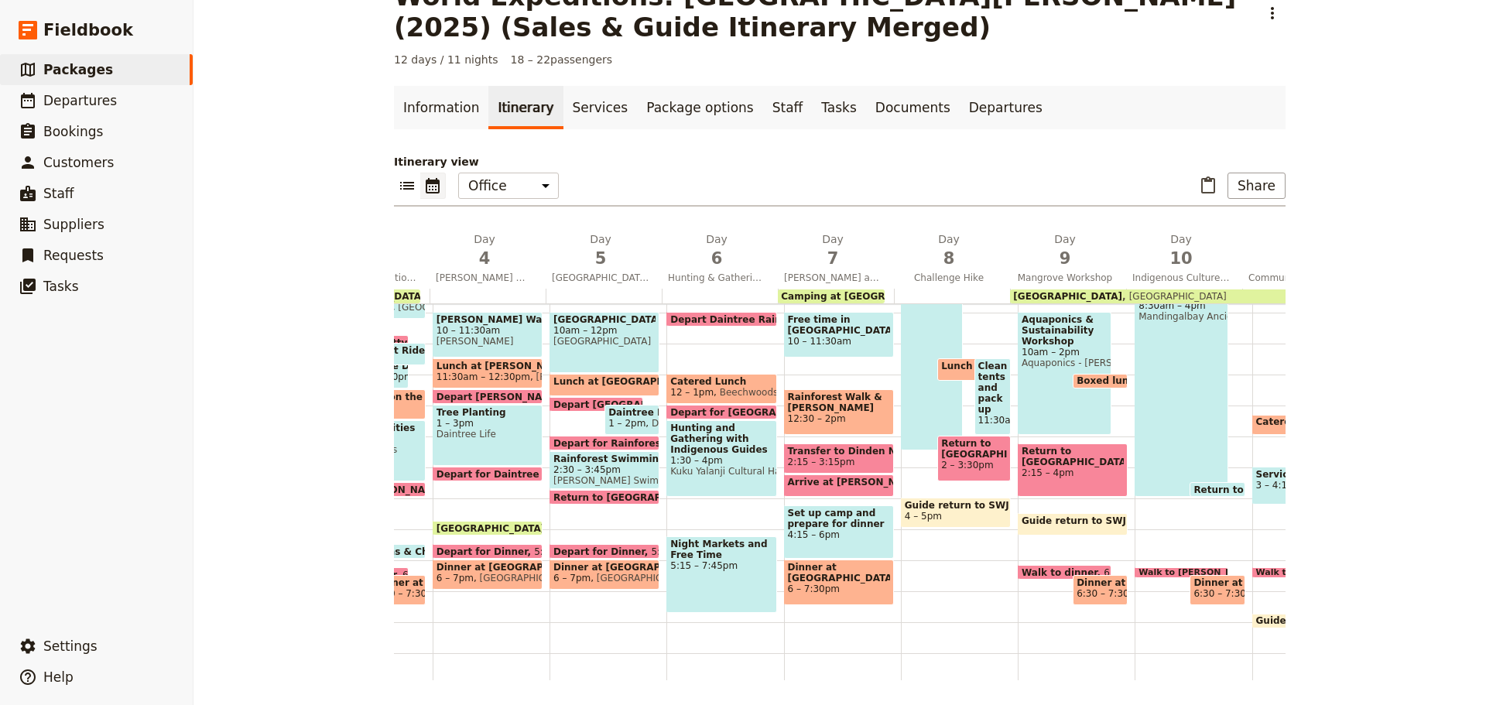
click at [707, 416] on span at bounding box center [721, 415] width 108 height 6
select select "6"
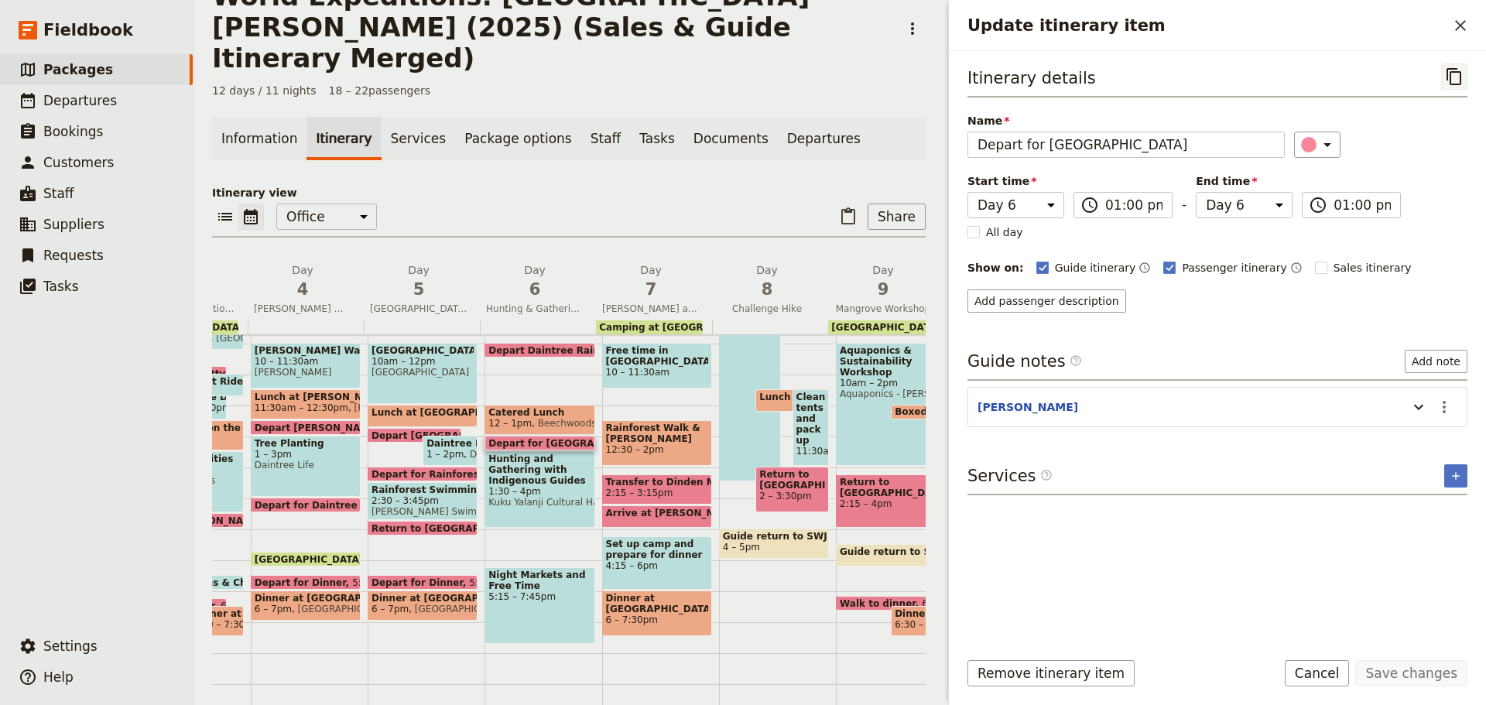
click at [1463, 73] on icon "Copy itinerary item" at bounding box center [1454, 76] width 19 height 19
click at [1306, 670] on button "Cancel" at bounding box center [1317, 673] width 65 height 26
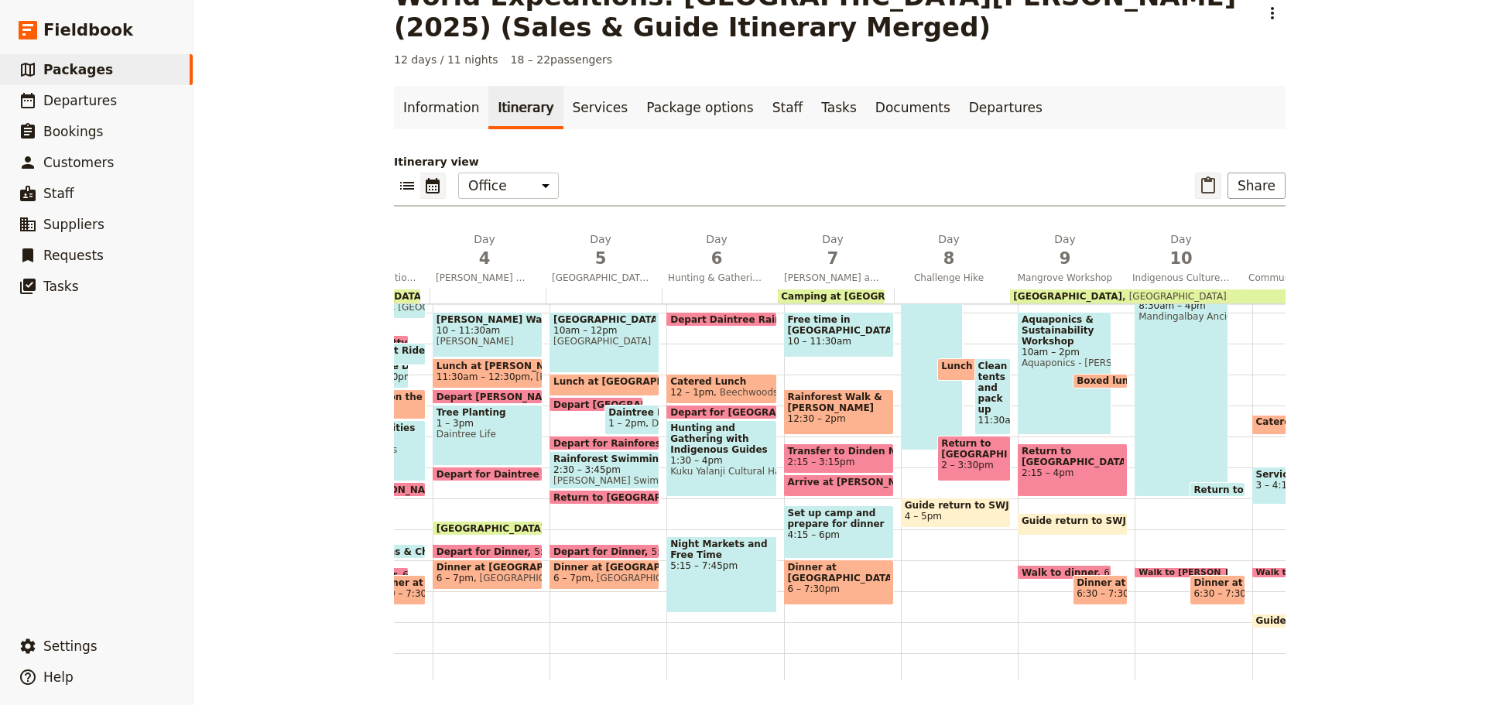
click at [1203, 178] on icon "Paste itinerary item" at bounding box center [1208, 184] width 14 height 17
select select "6"
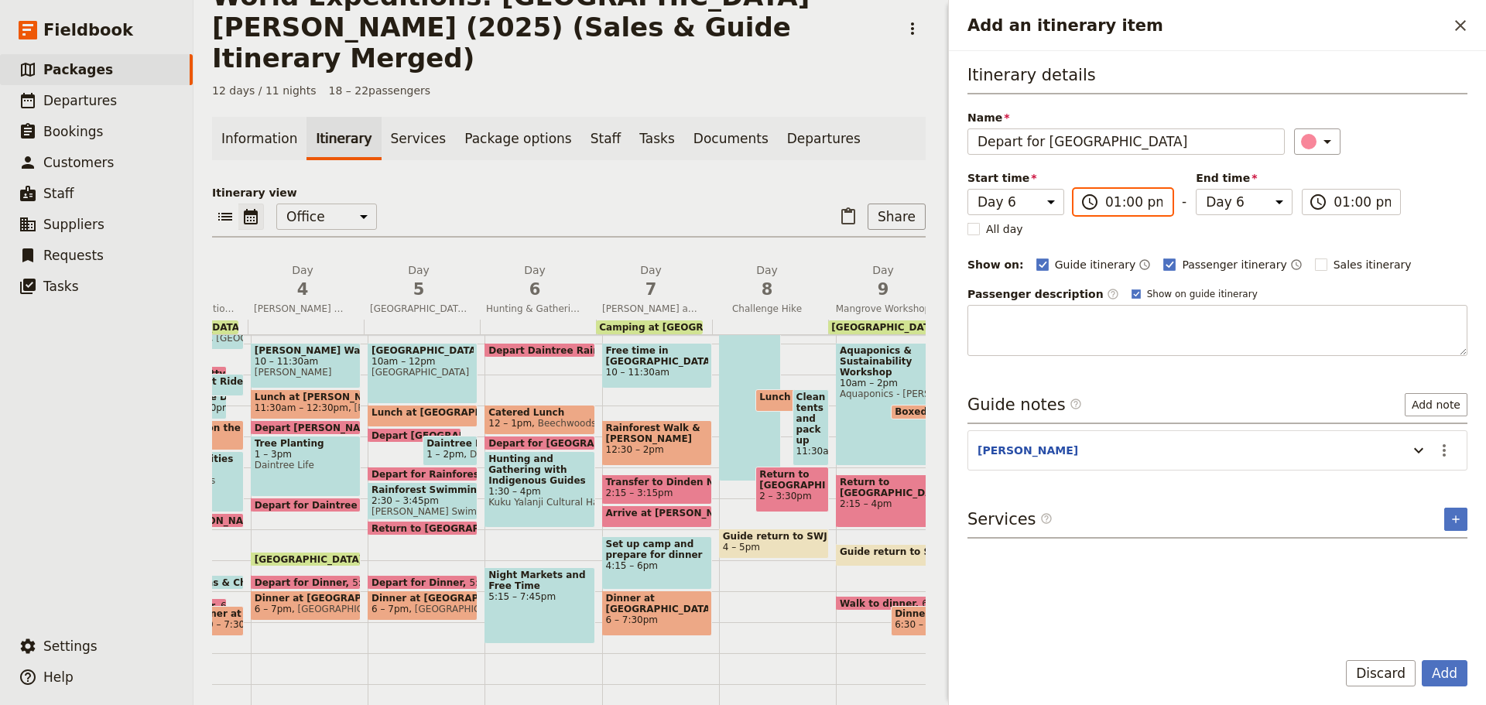
click at [1109, 194] on input "01:00 pm" at bounding box center [1133, 202] width 57 height 19
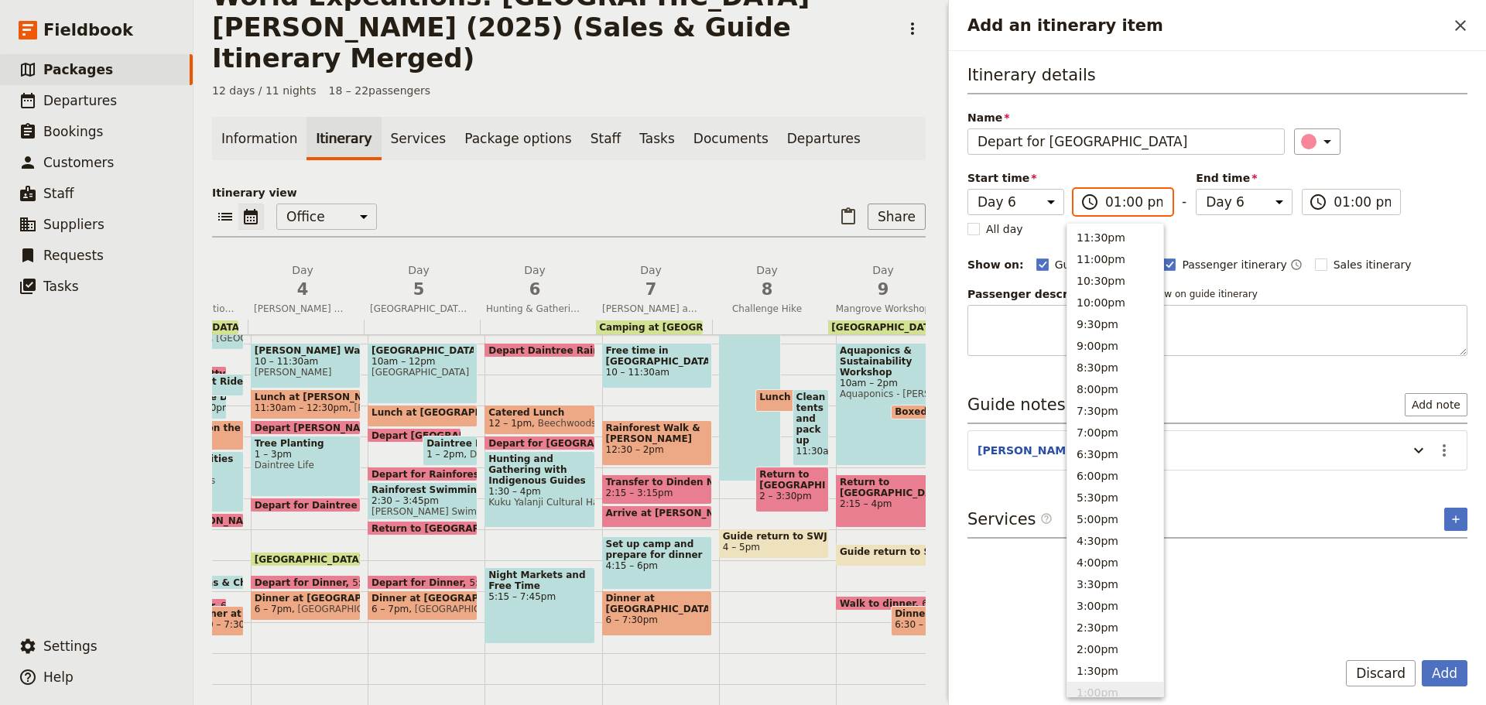
scroll to position [458, 0]
click at [1109, 617] on button "4:00am" at bounding box center [1115, 625] width 96 height 22
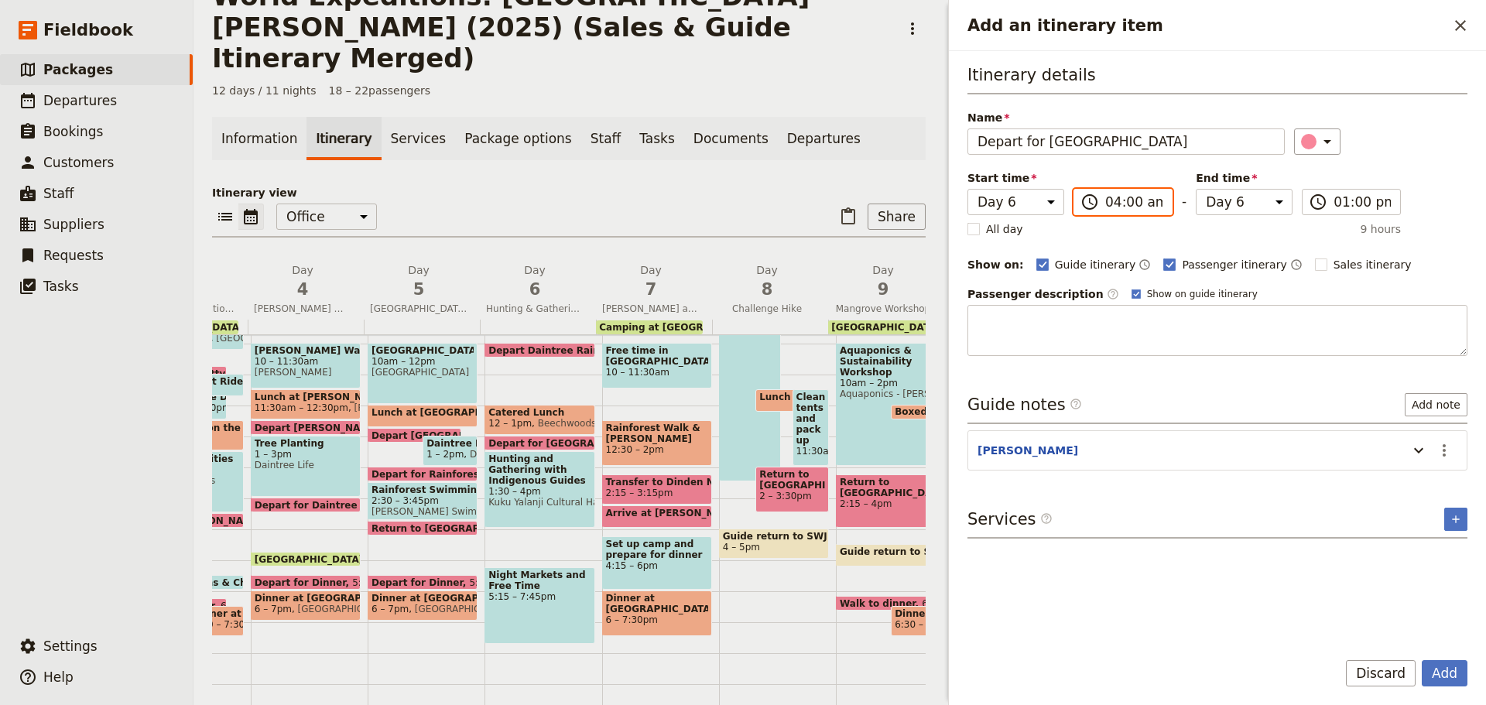
click at [1140, 197] on input "04:00 am" at bounding box center [1133, 202] width 57 height 19
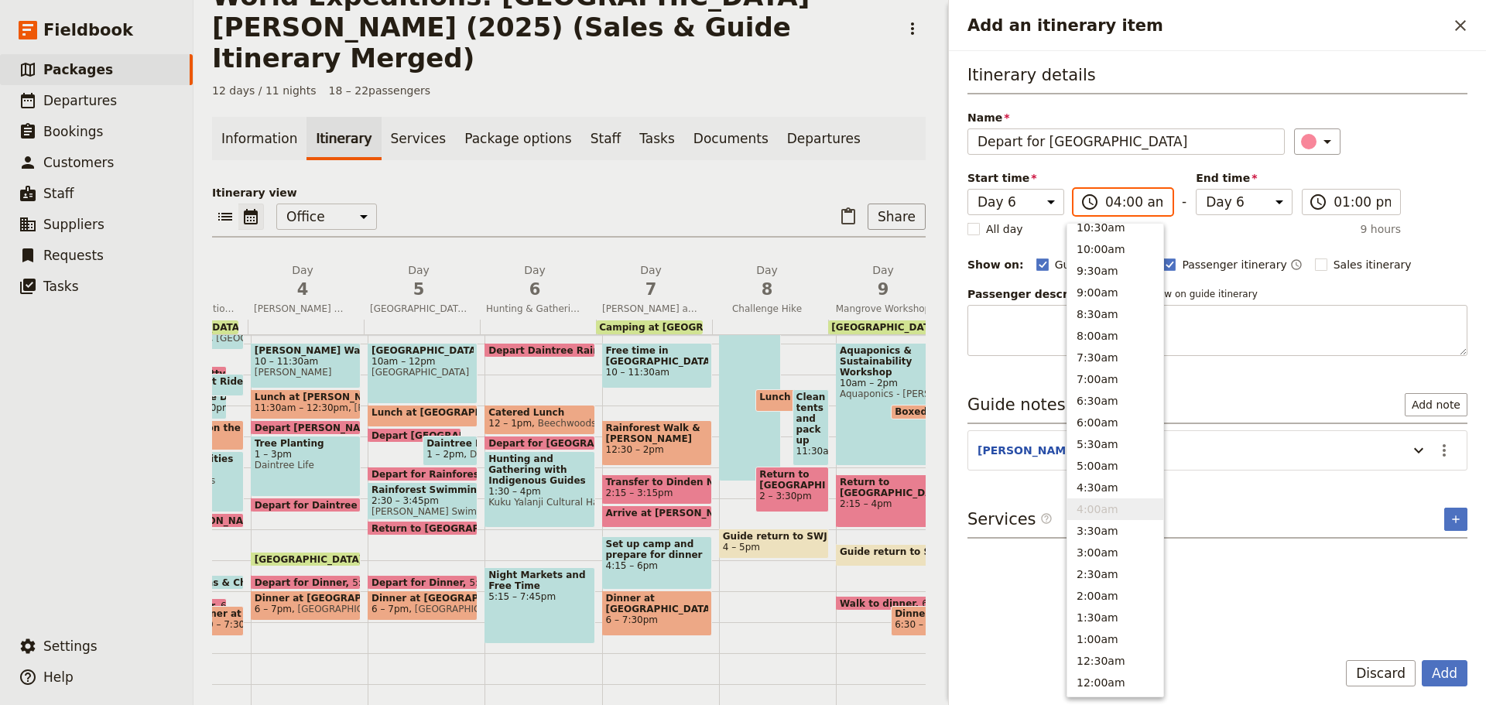
type input "04:00 pm"
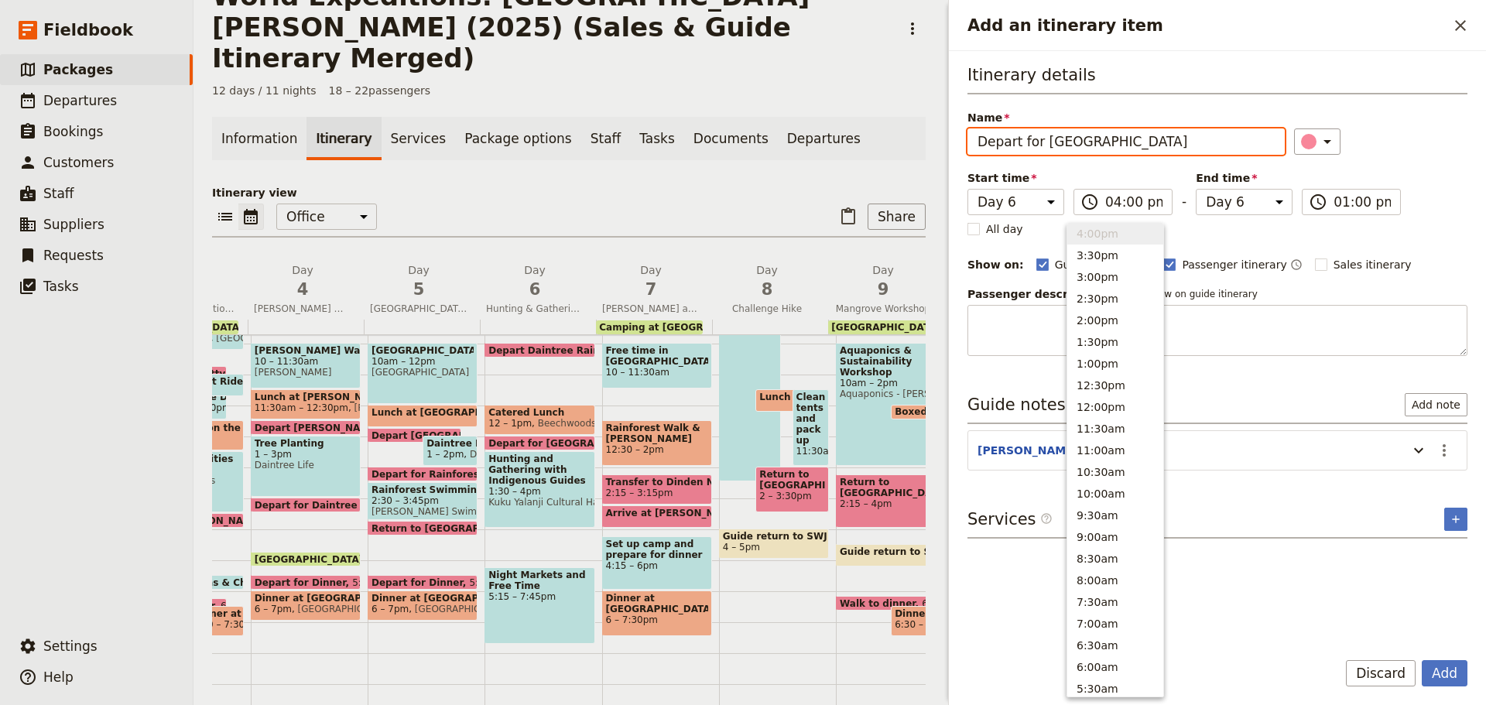
type input "04:00 pm"
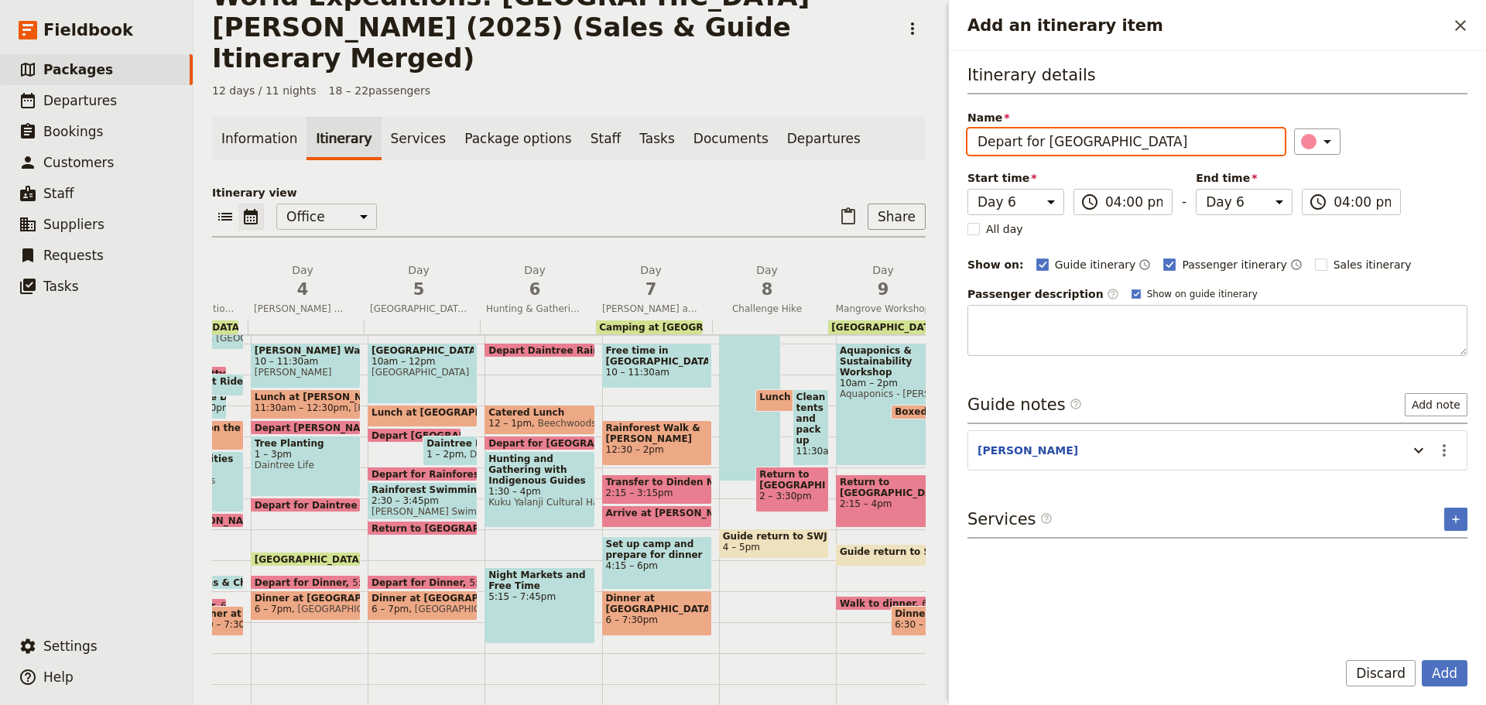
drag, startPoint x: 1040, startPoint y: 142, endPoint x: 1432, endPoint y: 121, distance: 392.1
click at [1431, 121] on div "Name Depart for [GEOGRAPHIC_DATA] ​" at bounding box center [1217, 132] width 500 height 45
type input "Depart for Cairns"
click at [1446, 446] on icon "Actions" at bounding box center [1444, 450] width 19 height 19
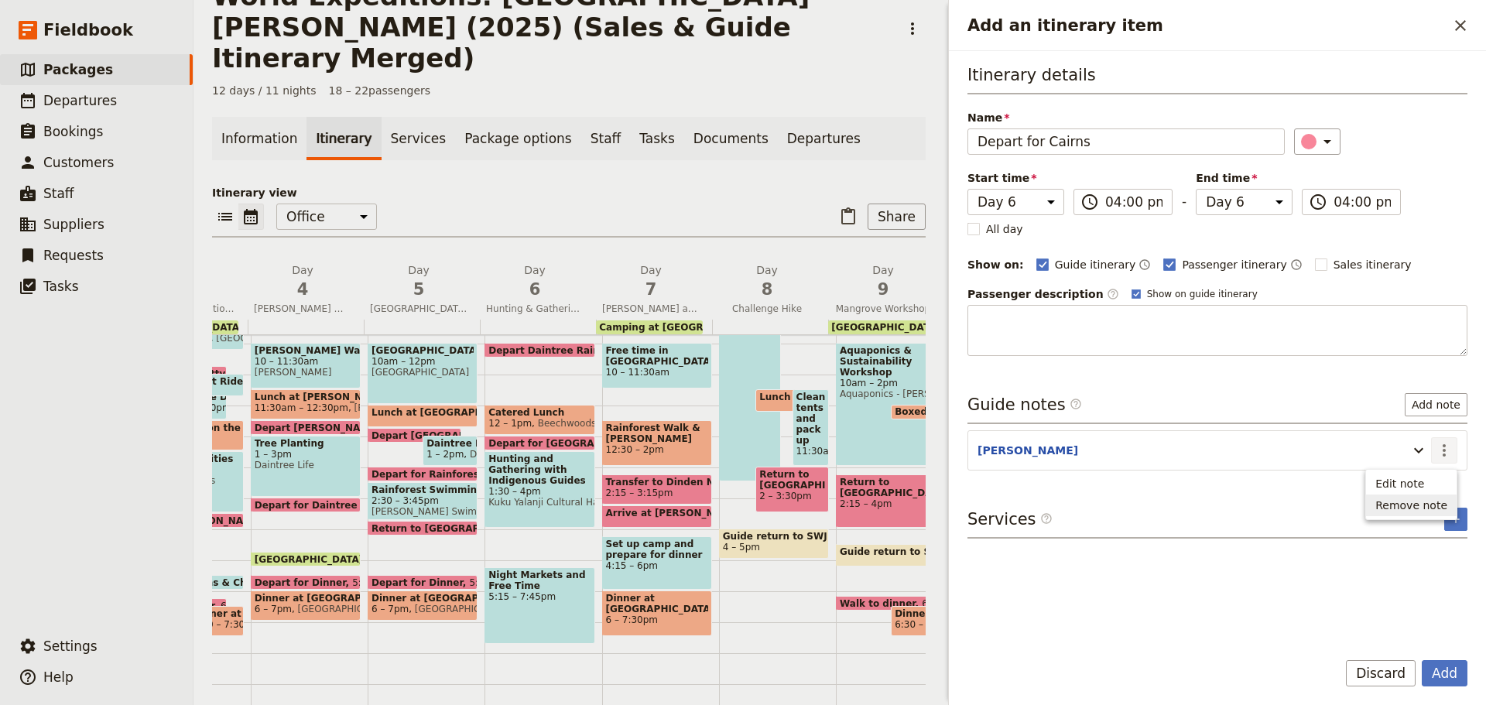
click at [1403, 501] on span "Remove note" at bounding box center [1411, 505] width 72 height 15
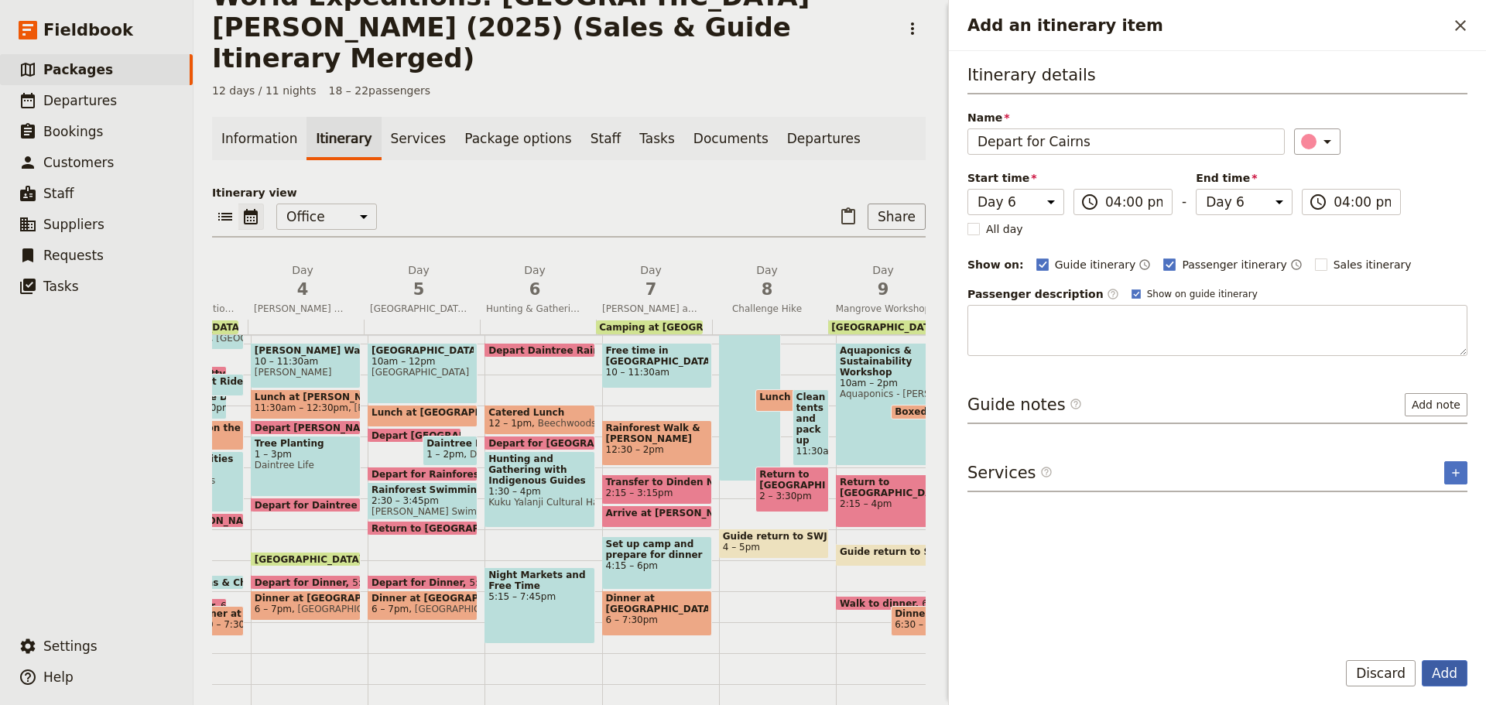
click at [1454, 673] on button "Add" at bounding box center [1445, 673] width 46 height 26
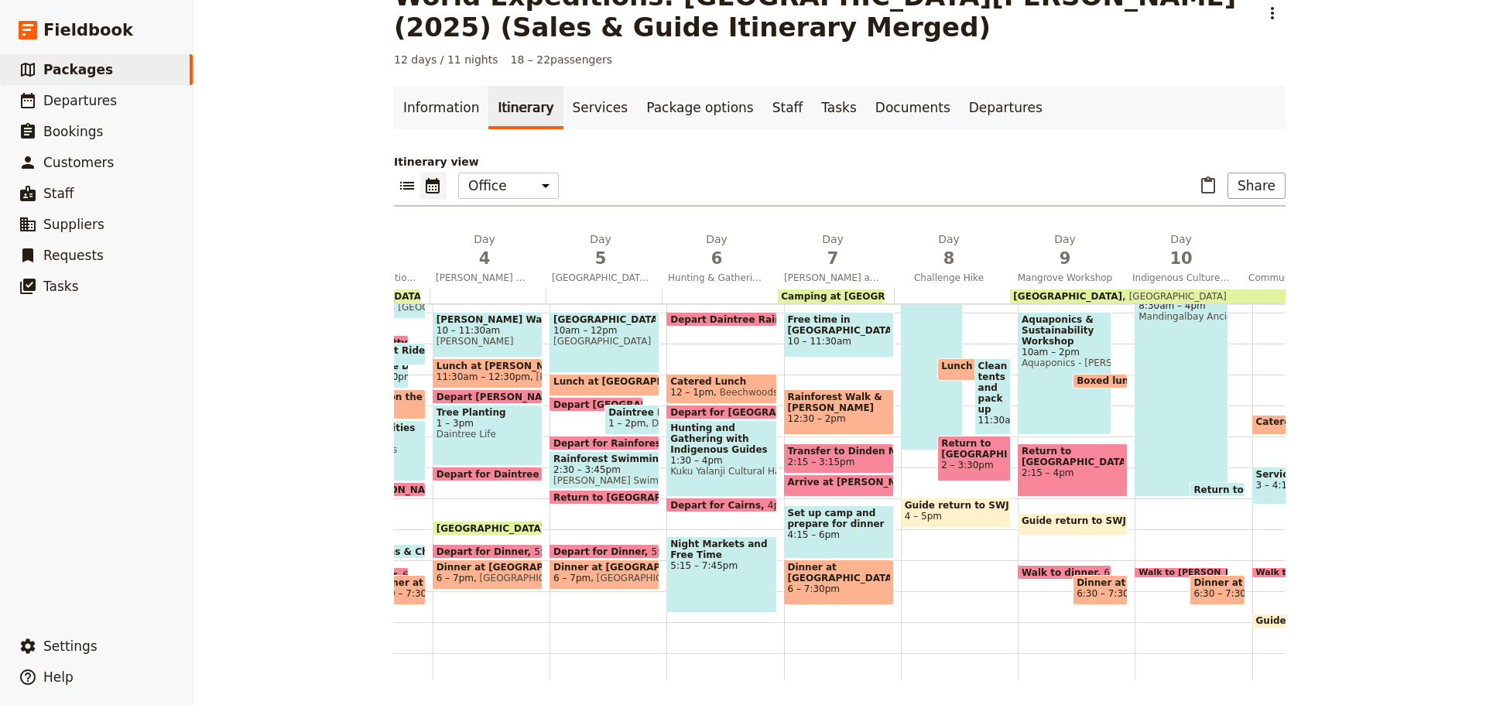
click at [696, 506] on span at bounding box center [721, 508] width 108 height 6
select select "6"
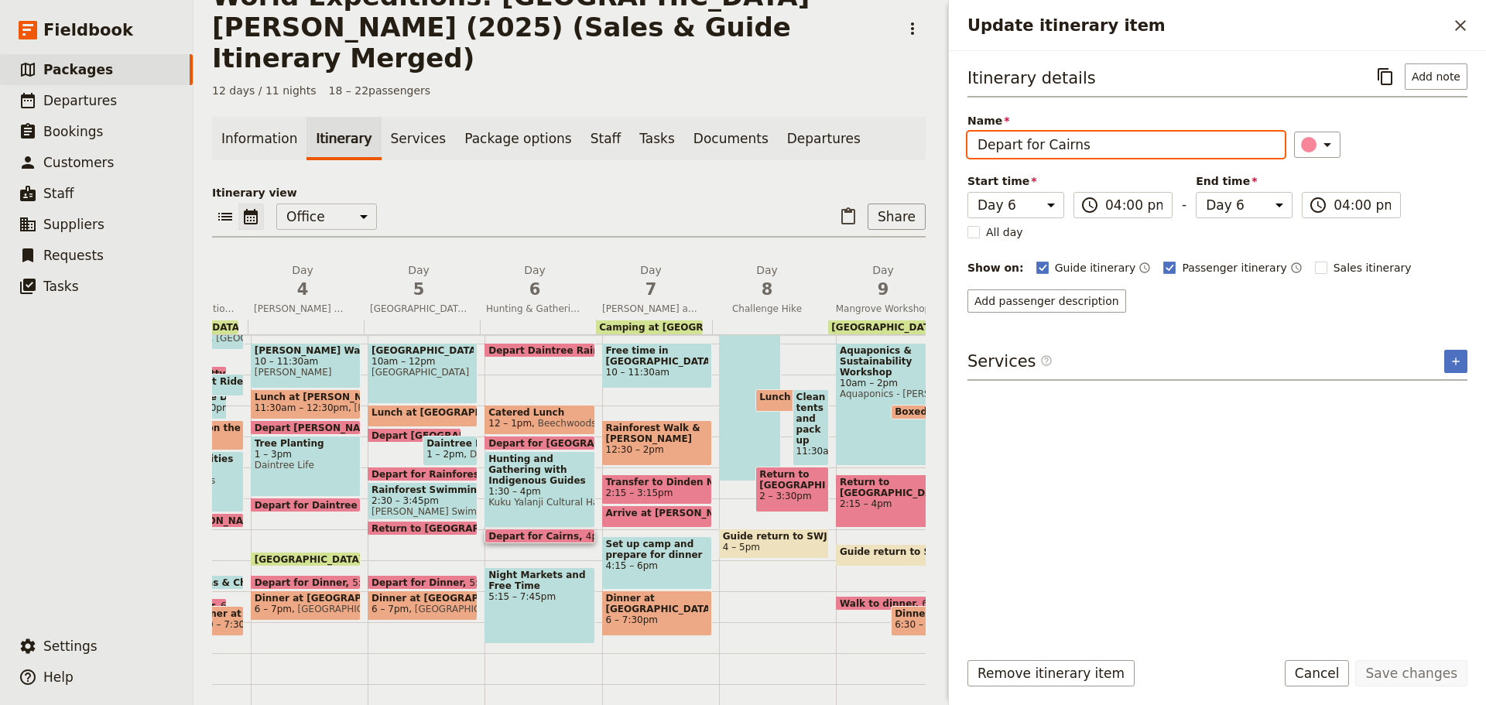
click at [1108, 150] on input "Depart for Cairns" at bounding box center [1125, 145] width 317 height 26
click at [530, 529] on div "Continental Breakfast at DRO 8 – 8:45am Depart [GEOGRAPHIC_DATA] 10am Catered L…" at bounding box center [542, 405] width 117 height 743
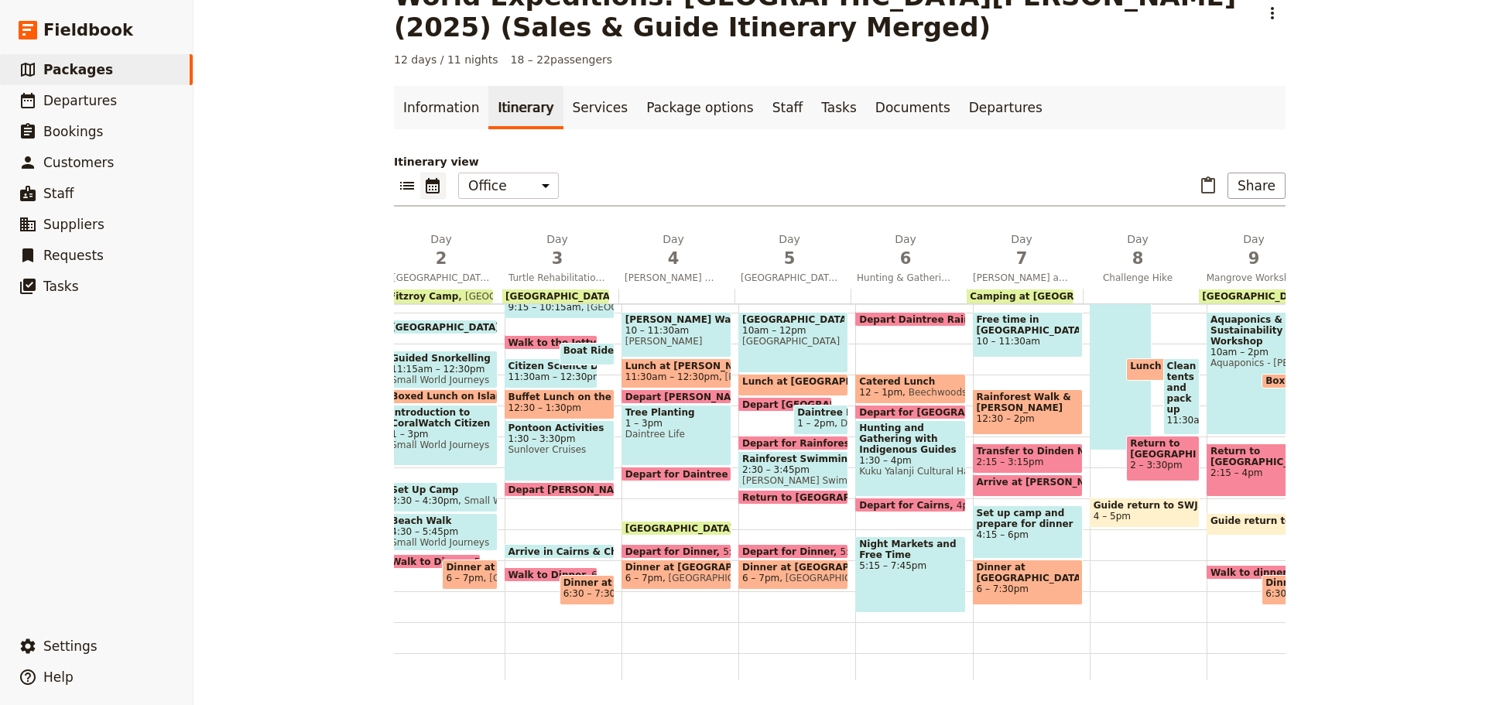
scroll to position [0, 155]
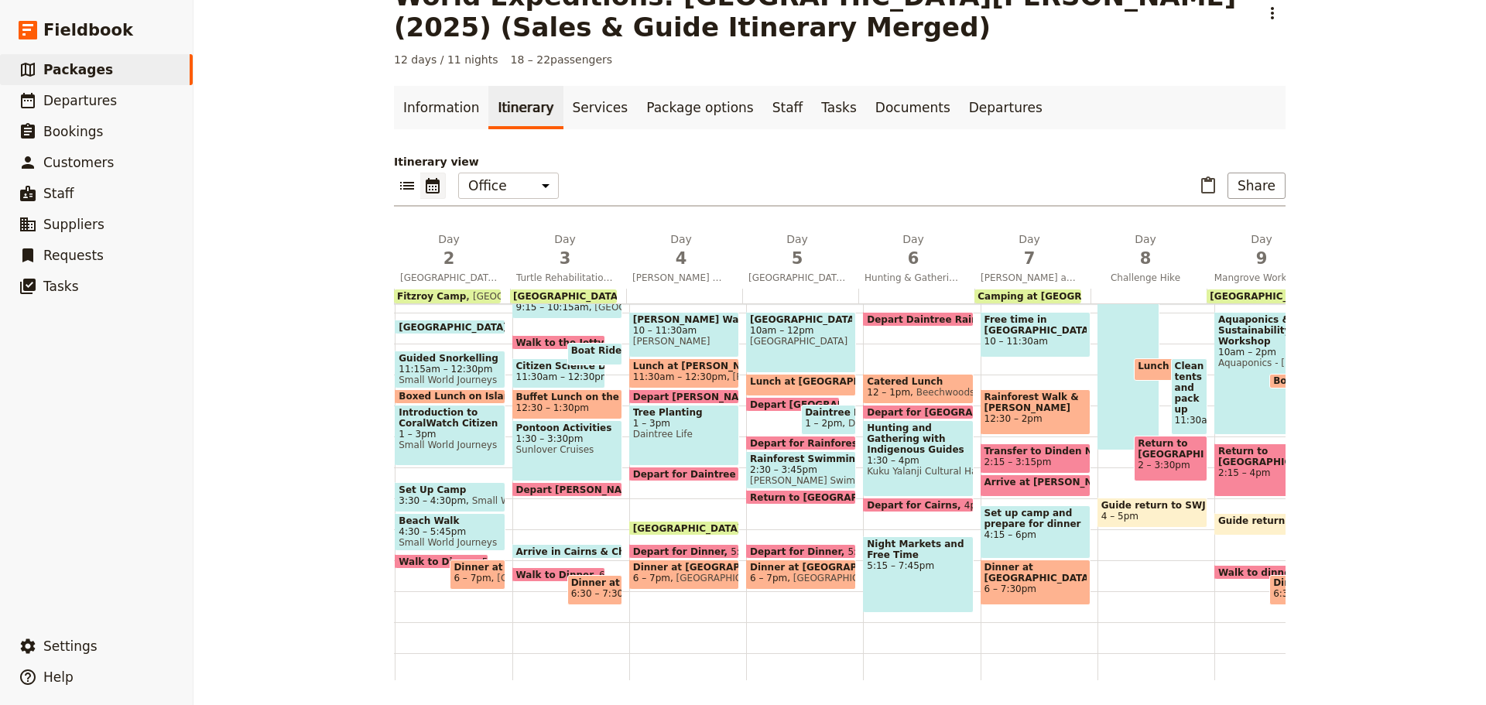
click at [533, 553] on span at bounding box center [567, 555] width 108 height 6
select select "3"
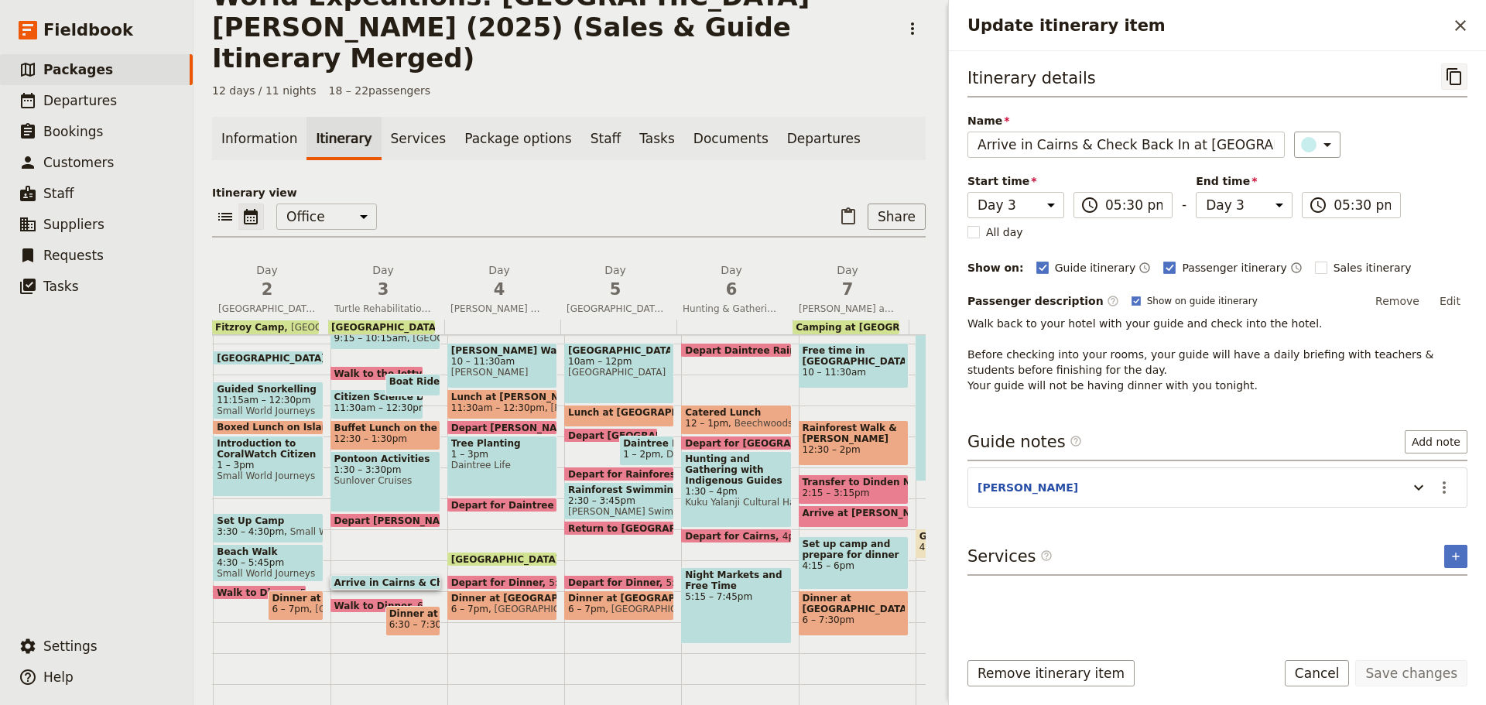
click at [1443, 71] on button "​" at bounding box center [1454, 76] width 26 height 26
click at [1302, 675] on button "Cancel" at bounding box center [1317, 673] width 65 height 26
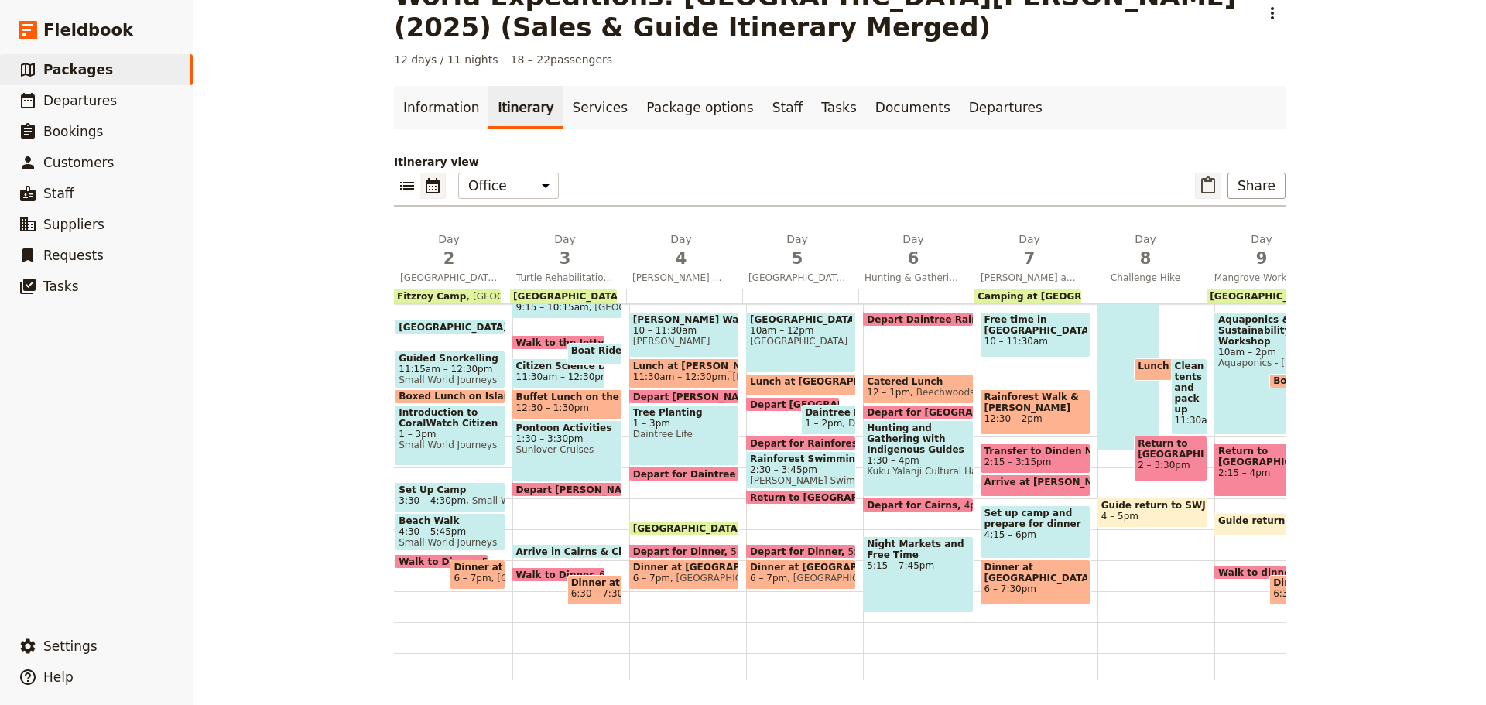
click at [1211, 176] on icon "Paste itinerary item" at bounding box center [1208, 185] width 19 height 19
select select "3"
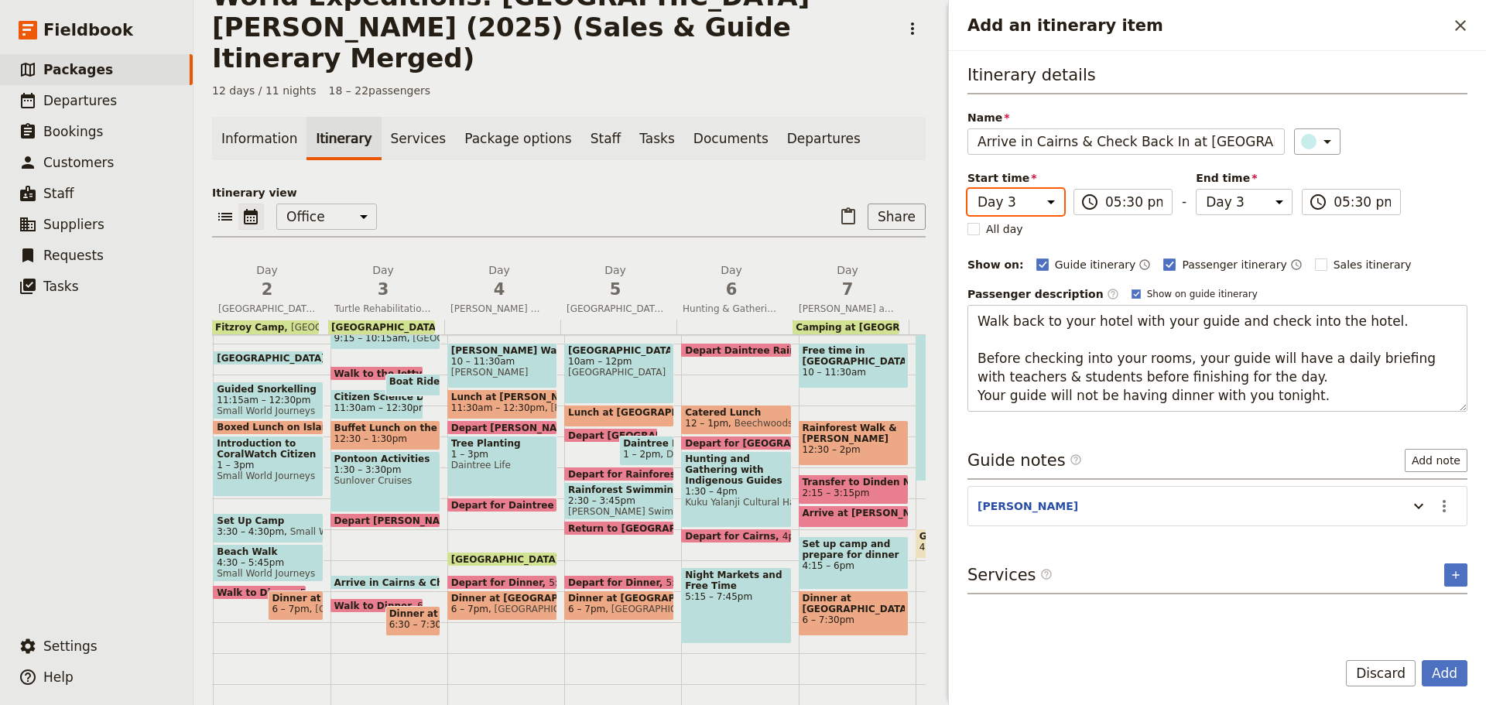
click at [1015, 192] on select "Day 1 Day 2 Day 3 Day 4 Day 5 Day 6 Day 7 Day 8 Day 9 Day 10 Day 11 Day 12" at bounding box center [1015, 202] width 97 height 26
select select "6"
click at [967, 189] on select "Day 1 Day 2 Day 3 Day 4 Day 5 Day 6 Day 7 Day 8 Day 9 Day 10 Day 11 Day 12" at bounding box center [1015, 202] width 97 height 26
select select "6"
click at [1228, 197] on select "Day 1 Day 2 Day 3 Day 4 Day 5 Day 6 Day 7 Day 8 Day 9 Day 10 Day 11 Day 12" at bounding box center [1244, 202] width 97 height 26
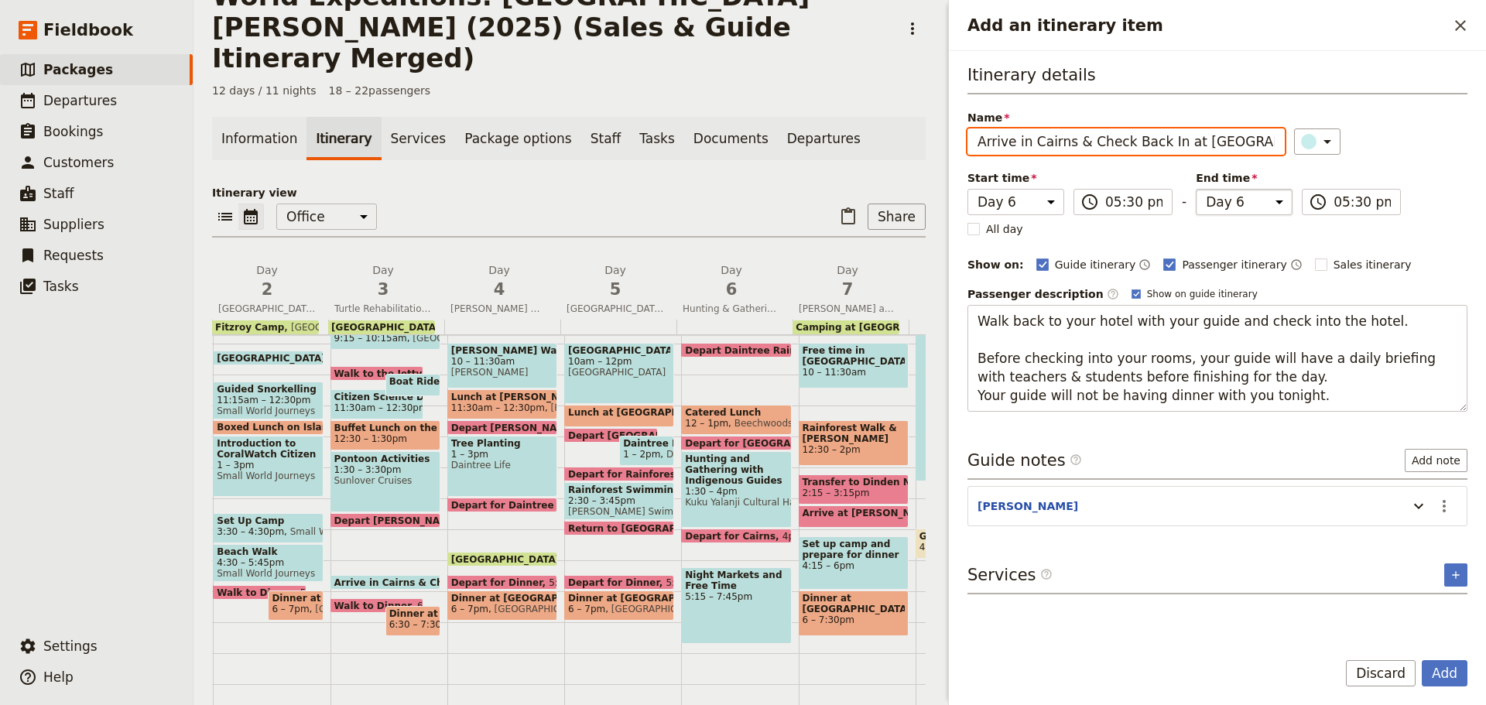
click at [1196, 189] on select "Day 1 Day 2 Day 3 Day 4 Day 5 Day 6 Day 7 Day 8 Day 9 Day 10 Day 11 Day 12" at bounding box center [1244, 202] width 97 height 26
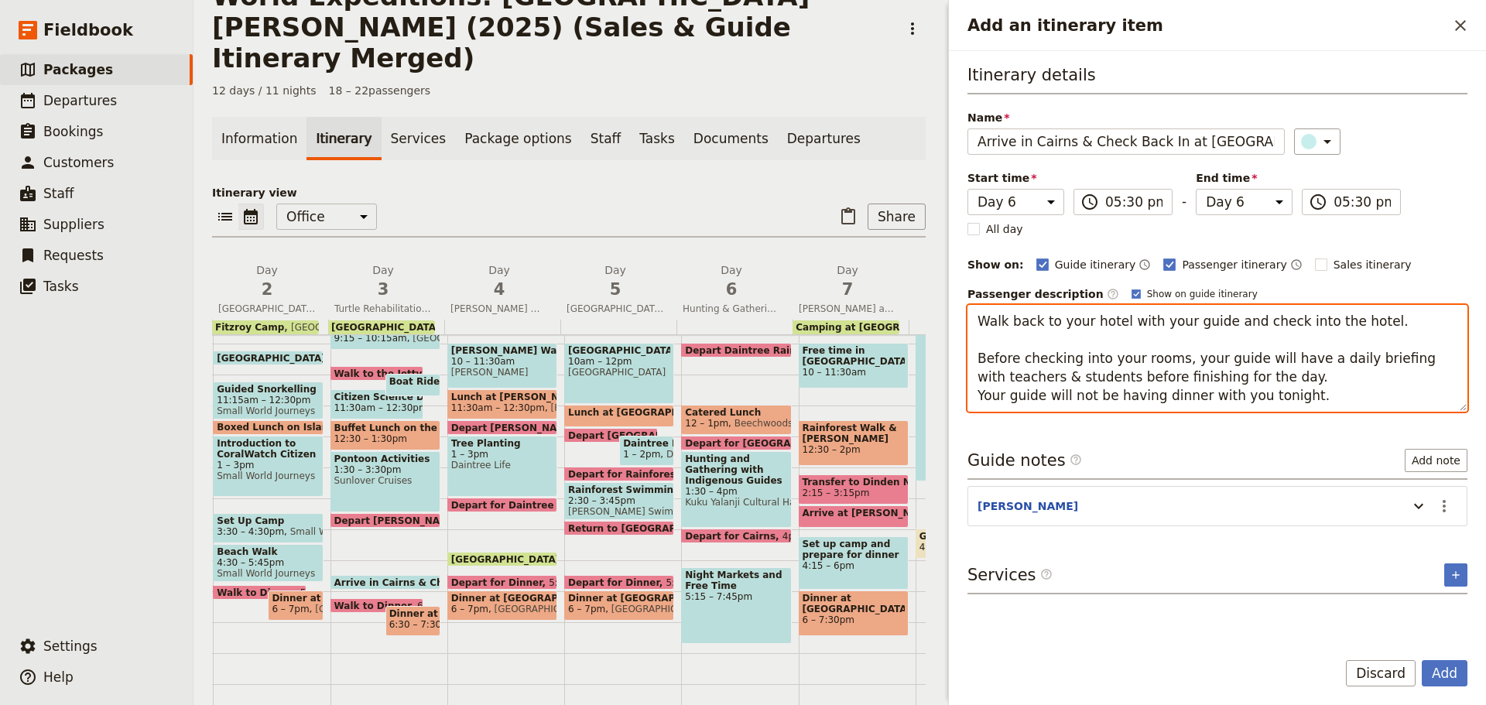
drag, startPoint x: 981, startPoint y: 316, endPoint x: 1485, endPoint y: 312, distance: 503.8
click at [1485, 312] on div "Itinerary details Name Arrive in [GEOGRAPHIC_DATA] & Check Back In at [GEOGRAPH…" at bounding box center [1217, 344] width 537 height 586
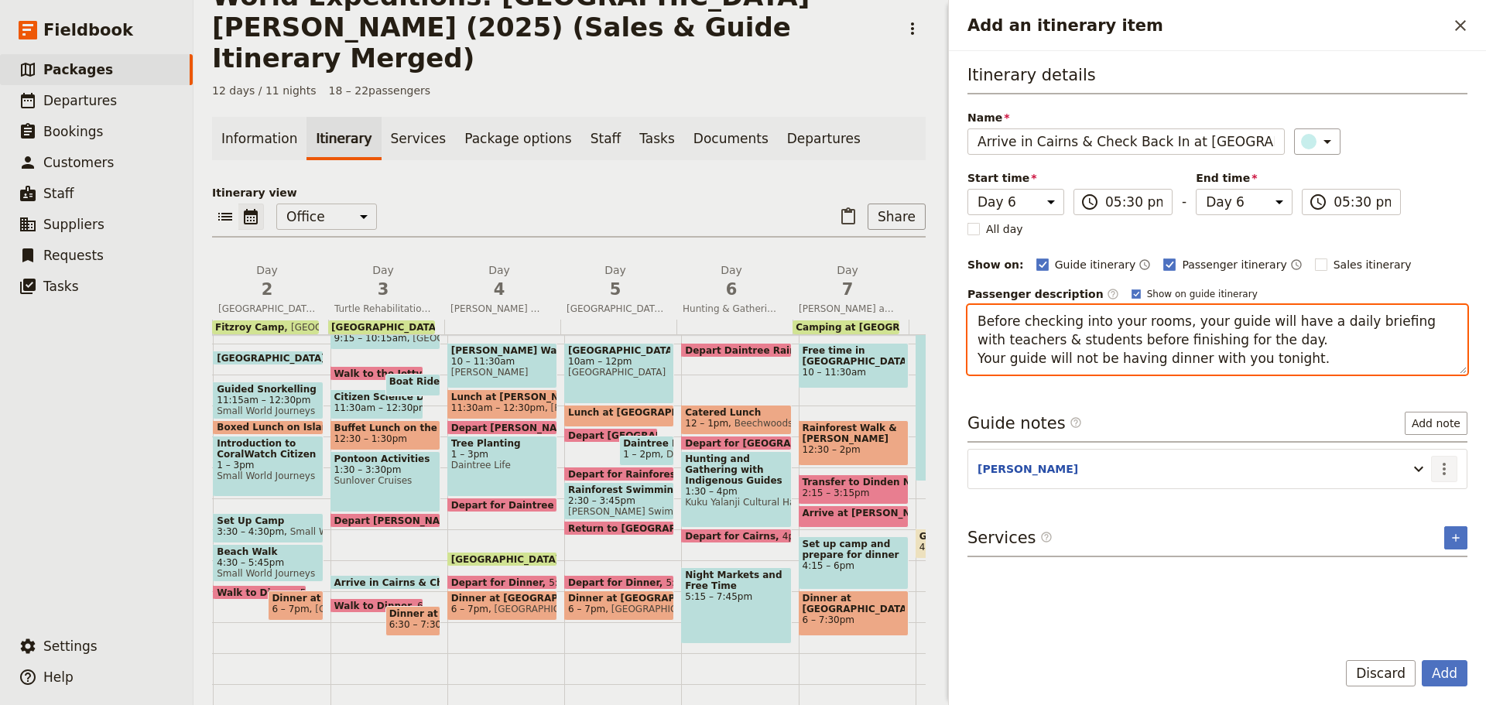
type textarea "Before checking into your rooms, your guide will have a daily briefing with tea…"
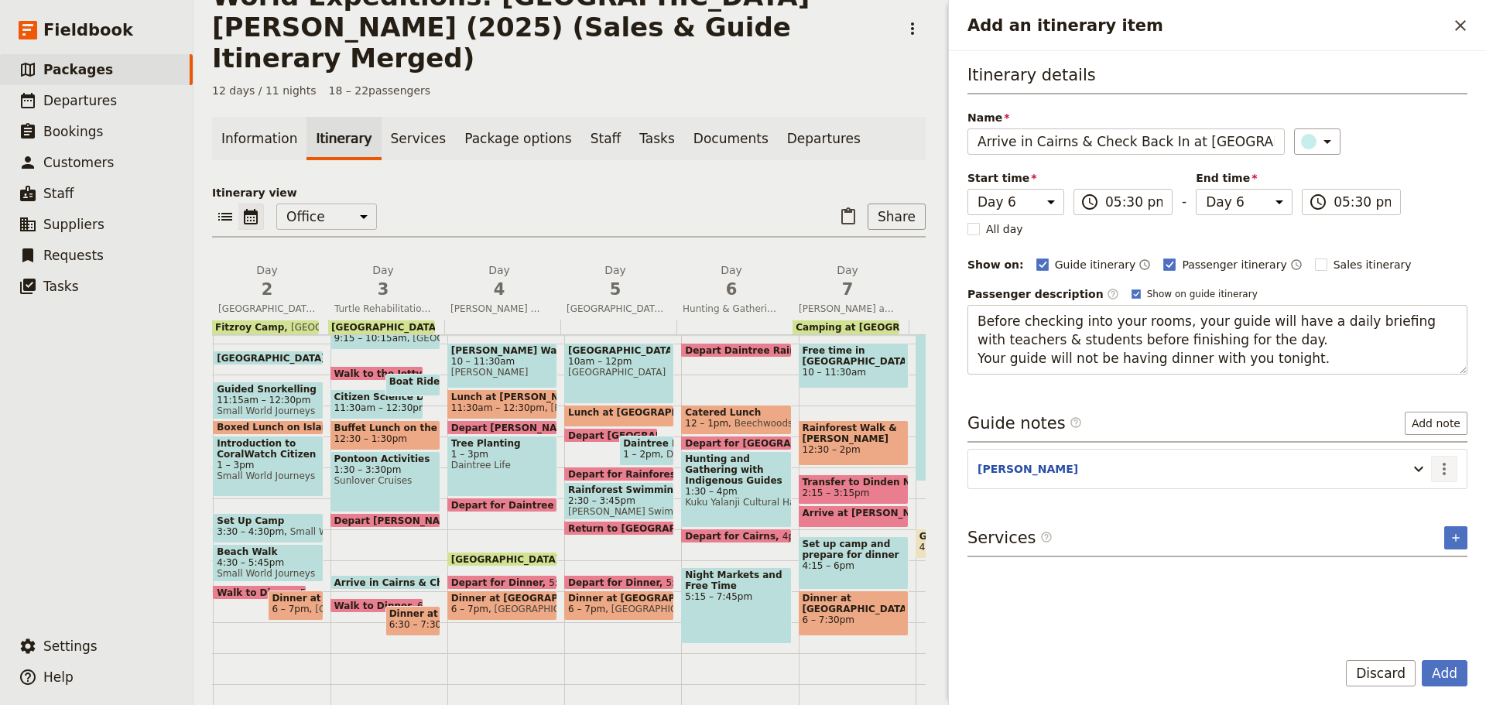
click at [1441, 466] on icon "Actions" at bounding box center [1444, 469] width 19 height 19
click at [1430, 505] on span "Edit note" at bounding box center [1411, 501] width 72 height 15
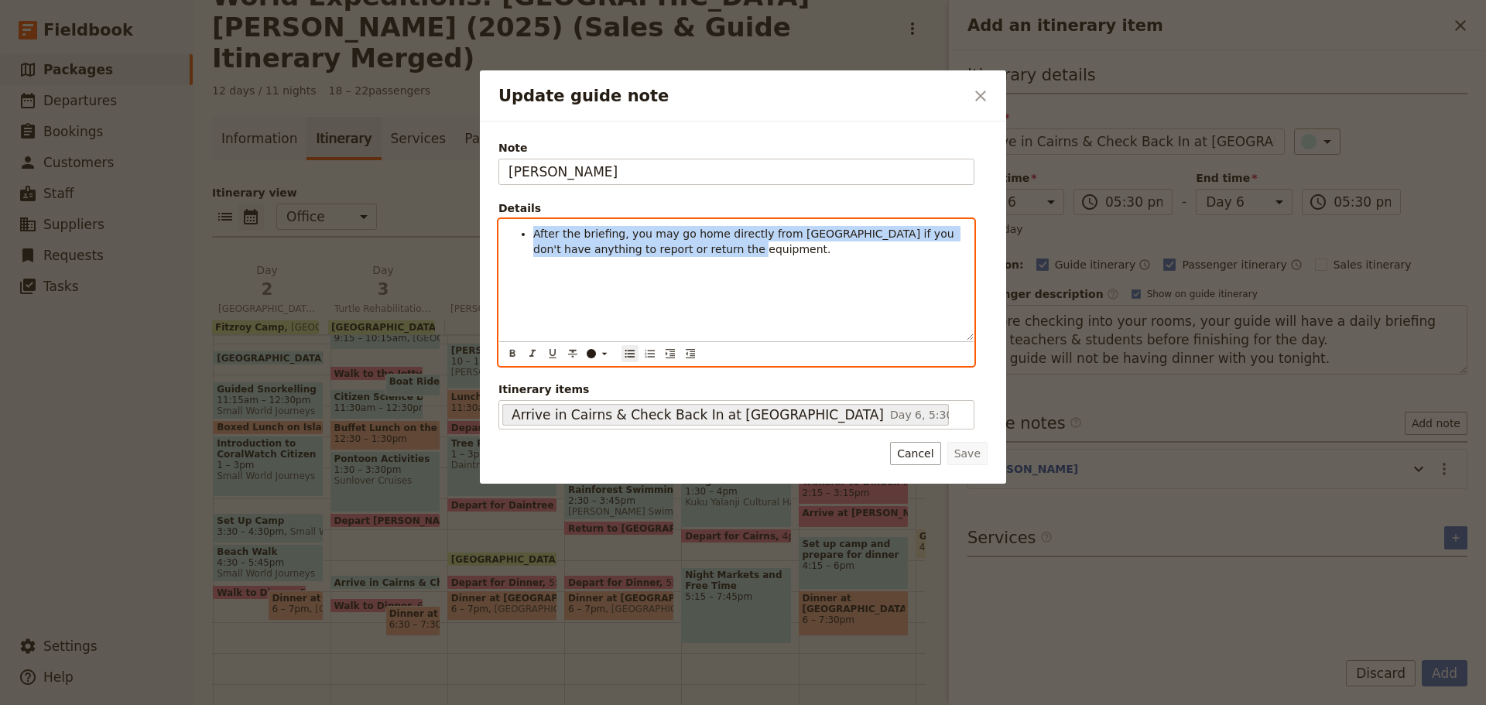
drag, startPoint x: 519, startPoint y: 236, endPoint x: 928, endPoint y: 296, distance: 412.9
click at [928, 296] on div "After the briefing, you may go home directly from [GEOGRAPHIC_DATA] if you don'…" at bounding box center [736, 280] width 474 height 121
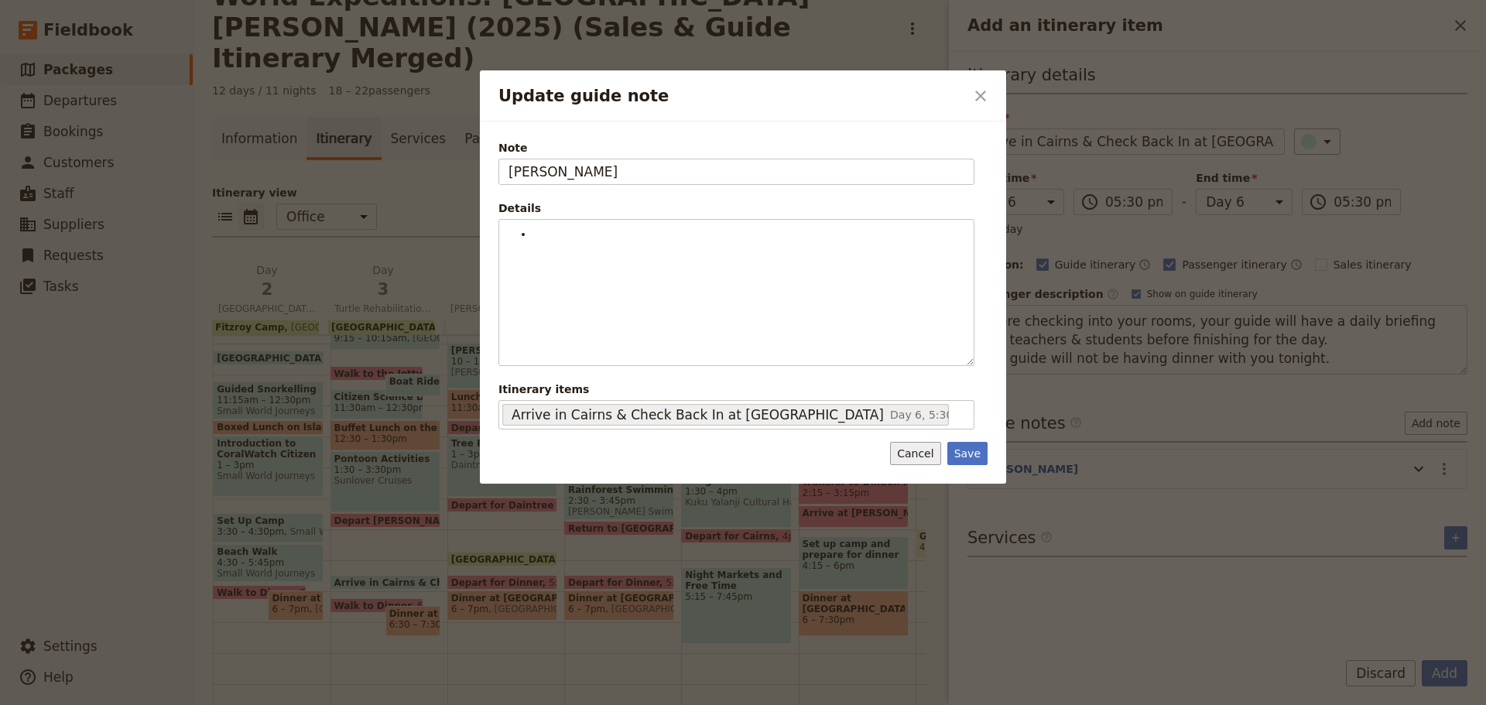
click at [929, 449] on button "Cancel" at bounding box center [915, 453] width 50 height 23
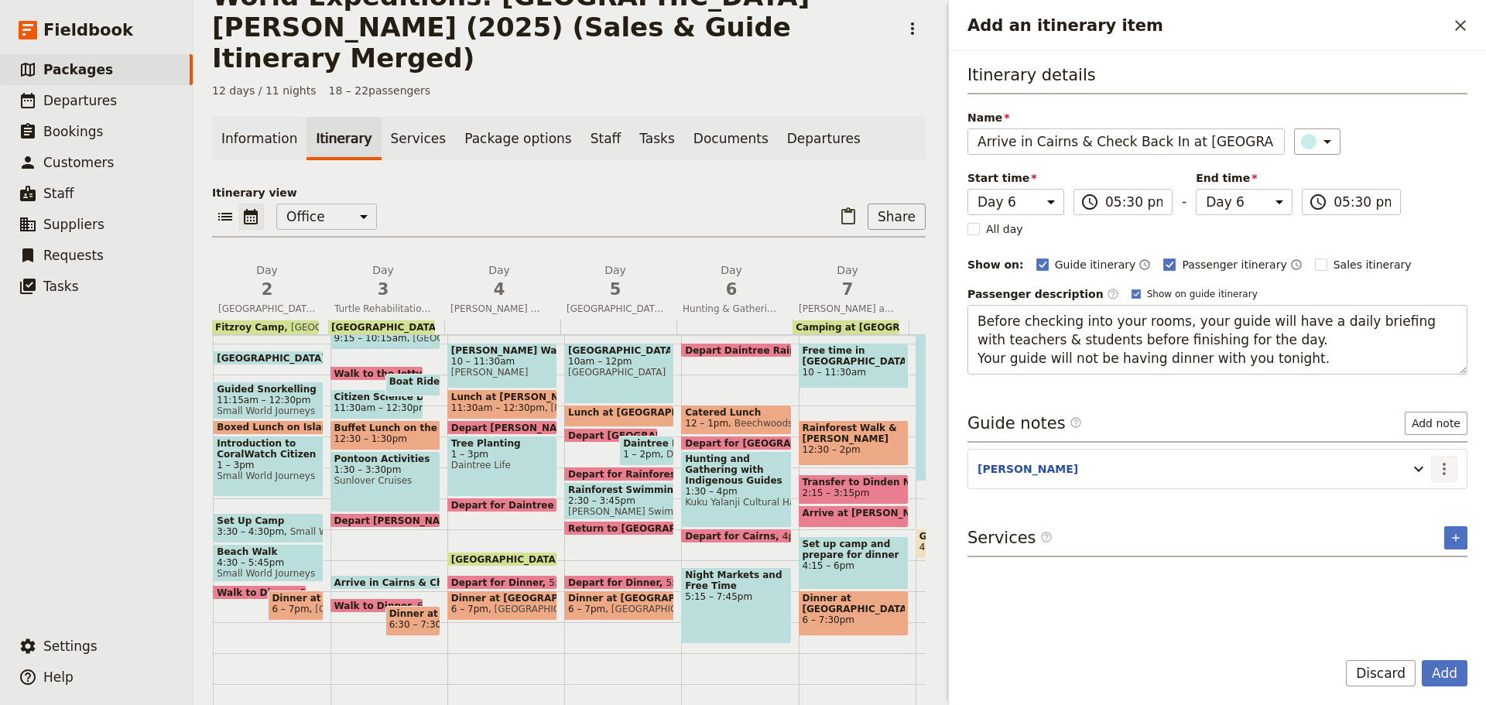
drag, startPoint x: 1449, startPoint y: 467, endPoint x: 1448, endPoint y: 477, distance: 10.9
click at [1448, 467] on icon "Actions" at bounding box center [1444, 469] width 19 height 19
drag, startPoint x: 1426, startPoint y: 525, endPoint x: 1423, endPoint y: 516, distance: 9.8
click at [1425, 525] on span "Remove note" at bounding box center [1411, 523] width 72 height 15
click at [1445, 676] on button "Add" at bounding box center [1445, 673] width 46 height 26
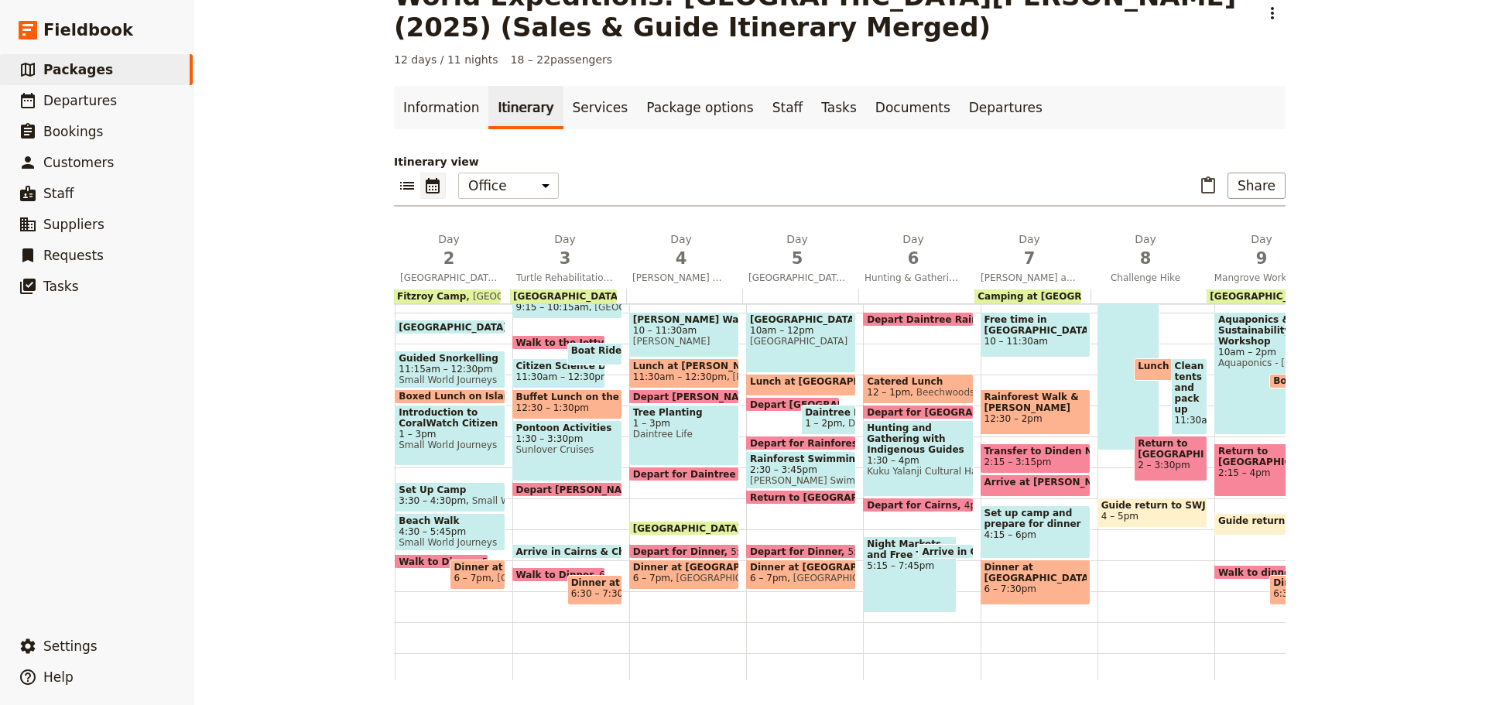
click at [945, 553] on span at bounding box center [945, 555] width 53 height 6
select select "6"
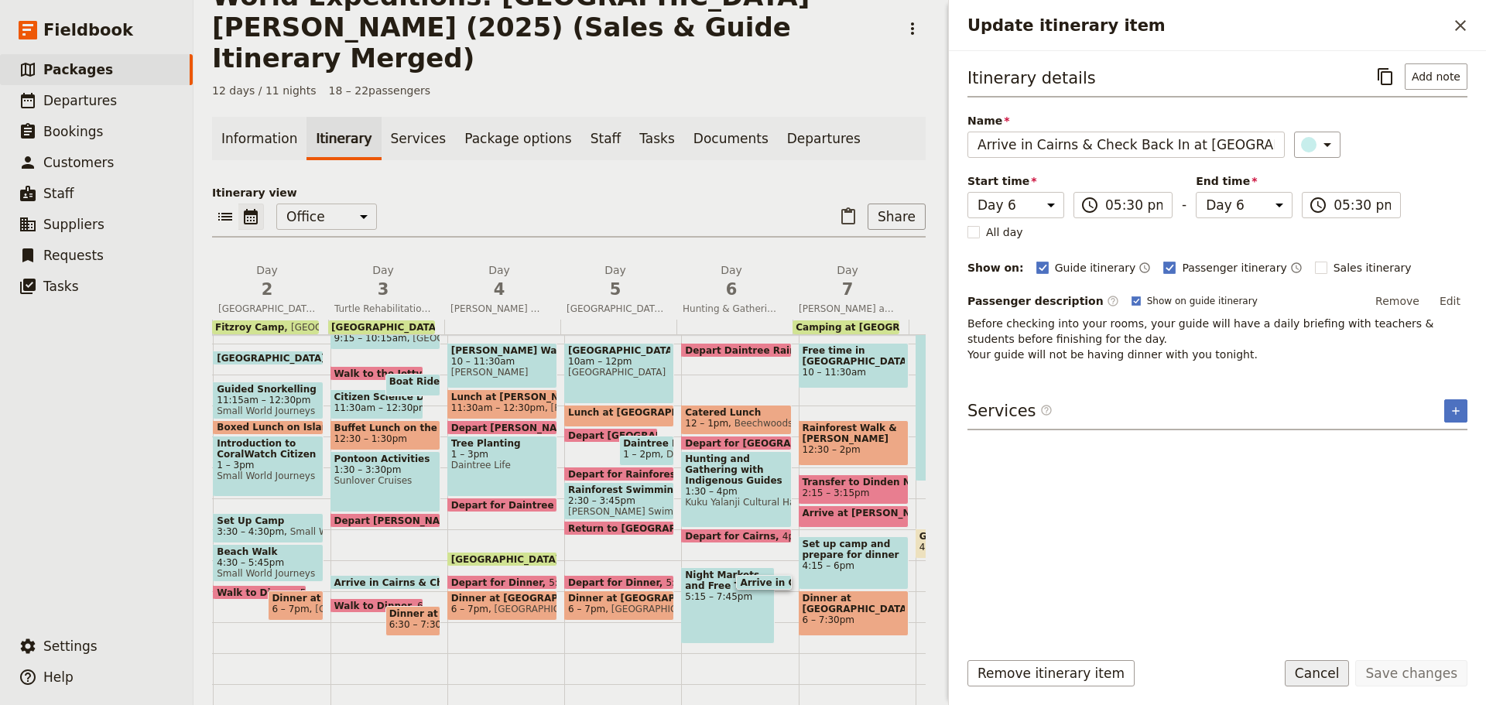
click at [1350, 673] on button "Cancel" at bounding box center [1317, 673] width 65 height 26
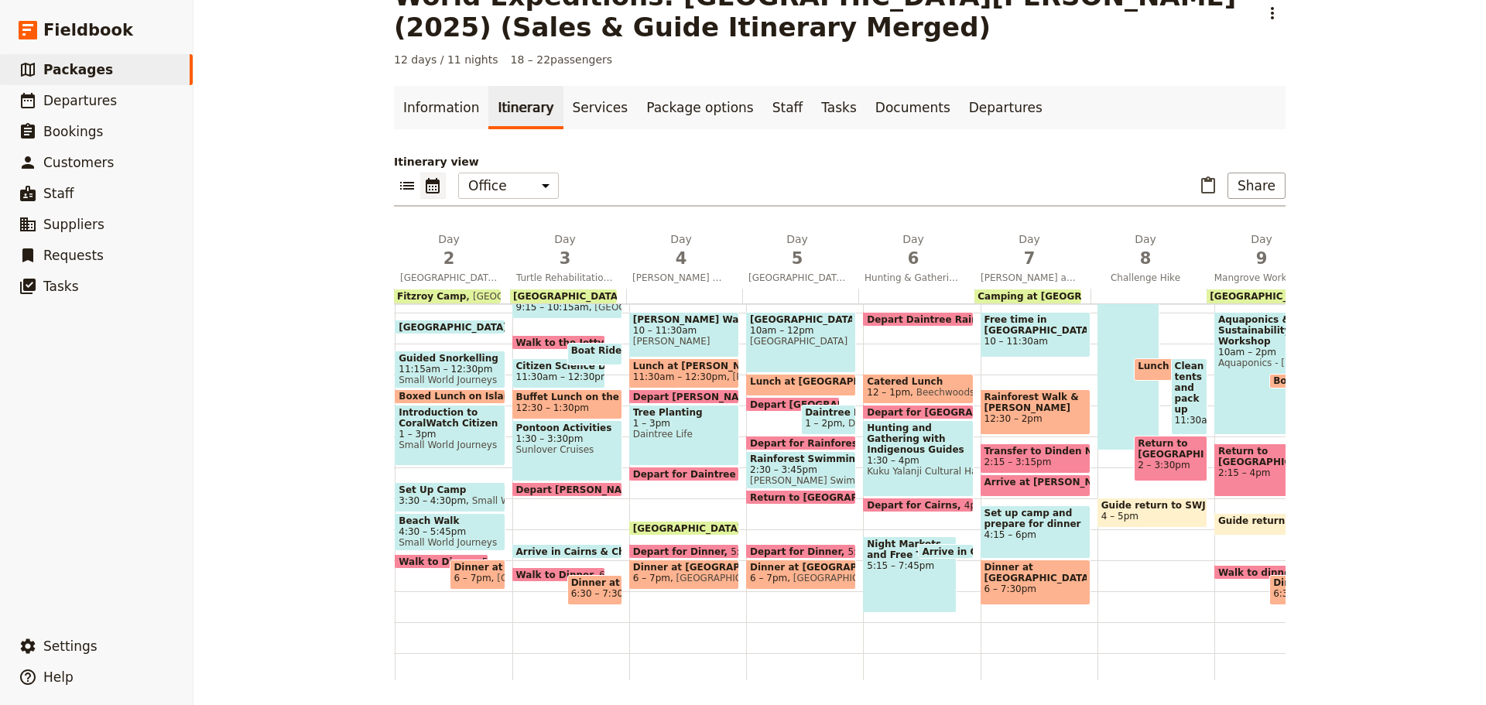
click at [887, 588] on div "Night Markets and Free Time 5:15 – 7:45pm" at bounding box center [910, 574] width 94 height 77
select select "6"
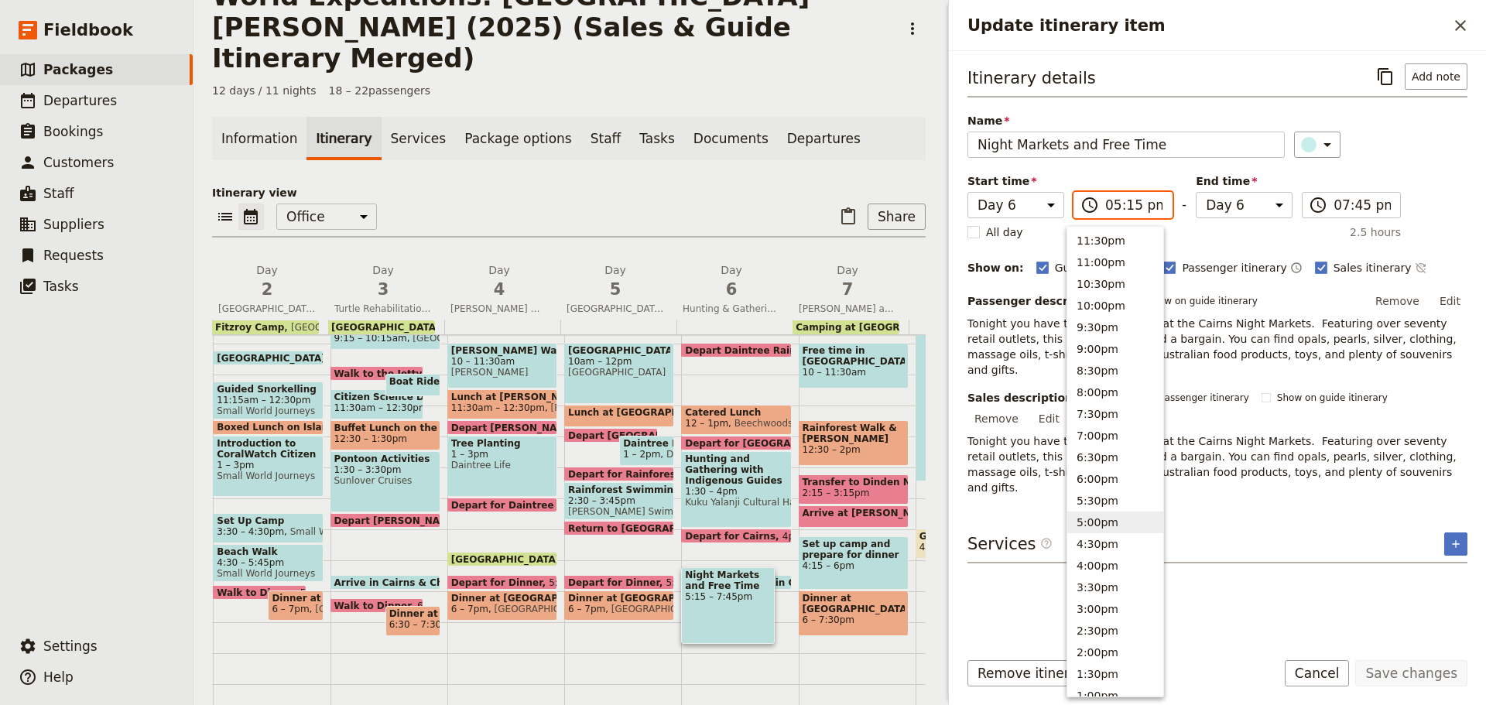
click at [1121, 210] on input "05:15 pm" at bounding box center [1133, 205] width 57 height 19
click at [1121, 207] on input "05:15 pm" at bounding box center [1133, 205] width 57 height 19
click at [1096, 471] on button "6:00pm" at bounding box center [1115, 479] width 96 height 22
type input "06:00 pm"
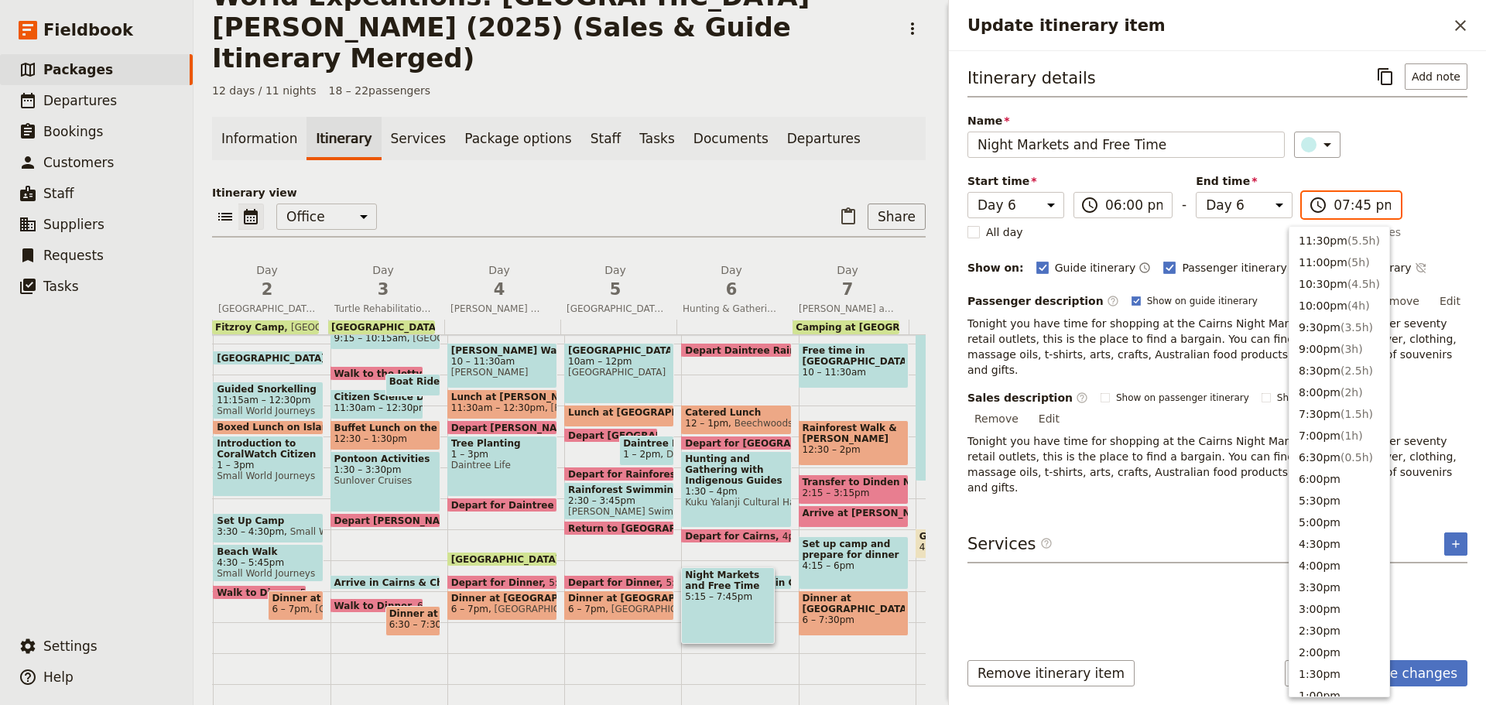
click at [1333, 214] on input "07:45 pm" at bounding box center [1361, 205] width 57 height 19
click at [1322, 417] on button "7:30pm ( 1.5h )" at bounding box center [1339, 414] width 100 height 22
type input "07:30 pm"
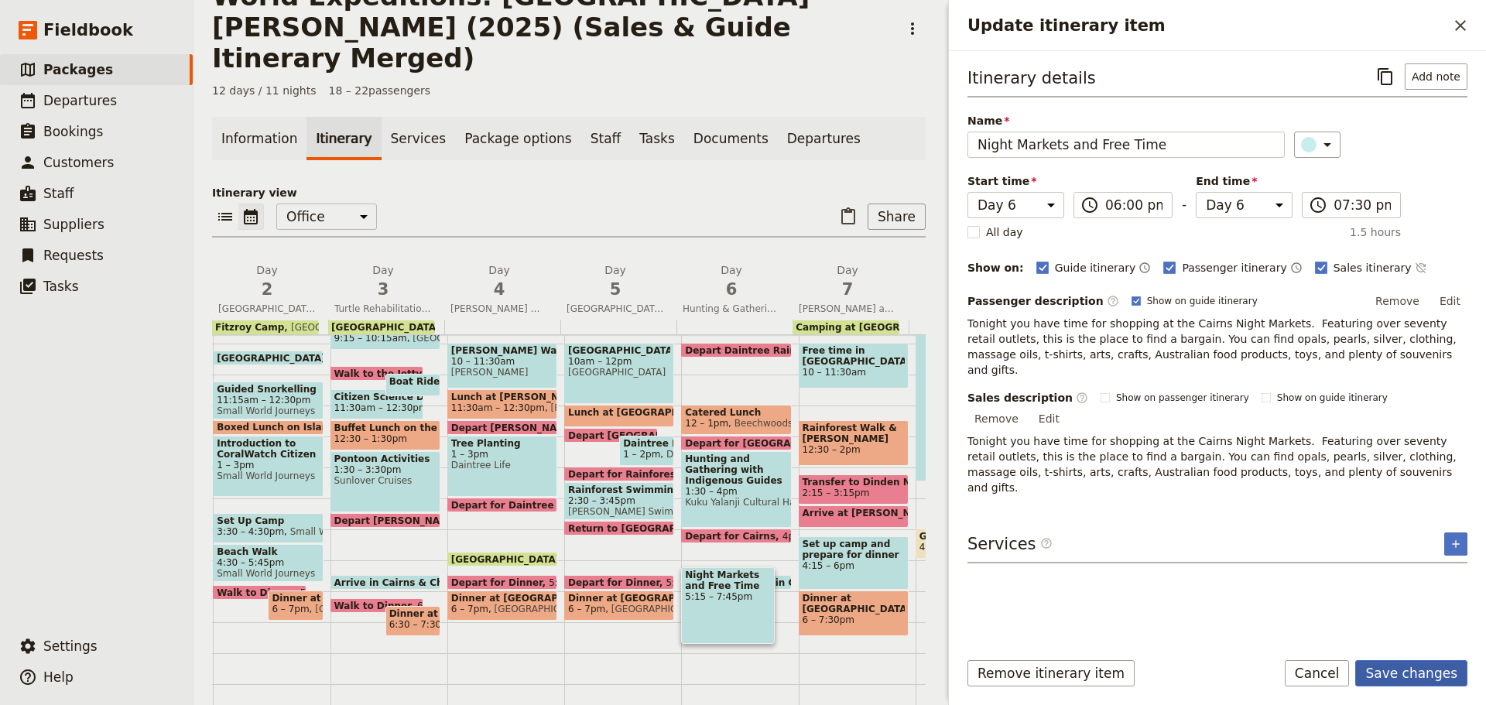
drag, startPoint x: 1424, startPoint y: 653, endPoint x: 1420, endPoint y: 662, distance: 9.4
click at [1420, 661] on form "Itinerary details ​ Add note Name Night Markets and Free Time ​ Start time Day …" at bounding box center [1217, 378] width 537 height 654
click at [1420, 666] on button "Save changes" at bounding box center [1411, 673] width 112 height 26
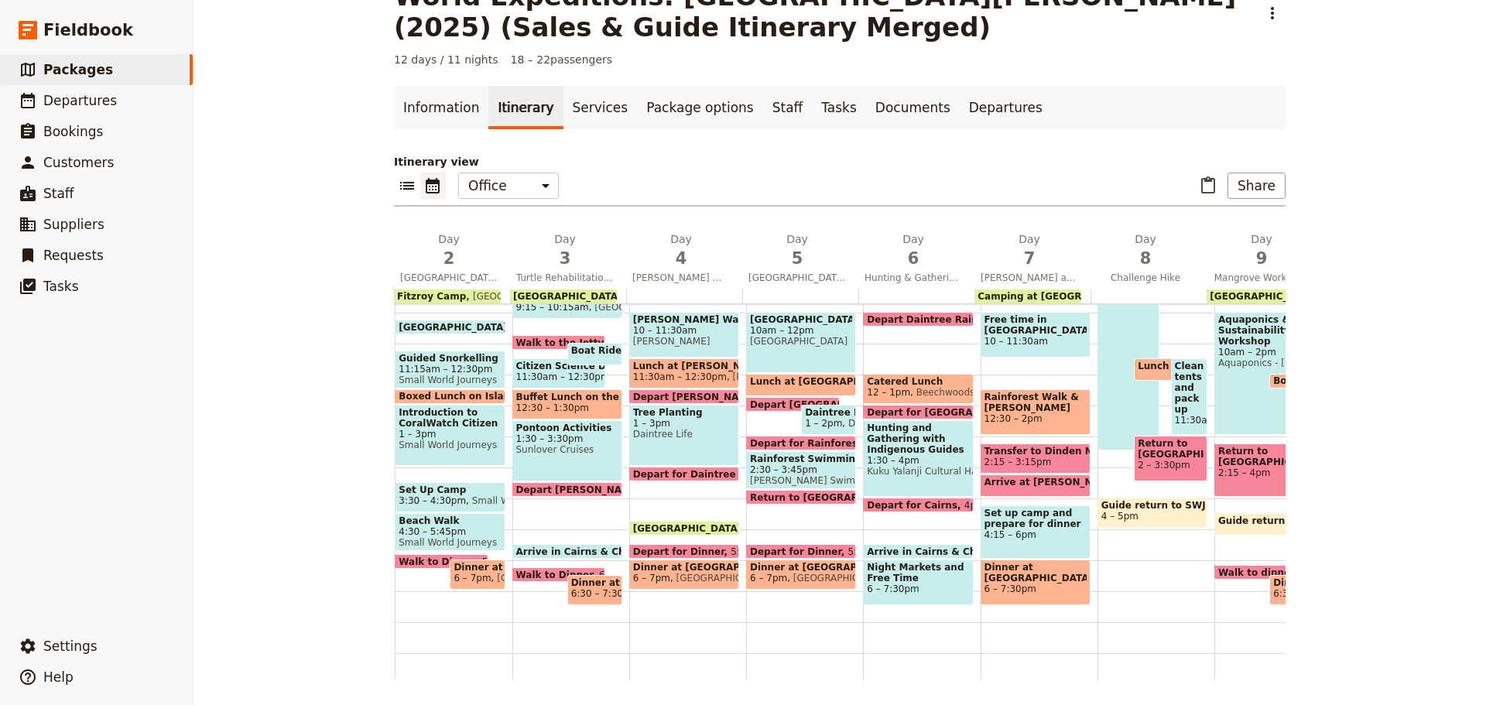
click at [881, 546] on span "Arrive in Cairns & Check Back In at [GEOGRAPHIC_DATA]" at bounding box center [1017, 551] width 301 height 10
select select "6"
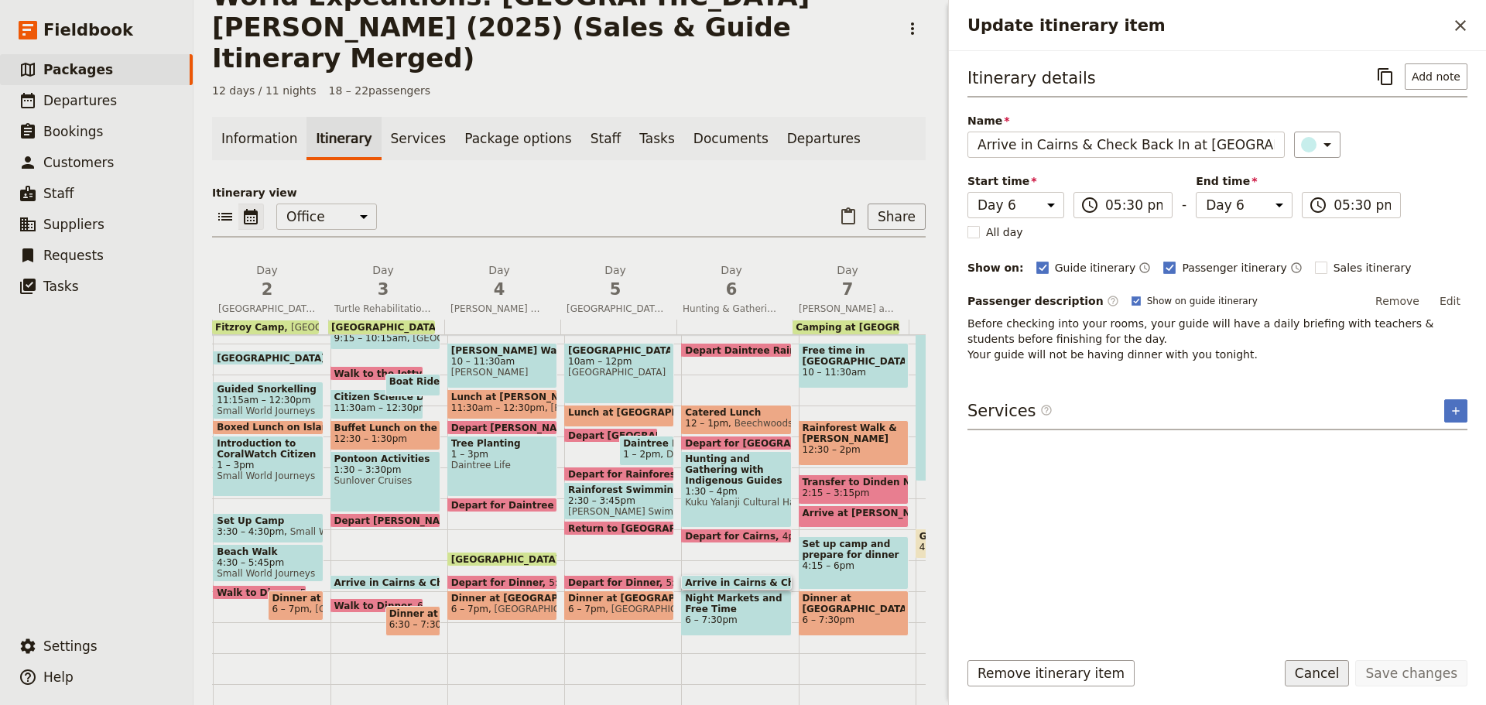
click at [1319, 673] on button "Cancel" at bounding box center [1317, 673] width 65 height 26
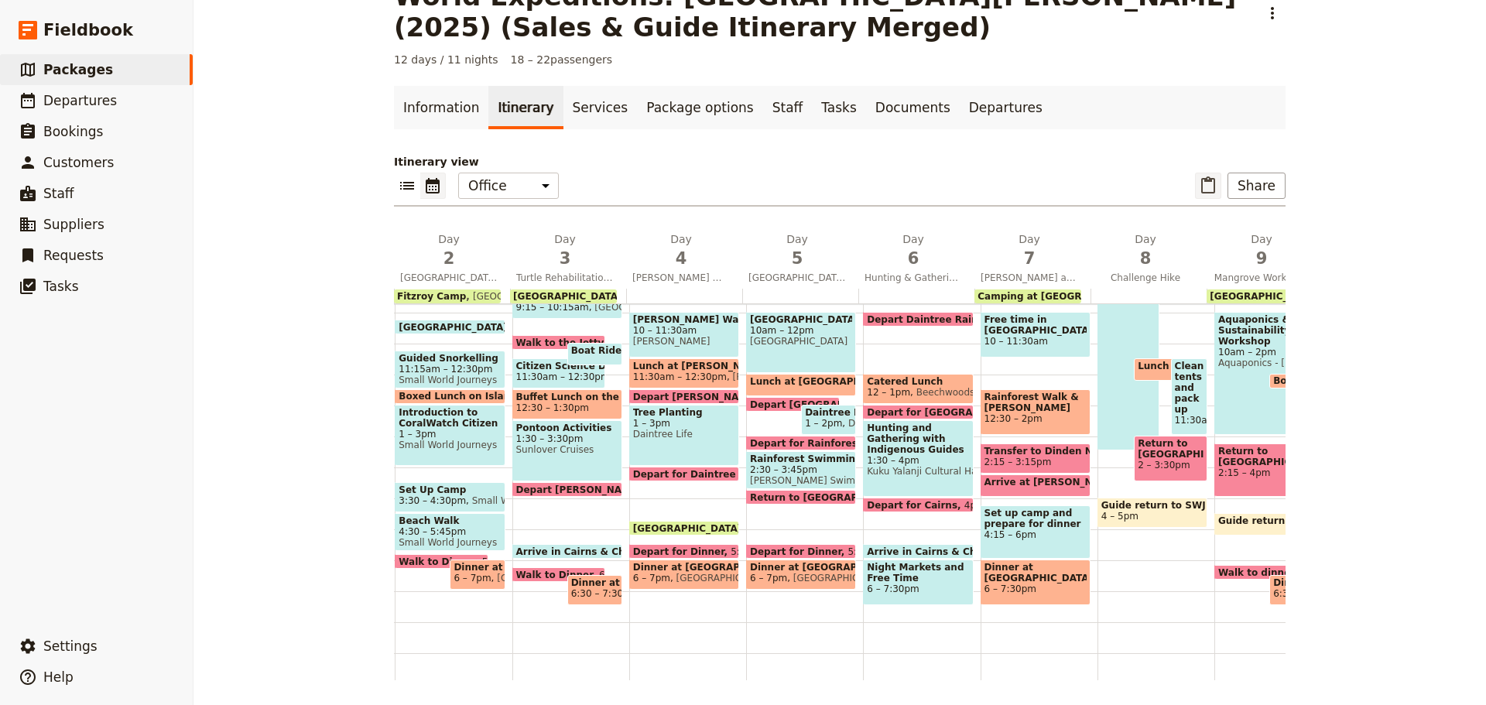
click at [1199, 184] on icon "Paste itinerary item" at bounding box center [1208, 185] width 19 height 19
select select "5"
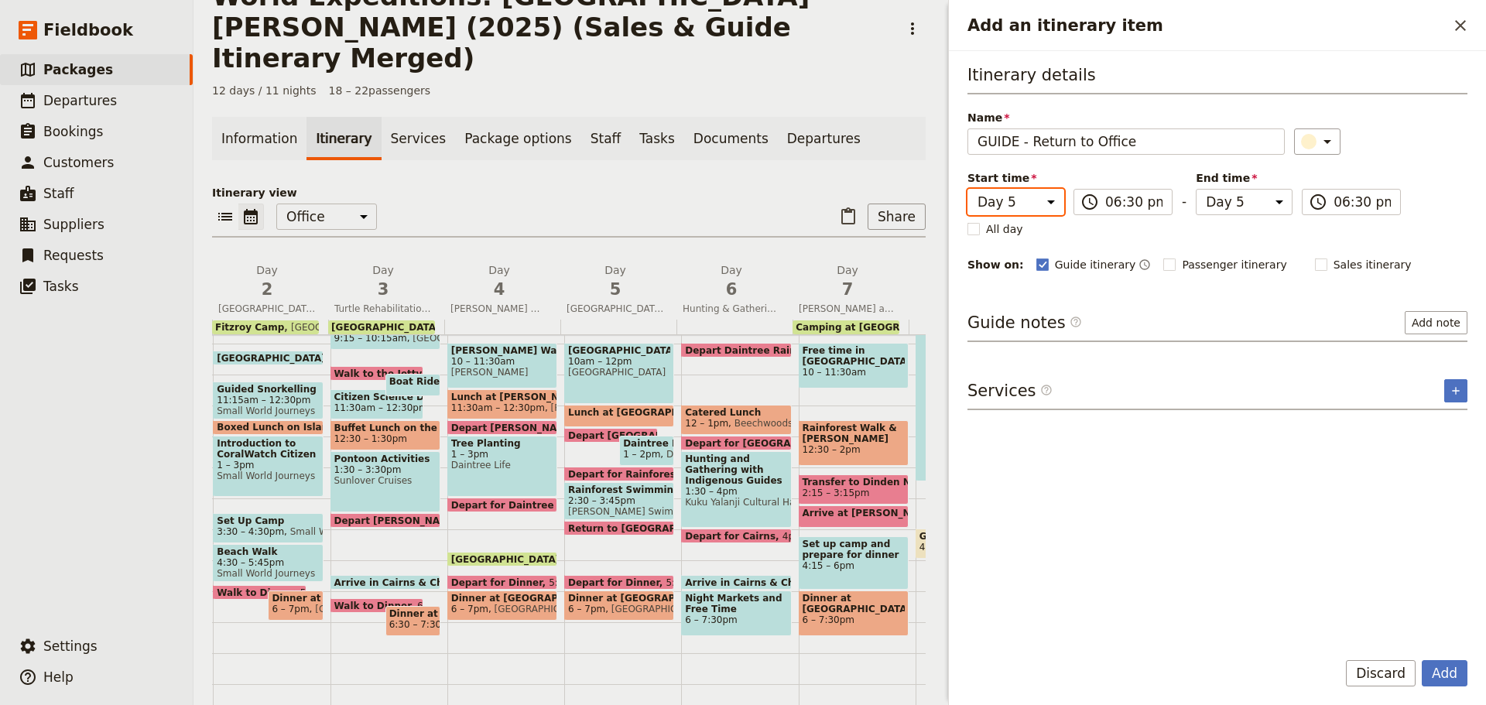
drag, startPoint x: 1050, startPoint y: 201, endPoint x: 1046, endPoint y: 213, distance: 12.2
click at [1050, 201] on select "Day 1 Day 2 Day 3 Day 4 Day 5 Day 6 Day 7 Day 8 Day 9 Day 10 Day 11 Day 12" at bounding box center [1015, 202] width 97 height 26
select select "6"
click at [967, 189] on select "Day 1 Day 2 Day 3 Day 4 Day 5 Day 6 Day 7 Day 8 Day 9 Day 10 Day 11 Day 12" at bounding box center [1015, 202] width 97 height 26
select select "6"
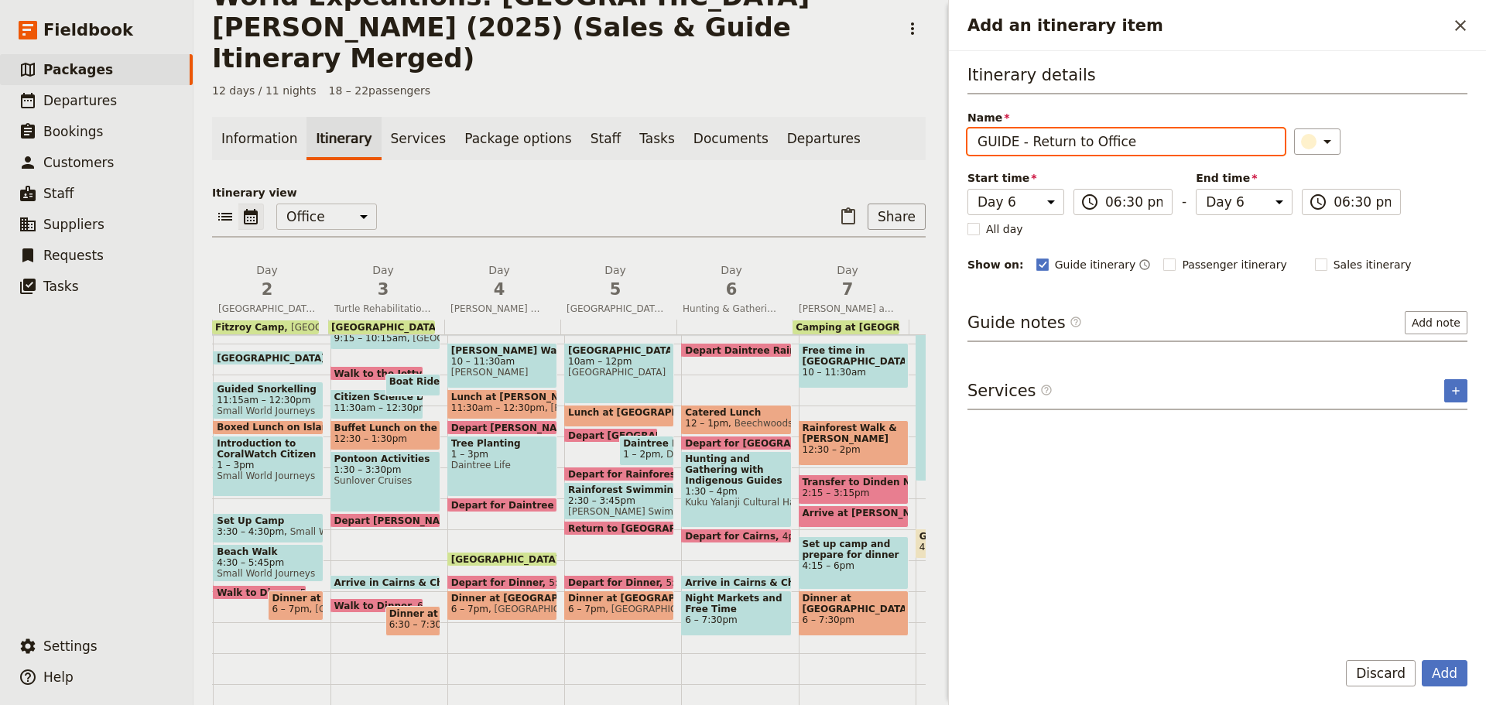
click at [1187, 200] on div "Start time Day 1 Day 2 Day 3 Day 4 Day 5 Day 6 Day 7 Day 8 Day 9 Day 10 Day 11 …" at bounding box center [1183, 192] width 433 height 45
click at [1122, 204] on input "06:30 pm" at bounding box center [1133, 202] width 57 height 19
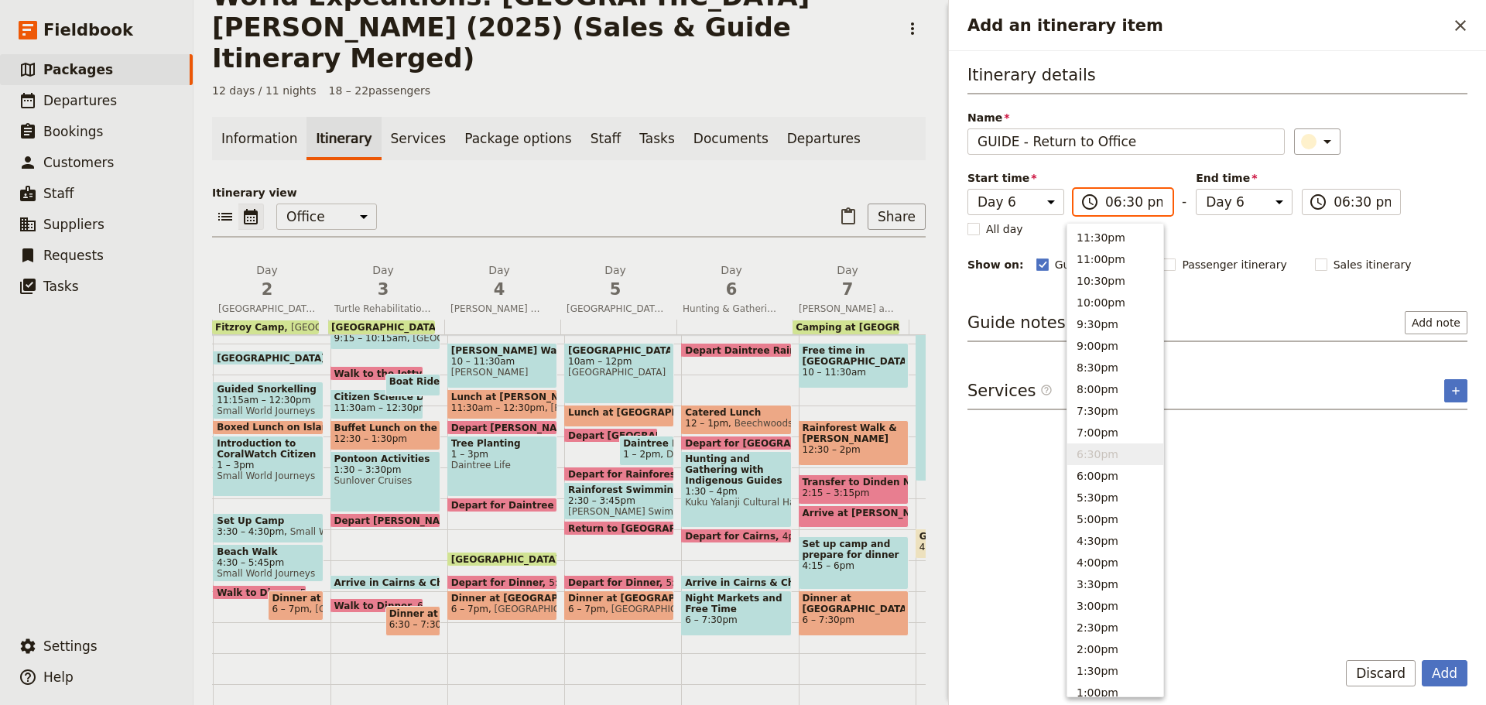
click at [1121, 204] on input "06:30 pm" at bounding box center [1133, 202] width 57 height 19
type input "06:00 pm"
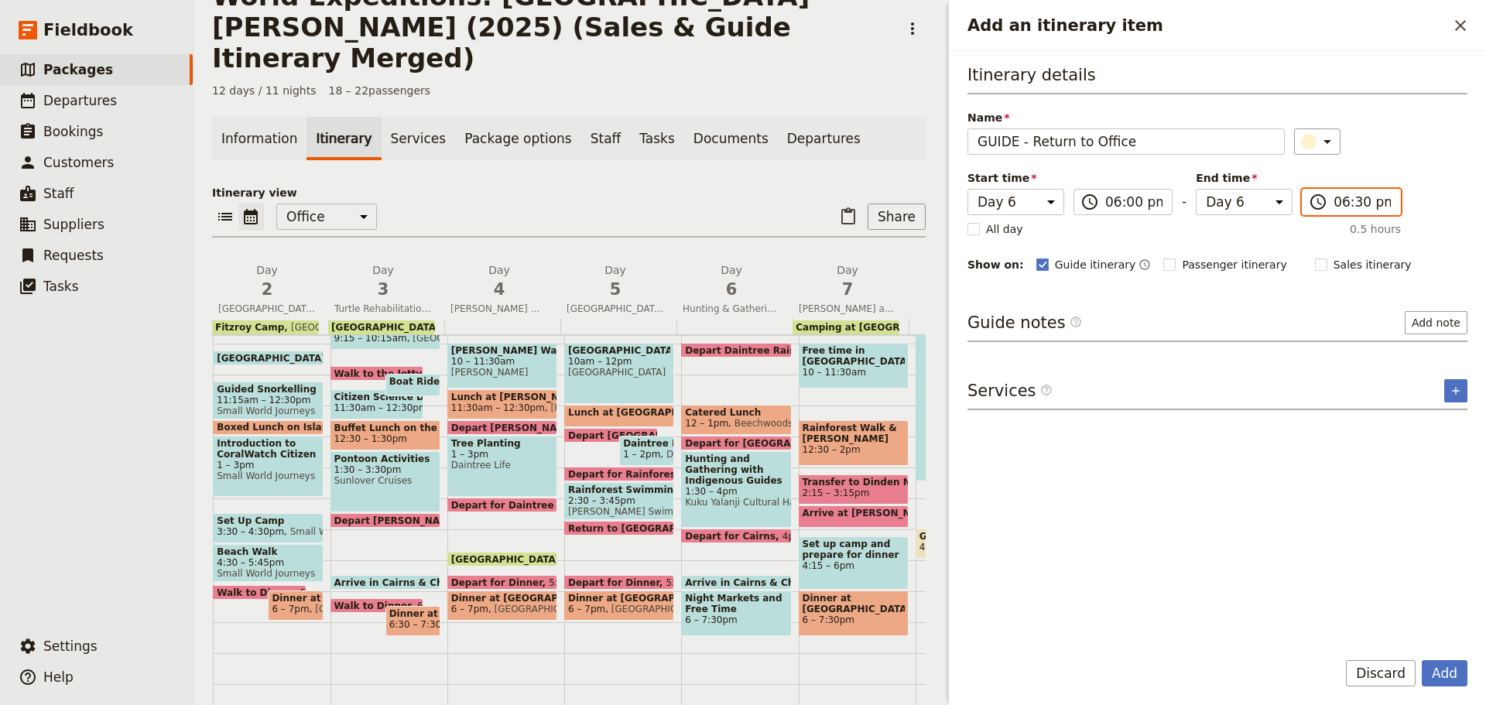
click at [1335, 197] on input "06:30 pm" at bounding box center [1361, 202] width 57 height 19
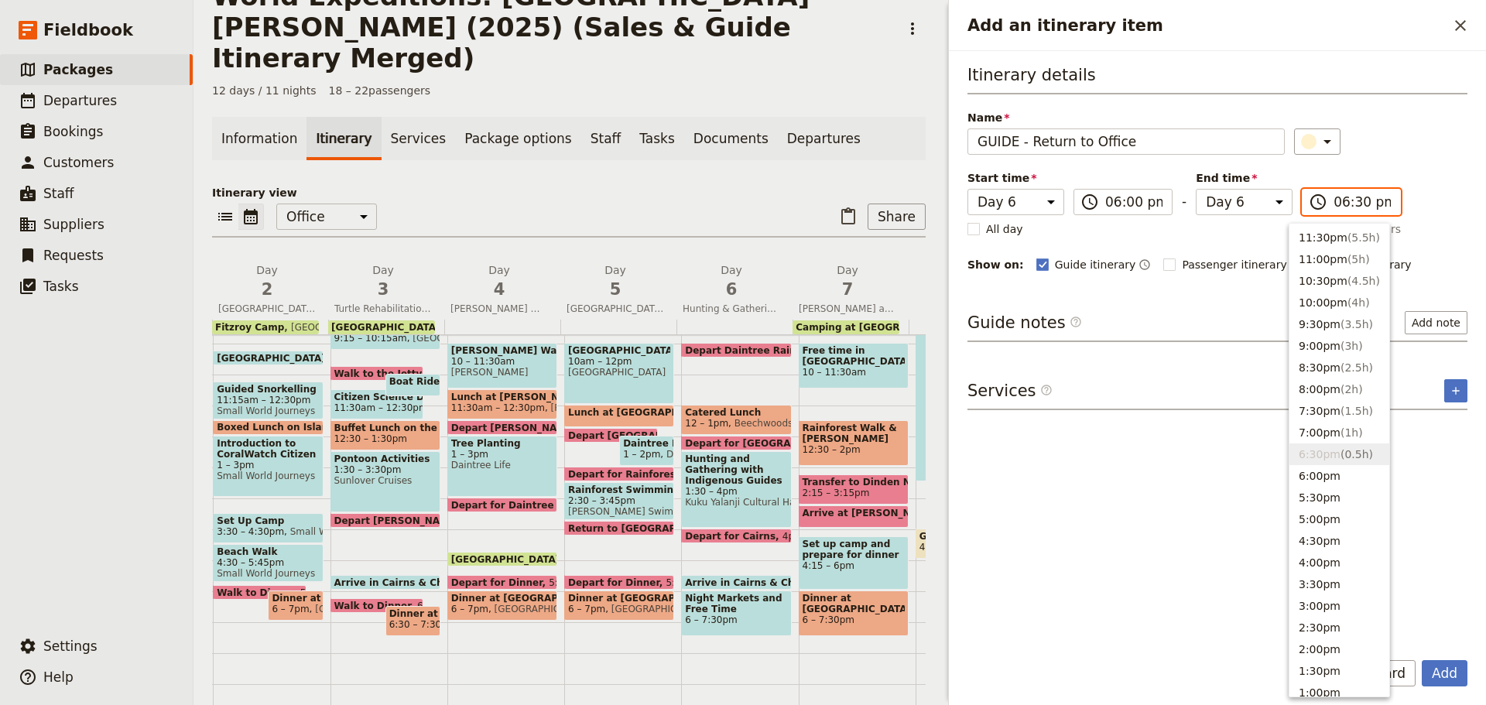
click at [1343, 197] on input "06:30 pm" at bounding box center [1361, 202] width 57 height 19
click at [1342, 481] on button "6:00pm" at bounding box center [1339, 476] width 100 height 22
type input "06:00 pm"
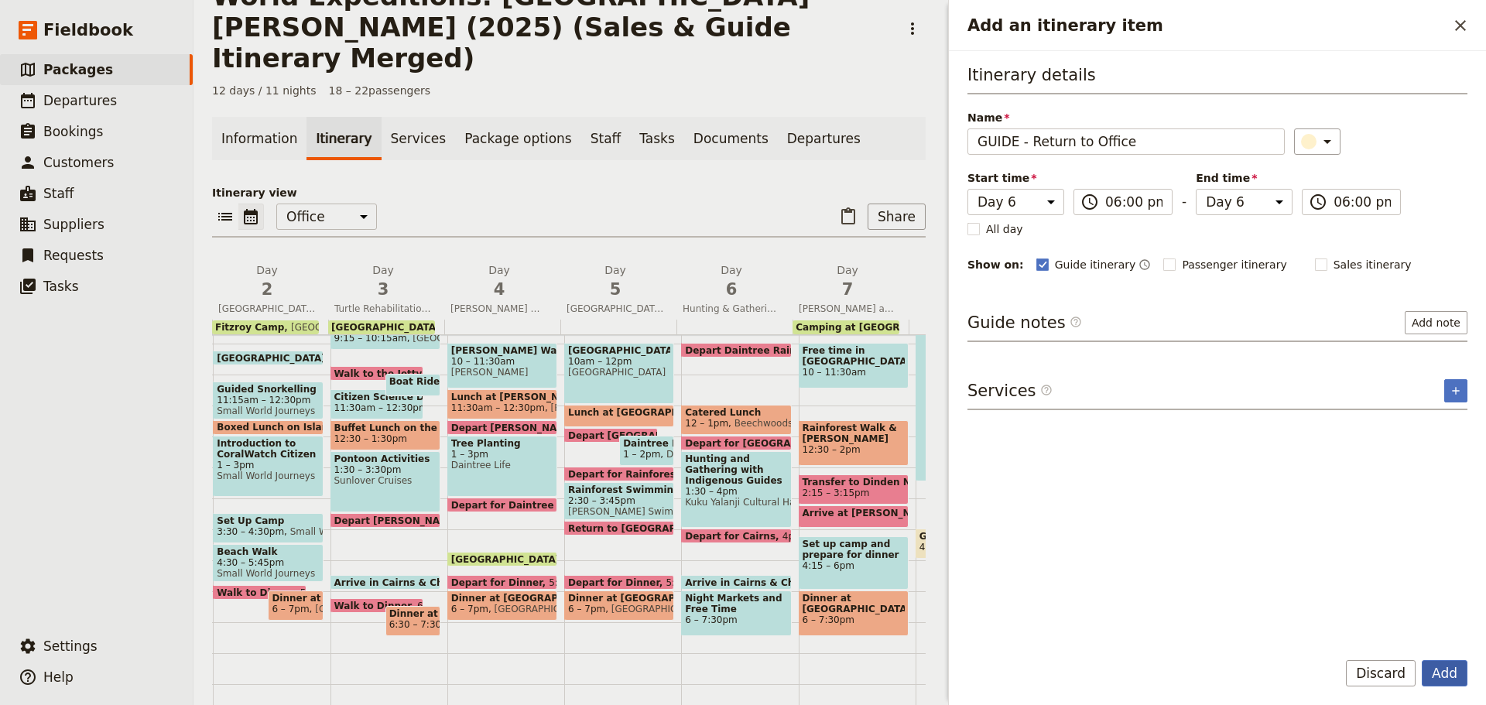
drag, startPoint x: 1444, startPoint y: 671, endPoint x: 1430, endPoint y: 676, distance: 14.7
click at [1443, 672] on button "Add" at bounding box center [1445, 673] width 46 height 26
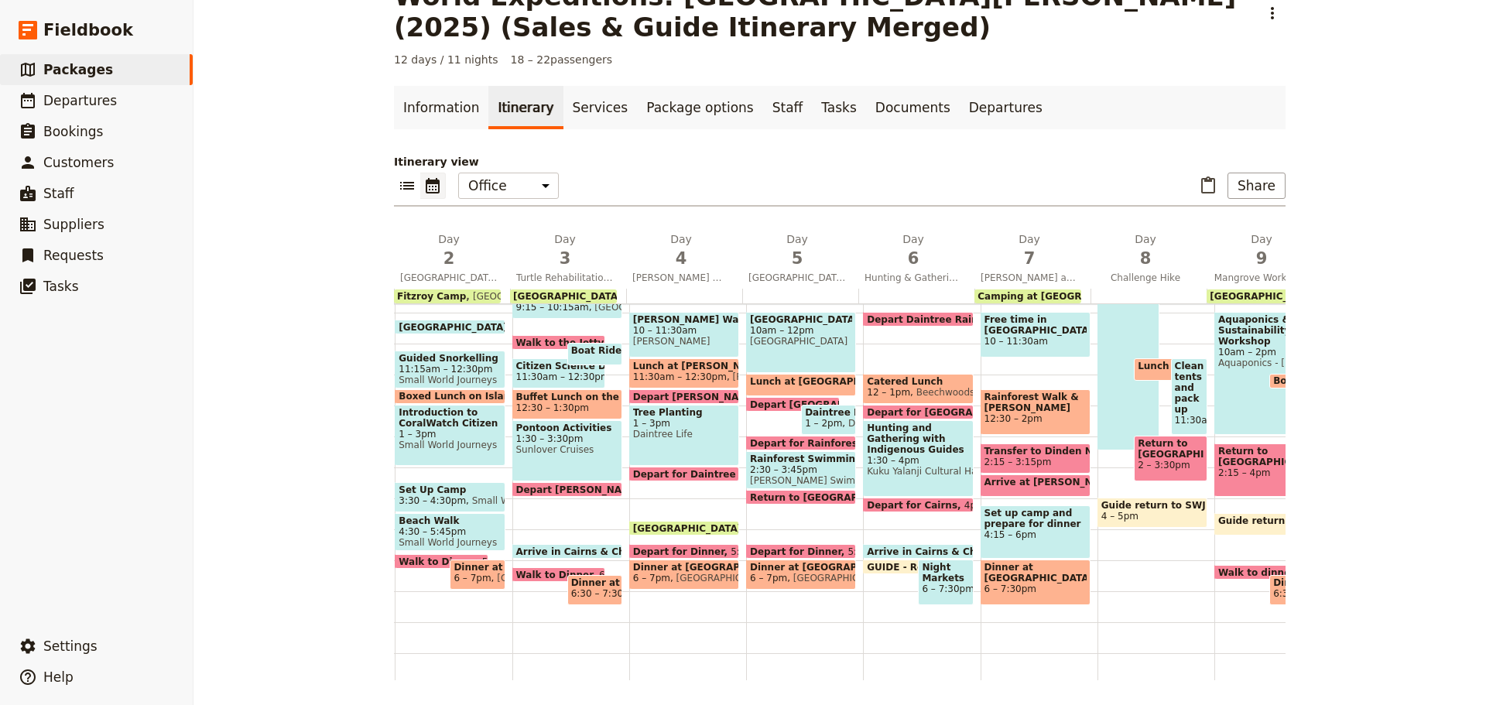
click at [894, 549] on span "Arrive in Cairns & Check Back In at [GEOGRAPHIC_DATA]" at bounding box center [1017, 551] width 301 height 10
select select "6"
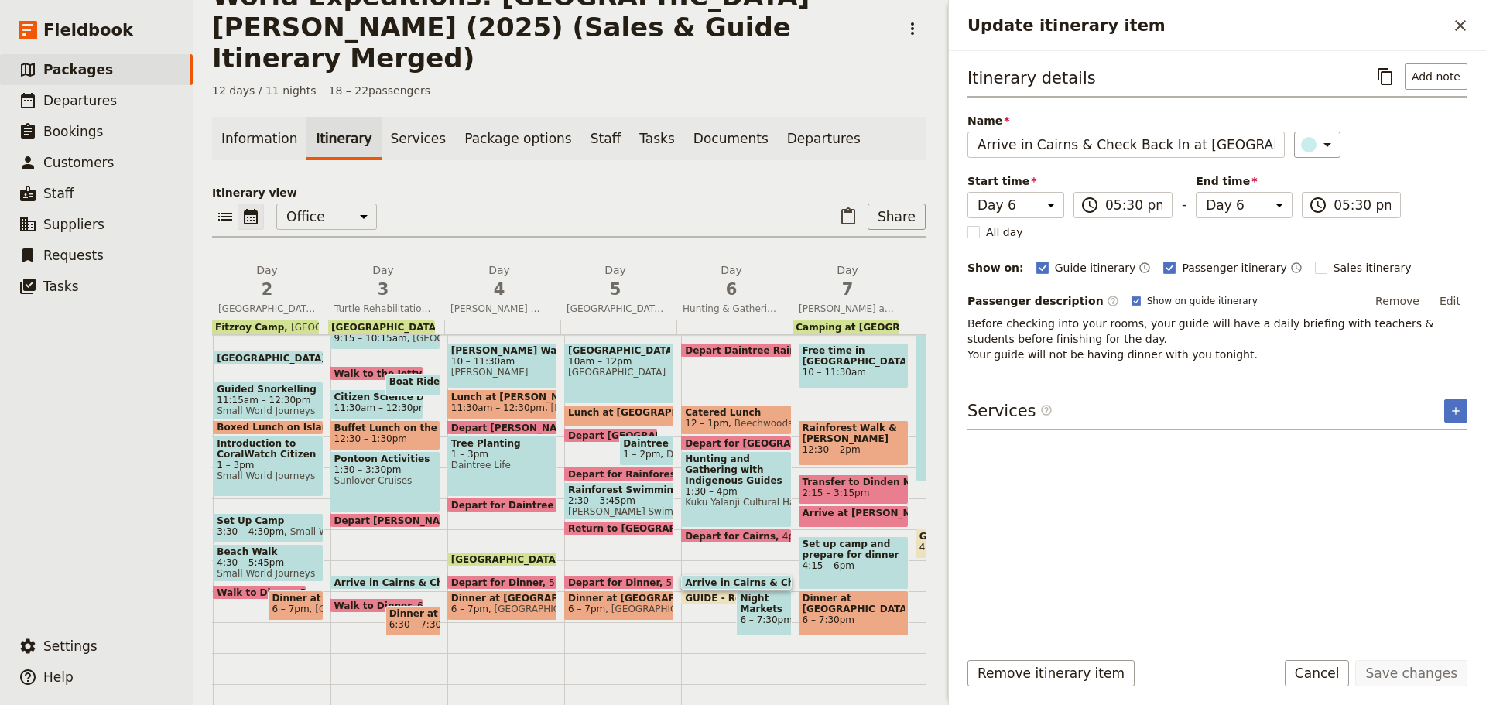
click at [1199, 320] on p "Before checking into your rooms, your guide will have a daily briefing with tea…" at bounding box center [1217, 339] width 500 height 46
click at [1343, 668] on button "Cancel" at bounding box center [1317, 673] width 65 height 26
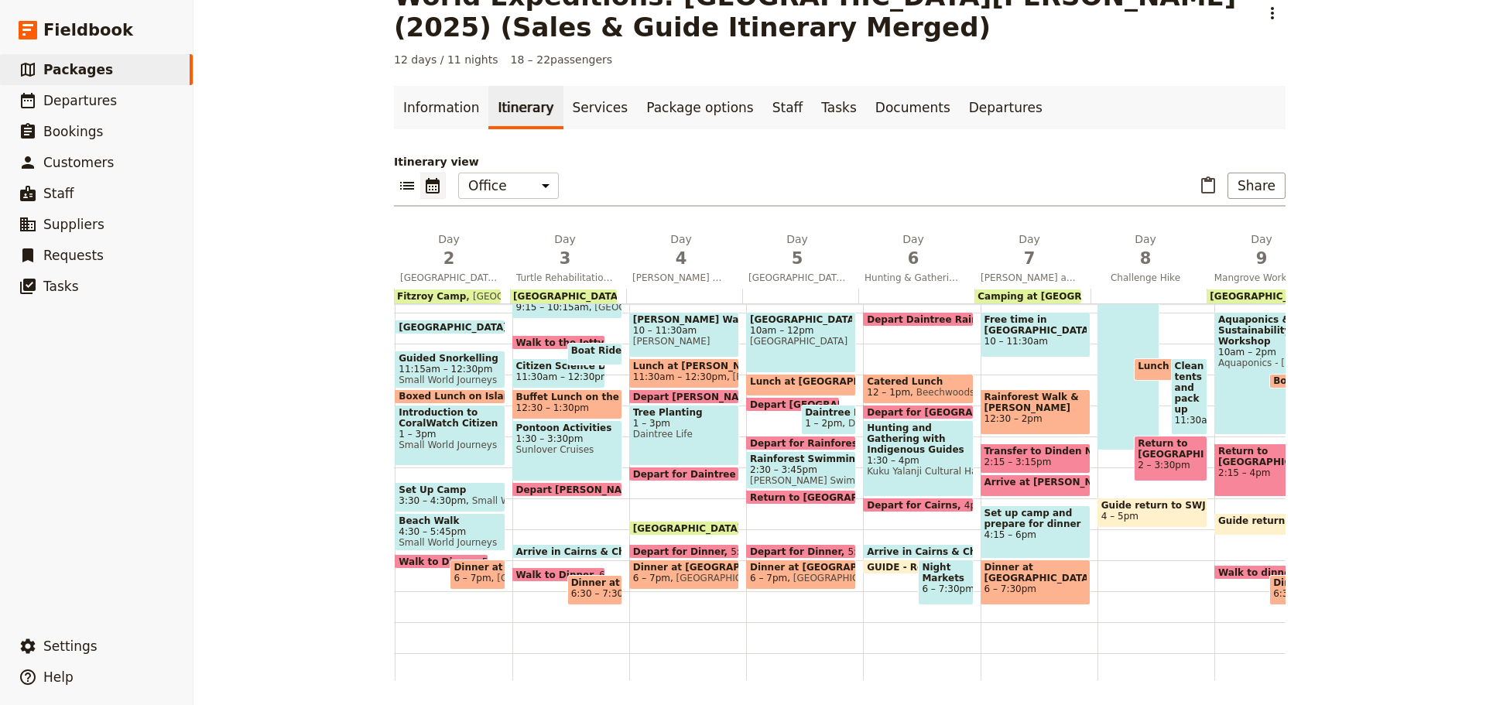
click at [932, 582] on span "Night Markets and Free Time" at bounding box center [945, 573] width 47 height 22
select select "6"
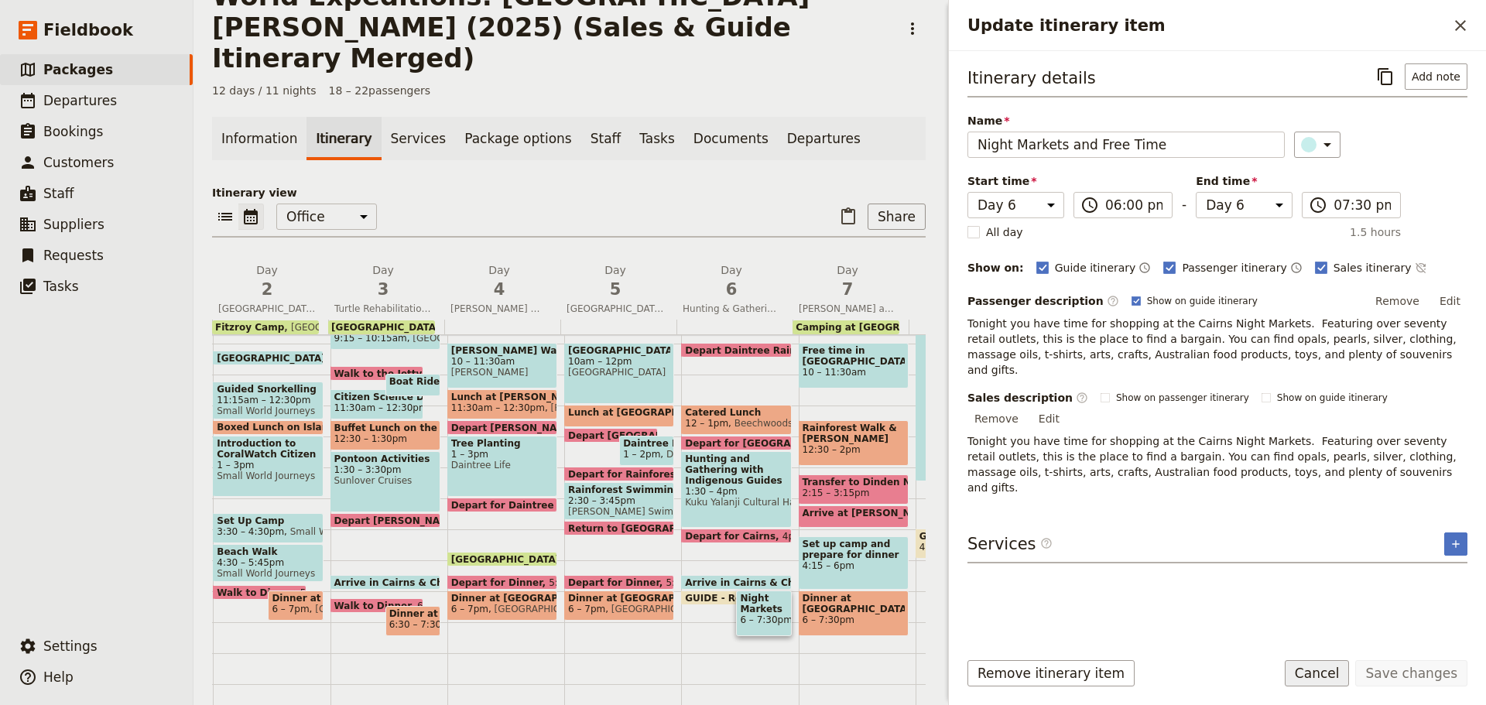
click at [1340, 677] on button "Cancel" at bounding box center [1317, 673] width 65 height 26
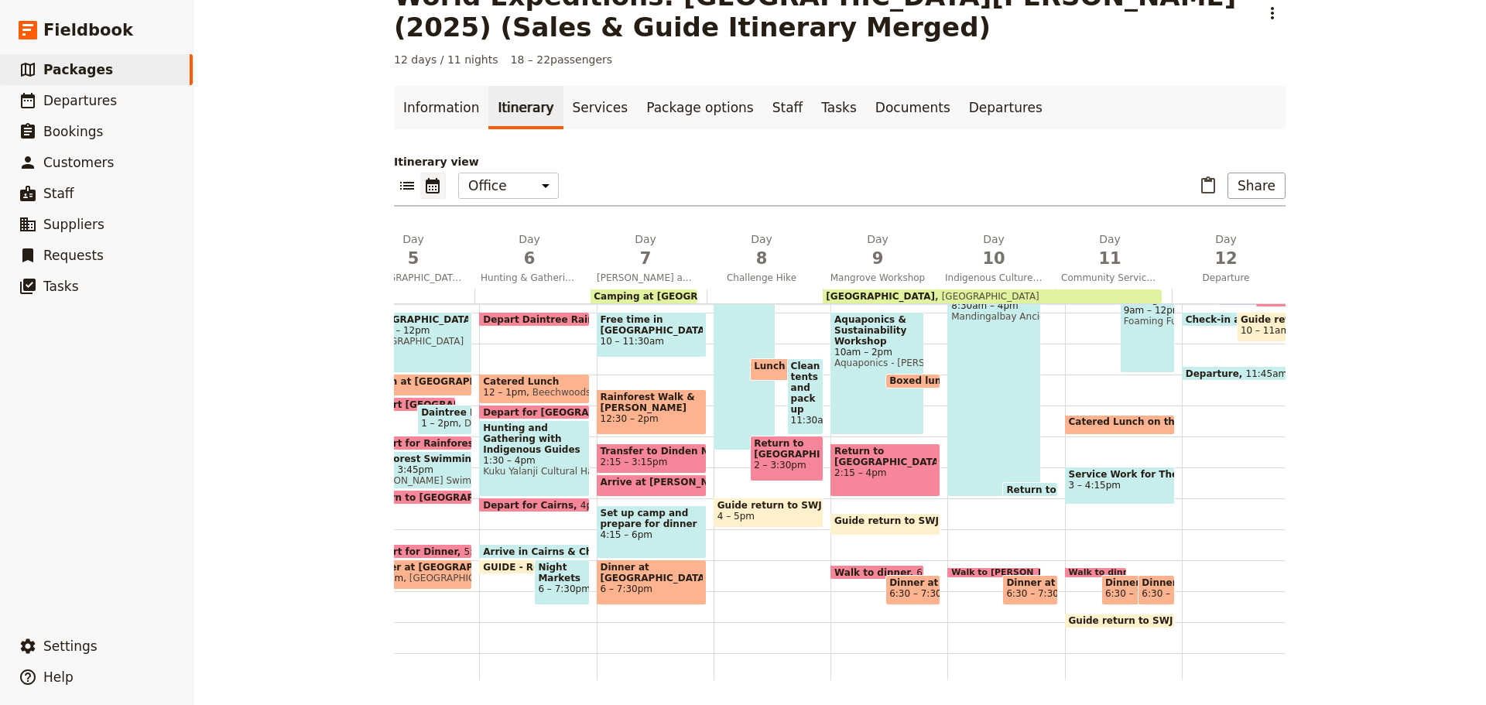
scroll to position [0, 537]
